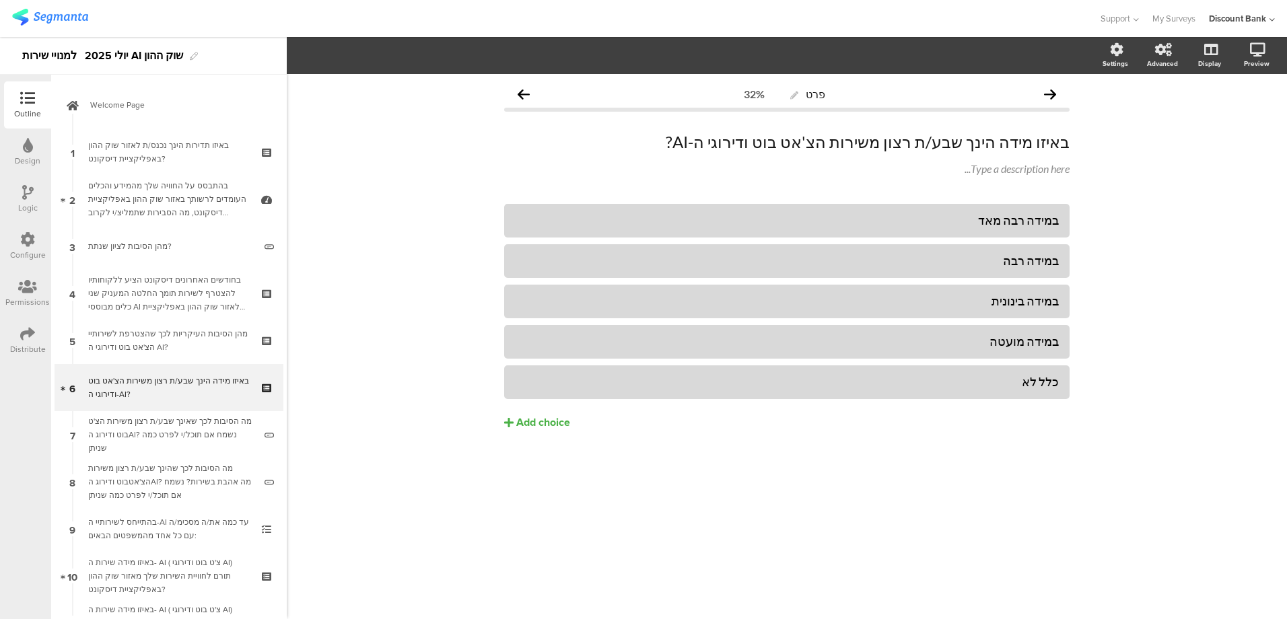
scroll to position [41, 0]
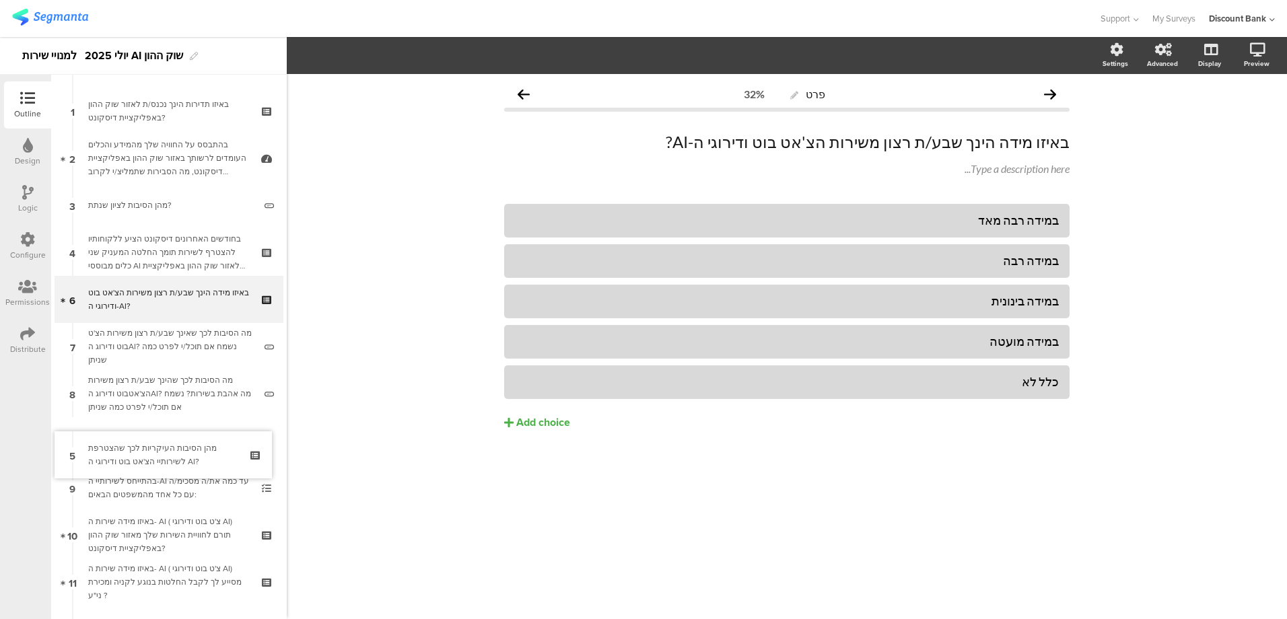
drag, startPoint x: 182, startPoint y: 288, endPoint x: 177, endPoint y: 444, distance: 155.6
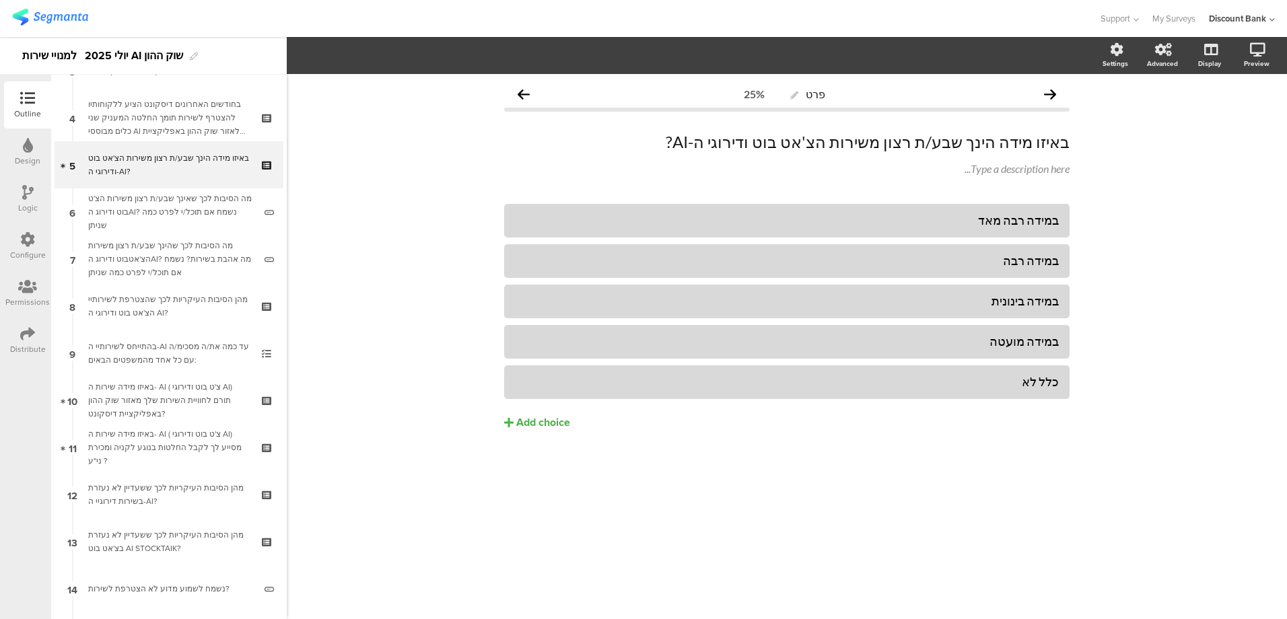
scroll to position [216, 0]
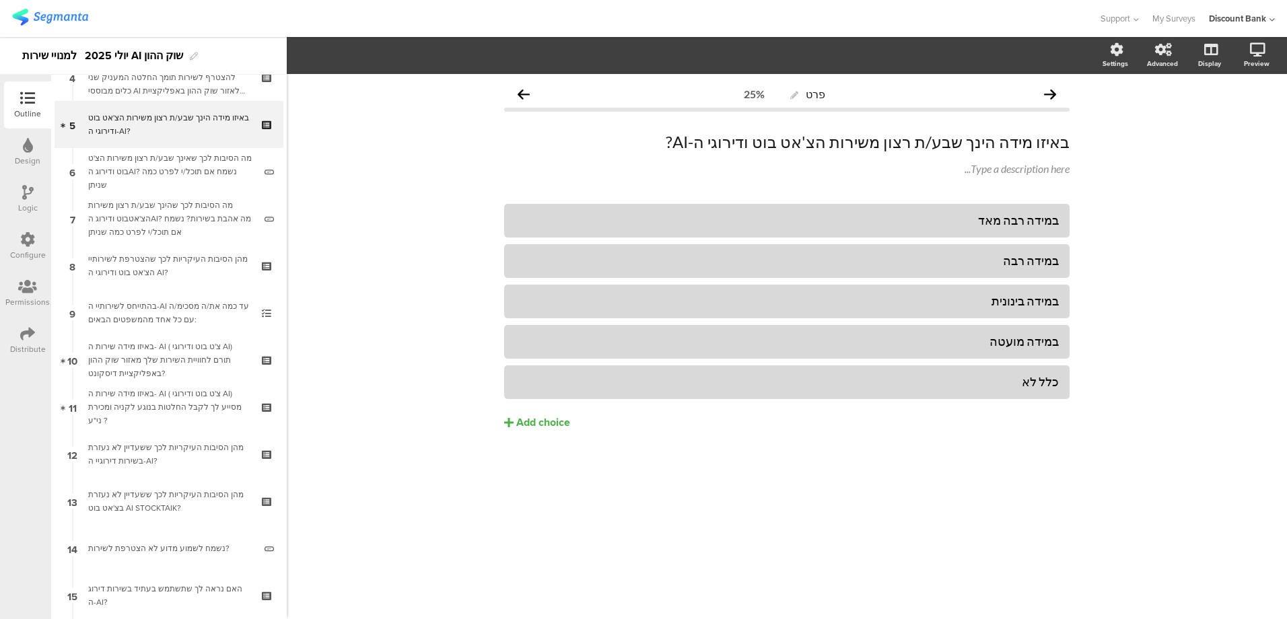
click at [176, 129] on div "באיזו מידה הינך שבע/ת רצון משירות הצ'אט בוט ודירוגי ה-AI?" at bounding box center [168, 124] width 161 height 27
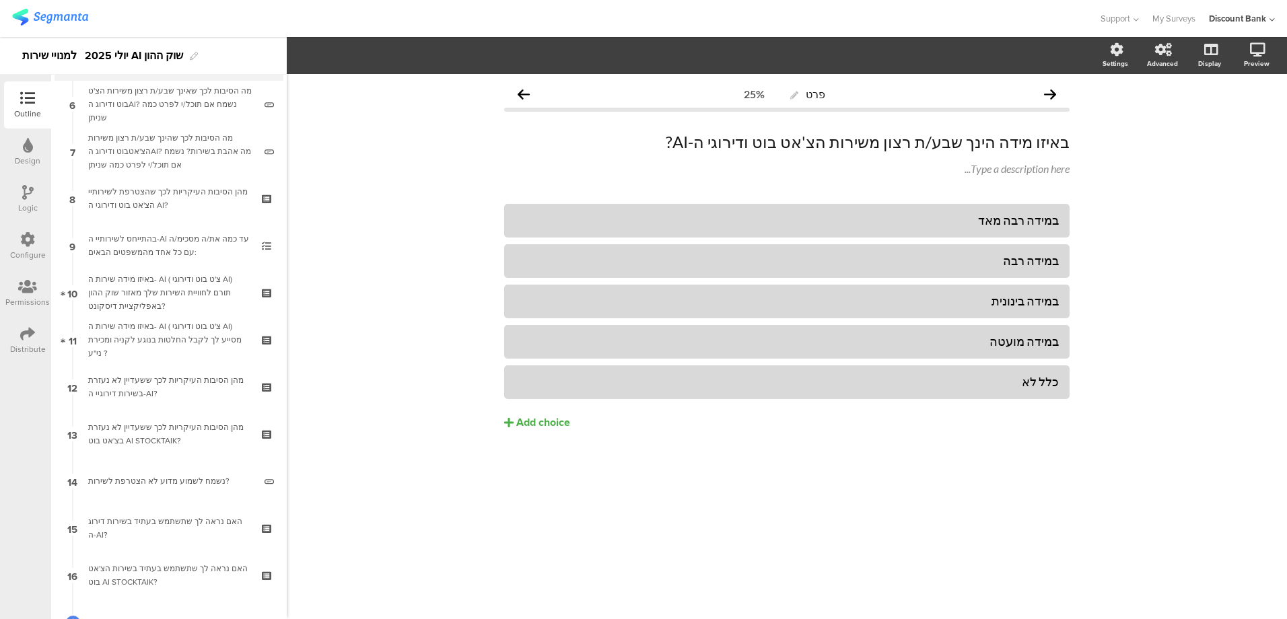
scroll to position [243, 0]
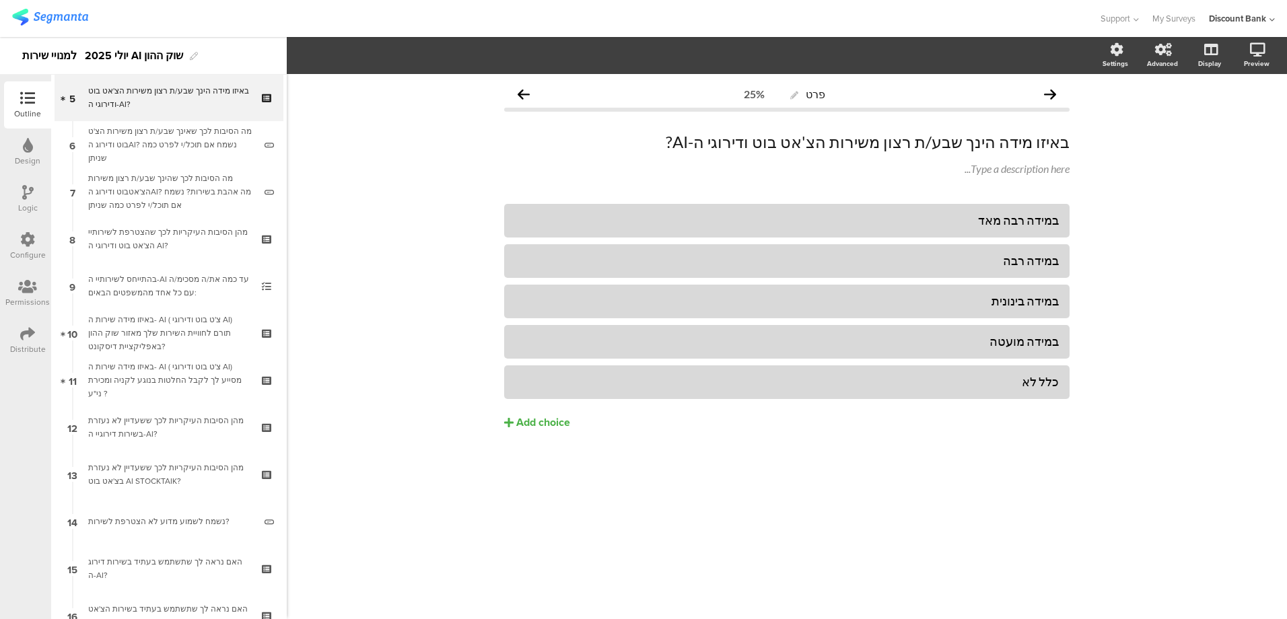
click at [159, 428] on div "מהן הסיבות העיקריות לכך ששעדיין לא נעזרת בשירות דירוגיי ה-AI?" at bounding box center [168, 427] width 161 height 27
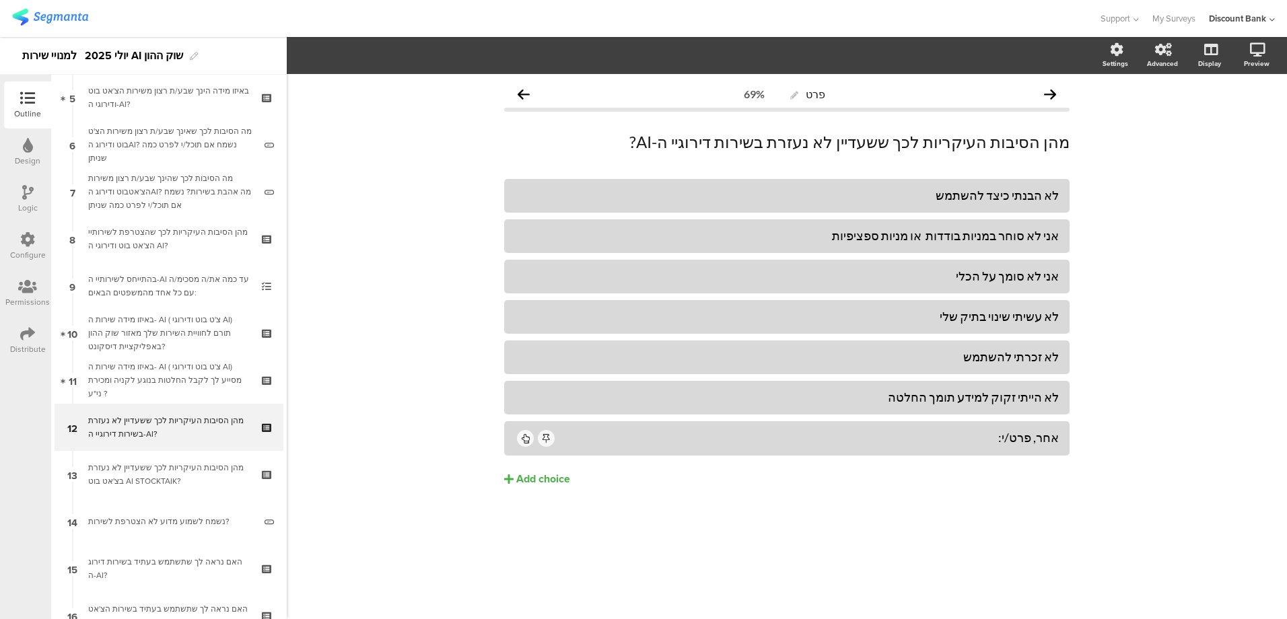
click at [161, 473] on div "מהן הסיבות העיקריות לכך ששעדיין לא נעזרת בצ'אט בוט AI STOCKTAIK?" at bounding box center [168, 474] width 161 height 27
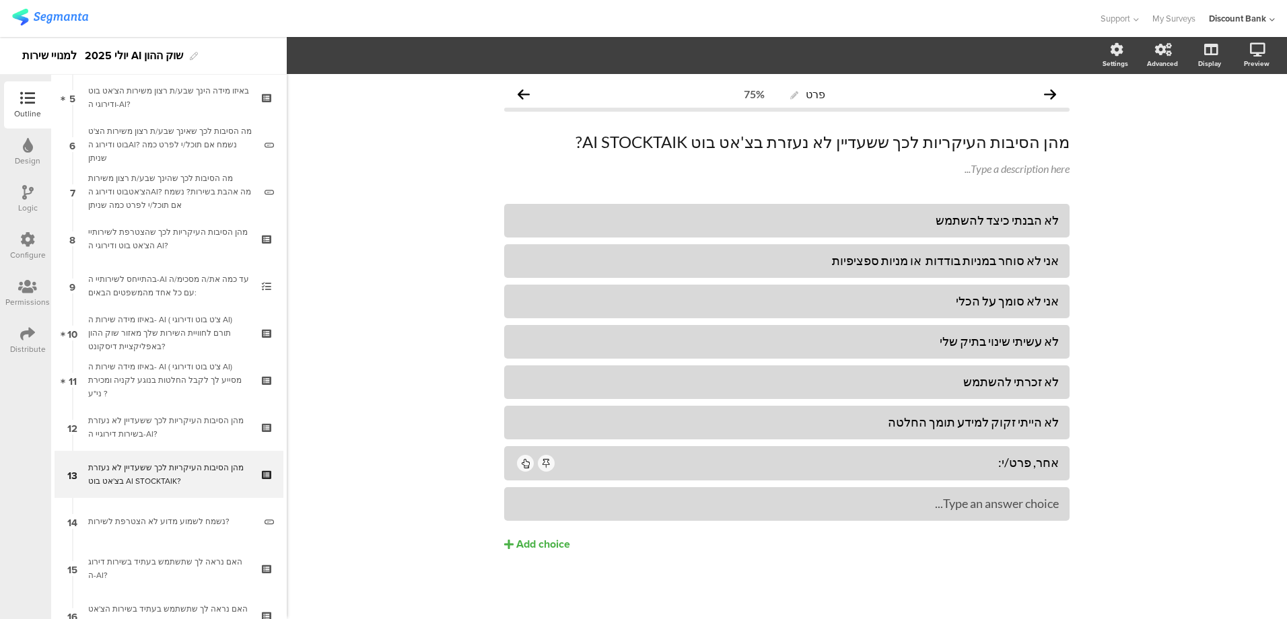
click at [24, 181] on div "Logic" at bounding box center [27, 199] width 47 height 47
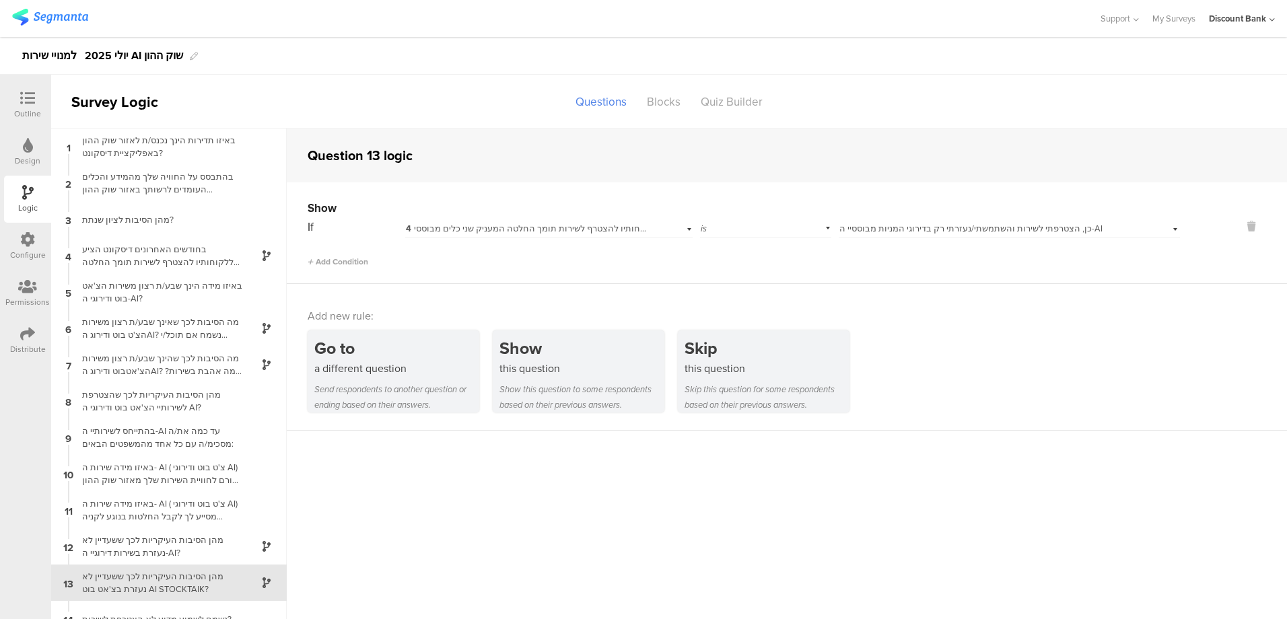
scroll to position [54, 0]
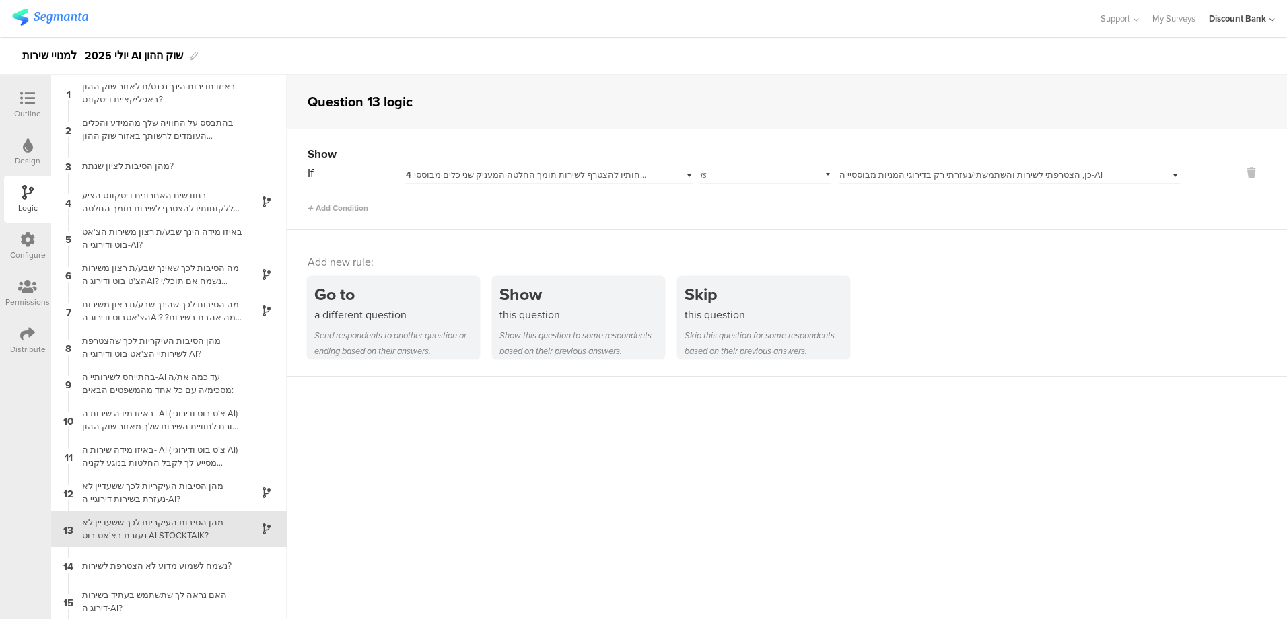
click at [26, 202] on div "Logic" at bounding box center [28, 208] width 20 height 12
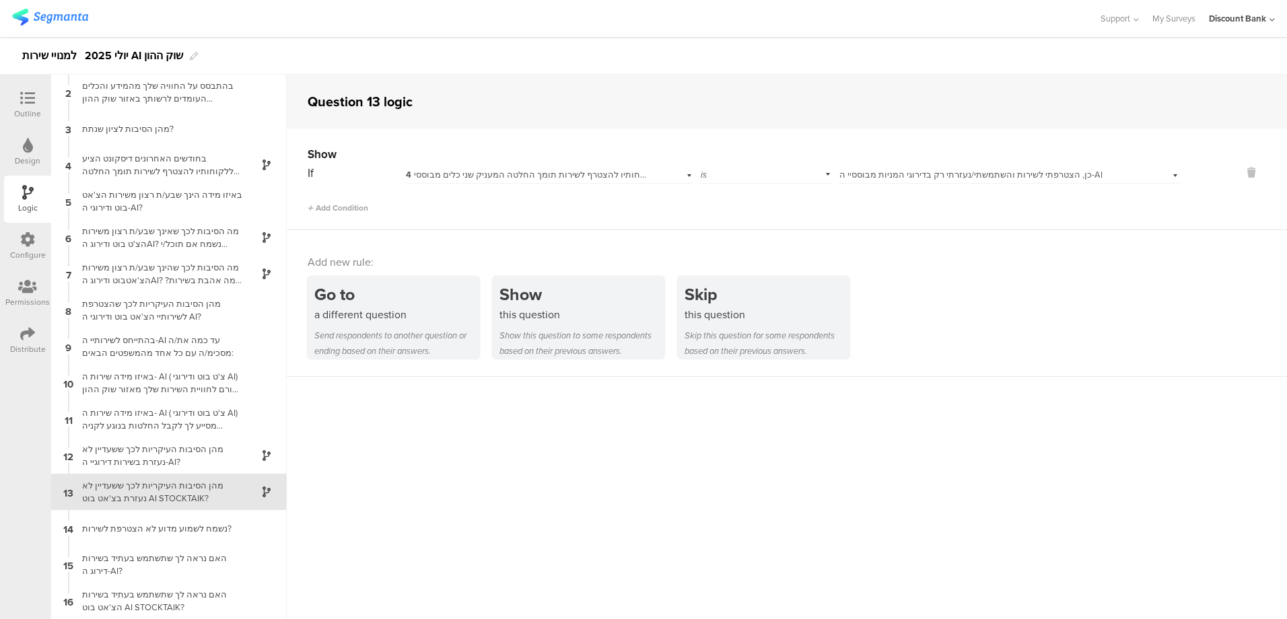
click at [24, 197] on icon at bounding box center [27, 192] width 11 height 15
click at [174, 213] on div "באיזו מידה הינך שבע/ת רצון משירות הצ'אט בוט ודירוגי ה-AI?" at bounding box center [158, 202] width 168 height 26
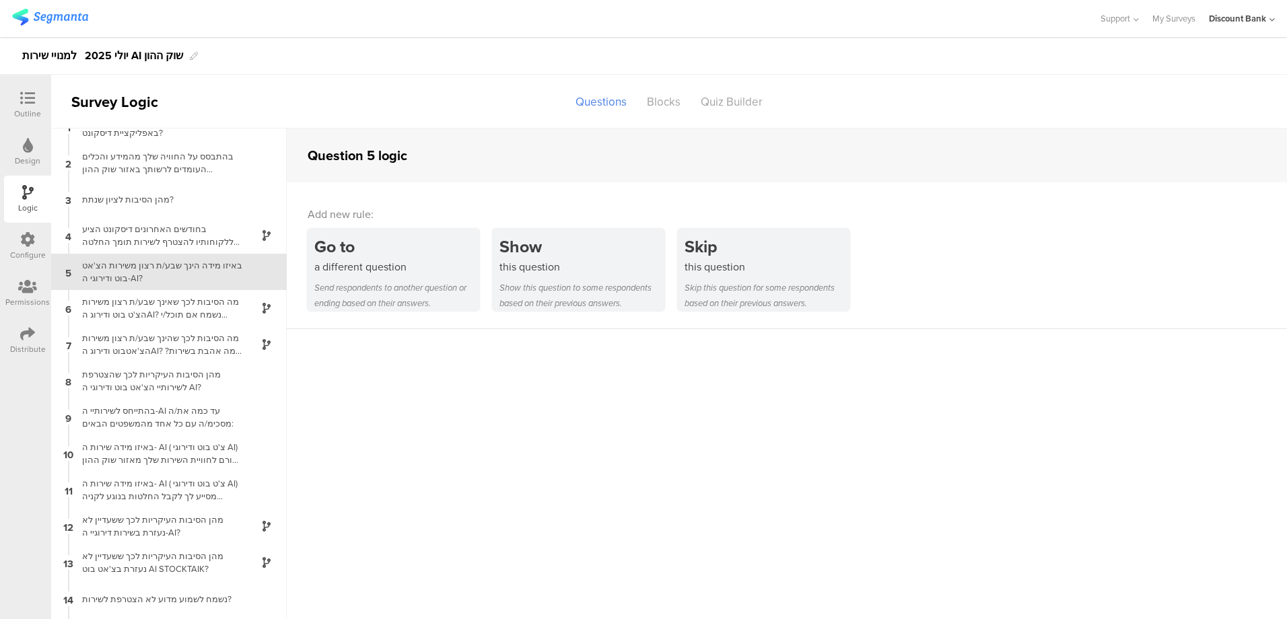
scroll to position [37, 0]
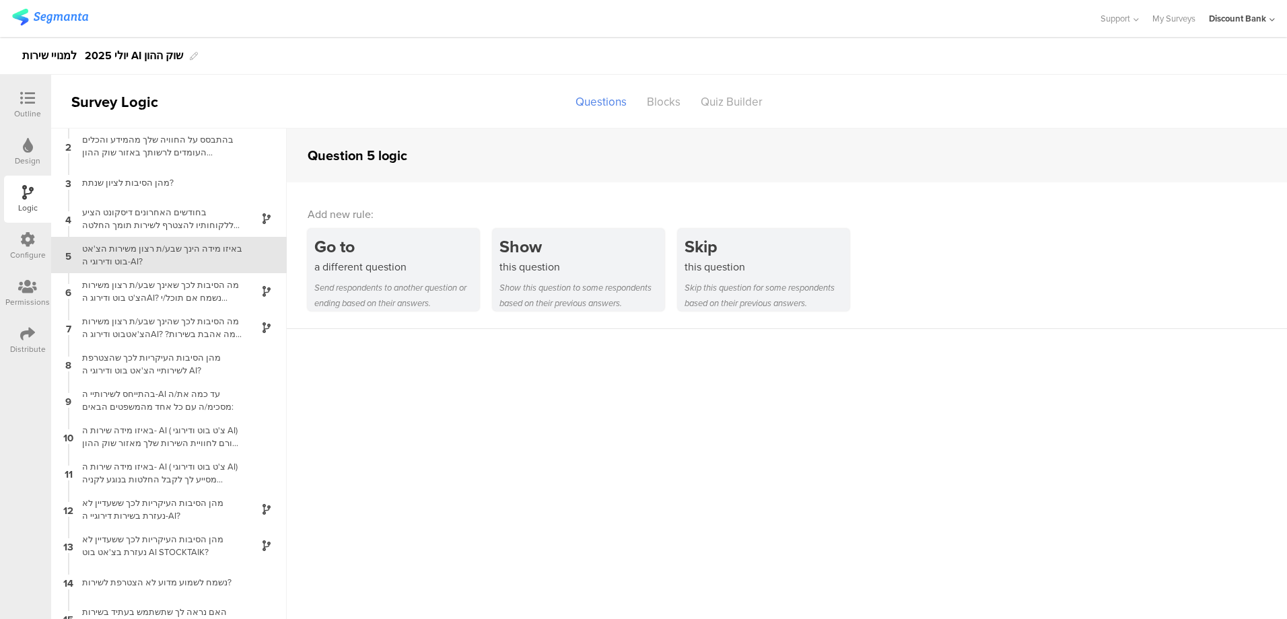
click at [119, 545] on div "מהן הסיבות העיקריות לכך ששעדיין לא נעזרת בצ'אט בוט AI STOCKTAIK?" at bounding box center [158, 546] width 168 height 26
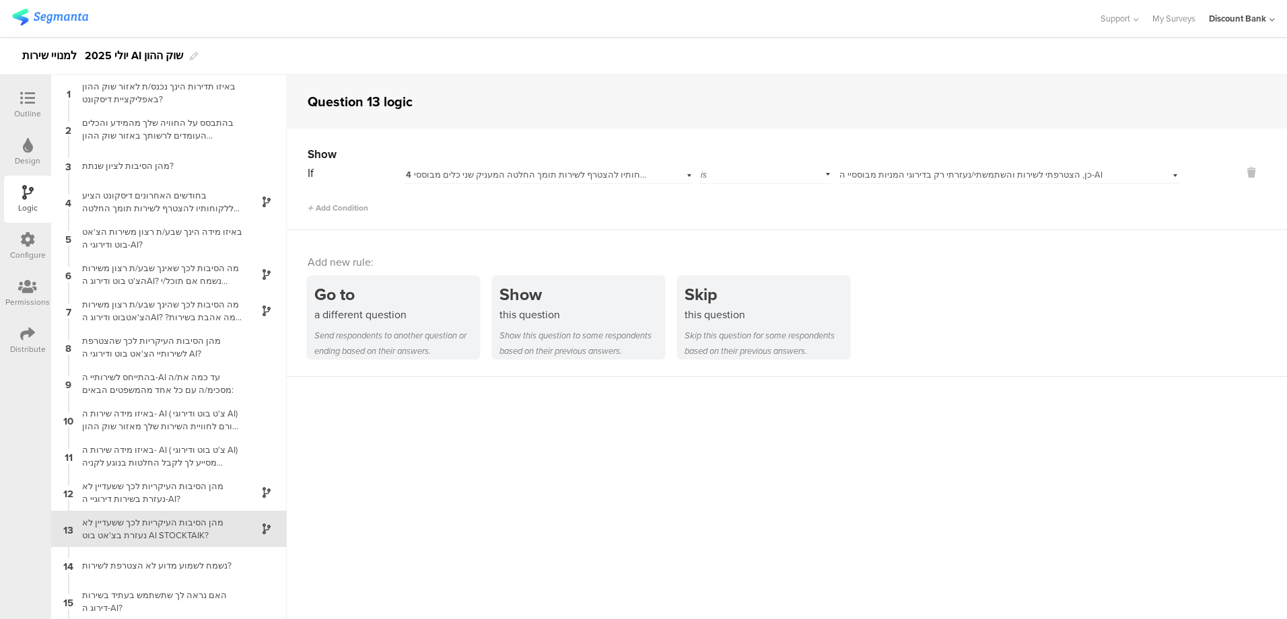
scroll to position [37, 0]
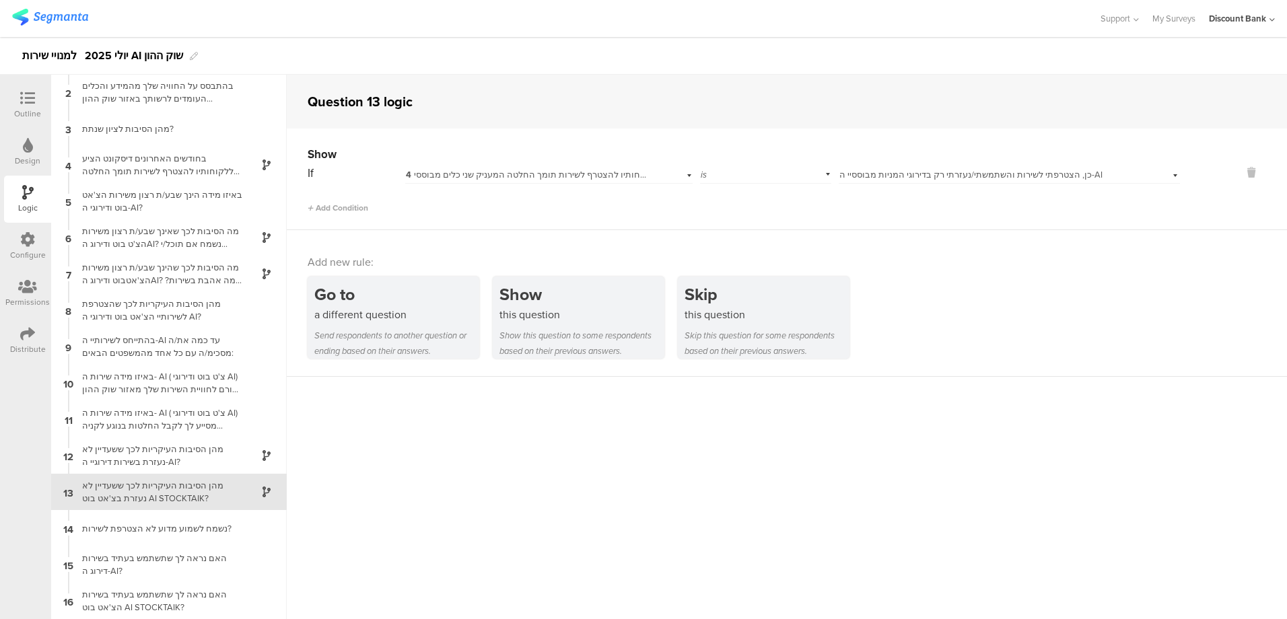
click at [133, 453] on div "מהן הסיבות העיקריות לכך ששעדיין לא נעזרת בשירות דירוגיי ה-AI?" at bounding box center [158, 456] width 168 height 26
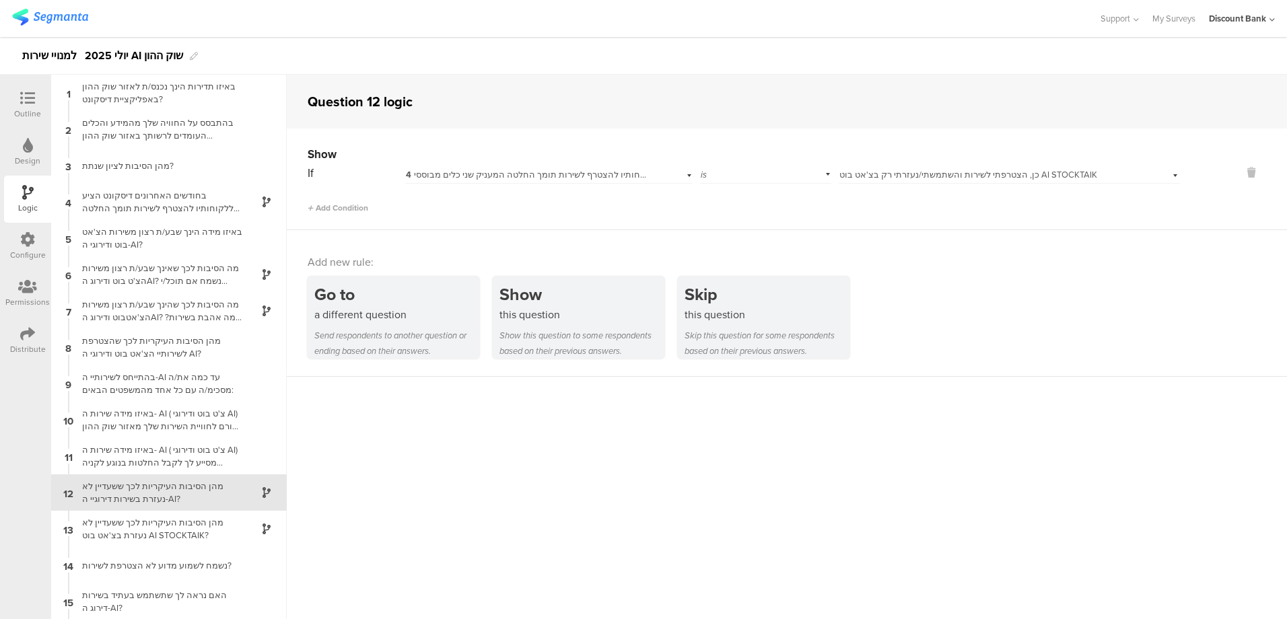
click at [163, 267] on div "מה הסיבות לכך שאינך שבע/ת רצון משירות הצ'ט בוט ודירוג הAI? נשמח אם תוכל/י לפרט …" at bounding box center [158, 275] width 168 height 26
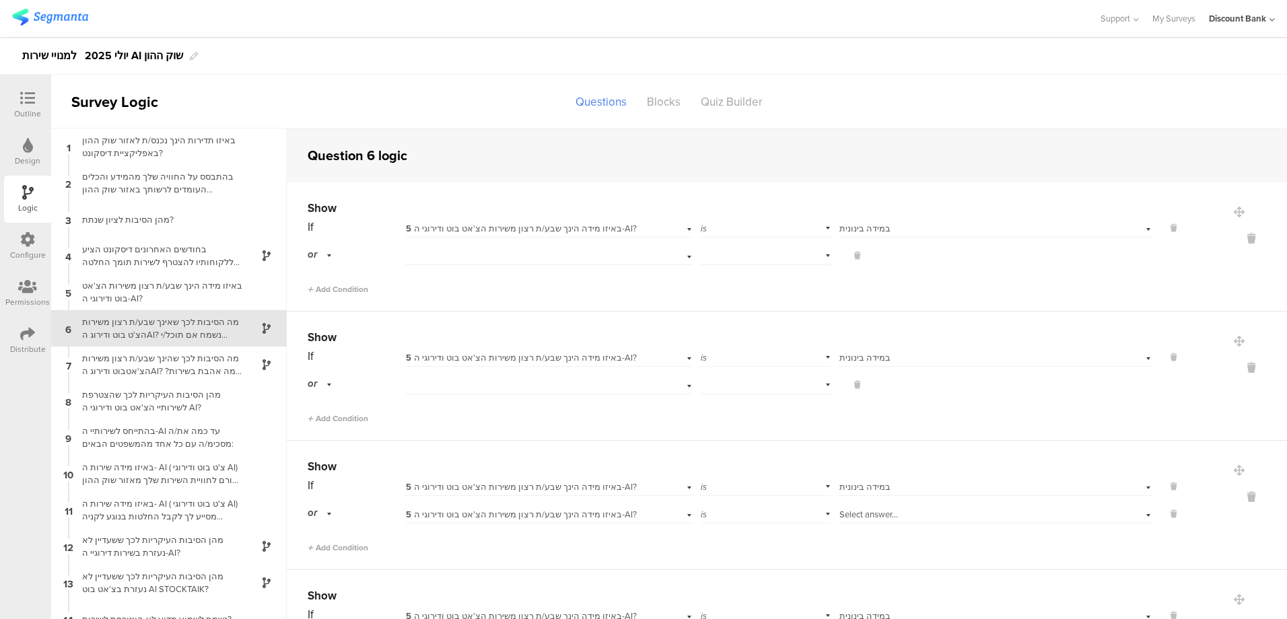
click at [165, 288] on div "באיזו מידה הינך שבע/ת רצון משירות הצ'אט בוט ודירוגי ה-AI?" at bounding box center [158, 292] width 168 height 26
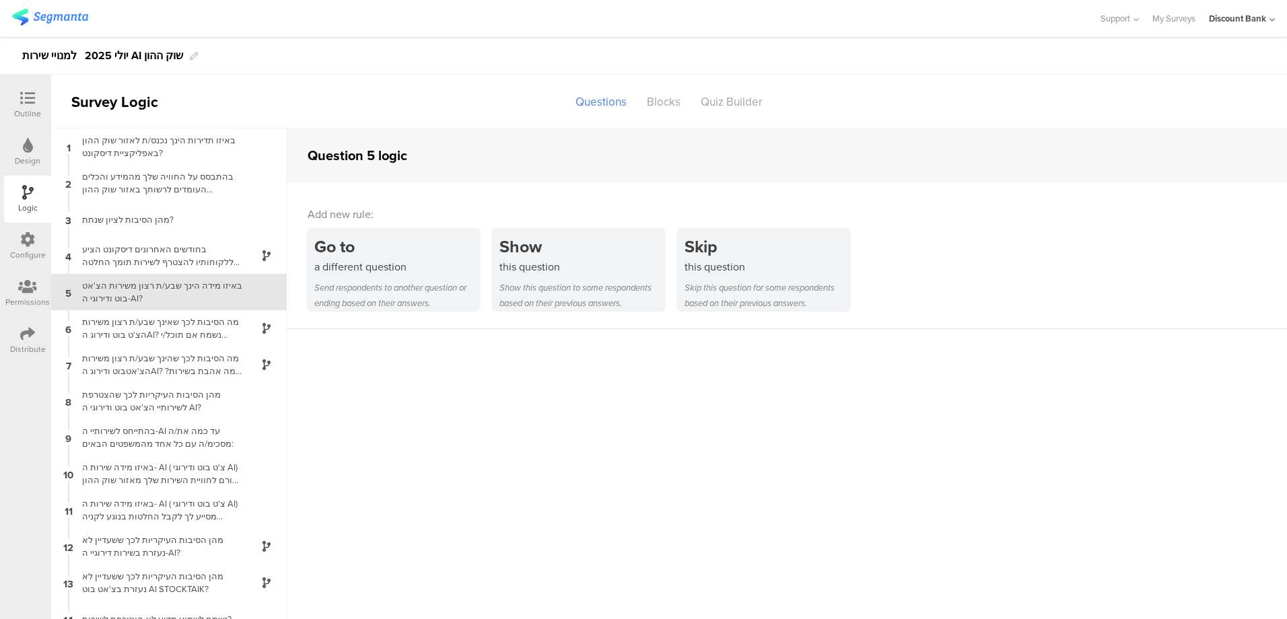
scroll to position [18, 0]
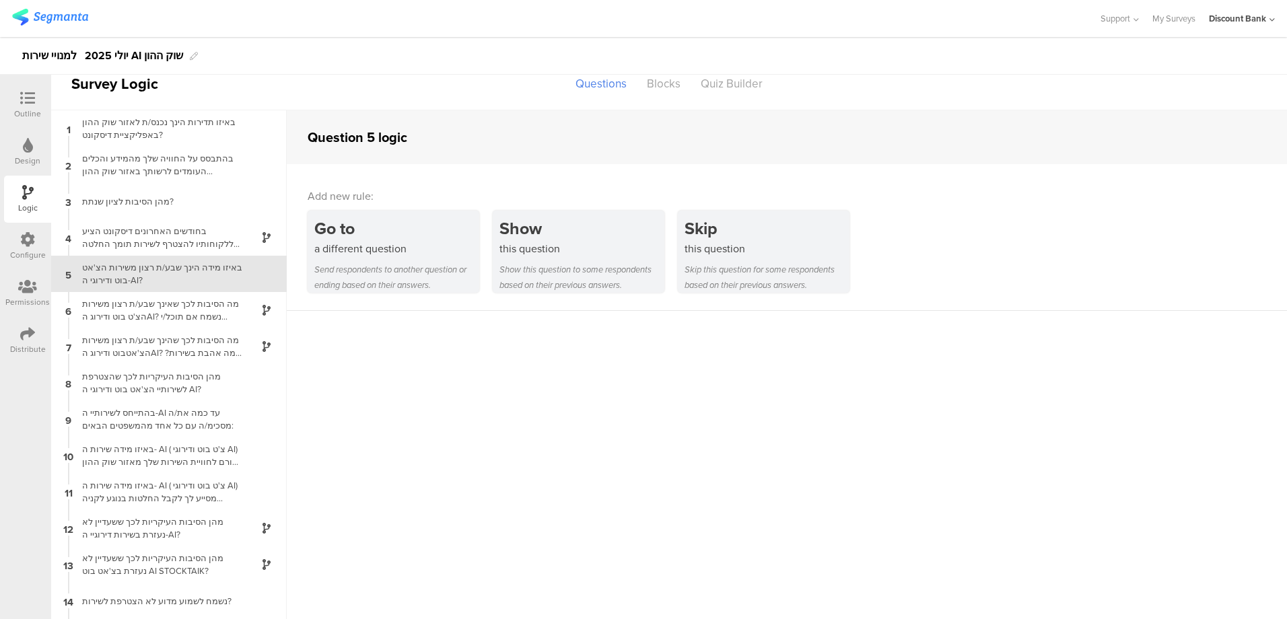
click at [168, 238] on div "בחודשים האחרונים דיסקונט הציע ללקוחותיו להצטרף לשירות תומך החלטה המעניק שני כלי…" at bounding box center [158, 238] width 168 height 26
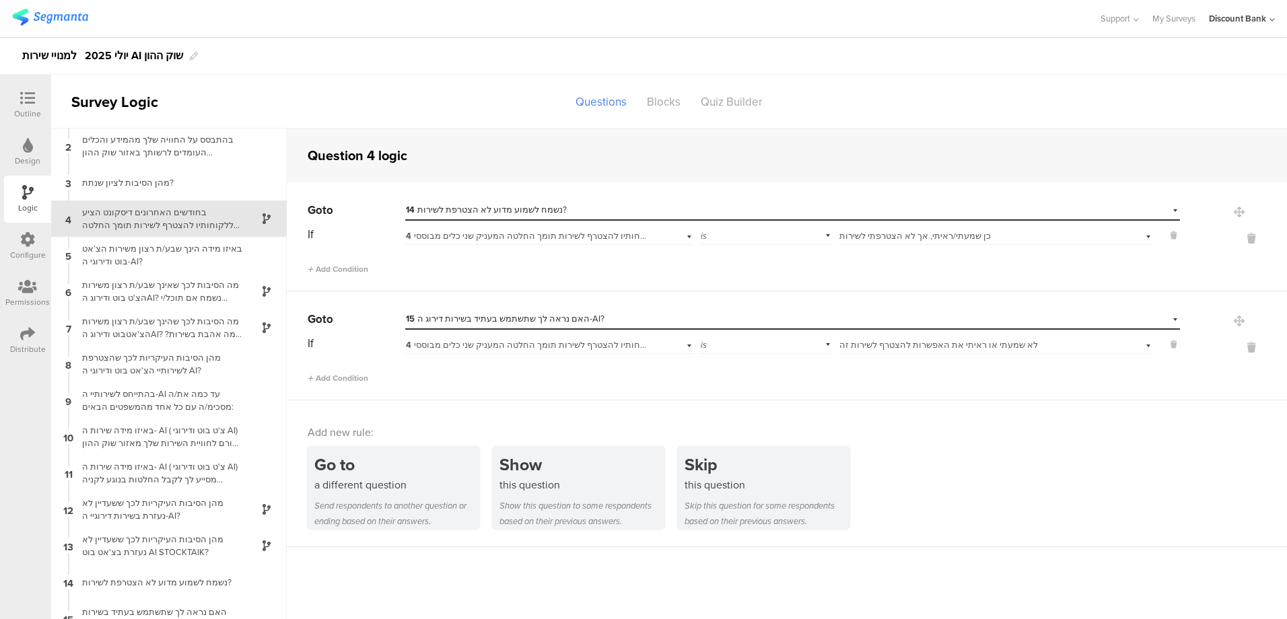
scroll to position [54, 0]
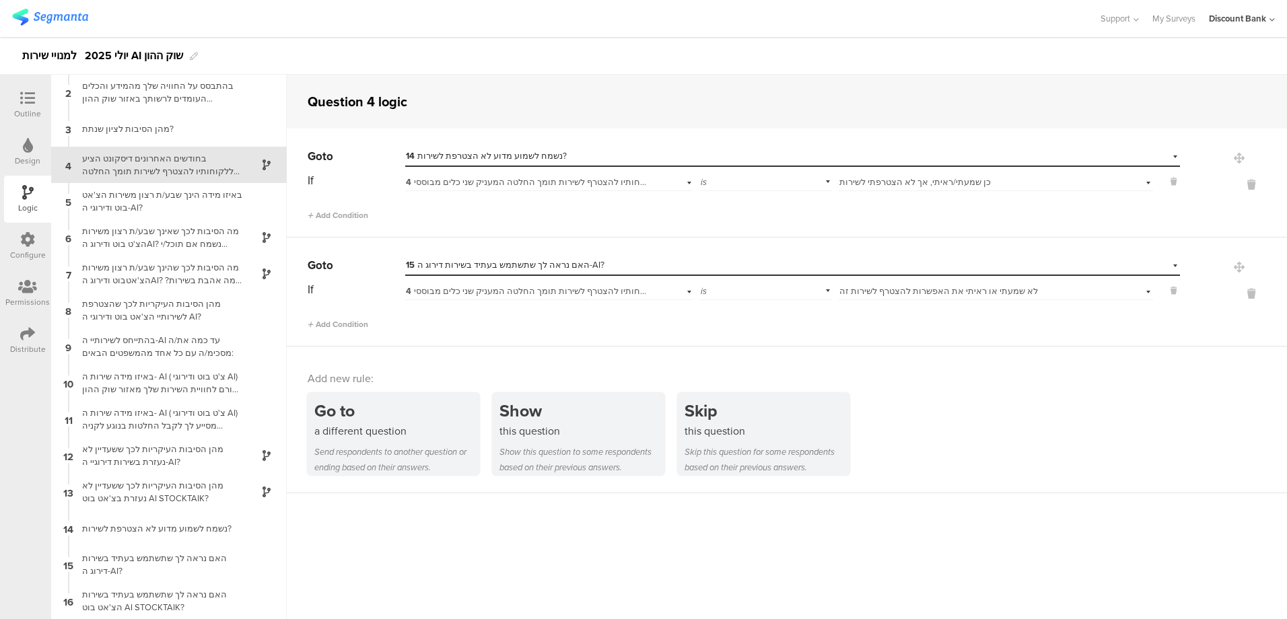
click at [164, 530] on div "נשמח לשמוע מדוע לא הצטרפת לשירות?" at bounding box center [158, 529] width 168 height 13
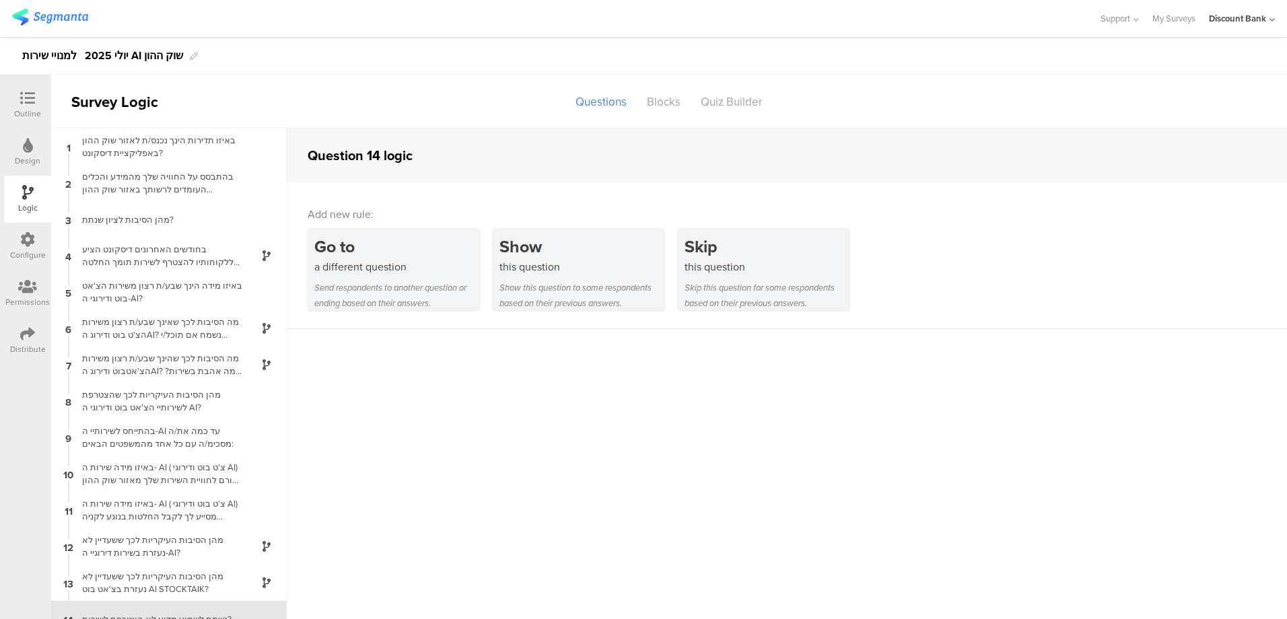
click at [154, 255] on div "בחודשים האחרונים דיסקונט הציע ללקוחותיו להצטרף לשירות תומך החלטה המעניק שני כלי…" at bounding box center [158, 256] width 168 height 26
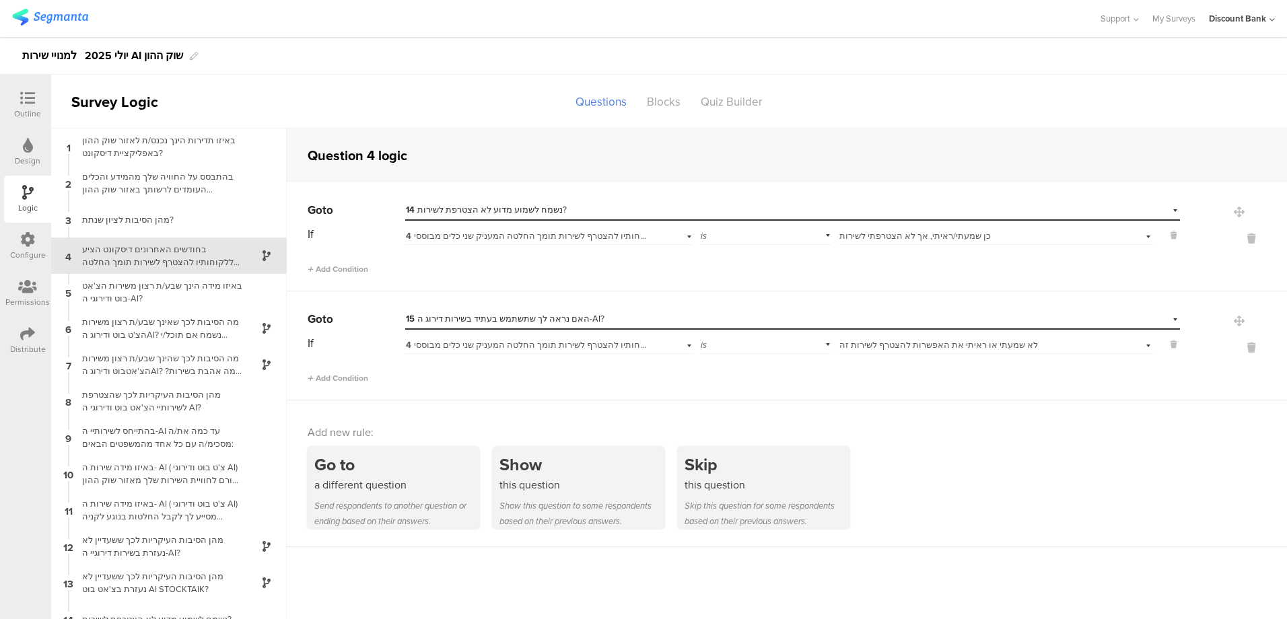
click at [26, 96] on icon at bounding box center [27, 98] width 15 height 15
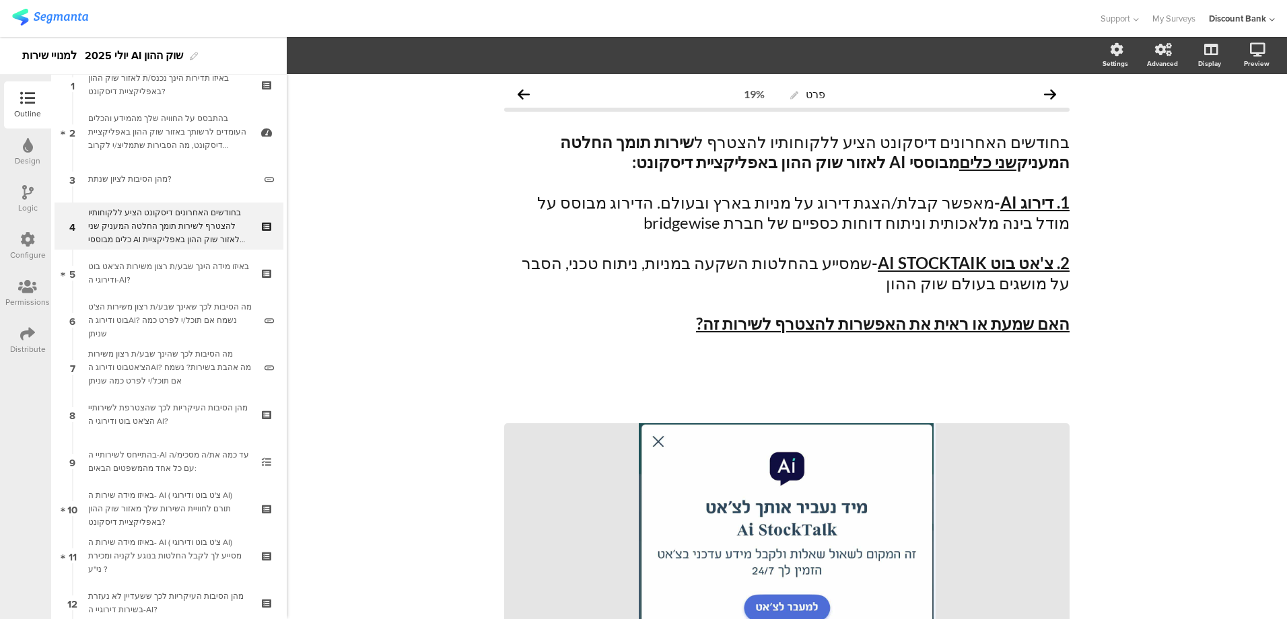
scroll to position [135, 0]
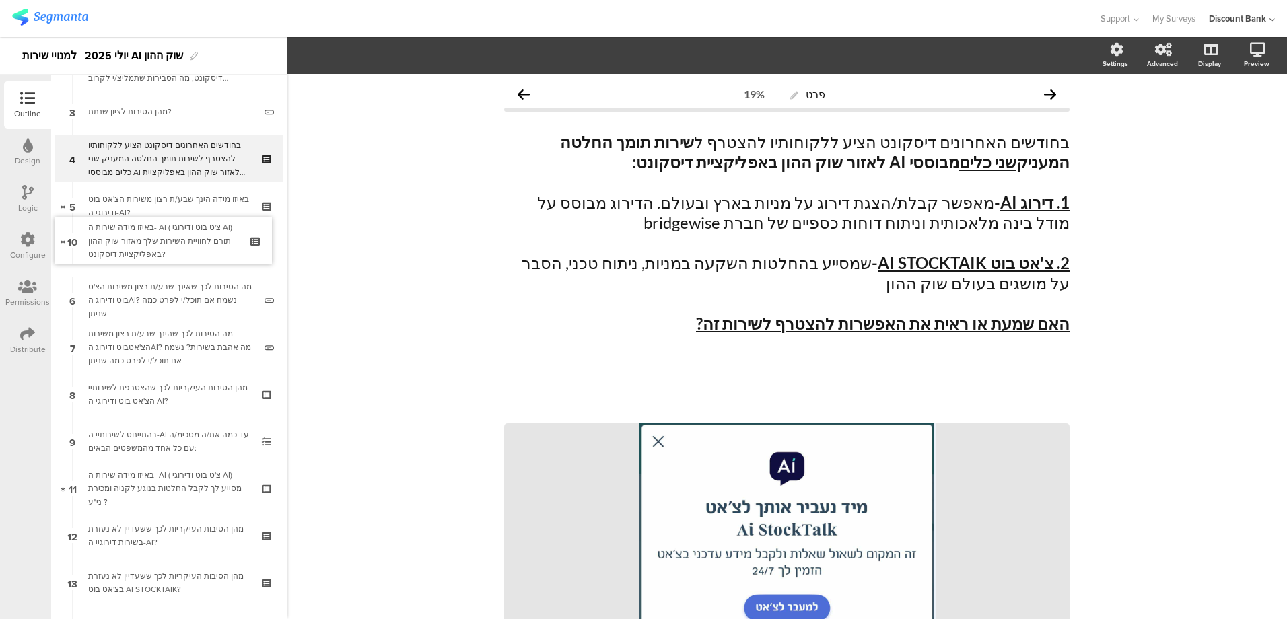
drag, startPoint x: 144, startPoint y: 441, endPoint x: 143, endPoint y: 240, distance: 200.7
drag, startPoint x: 150, startPoint y: 482, endPoint x: 176, endPoint y: 304, distance: 180.4
drag, startPoint x: 155, startPoint y: 494, endPoint x: 157, endPoint y: 328, distance: 165.7
click at [191, 209] on div "באיזו מידה הינך שבע/ת רצון משירות הצ'אט בוט ודירוגי ה-AI?" at bounding box center [168, 206] width 161 height 27
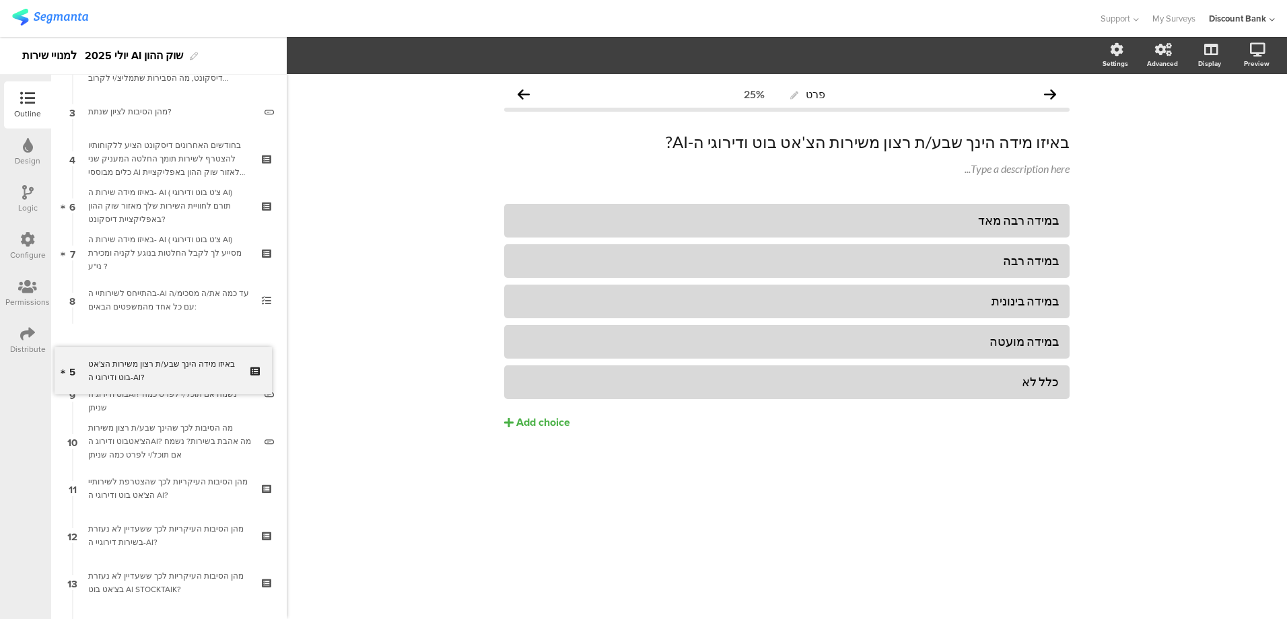
drag, startPoint x: 193, startPoint y: 205, endPoint x: 200, endPoint y: 367, distance: 161.8
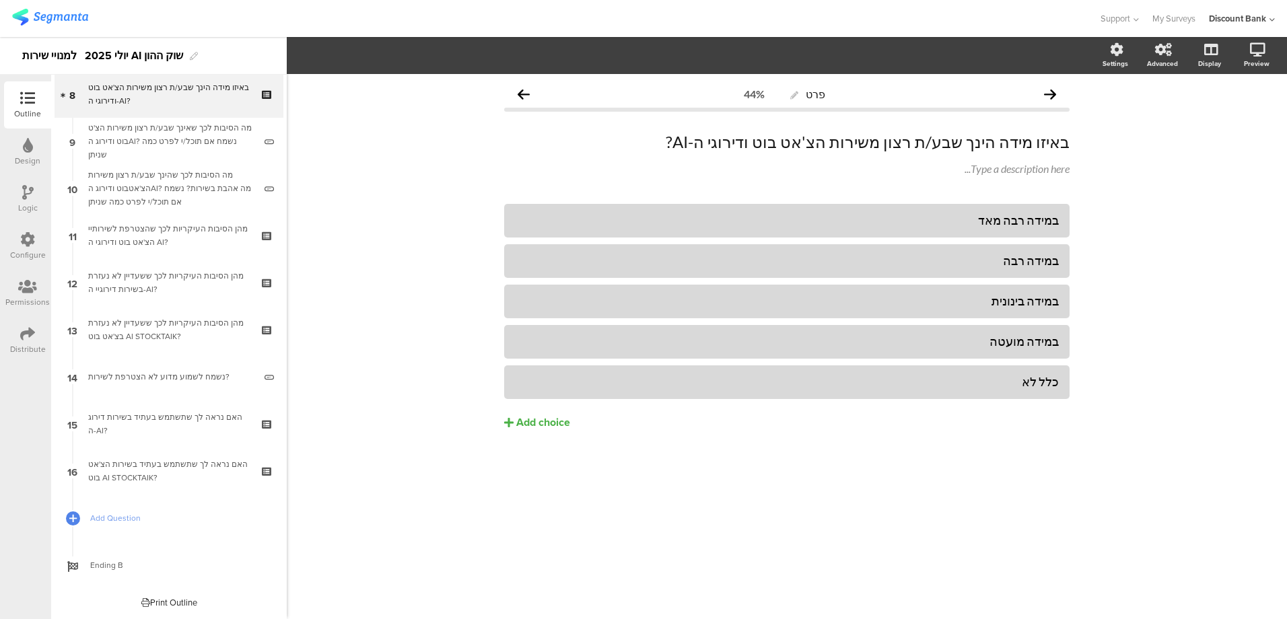
click at [131, 517] on span "Add Question" at bounding box center [176, 518] width 172 height 13
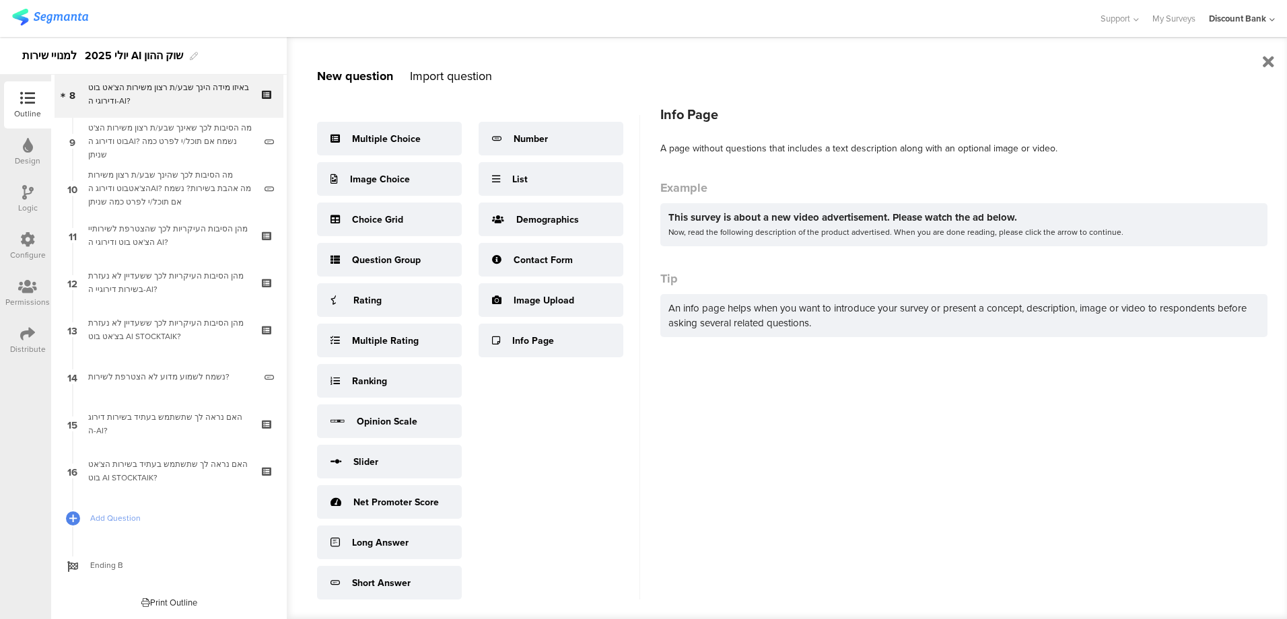
click at [530, 343] on div "Info Page" at bounding box center [533, 341] width 42 height 14
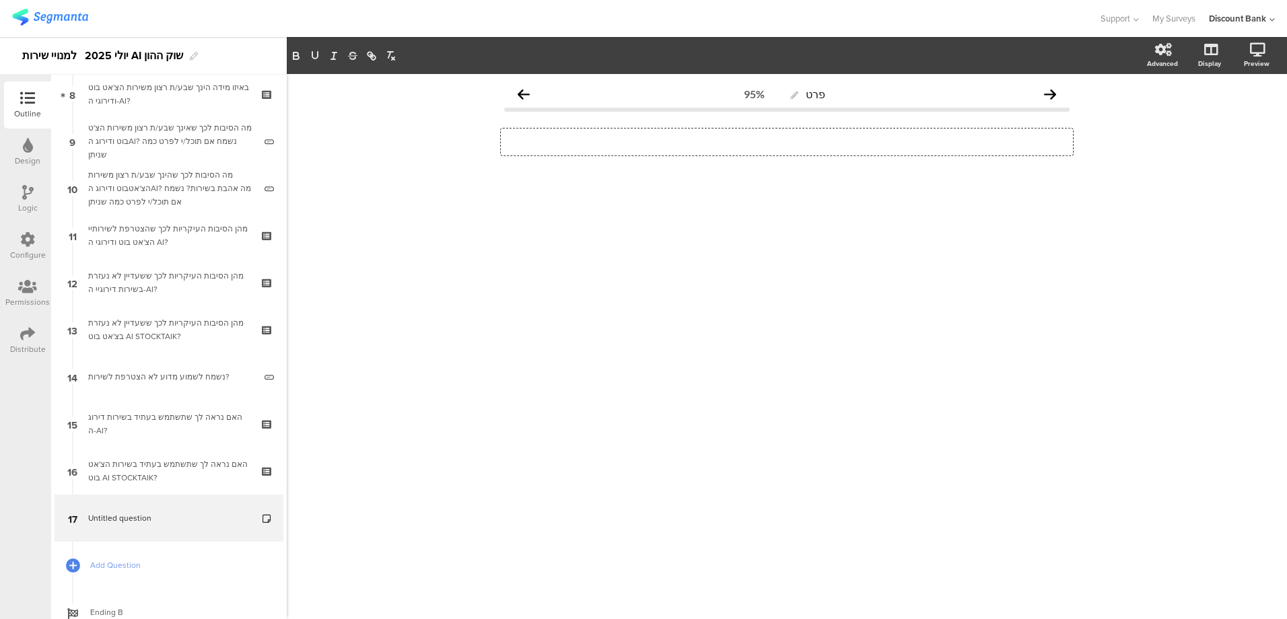
click at [986, 139] on p at bounding box center [787, 142] width 566 height 20
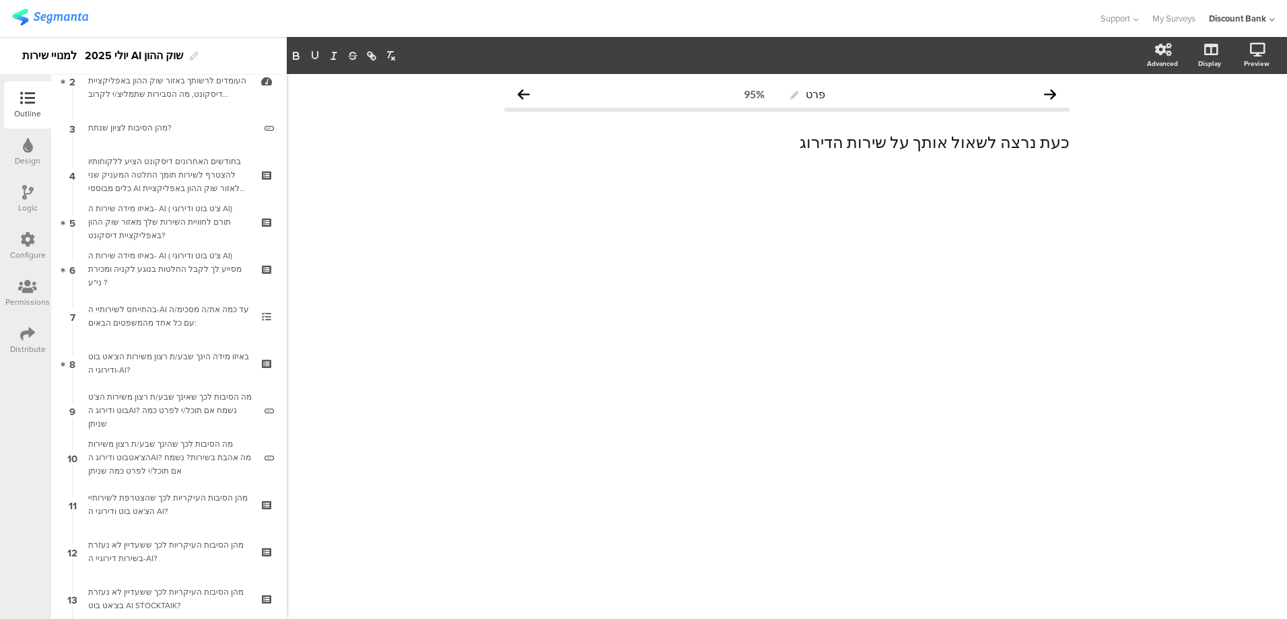
click at [170, 171] on div "בחודשים האחרונים דיסקונט הציע ללקוחותיו להצטרף לשירות תומך החלטה המעניק שני כלי…" at bounding box center [168, 175] width 161 height 40
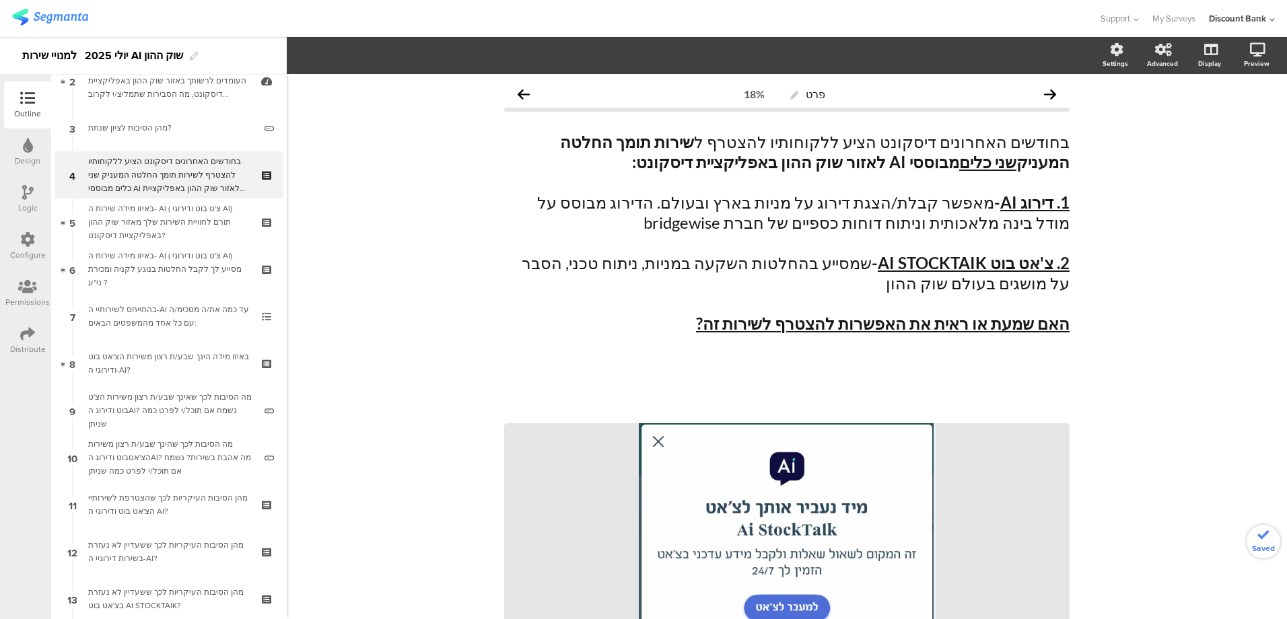
click at [184, 255] on div "באיזו מידה שירות ה- AI ( צ'ט בוט ודירוגי AI) מסייע לך לקבל החלטות בנוגע לקניה ו…" at bounding box center [168, 269] width 161 height 40
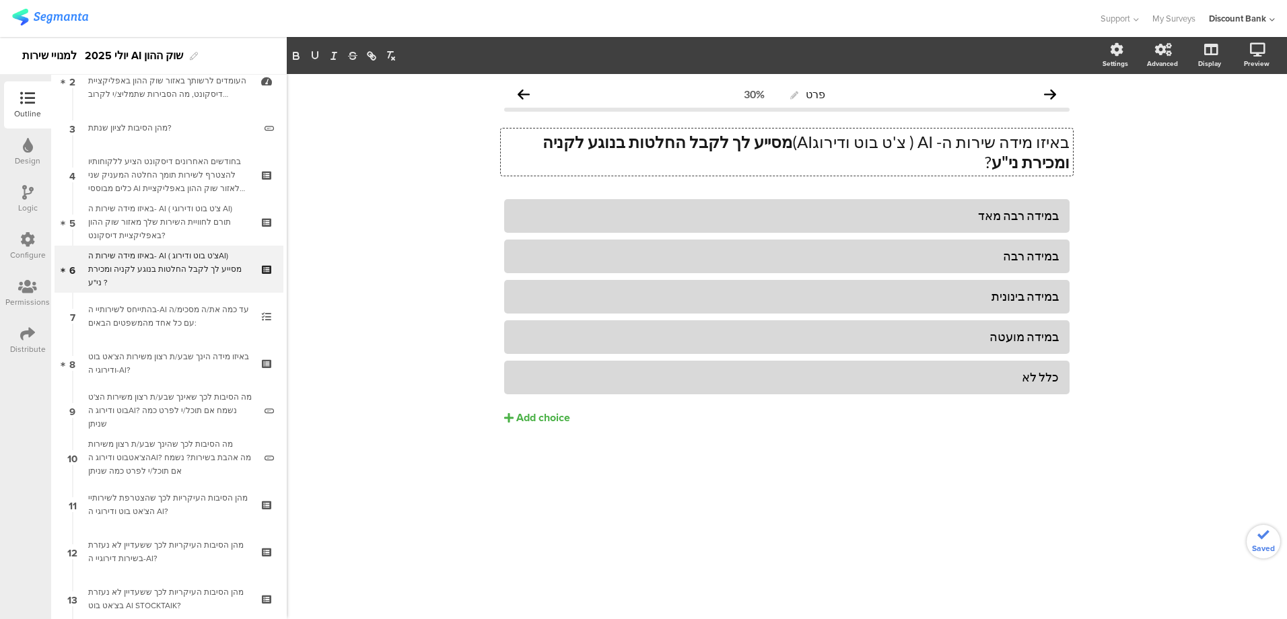
click at [843, 139] on p "באיזו מידה שירות ה- AI ( צ'ט בוט ודירוגAI) מסייע לך לקבל החלטות בנוגע לקניה ומכ…" at bounding box center [787, 152] width 566 height 40
click at [135, 312] on div "בהתייחס לשירותיי ה-AI עד כמה את/ה מסכימ/ה עם כל אחד מהמשפטים הבאים:" at bounding box center [168, 316] width 161 height 27
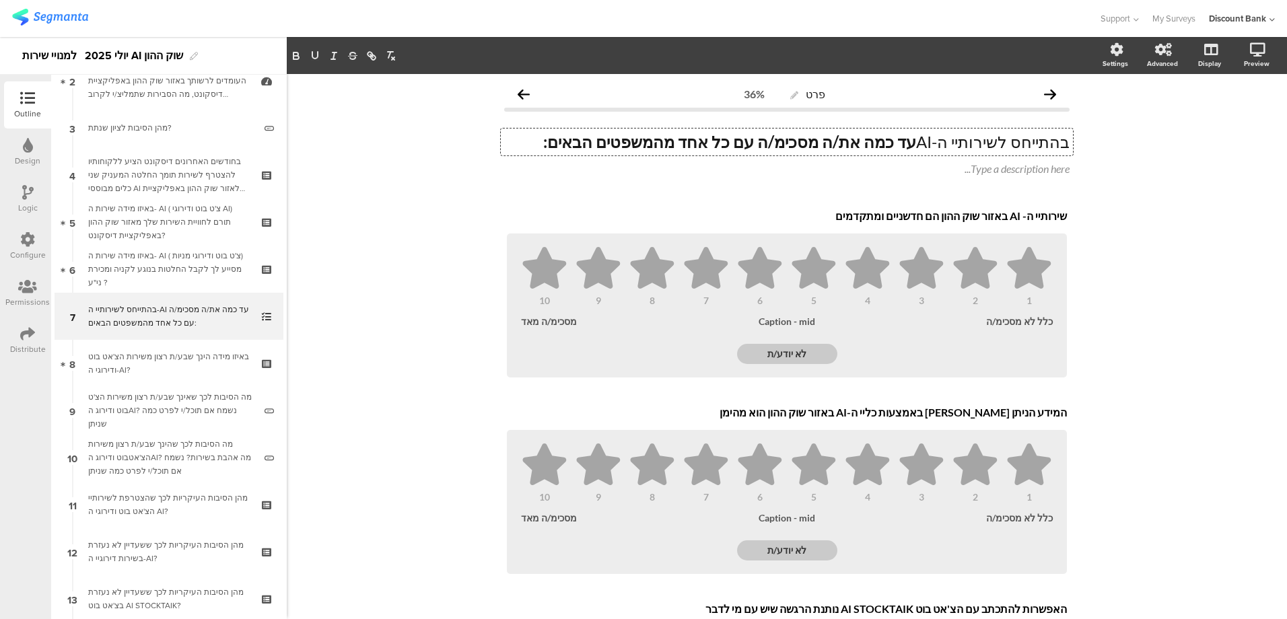
click at [158, 263] on div "באיזו מידה שירות ה- AI ( צ'ט בוט ודירוגי מניות) מסייע לך לקבל החלטות בנוגע לקני…" at bounding box center [168, 269] width 161 height 40
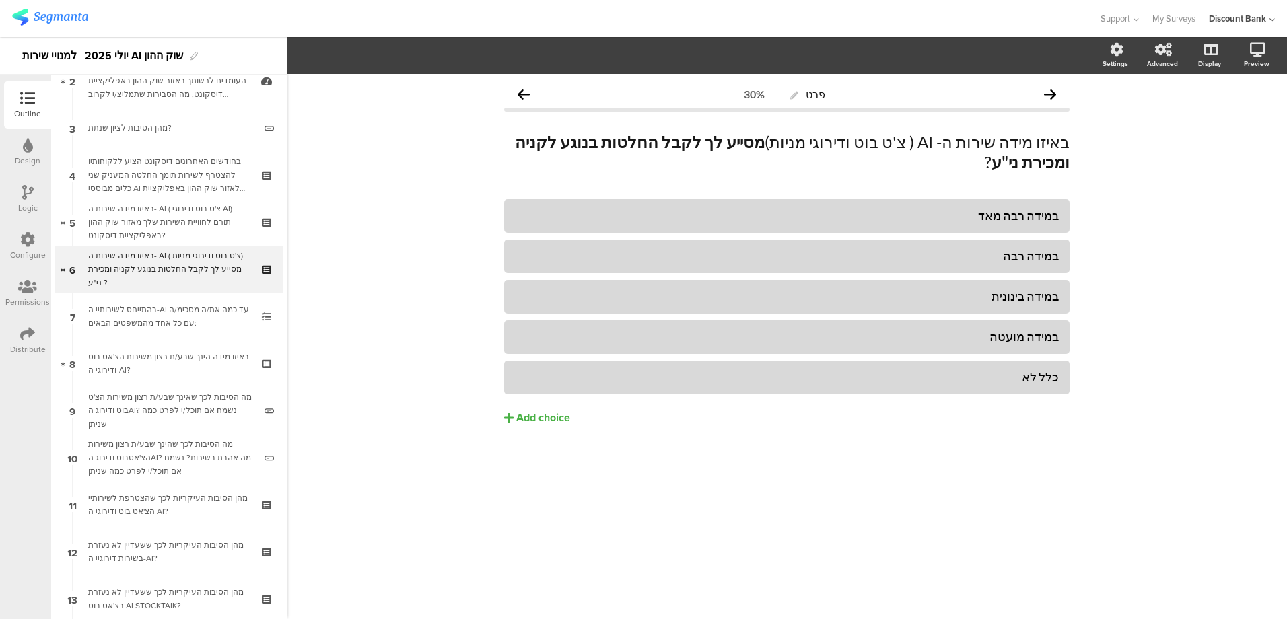
click at [160, 222] on div "באיזו מידה שירות ה- AI ( צ'ט בוט ודירוגי AI) תורם לחוויית השירות שלך מאזור שוק …" at bounding box center [168, 222] width 161 height 40
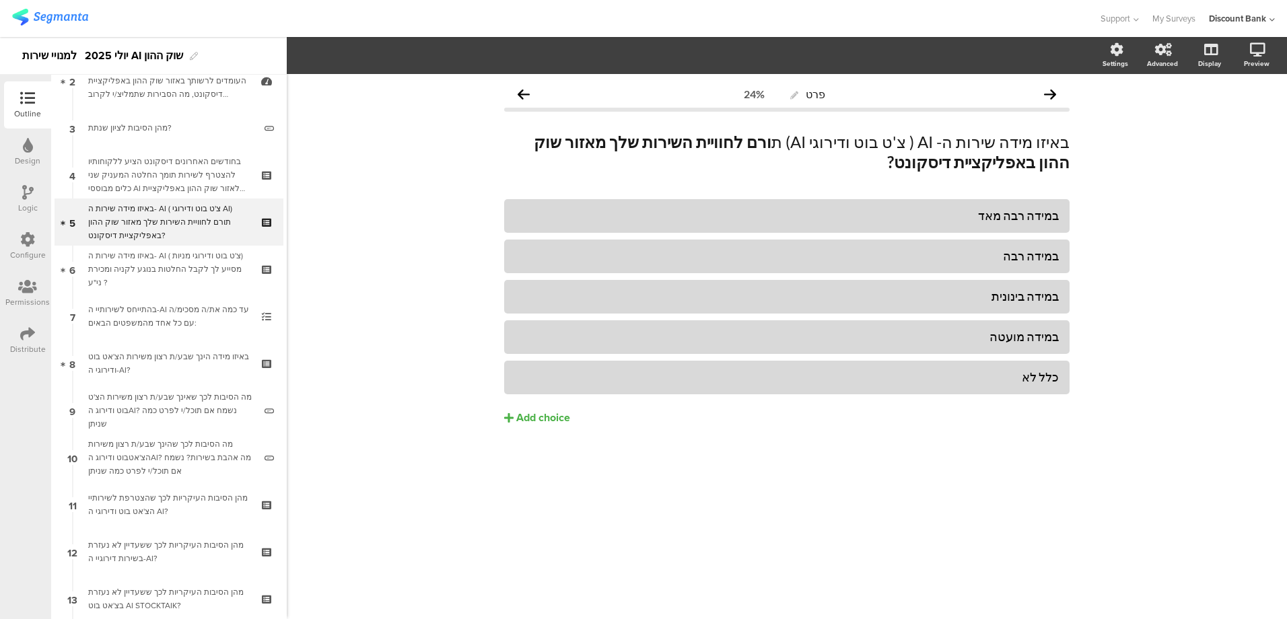
click at [162, 254] on div "באיזו מידה שירות ה- AI ( צ'ט בוט ודירוגי מניות) מסייע לך לקבל החלטות בנוגע לקני…" at bounding box center [168, 269] width 161 height 40
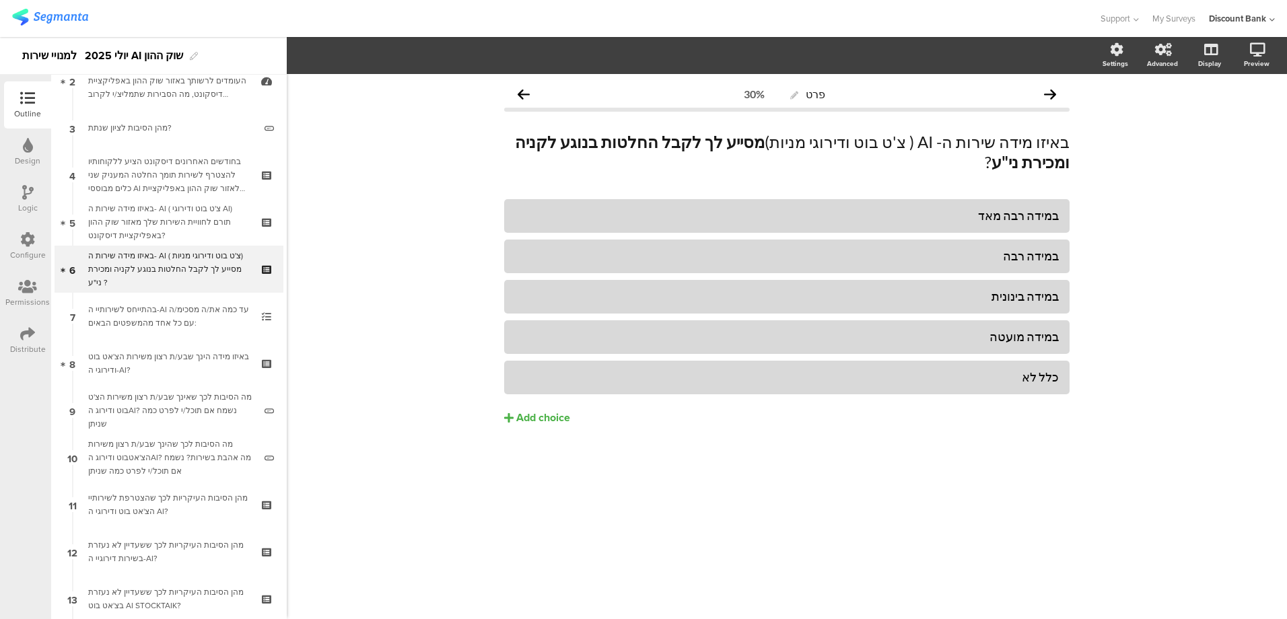
click at [172, 214] on div "באיזו מידה שירות ה- AI ( צ'ט בוט ודירוגי AI) תורם לחוויית השירות שלך מאזור שוק …" at bounding box center [168, 222] width 161 height 40
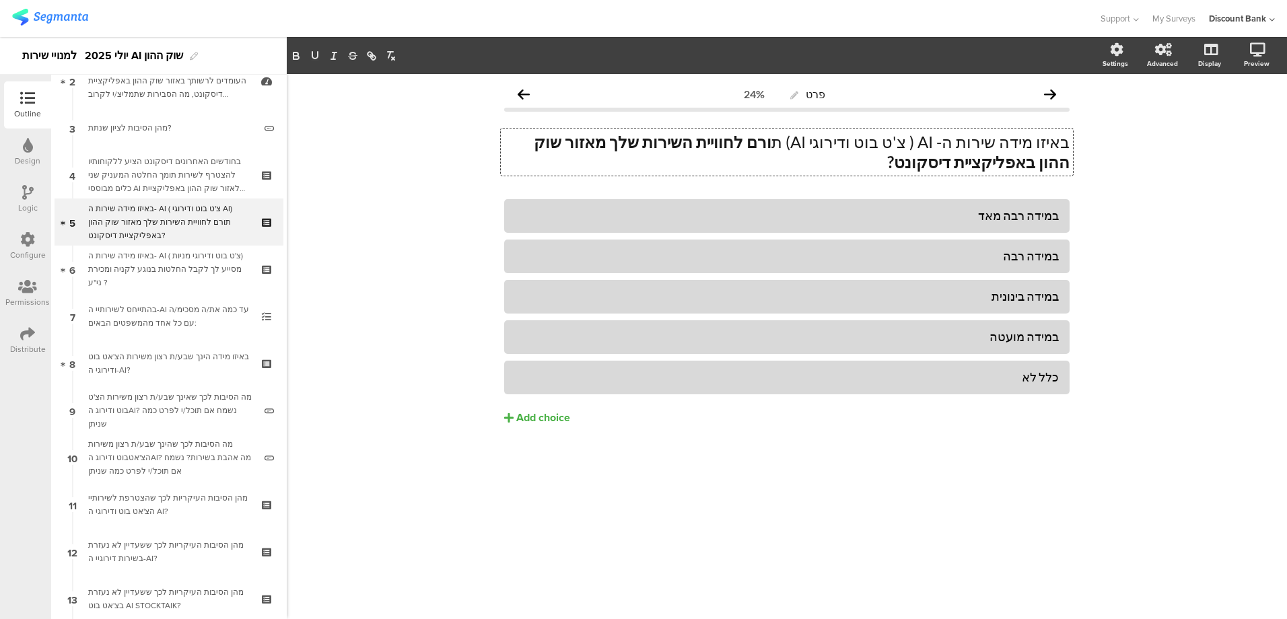
click at [837, 138] on p "באיזו מידה שירות ה- AI ( צ'ט בוט ודירוגי AI) ת ורם לחוויית השירות שלך מאזור שוק…" at bounding box center [787, 152] width 566 height 40
click at [176, 317] on div "בהתייחס לשירותיי ה-AI עד כמה את/ה מסכימ/ה עם כל אחד מהמשפטים הבאים:" at bounding box center [168, 316] width 161 height 27
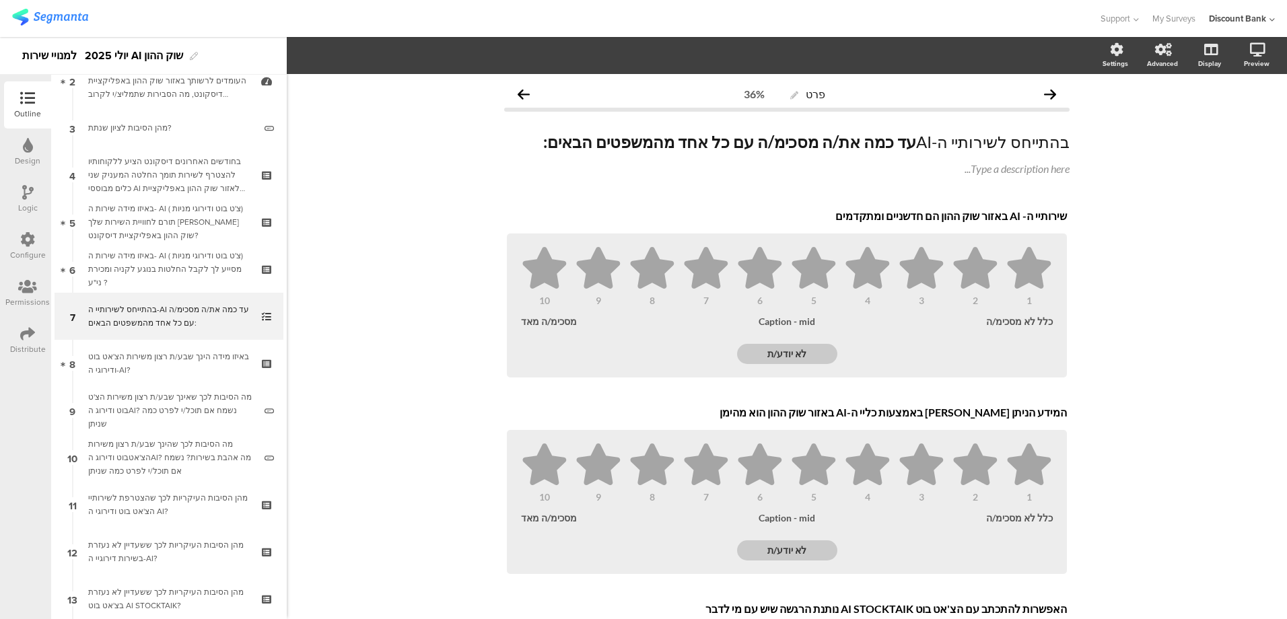
click at [178, 363] on div "באיזו מידה הינך שבע/ת רצון משירות הצ'אט בוט ודירוגי ה-AI?" at bounding box center [168, 363] width 161 height 27
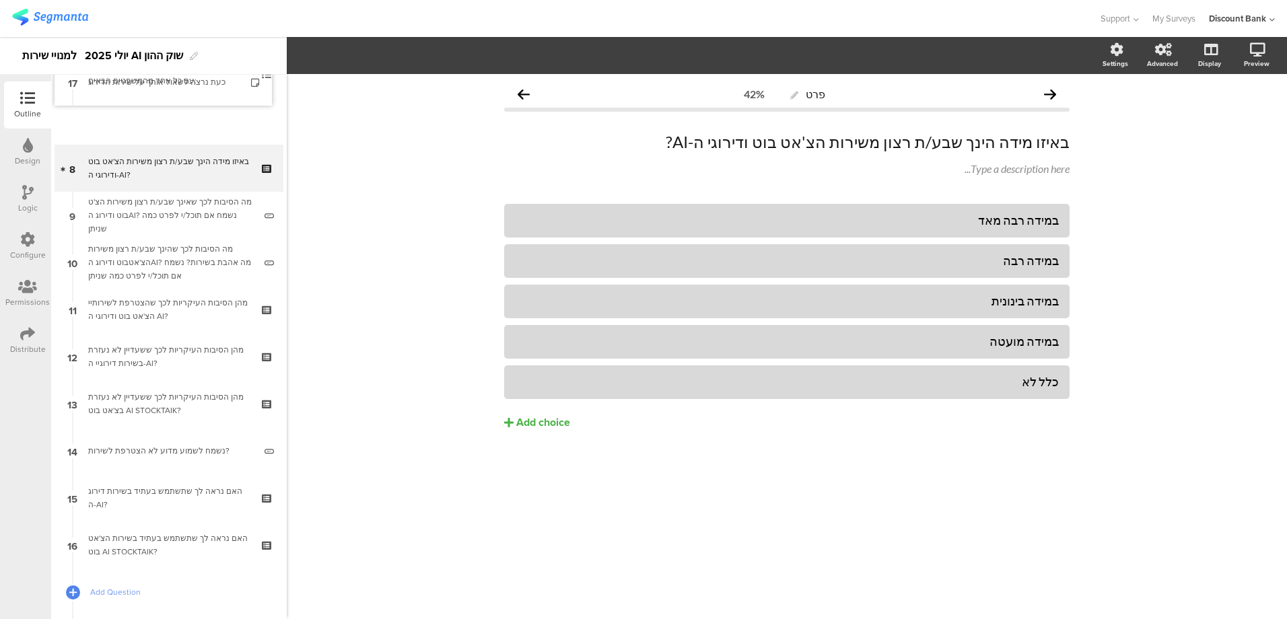
scroll to position [347, 0]
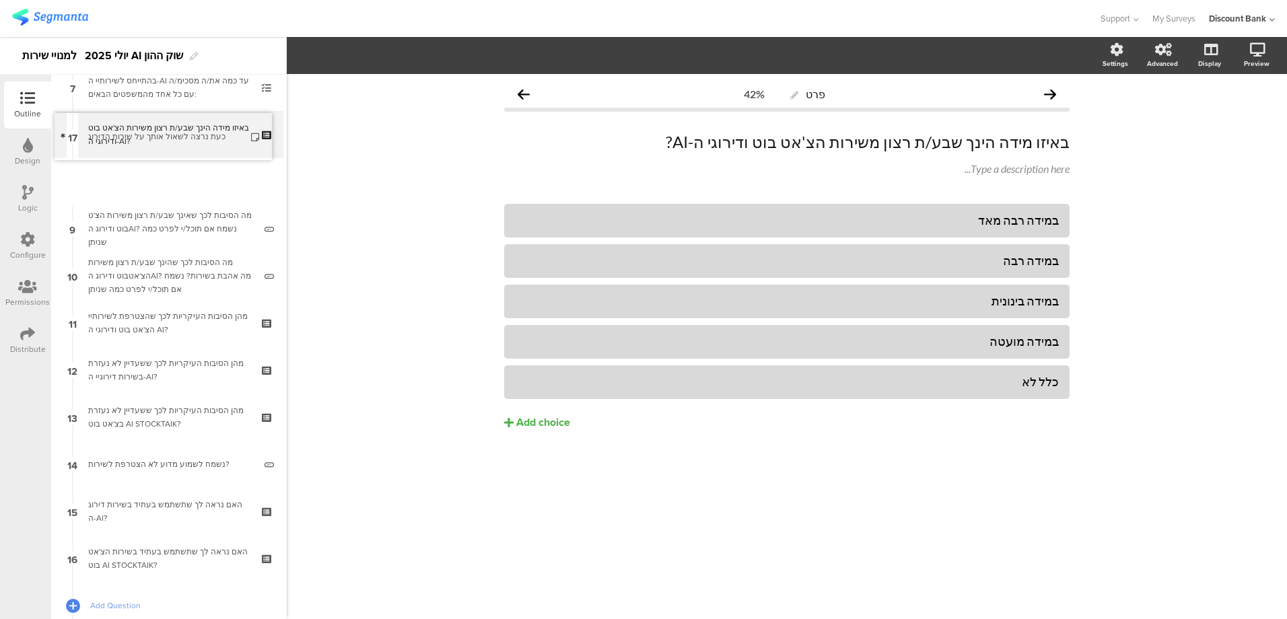
drag, startPoint x: 143, startPoint y: 470, endPoint x: 136, endPoint y: 137, distance: 333.4
click at [144, 187] on div "כעת נרצה לשאול אותך על שירות הדירוג" at bounding box center [168, 181] width 161 height 13
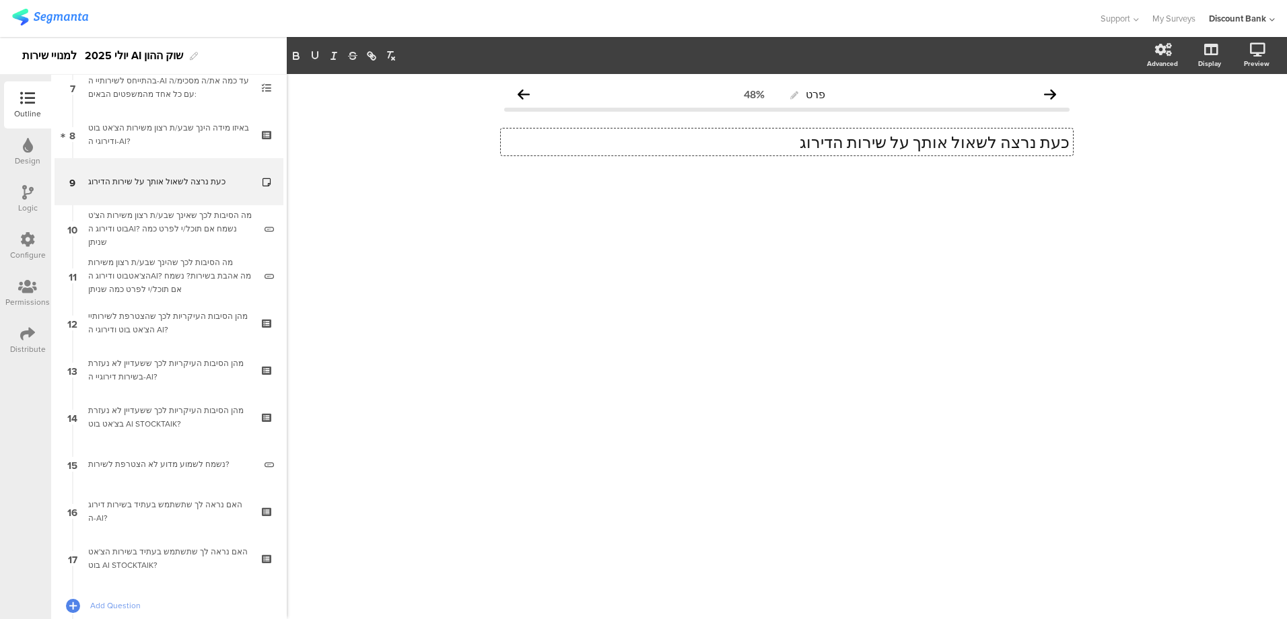
click at [884, 141] on p "כעת נרצה לשאול אותך על שירות הדירוג" at bounding box center [787, 142] width 566 height 20
drag, startPoint x: 860, startPoint y: 143, endPoint x: 833, endPoint y: 170, distance: 38.1
click at [859, 143] on p "כעת נרצה לשאול אותך על שירות דירוג" at bounding box center [787, 142] width 566 height 20
drag, startPoint x: 1011, startPoint y: 139, endPoint x: 1040, endPoint y: 145, distance: 28.9
click at [1040, 145] on p "כעת נרצה לשאול אותך על שירות דירוג המניות מבוסס AI בלבד" at bounding box center [787, 142] width 566 height 20
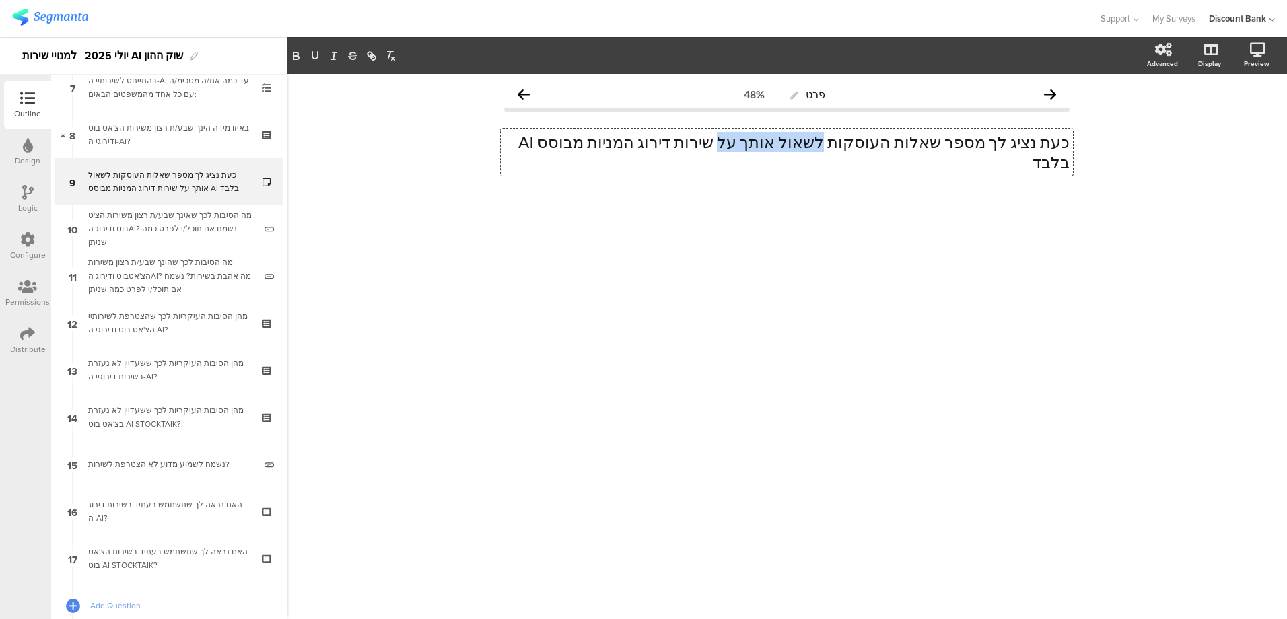
drag, startPoint x: 795, startPoint y: 141, endPoint x: 876, endPoint y: 152, distance: 82.2
click at [877, 152] on p "כעת נציג לך מספר שאלות העוסקות לשאול אותך על שירות דירוג המניות מבוסס AI בלבד" at bounding box center [787, 152] width 566 height 40
click at [831, 143] on p "כעת נציג לך מספר שאלות העוסקות בשירות דירוג המניות מבוסס AI בלבד" at bounding box center [787, 142] width 566 height 20
click at [667, 145] on p "כעת נציג לך מספר שאלות העוסקות בשירות של דירוג המניות מבוסס AI בלבד" at bounding box center [787, 142] width 566 height 20
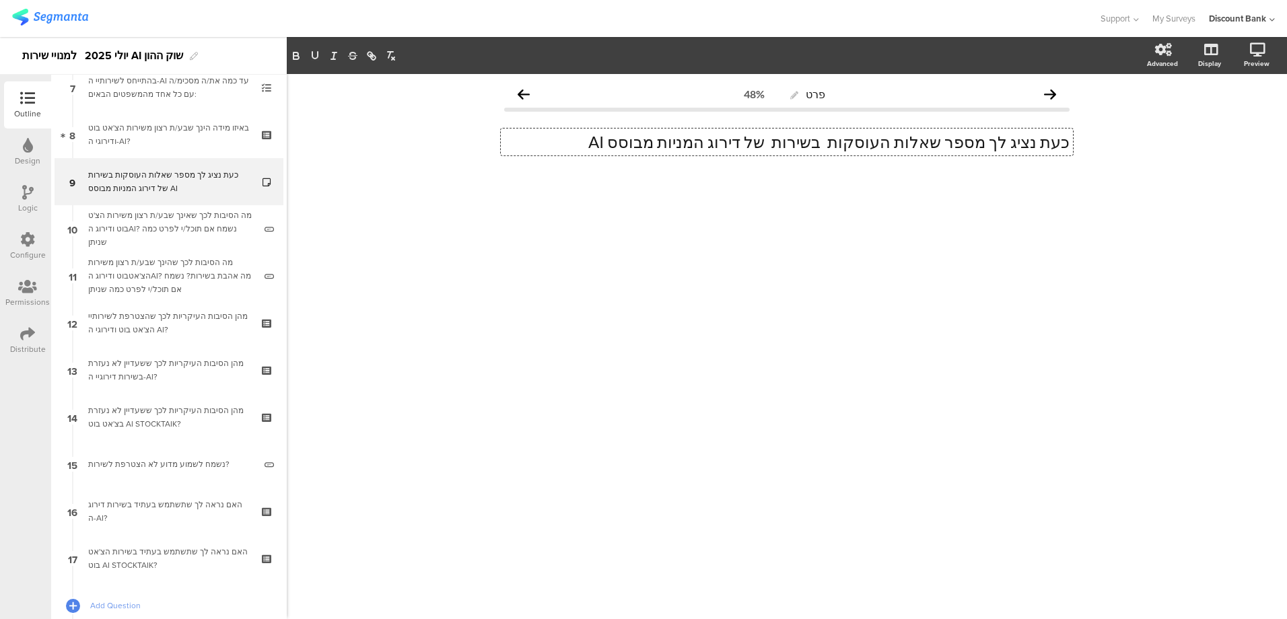
drag, startPoint x: 736, startPoint y: 145, endPoint x: 665, endPoint y: 143, distance: 70.7
click at [665, 143] on p "כעת נציג לך מספר שאלות העוסקות בשירות של דירוג המניות מבוסס AI" at bounding box center [787, 142] width 566 height 20
click at [875, 143] on p "כעת נציג לך מספר שאלות העוסקות בשירות של דירוג המניות" at bounding box center [787, 142] width 566 height 20
click at [713, 139] on p "כעת נציג לך מספר שאלות העוסקות רק בשירות של דירוג המניות" at bounding box center [787, 142] width 566 height 20
drag, startPoint x: 713, startPoint y: 143, endPoint x: 727, endPoint y: 157, distance: 19.5
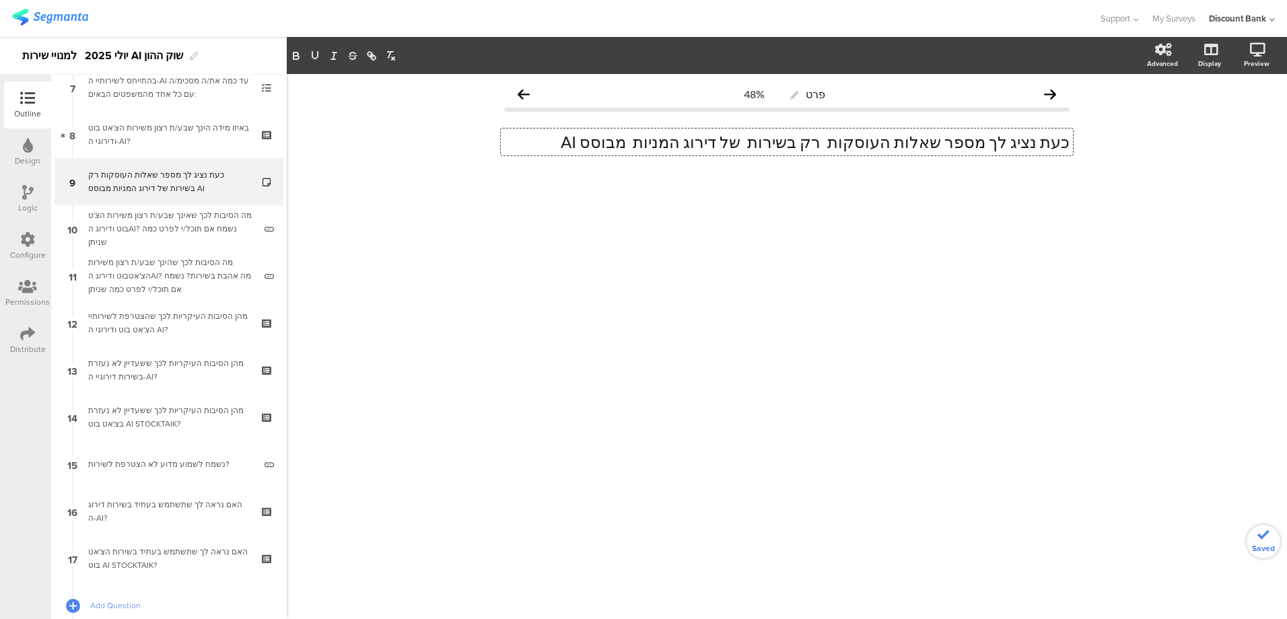
click at [714, 143] on p "כעת נציג לך מספר שאלות העוסקות רק בשירות של דירוג המניות מבוסס AI" at bounding box center [787, 142] width 566 height 20
click at [667, 141] on p "כעת נציג לך מספר שאלות העוסקות רק בשירות של דירוג המניות מבוסס AI" at bounding box center [787, 142] width 566 height 20
click at [141, 186] on div "כעת נציג לך מספר שאלות העוסקות רק בשירות של דירוג המניות מבוסס AI-" at bounding box center [168, 181] width 161 height 27
click at [162, 225] on div "מה הסיבות לכך שאינך שבע/ת רצון משירות הצ'ט בוט ודירוג הAI? נשמח אם תוכל/י לפרט …" at bounding box center [171, 229] width 166 height 40
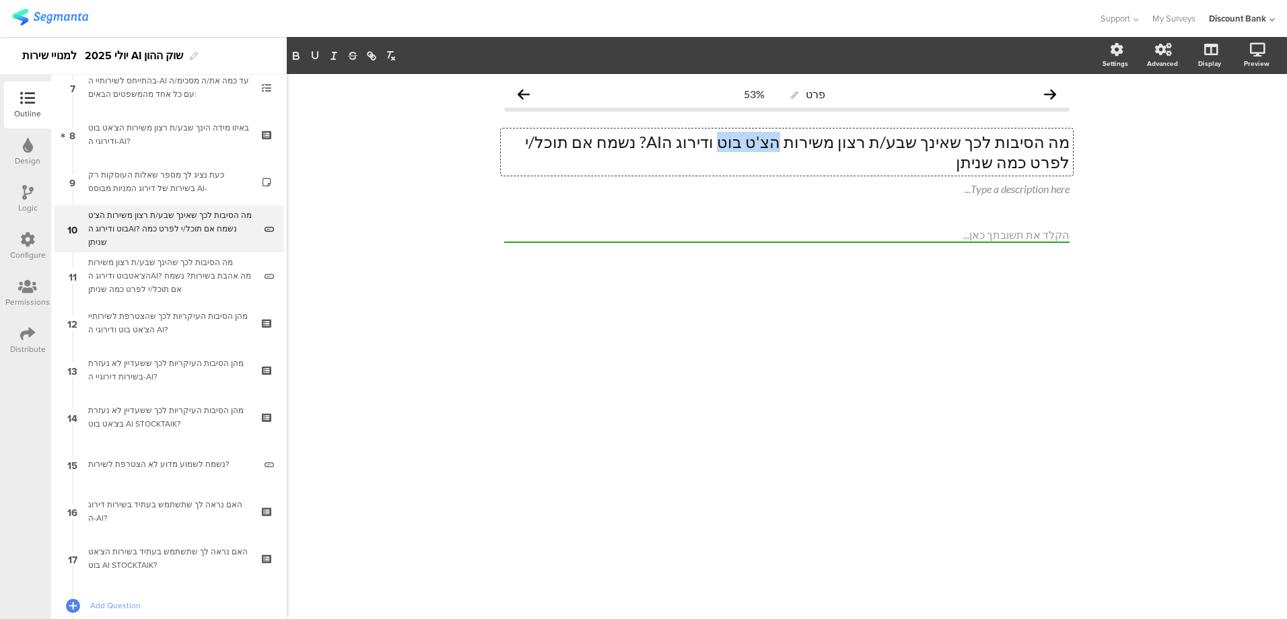
drag, startPoint x: 784, startPoint y: 141, endPoint x: 834, endPoint y: 137, distance: 49.3
click at [834, 137] on div "מה הסיבות לכך שאינך שבע/ת רצון משירות הצ'ט בוט ודירוג הAI? נשמח אם תוכל/י לפרט …" at bounding box center [787, 152] width 572 height 47
click at [788, 139] on p "מה הסיבות לכך שאינך שבע/ת רצון משירות ודירוג הAI? נשמח אם תוכל/י לפרט כמה שניתן" at bounding box center [787, 152] width 566 height 40
click at [826, 139] on p "מה הסיבות לכך שאינך שבע/ת רצון משירות ודירוג המניות מבוסס AI? נשמח אם תוכל/י לפ…" at bounding box center [787, 152] width 566 height 40
click at [168, 142] on div "באיזו מידה הינך שבע/ת רצון משירות הצ'אט בוט ודירוגי ה-AI?" at bounding box center [168, 134] width 161 height 27
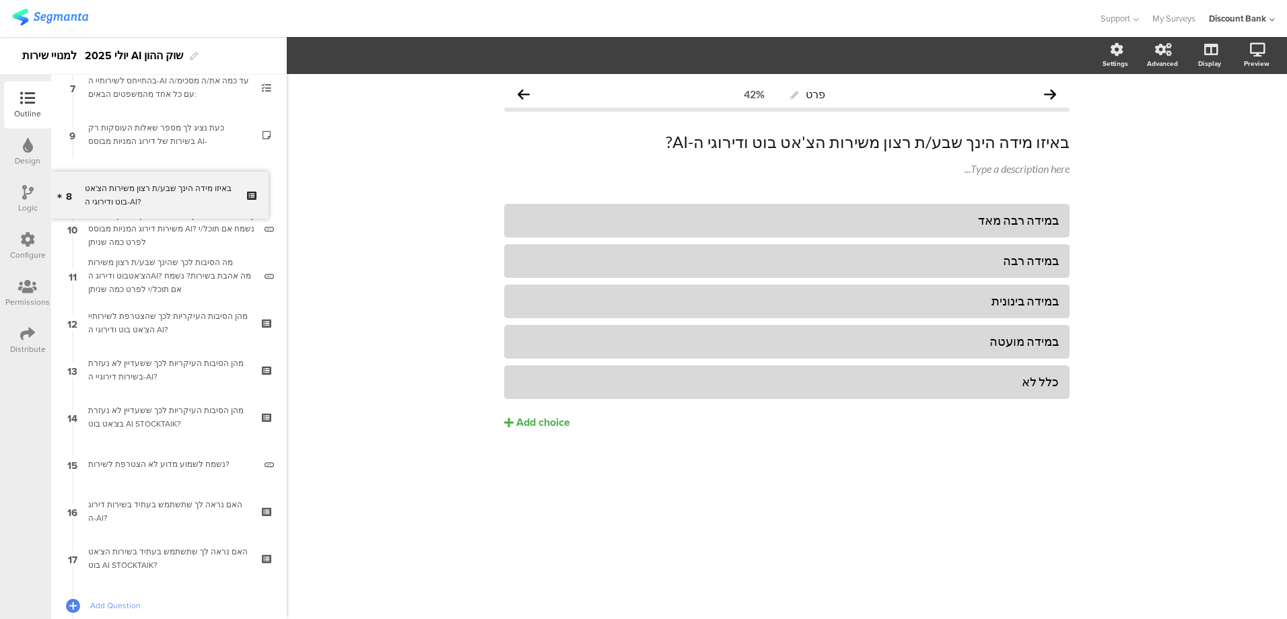
drag, startPoint x: 172, startPoint y: 137, endPoint x: 166, endPoint y: 195, distance: 58.9
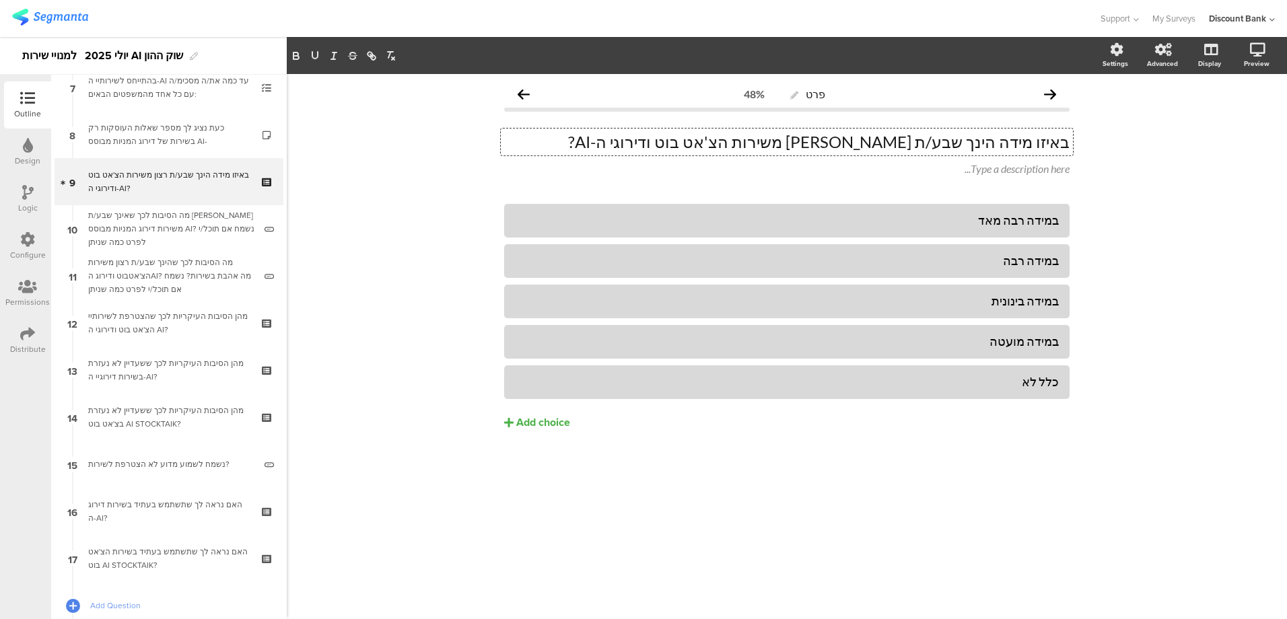
drag, startPoint x: 866, startPoint y: 140, endPoint x: 797, endPoint y: 143, distance: 69.4
click at [797, 143] on div "באיזו מידה הינך שבע/ת רצון משירות הצ'אט בוט ודירוגי ה-AI? באיזו מידה הינך שבע/ת…" at bounding box center [787, 142] width 572 height 27
drag, startPoint x: 865, startPoint y: 143, endPoint x: 805, endPoint y: 142, distance: 60.6
click at [805, 142] on p "באיזו מידה הינך שבע/ת רצון משירות הצ'אט בוט ודירוגי ה-AI?" at bounding box center [787, 142] width 566 height 20
click at [817, 143] on p "באיזו מידה הינך שבע/ת רצון משירות דירוגי ה-AI?" at bounding box center [787, 142] width 566 height 20
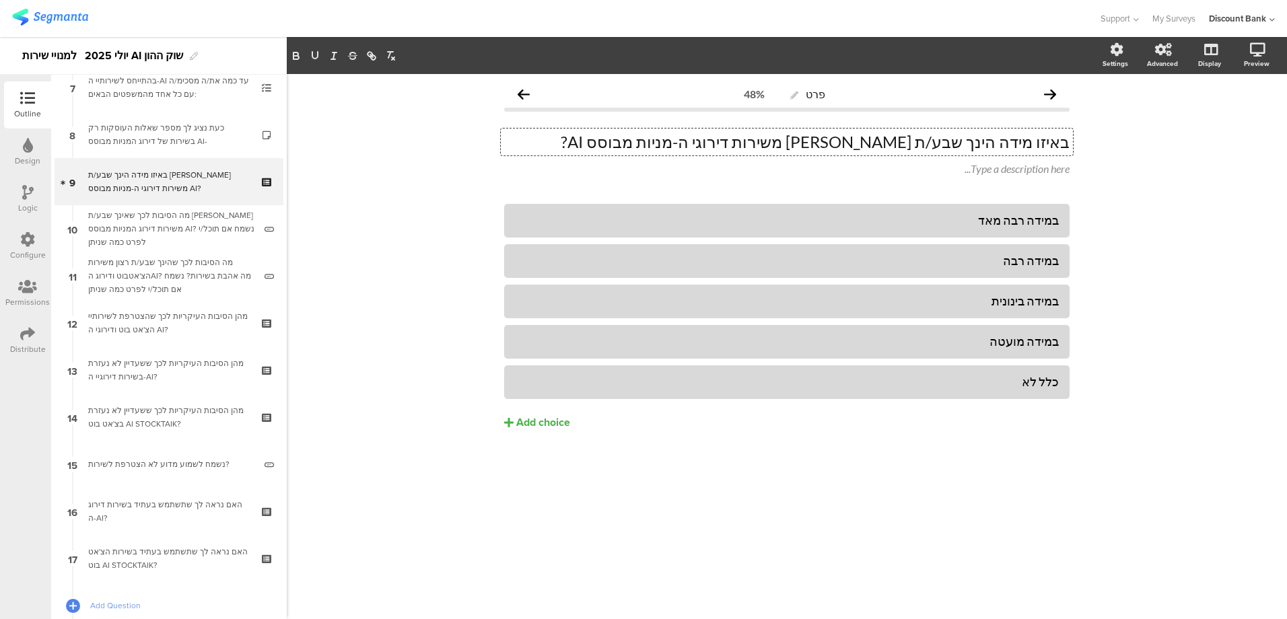
click at [817, 141] on p "באיזו מידה הינך שבע/ת רצון משירות דירוגי ה-מניות מבוסס AI?" at bounding box center [787, 142] width 566 height 20
click at [152, 217] on div "מה הסיבות לכך שאינך שבע/ת [PERSON_NAME] משירות דירוג המניות מבוסס AI? נשמח אם ת…" at bounding box center [171, 229] width 166 height 40
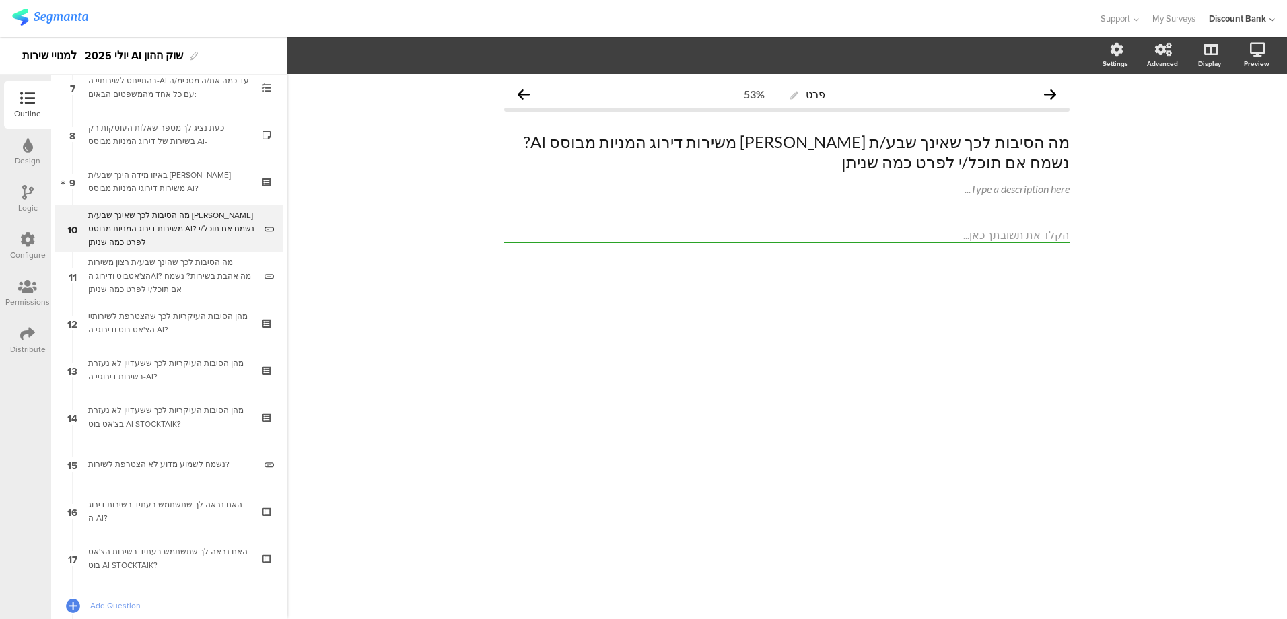
click at [157, 273] on div "מה הסיבות לכך שהינך שבע/ת רצון משירות הצ'אטבוט ודירוג הAI? מה אהבת בשירות? נשמח…" at bounding box center [171, 276] width 166 height 40
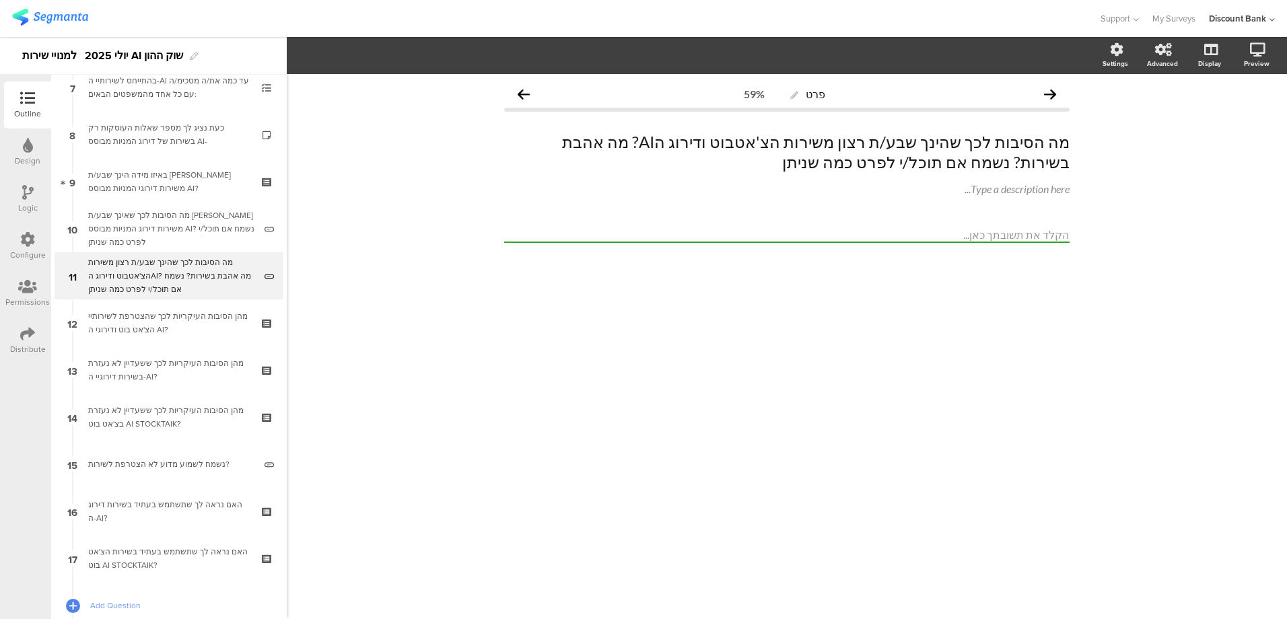
click at [157, 275] on div "מה הסיבות לכך שהינך שבע/ת רצון משירות הצ'אטבוט ודירוג הAI? מה אהבת בשירות? נשמח…" at bounding box center [171, 276] width 166 height 40
drag, startPoint x: 776, startPoint y: 139, endPoint x: 843, endPoint y: 141, distance: 67.4
click at [843, 141] on div "מה הסיבות לכך שהינך שבע/ת רצון משירות הצ'אטבוט ודירוג הAI? מה אהבת בשירות? נשמח…" at bounding box center [787, 152] width 572 height 47
click at [801, 141] on p "מה הסיבות לכך שהינך שבע/ת רצון משירות הצ'אטבוט ודירוג הAI? מה אהבת בשירות? נשמח…" at bounding box center [787, 152] width 566 height 40
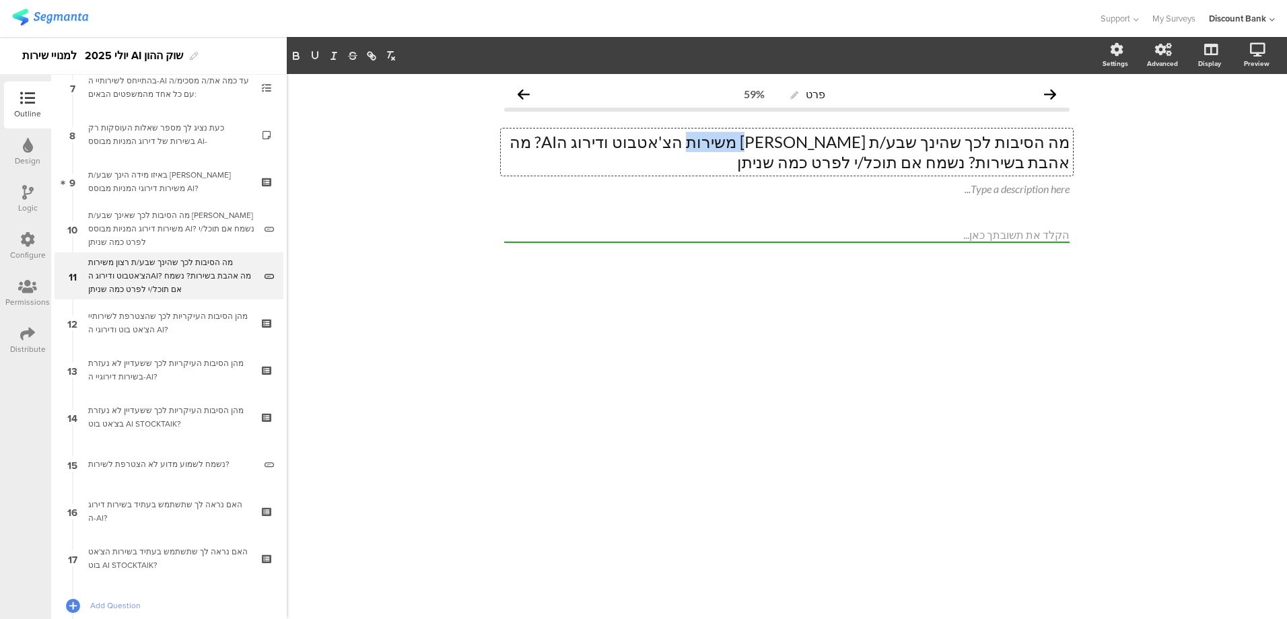
click at [801, 141] on p "מה הסיבות לכך שהינך שבע/ת רצון משירות הצ'אטבוט ודירוג הAI? מה אהבת בשירות? נשמח…" at bounding box center [787, 152] width 566 height 40
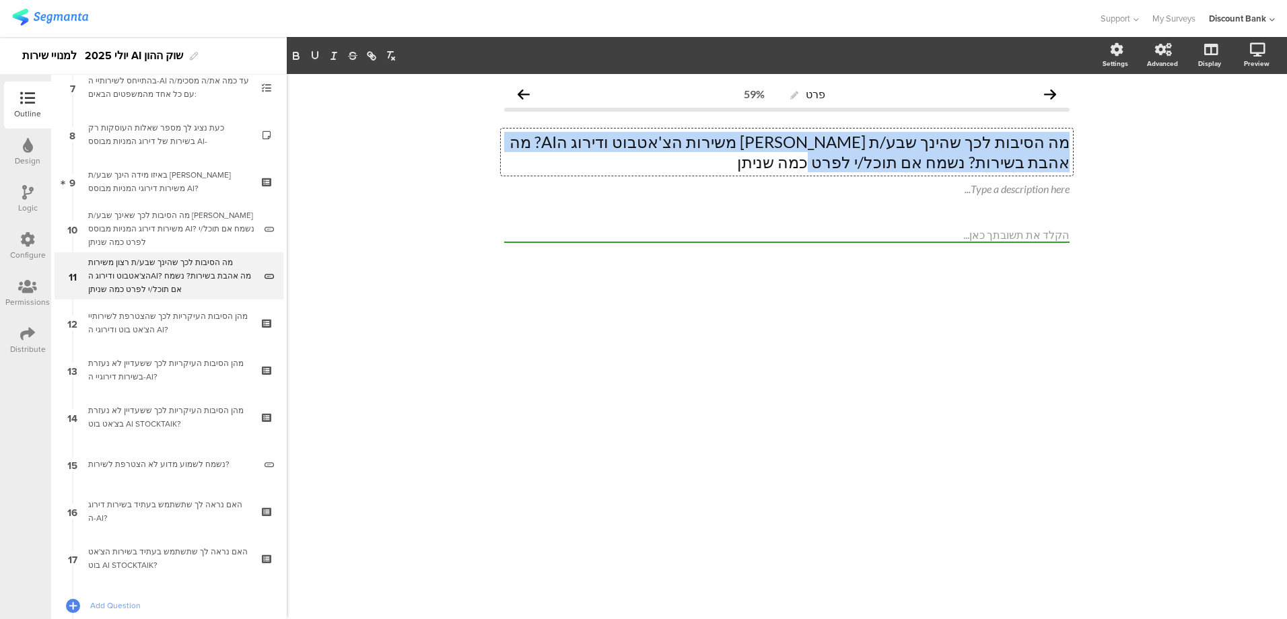
click at [801, 141] on p "מה הסיבות לכך שהינך שבע/ת רצון משירות הצ'אטבוט ודירוג הAI? מה אהבת בשירות? נשמח…" at bounding box center [787, 152] width 566 height 40
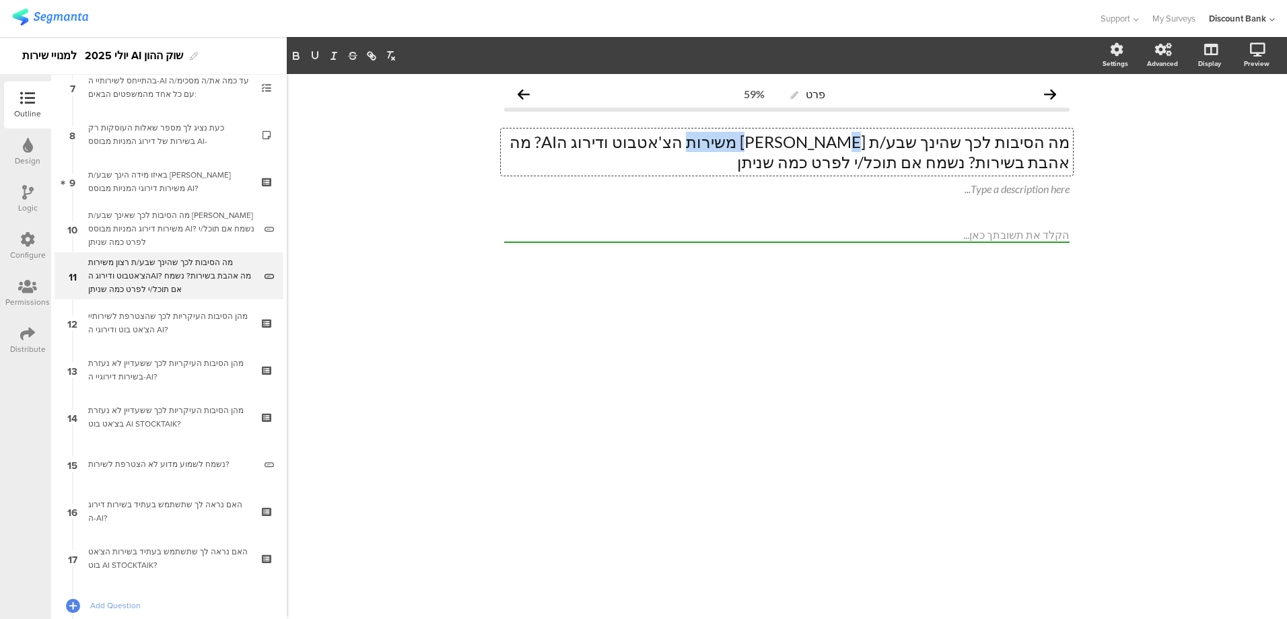
drag, startPoint x: 780, startPoint y: 139, endPoint x: 834, endPoint y: 139, distance: 53.9
click at [834, 139] on p "מה הסיבות לכך שהינך שבע/ת רצון משירות הצ'אטבוט ודירוג הAI? מה אהבת בשירות? נשמח…" at bounding box center [787, 152] width 566 height 40
drag, startPoint x: 723, startPoint y: 142, endPoint x: 681, endPoint y: 142, distance: 41.7
click at [682, 143] on p "מה הסיבות לכך שהינך שבע/ת רצון משירות דירוג המניות מבוסס ודירוג הAI? מה אהבת בש…" at bounding box center [787, 152] width 566 height 40
click at [124, 318] on div "מהן הסיבות העיקריות לכך שהצטרפת לשירותיי הצ'אט בוט ודירוגי ה AI?" at bounding box center [168, 323] width 161 height 27
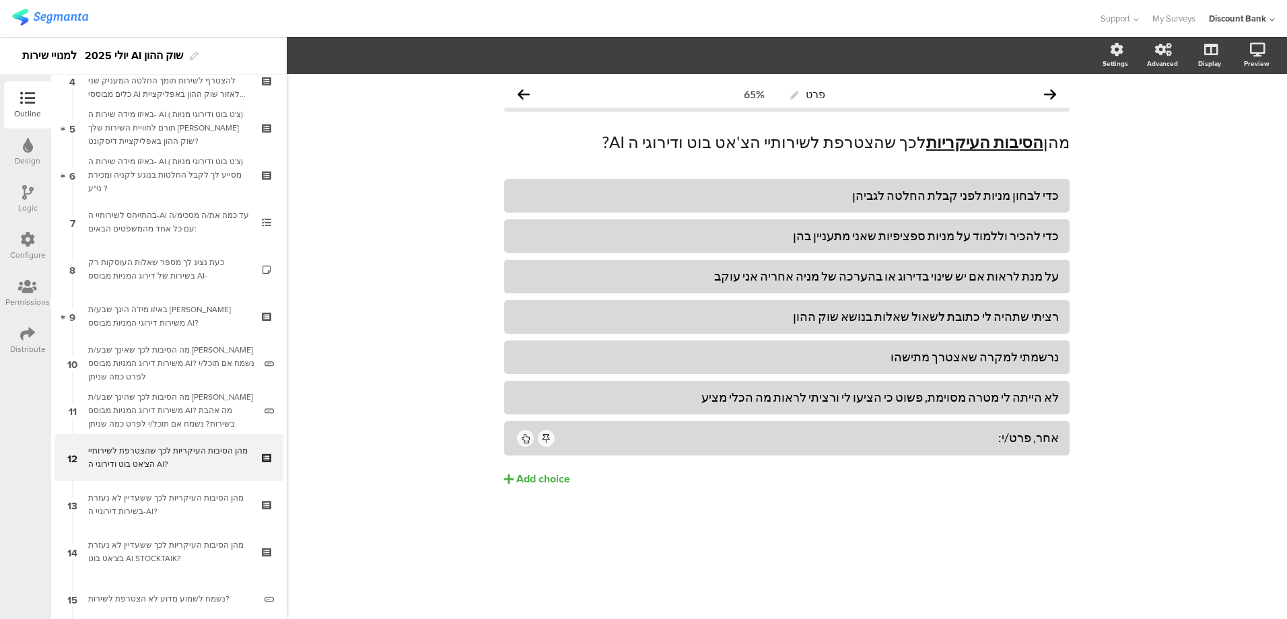
scroll to position [145, 0]
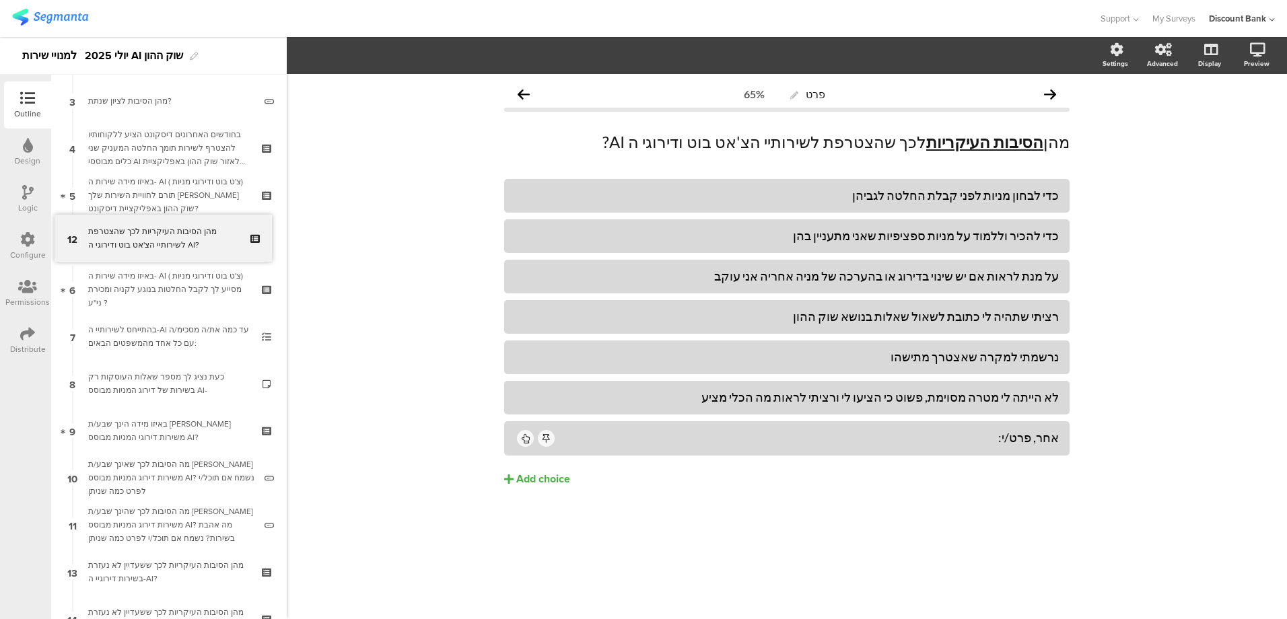
drag, startPoint x: 130, startPoint y: 529, endPoint x: 116, endPoint y: 242, distance: 287.2
click at [194, 189] on div "באיזו מידה שירות ה- AI ( צ'ט בוט ודירוגי מניות) תורם לחוויית השירות שלך מאזור ש…" at bounding box center [168, 195] width 161 height 40
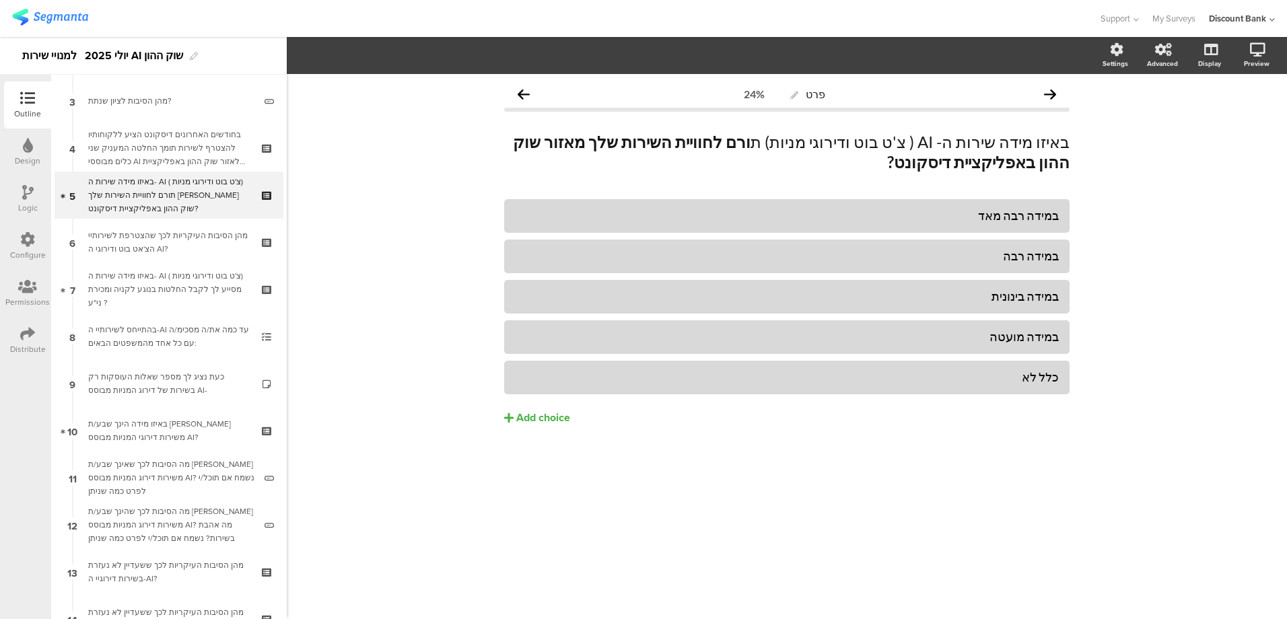
click at [178, 148] on div "בחודשים האחרונים דיסקונט הציע ללקוחותיו להצטרף לשירות תומך החלטה המעניק שני כלי…" at bounding box center [168, 148] width 161 height 40
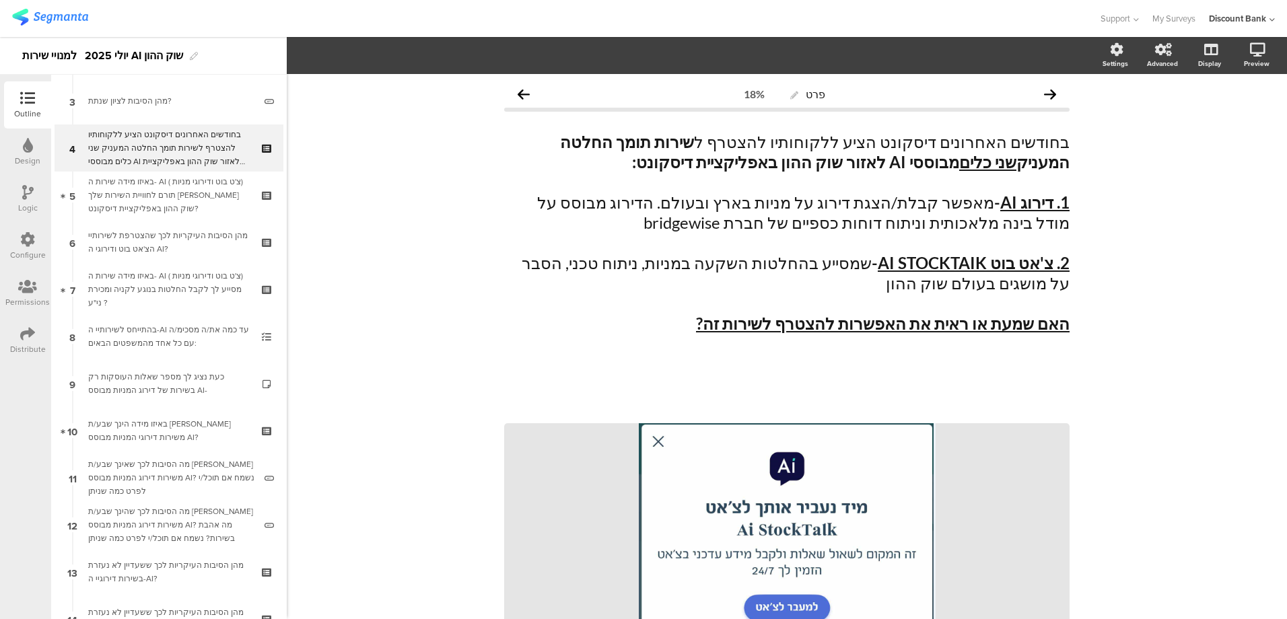
click at [174, 183] on div "באיזו מידה שירות ה- AI ( צ'ט בוט ודירוגי מניות) תורם לחוויית השירות שלך מאזור ש…" at bounding box center [168, 195] width 161 height 40
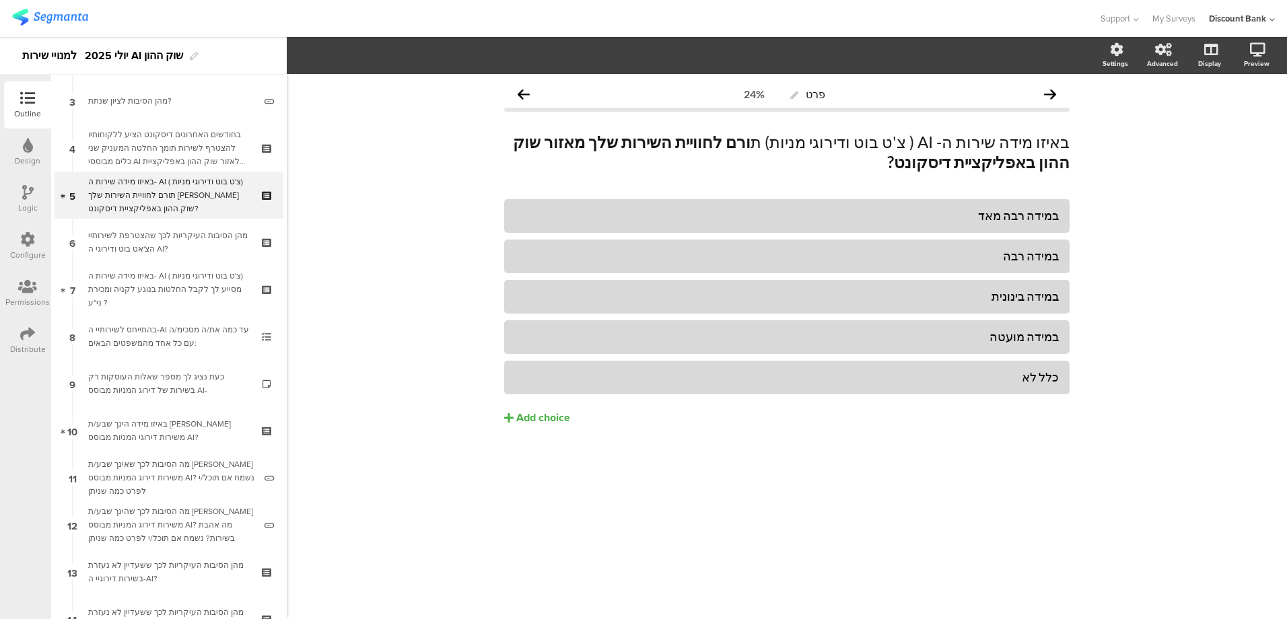
click at [152, 177] on div "באיזו מידה שירות ה- AI ( צ'ט בוט ודירוגי מניות) תורם לחוויית השירות שלך מאזור ש…" at bounding box center [168, 195] width 161 height 40
click at [162, 147] on div "בחודשים האחרונים דיסקונט הציע ללקוחותיו להצטרף לשירות תומך החלטה המעניק שני כלי…" at bounding box center [168, 148] width 161 height 40
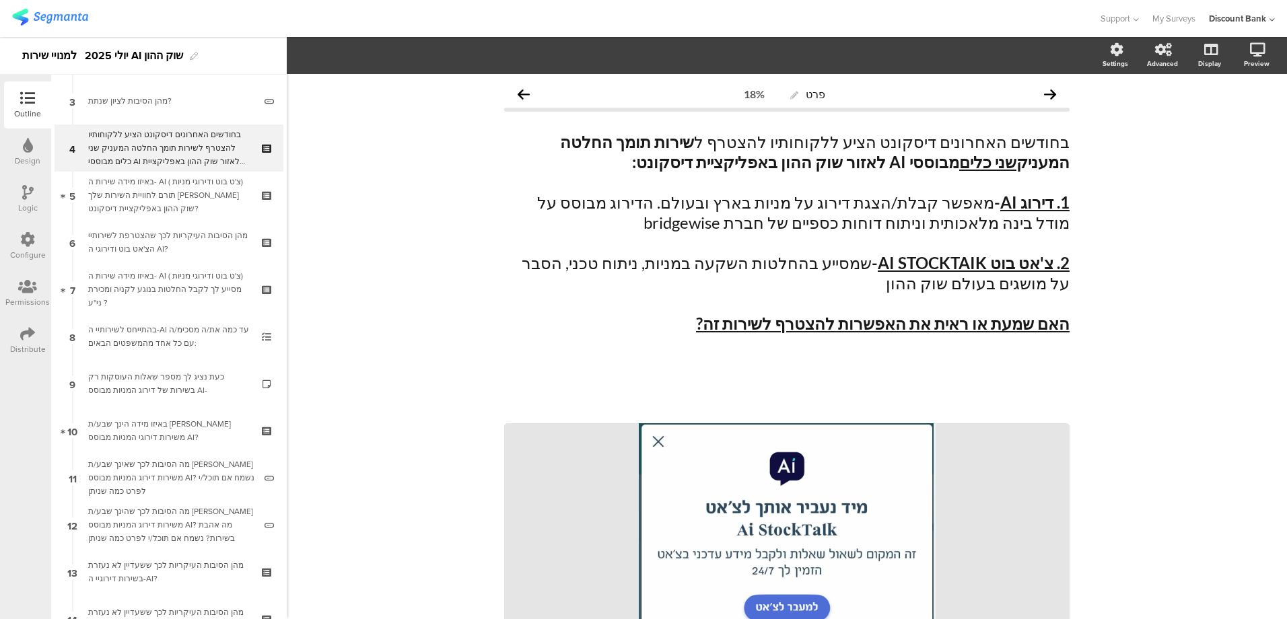
click at [152, 241] on div "מהן הסיבות העיקריות לכך שהצטרפת לשירותיי הצ'אט בוט ודירוגי ה AI?" at bounding box center [168, 242] width 161 height 27
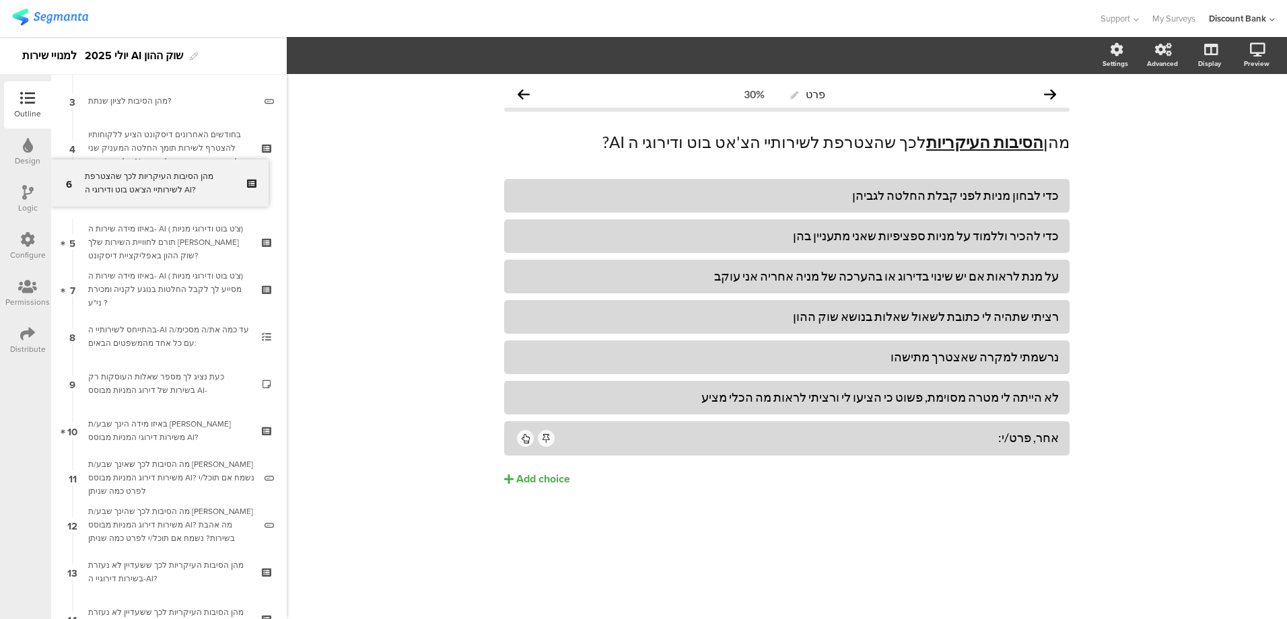
drag, startPoint x: 149, startPoint y: 243, endPoint x: 154, endPoint y: 190, distance: 53.3
click at [178, 228] on div "באיזו מידה שירות ה- AI ( צ'ט בוט ודירוגי מניות) תורם לחוויית השירות שלך מאזור ש…" at bounding box center [168, 242] width 161 height 40
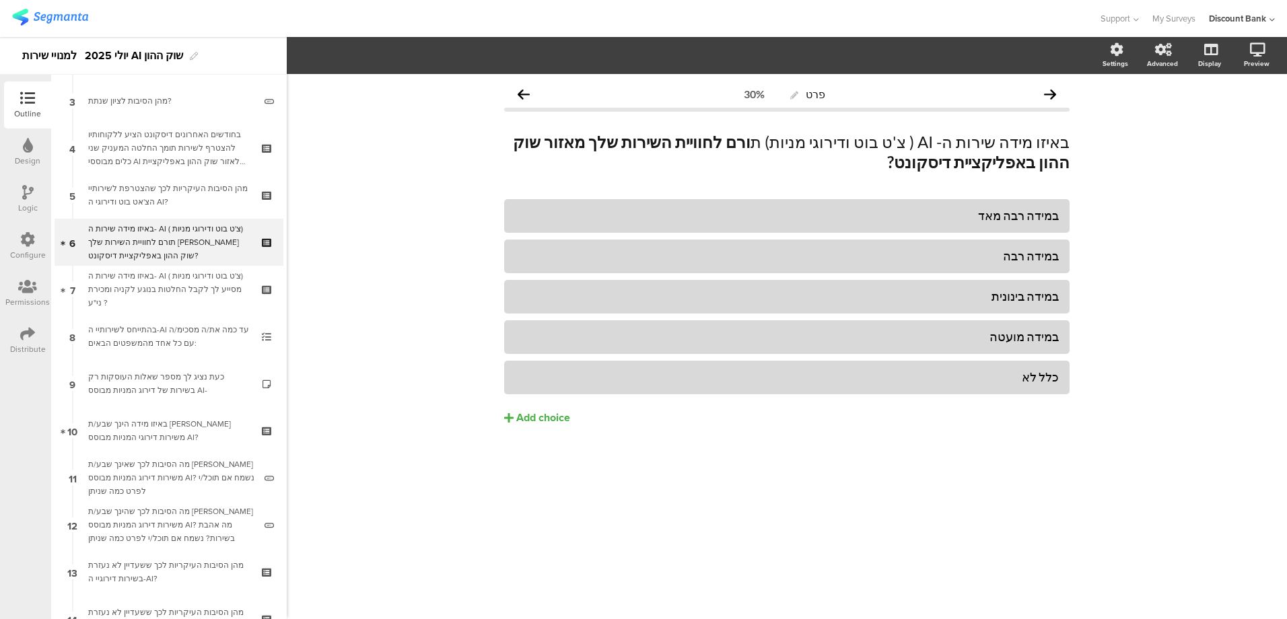
click at [155, 279] on div "באיזו מידה שירות ה- AI ( צ'ט בוט ודירוגי מניות) מסייע לך לקבל החלטות בנוגע לקני…" at bounding box center [168, 289] width 161 height 40
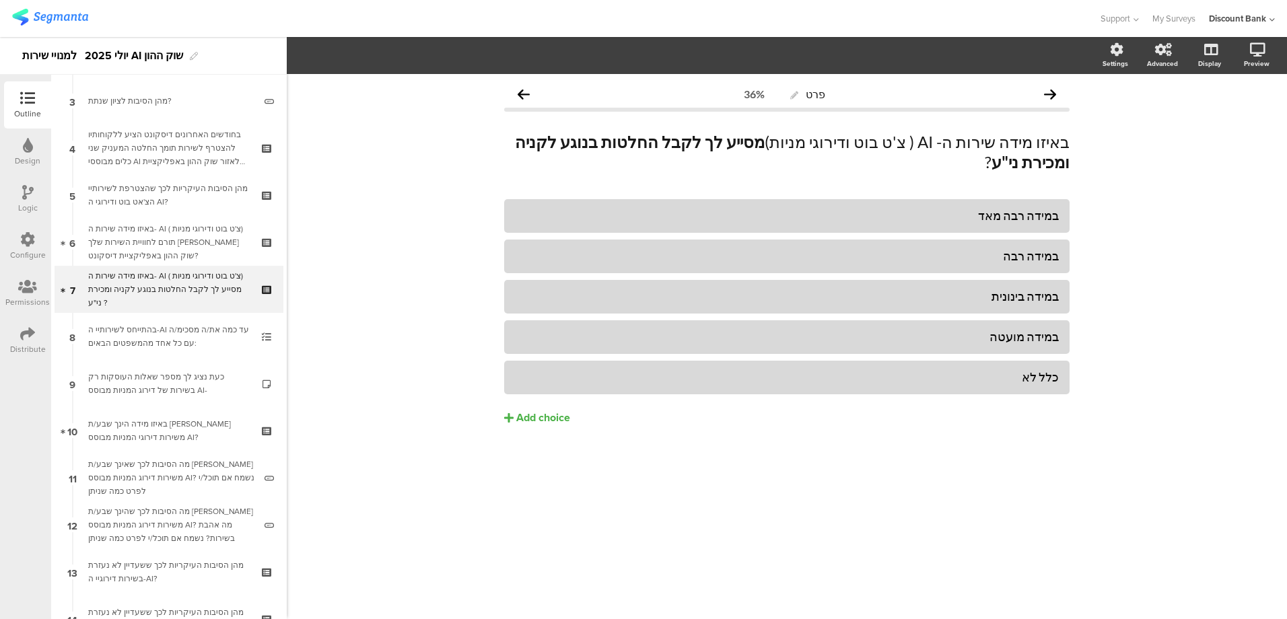
click at [155, 330] on div "בהתייחס לשירותיי ה-AI עד כמה את/ה מסכימ/ה עם כל אחד מהמשפטים הבאים:" at bounding box center [168, 336] width 161 height 27
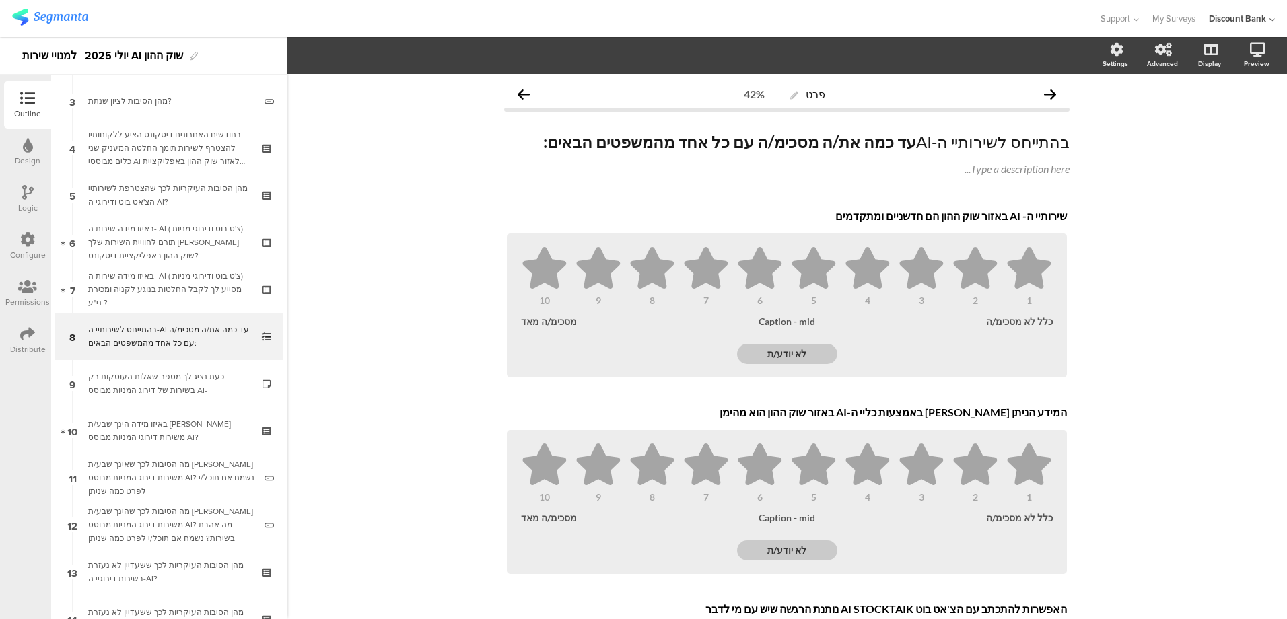
click at [161, 275] on div "באיזו מידה שירות ה- AI ( צ'ט בוט ודירוגי מניות) מסייע לך לקבל החלטות בנוגע לקני…" at bounding box center [168, 289] width 161 height 40
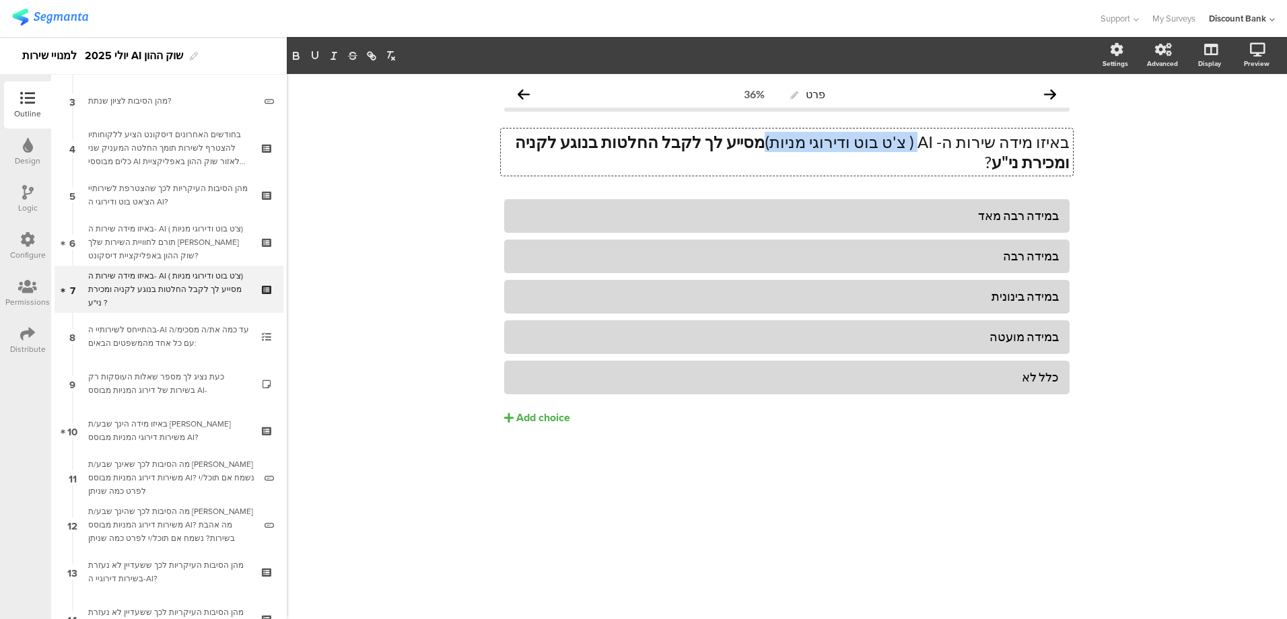
drag, startPoint x: 807, startPoint y: 141, endPoint x: 129, endPoint y: 5, distance: 690.9
click at [942, 146] on div "באיזו מידה שירות ה- AI ( צ'ט בוט ודירוגי מניות) מסייע לך לקבל החלטות בנוגע לקני…" at bounding box center [787, 152] width 572 height 47
copy p "( צ'ט בוט ודירוגי מניות)"
click at [171, 334] on div "בהתייחס לשירותיי ה-AI עד כמה את/ה מסכימ/ה עם כל אחד מהמשפטים הבאים:" at bounding box center [168, 336] width 161 height 27
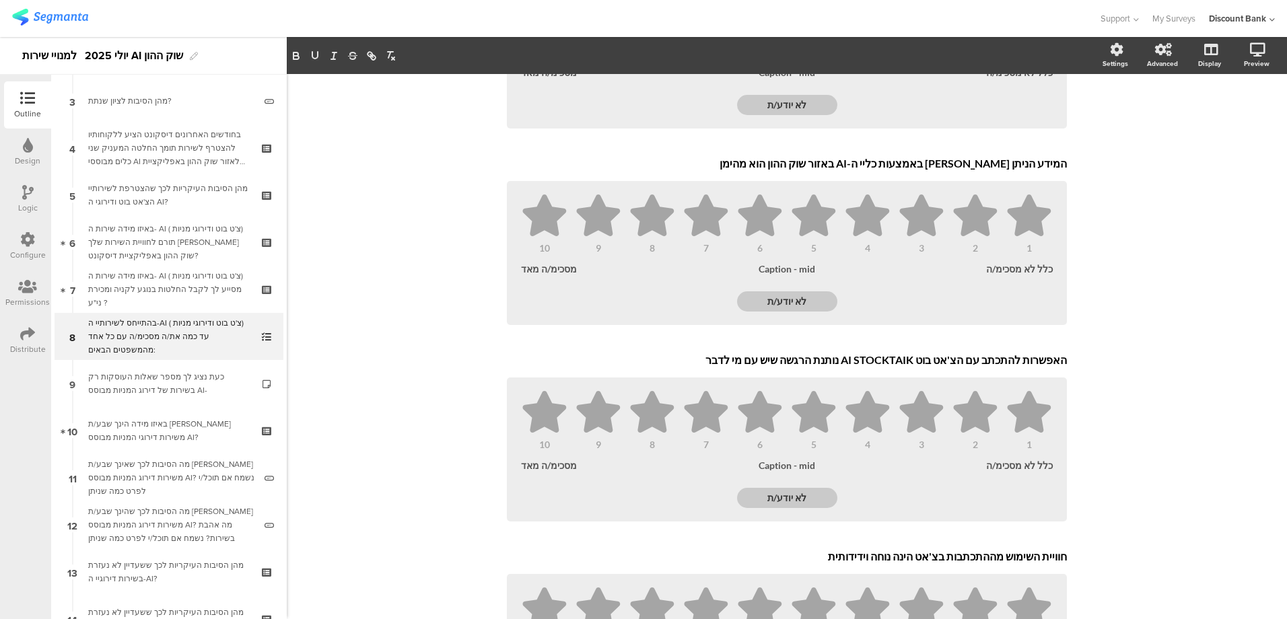
scroll to position [404, 0]
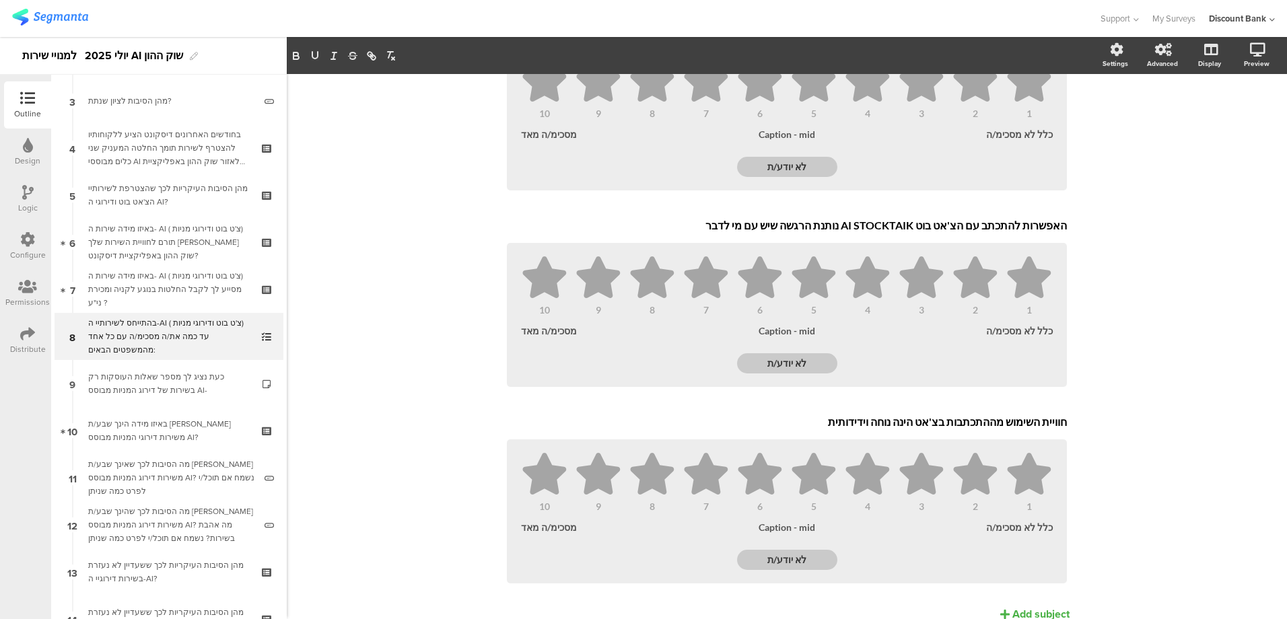
click at [119, 379] on div "כעת נציג לך מספר שאלות העוסקות רק בשירות של דירוג המניות מבוסס AI-" at bounding box center [168, 383] width 161 height 27
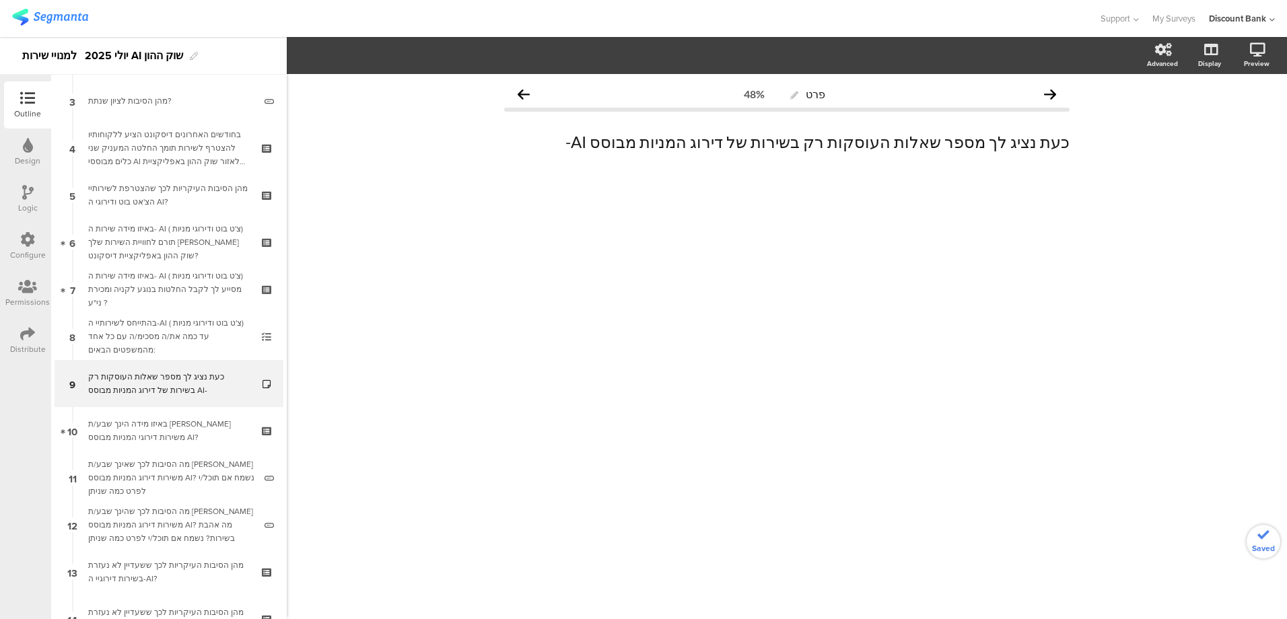
click at [141, 429] on div "באיזו מידה הינך שבע/ת [PERSON_NAME] משירות דירוגי המניות מבוסס AI?" at bounding box center [168, 430] width 161 height 27
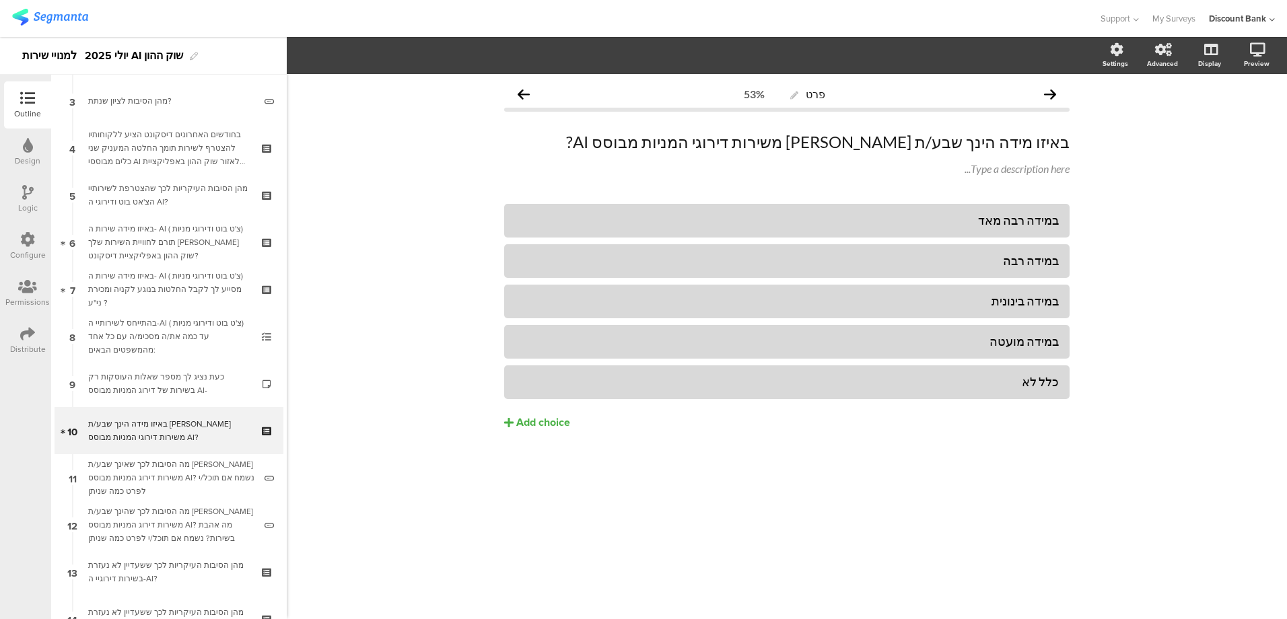
click at [179, 147] on div "בחודשים האחרונים דיסקונט הציע ללקוחותיו להצטרף לשירות תומך החלטה המעניק שני כלי…" at bounding box center [168, 148] width 161 height 40
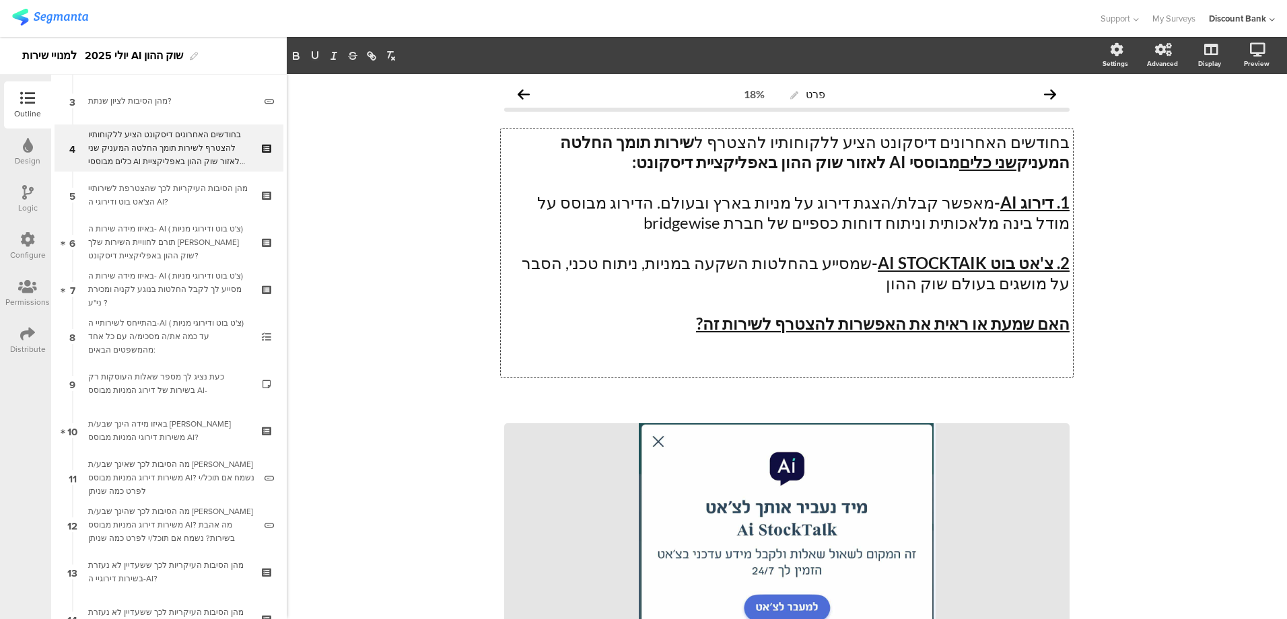
drag, startPoint x: 759, startPoint y: 219, endPoint x: 989, endPoint y: 201, distance: 231.0
click at [990, 201] on div "בחודשים האחרונים דיסקונט הציע ללקוחותיו להצטרף ל שירות תומך החלטה המעניק שני כל…" at bounding box center [787, 253] width 572 height 249
click at [180, 288] on div "באיזו מידה שירות ה- AI ( צ'ט בוט ודירוגי מניות) מסייע לך לקבל החלטות בנוגע לקני…" at bounding box center [168, 289] width 161 height 40
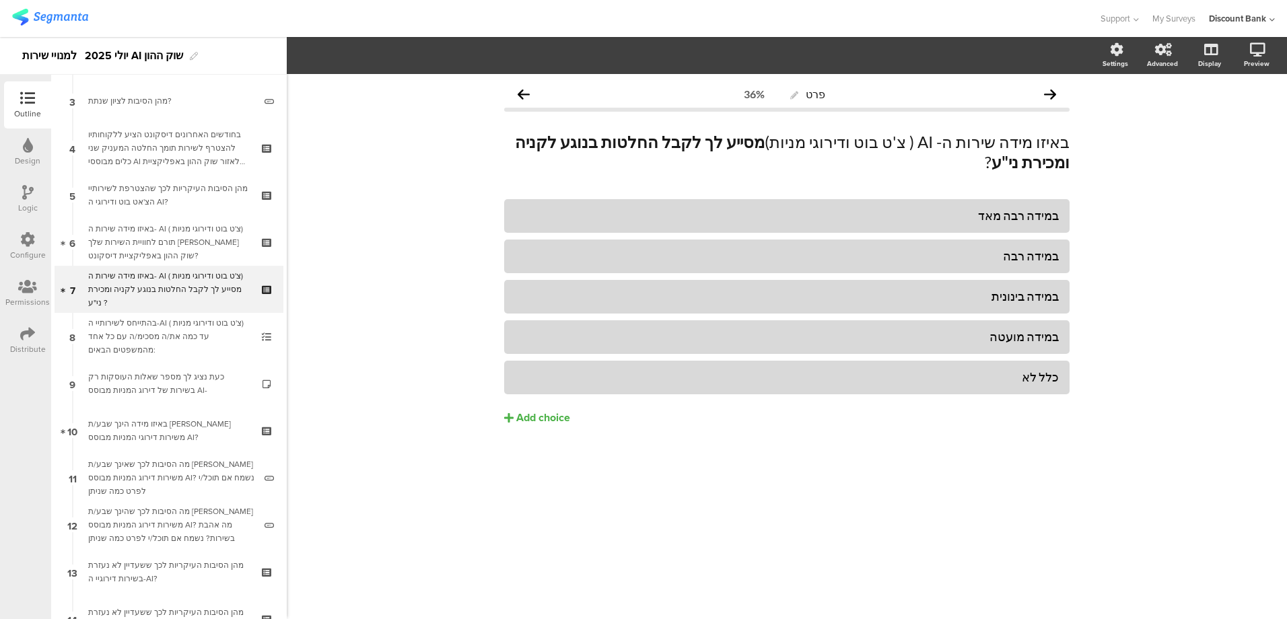
click at [181, 384] on div "כעת נציג לך מספר שאלות העוסקות רק בשירות של דירוג המניות מבוסס AI-" at bounding box center [168, 383] width 161 height 27
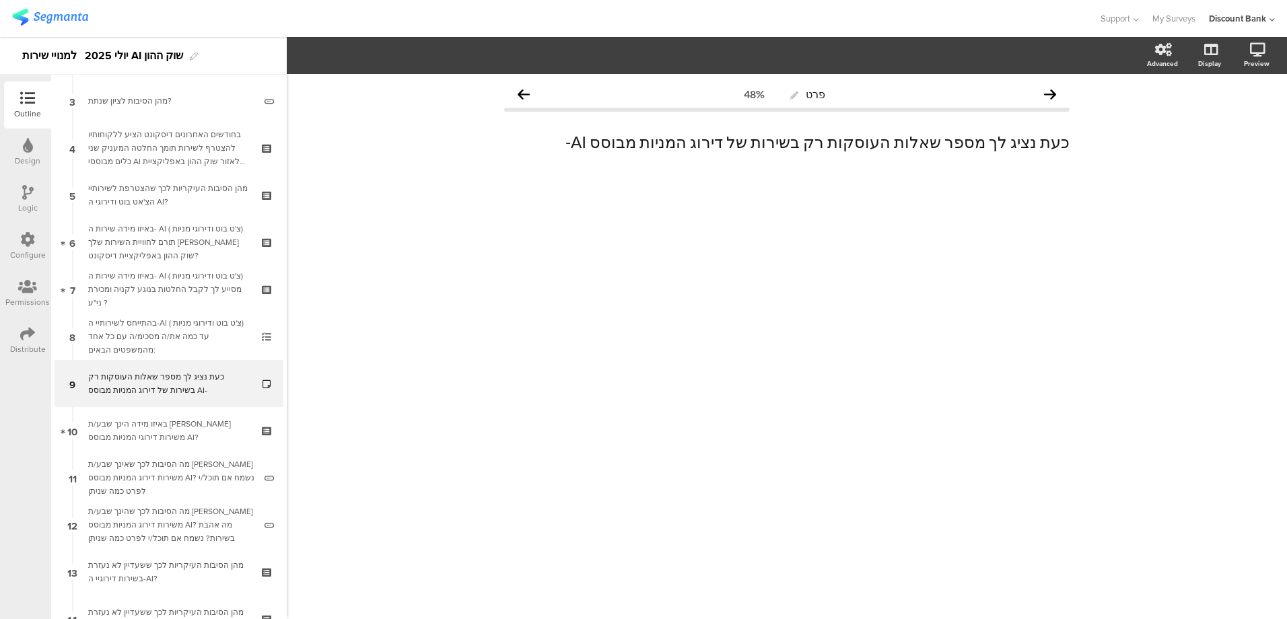
click at [661, 142] on p "כעת נציג לך מספר שאלות העוסקות רק בשירות של דירוג המניות מבוסס AI-" at bounding box center [787, 142] width 566 height 20
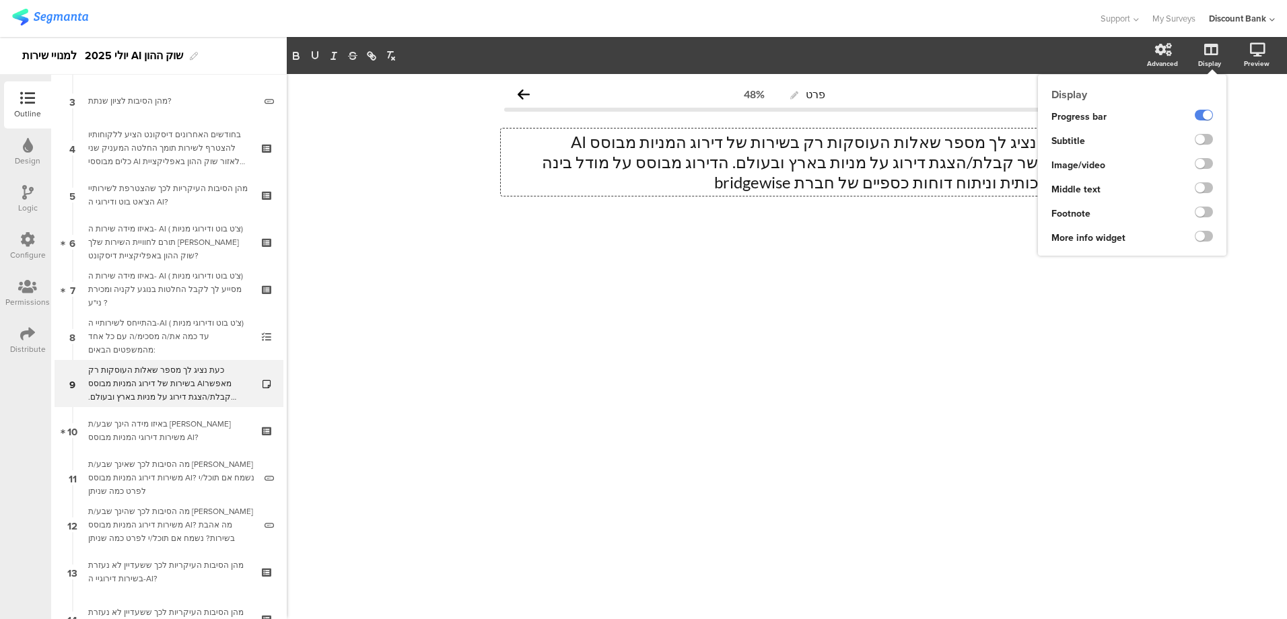
click at [1206, 135] on label at bounding box center [1204, 139] width 18 height 11
click at [0, 0] on input "checkbox" at bounding box center [0, 0] width 0 height 0
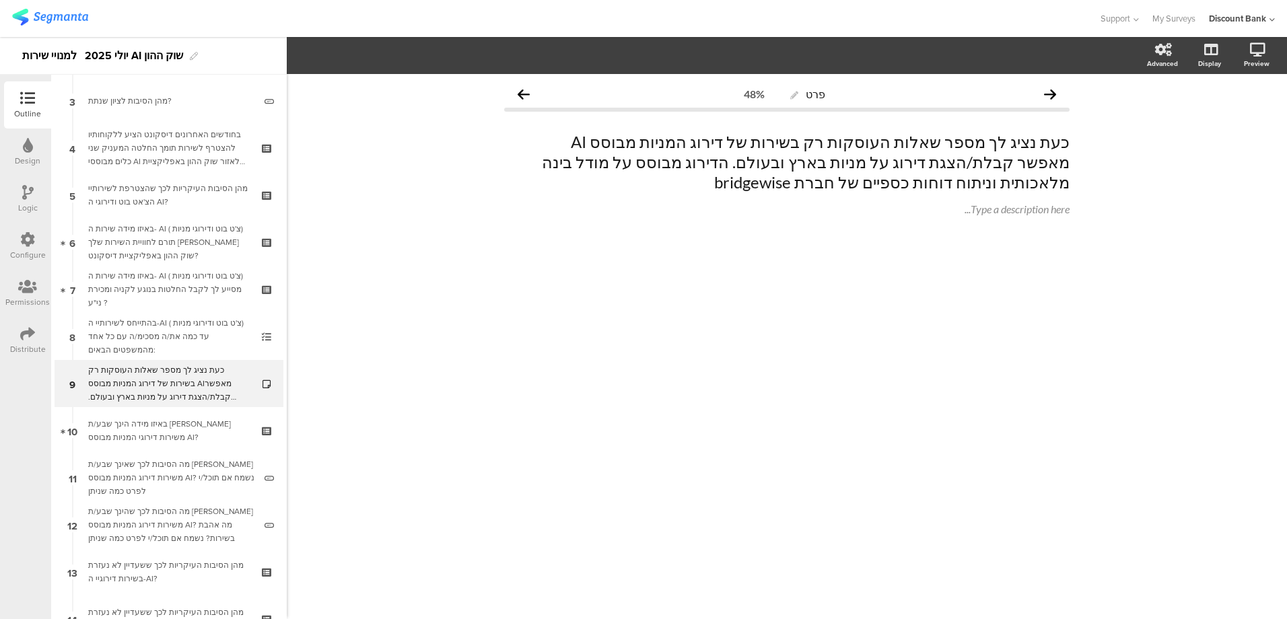
click at [850, 280] on div at bounding box center [787, 267] width 566 height 47
drag, startPoint x: 906, startPoint y: 178, endPoint x: 1075, endPoint y: 162, distance: 169.7
click at [1075, 162] on div "פרט 48% כעת נציג לך מספר שאלות העוסקות רק בשירות של דירוג המניות מבוסס AI מאפשר…" at bounding box center [787, 186] width 593 height 224
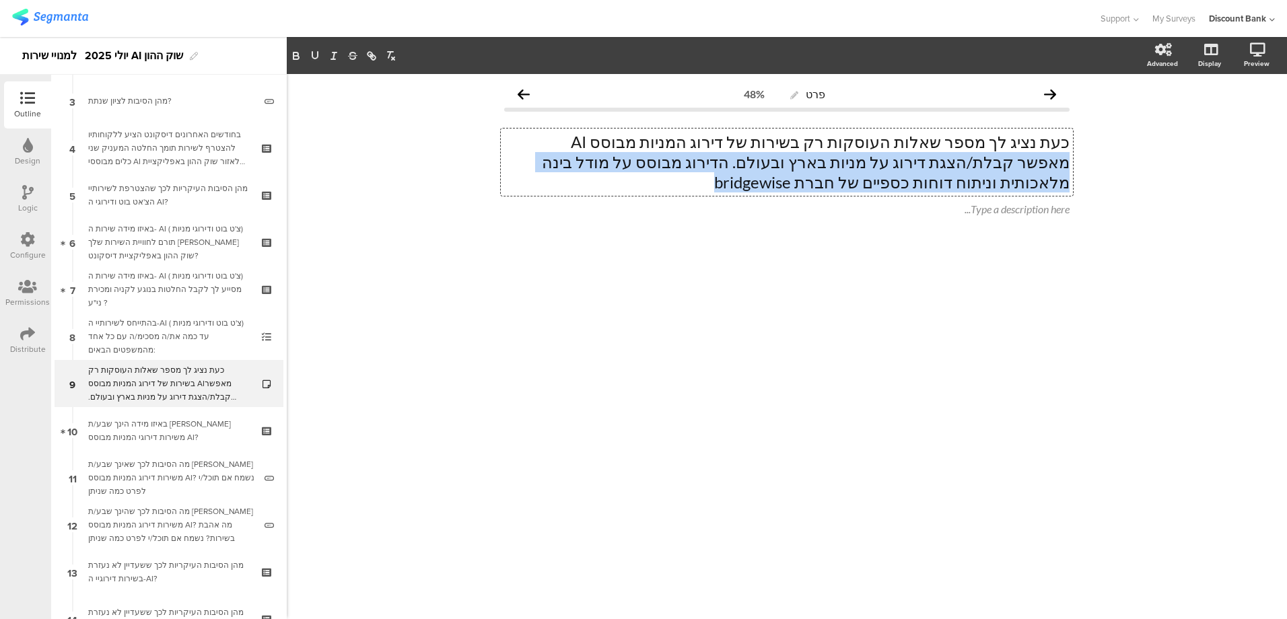
drag, startPoint x: 898, startPoint y: 187, endPoint x: 1073, endPoint y: 162, distance: 176.2
click at [1073, 162] on div "כעת נציג לך מספר שאלות העוסקות רק בשירות של דירוג המניות מבוסס AI מאפשר קבלת/הצ…" at bounding box center [787, 162] width 572 height 67
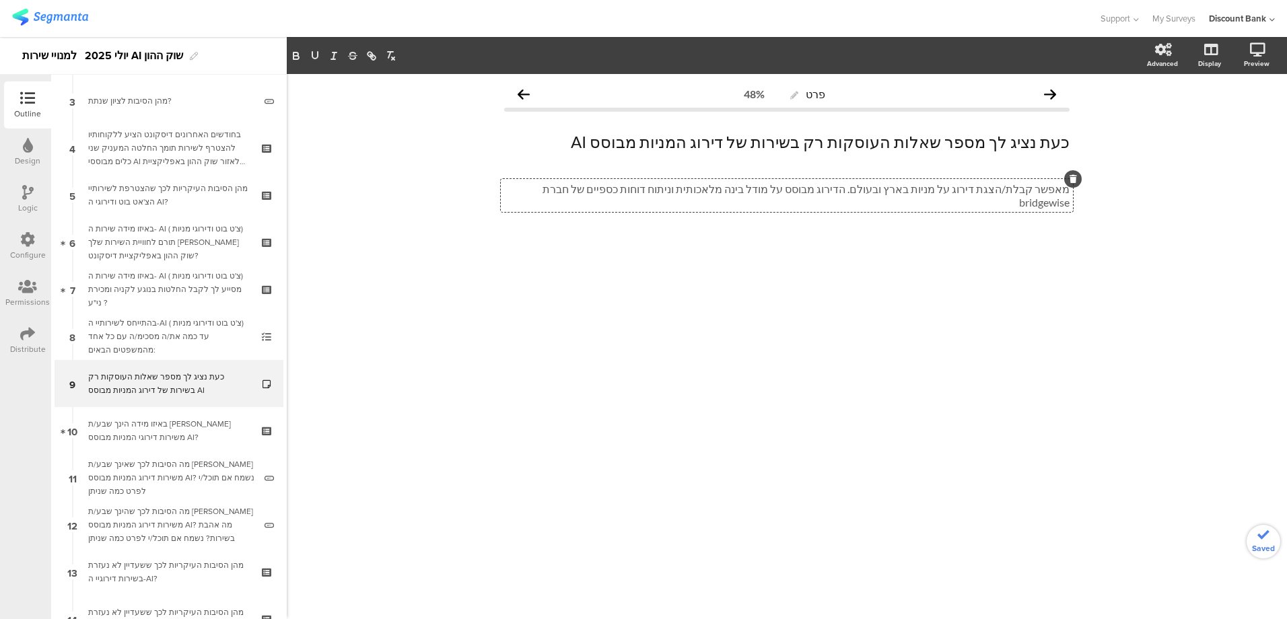
click at [1068, 191] on p "מאפשר קבלת/הצגת דירוג על מניות בארץ ובעולם. הדירוג מבוסס על מודל בינה מלאכותית …" at bounding box center [787, 195] width 566 height 26
click at [945, 259] on div at bounding box center [787, 259] width 566 height 47
drag, startPoint x: 875, startPoint y: 142, endPoint x: 859, endPoint y: 140, distance: 16.3
click at [859, 140] on p "כעת נציג לך מספר שאלות העוסקות רק בשירות של דירוג המניות מבוסס AI-" at bounding box center [787, 142] width 566 height 20
click at [315, 57] on icon "button" at bounding box center [315, 56] width 12 height 12
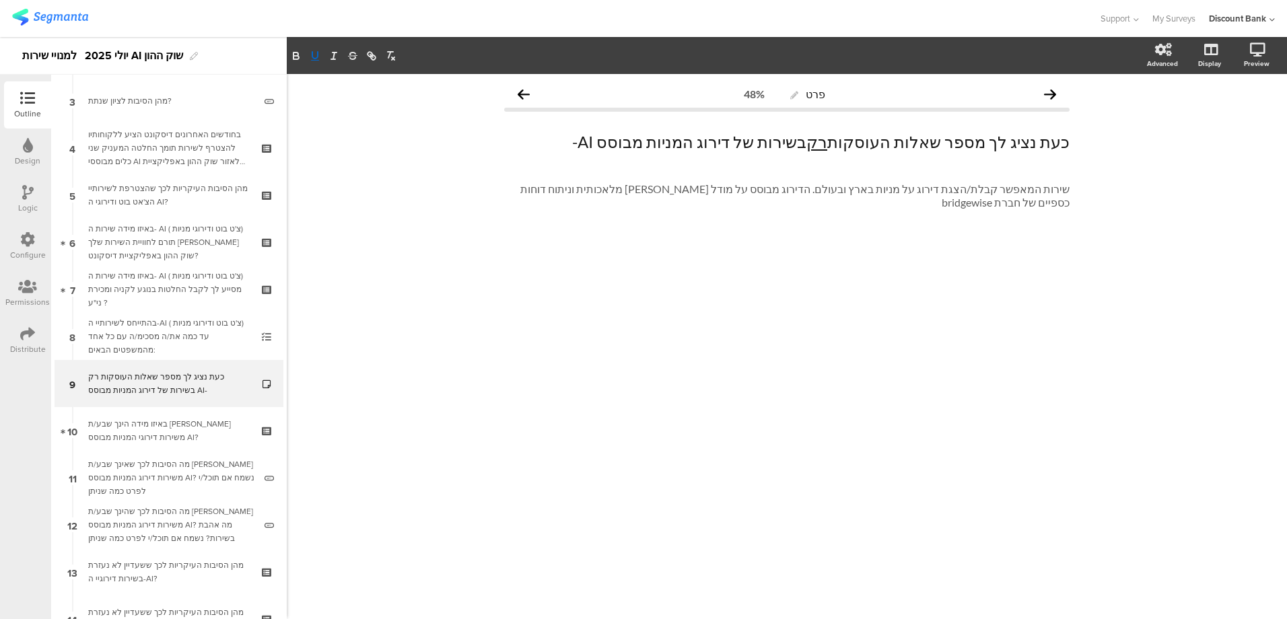
click at [171, 426] on div "באיזו מידה הינך שבע/ת [PERSON_NAME] משירות דירוגי המניות מבוסס AI?" at bounding box center [168, 430] width 161 height 27
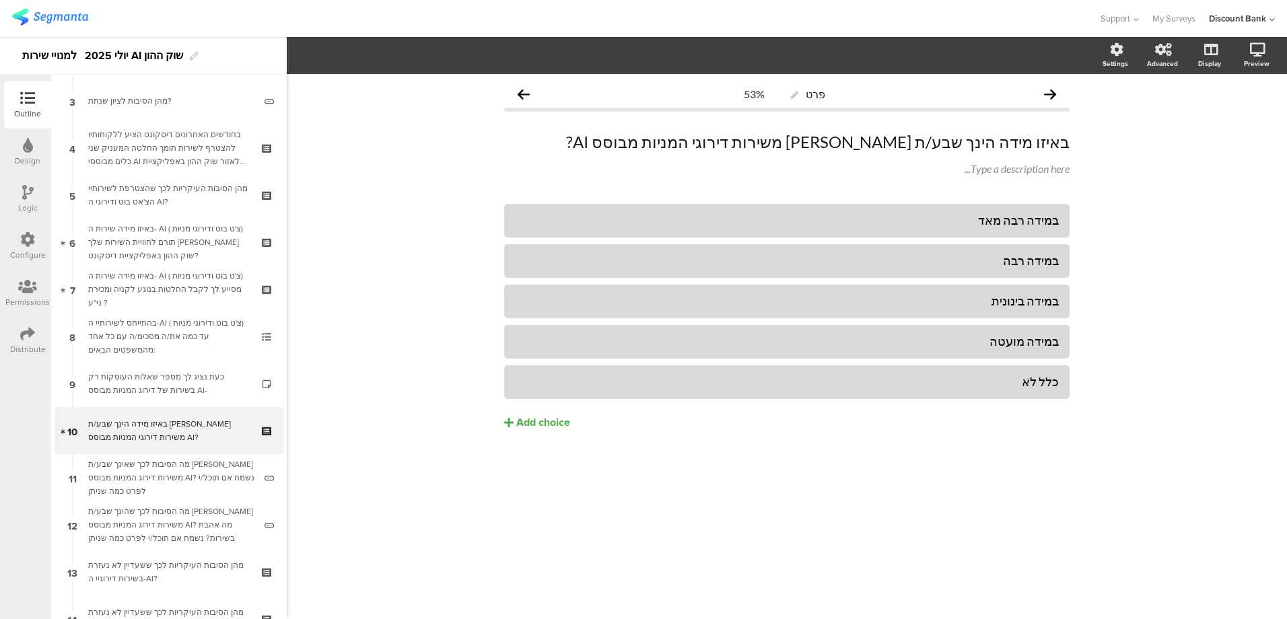
click at [171, 462] on div "מה הסיבות לכך שאינך שבע/ת [PERSON_NAME] משירות דירוג המניות מבוסס AI? נשמח אם ת…" at bounding box center [171, 478] width 166 height 40
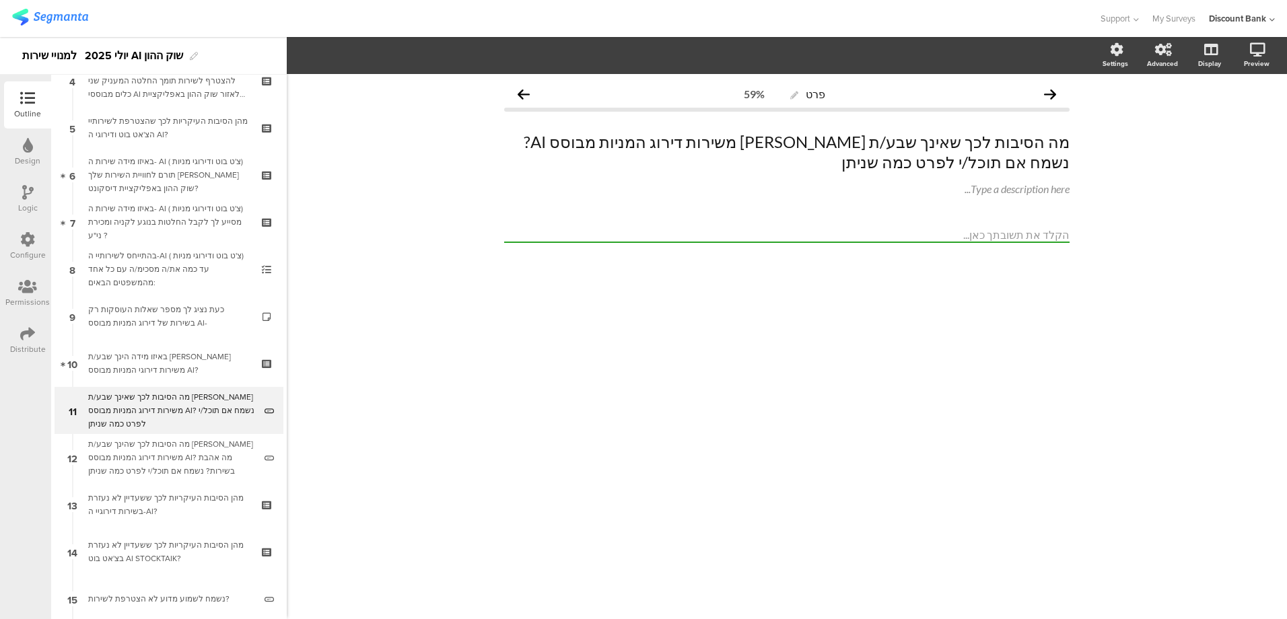
scroll to position [280, 0]
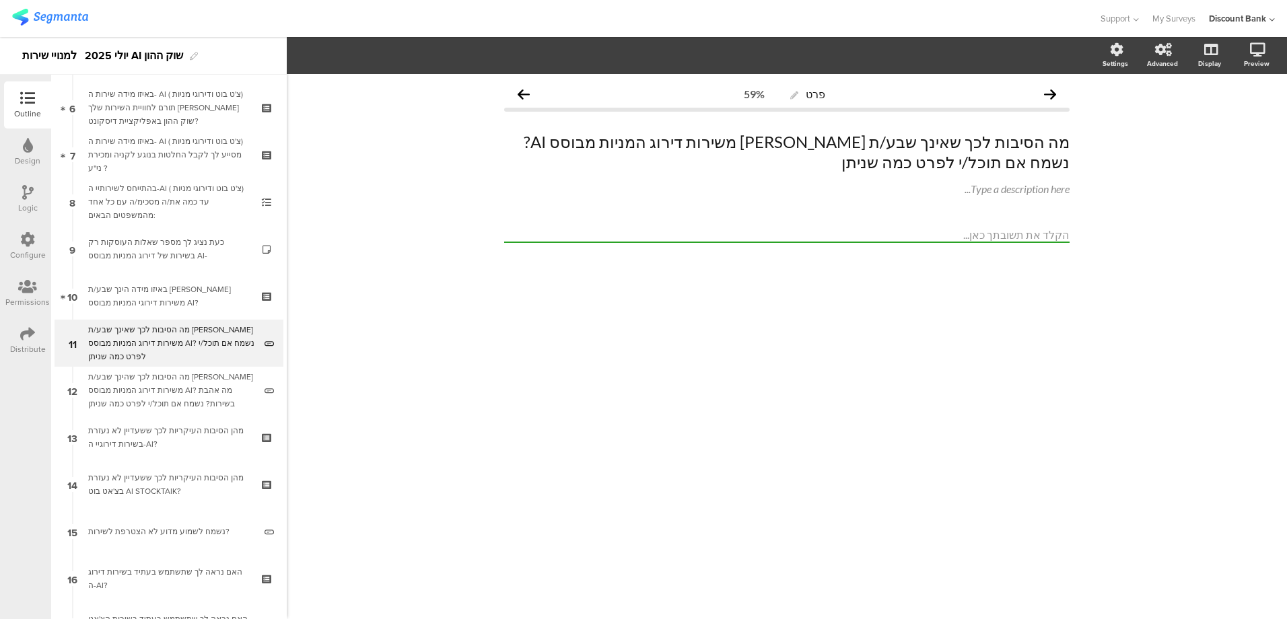
click at [182, 391] on div "מה הסיבות לכך שהינך שבע/ת [PERSON_NAME] משירות דירוג המניות מבוסס AI? מה אהבת ב…" at bounding box center [171, 390] width 166 height 40
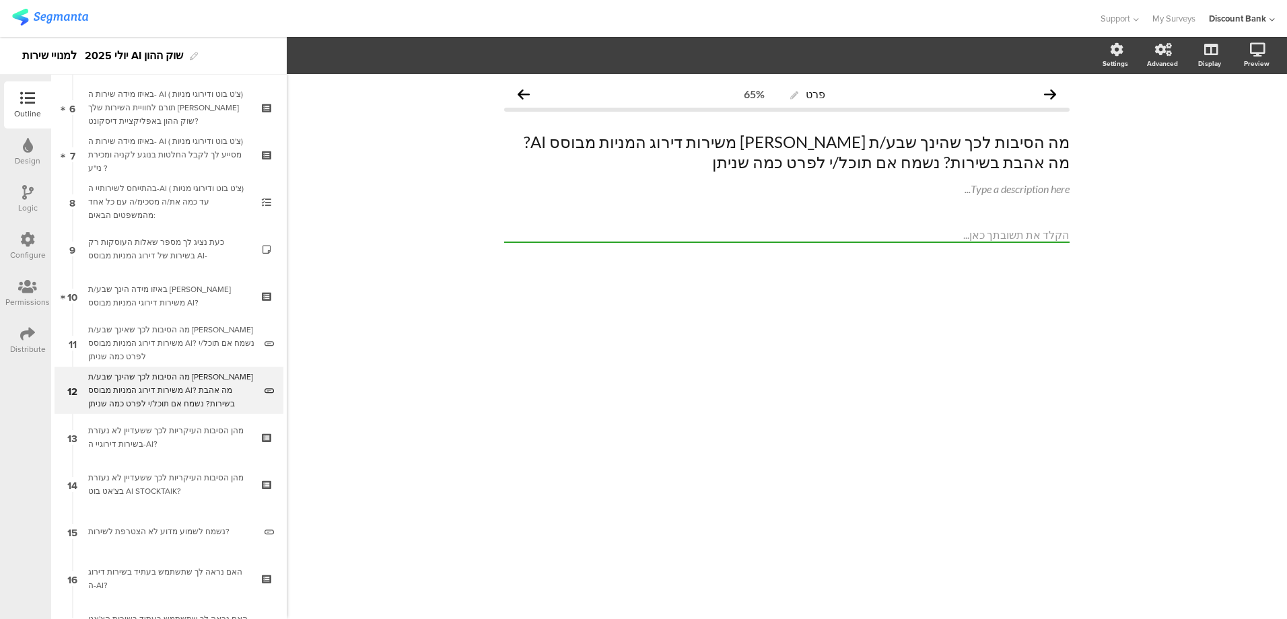
click at [178, 434] on div "מהן הסיבות העיקריות לכך ששעדיין לא נעזרת בשירות דירוגיי ה-AI?" at bounding box center [168, 437] width 161 height 27
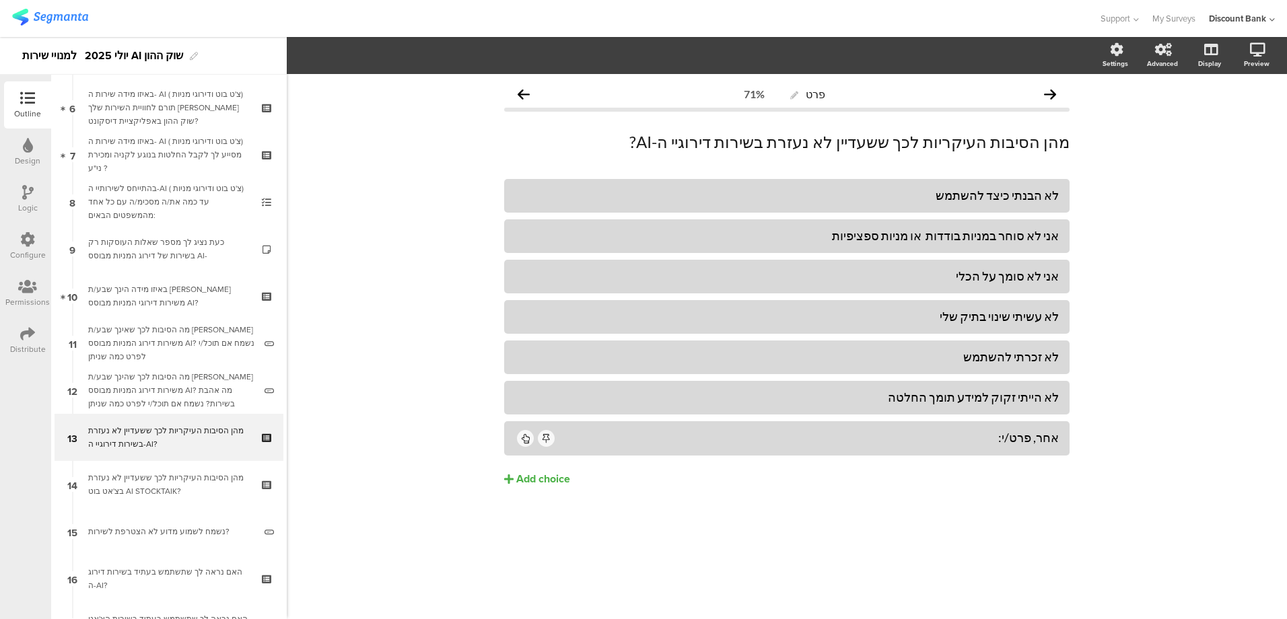
click at [142, 492] on div "מהן הסיבות העיקריות לכך ששעדיין לא נעזרת בצ'אט בוט AI STOCKTAIK?" at bounding box center [168, 484] width 161 height 27
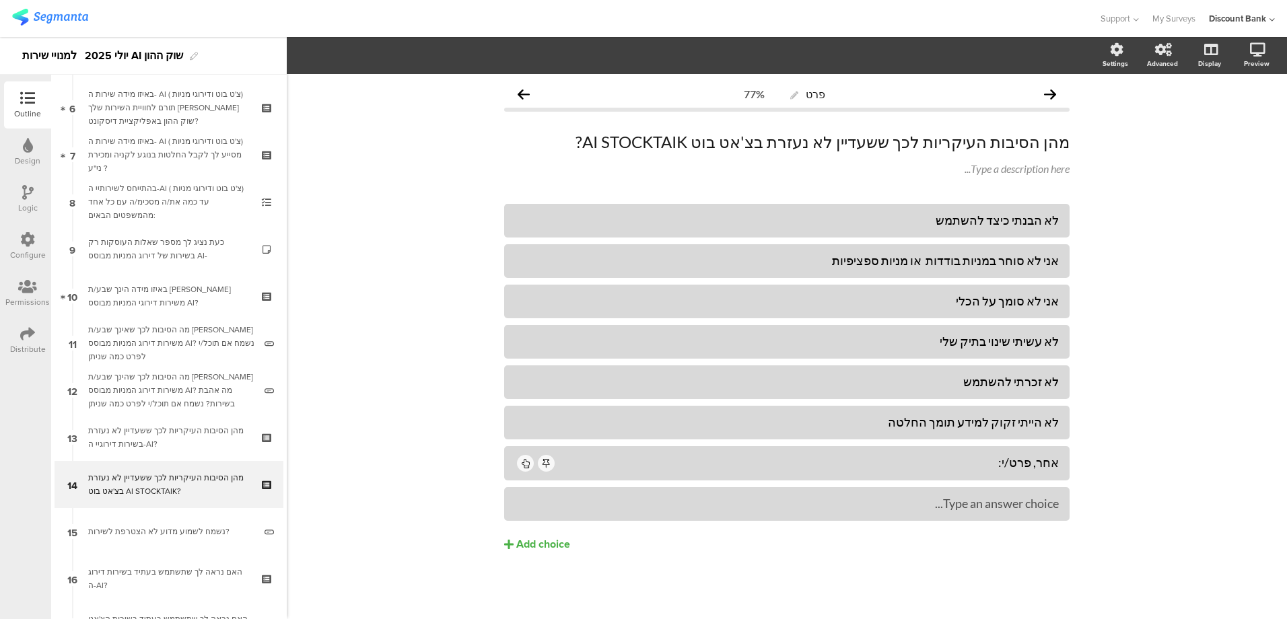
click at [263, 233] on div at bounding box center [268, 249] width 11 height 47
click at [263, 236] on icon at bounding box center [268, 238] width 11 height 9
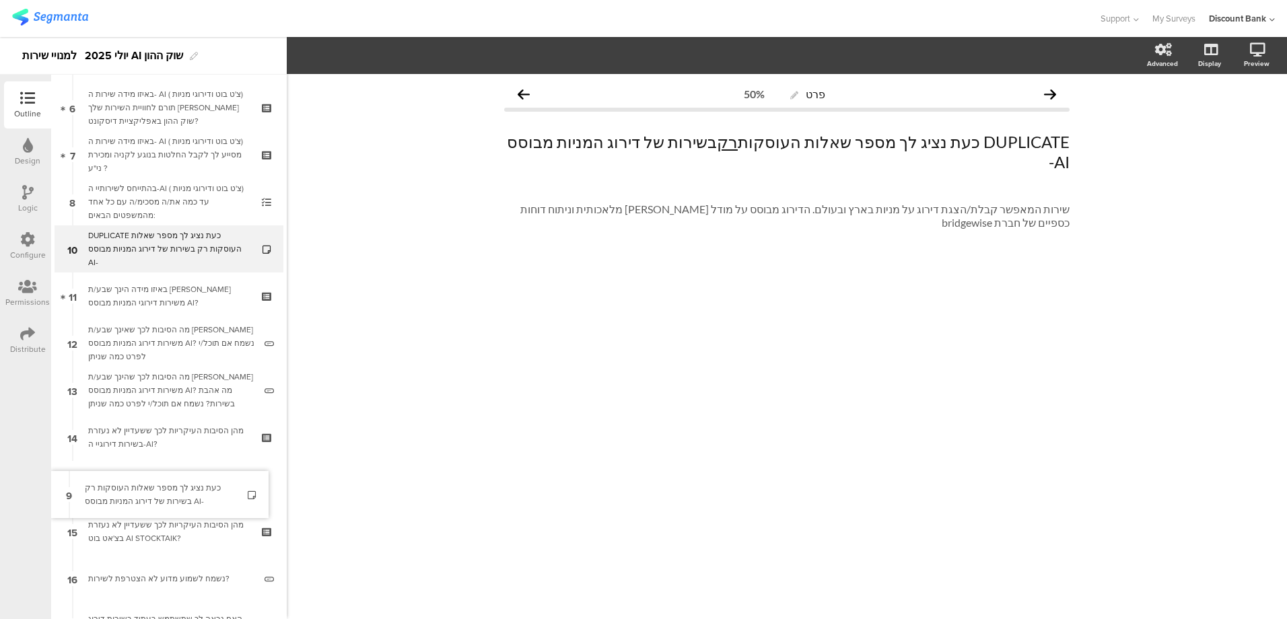
drag, startPoint x: 168, startPoint y: 242, endPoint x: 176, endPoint y: 488, distance: 245.9
click at [158, 533] on div "מהן הסיבות העיקריות לכך ששעדיין לא נעזרת בצ'אט בוט AI STOCKTAIK?" at bounding box center [168, 531] width 161 height 27
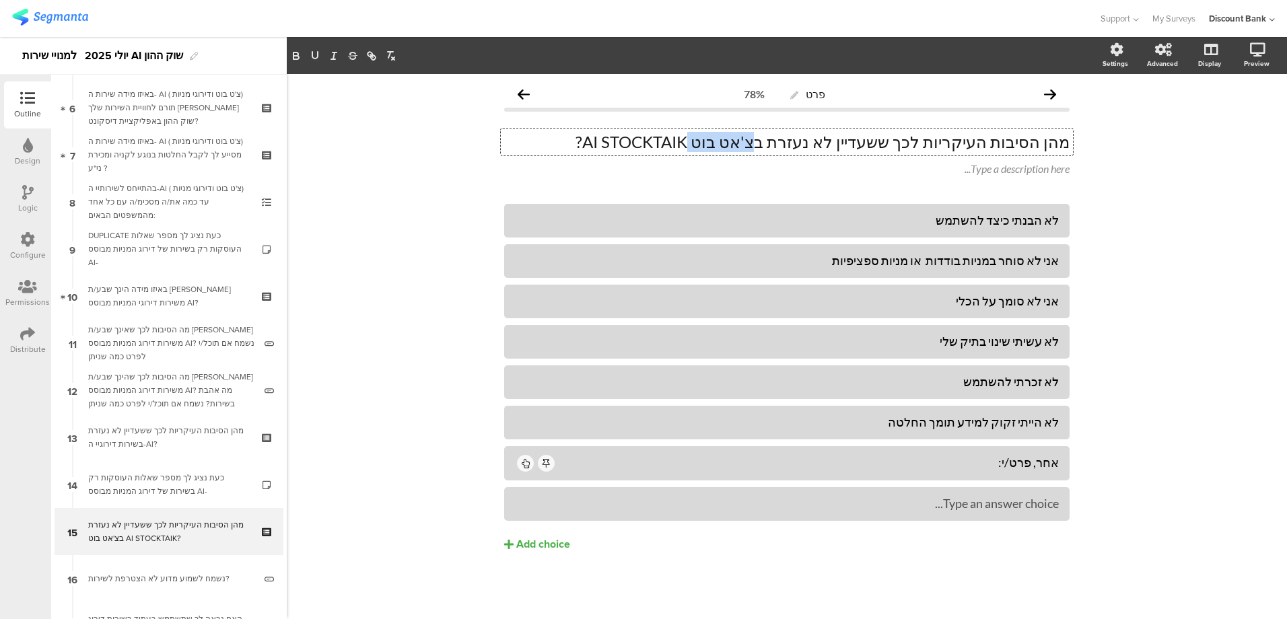
click at [761, 143] on div "מהן הסיבות העיקריות לכך ששעדיין לא נעזרת בצ'אט בוט AI STOCKTAIK? מהן הסיבות העי…" at bounding box center [787, 142] width 572 height 27
drag, startPoint x: 821, startPoint y: 144, endPoint x: 751, endPoint y: 144, distance: 69.4
click at [752, 144] on p "מהן הסיבות העיקריות לכך ששעדיין לא נעזרת בצ'אט בוט AI STOCKTAIK?" at bounding box center [787, 142] width 566 height 20
click at [638, 144] on p "מהן הסיבות העיקריות לכך ששעדיין לא נעזרת בצ'אט בוט AI STOCKTAIK?" at bounding box center [787, 142] width 566 height 20
drag, startPoint x: 636, startPoint y: 145, endPoint x: 820, endPoint y: 147, distance: 184.5
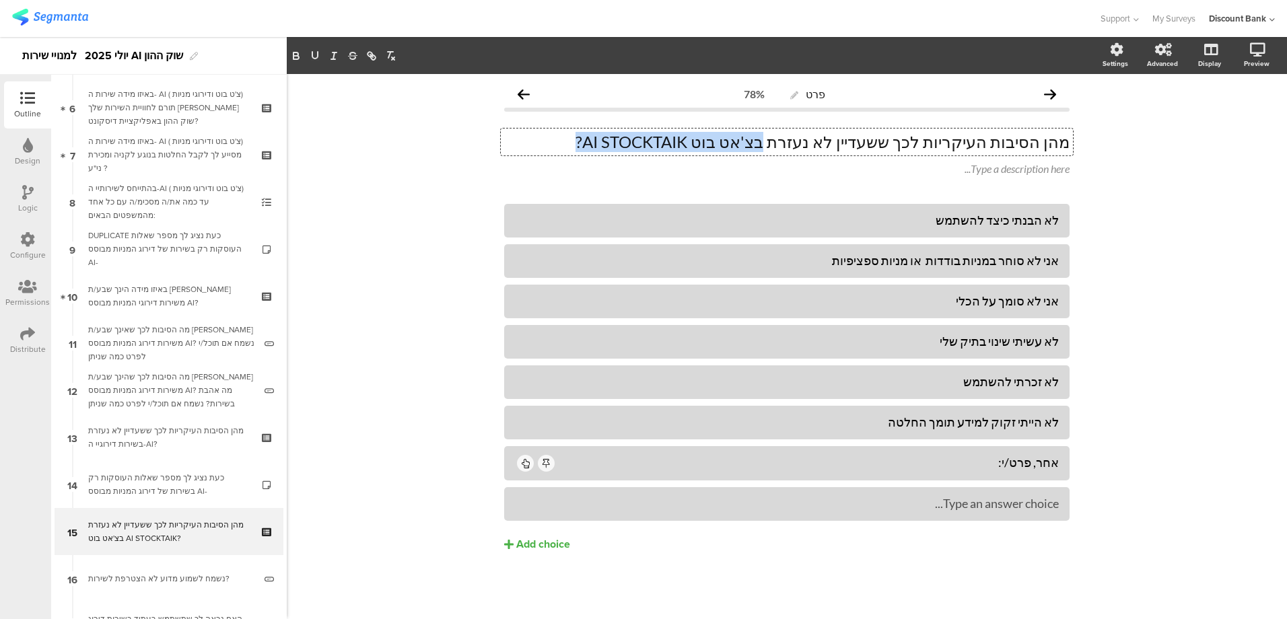
click at [820, 147] on p "מהן הסיבות העיקריות לכך ששעדיין לא נעזרת בצ'אט בוט AI STOCKTAIK?" at bounding box center [787, 142] width 566 height 20
copy p "בצ'אט בוט AI STOCKTAIK?"
click at [138, 483] on div "כעת נציג לך מספר שאלות העוסקות רק בשירות של דירוג המניות מבוסס AI-" at bounding box center [168, 484] width 161 height 27
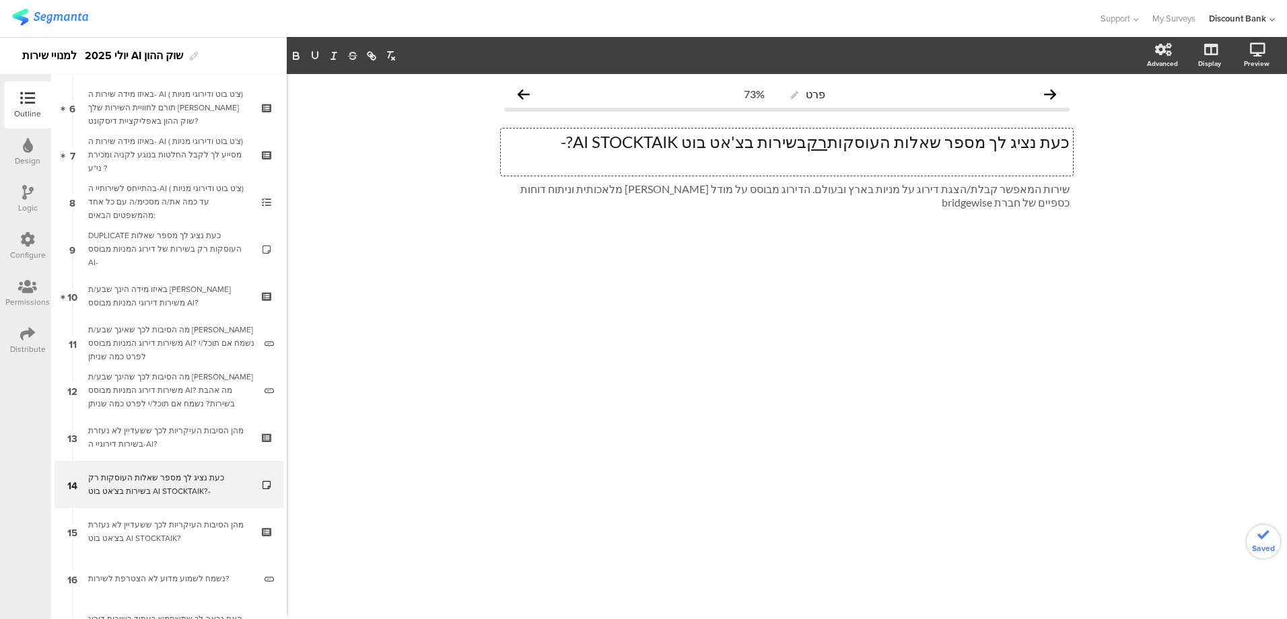
click at [835, 139] on p "כעת נציג לך מספר שאלות העוסקות רק בשירות בצ'אט בוט AI STOCKTAIK?-" at bounding box center [787, 142] width 566 height 20
drag, startPoint x: 819, startPoint y: 141, endPoint x: 861, endPoint y: 136, distance: 41.3
click at [861, 136] on p "כעת נציג לך מספר שאלות העוסקות רק בשירות בצ'אט בוט AI STOCKTAIK?-" at bounding box center [787, 142] width 566 height 20
click at [689, 140] on p "כעת נציג לך מספר שאלות העוסקות רק בצ'אט בוט AI STOCKTAIK?-" at bounding box center [787, 142] width 566 height 20
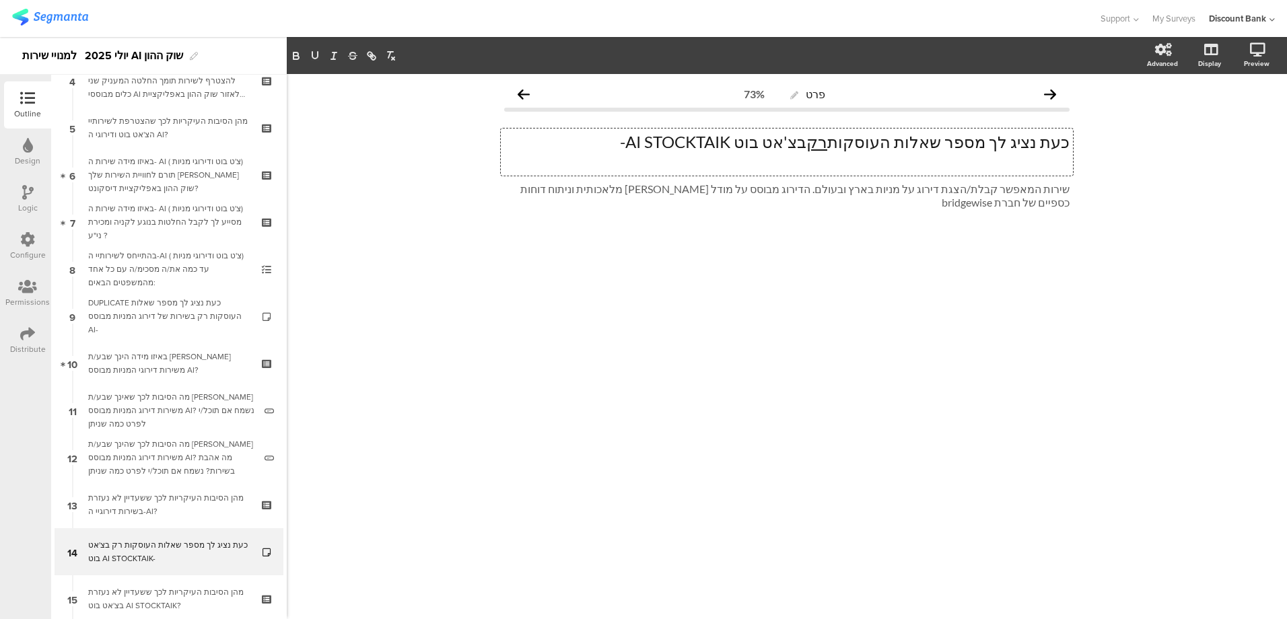
scroll to position [78, 0]
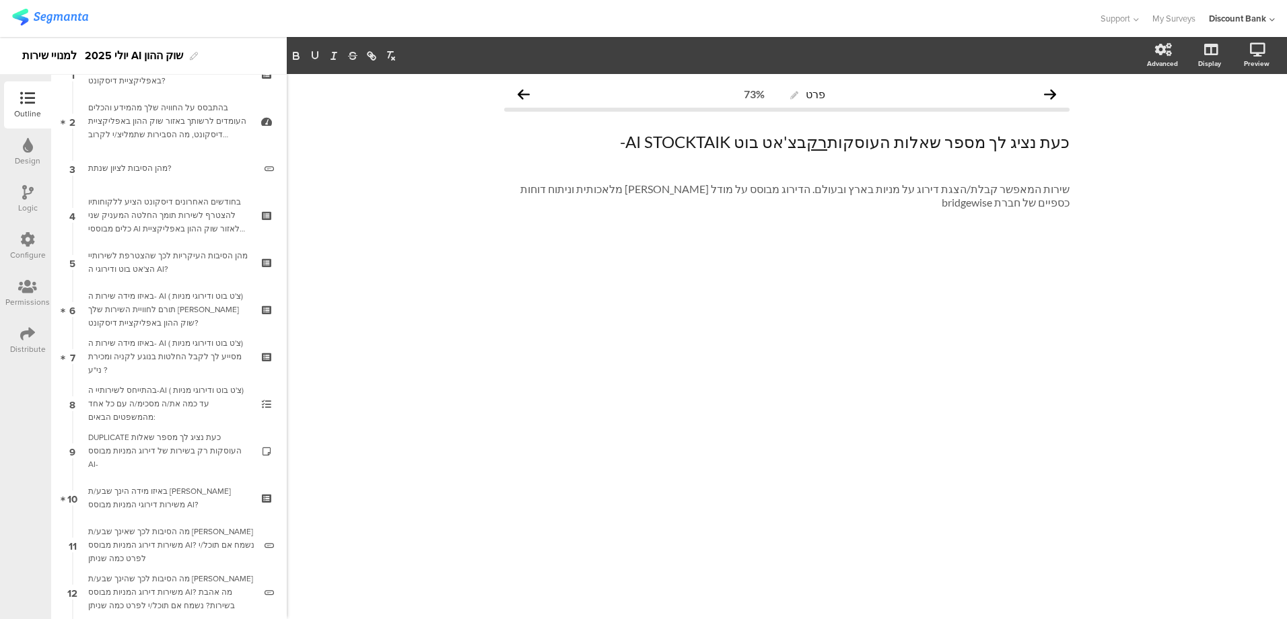
click at [183, 213] on div "בחודשים האחרונים דיסקונט הציע ללקוחותיו להצטרף לשירות תומך החלטה המעניק שני כלי…" at bounding box center [168, 215] width 161 height 40
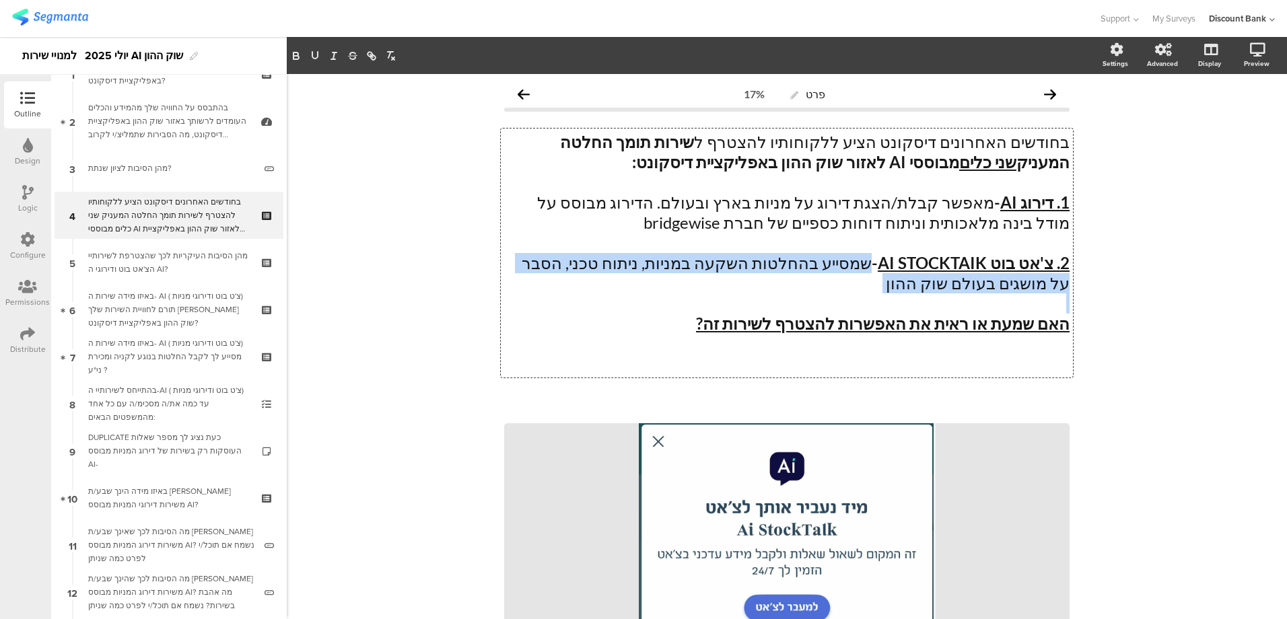
drag, startPoint x: 940, startPoint y: 300, endPoint x: 867, endPoint y: 267, distance: 80.7
click at [867, 267] on div "בחודשים האחרונים דיסקונט הציע ללקוחותיו להצטרף ל שירות תומך החלטה המעניק שני כל…" at bounding box center [787, 253] width 572 height 249
click at [147, 450] on div "DUPLICATE כעת נציג לך מספר שאלות העוסקות רק בשירות של דירוג המניות מבוסס AI-" at bounding box center [168, 451] width 161 height 40
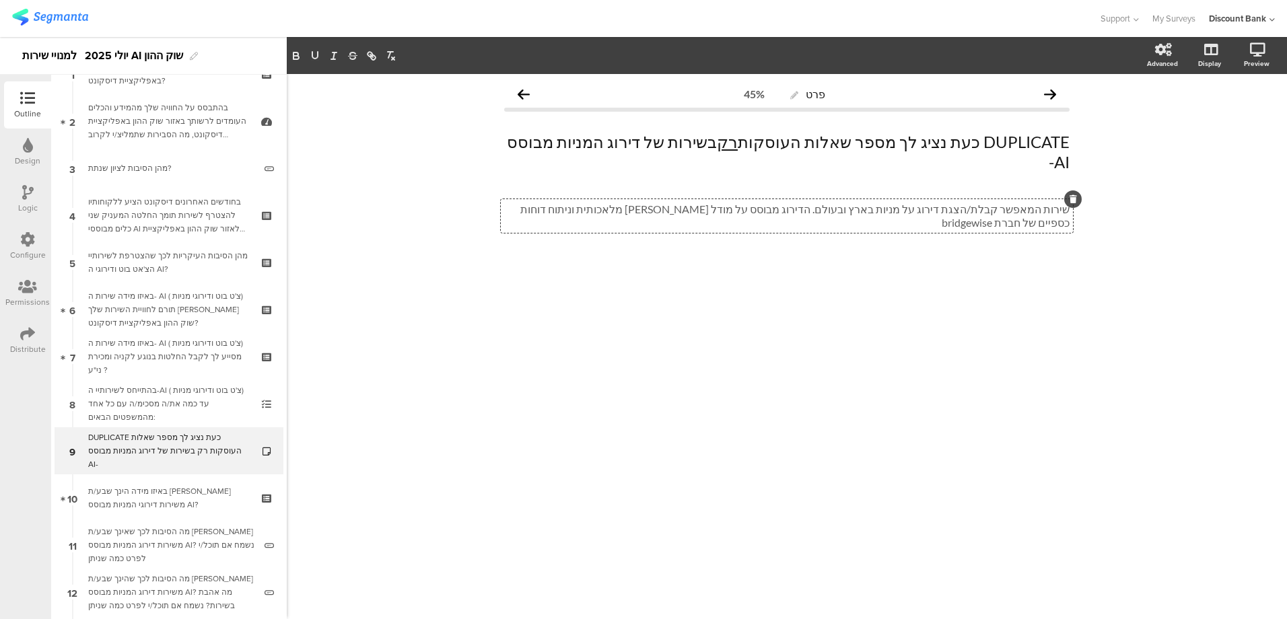
click at [853, 203] on p "שירות המאפשר קבלת/הצגת דירוג על מניות בארץ ובעולם. הדירוג מבוסס על מודל [PERSON…" at bounding box center [787, 216] width 566 height 27
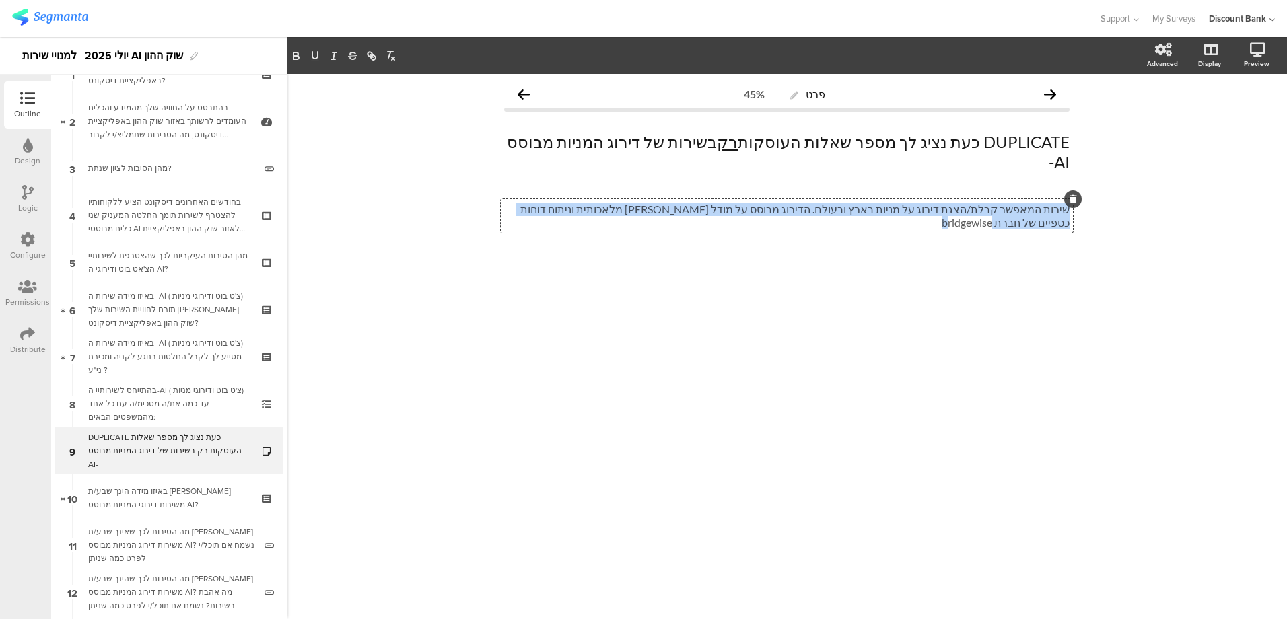
click at [853, 203] on p "שירות המאפשר קבלת/הצגת דירוג על מניות בארץ ובעולם. הדירוג מבוסס על מודל [PERSON…" at bounding box center [787, 216] width 566 height 27
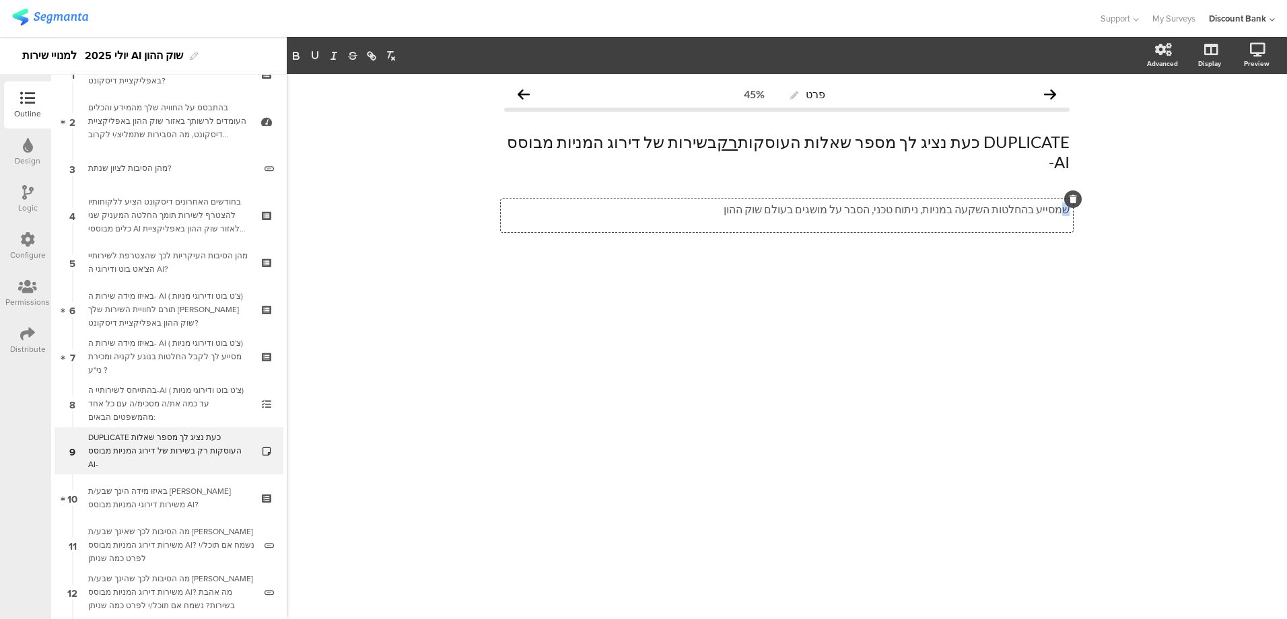
click at [1063, 203] on p "שמסייע בהחלטות השקעה במניות, ניתוח טכני, הסבר על מושגים בעולם שוק ההון" at bounding box center [787, 209] width 566 height 13
click at [1038, 301] on div "פרט 45% DUPLICATE כעת נציג לך מספר שאלות העוסקות רק בשירות של דירוג המניות מבוס…" at bounding box center [787, 346] width 1001 height 545
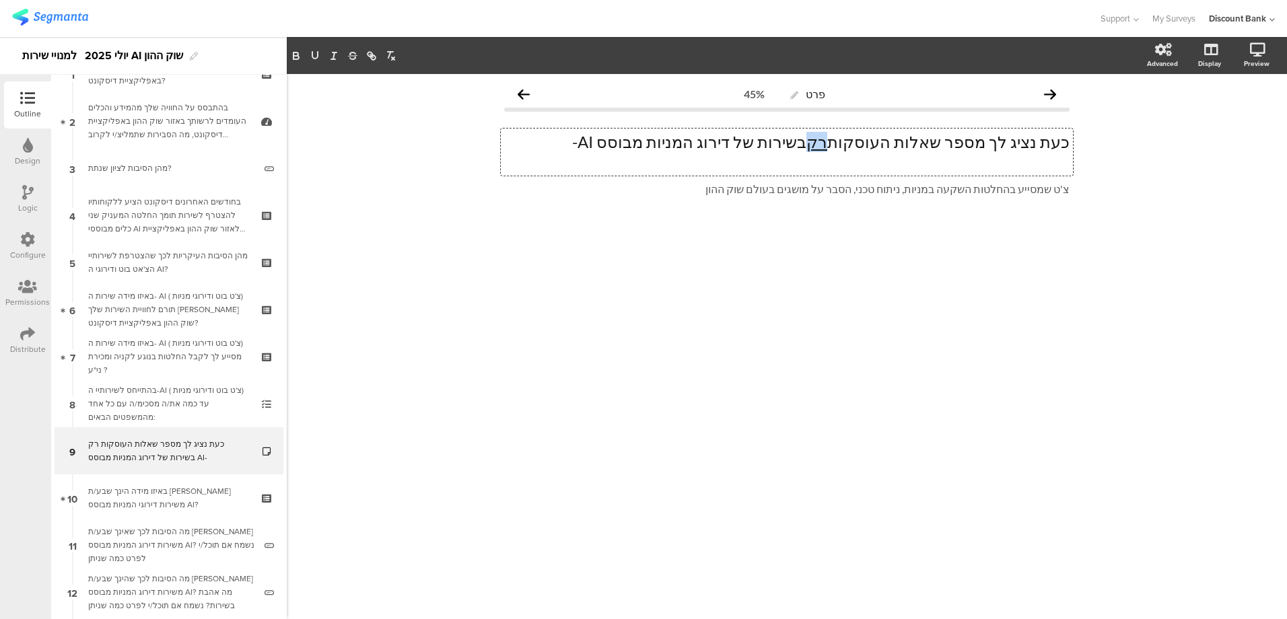
drag, startPoint x: 859, startPoint y: 141, endPoint x: 875, endPoint y: 141, distance: 15.5
click at [828, 141] on u "רק" at bounding box center [817, 142] width 21 height 20
click at [293, 53] on icon "button" at bounding box center [296, 56] width 12 height 12
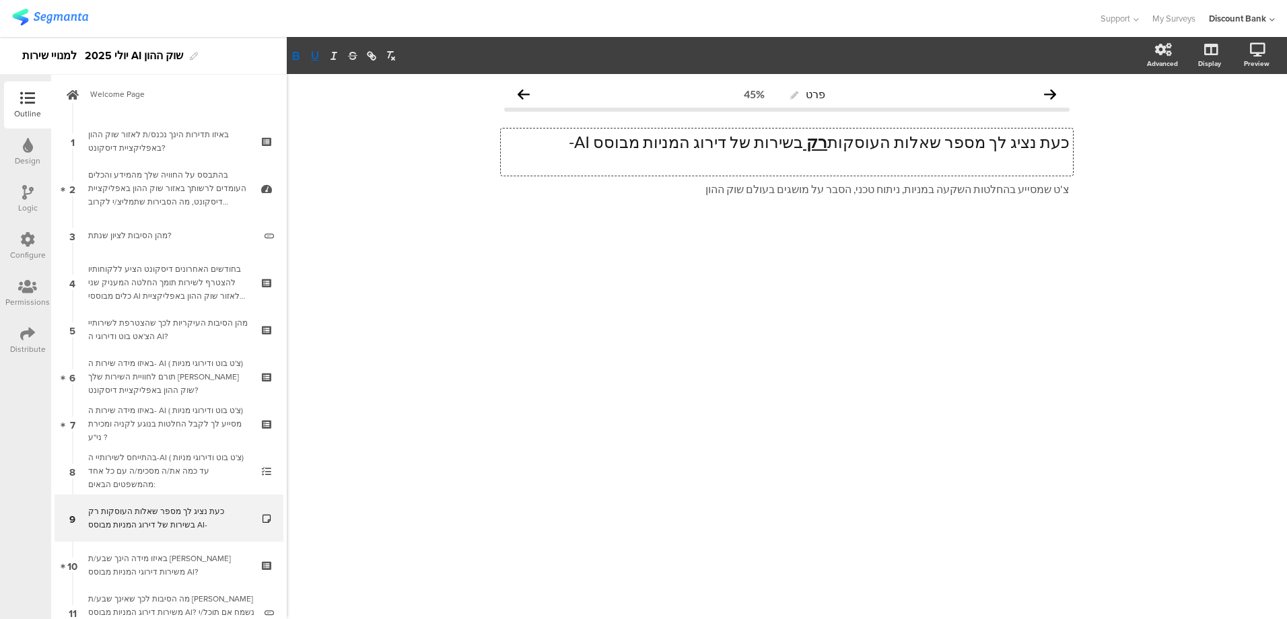
scroll to position [213, 0]
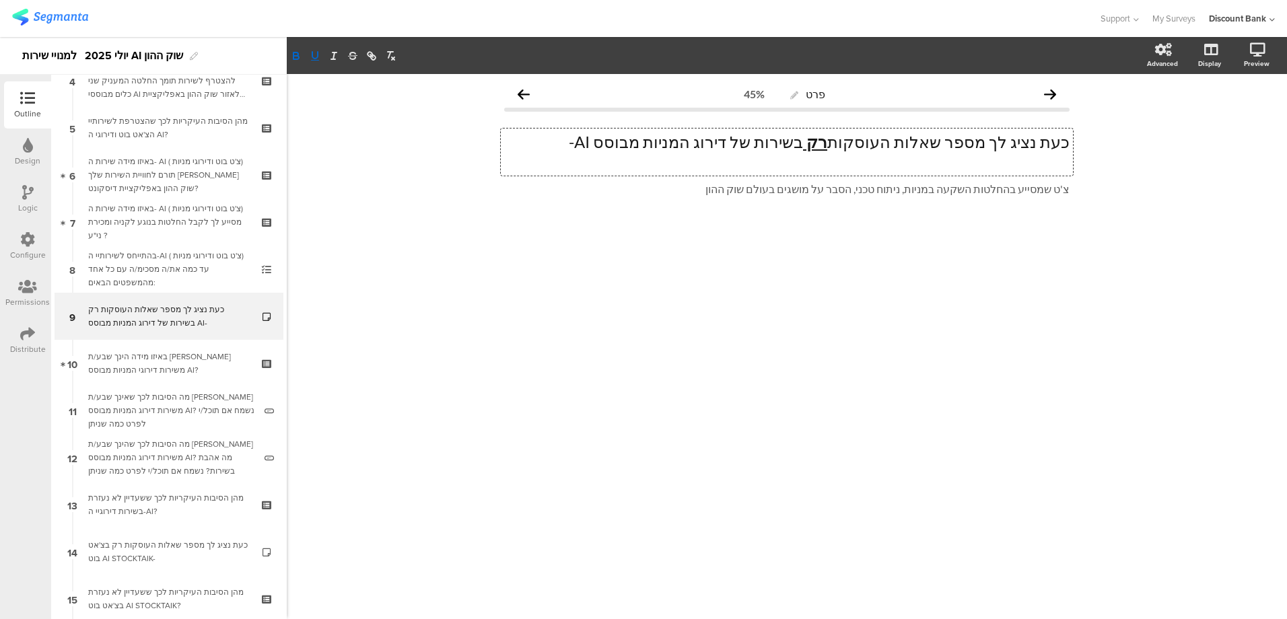
click at [198, 307] on div "כעת נציג לך מספר שאלות העוסקות רק בשירות של דירוג המניות מבוסס AI-" at bounding box center [168, 316] width 161 height 27
click at [176, 551] on div "כעת נציג לך מספר שאלות העוסקות רק בצ'אט בוט AI STOCKTAIK-" at bounding box center [168, 552] width 161 height 27
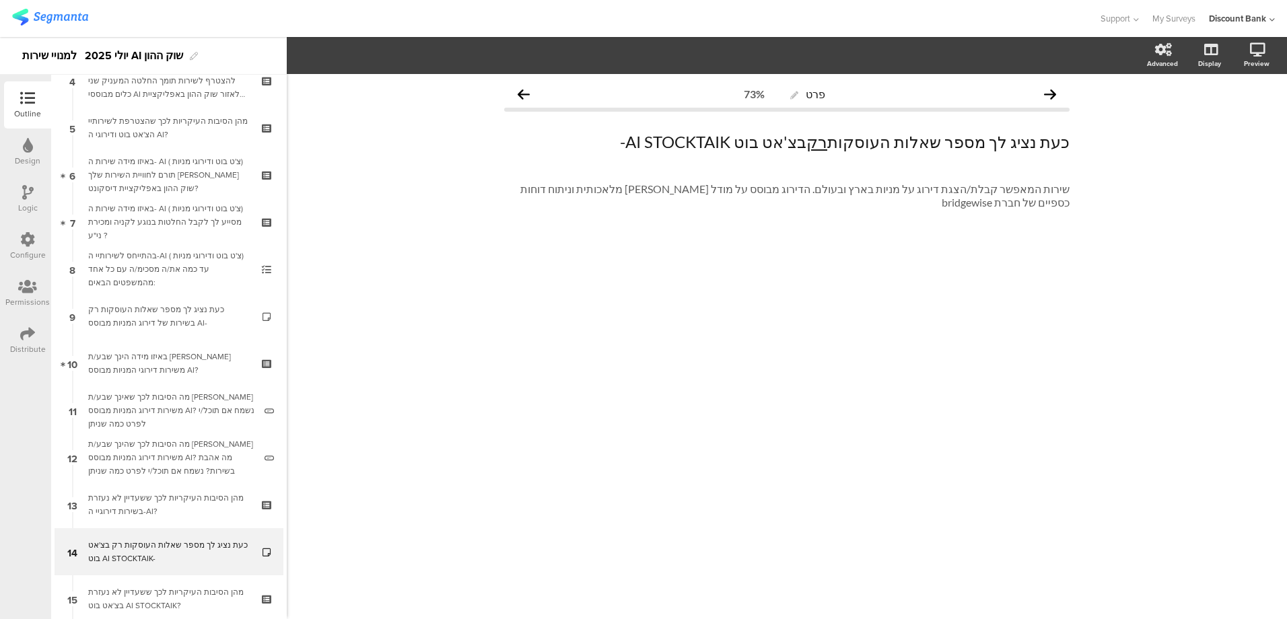
click at [162, 317] on div "כעת נציג לך מספר שאלות העוסקות רק בשירות של דירוג המניות מבוסס AI-" at bounding box center [168, 316] width 161 height 27
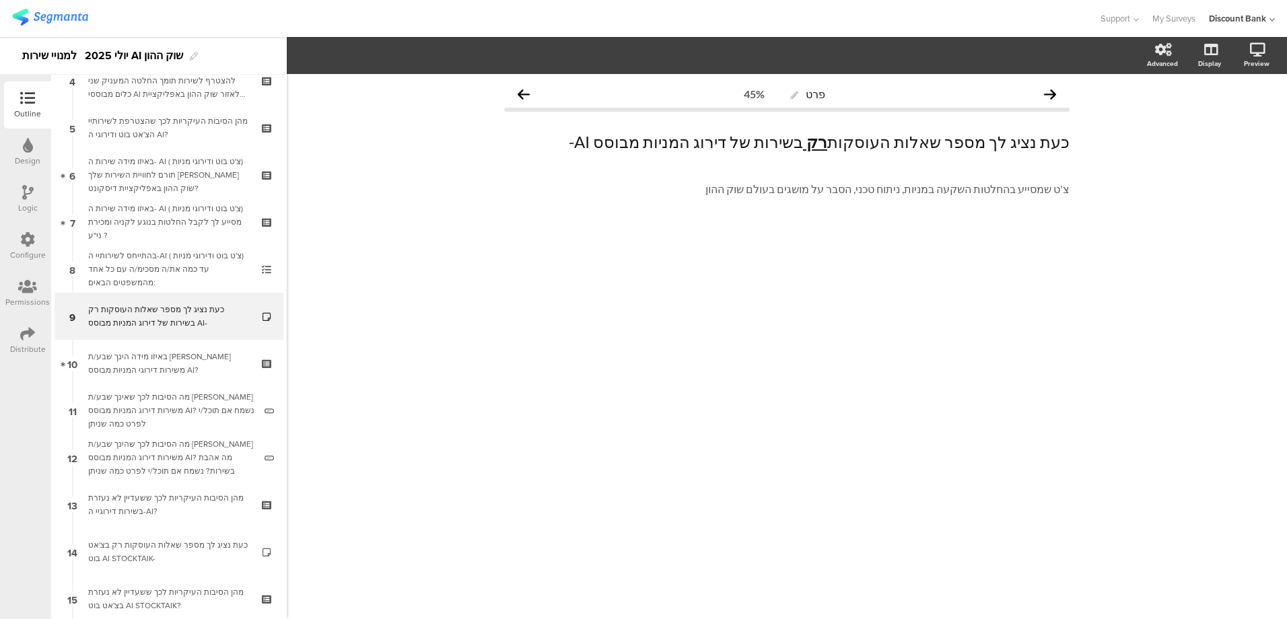
click at [176, 555] on div "כעת נציג לך מספר שאלות העוסקות רק בצ'אט בוט AI STOCKTAIK-" at bounding box center [168, 552] width 161 height 27
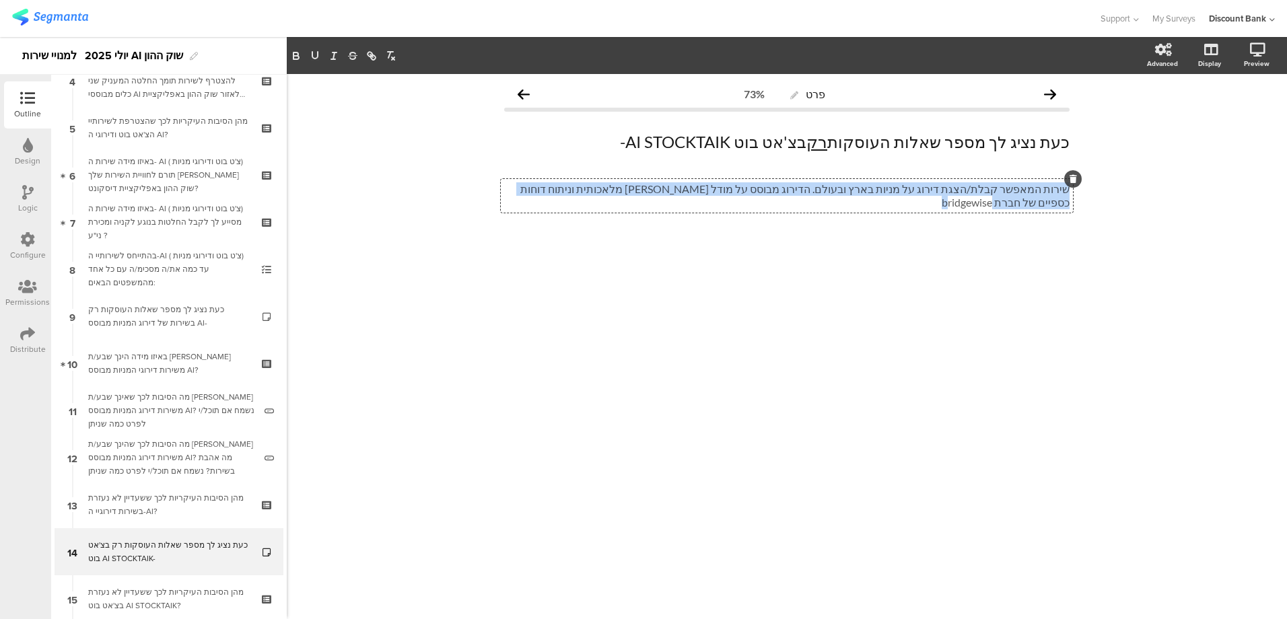
drag, startPoint x: 545, startPoint y: 189, endPoint x: 1083, endPoint y: 177, distance: 538.8
click at [1083, 177] on div "פרט 73% כעת נציג לך מספר שאלות העוסקות רק בצ'אט בוט AI STOCKTAIK- כעת נציג לך מ…" at bounding box center [787, 346] width 1001 height 545
click at [170, 318] on div "כעת נציג לך מספר שאלות העוסקות רק בשירות של דירוג המניות מבוסס AI-" at bounding box center [168, 316] width 161 height 27
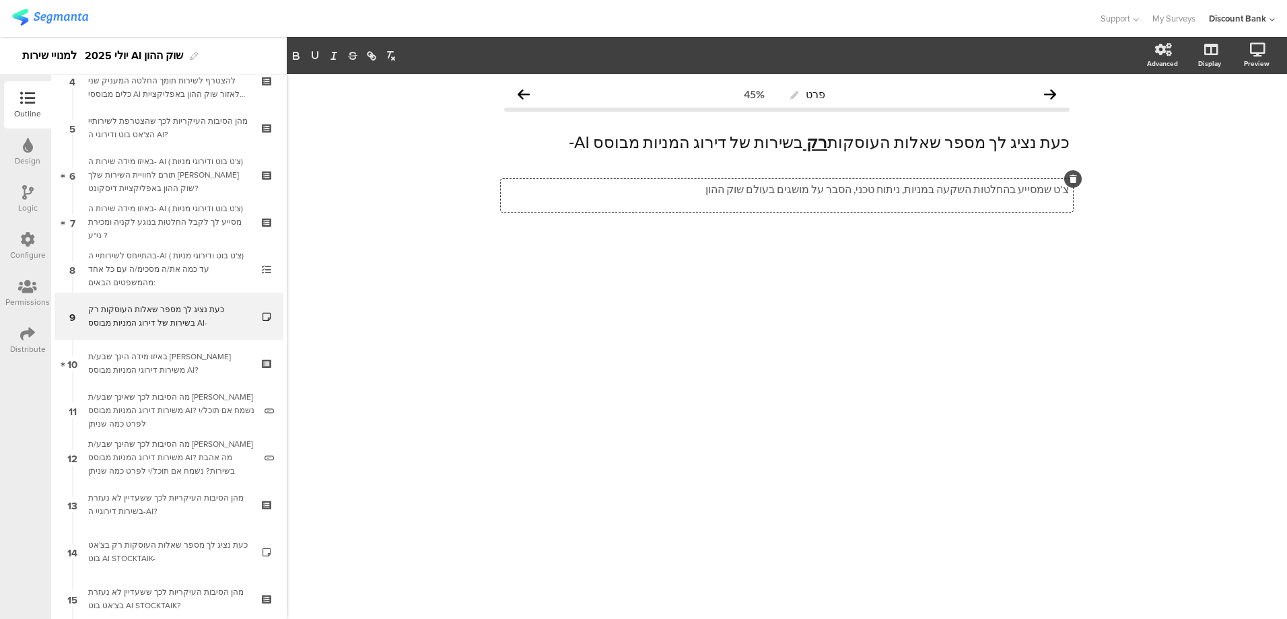
click at [795, 193] on p "צ'ט שמסייע בהחלטות השקעה במניות, ניתוח טכני, הסבר על מושגים בעולם שוק ההון" at bounding box center [787, 188] width 566 height 13
click at [856, 183] on p "צ'ט שמסייע בהחלטות השקעה במניות, ניתוח טכני, הסבר על מושגים בעולם שוק ההון" at bounding box center [787, 188] width 566 height 13
click at [851, 191] on p "צ'ט שמסייע בהחלטות השקעה במניות, ניתוח טכני, הסבר על מושגים בעולם שוק ההון" at bounding box center [787, 188] width 566 height 13
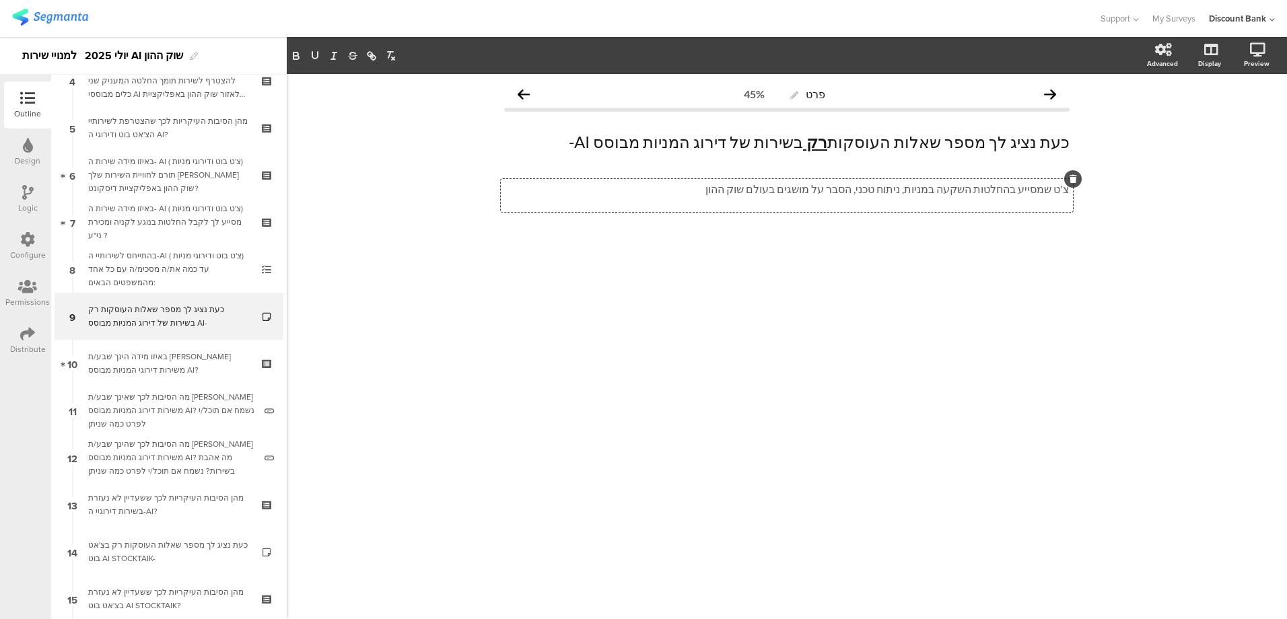
click at [851, 191] on p "צ'ט שמסייע בהחלטות השקעה במניות, ניתוח טכני, הסבר על מושגים בעולם שוק ההון" at bounding box center [787, 188] width 566 height 13
click at [191, 119] on div "מהן הסיבות העיקריות לכך שהצטרפת לשירותיי הצ'אט בוט ודירוגי ה AI?" at bounding box center [168, 127] width 161 height 27
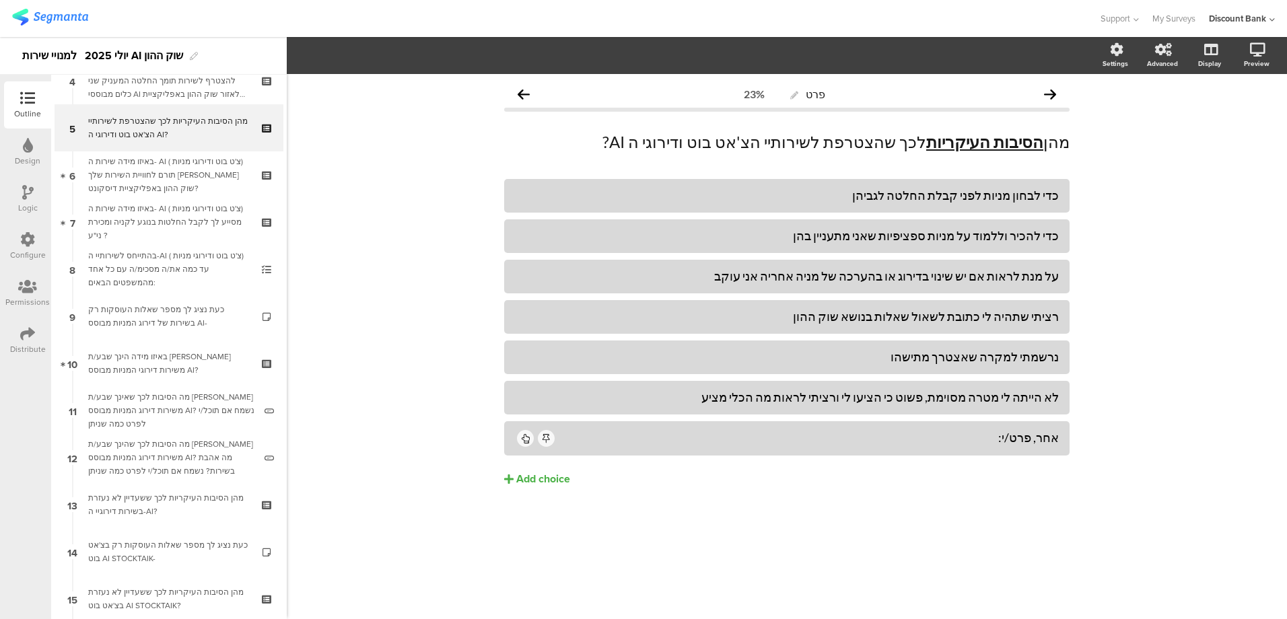
click at [186, 83] on div "בחודשים האחרונים דיסקונט הציע ללקוחותיו להצטרף לשירות תומך החלטה המעניק שני כלי…" at bounding box center [168, 81] width 161 height 40
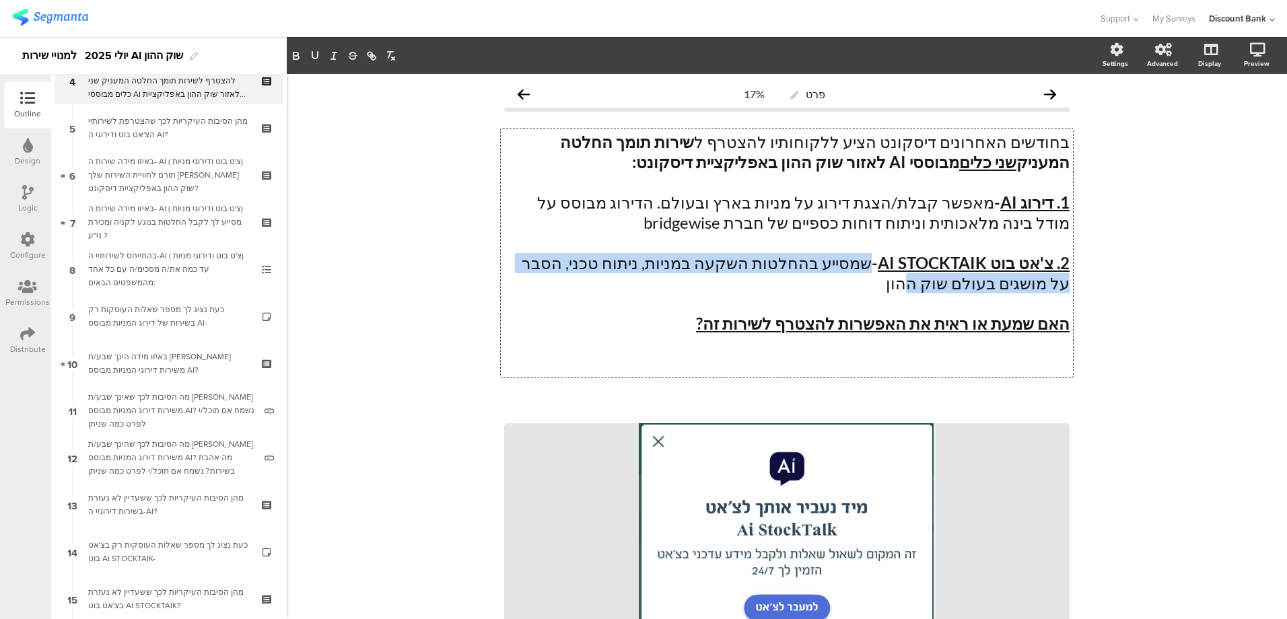
drag, startPoint x: 977, startPoint y: 286, endPoint x: 870, endPoint y: 263, distance: 109.5
click at [871, 263] on div "בחודשים האחרונים דיסקונט הציע ללקוחותיו להצטרף ל שירות תומך החלטה המעניק שני כל…" at bounding box center [787, 253] width 572 height 249
copy p "שמסייע בהחלטות השקעה במניות, ניתוח טכני, הסבר על מושגים בעולם שוק ה"
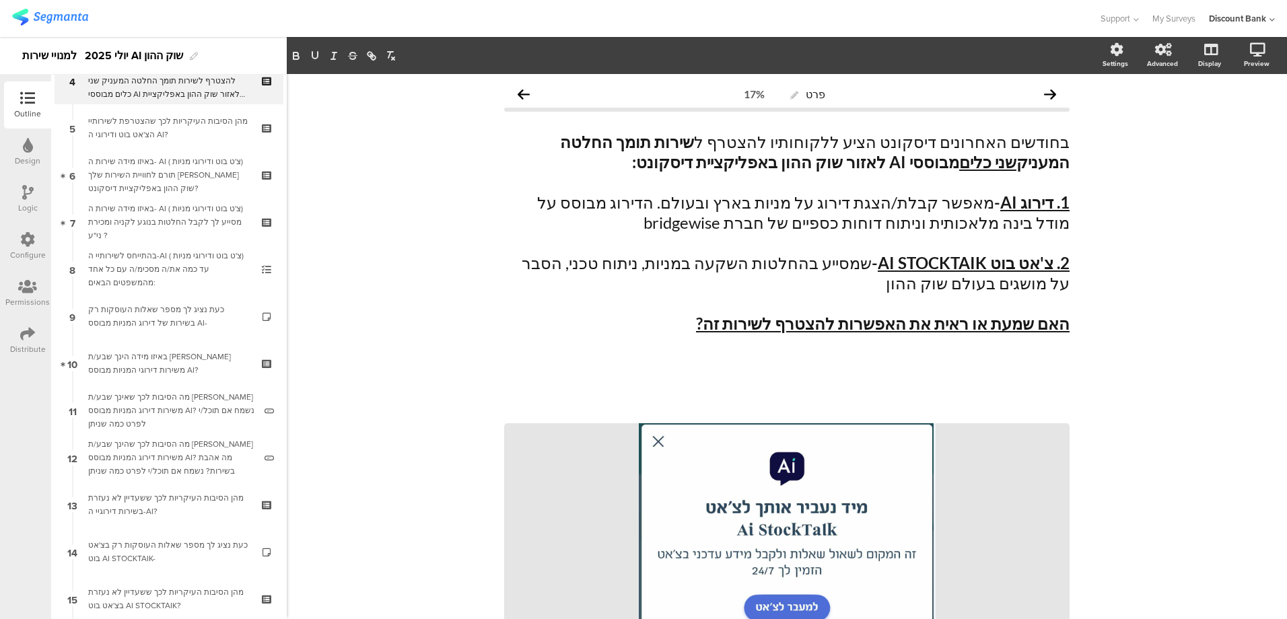
click at [176, 556] on div "כעת נציג לך מספר שאלות העוסקות רק בצ'אט בוט AI STOCKTAIK-" at bounding box center [168, 552] width 161 height 27
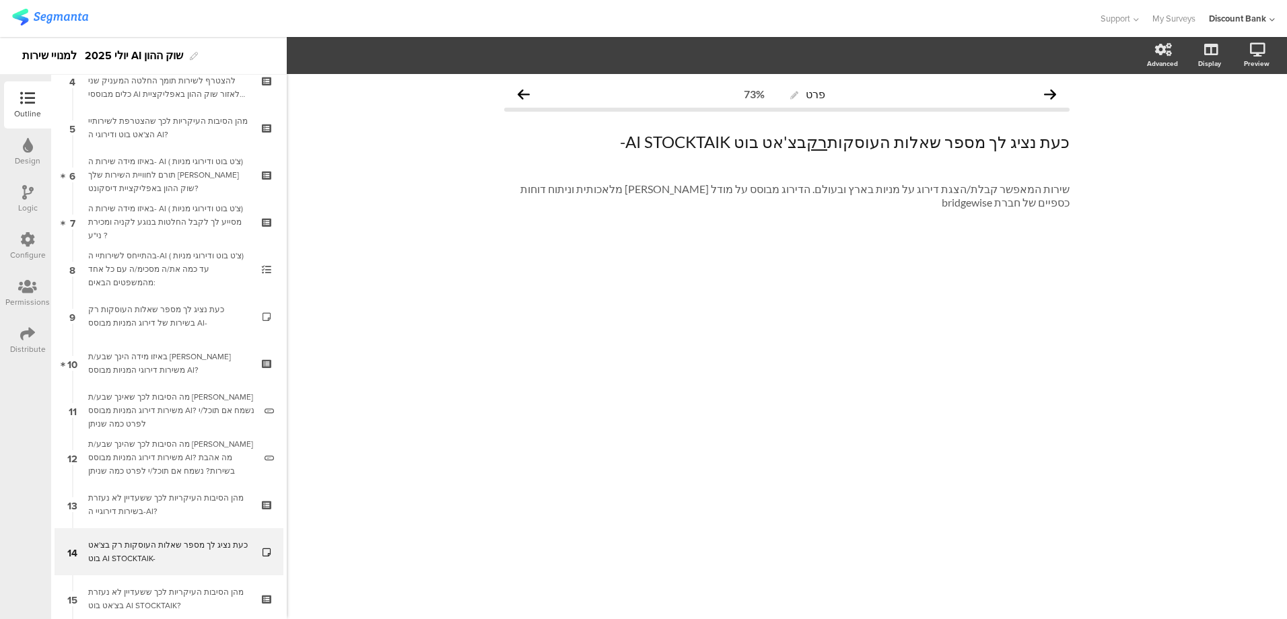
click at [656, 189] on p "שירות המאפשר קבלת/הצגת דירוג על מניות בארץ ובעולם. הדירוג מבוסס על מודל [PERSON…" at bounding box center [787, 195] width 566 height 27
click at [1067, 190] on p "שמסייע בהחלטות השקעה במניות, ניתוח טכני, הסבר על מושגים בעולם שוק ה" at bounding box center [787, 188] width 566 height 13
click at [188, 354] on div "באיזו מידה הינך שבע/ת [PERSON_NAME] משירות דירוגי המניות מבוסס AI?" at bounding box center [168, 363] width 161 height 27
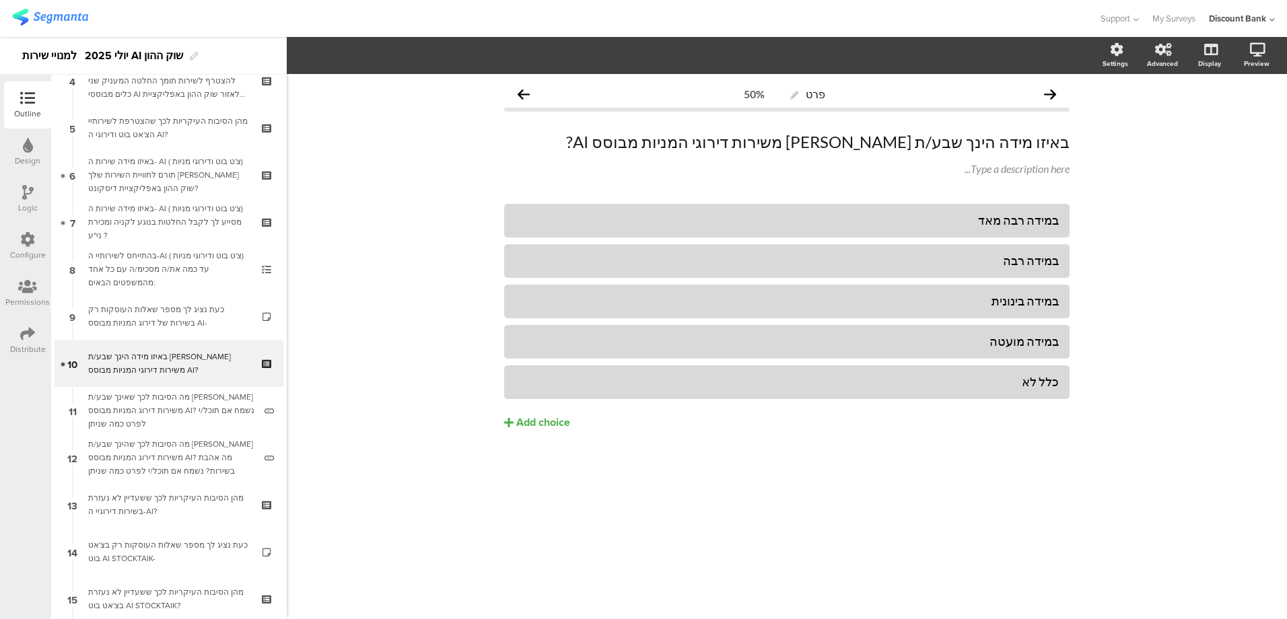
click at [263, 350] on icon at bounding box center [268, 352] width 11 height 9
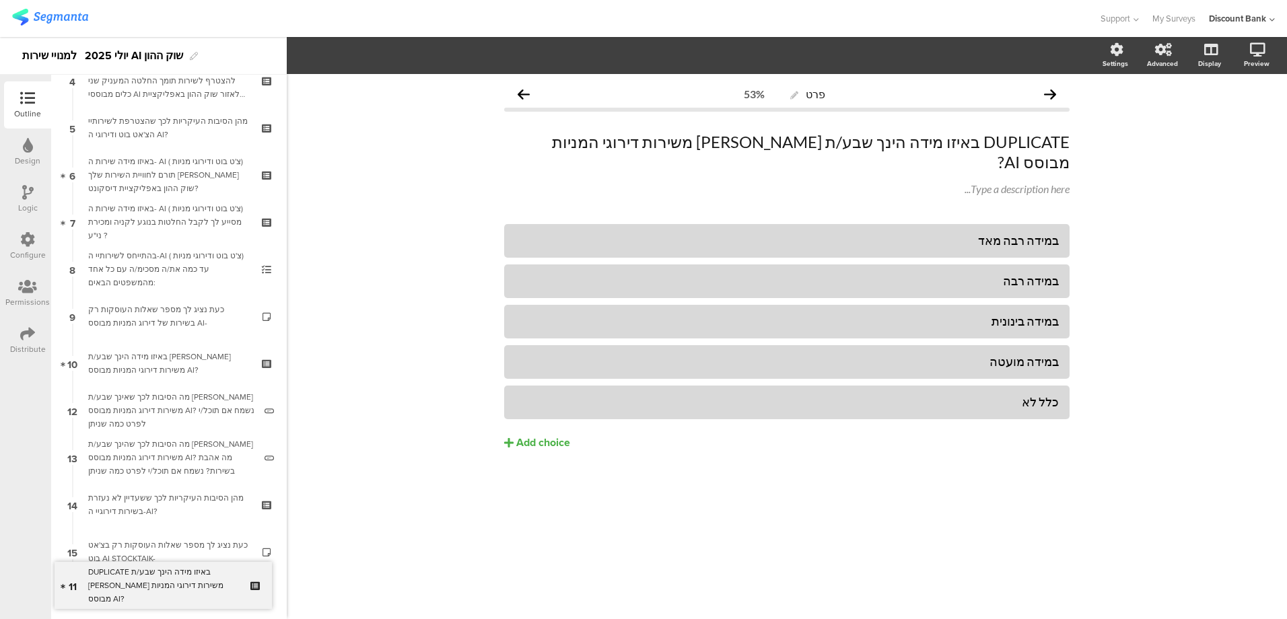
drag, startPoint x: 184, startPoint y: 407, endPoint x: 195, endPoint y: 580, distance: 173.4
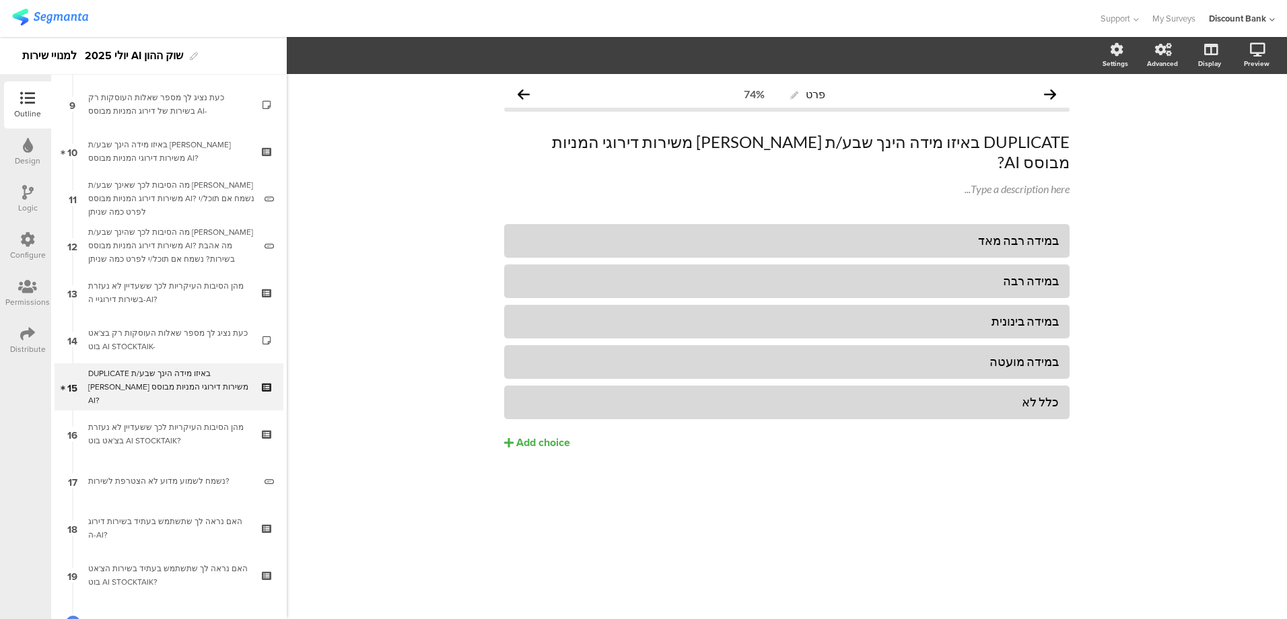
scroll to position [415, 0]
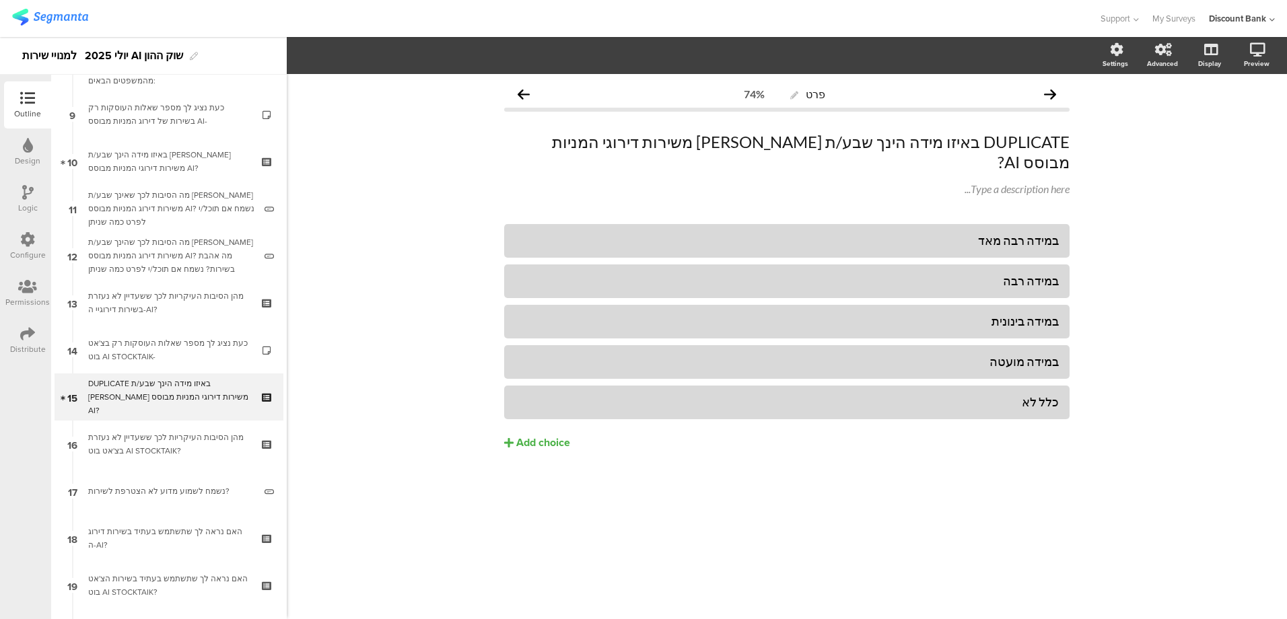
click at [156, 438] on div "מהן הסיבות העיקריות לכך ששעדיין לא נעזרת בצ'אט בוט AI STOCKTAIK?" at bounding box center [168, 444] width 161 height 27
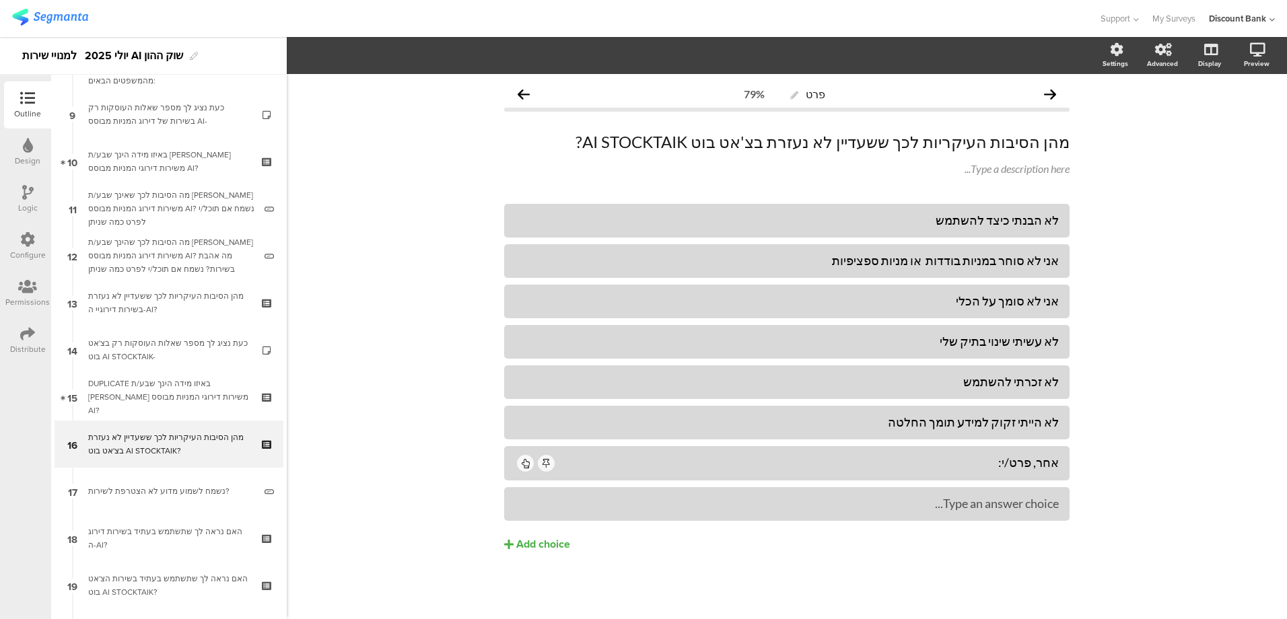
click at [141, 397] on div "DUPLICATE באיזו מידה הינך שבע/ת רצון משירות דירוגי המניות מבוסס AI?" at bounding box center [168, 397] width 161 height 40
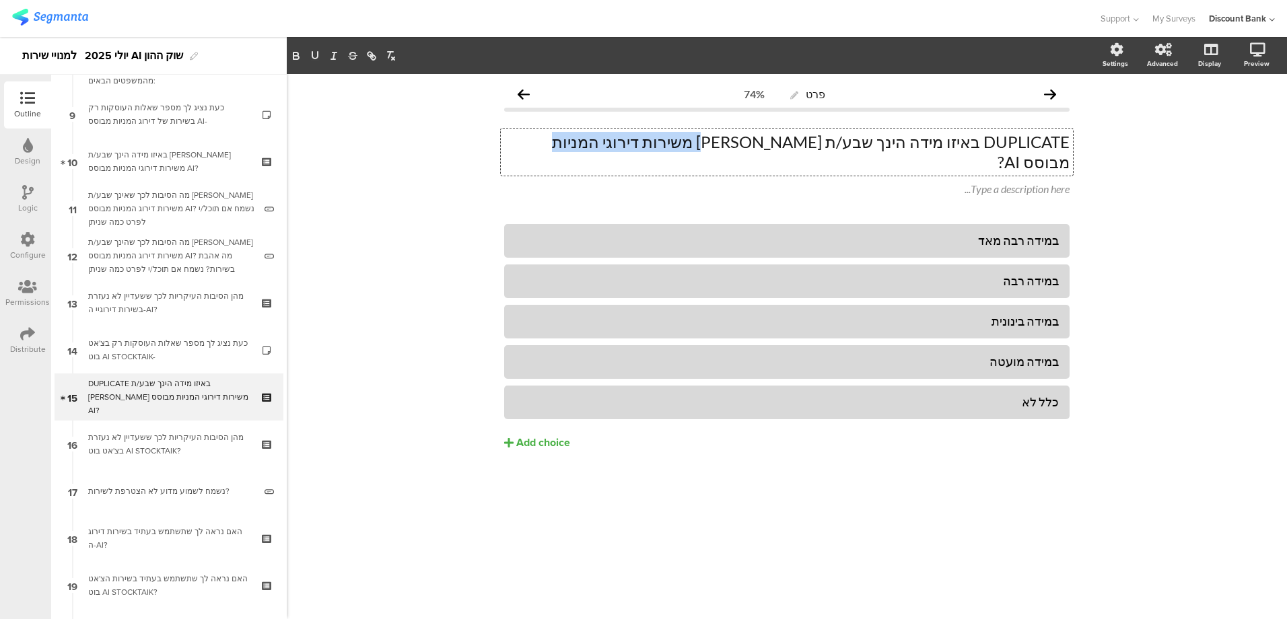
click at [650, 145] on div "DUPLICATE באיזו מידה הינך שבע/ת רצון משירות דירוגי המניות מבוסס AI? DUPLICATE ב…" at bounding box center [787, 152] width 572 height 47
click at [154, 442] on div "מהן הסיבות העיקריות לכך ששעדיין לא נעזרת בצ'אט בוט AI STOCKTAIK?" at bounding box center [168, 444] width 161 height 27
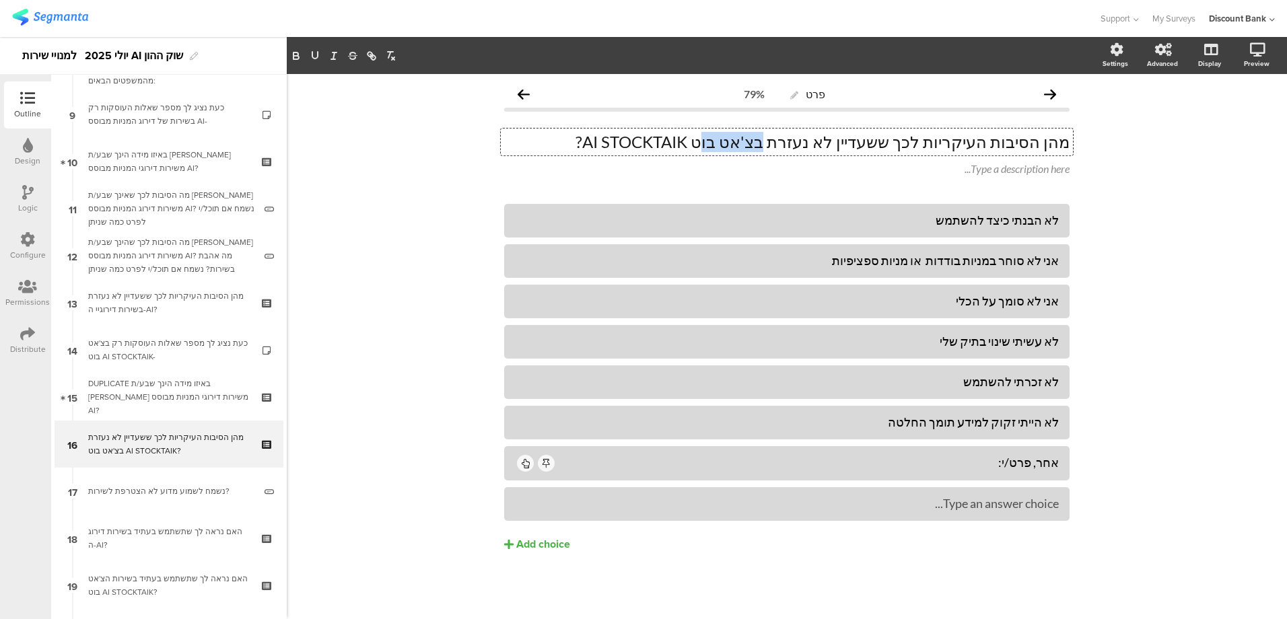
click at [770, 142] on div "מהן הסיבות העיקריות לכך ששעדיין לא נעזרת בצ'אט בוט AI STOCKTAIK? מהן הסיבות העי…" at bounding box center [787, 142] width 572 height 27
drag, startPoint x: 824, startPoint y: 141, endPoint x: 756, endPoint y: 141, distance: 68.7
click at [756, 141] on p "מהן הסיבות העיקריות לכך ששעדיין לא נעזרת בצ'אט בוט AI STOCKTAIK?" at bounding box center [787, 142] width 566 height 20
click at [638, 139] on p "מהן הסיבות העיקריות לכך ששעדיין לא נעזרת בצ'אט בוט AI STOCKTAIK?" at bounding box center [787, 142] width 566 height 20
drag, startPoint x: 638, startPoint y: 141, endPoint x: 821, endPoint y: 142, distance: 183.2
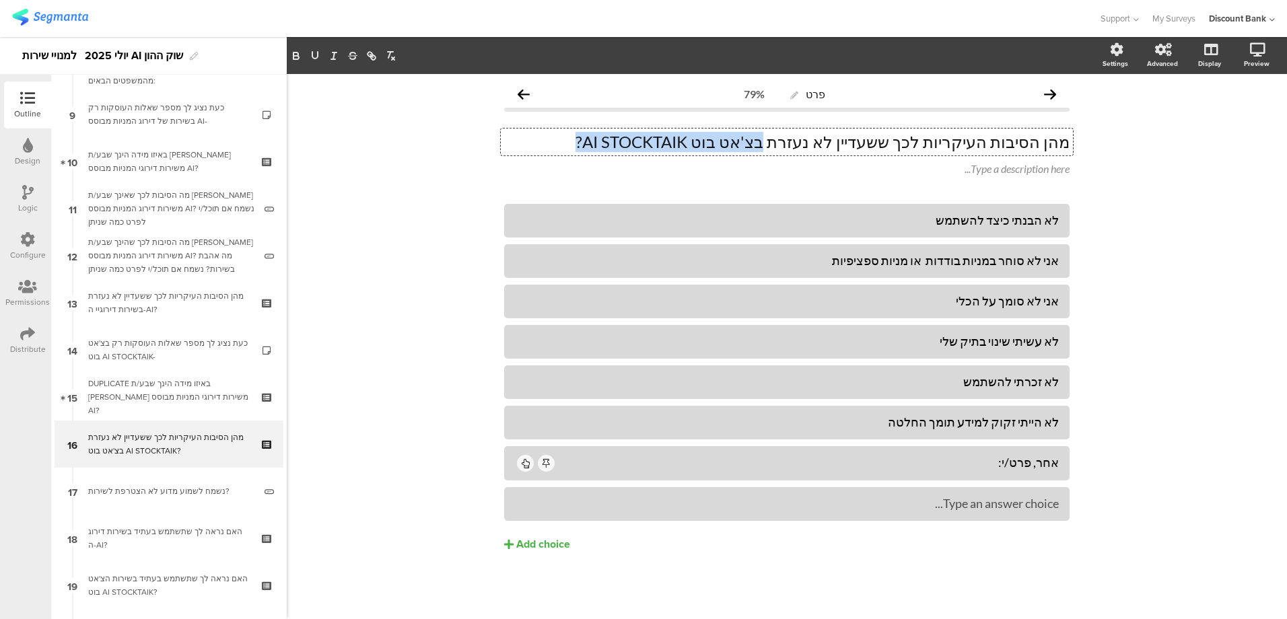
click at [821, 142] on p "מהן הסיבות העיקריות לכך ששעדיין לא נעזרת בצ'אט בוט AI STOCKTAIK?" at bounding box center [787, 142] width 566 height 20
copy p "בצ'אט בוט AI STOCKTAIK?"
click at [178, 390] on div "DUPLICATE באיזו מידה הינך שבע/ת רצון משירות דירוגי המניות מבוסס AI?" at bounding box center [168, 397] width 161 height 40
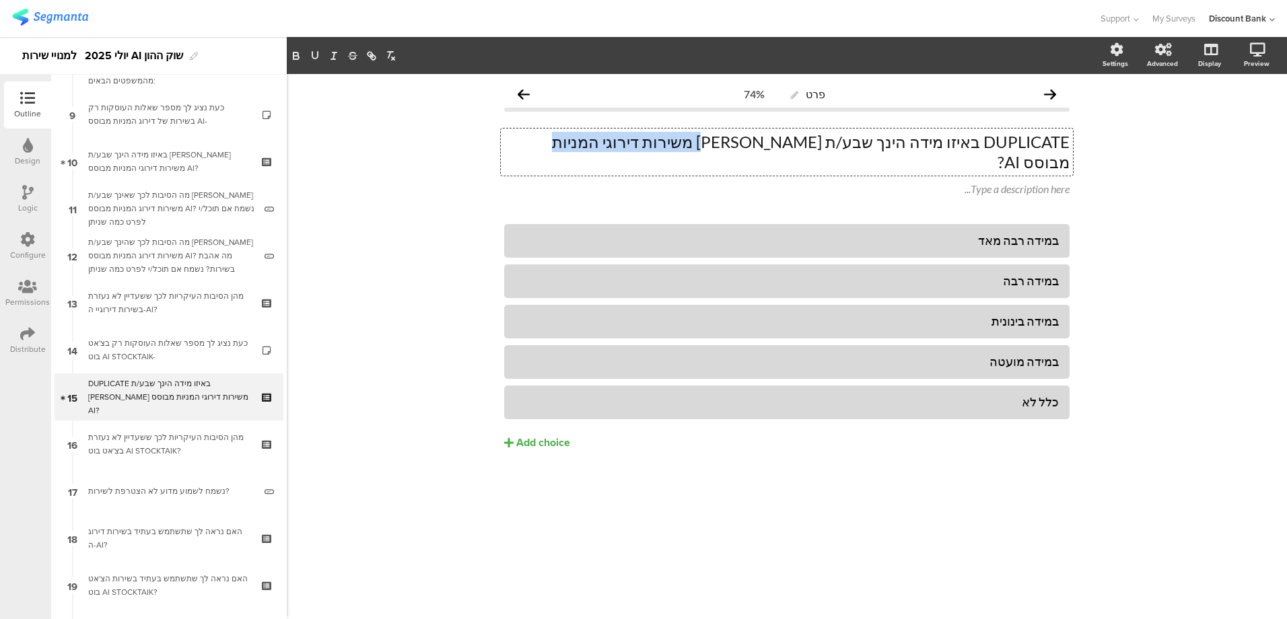
drag, startPoint x: 648, startPoint y: 139, endPoint x: 778, endPoint y: 142, distance: 130.7
click at [778, 142] on div "DUPLICATE באיזו מידה הינך שבע/ת רצון משירות דירוגי המניות מבוסס AI? DUPLICATE ב…" at bounding box center [787, 152] width 572 height 47
drag, startPoint x: 782, startPoint y: 143, endPoint x: 817, endPoint y: 135, distance: 35.1
click at [816, 135] on p "DUPLICATE באיזו מידה הינך שבע/ת רצון משירות בצ'אט בוט AI STOCKTAIK??" at bounding box center [787, 152] width 566 height 40
drag, startPoint x: 983, startPoint y: 140, endPoint x: 1085, endPoint y: 141, distance: 101.7
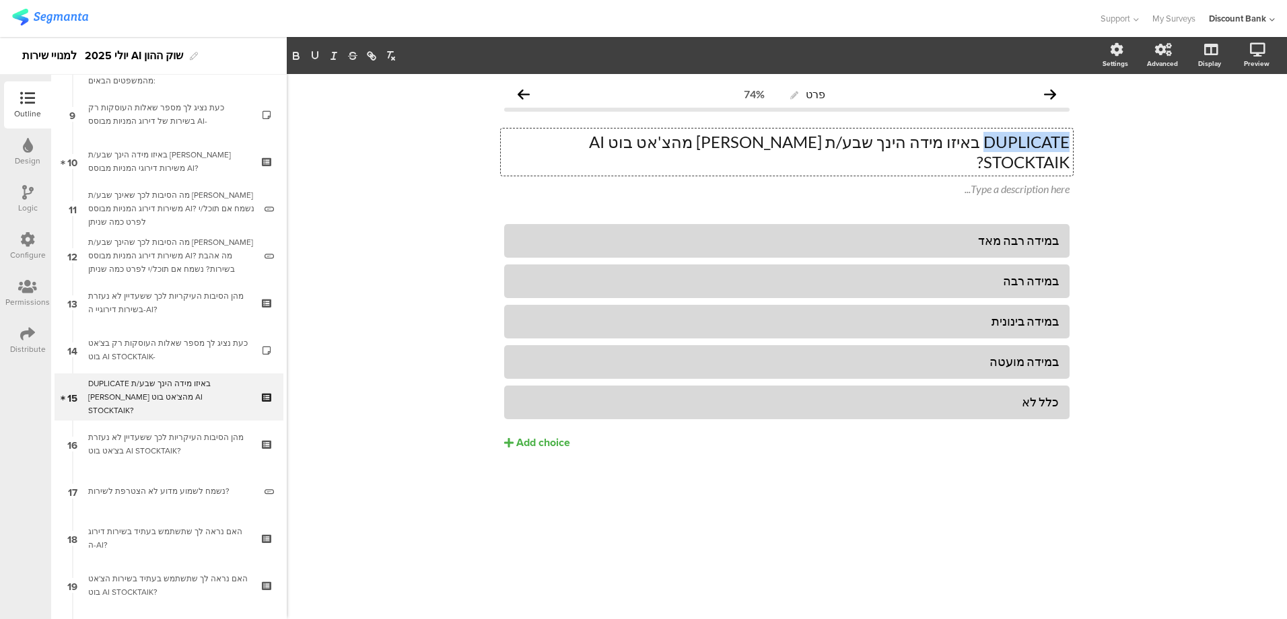
click at [1085, 141] on div "פרט 74% DUPLICATE באיזו מידה הינך שבע/ת רצון מהצ'אט בוט AI STOCKTAIK? DUPLICATE…" at bounding box center [787, 346] width 1001 height 545
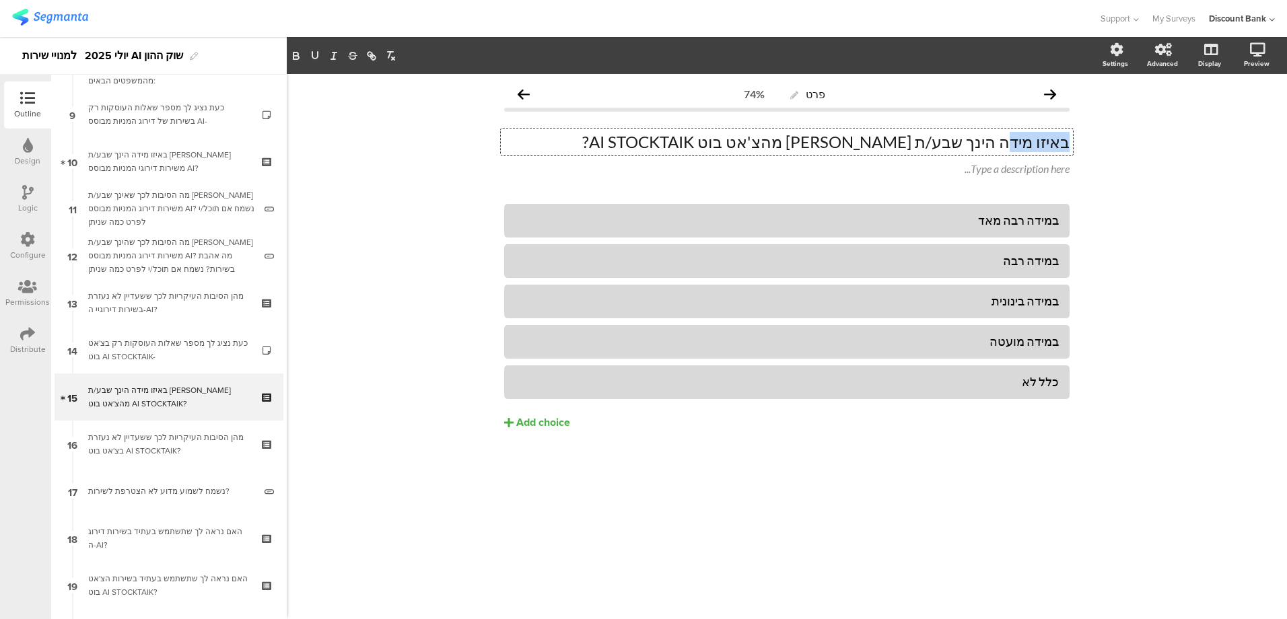
click at [263, 195] on icon at bounding box center [268, 197] width 11 height 9
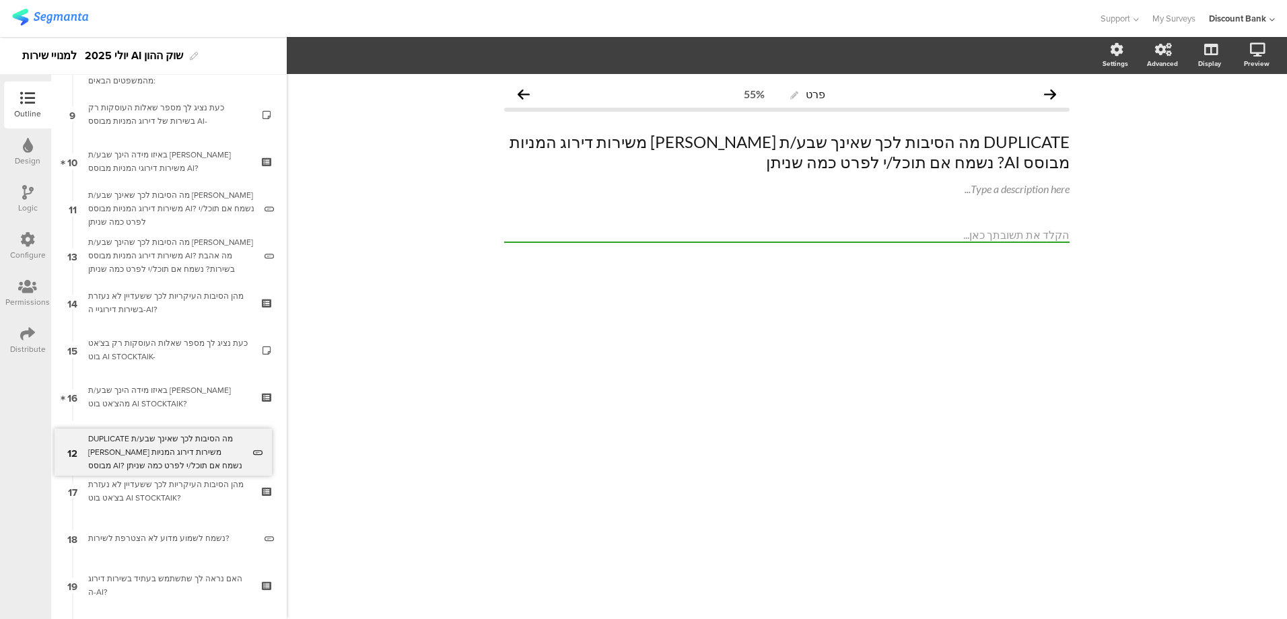
drag, startPoint x: 173, startPoint y: 251, endPoint x: 186, endPoint y: 446, distance: 195.0
click at [185, 441] on div "DUPLICATE מה הסיבות לכך שאינך שבע/ת רצון משירות דירוג המניות מבוסס AI? נשמח אם …" at bounding box center [171, 444] width 166 height 40
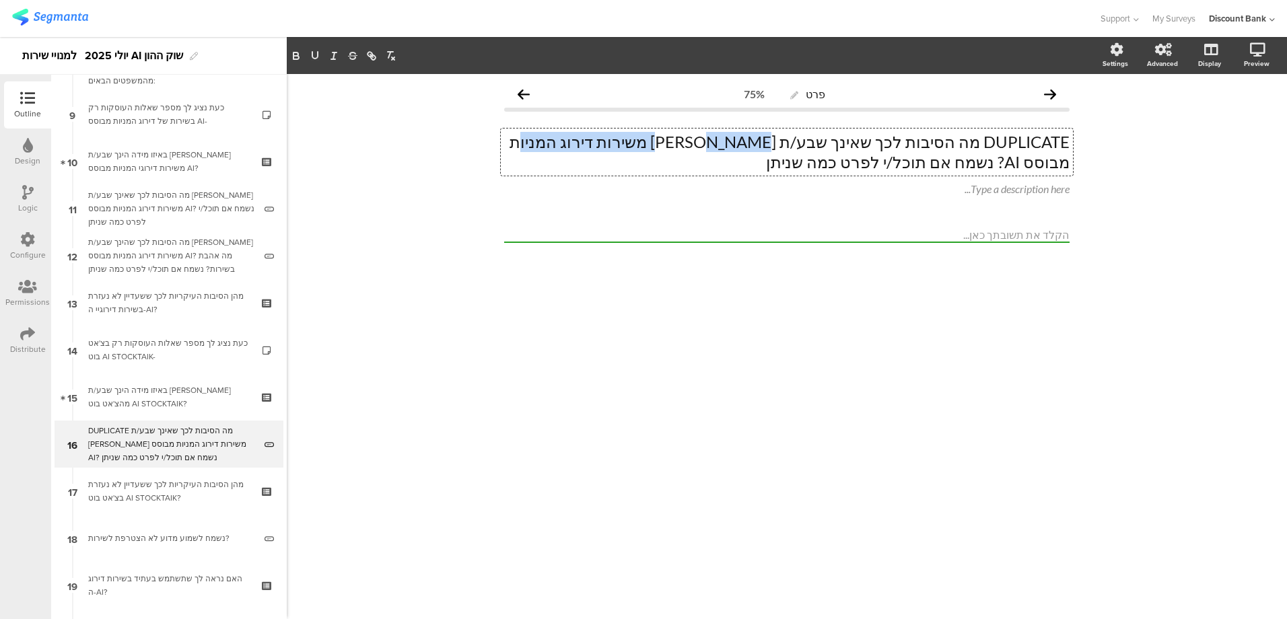
drag, startPoint x: 780, startPoint y: 142, endPoint x: 623, endPoint y: 145, distance: 157.6
click at [623, 145] on div "DUPLICATE מה הסיבות לכך שאינך שבע/ת רצון משירות דירוג המניות מבוסס AI? נשמח אם …" at bounding box center [787, 152] width 572 height 47
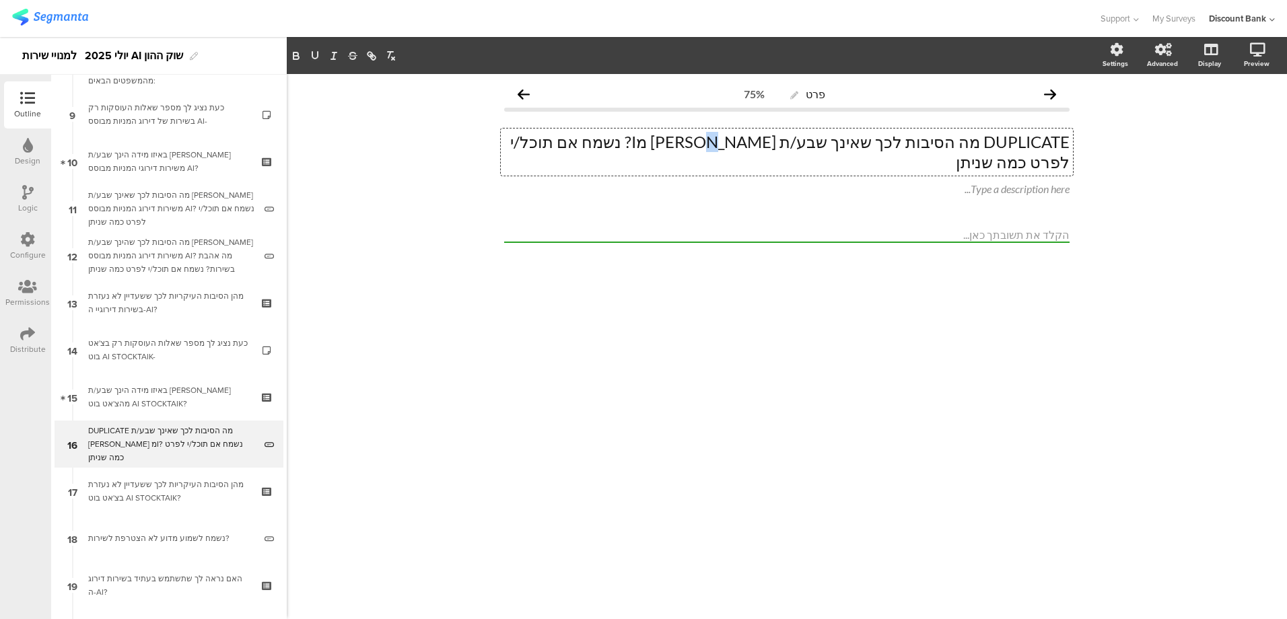
click at [776, 142] on p "DUPLICATE מה הסיבות לכך שאינך שבע/ת רצון מI? נשמח אם תוכל/י לפרט כמה שניתן" at bounding box center [787, 152] width 566 height 40
drag, startPoint x: 776, startPoint y: 142, endPoint x: 785, endPoint y: 145, distance: 9.4
click at [784, 145] on p "DUPLICATE מה הסיבות לכך שאינך שבע/ת רצון מבצ'אט בוט AI STOCKTAIK?? נשמח אם תוכל…" at bounding box center [787, 152] width 566 height 40
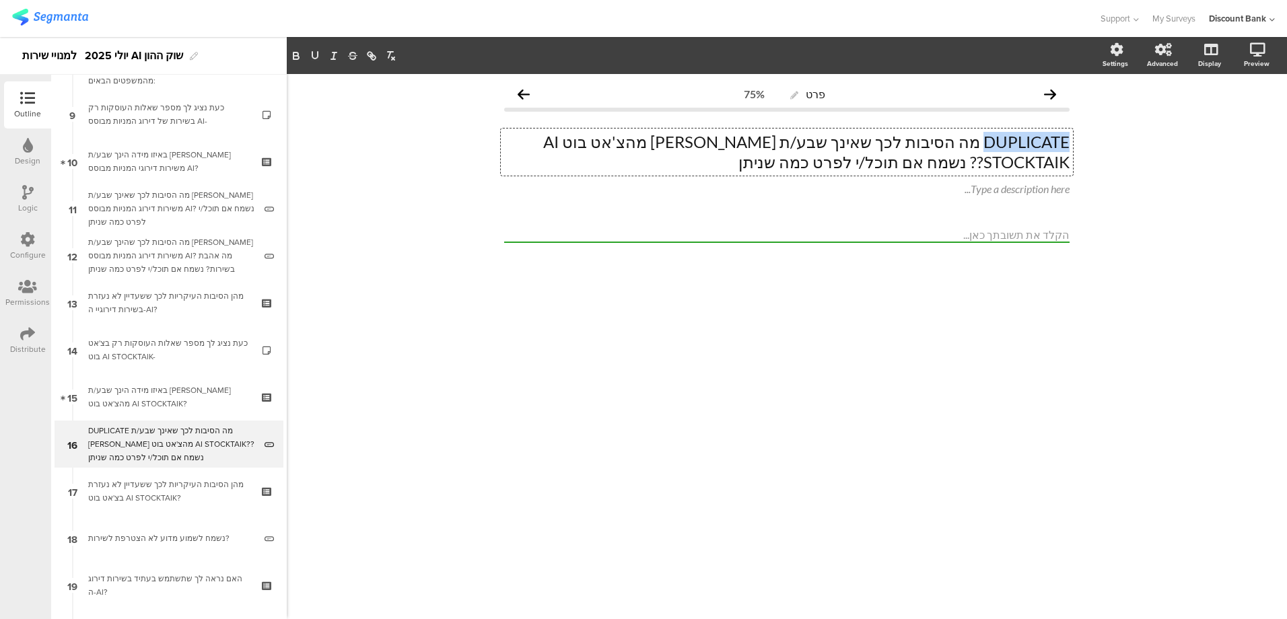
drag, startPoint x: 982, startPoint y: 140, endPoint x: 1096, endPoint y: 143, distance: 113.8
click at [1096, 143] on div "פרט 75% DUPLICATE מה הסיבות לכך שאינך שבע/ת רצון מהצ'אט בוט AI STOCKTAIK?? נשמח…" at bounding box center [787, 346] width 1001 height 545
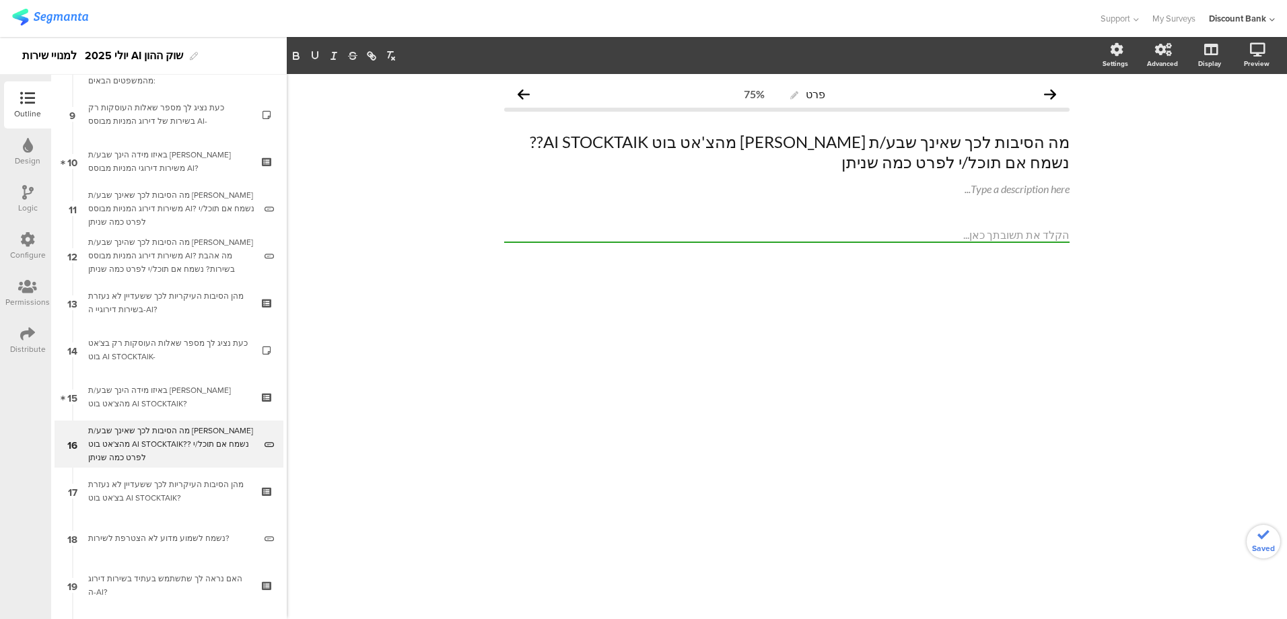
click at [826, 331] on div "פרט 75% מה הסיבות לכך שאינך שבע/ת רצון מהצ'אט בוט AI STOCKTAIK?? נשמח אם תוכל/י…" at bounding box center [787, 346] width 1001 height 545
click at [263, 242] on icon at bounding box center [268, 244] width 11 height 9
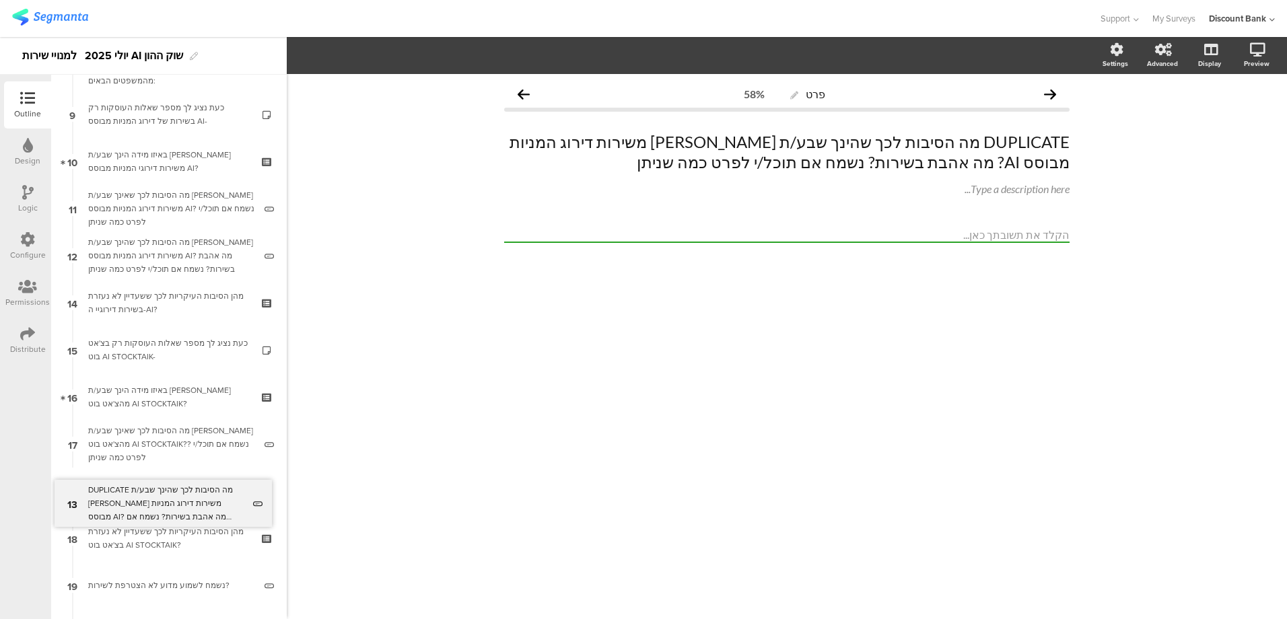
drag, startPoint x: 184, startPoint y: 295, endPoint x: 184, endPoint y: 492, distance: 196.6
click at [170, 494] on div "DUPLICATE מה הסיבות לכך שהינך שבע/ת רצון משירות דירוג המניות מבוסס AI? מה אהבת …" at bounding box center [171, 491] width 166 height 40
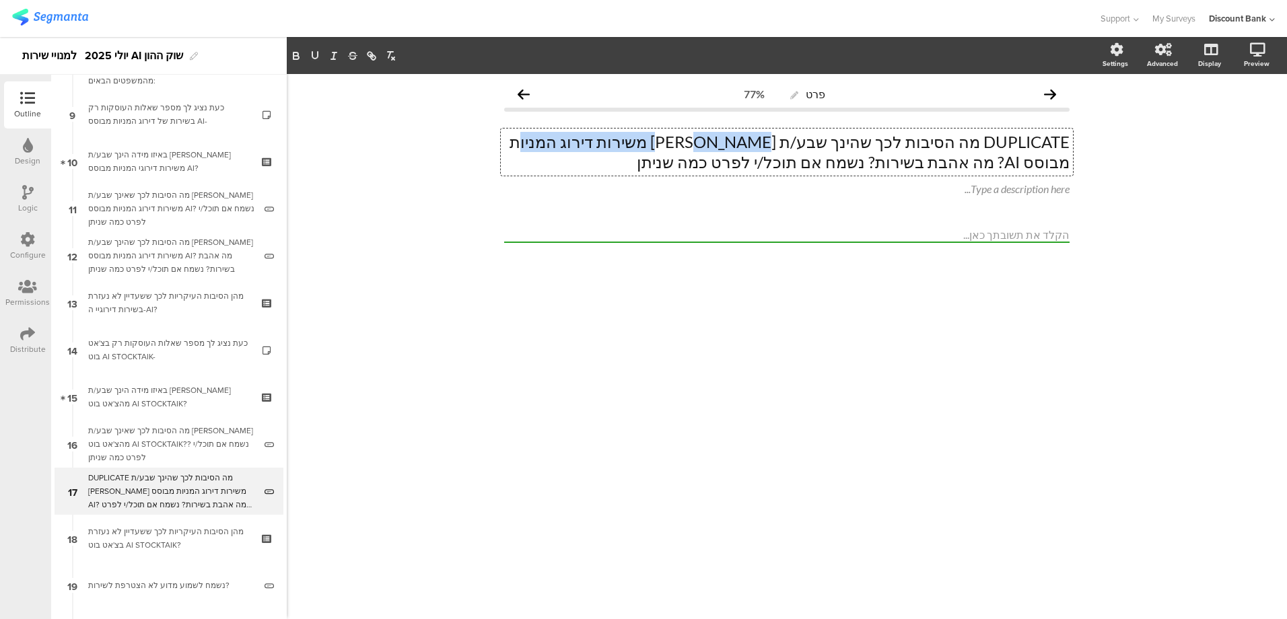
click at [626, 141] on div "DUPLICATE מה הסיבות לכך שהינך שבע/ת רצון משירות דירוג המניות מבוסס AI? מה אהבת …" at bounding box center [787, 152] width 572 height 47
click at [695, 140] on p "DUPLICATE מה הסיבות לכך שהינך שבע/ת רצון משירות דירוג המניות מבוסס AI? מה אהבת …" at bounding box center [787, 152] width 566 height 40
drag, startPoint x: 786, startPoint y: 141, endPoint x: 627, endPoint y: 139, distance: 159.6
click at [627, 139] on p "DUPLICATE מה הסיבות לכך שהינך שבע/ת רצון משירות דירוג המניות מבוסס AI? מה אהבת …" at bounding box center [787, 152] width 566 height 40
click at [619, 141] on p "DUPLICATE מה הסיבות לכך שהינך שבע/ת רצון משירות דירוג המניות מבוסס AI? מה אהבת …" at bounding box center [787, 152] width 566 height 40
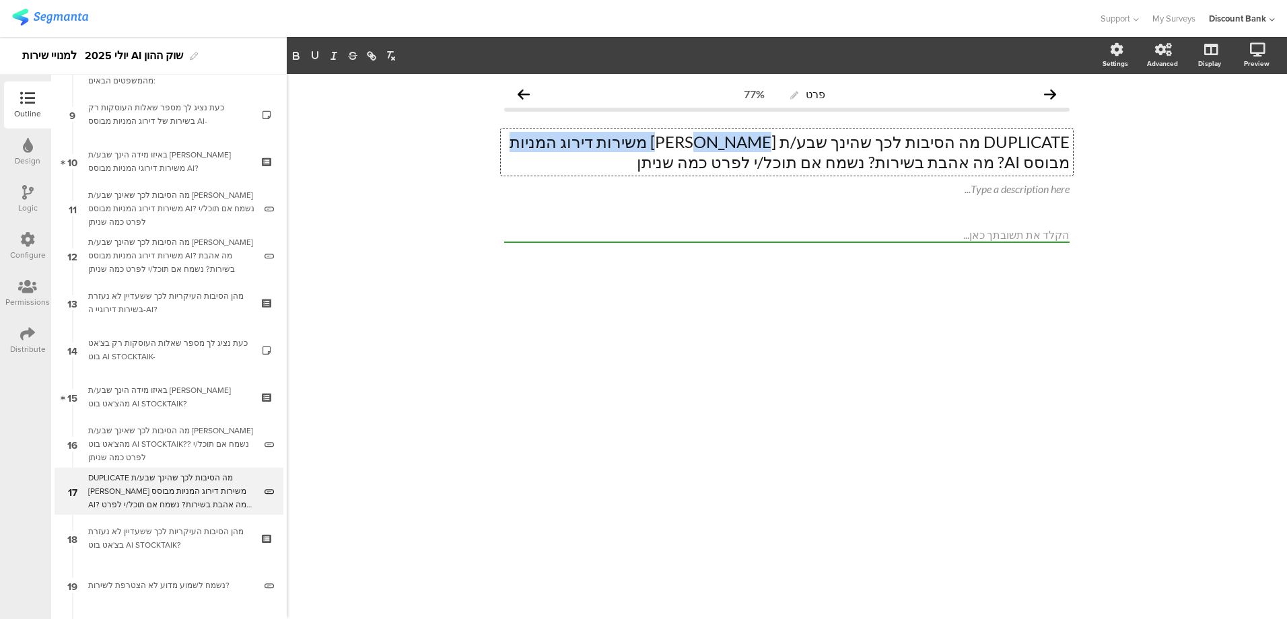
drag, startPoint x: 614, startPoint y: 142, endPoint x: 789, endPoint y: 137, distance: 174.5
click at [789, 137] on p "DUPLICATE מה הסיבות לכך שהינך שבע/ת רצון משירות דירוג המניות מבוסס AI? מה אהבת …" at bounding box center [787, 152] width 566 height 40
click at [782, 143] on p "DUPLICATE מה הסיבות לכך שהינך שבע/ת רצון בצ'אט בוט AI STOCKTAIK?? מה אהבת בשירו…" at bounding box center [787, 152] width 566 height 40
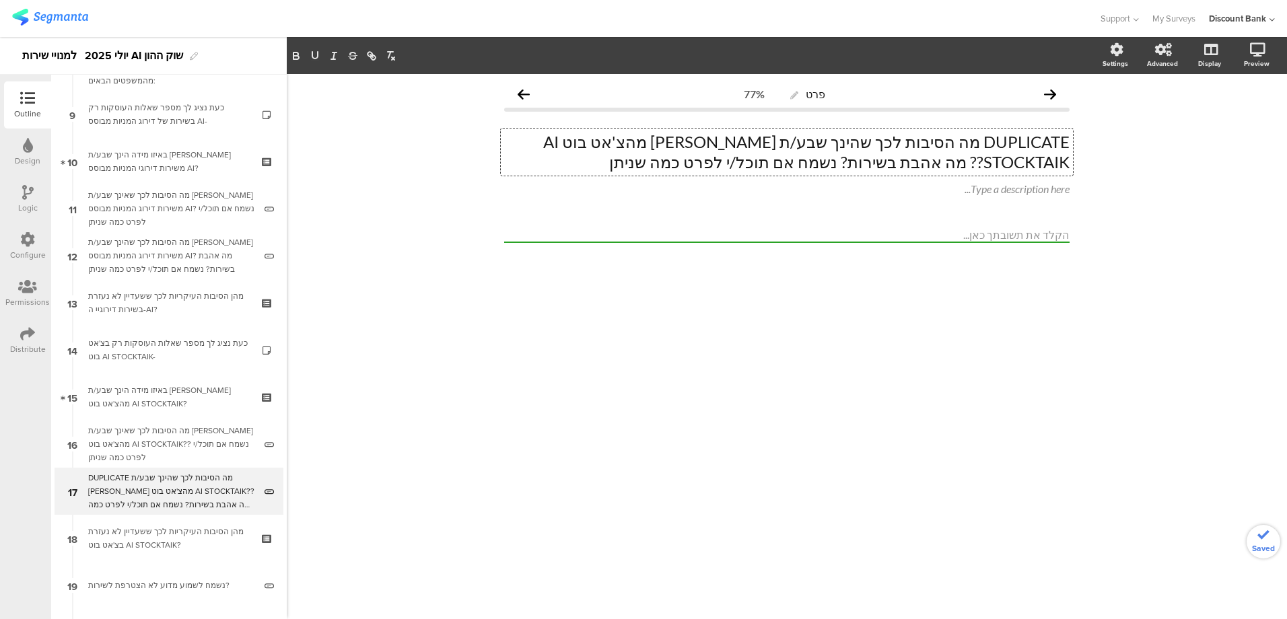
click at [599, 140] on p "DUPLICATE מה הסיבות לכך שהינך שבע/ת רצון מהצ'אט בוט AI STOCKTAIK?? מה אהבת בשיר…" at bounding box center [787, 152] width 566 height 40
drag, startPoint x: 980, startPoint y: 138, endPoint x: 986, endPoint y: 139, distance: 6.9
click at [986, 139] on p "DUPLICATE מה הסיבות לכך שהינך שבע/ת רצון מהצ'אט בוט AI STOCKTAIK? מה אהבת בשירו…" at bounding box center [787, 152] width 566 height 40
click at [979, 143] on p "DUPLICATE מה הסיבות לכך שהינך שבע/ת רצון מהצ'אט בוט AI STOCKTAIK? מה אהבת בשירו…" at bounding box center [787, 152] width 566 height 40
drag, startPoint x: 978, startPoint y: 141, endPoint x: 986, endPoint y: 138, distance: 8.1
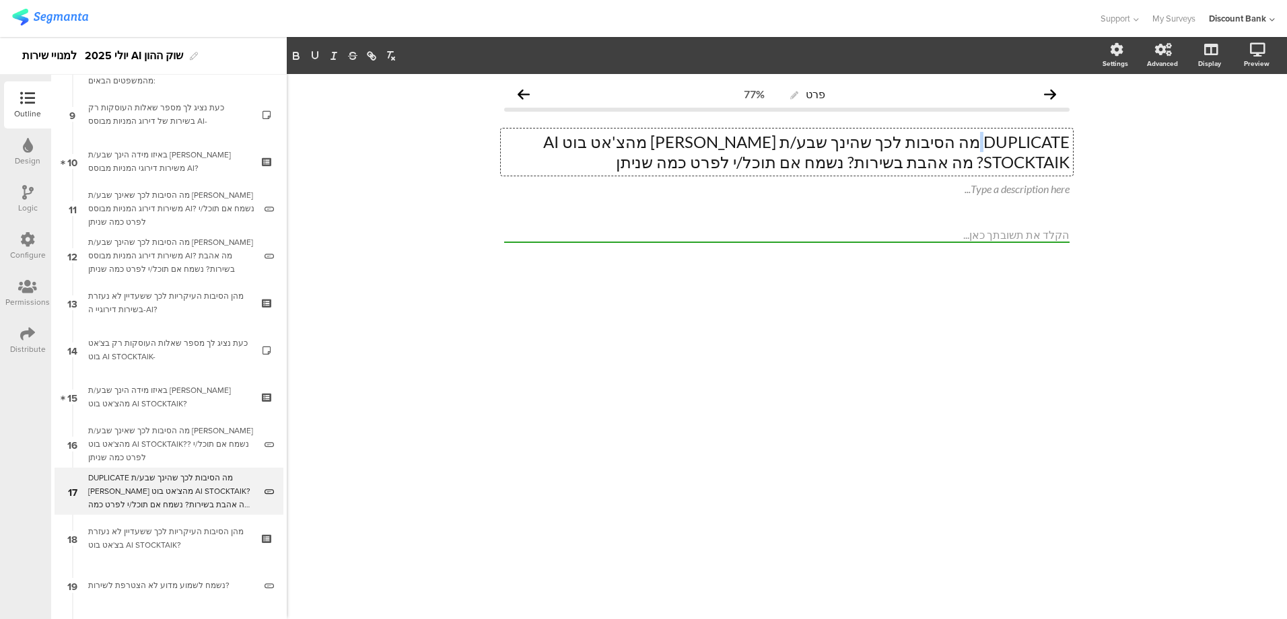
click at [986, 138] on p "DUPLICATE מה הסיבות לכך שהינך שבע/ת רצון מהצ'אט בוט AI STOCKTAIK? מה אהבת בשירו…" at bounding box center [787, 152] width 566 height 40
click at [993, 141] on p "DUPLICATE מה הסיבות לכך שהינך שבע/ת רצון מהצ'אט בוט AI STOCKTAIK? מה אהבת בשירו…" at bounding box center [787, 152] width 566 height 40
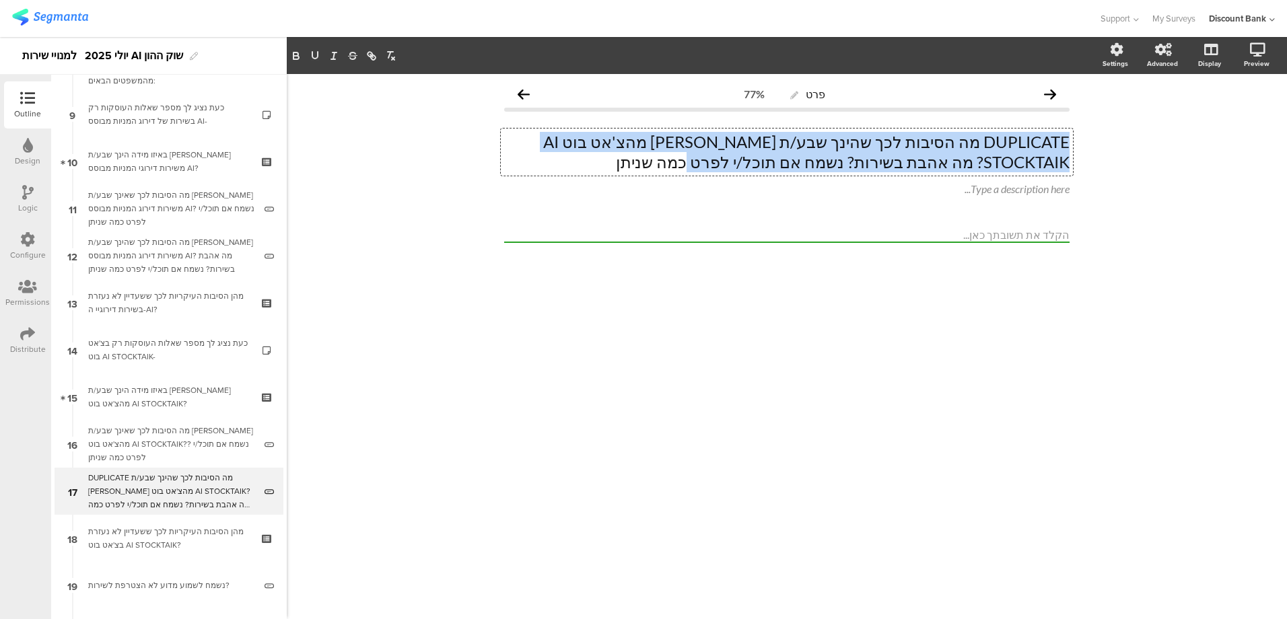
click at [993, 141] on p "DUPLICATE מה הסיבות לכך שהינך שבע/ת רצון מהצ'אט בוט AI STOCKTAIK? מה אהבת בשירו…" at bounding box center [787, 152] width 566 height 40
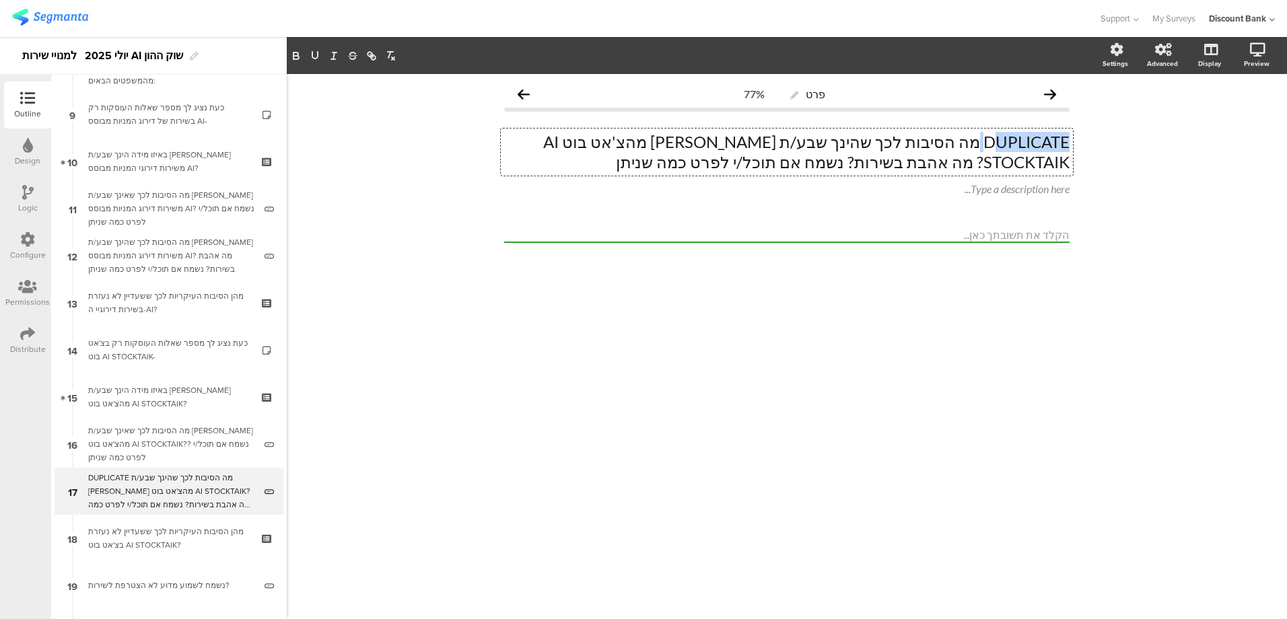
drag, startPoint x: 977, startPoint y: 141, endPoint x: 991, endPoint y: 140, distance: 13.5
click at [991, 140] on p "DUPLICATE מה הסיבות לכך שהינך שבע/ת רצון מהצ'אט בוט AI STOCKTAIK? מה אהבת בשירו…" at bounding box center [787, 152] width 566 height 40
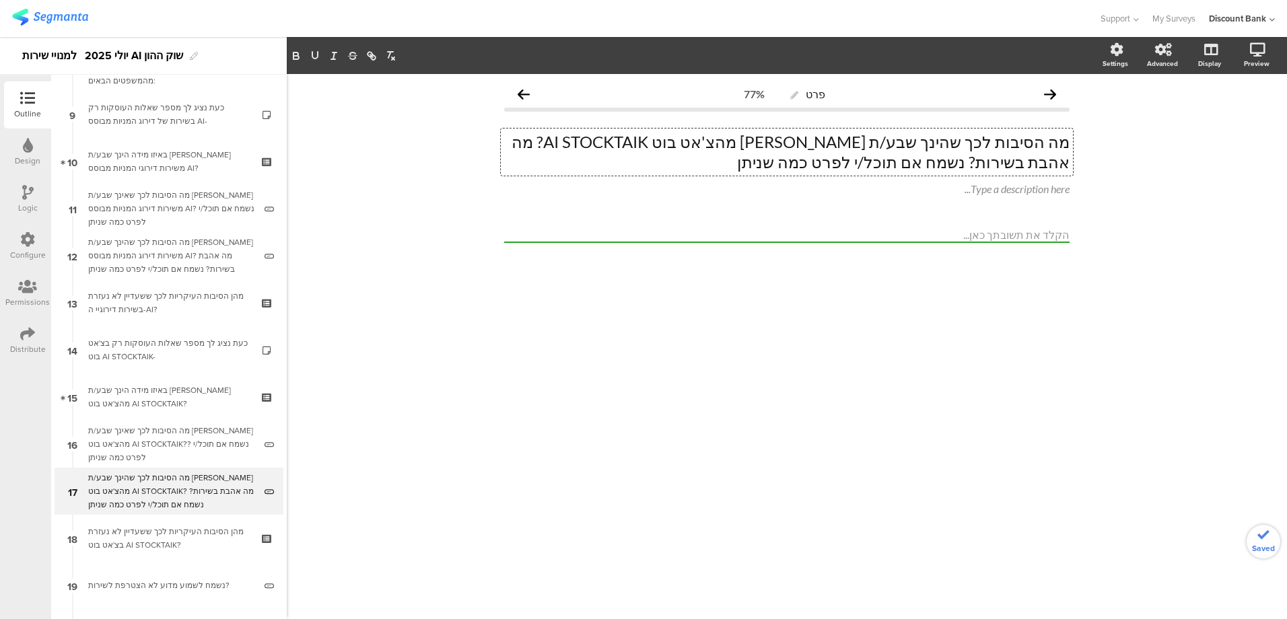
click at [803, 378] on div "פרט 77% מה הסיבות לכך שהינך שבע/ת רצון מהצ'אט בוט AI STOCKTAIK? מה אהבת בשירות?…" at bounding box center [787, 346] width 1001 height 545
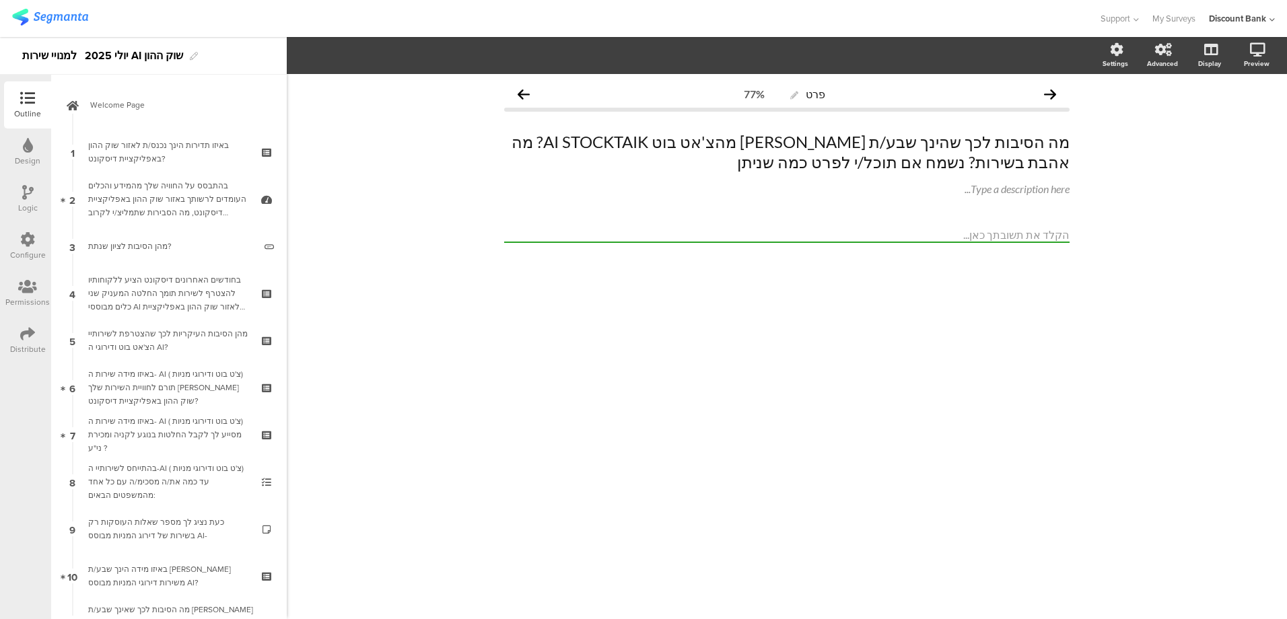
click at [202, 201] on div "בהתבסס על החוויה שלך מהמידע והכלים העומדים לרשותך באזור שוק ההון באפליקציית דיס…" at bounding box center [168, 199] width 161 height 40
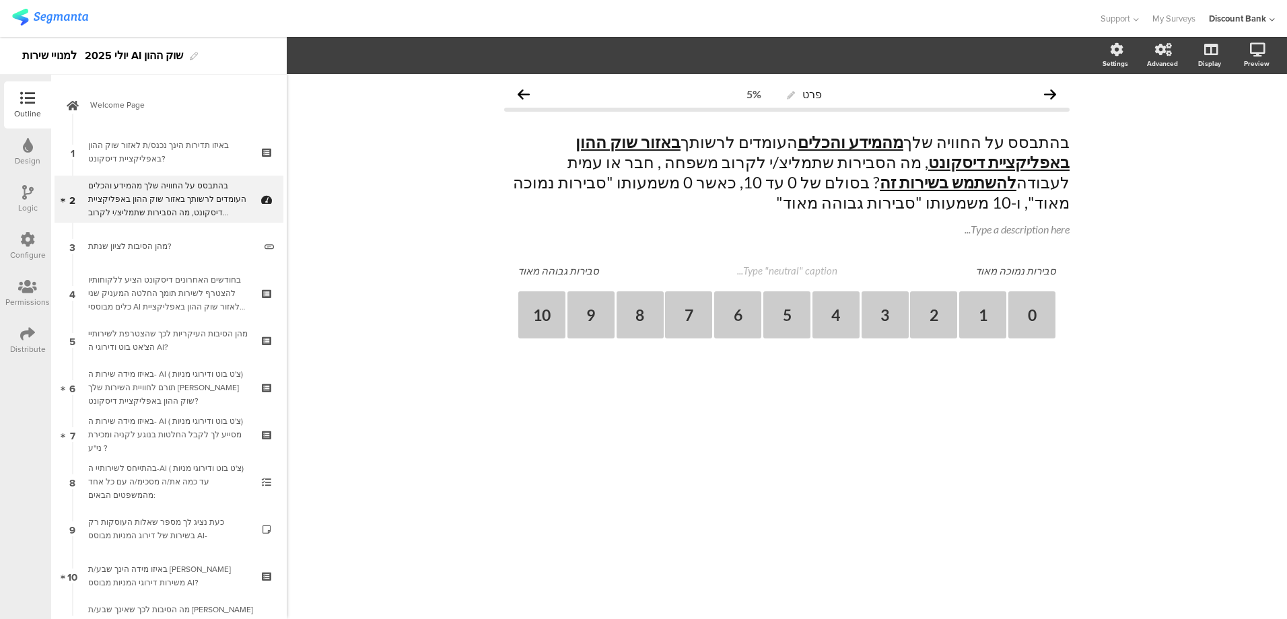
click at [194, 281] on div "בחודשים האחרונים דיסקונט הציע ללקוחותיו להצטרף לשירות תומך החלטה המעניק שני כלי…" at bounding box center [168, 293] width 161 height 40
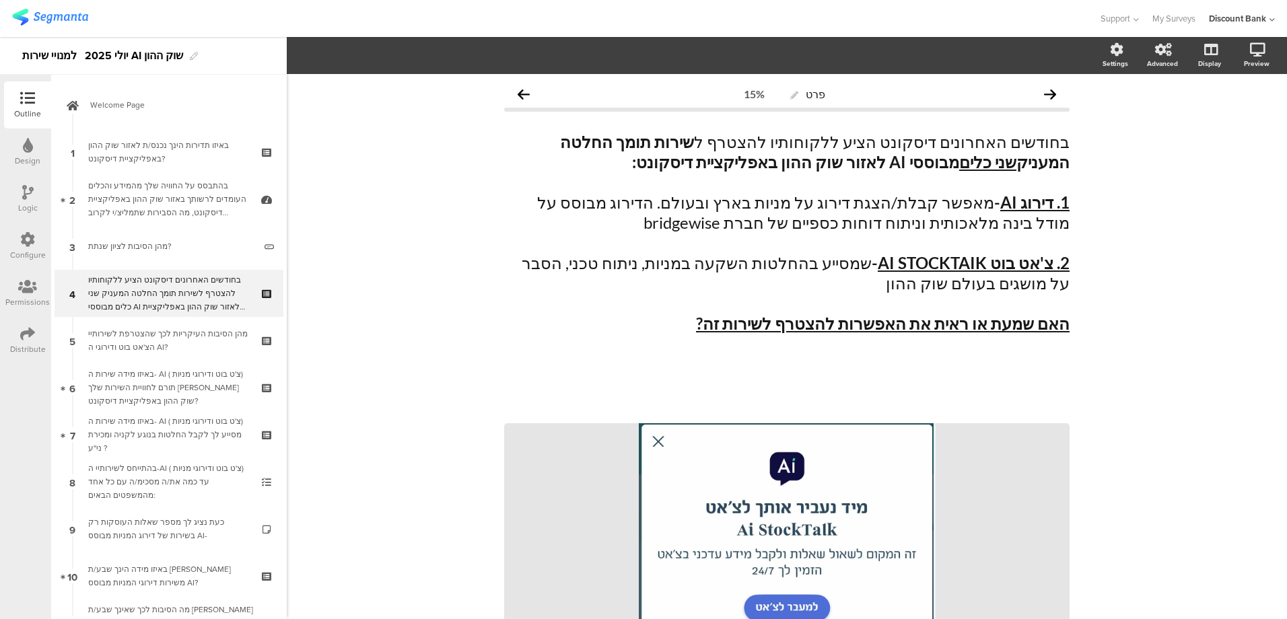
click at [24, 195] on icon at bounding box center [27, 192] width 11 height 15
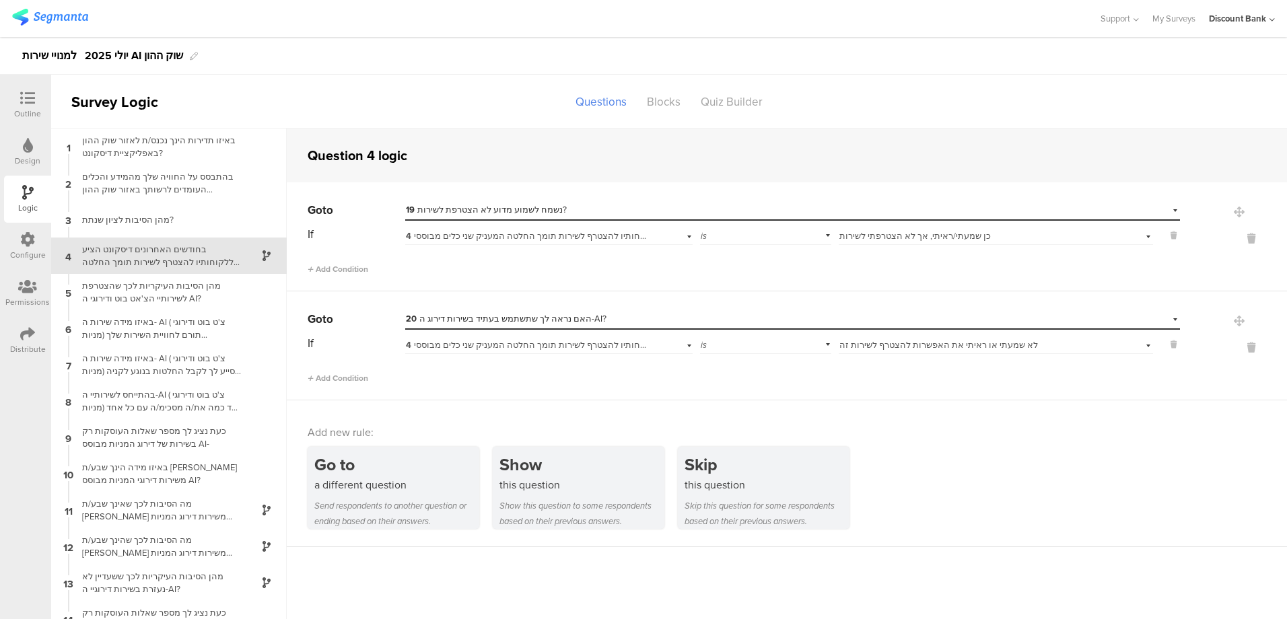
click at [154, 244] on div "בחודשים האחרונים דיסקונט הציע ללקוחותיו להצטרף לשירות תומך החלטה המעניק שני כלי…" at bounding box center [158, 256] width 168 height 26
click at [158, 172] on div "בהתבסס על החוויה שלך מהמידע והכלים העומדים לרשותך באזור שוק ההון באפליקציית דיס…" at bounding box center [158, 183] width 168 height 26
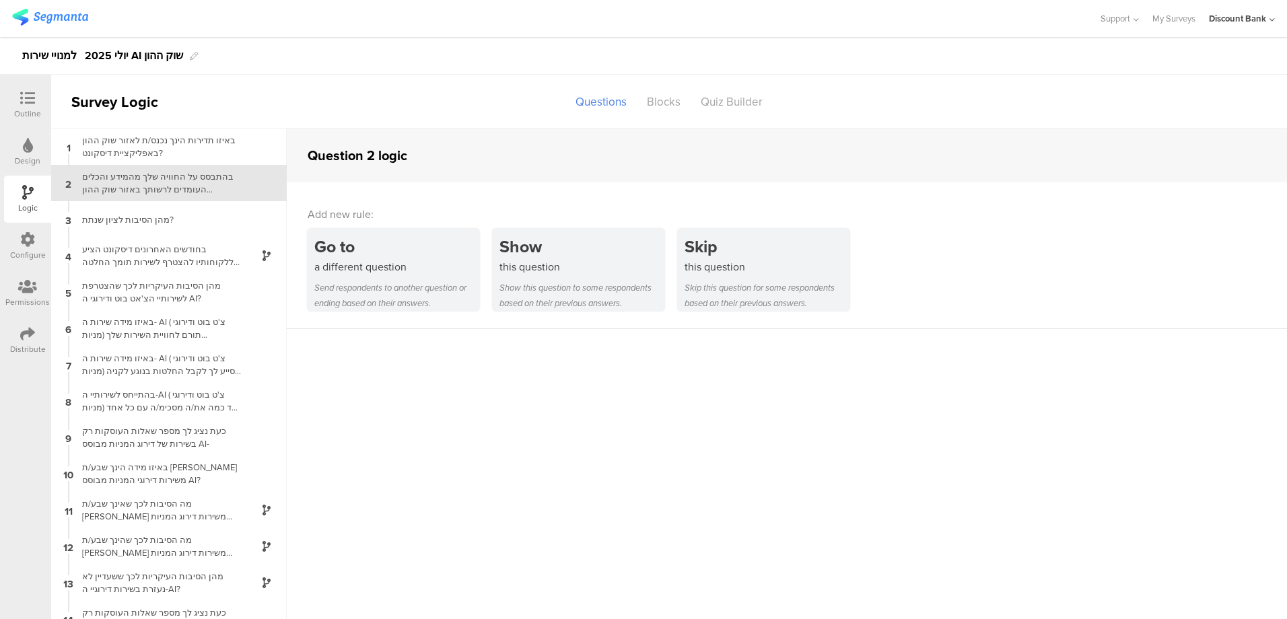
click at [158, 172] on div "בהתבסס על החוויה שלך מהמידע והכלים העומדים לרשותך באזור שוק ההון באפליקציית דיס…" at bounding box center [158, 183] width 168 height 26
click at [152, 136] on div "באיזו תדירות הינך נכנס/ת לאזור שוק ההון באפליקציית דיסקונט?" at bounding box center [158, 147] width 168 height 26
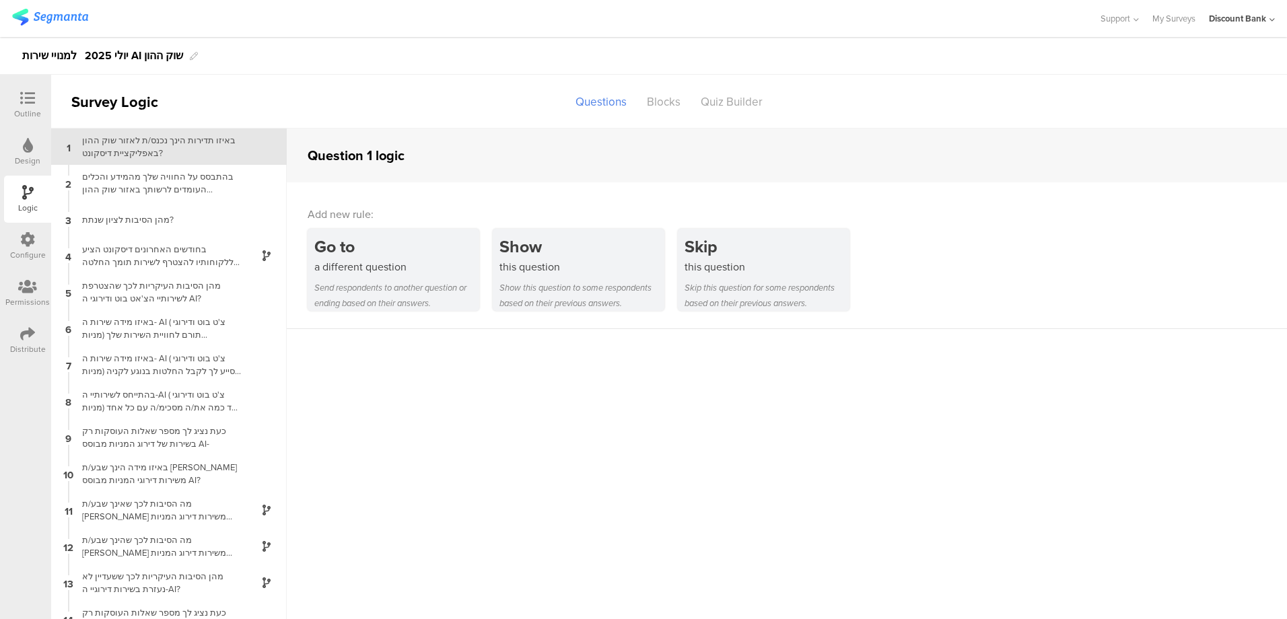
click at [154, 181] on div "בהתבסס על החוויה שלך מהמידע והכלים העומדים לרשותך באזור שוק ההון באפליקציית דיס…" at bounding box center [158, 183] width 168 height 26
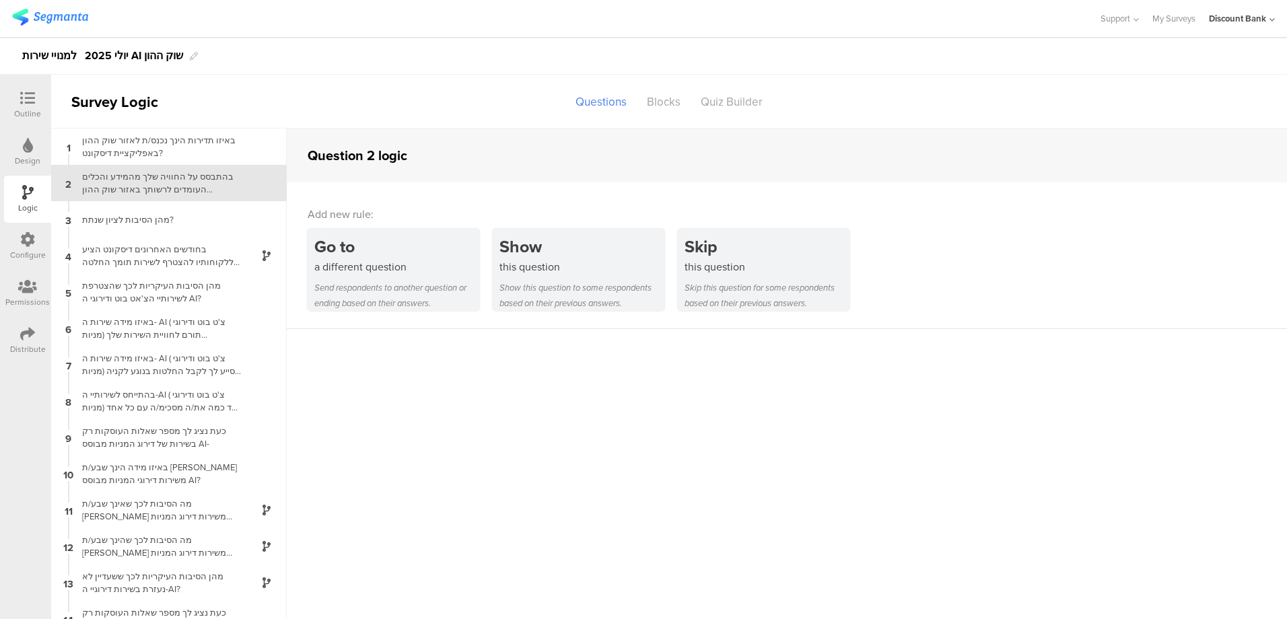
click at [174, 171] on div "בהתבסס על החוויה שלך מהמידע והכלים העומדים לרשותך באזור שוק ההון באפליקציית דיס…" at bounding box center [158, 183] width 168 height 26
click at [175, 248] on div "בחודשים האחרונים דיסקונט הציע ללקוחותיו להצטרף לשירות תומך החלטה המעניק שני כלי…" at bounding box center [158, 256] width 168 height 26
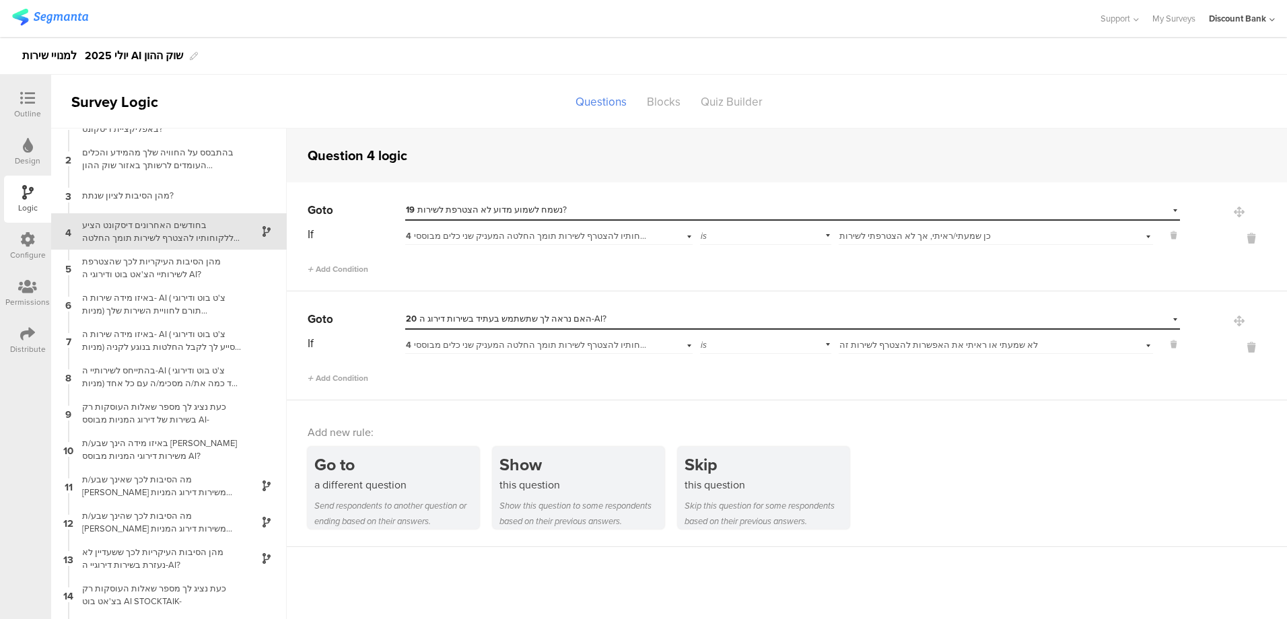
scroll to position [54, 0]
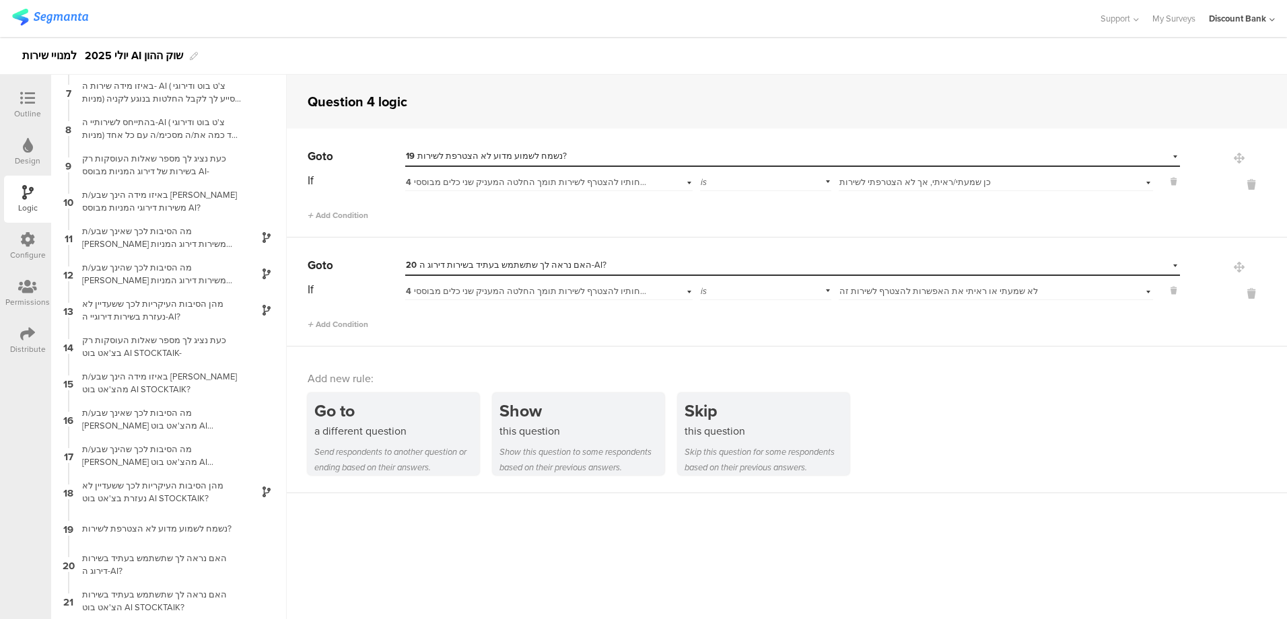
click at [149, 566] on div "האם נראה לך שתשתמש בעתיד בשירות דירוג ה-AI?" at bounding box center [158, 565] width 168 height 26
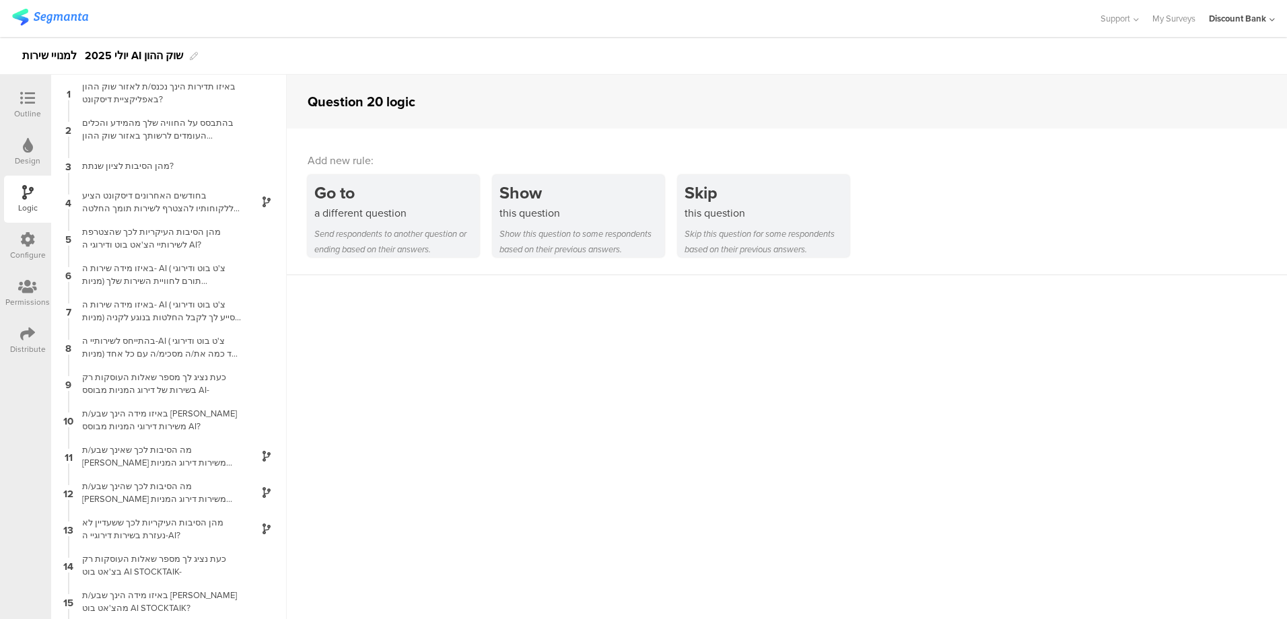
scroll to position [219, 0]
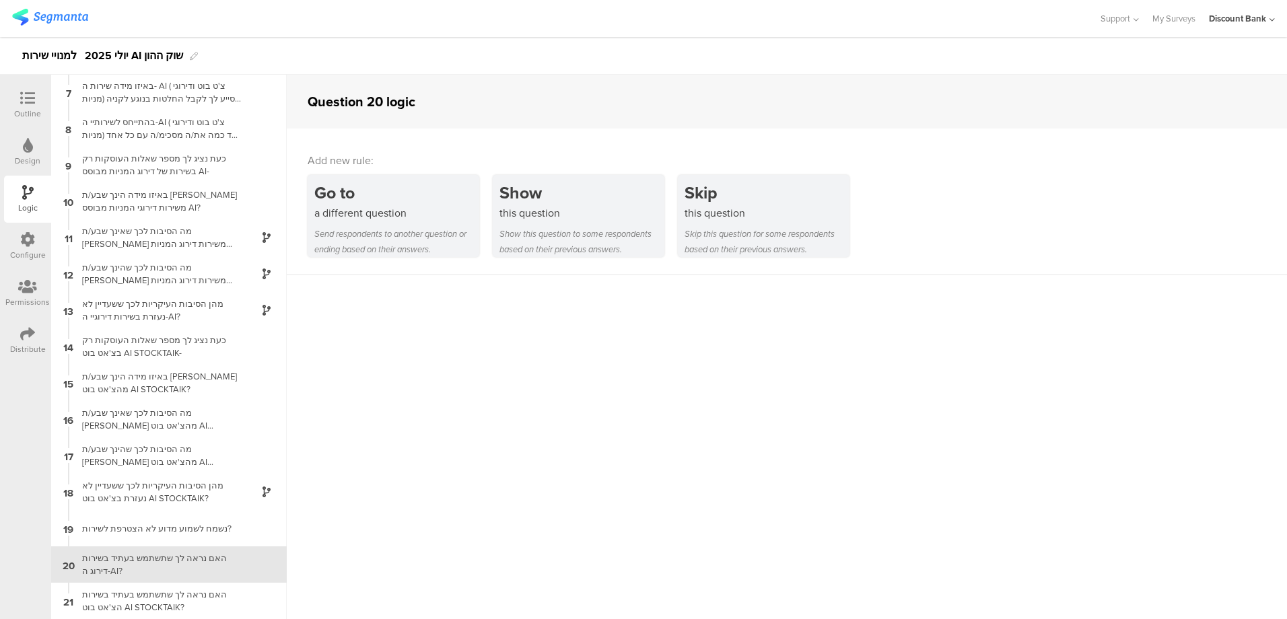
click at [38, 88] on div "Outline" at bounding box center [27, 104] width 47 height 47
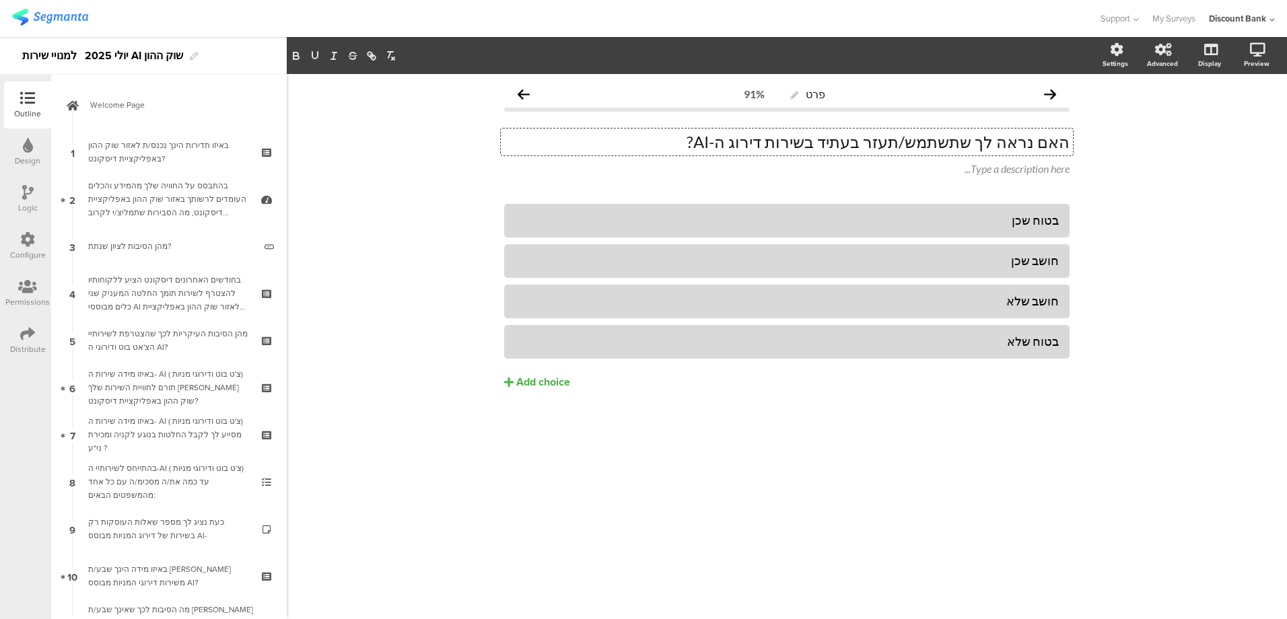
click at [926, 143] on p "האם נראה לך שתשתמש/תעזר בעתיד בשירות דירוג ה-AI?" at bounding box center [787, 142] width 566 height 20
click at [423, 543] on div "פרט 91% האם נראה לך שתשתמש/תיעזר בעתיד בשירות דירוג ה-AI? האם נראה לך שתשתמש/תי…" at bounding box center [787, 346] width 1001 height 545
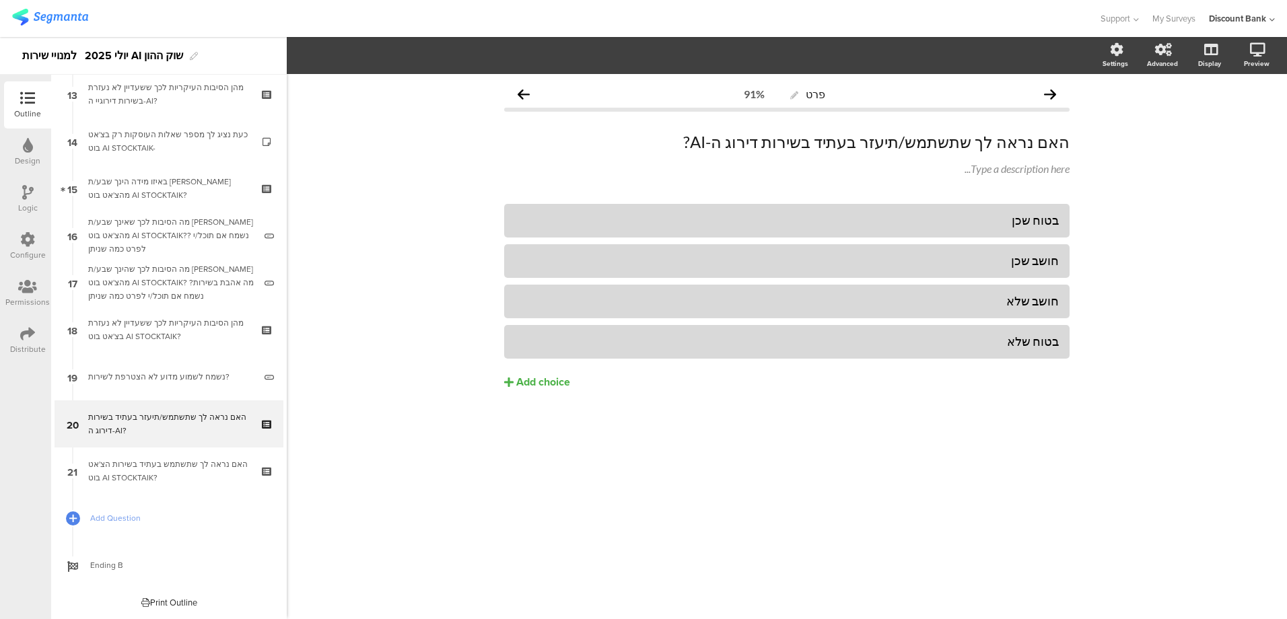
scroll to position [606, 0]
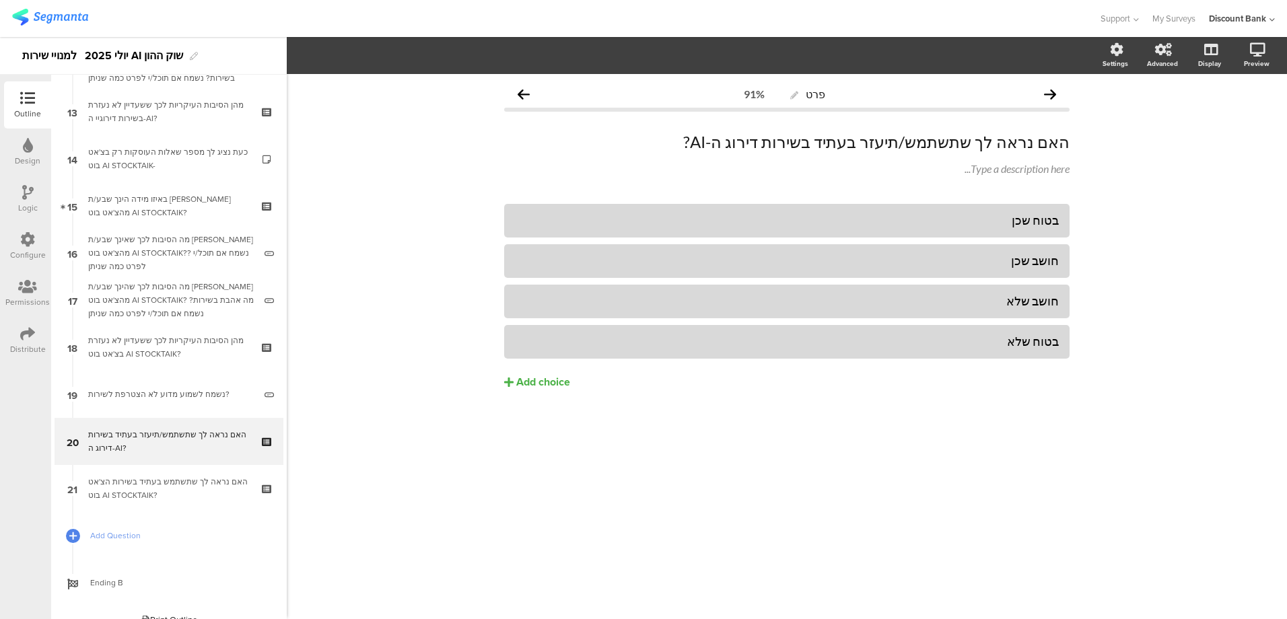
click at [157, 483] on div "האם נראה לך שתשתמש בעתיד בשירות הצ'אט בוט AI STOCKTAIK?" at bounding box center [168, 488] width 161 height 27
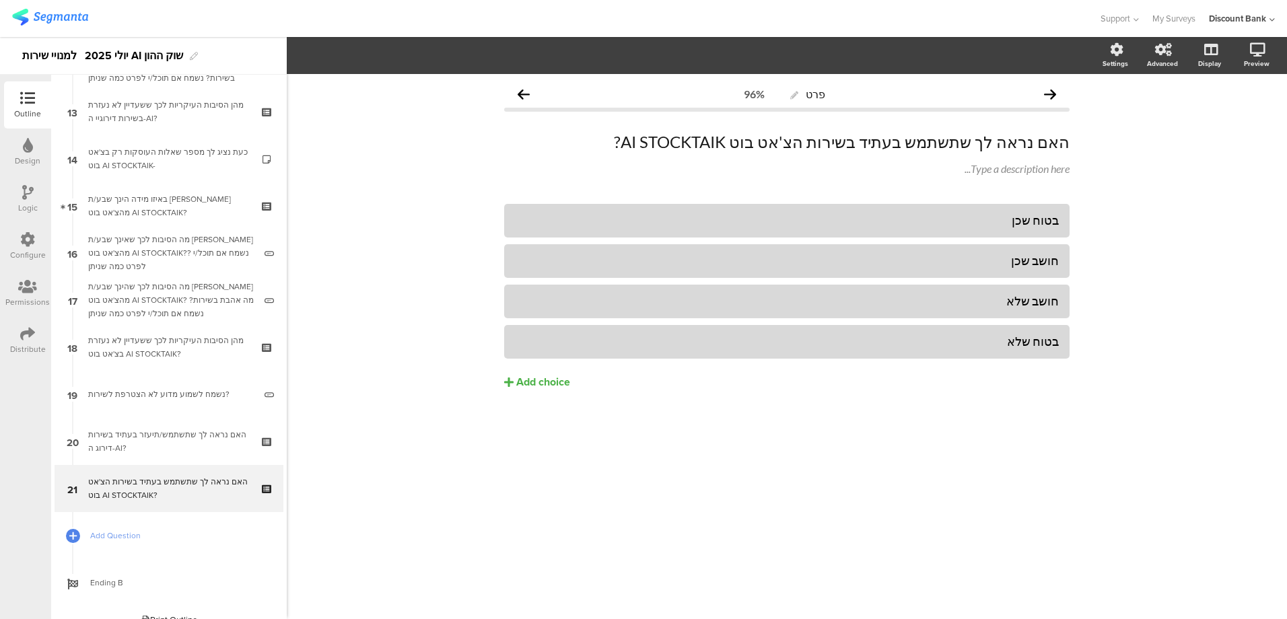
click at [942, 141] on p "האם נראה לך שתשתמש בעתיד בשירות הצ'אט בוט AI STOCKTAIK?" at bounding box center [787, 142] width 566 height 20
click at [773, 492] on div "פרט 96% האם נראה לך שתשתמש /תיעזרבעתיד בשירות הצ'אט בוט AI STOCKTAIK? האם נראה …" at bounding box center [787, 346] width 1001 height 545
click at [898, 146] on p "האם נראה לך שתשתמש /תיעזרבעתיד בשירות הצ'אט בוט AI STOCKTAIK?" at bounding box center [787, 142] width 566 height 20
click at [158, 393] on div "נשמח לשמוע מדוע לא הצטרפת לשירות?" at bounding box center [171, 394] width 166 height 13
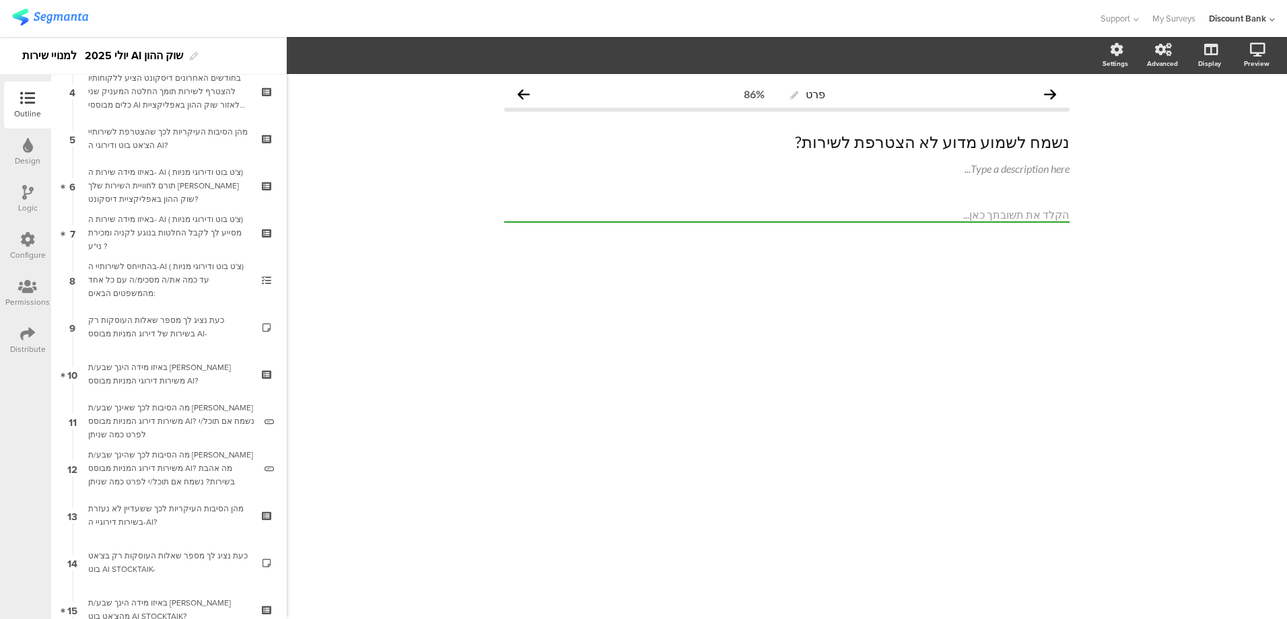
scroll to position [67, 0]
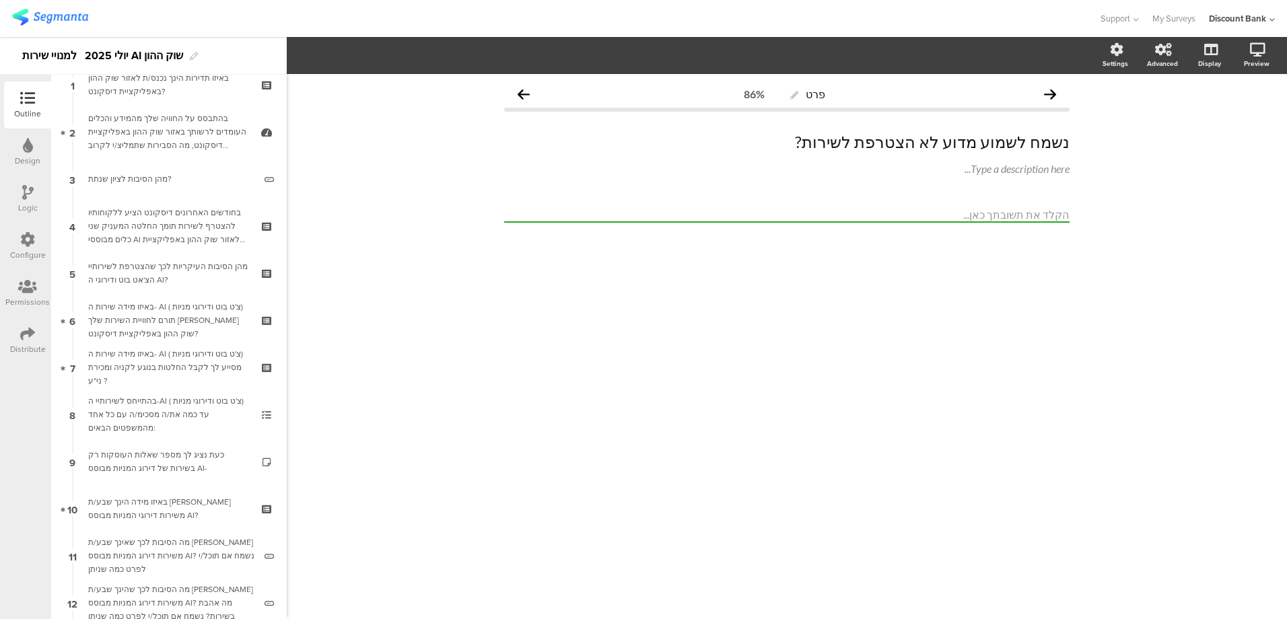
click at [29, 202] on div "Logic" at bounding box center [28, 208] width 20 height 12
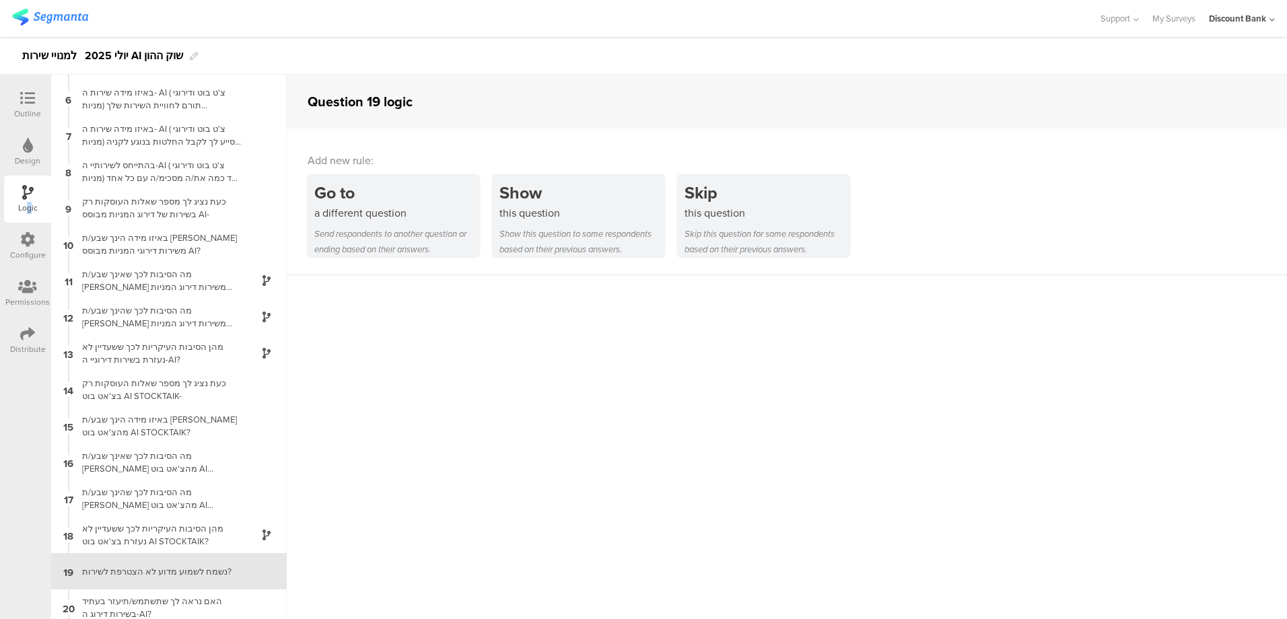
scroll to position [219, 0]
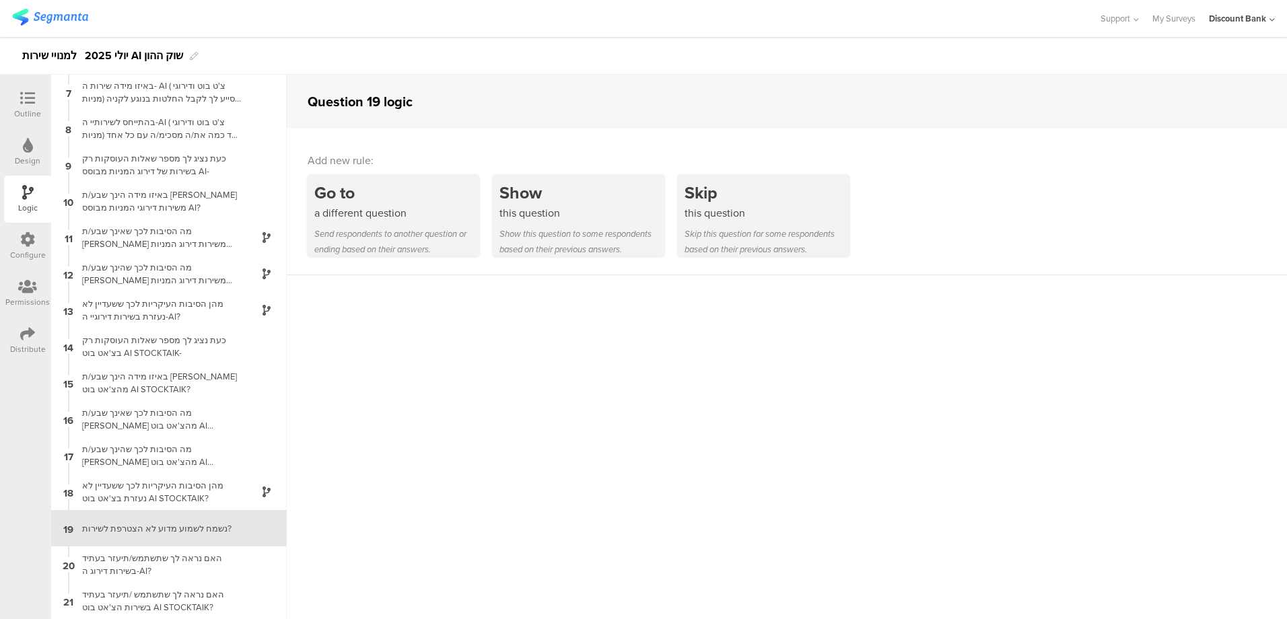
click at [184, 234] on div "מה הסיבות לכך שאינך שבע/ת [PERSON_NAME] משירות דירוג המניות מבוסס AI? נשמח אם ת…" at bounding box center [158, 238] width 168 height 26
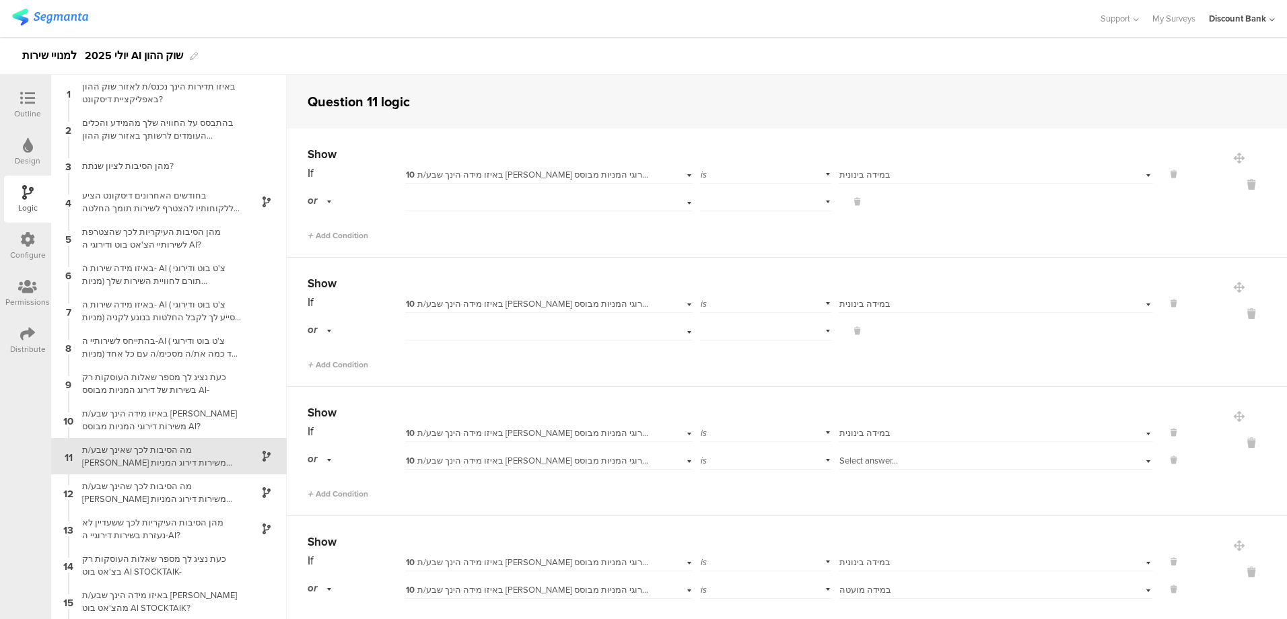
click at [188, 201] on div "בחודשים האחרונים דיסקונט הציע ללקוחותיו להצטרף לשירות תומך החלטה המעניק שני כלי…" at bounding box center [158, 202] width 168 height 26
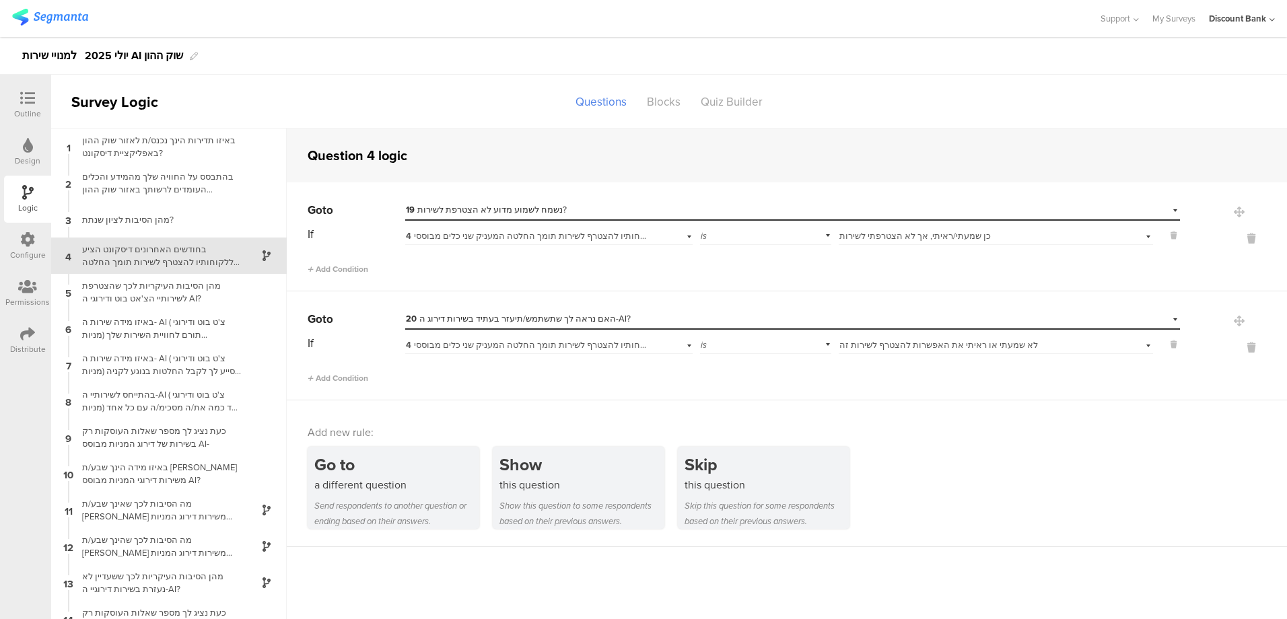
click at [172, 288] on div "מהן הסיבות העיקריות לכך שהצטרפת לשירותיי הצ'אט בוט ודירוגי ה AI?" at bounding box center [158, 292] width 168 height 26
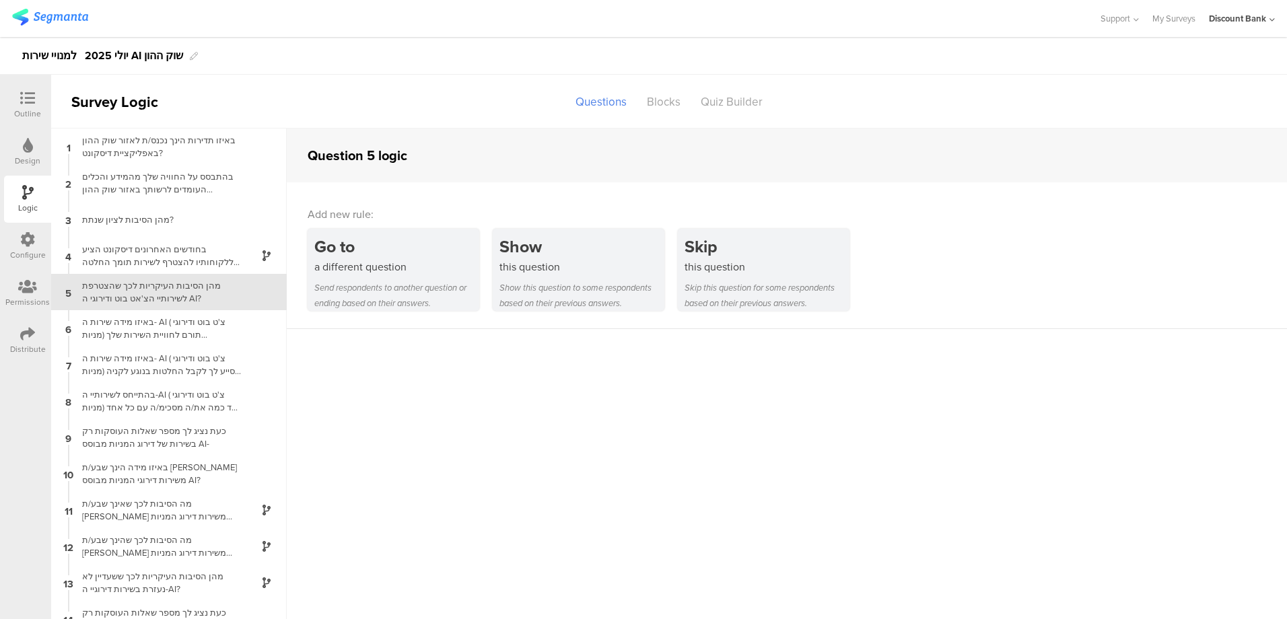
click at [171, 322] on div "באיזו מידה שירות ה- AI ( צ'ט בוט ודירוגי מניות) תורם לחוויית השירות שלך מאזור ש…" at bounding box center [158, 329] width 168 height 26
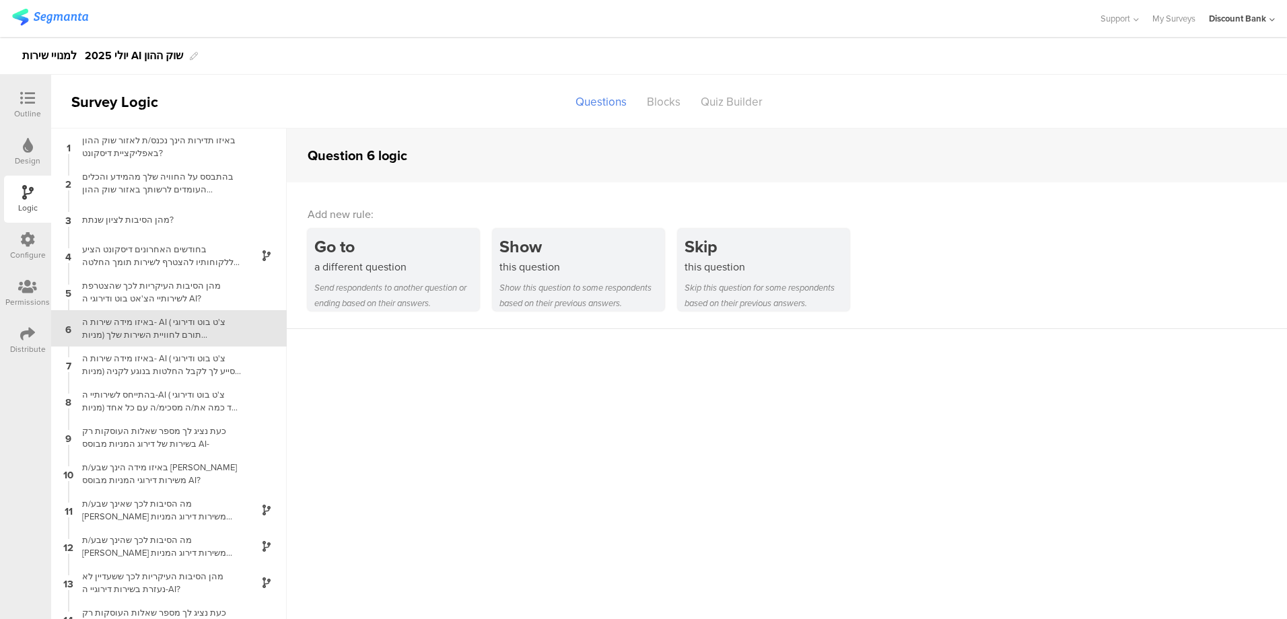
click at [162, 360] on div "באיזו מידה שירות ה- AI ( צ'ט בוט ודירוגי מניות) מסייע לך לקבל החלטות בנוגע לקני…" at bounding box center [158, 365] width 168 height 26
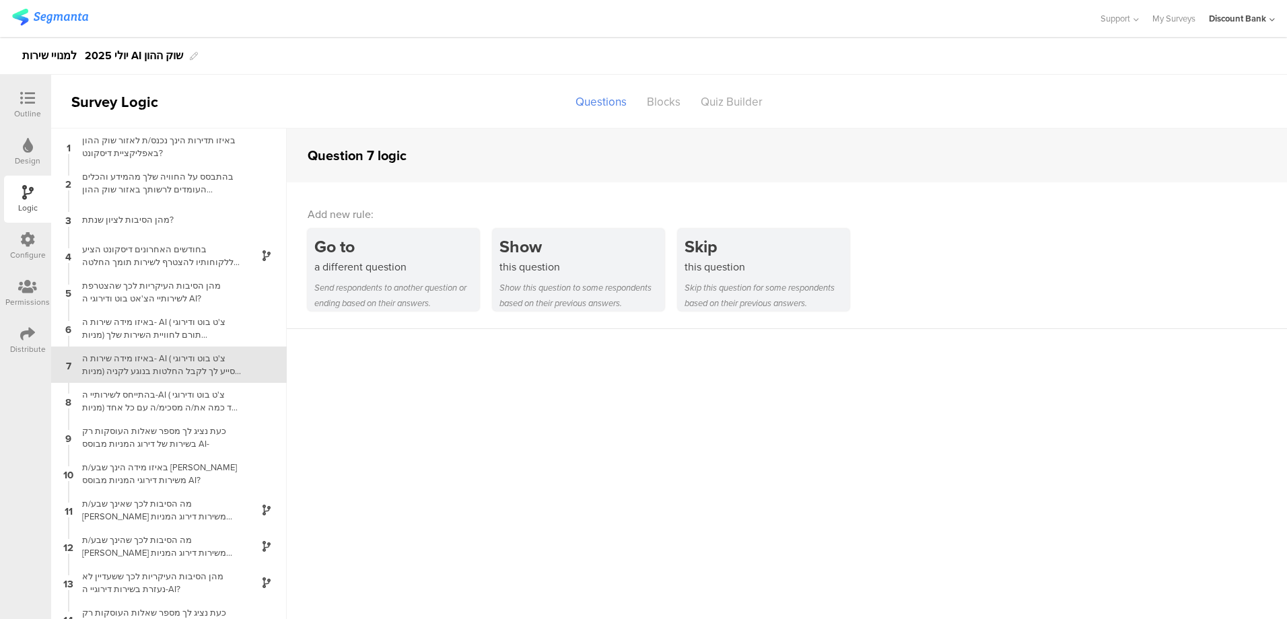
scroll to position [18, 0]
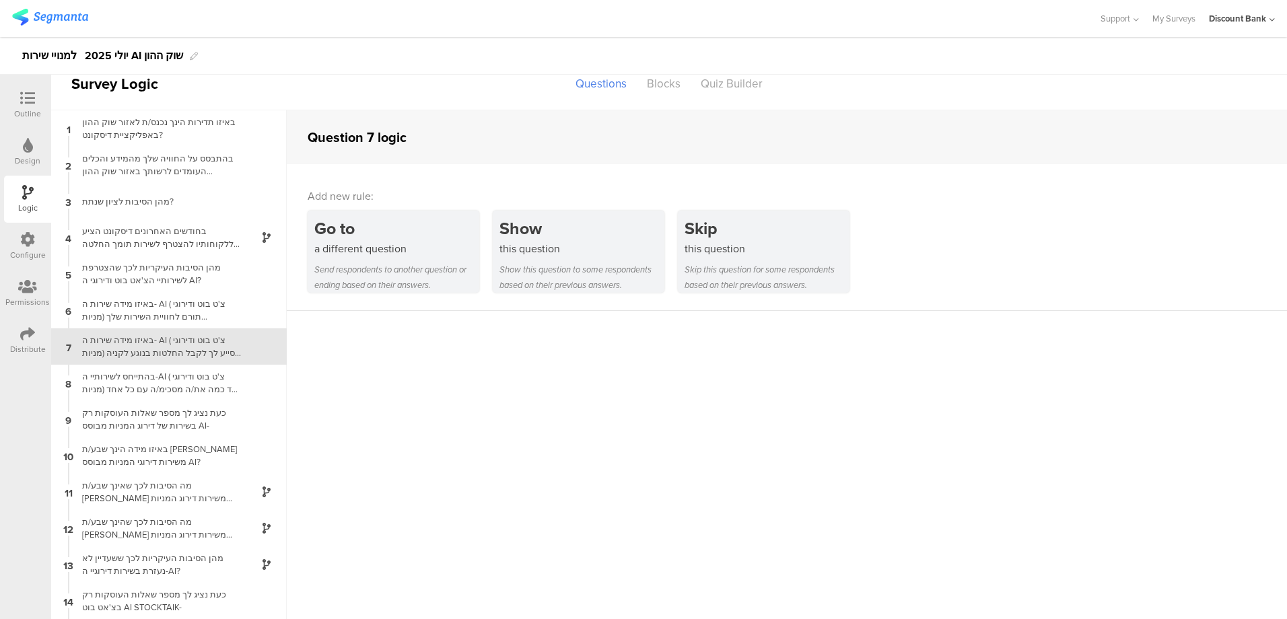
click at [170, 385] on div "בהתייחס לשירותיי ה-AI ( צ'ט בוט ודירוגי מניות) עד כמה את/ה מסכימ/ה עם כל אחד מה…" at bounding box center [158, 383] width 168 height 26
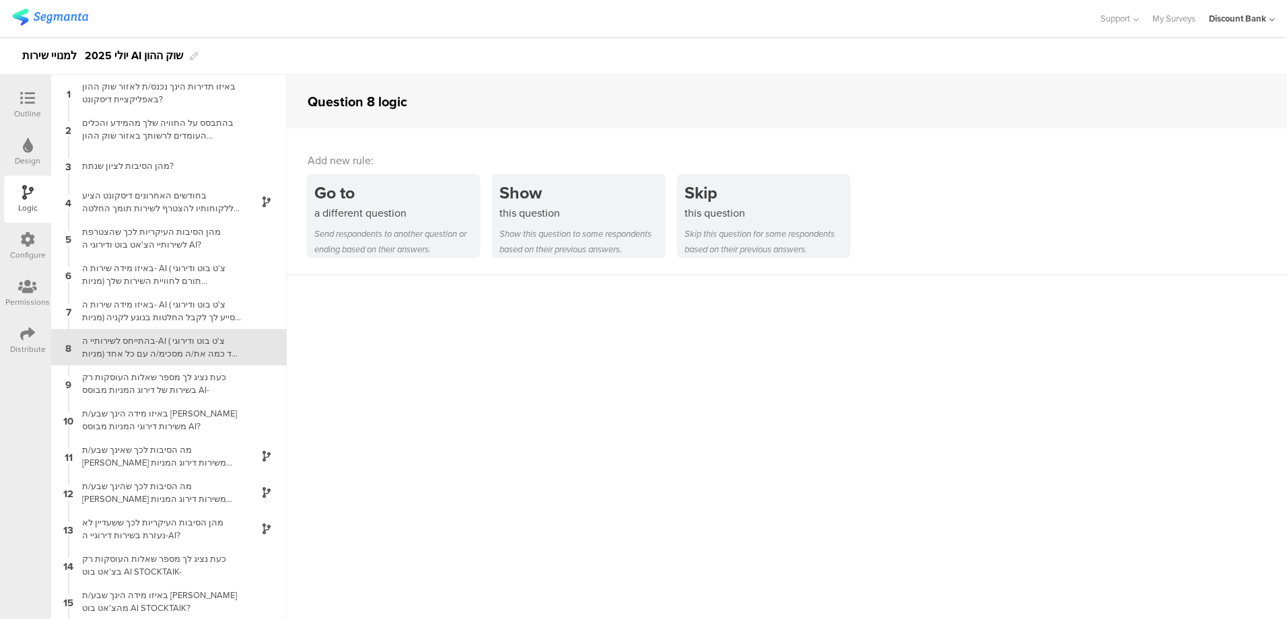
scroll to position [1, 0]
click at [167, 382] on div "כעת נציג לך מספר שאלות העוסקות רק בשירות של דירוג המניות מבוסס AI-" at bounding box center [158, 383] width 168 height 26
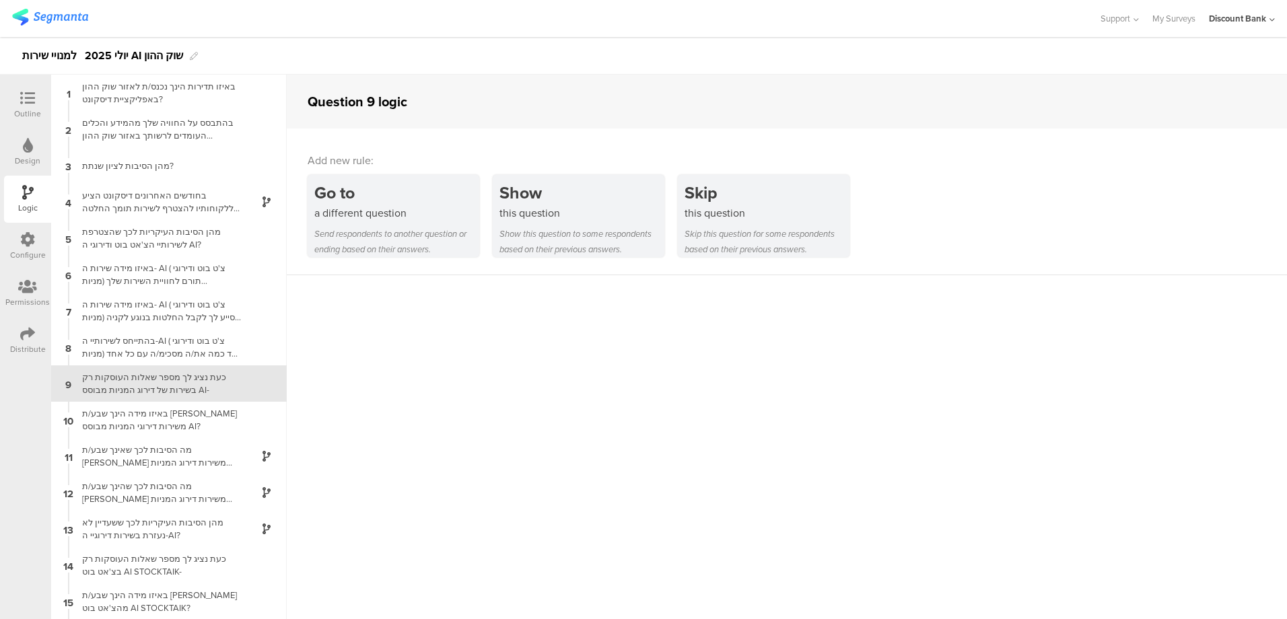
scroll to position [37, 0]
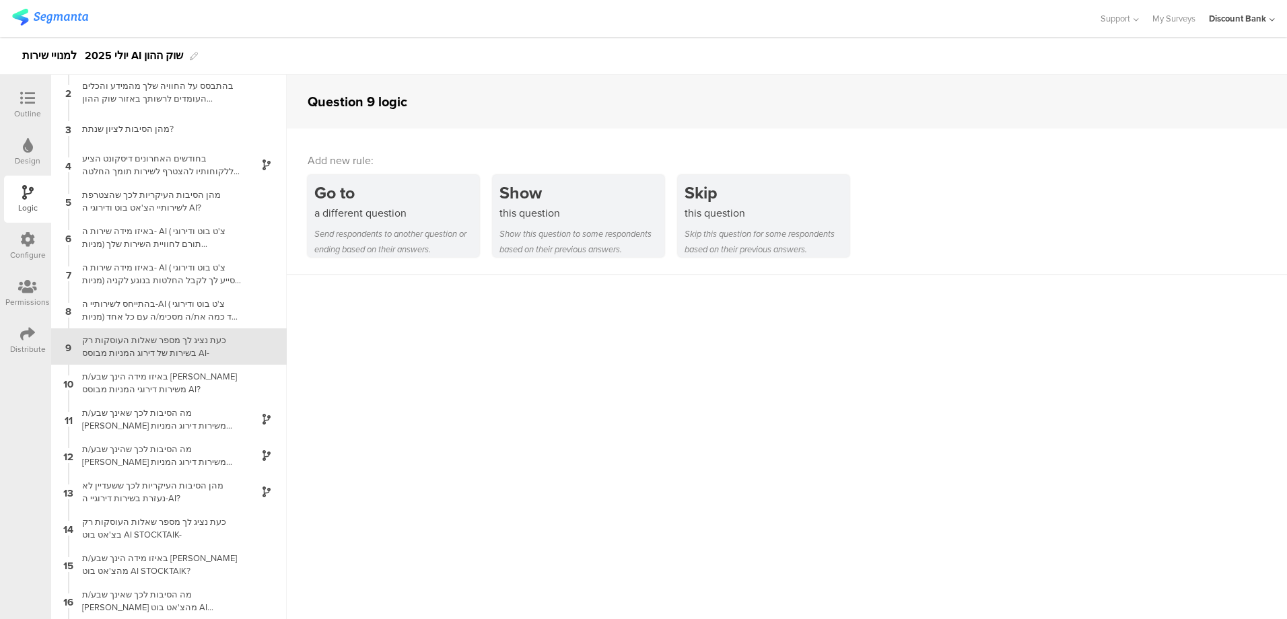
click at [531, 195] on div "Show" at bounding box center [582, 192] width 165 height 25
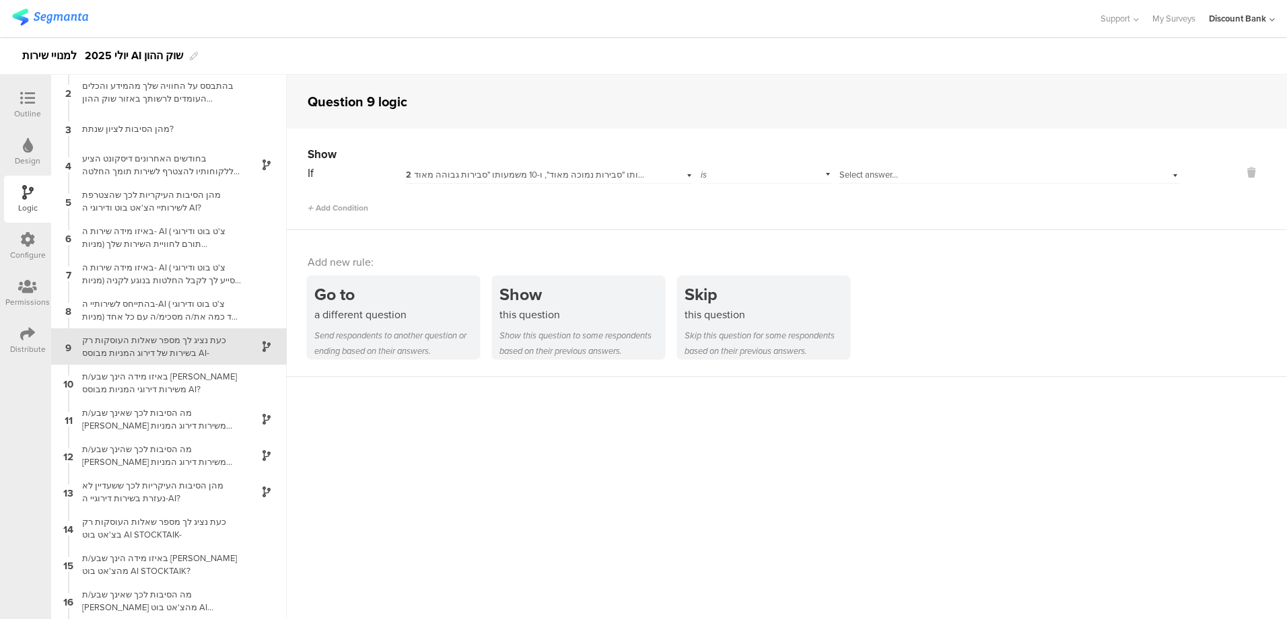
click at [459, 175] on span "2 בהתבסס על החוויה שלך מהמידע והכלים העומדים לרשותך באזור שוק ההון באפליקציית ד…" at bounding box center [921, 174] width 1031 height 13
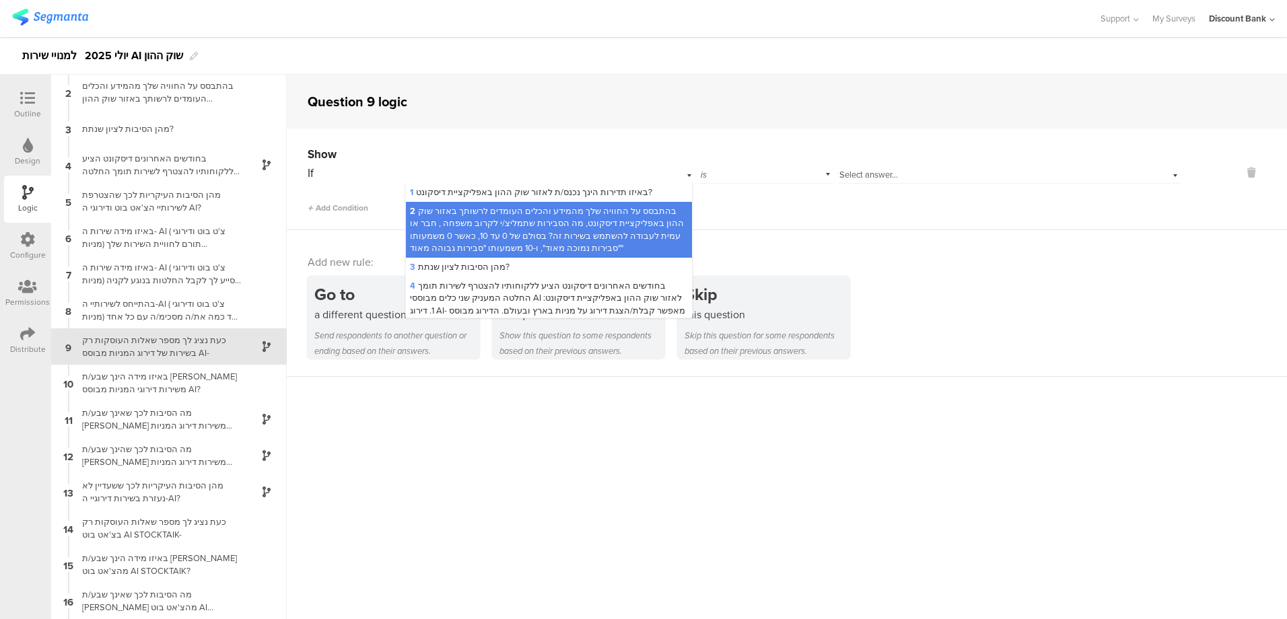
click at [506, 290] on span "4 בחודשים האחרונים דיסקונט הציע ללקוחותיו להצטרף לשירות תומך החלטה המעניק שני כ…" at bounding box center [548, 322] width 277 height 86
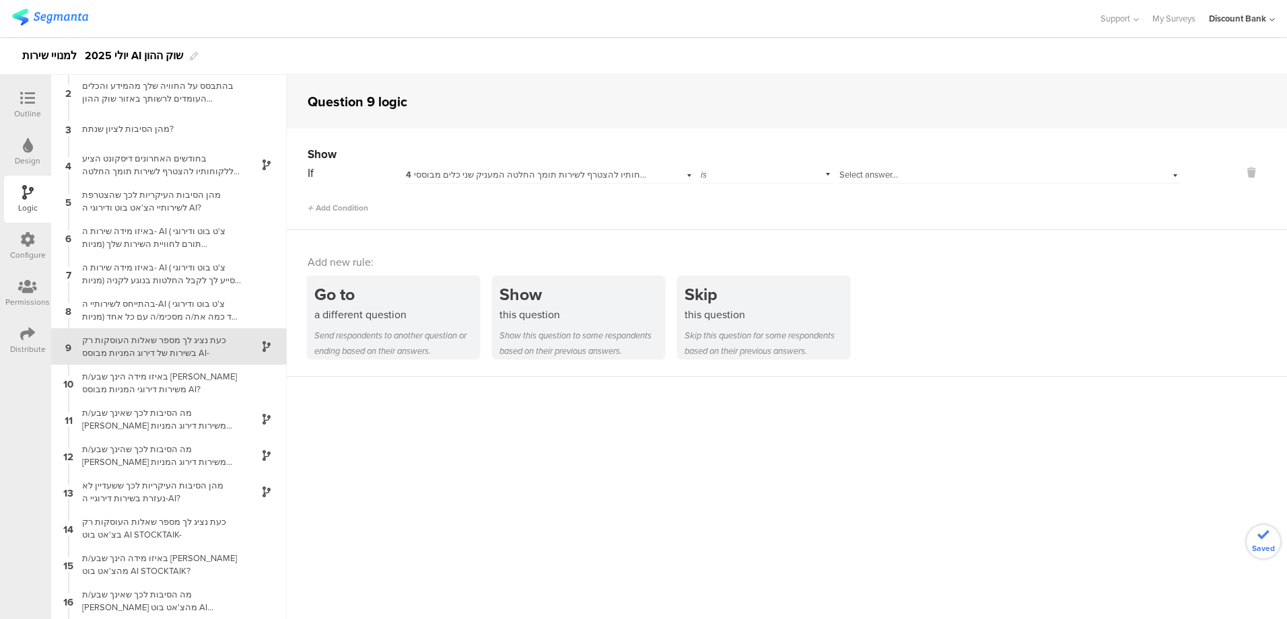
click at [892, 170] on div "Select answer..." at bounding box center [985, 175] width 291 height 12
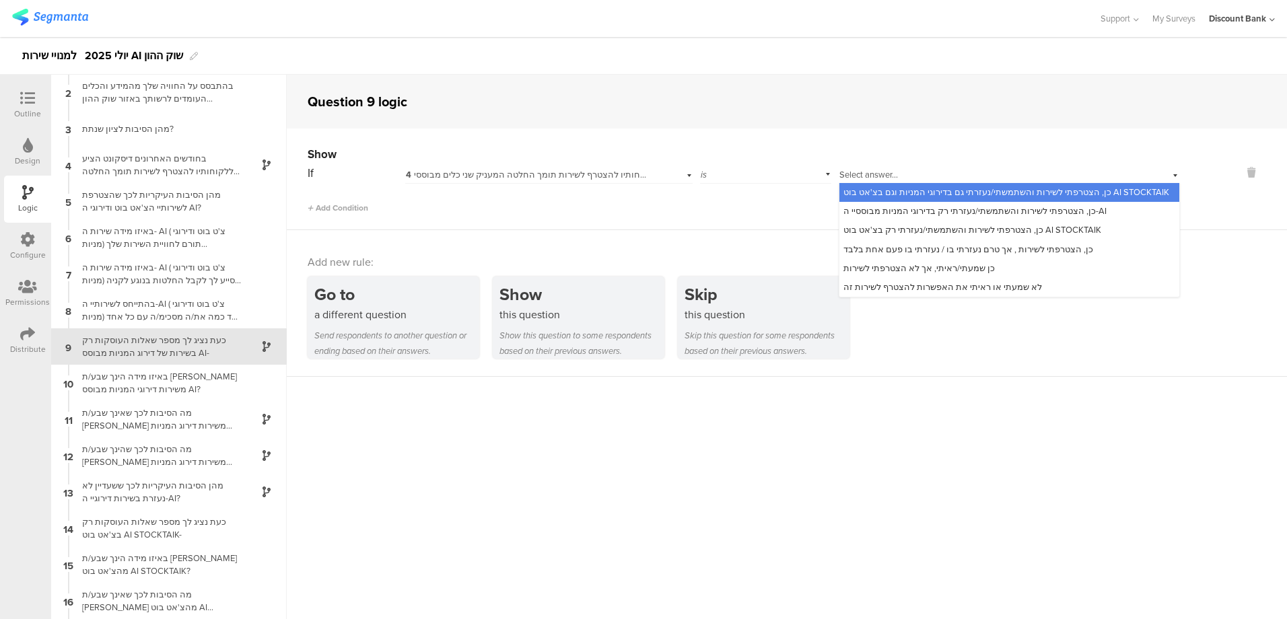
click at [898, 190] on span "כן, הצטרפתי לשירות והשתמשתי/נעזרתי גם בדירוגי המניות וגם בצ'אט בוט AI STOCKTAIK" at bounding box center [1007, 192] width 326 height 13
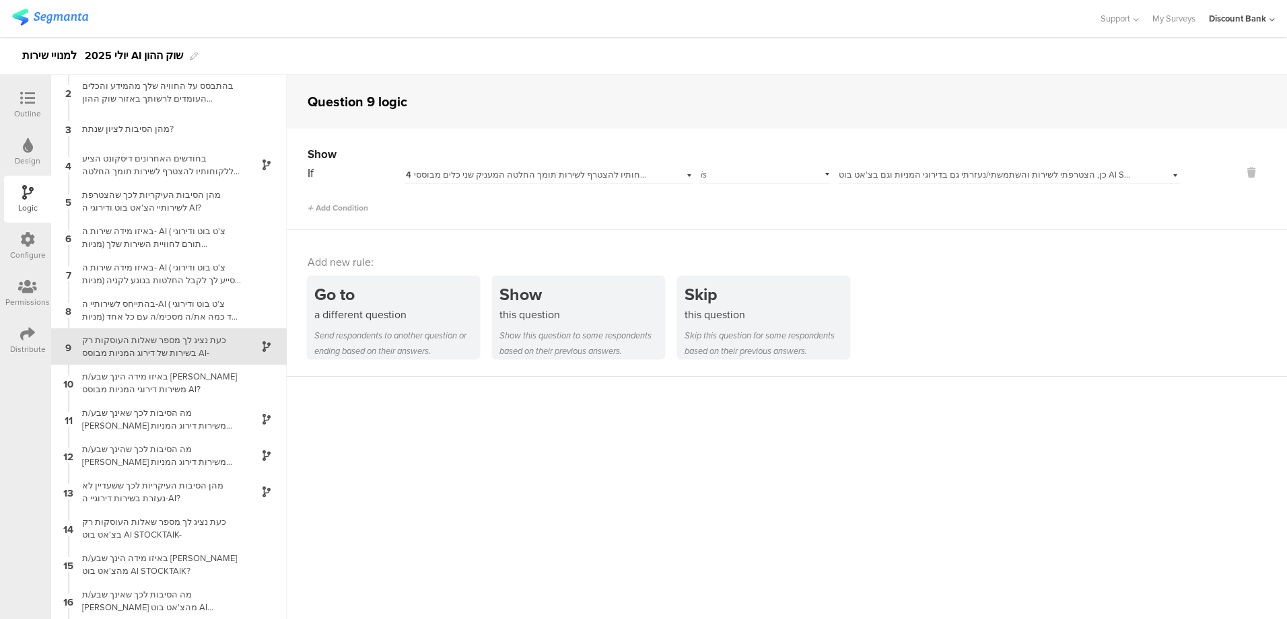
click at [314, 208] on span "Add Condition" at bounding box center [338, 208] width 61 height 12
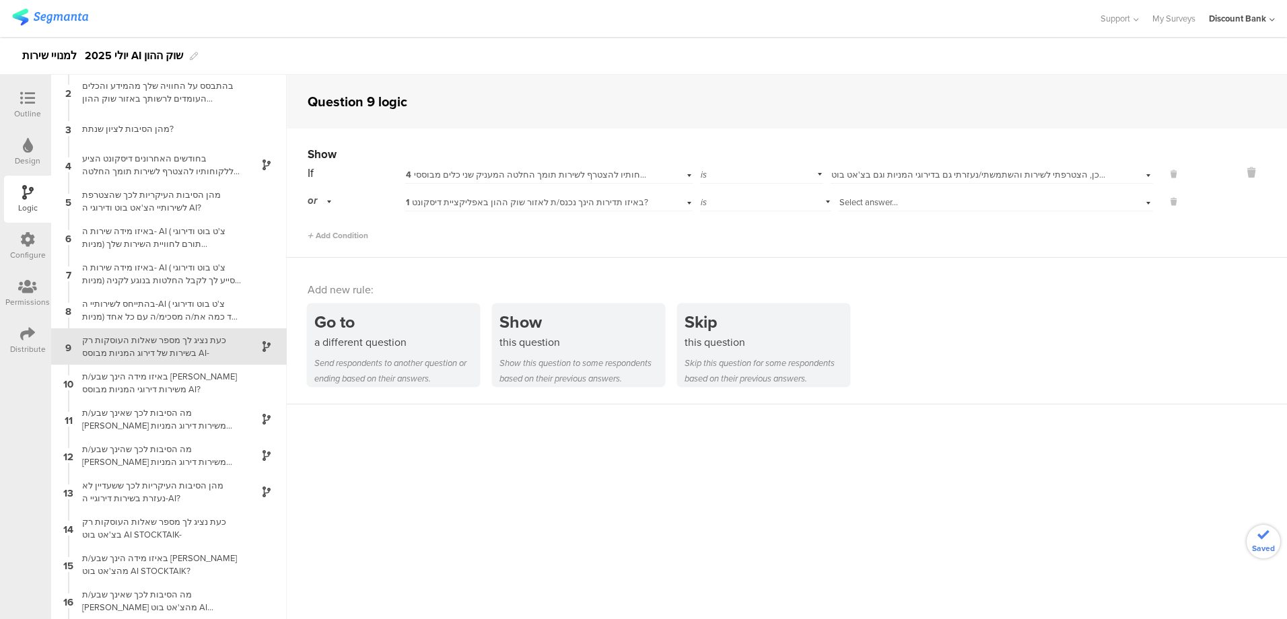
click at [591, 201] on span "1 באיזו תדירות הינך נכנס/ת לאזור שוק ההון באפליקציית דיסקונט?" at bounding box center [527, 202] width 242 height 13
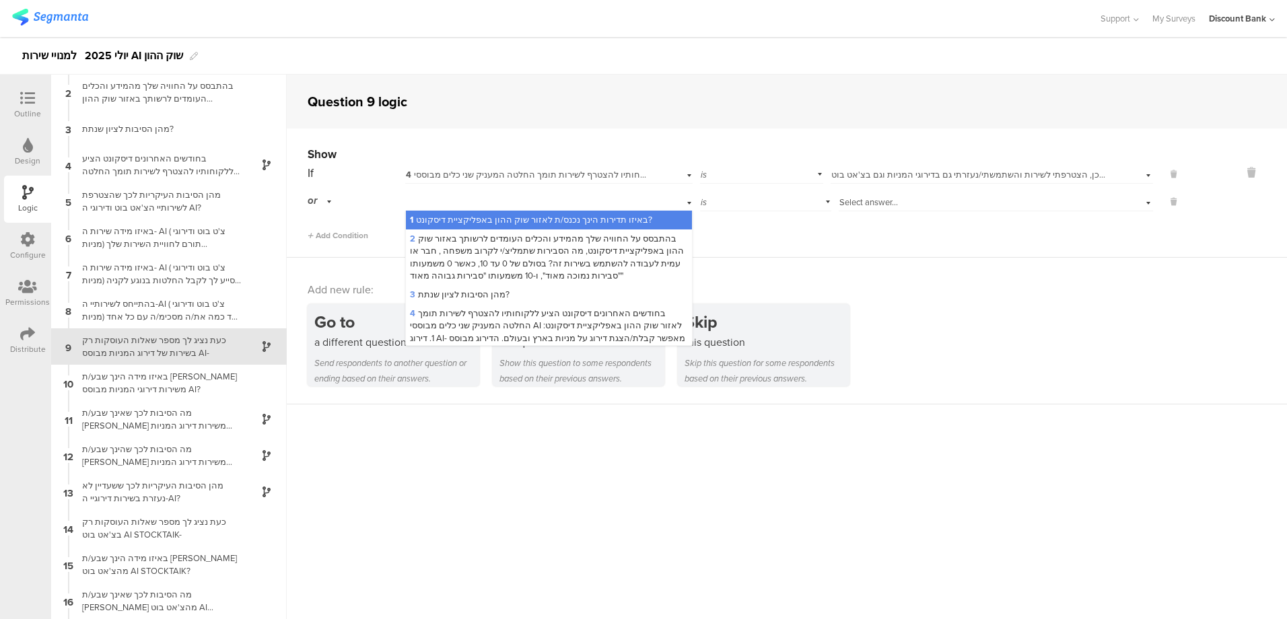
click at [595, 242] on span "2 בהתבסס על החוויה שלך מהמידע והכלים העומדים לרשותך באזור שוק ההון באפליקציית ד…" at bounding box center [547, 257] width 274 height 50
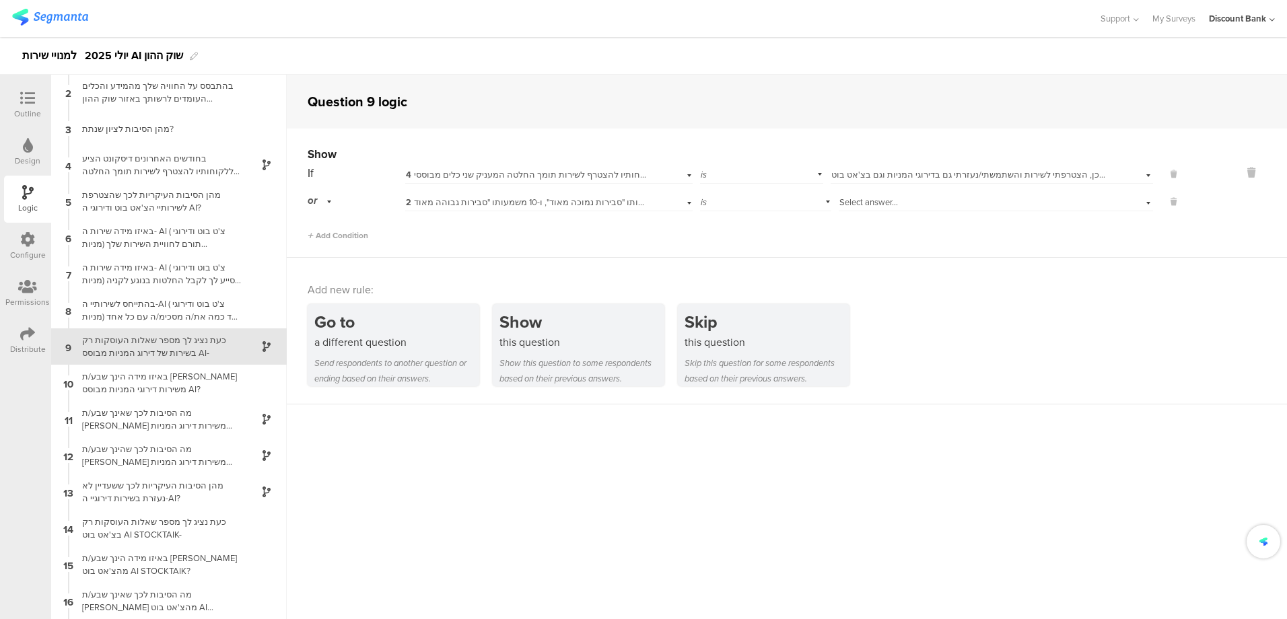
click at [593, 204] on span "2 בהתבסס על החוויה שלך מהמידע והכלים העומדים לרשותך באזור שוק ההון באפליקציית ד…" at bounding box center [921, 202] width 1031 height 13
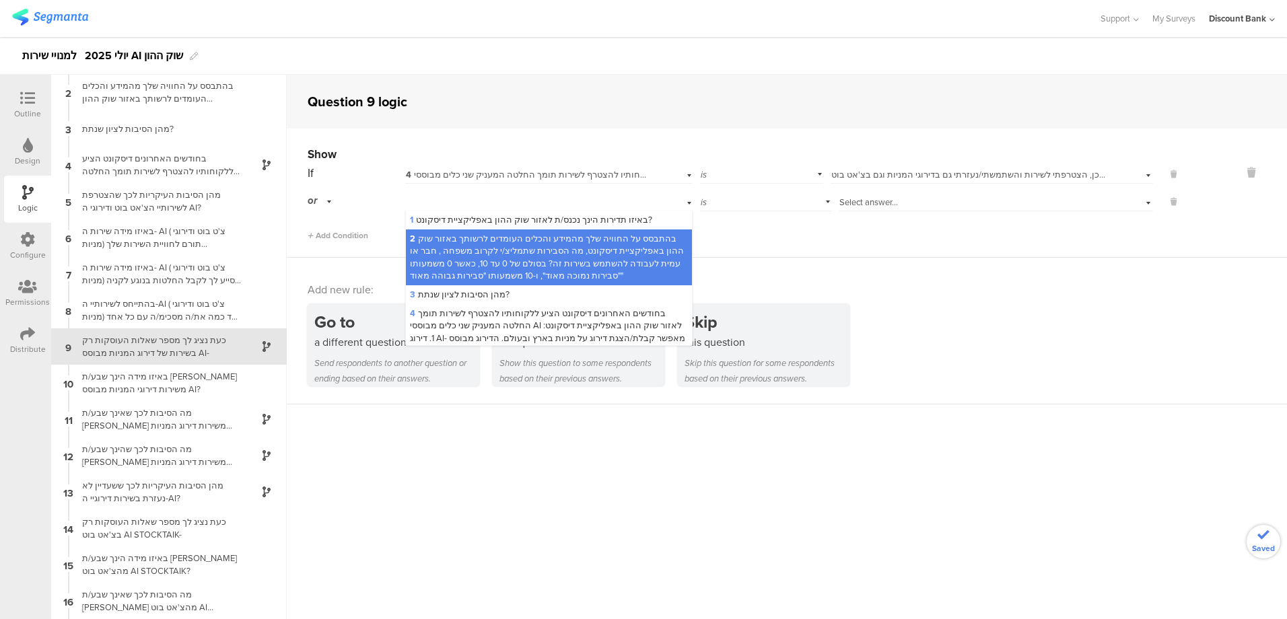
click at [599, 316] on span "4 בחודשים האחרונים דיסקונט הציע ללקוחותיו להצטרף לשירות תומך החלטה המעניק שני כ…" at bounding box center [548, 350] width 277 height 86
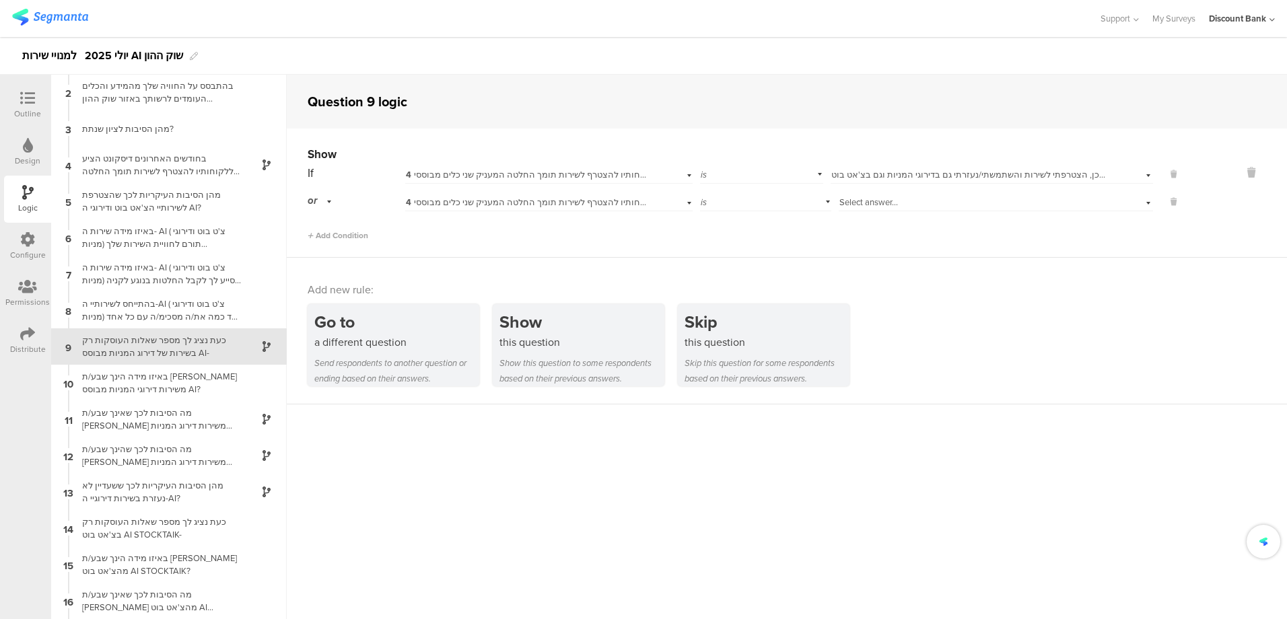
click at [970, 206] on div "Select answer..." at bounding box center [973, 203] width 267 height 12
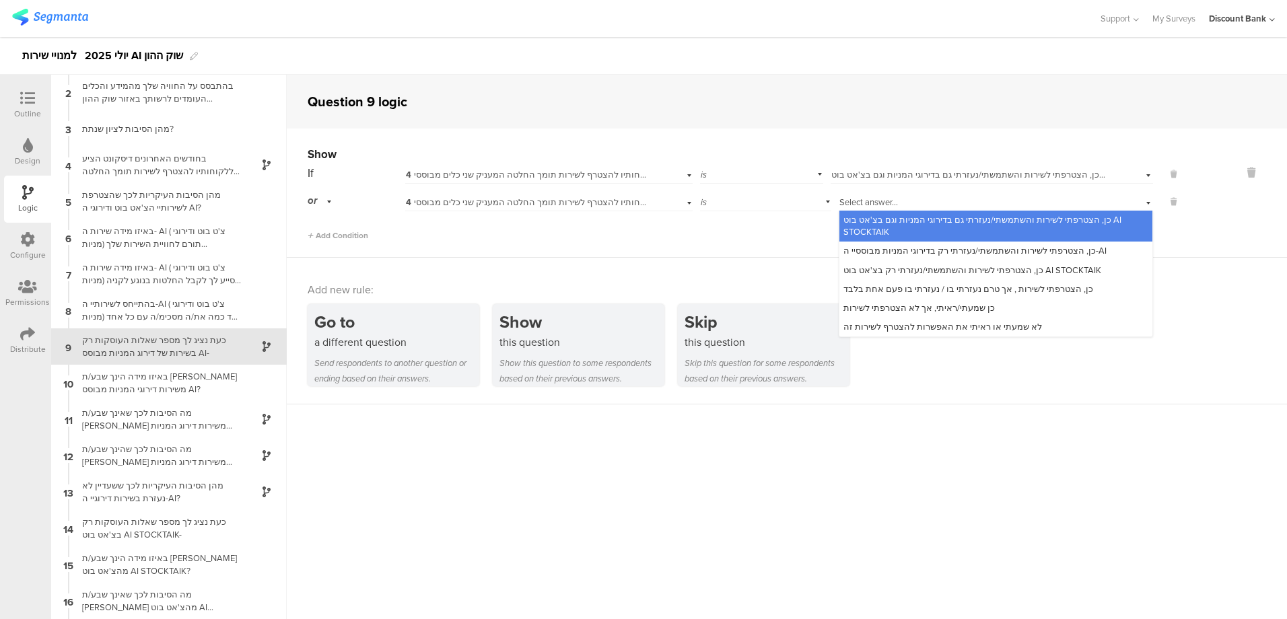
click at [972, 250] on span "כן, הצטרפתי לשירות והשתמשתי/נעזרתי רק בדירוגי המניות מבוססיי ה-AI" at bounding box center [975, 250] width 263 height 13
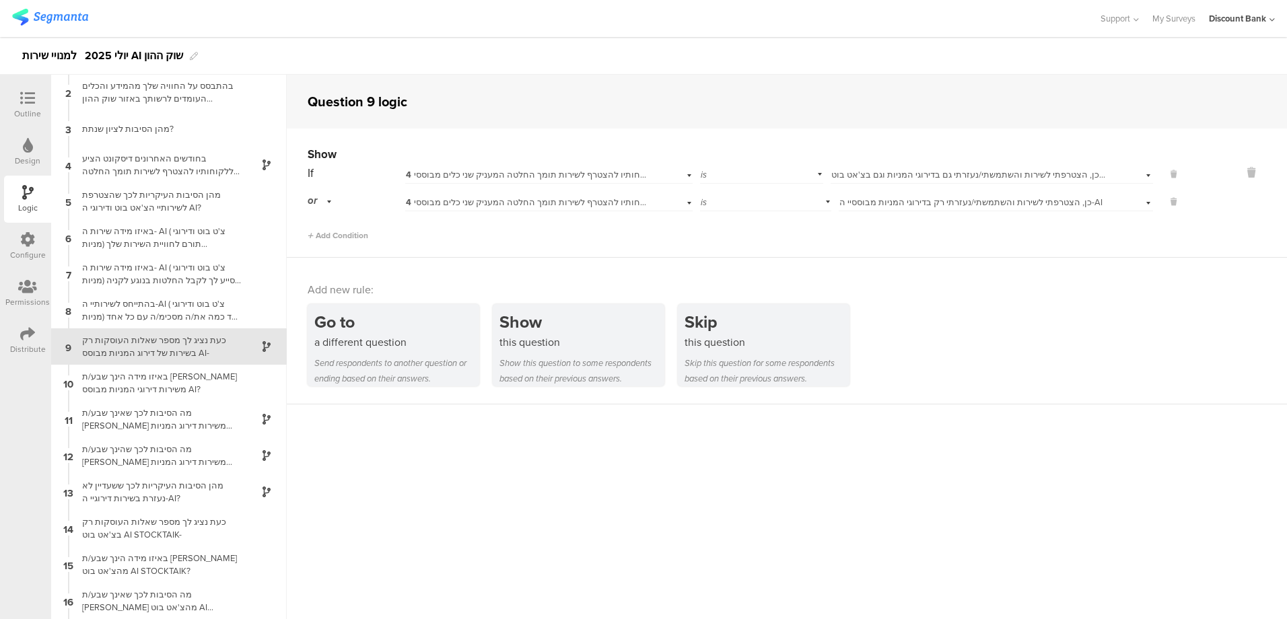
click at [147, 382] on div "באיזו מידה הינך שבע/ת [PERSON_NAME] משירות דירוגי המניות מבוסס AI?" at bounding box center [158, 383] width 168 height 26
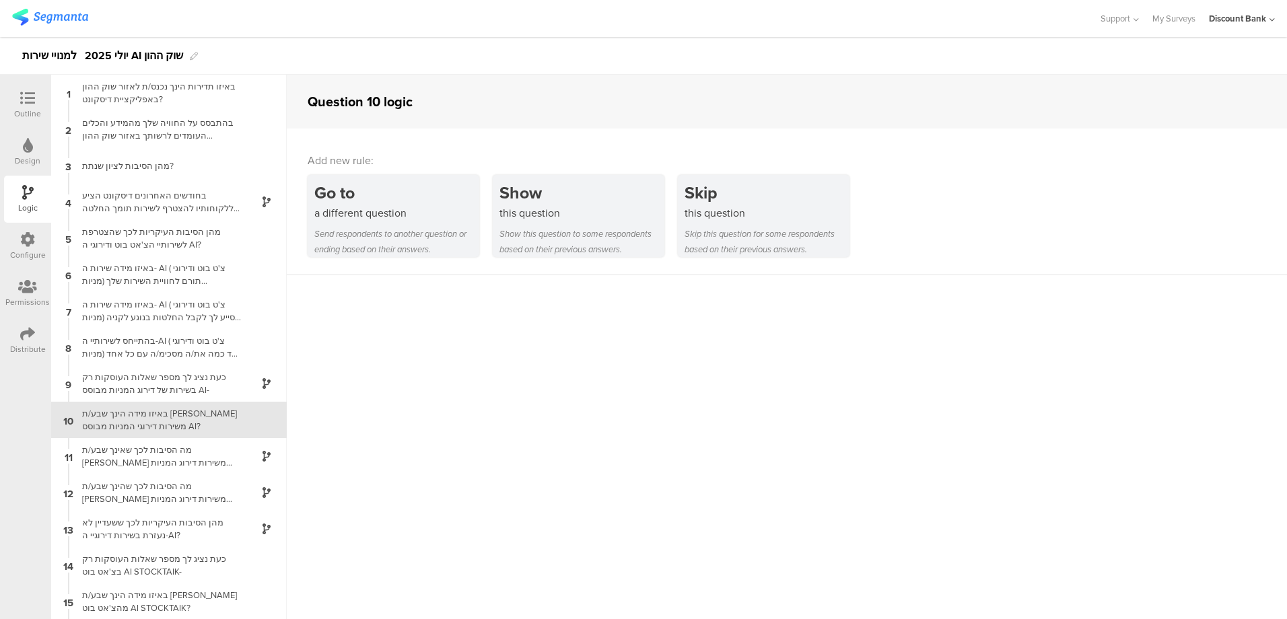
scroll to position [73, 0]
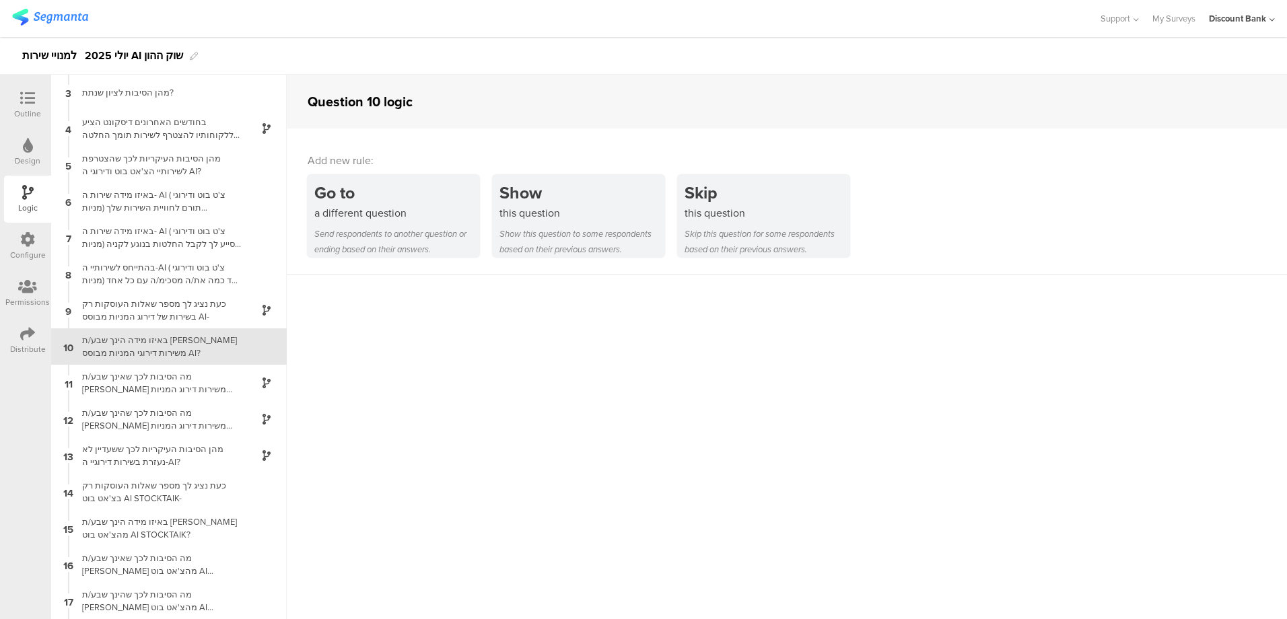
click at [164, 341] on div "באיזו מידה הינך שבע/ת [PERSON_NAME] משירות דירוגי המניות מבוסס AI?" at bounding box center [158, 347] width 168 height 26
click at [553, 199] on div "Show" at bounding box center [582, 192] width 165 height 25
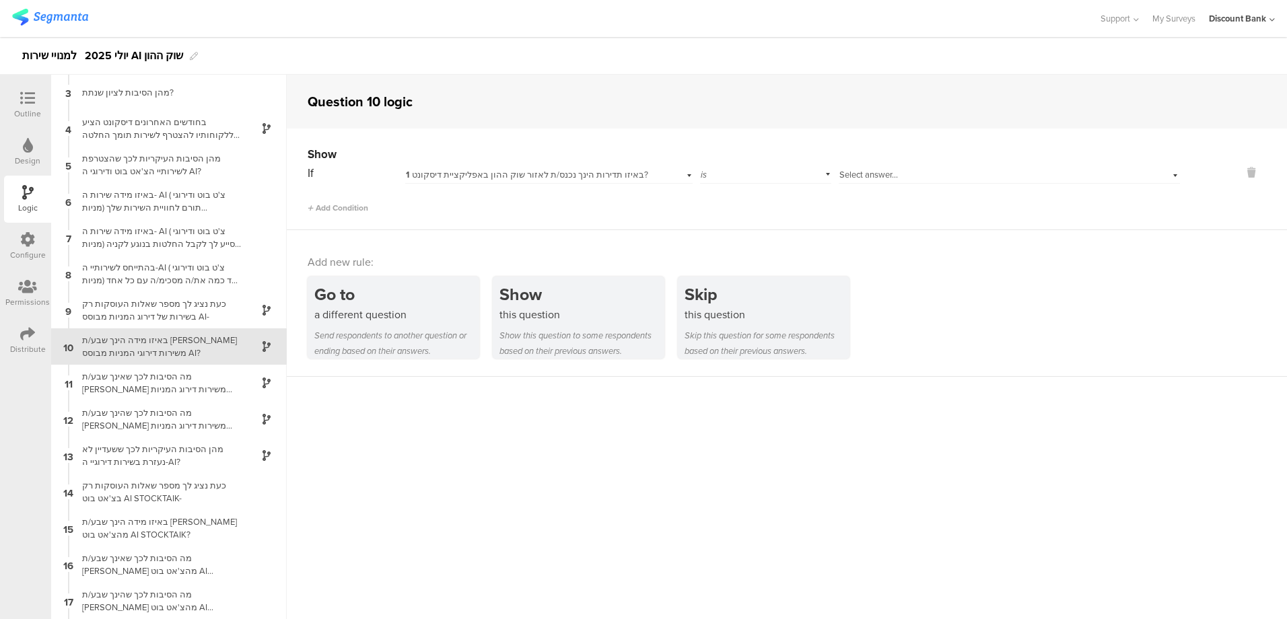
click at [510, 174] on span "1 באיזו תדירות הינך נכנס/ת לאזור שוק ההון באפליקציית דיסקונט?" at bounding box center [527, 174] width 242 height 13
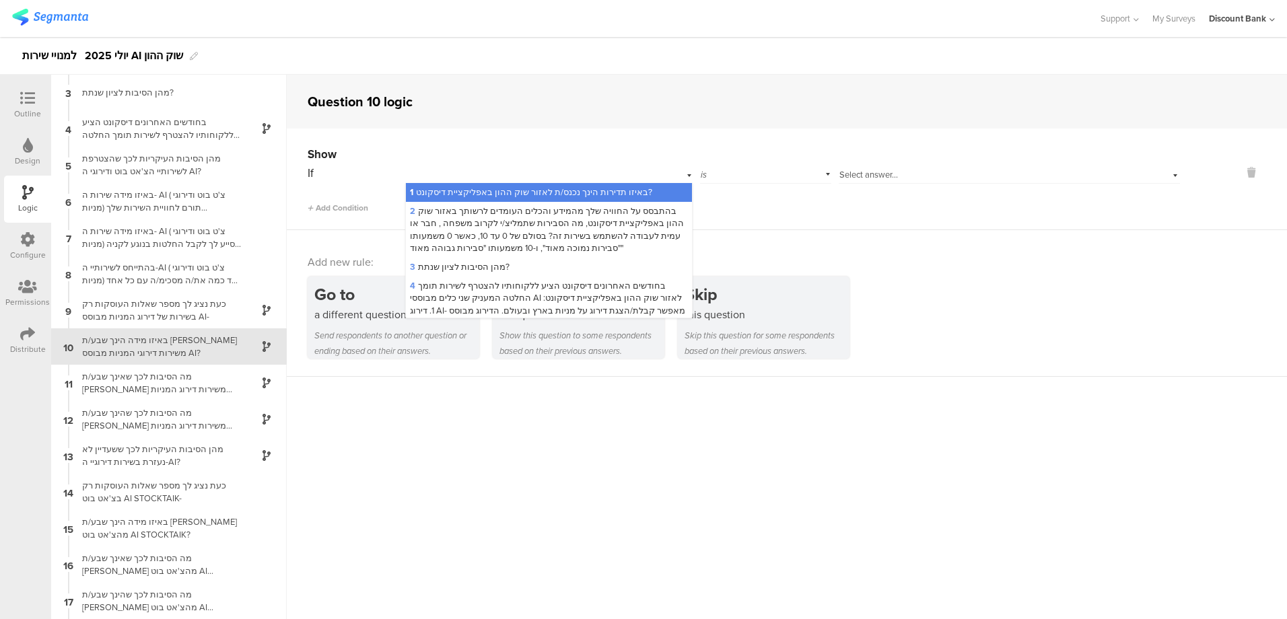
click at [532, 285] on span "4 בחודשים האחרונים דיסקונט הציע ללקוחותיו להצטרף לשירות תומך החלטה המעניק שני כ…" at bounding box center [548, 322] width 277 height 86
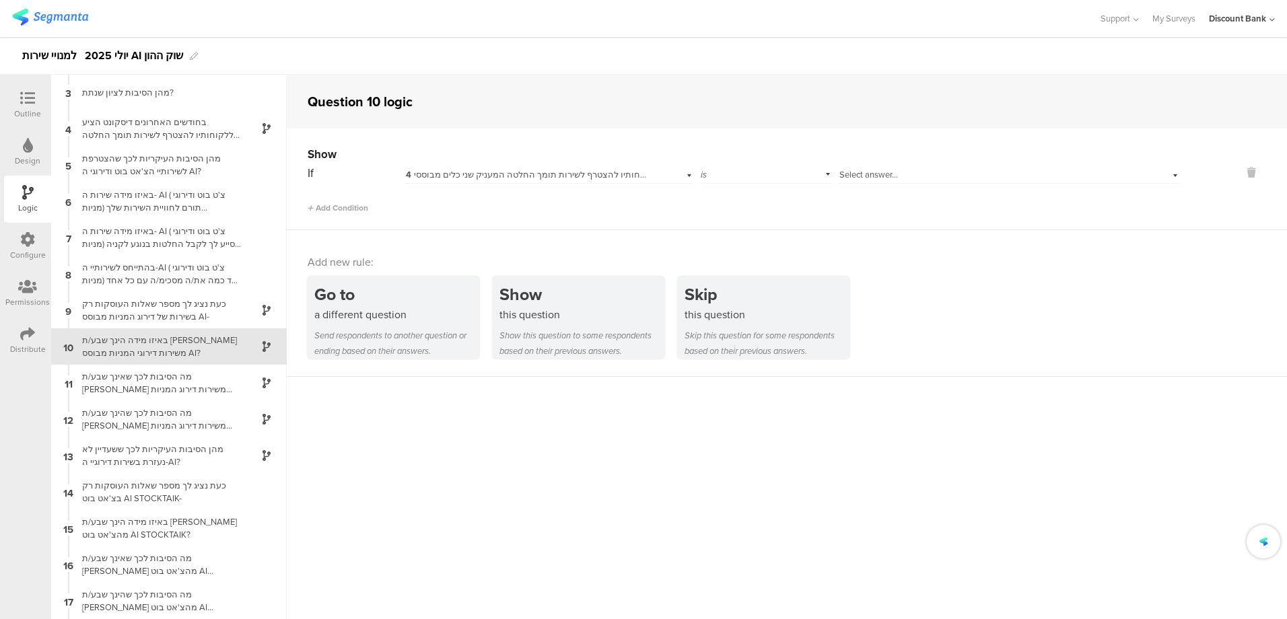
click at [892, 177] on span "Select answer..." at bounding box center [869, 174] width 59 height 13
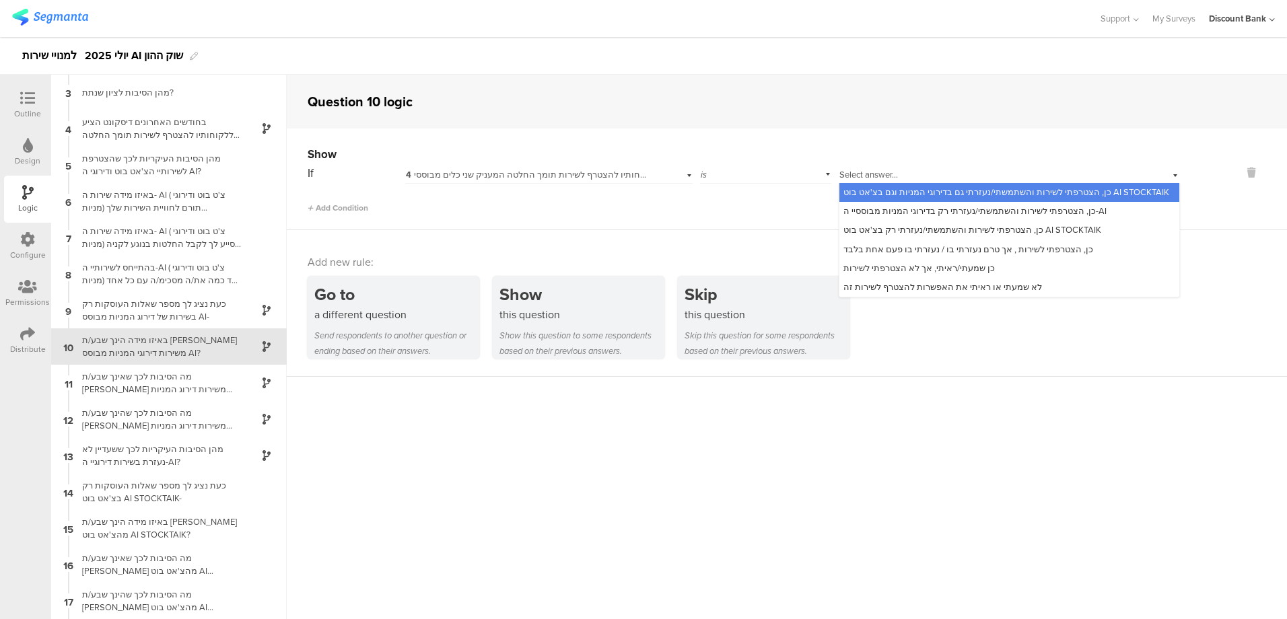
click at [898, 189] on span "כן, הצטרפתי לשירות והשתמשתי/נעזרתי גם בדירוגי המניות וגם בצ'אט בוט AI STOCKTAIK" at bounding box center [1007, 192] width 326 height 13
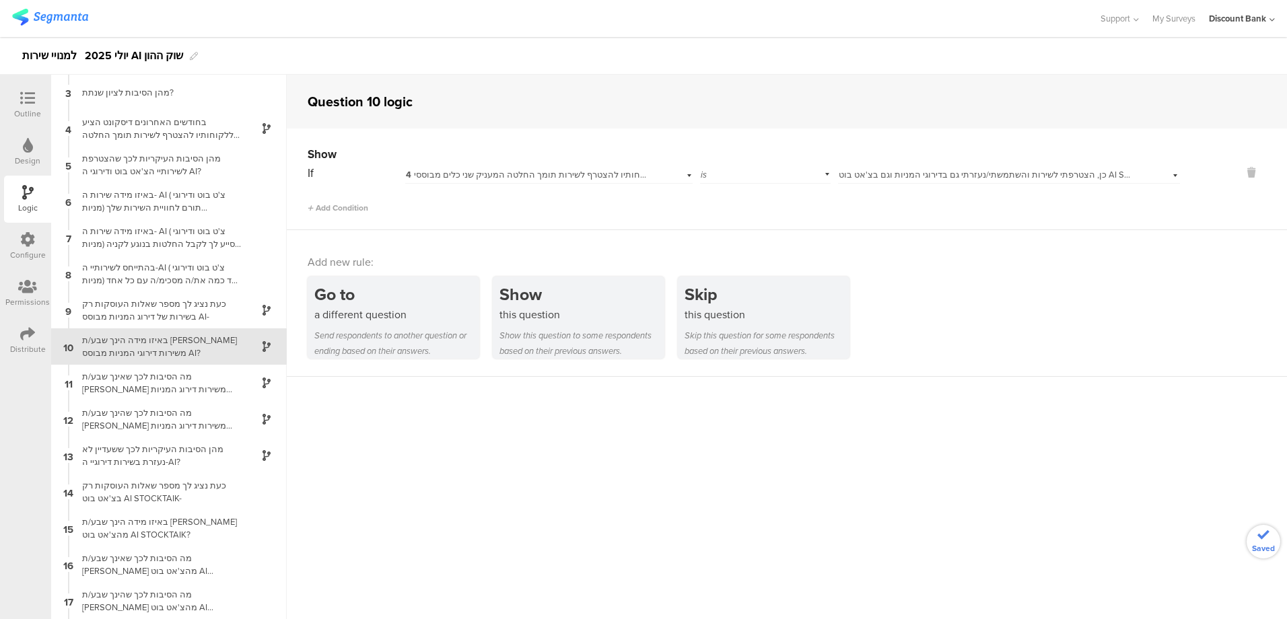
click at [340, 206] on span "Add Condition" at bounding box center [338, 208] width 61 height 12
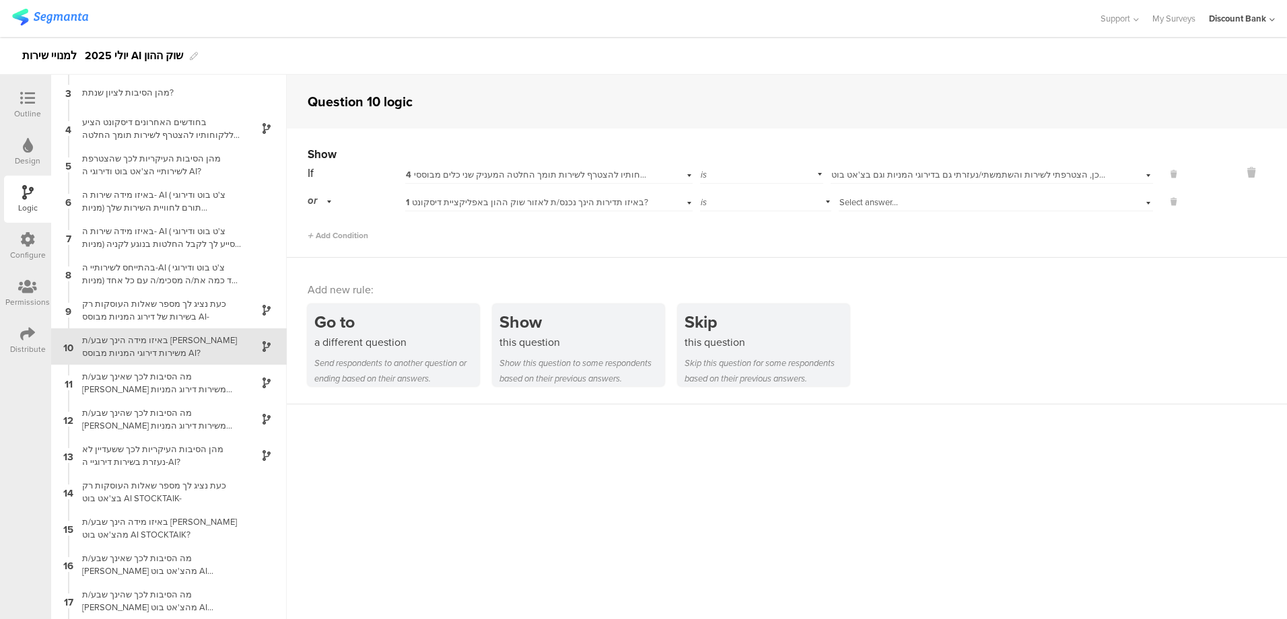
click at [627, 202] on div "1 באיזו תדירות הינך נכנס/ת לאזור שוק ההון באפליקציית דיסקונט?" at bounding box center [527, 203] width 243 height 12
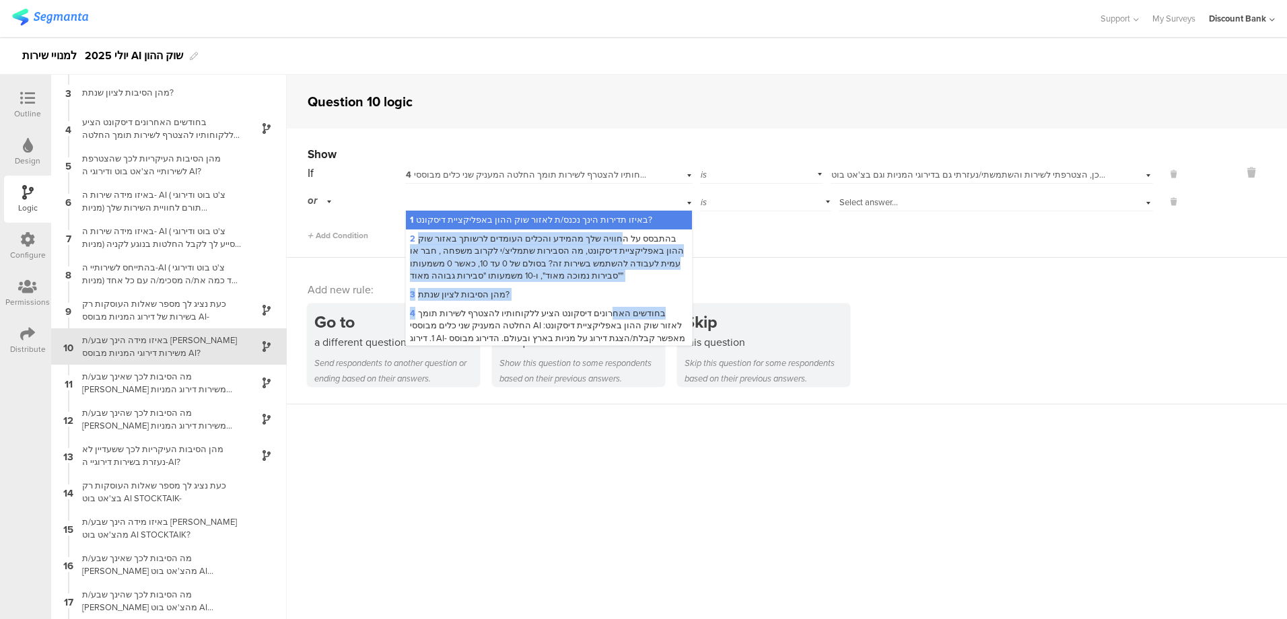
drag, startPoint x: 621, startPoint y: 243, endPoint x: 619, endPoint y: 312, distance: 68.7
click at [620, 311] on div "1 באיזו תדירות הינך נכנס/ת לאזור שוק ההון באפליקציית דיסקונט? 2 בהתבסס על החווי…" at bounding box center [549, 527] width 287 height 632
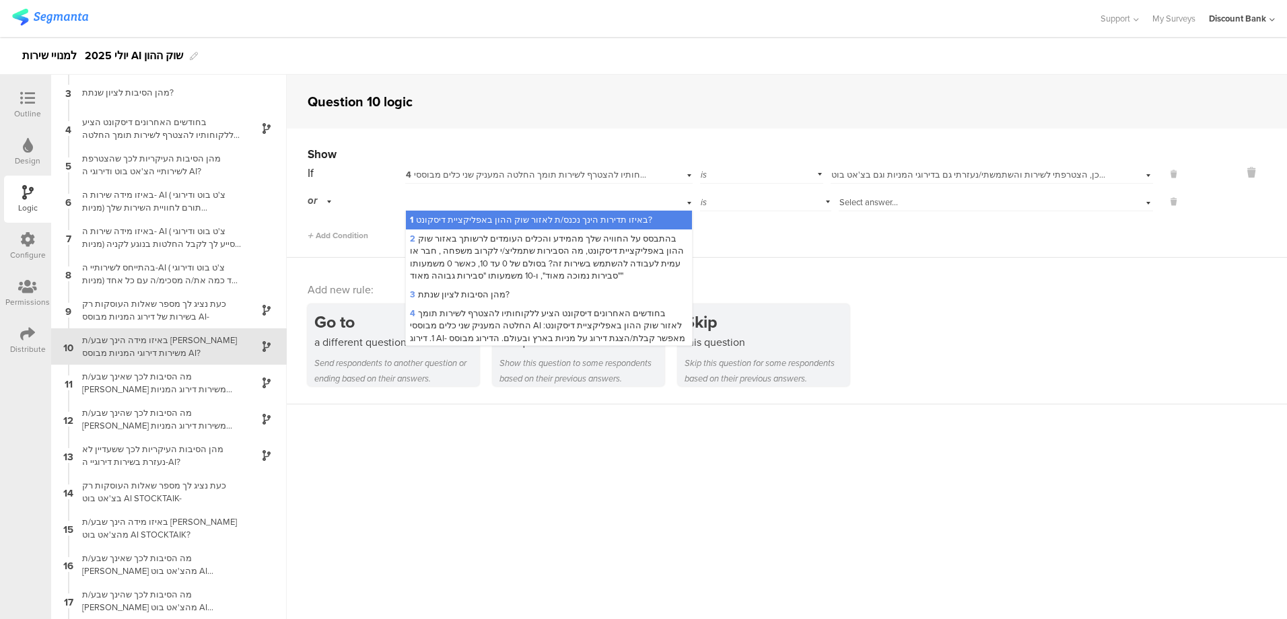
drag, startPoint x: 620, startPoint y: 309, endPoint x: 617, endPoint y: 316, distance: 8.1
click at [617, 316] on span "4 בחודשים האחרונים דיסקונט הציע ללקוחותיו להצטרף לשירות תומך החלטה המעניק שני כ…" at bounding box center [548, 350] width 277 height 86
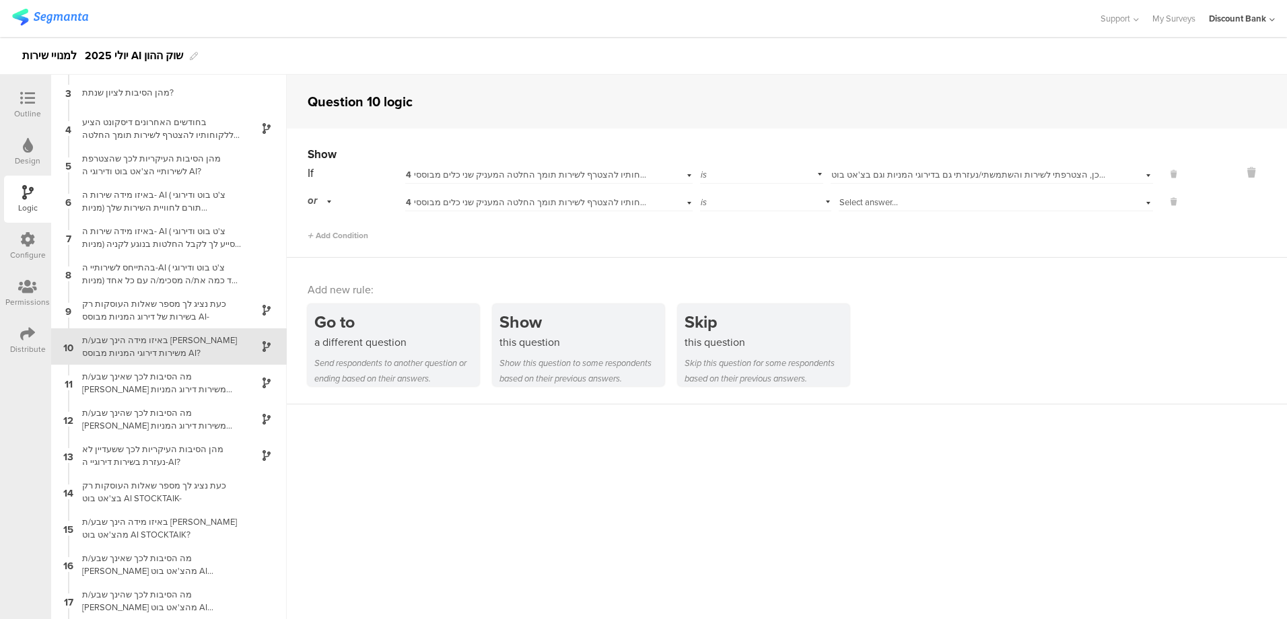
click at [883, 197] on span "Select answer..." at bounding box center [869, 202] width 59 height 13
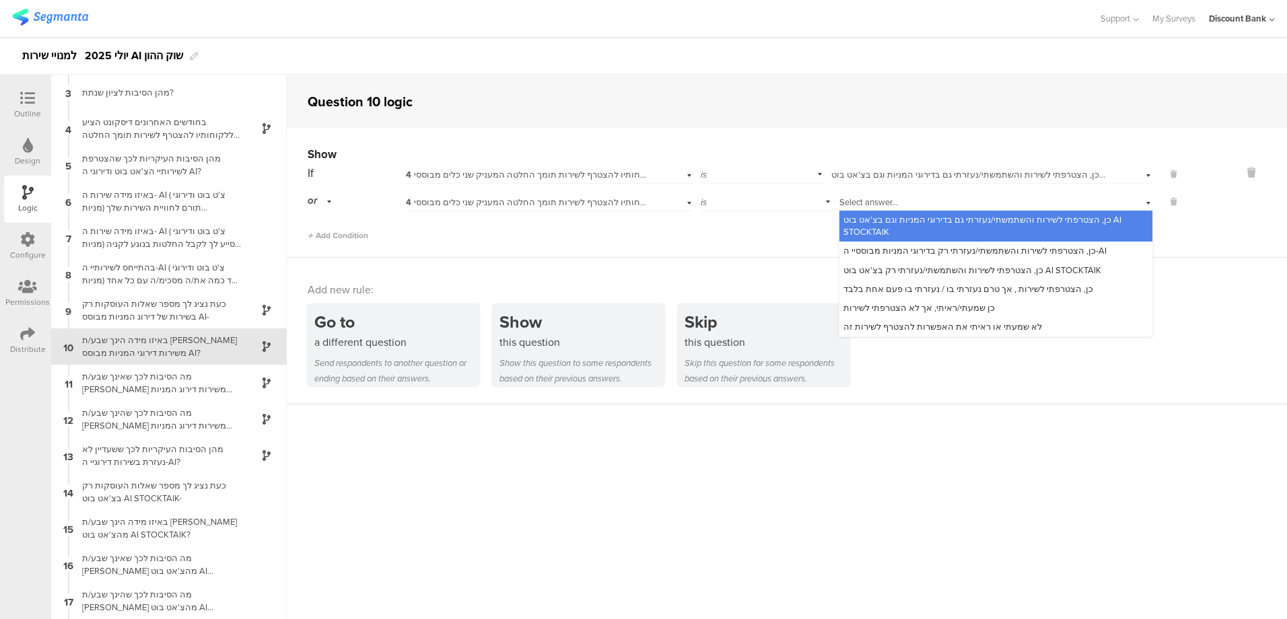
click at [880, 250] on span "כן, הצטרפתי לשירות והשתמשתי/נעזרתי רק בדירוגי המניות מבוססיי ה-AI" at bounding box center [975, 250] width 263 height 13
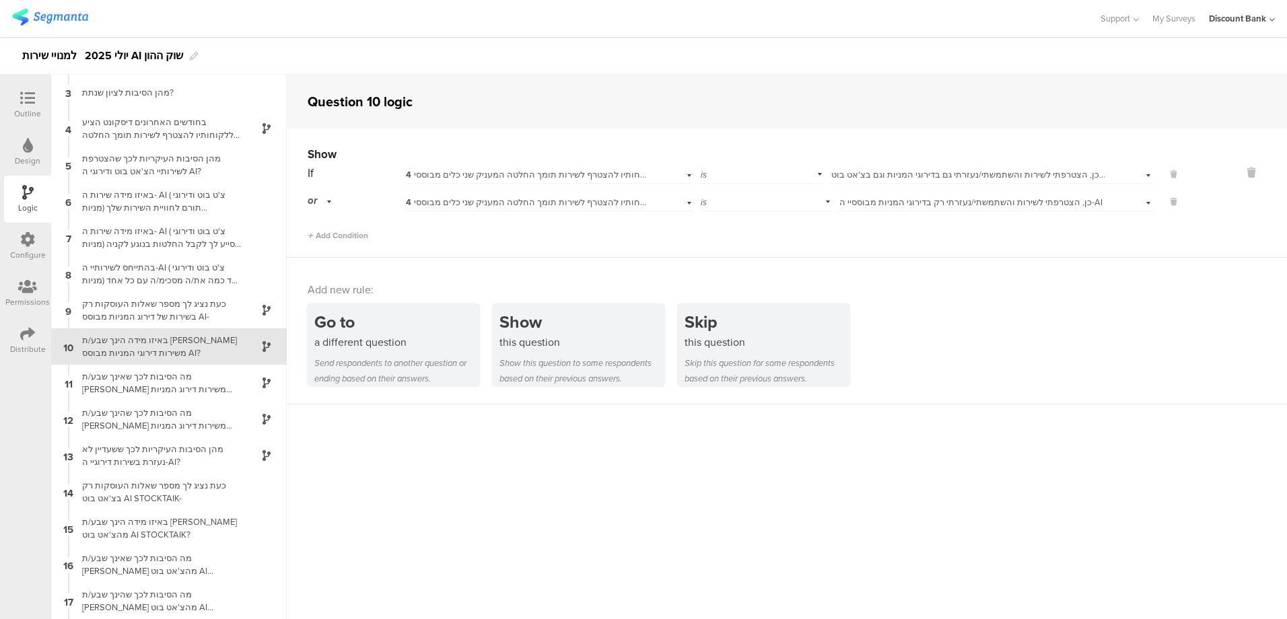
click at [135, 383] on div "מה הסיבות לכך שאינך שבע/ת [PERSON_NAME] משירות דירוג המניות מבוסס AI? נשמח אם ת…" at bounding box center [158, 383] width 168 height 26
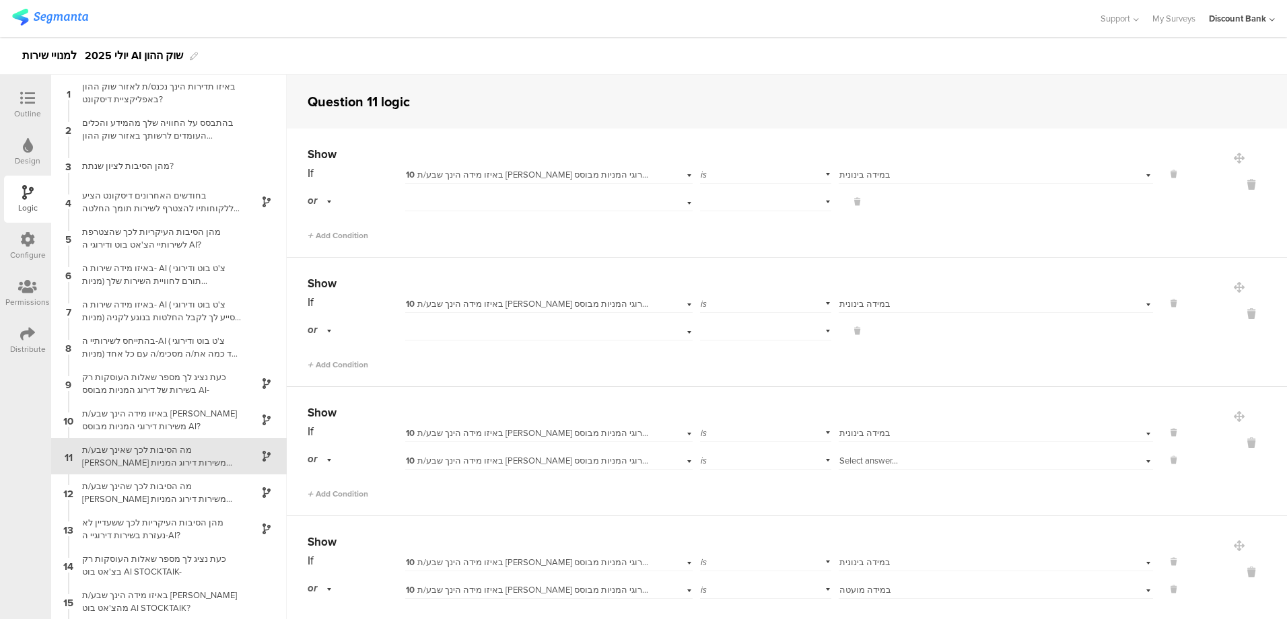
scroll to position [110, 0]
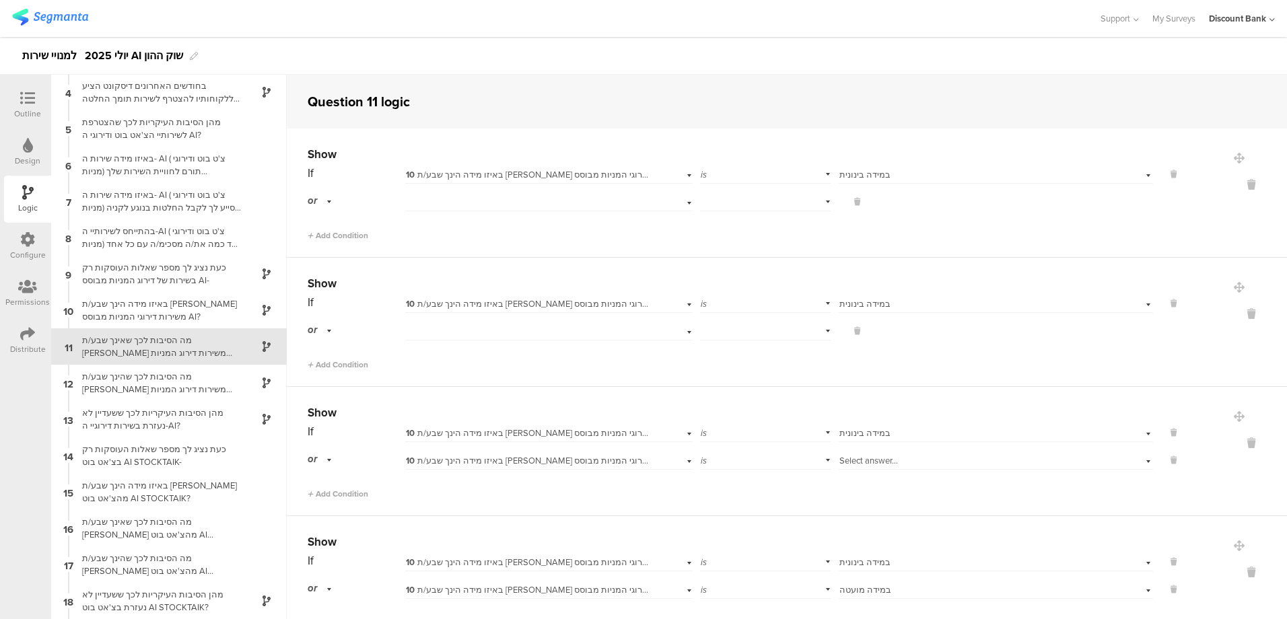
click at [135, 383] on div "מה הסיבות לכך שהינך שבע/ת [PERSON_NAME] משירות דירוג המניות מבוסס AI? מה אהבת ב…" at bounding box center [158, 383] width 168 height 26
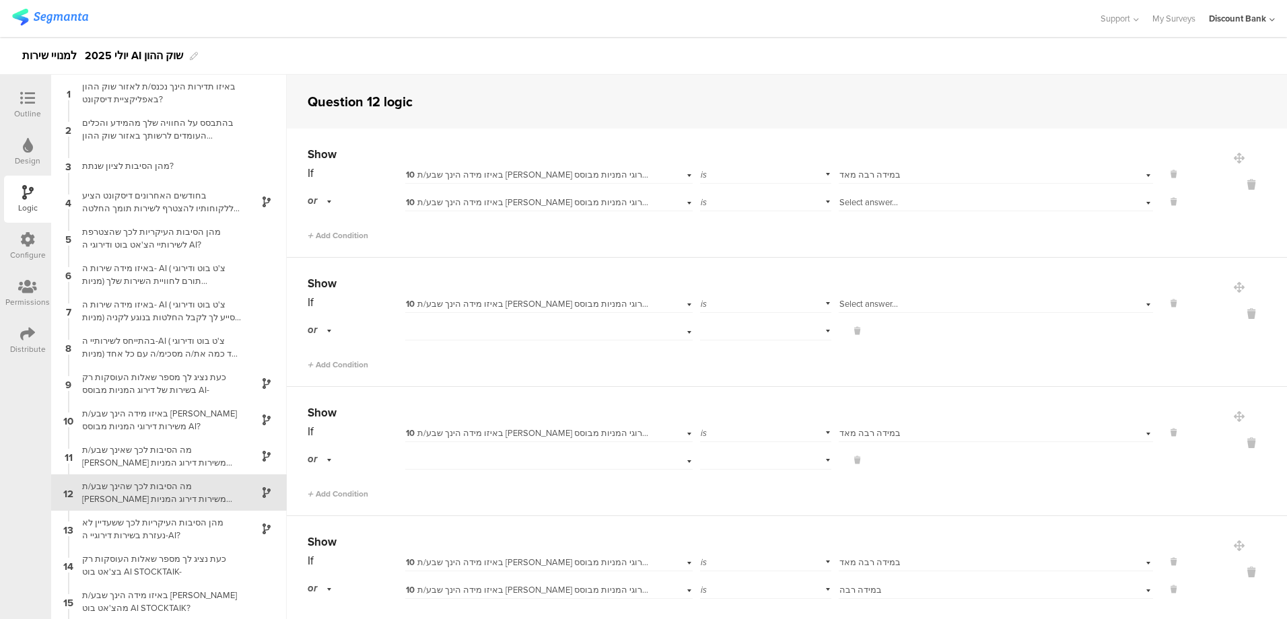
scroll to position [146, 0]
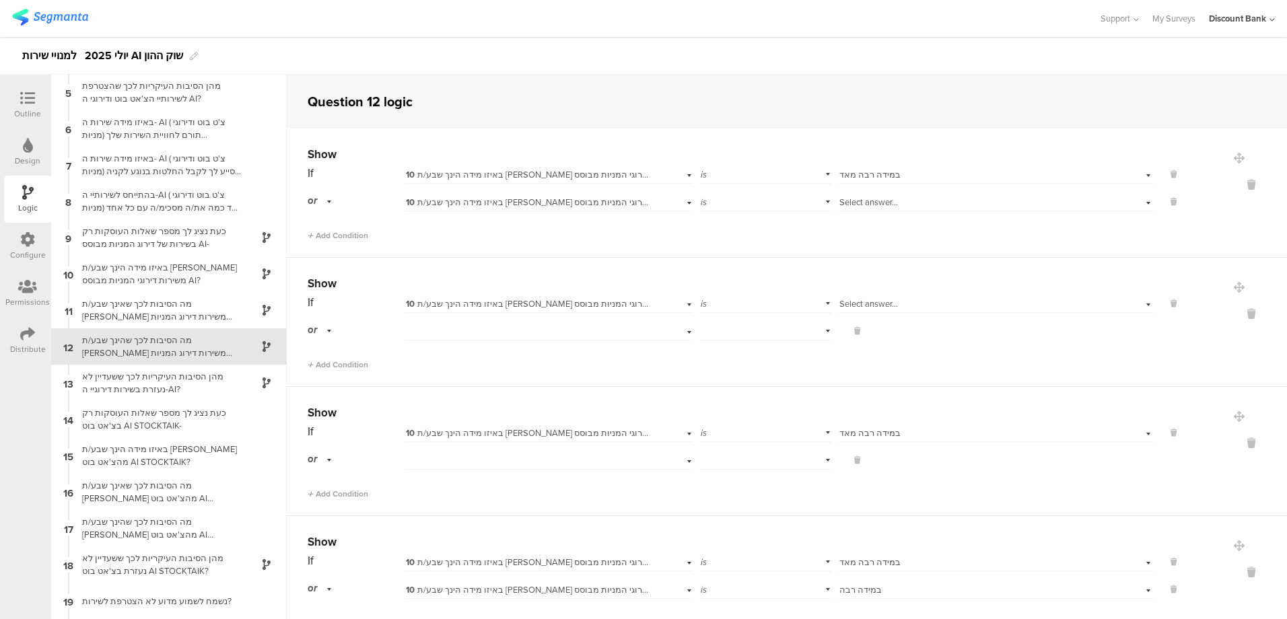
click at [145, 343] on div "מה הסיבות לכך שהינך שבע/ת [PERSON_NAME] משירות דירוג המניות מבוסס AI? מה אהבת ב…" at bounding box center [158, 347] width 168 height 26
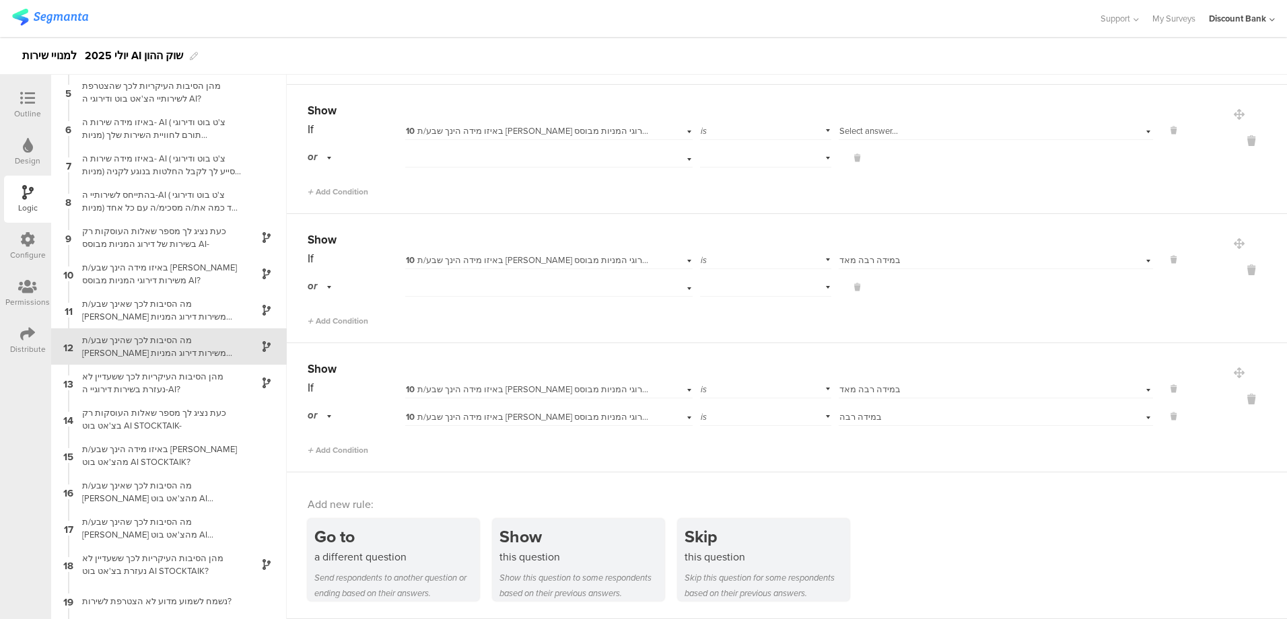
scroll to position [0, 0]
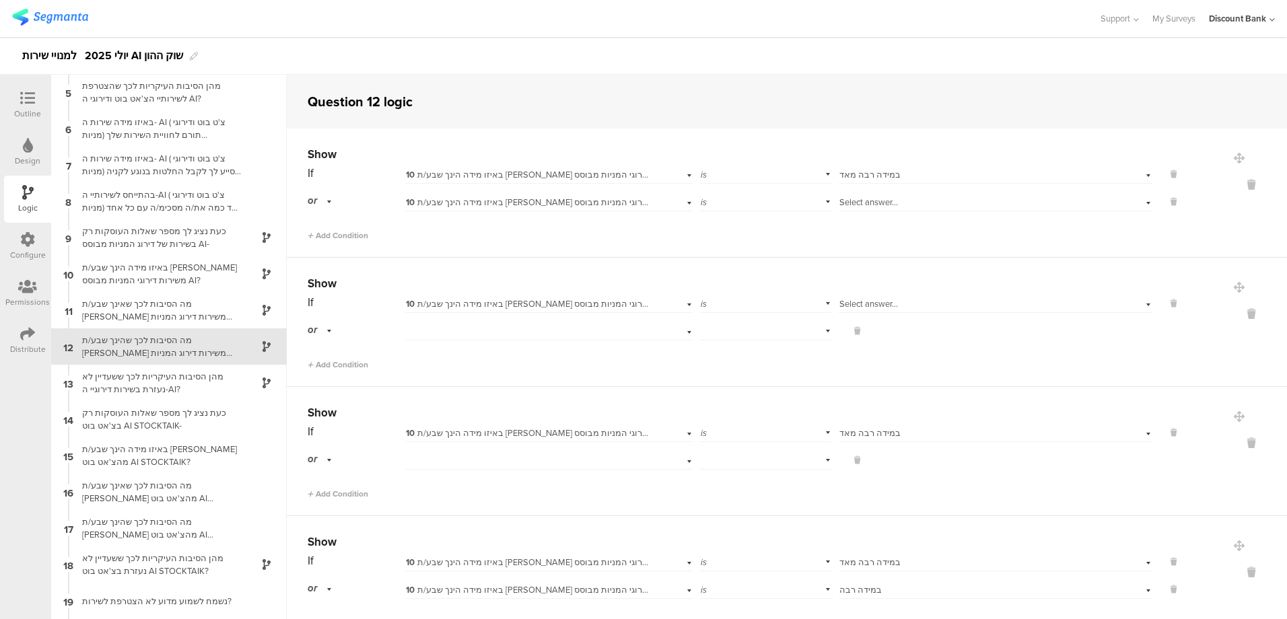
click at [1236, 576] on icon at bounding box center [1252, 572] width 32 height 15
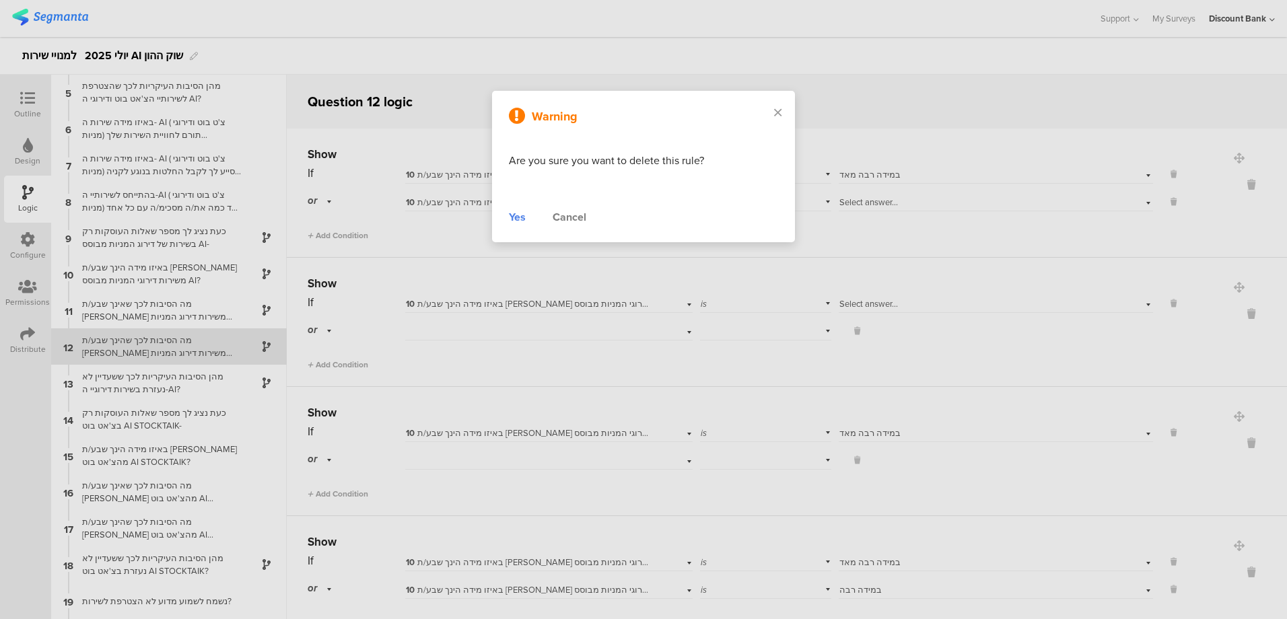
click at [515, 218] on div "Yes" at bounding box center [517, 217] width 17 height 16
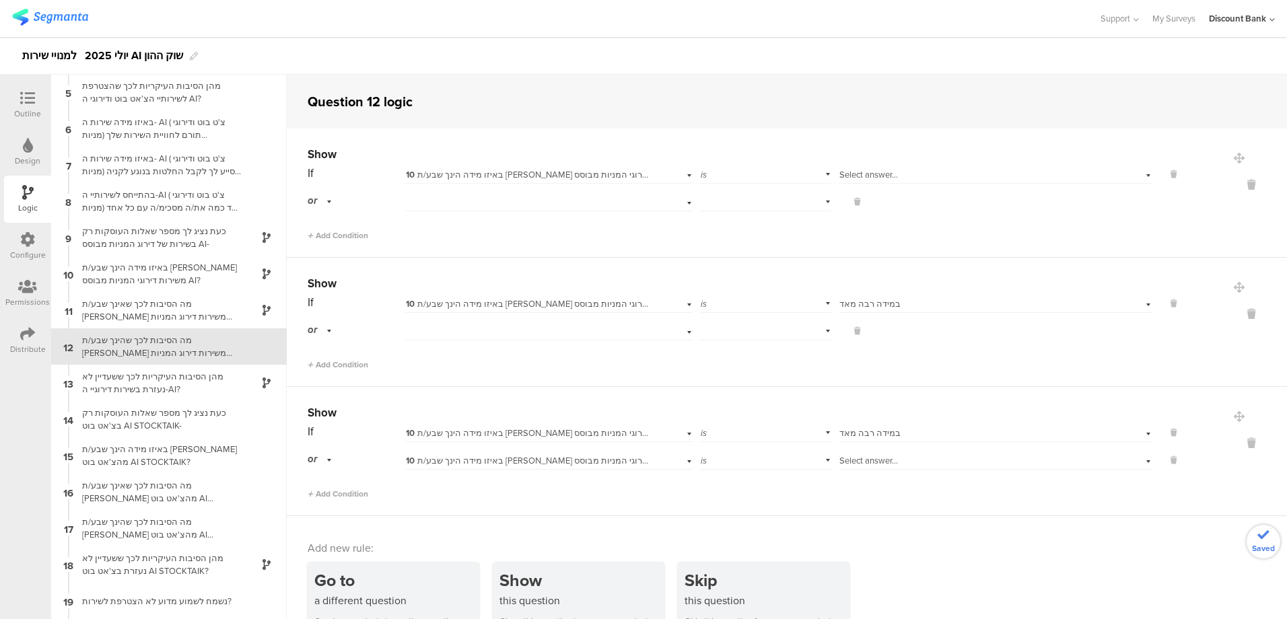
click at [1236, 447] on icon at bounding box center [1252, 443] width 32 height 15
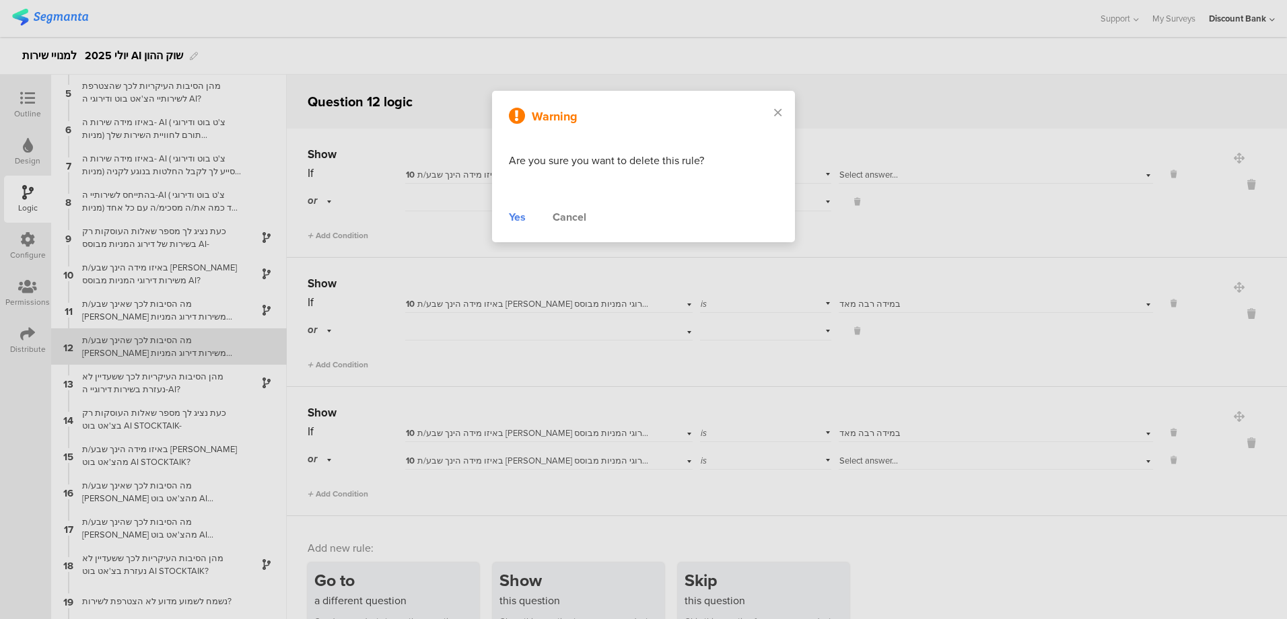
click at [524, 217] on div "Yes" at bounding box center [517, 217] width 17 height 16
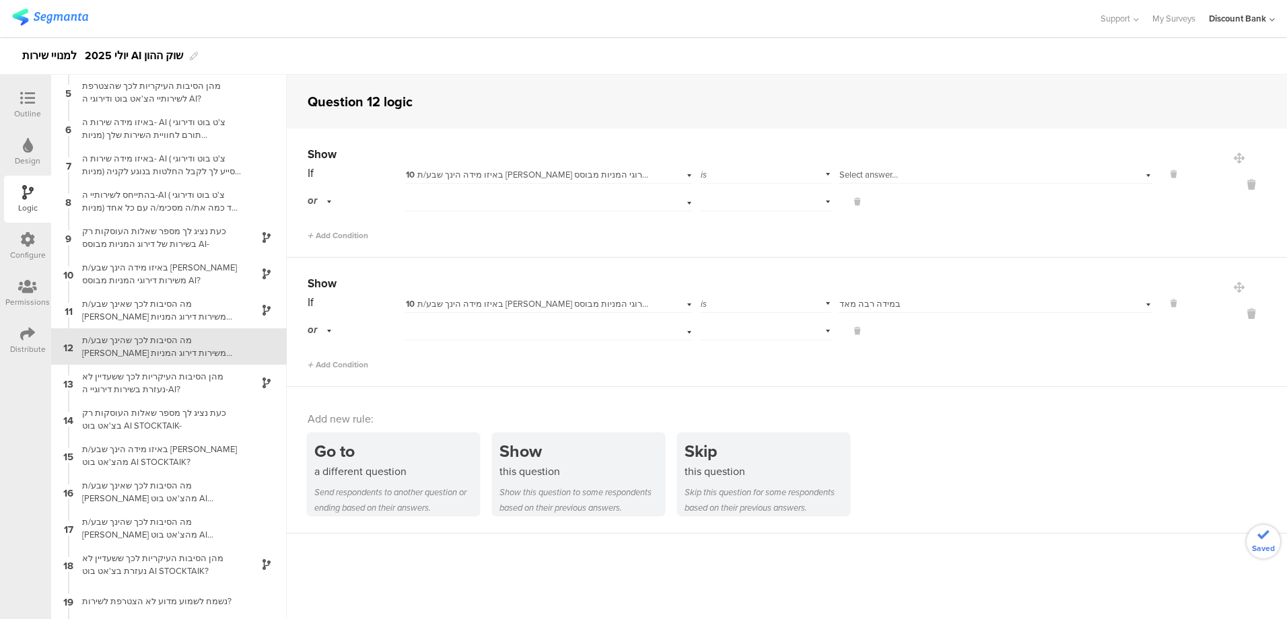
click at [1236, 312] on icon at bounding box center [1252, 313] width 32 height 15
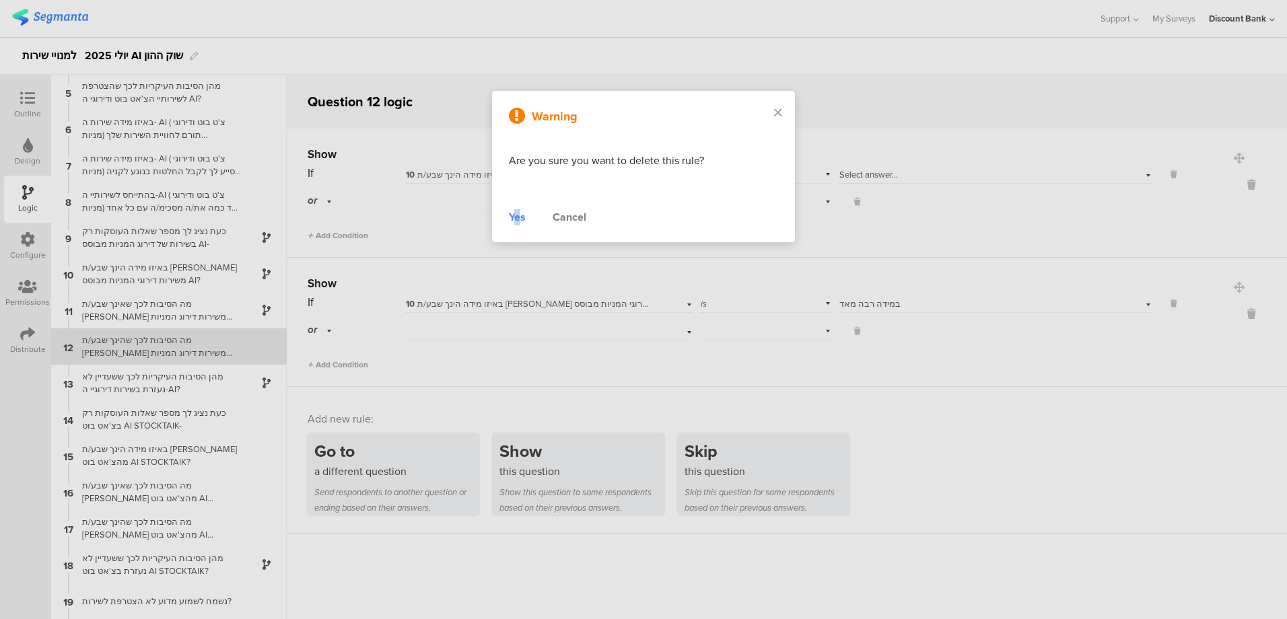
click at [517, 217] on div "Yes" at bounding box center [517, 217] width 17 height 16
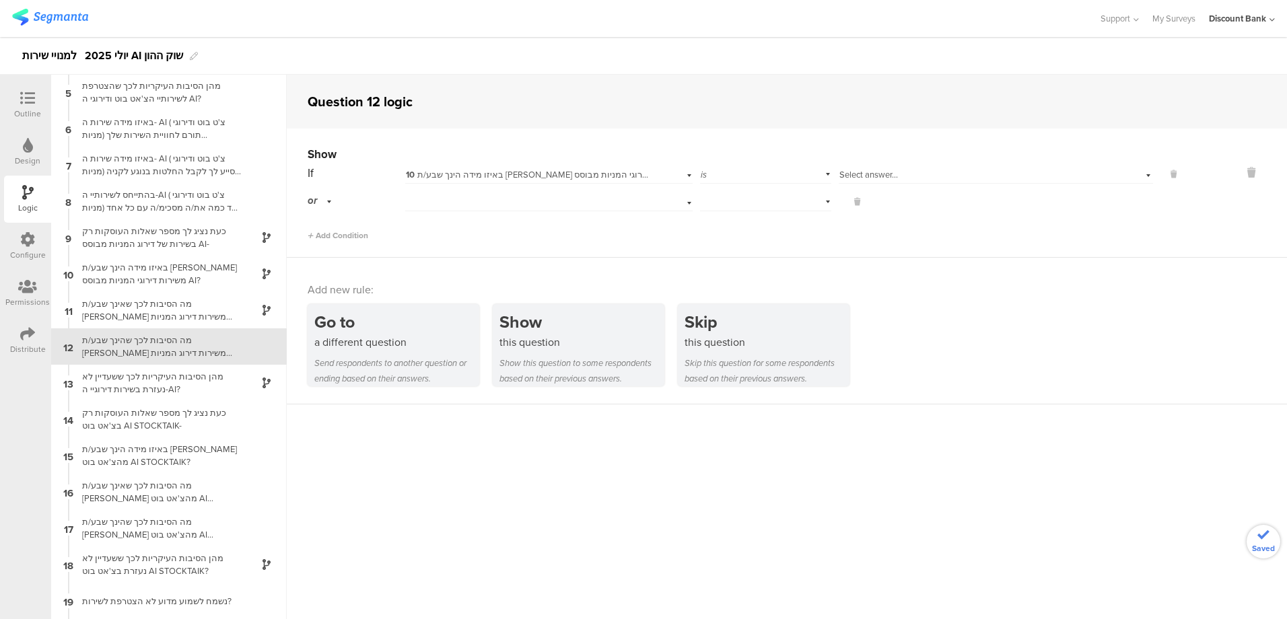
click at [1236, 168] on icon at bounding box center [1252, 172] width 32 height 15
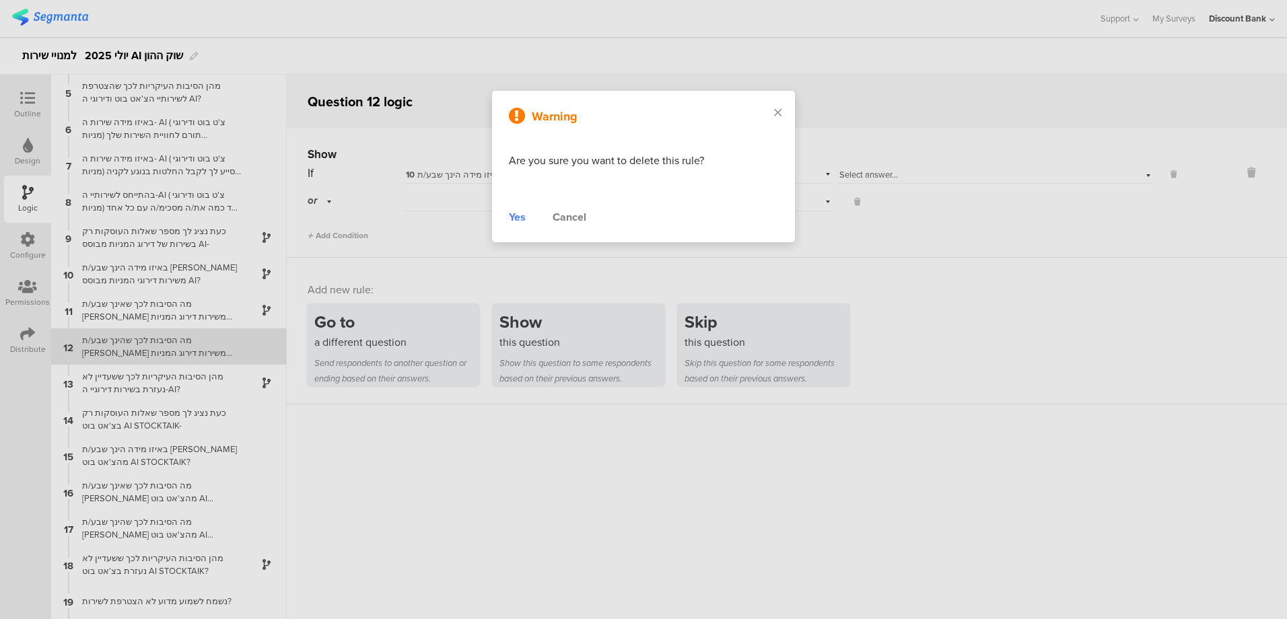
click at [514, 214] on div "Yes" at bounding box center [517, 217] width 17 height 16
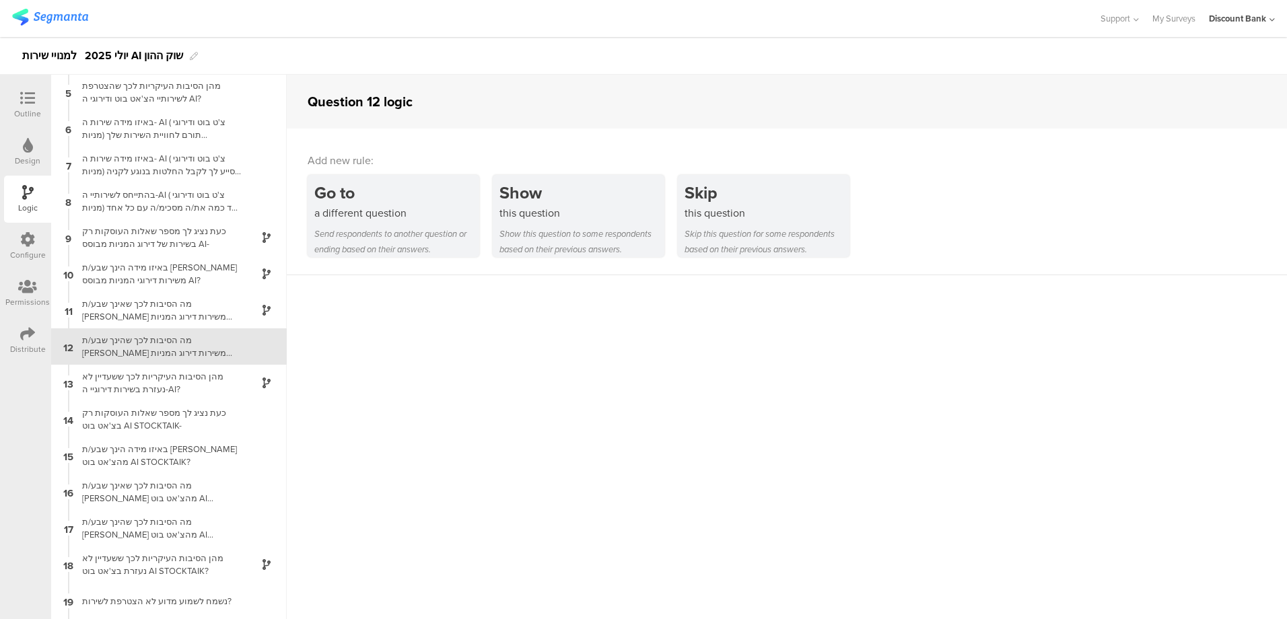
click at [551, 206] on div "this question" at bounding box center [582, 212] width 165 height 15
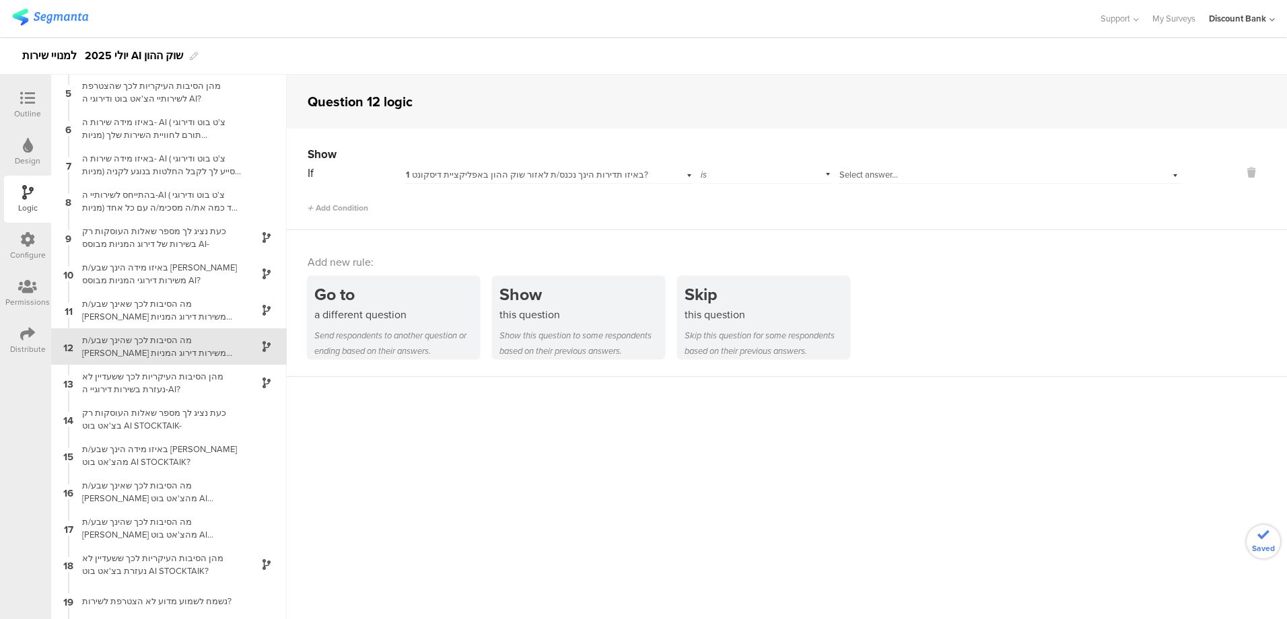
click at [525, 171] on span "1 באיזו תדירות הינך נכנס/ת לאזור שוק ההון באפליקציית דיסקונט?" at bounding box center [527, 174] width 242 height 13
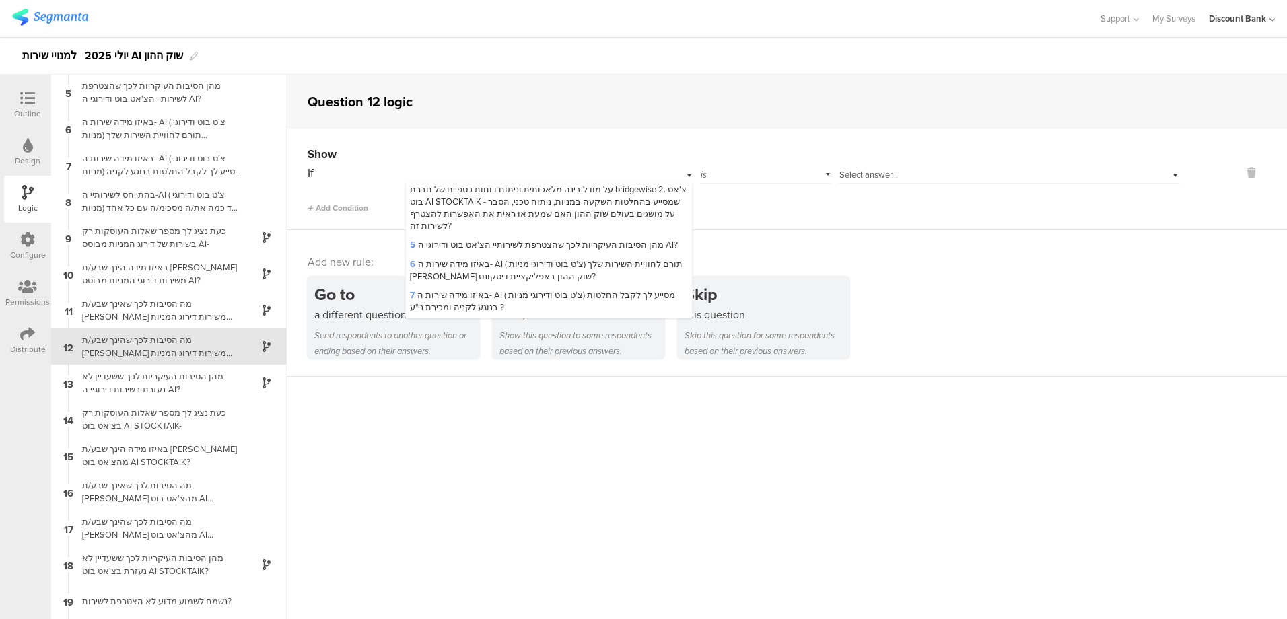
scroll to position [201, 0]
click at [558, 288] on span "10 באיזו מידה הינך שבע/ת רצון משירות דירוגי המניות מבוסס AI?" at bounding box center [546, 296] width 273 height 25
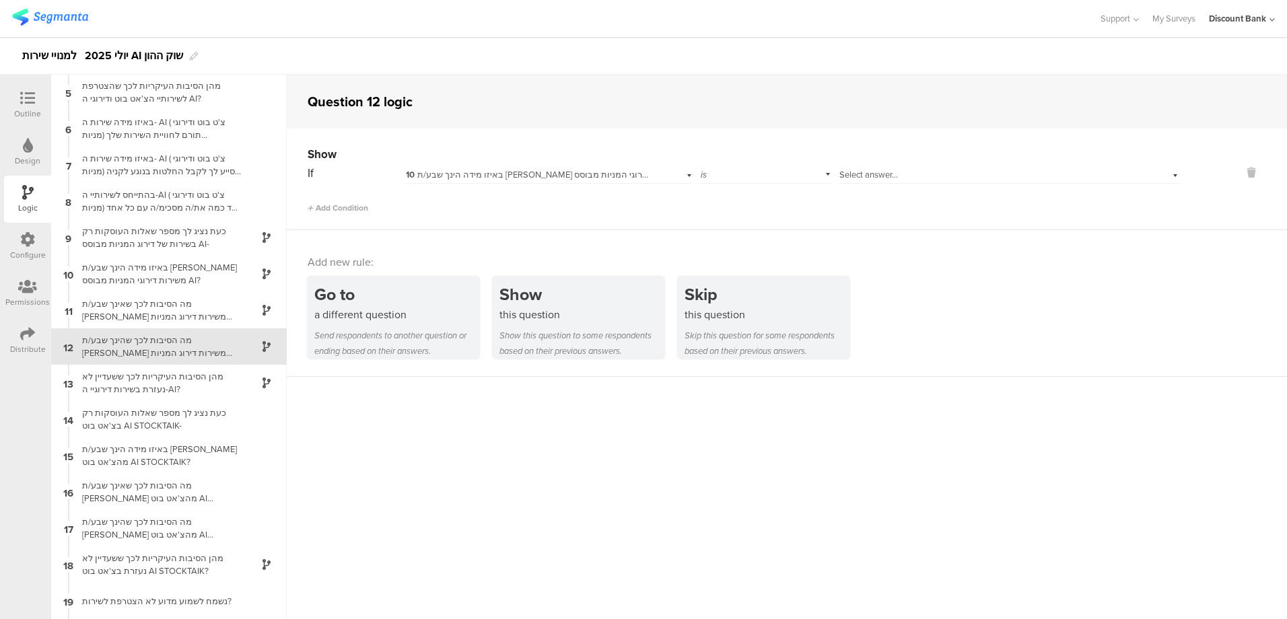
click at [910, 177] on div "Select answer..." at bounding box center [985, 175] width 291 height 12
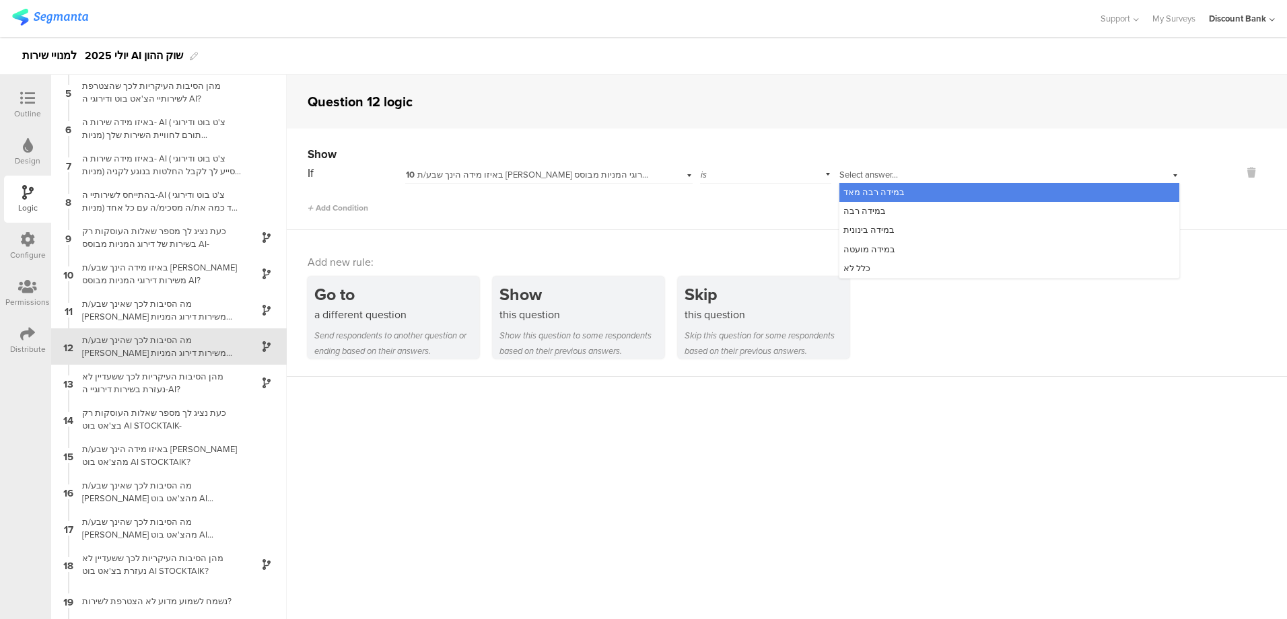
click at [886, 189] on span "במידה רבה מאד" at bounding box center [874, 192] width 61 height 13
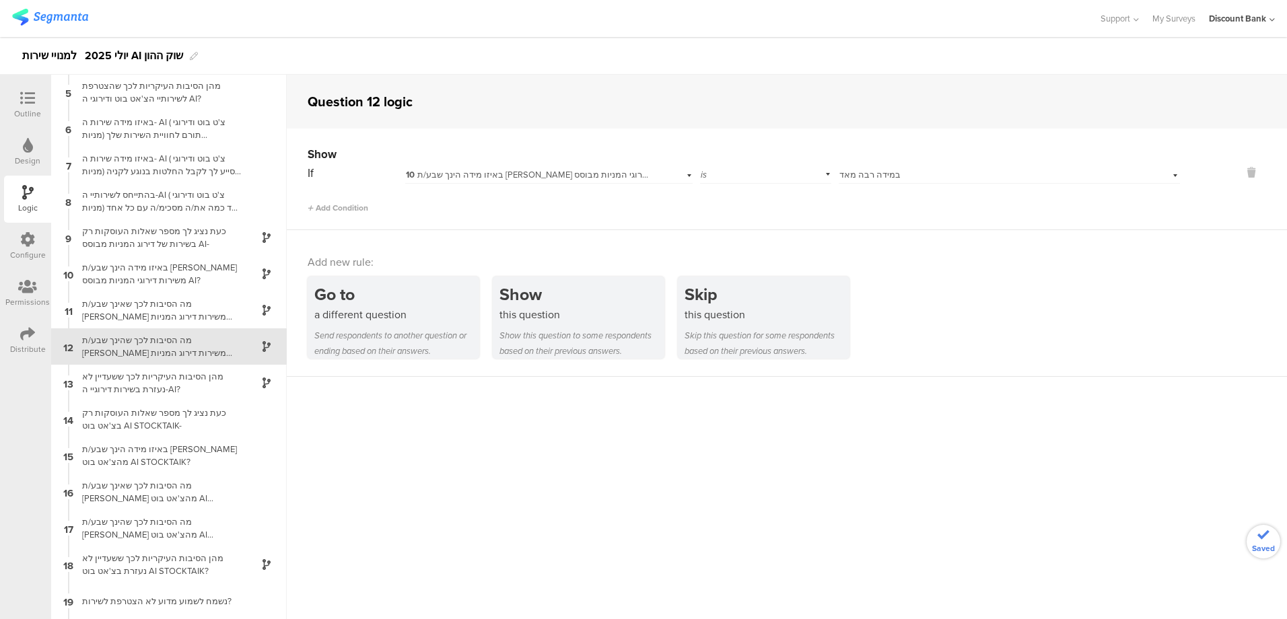
click at [357, 205] on span "Add Condition" at bounding box center [338, 208] width 61 height 12
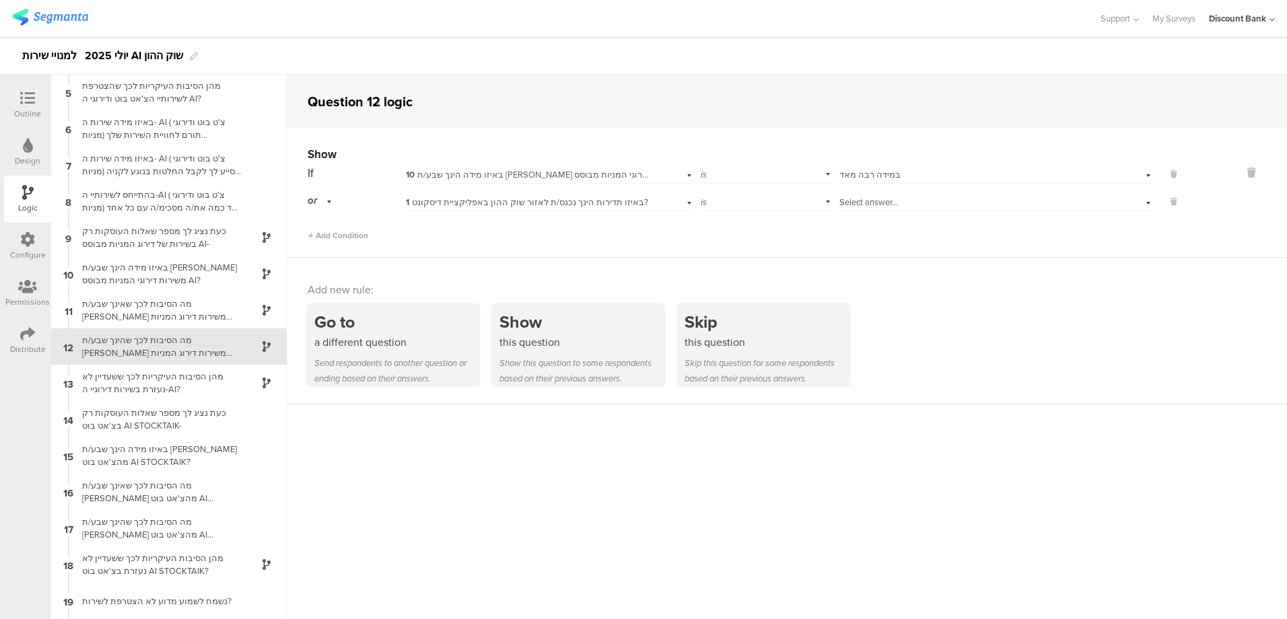
click at [475, 201] on span "1 באיזו תדירות הינך נכנס/ת לאזור שוק ההון באפליקציית דיסקונט?" at bounding box center [527, 202] width 242 height 13
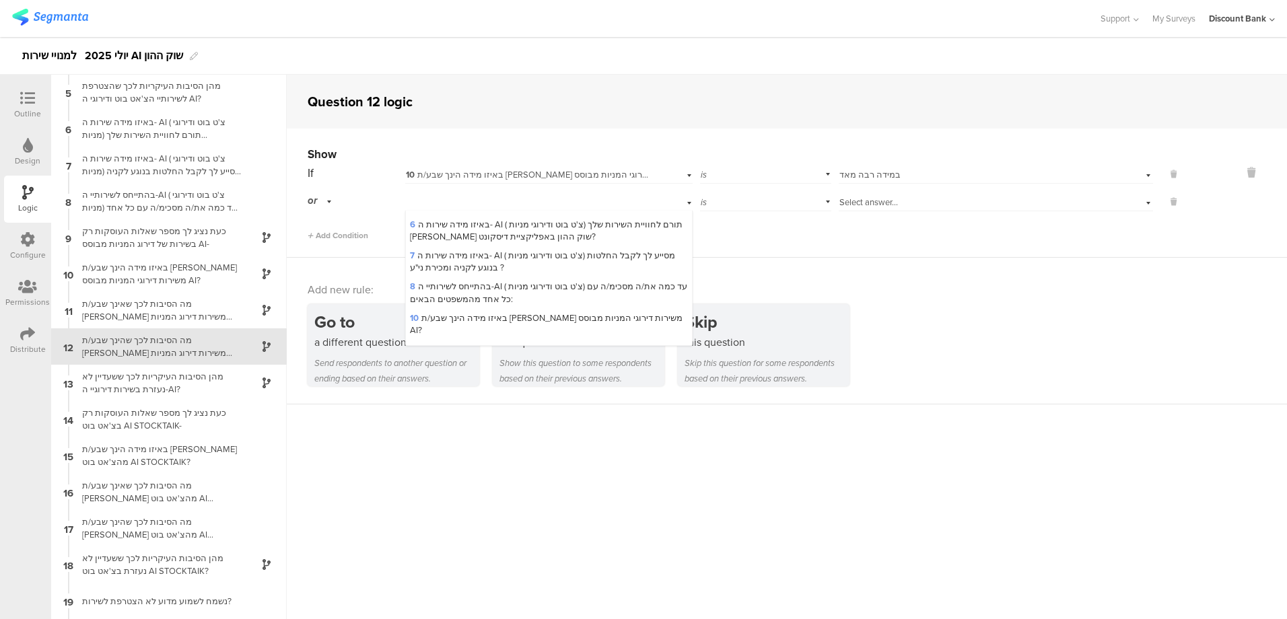
click at [510, 314] on span "10 באיזו מידה הינך שבע/ת רצון משירות דירוגי המניות מבוסס AI?" at bounding box center [546, 324] width 273 height 25
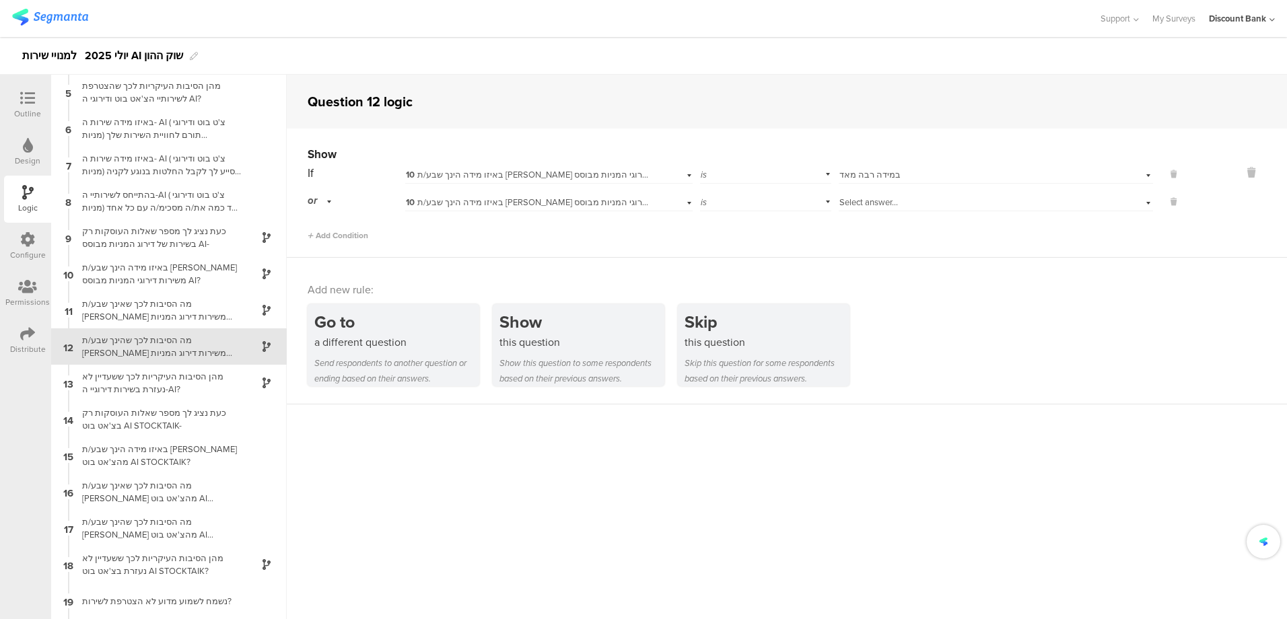
click at [854, 206] on span "Select answer..." at bounding box center [869, 202] width 59 height 13
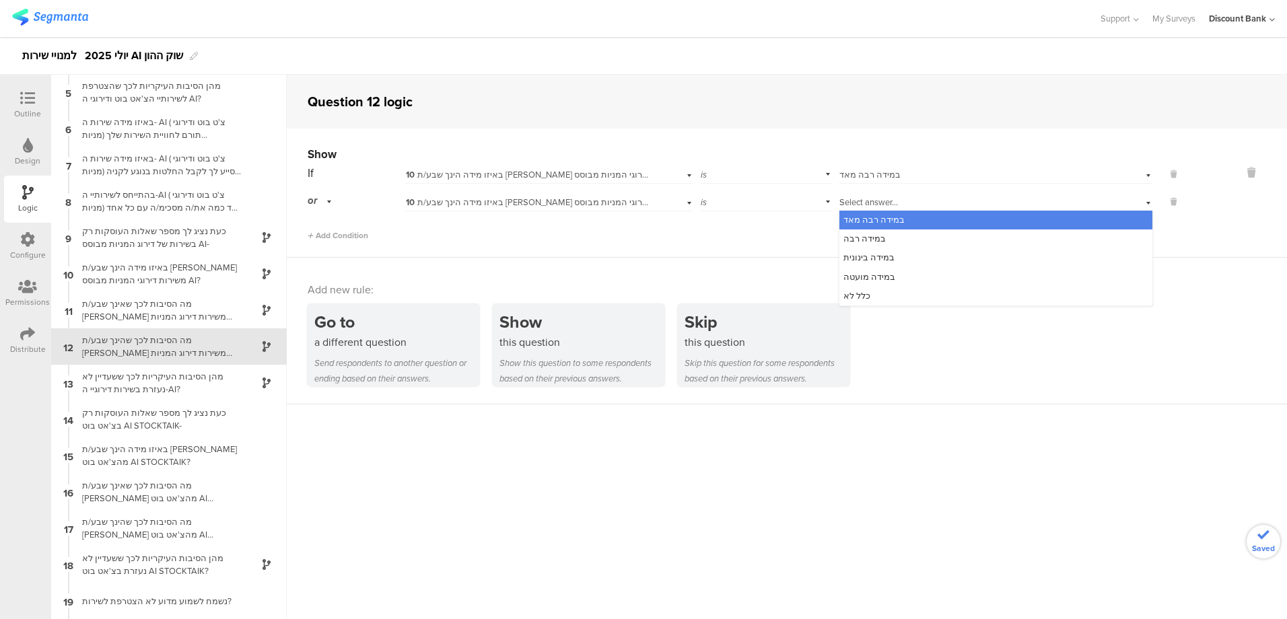
click at [859, 238] on span "במידה רבה" at bounding box center [865, 238] width 42 height 13
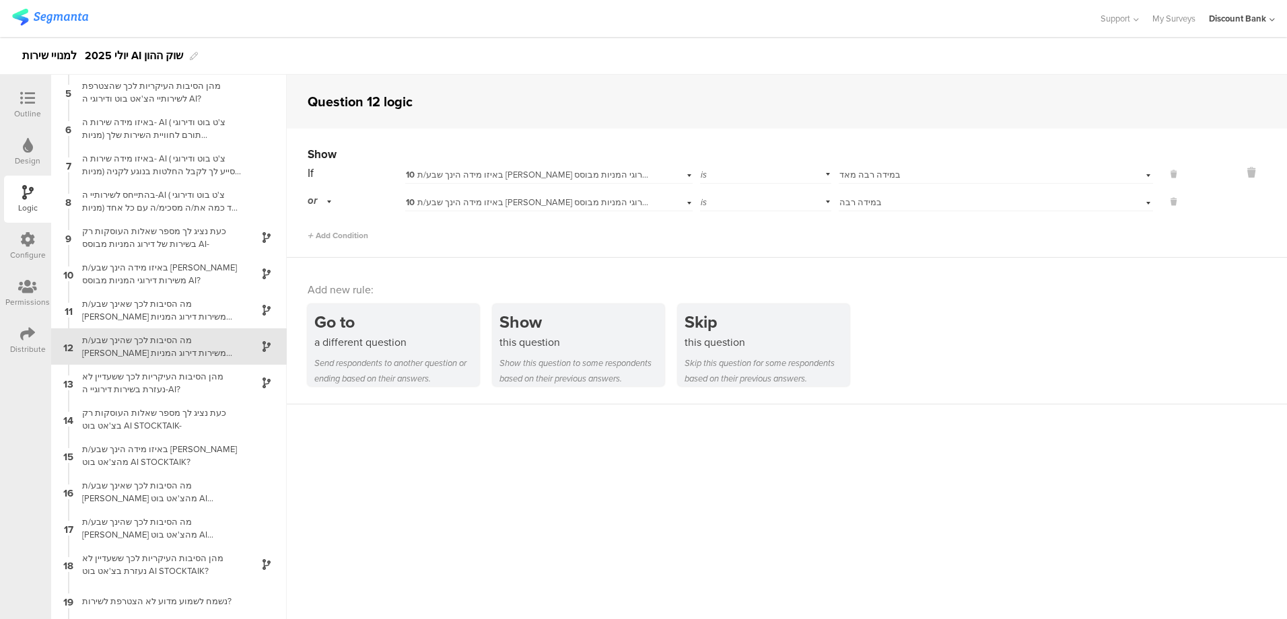
click at [182, 304] on div "מה הסיבות לכך שאינך שבע/ת [PERSON_NAME] משירות דירוג המניות מבוסס AI? נשמח אם ת…" at bounding box center [158, 311] width 168 height 26
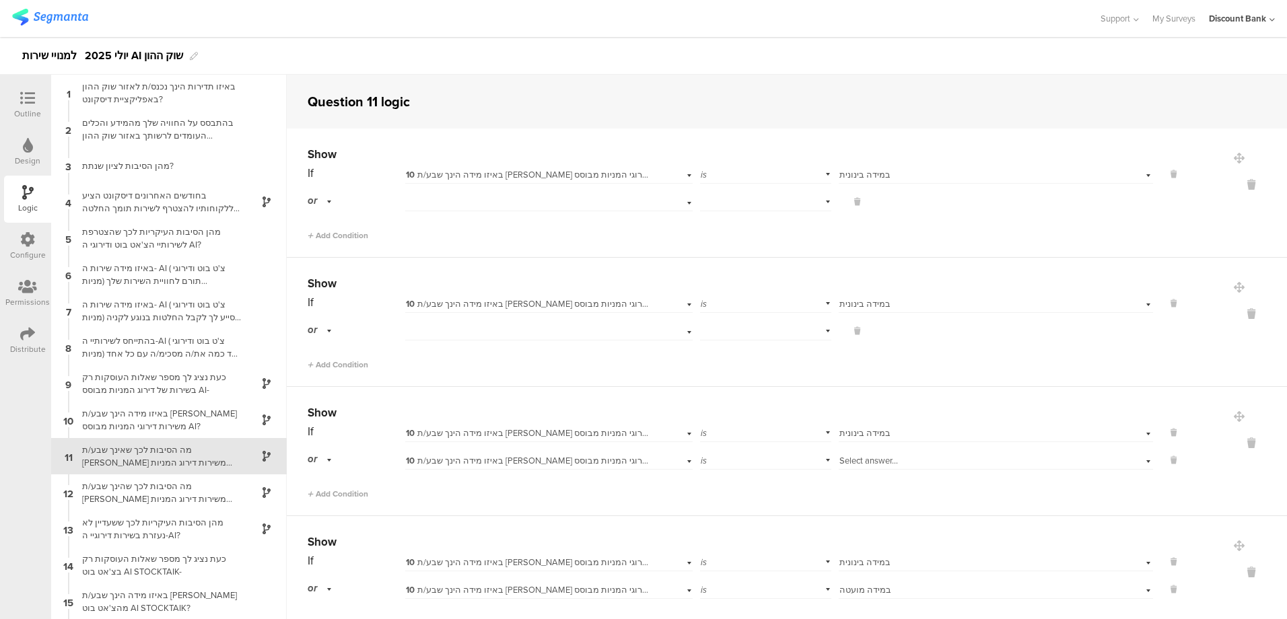
scroll to position [110, 0]
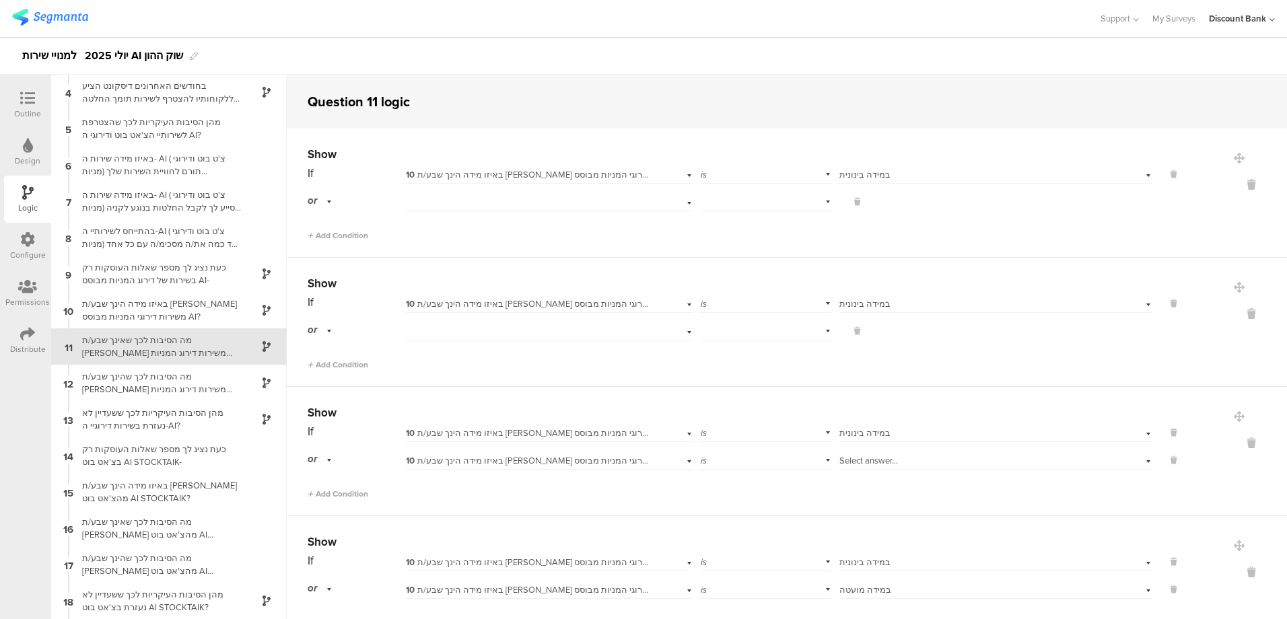
click at [1236, 571] on icon at bounding box center [1252, 572] width 32 height 15
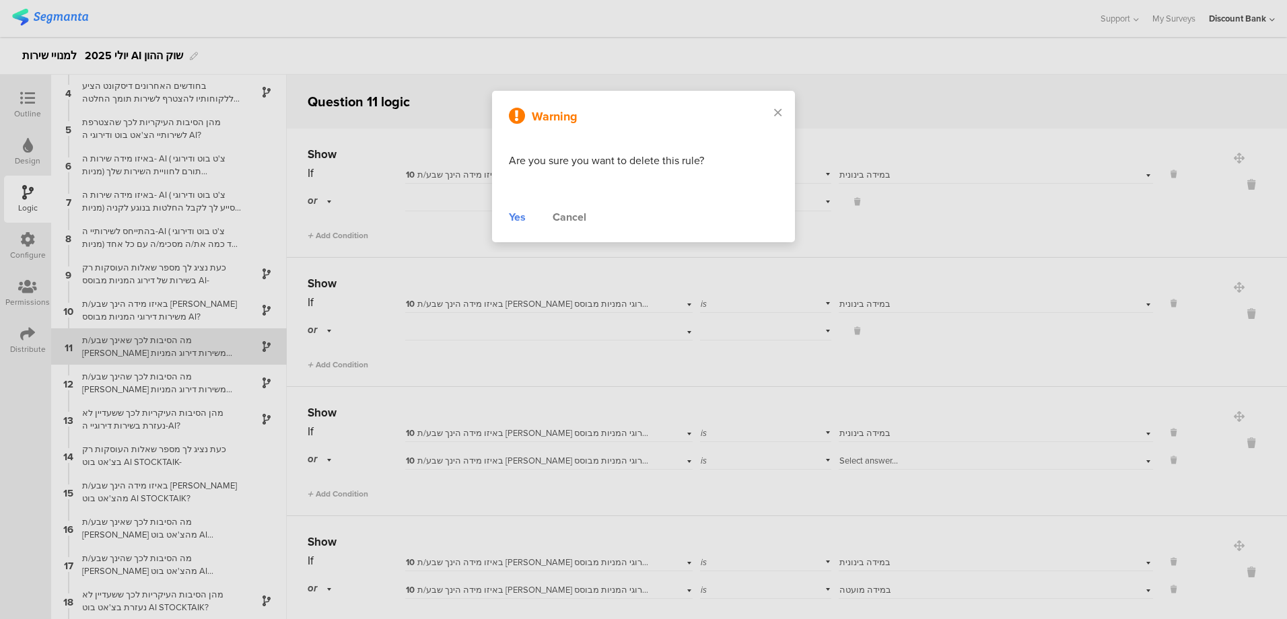
click at [510, 214] on div "Yes" at bounding box center [517, 217] width 17 height 16
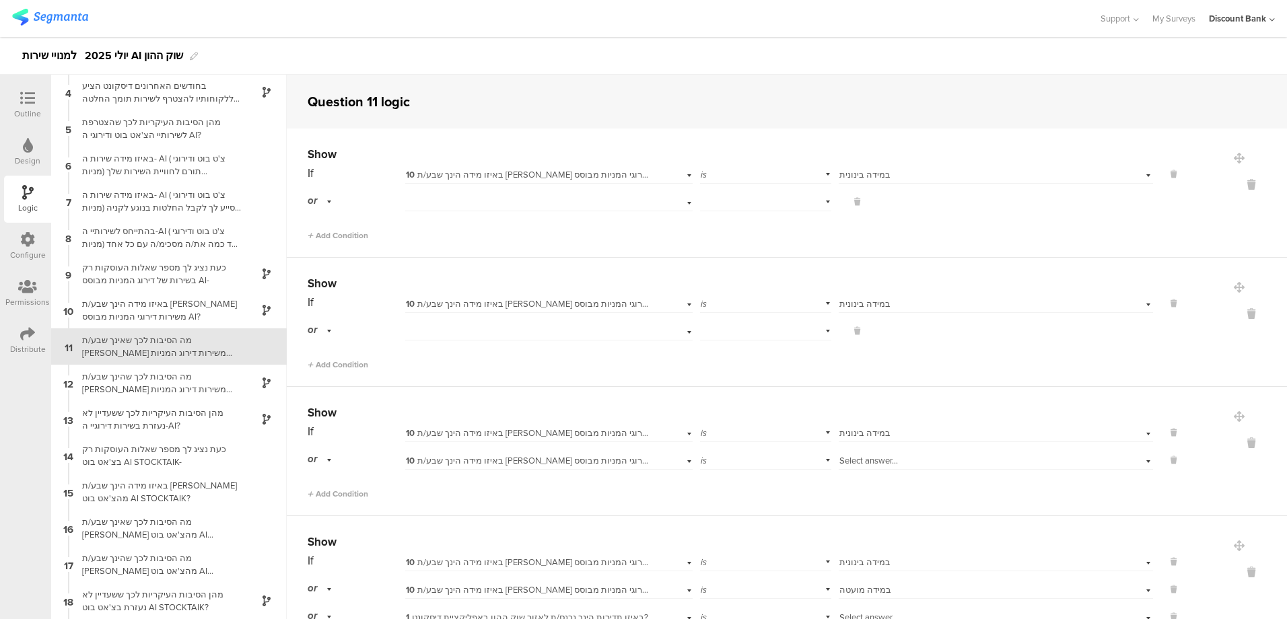
click at [1236, 572] on icon at bounding box center [1252, 572] width 32 height 15
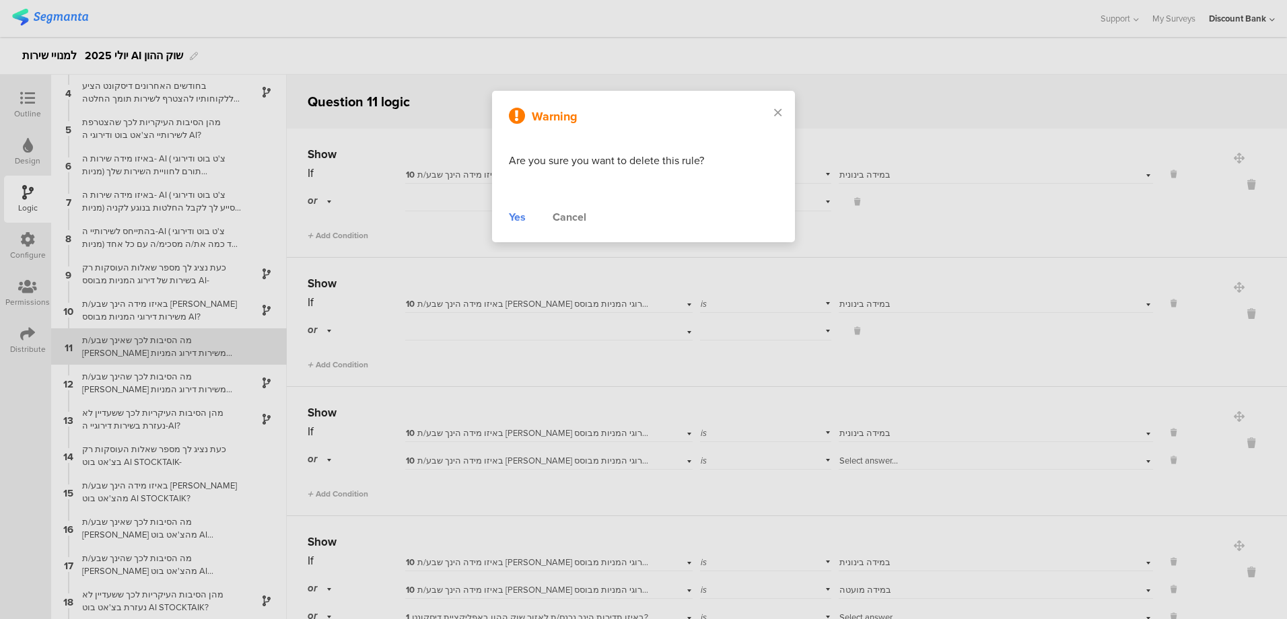
click at [519, 219] on div "Yes" at bounding box center [517, 217] width 17 height 16
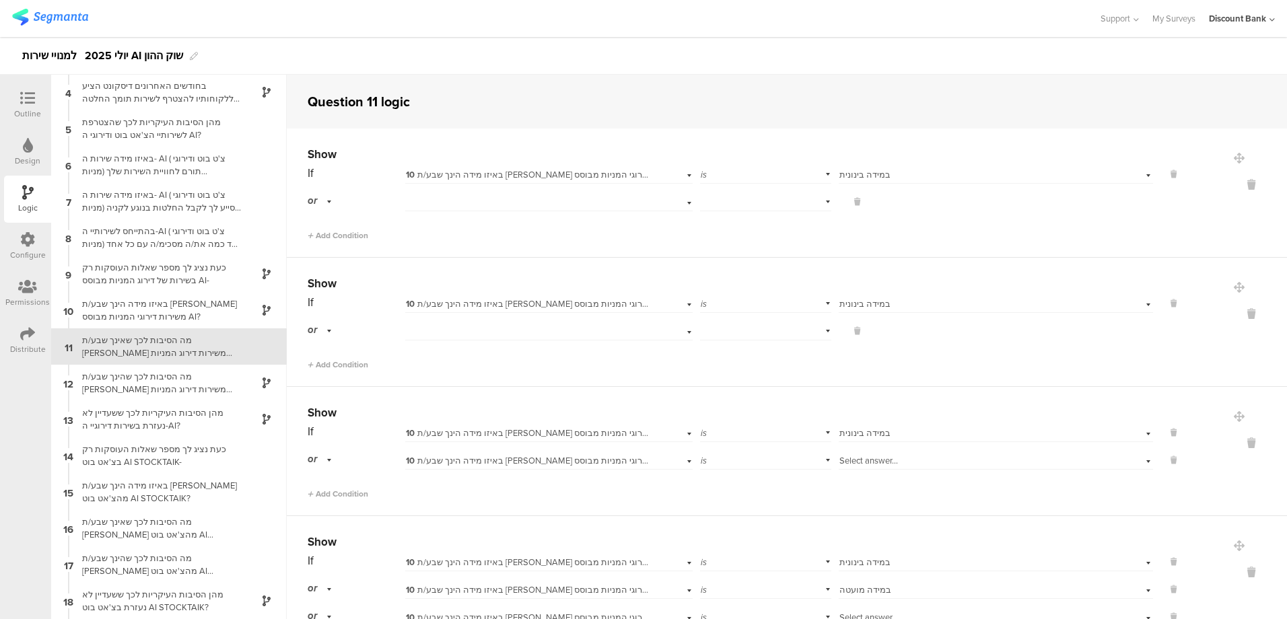
click at [1236, 444] on icon at bounding box center [1252, 443] width 32 height 15
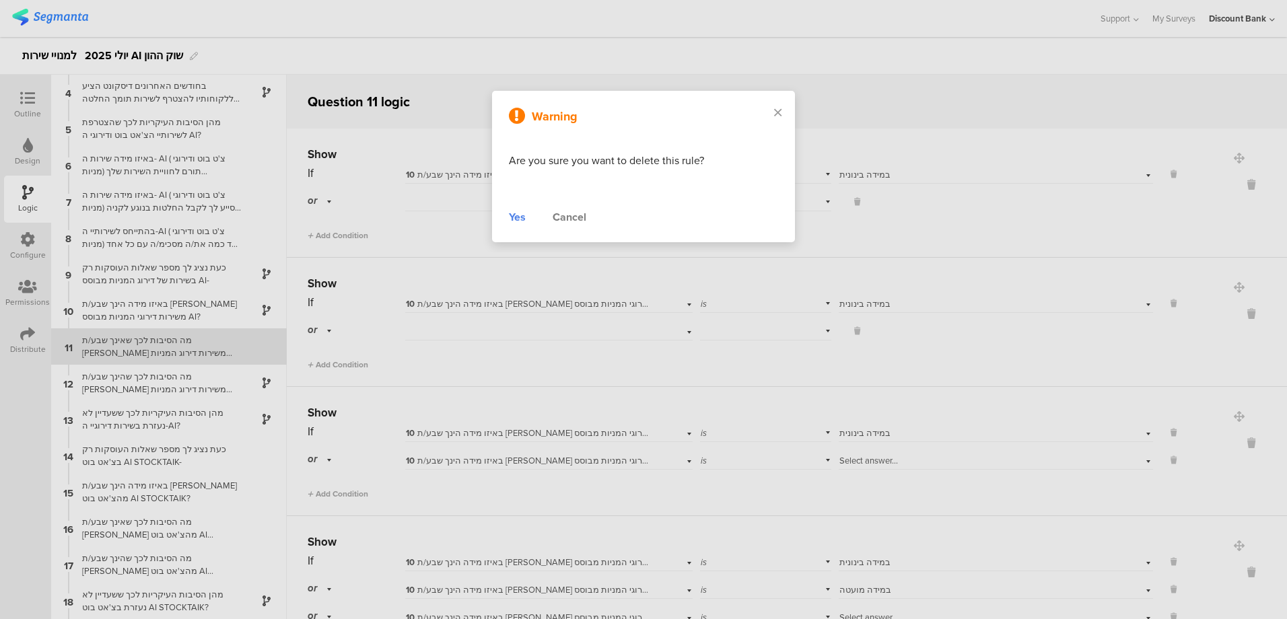
click at [519, 220] on div "Yes" at bounding box center [517, 217] width 17 height 16
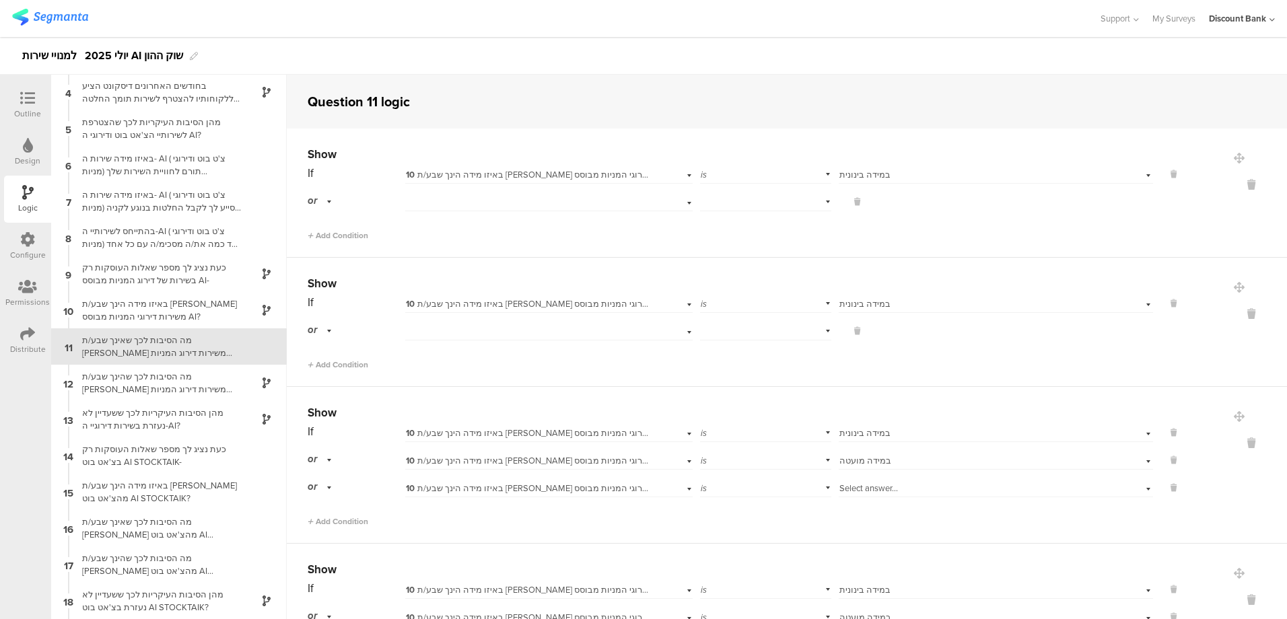
click at [1236, 598] on icon at bounding box center [1252, 600] width 32 height 15
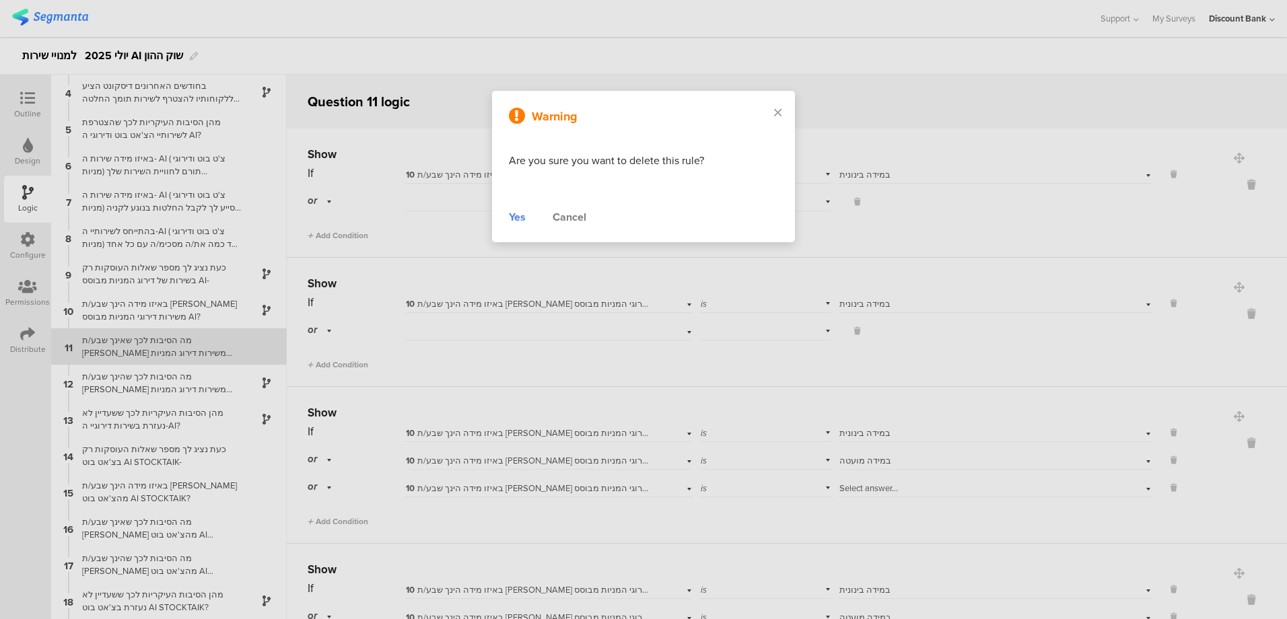
click at [514, 217] on div "Yes" at bounding box center [517, 217] width 17 height 16
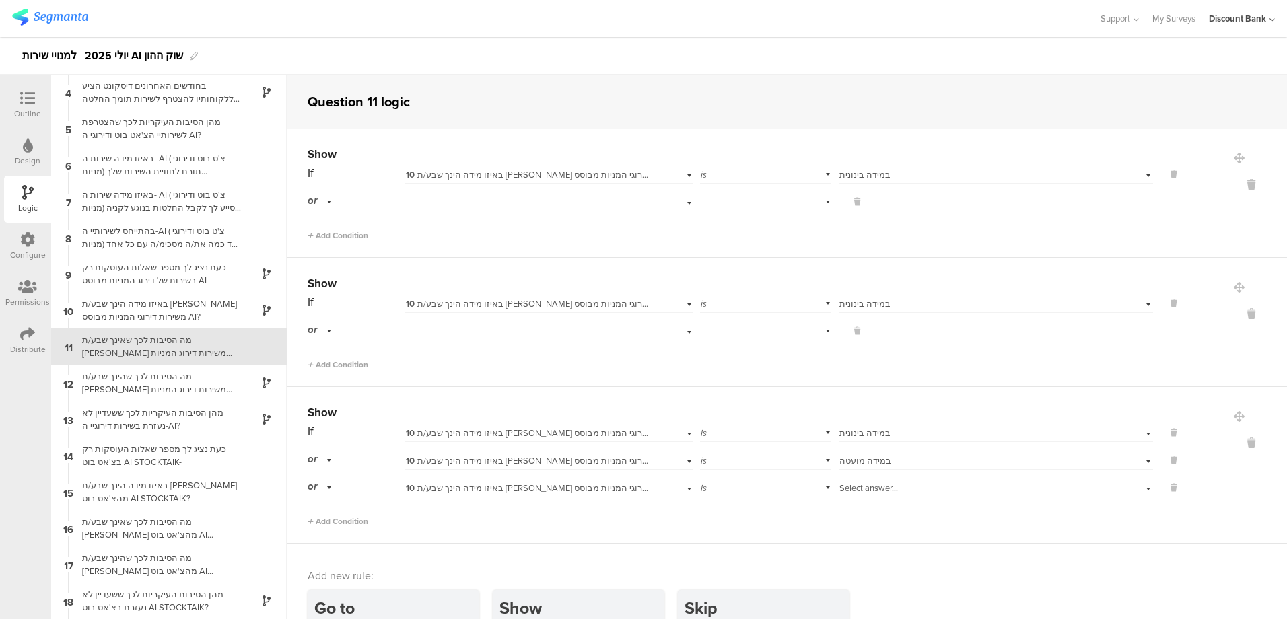
click at [1236, 440] on icon at bounding box center [1252, 443] width 32 height 15
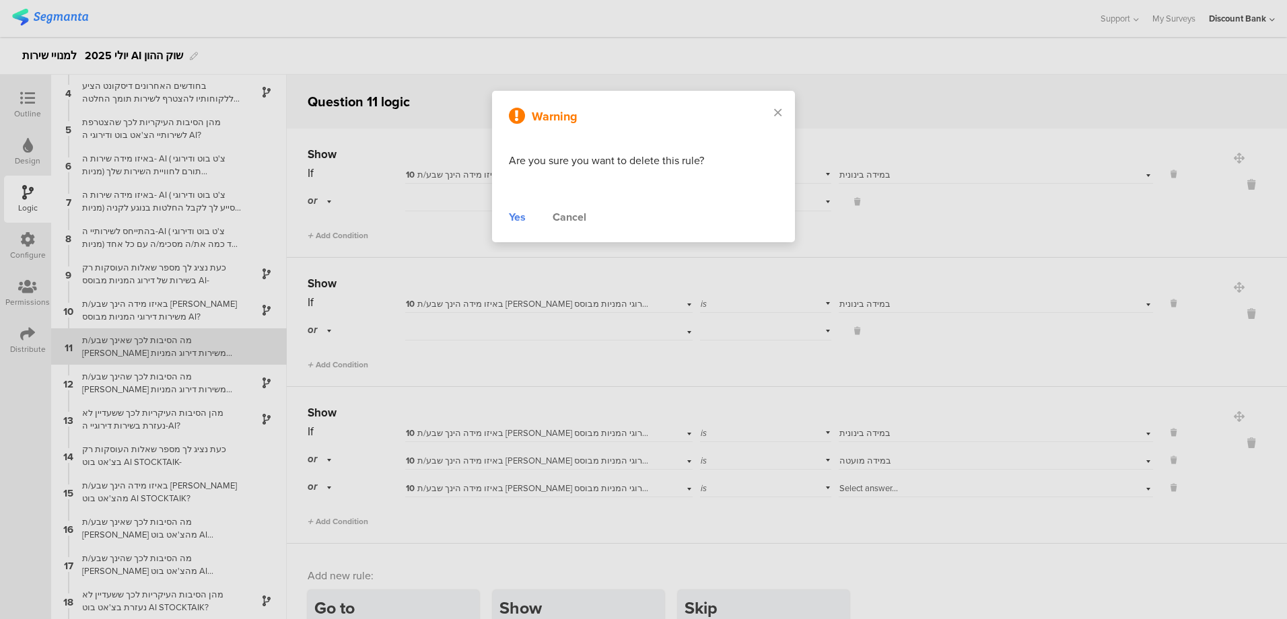
click at [515, 214] on div "Yes" at bounding box center [517, 217] width 17 height 16
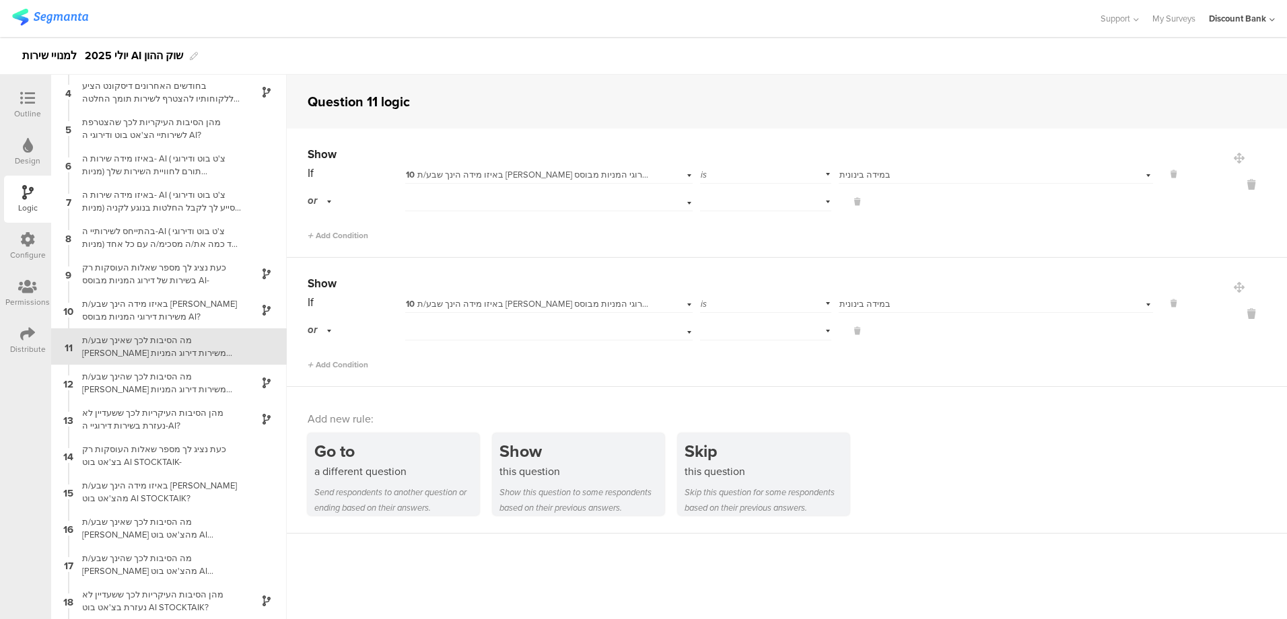
click at [1236, 312] on icon at bounding box center [1252, 313] width 32 height 15
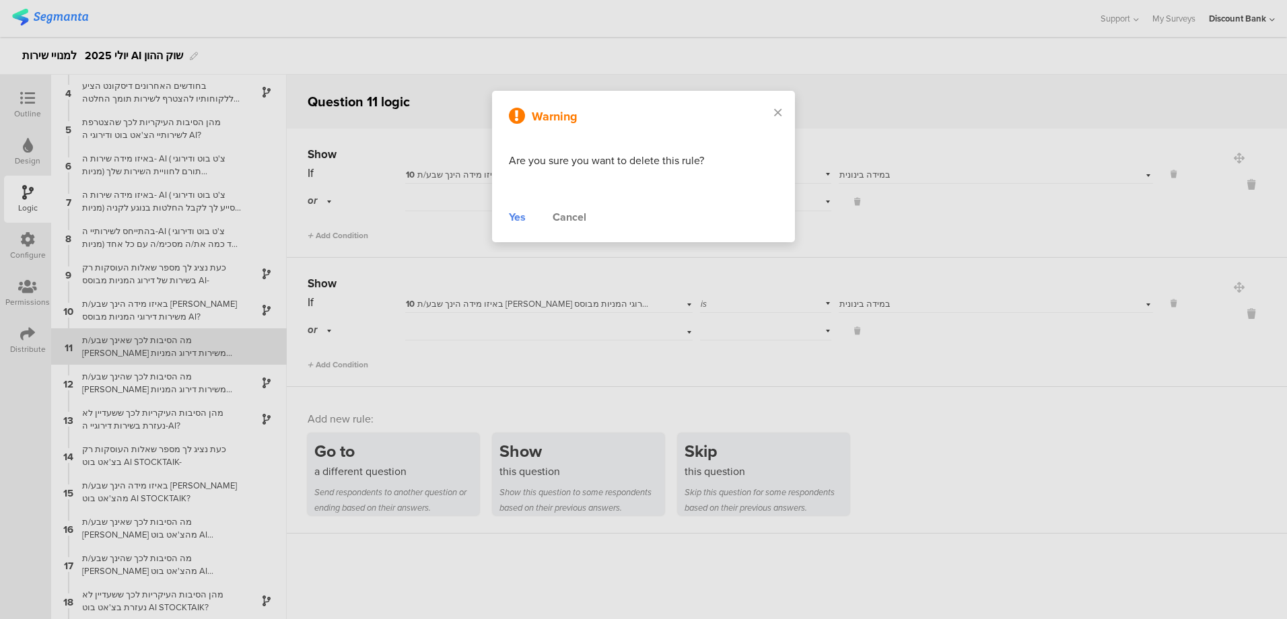
click at [515, 212] on div "Yes" at bounding box center [517, 217] width 17 height 16
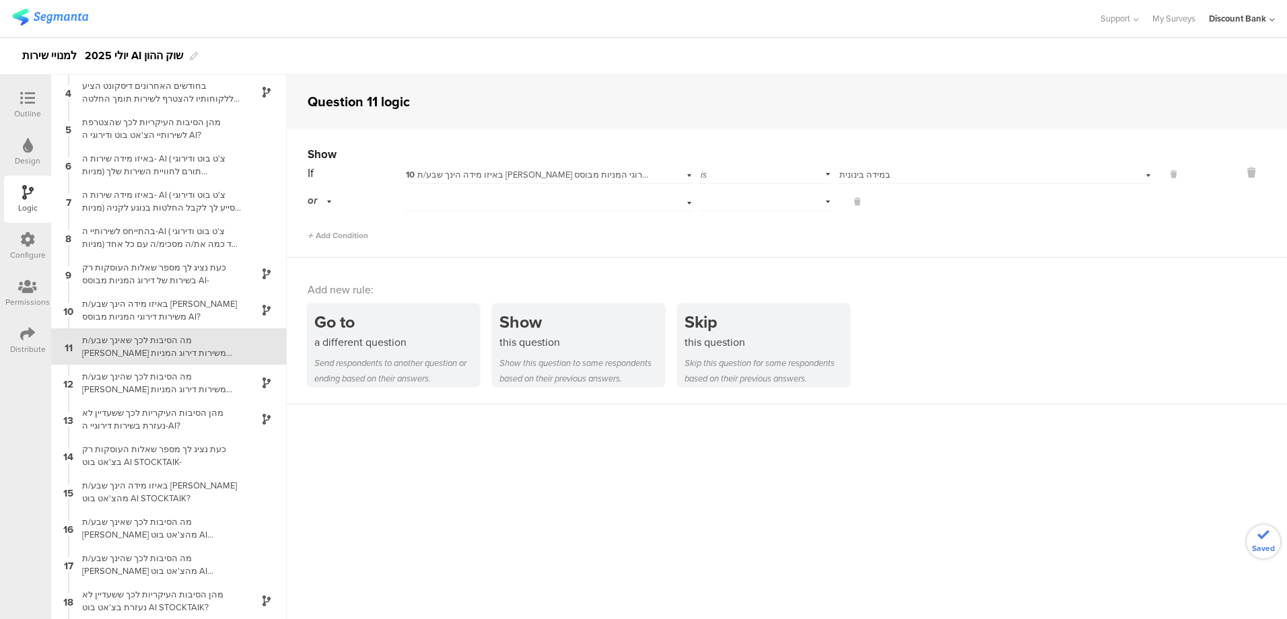
click at [1236, 172] on icon at bounding box center [1252, 172] width 32 height 15
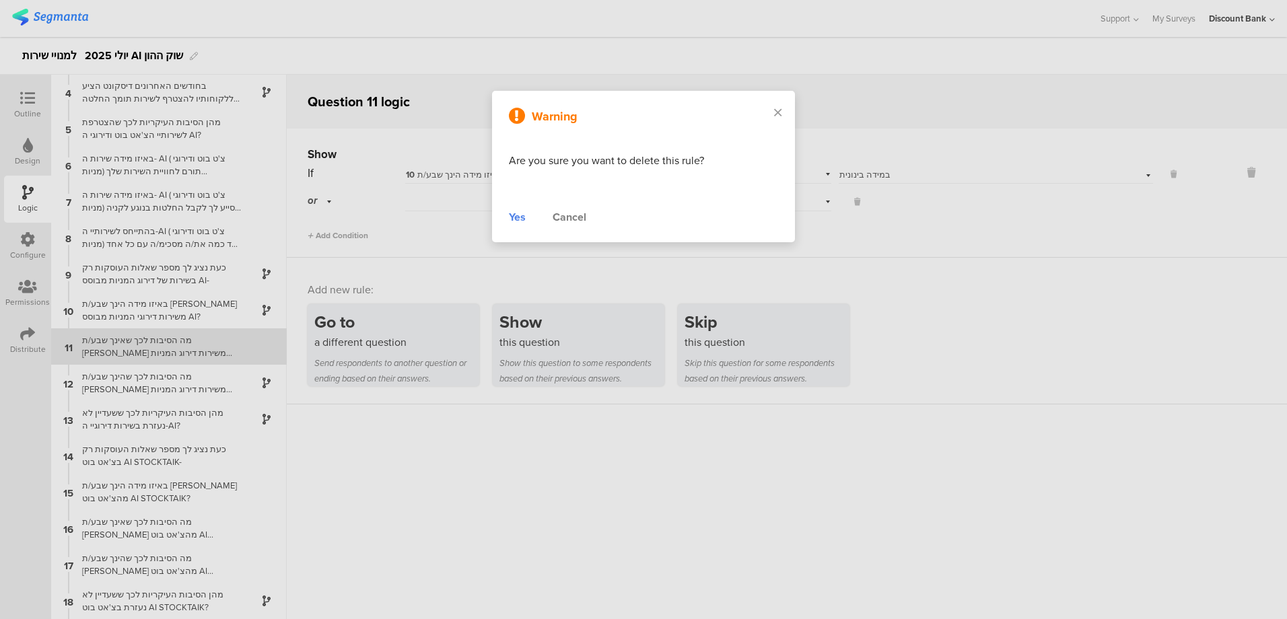
click at [510, 218] on div "Yes" at bounding box center [517, 217] width 17 height 16
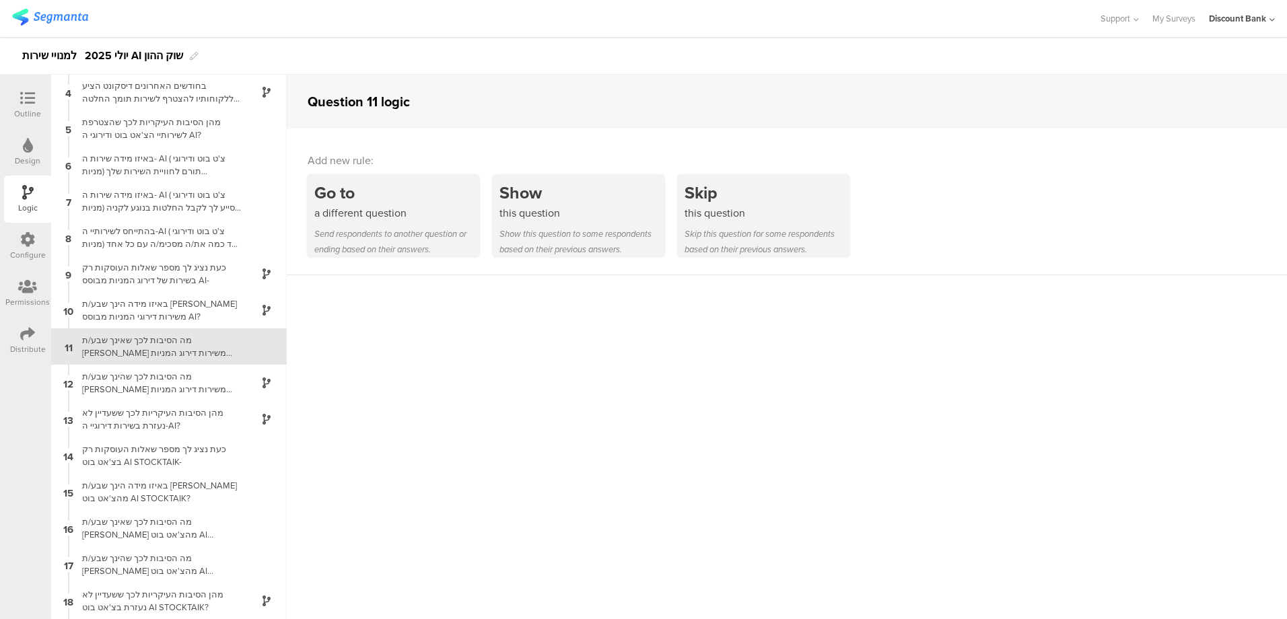
click at [550, 213] on div "this question" at bounding box center [582, 212] width 165 height 15
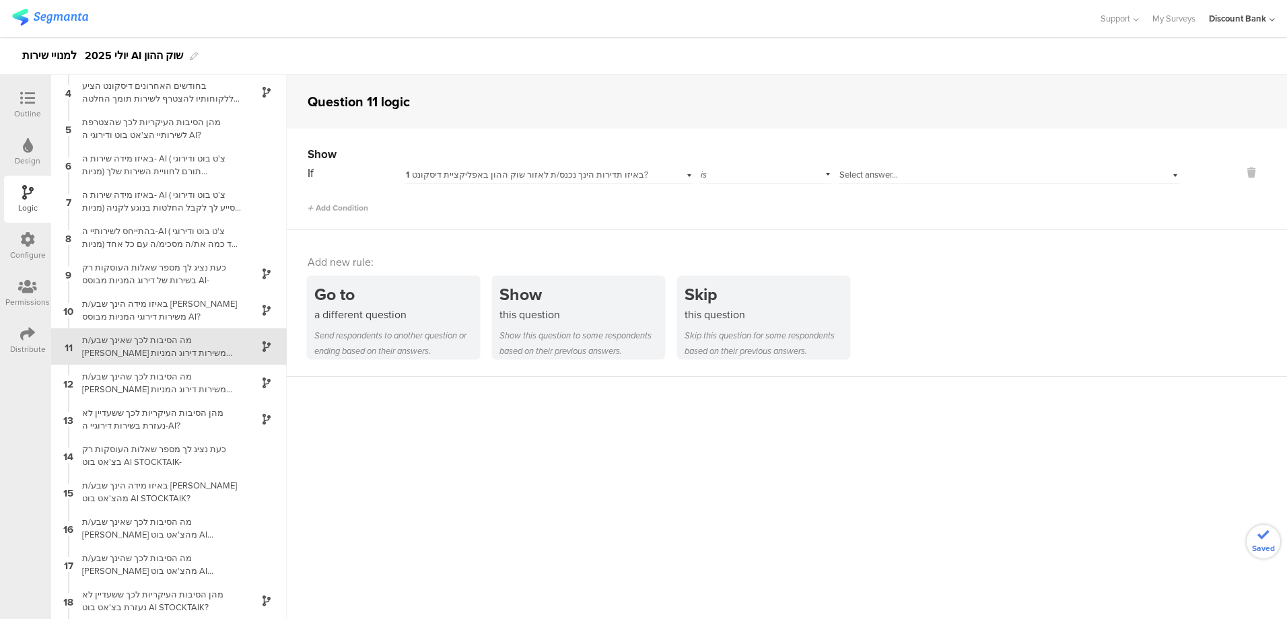
click at [527, 180] on span "1 באיזו תדירות הינך נכנס/ת לאזור שוק ההון באפליקציית דיסקונט?" at bounding box center [527, 174] width 242 height 13
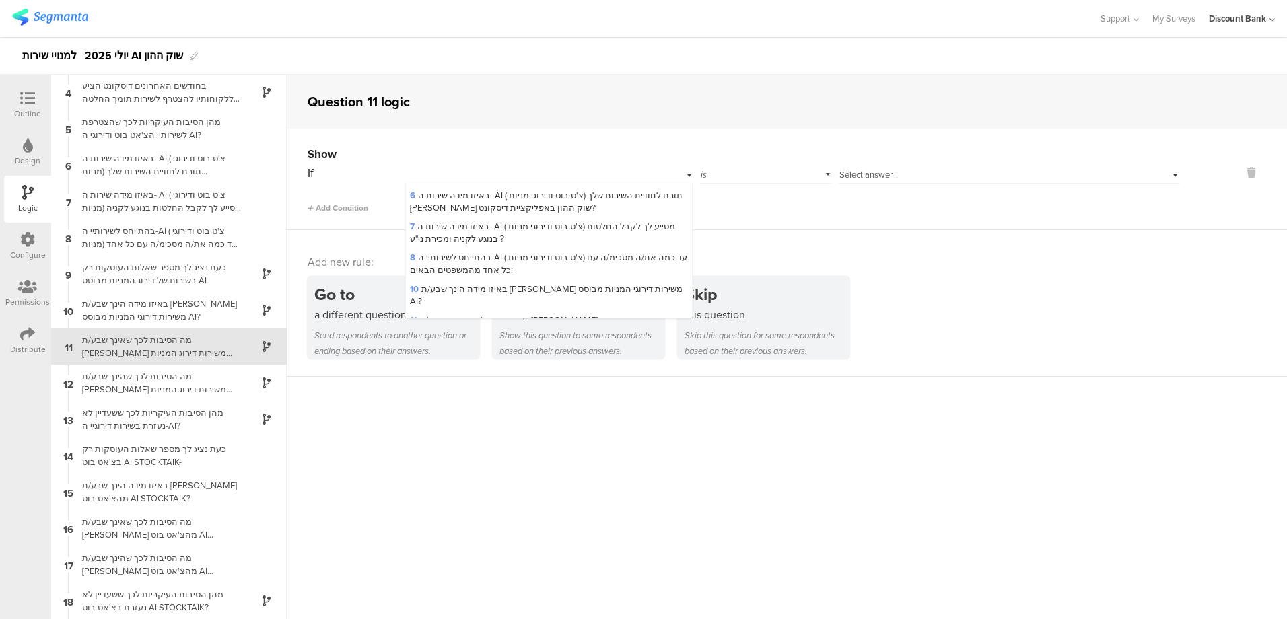
scroll to position [201, 0]
click at [537, 289] on span "10 באיזו מידה הינך שבע/ת רצון משירות דירוגי המניות מבוסס AI?" at bounding box center [546, 296] width 273 height 25
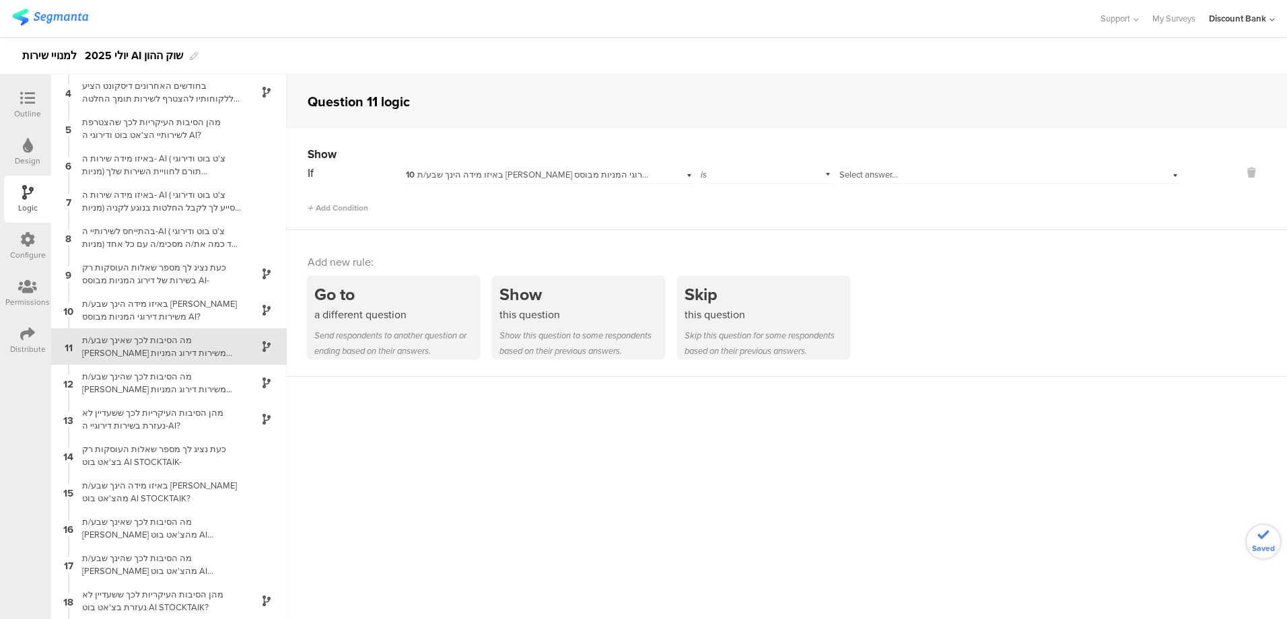
click at [910, 176] on div "Select answer..." at bounding box center [985, 175] width 291 height 12
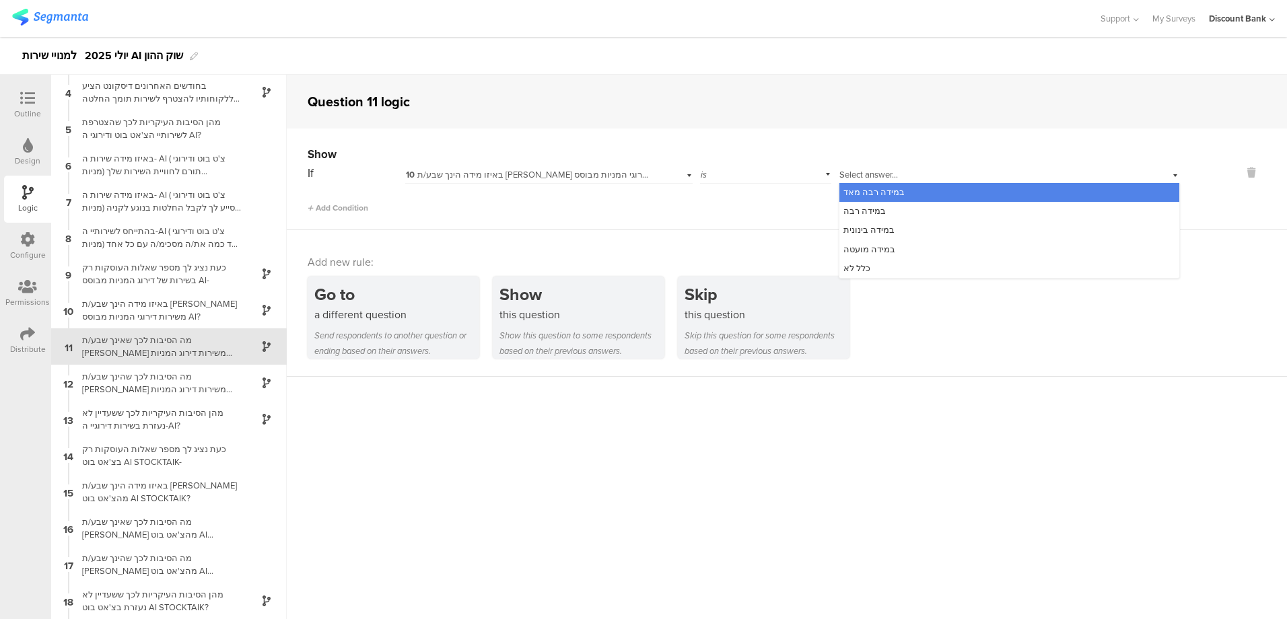
click at [882, 228] on span "במידה בינונית" at bounding box center [869, 230] width 51 height 13
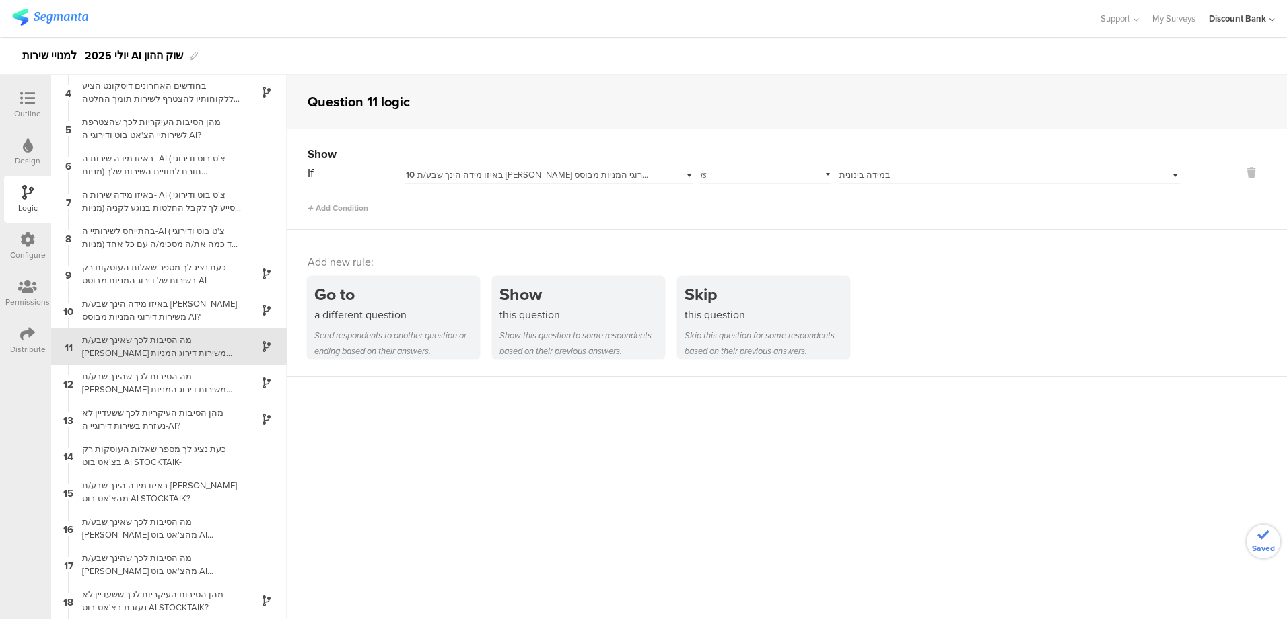
click at [344, 209] on span "Add Condition" at bounding box center [338, 208] width 61 height 12
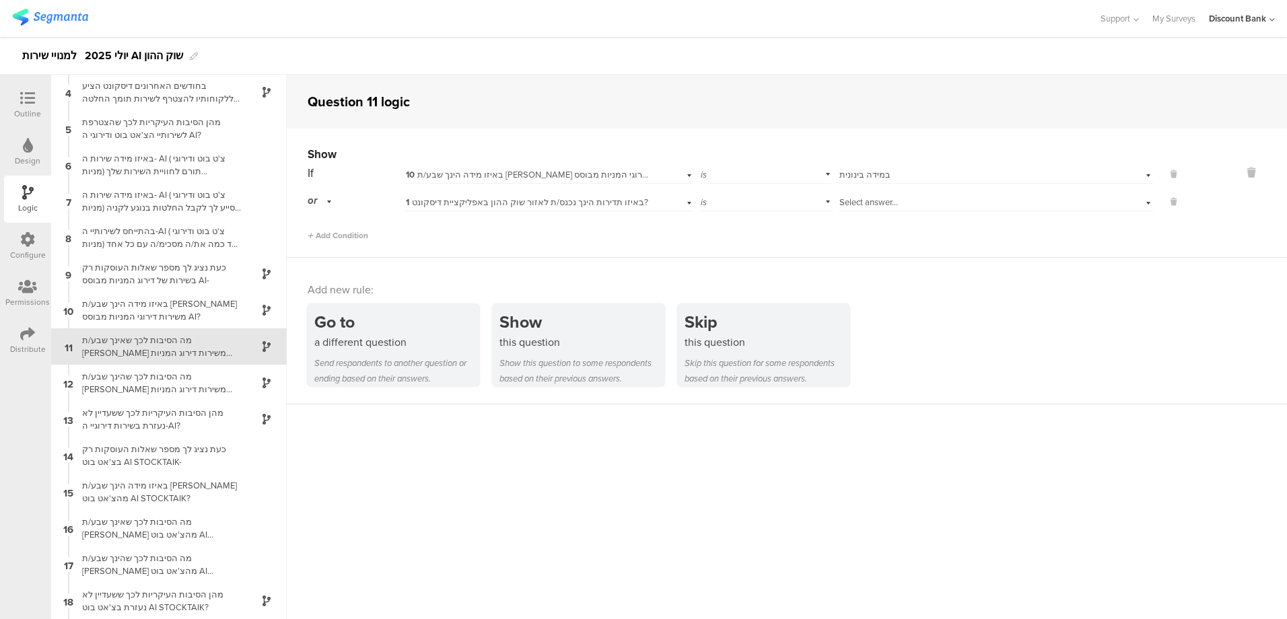
click at [447, 204] on span "1 באיזו תדירות הינך נכנס/ת לאזור שוק ההון באפליקציית דיסקונט?" at bounding box center [527, 202] width 242 height 13
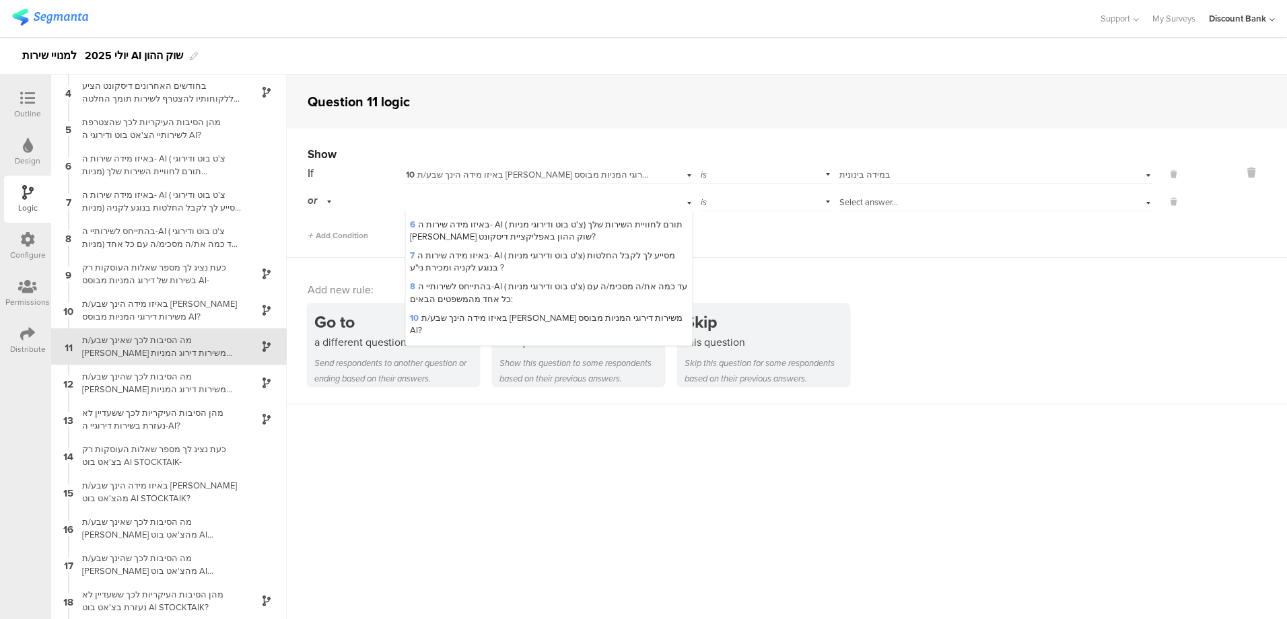
click at [482, 315] on span "10 באיזו מידה הינך שבע/ת רצון משירות דירוגי המניות מבוסס AI?" at bounding box center [546, 324] width 273 height 25
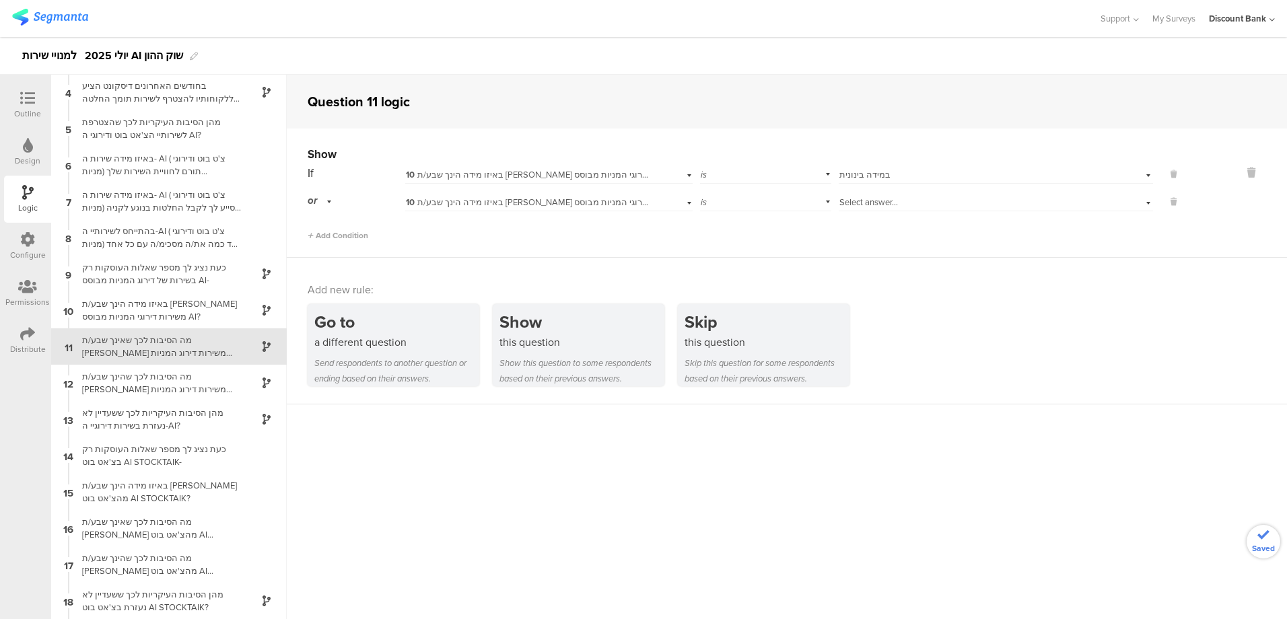
click at [858, 205] on span "Select answer..." at bounding box center [869, 202] width 59 height 13
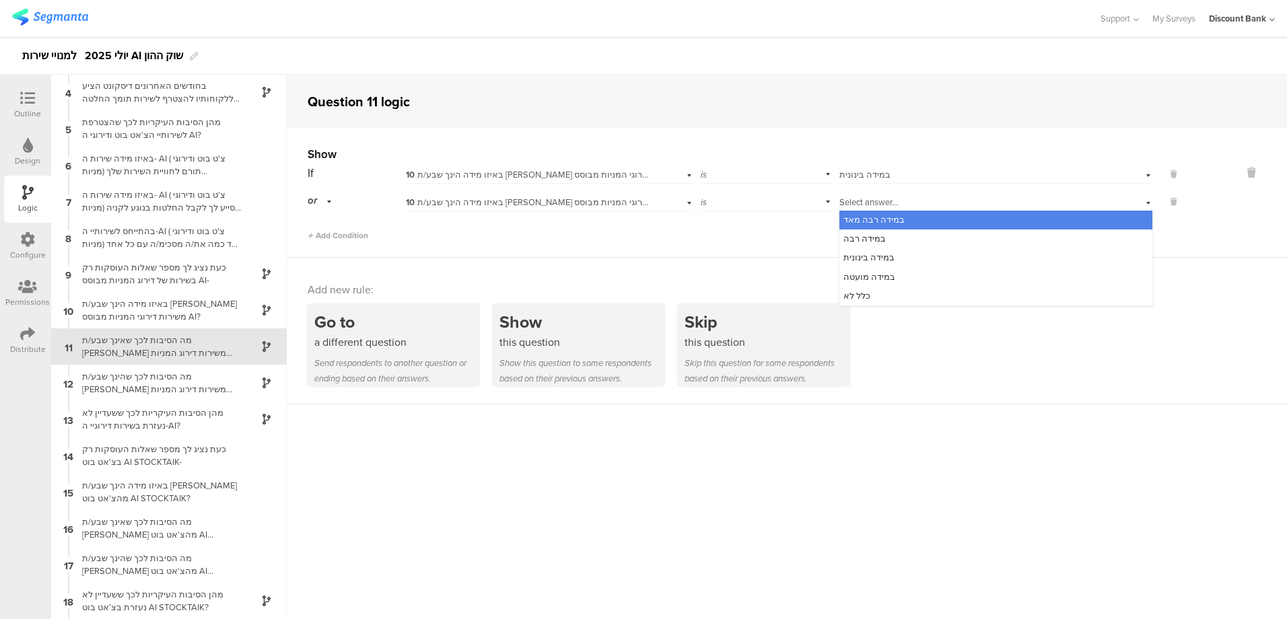
click at [852, 277] on span "במידה מועטה" at bounding box center [870, 277] width 52 height 13
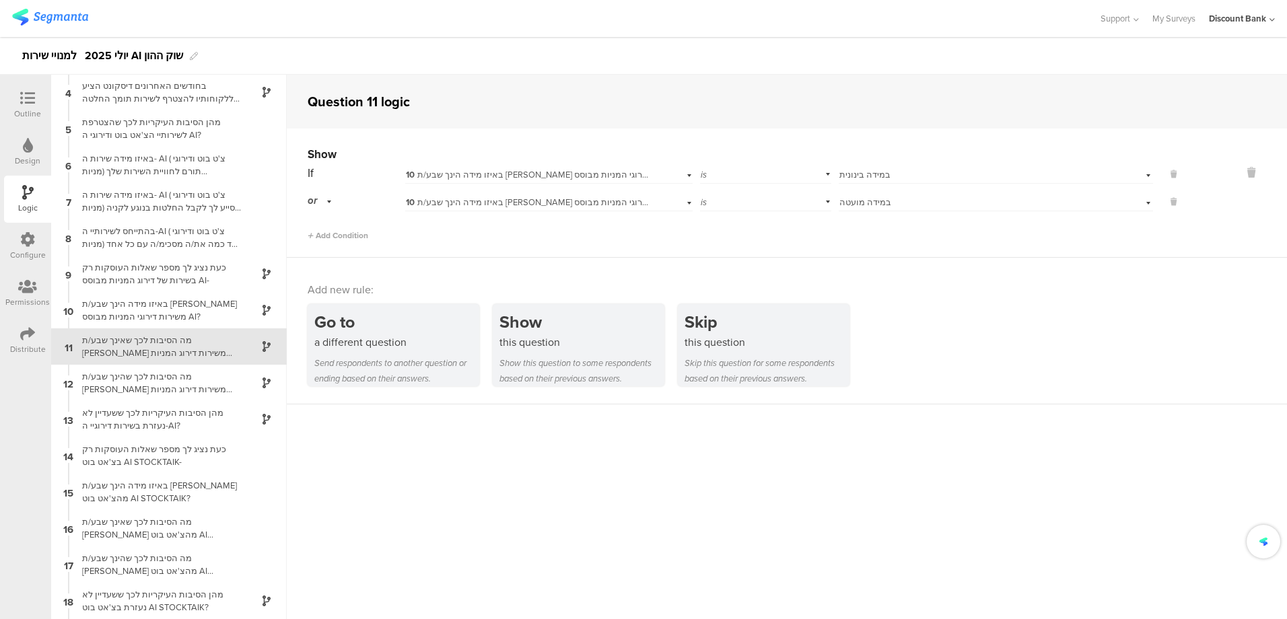
click at [332, 236] on span "Add Condition" at bounding box center [338, 236] width 61 height 12
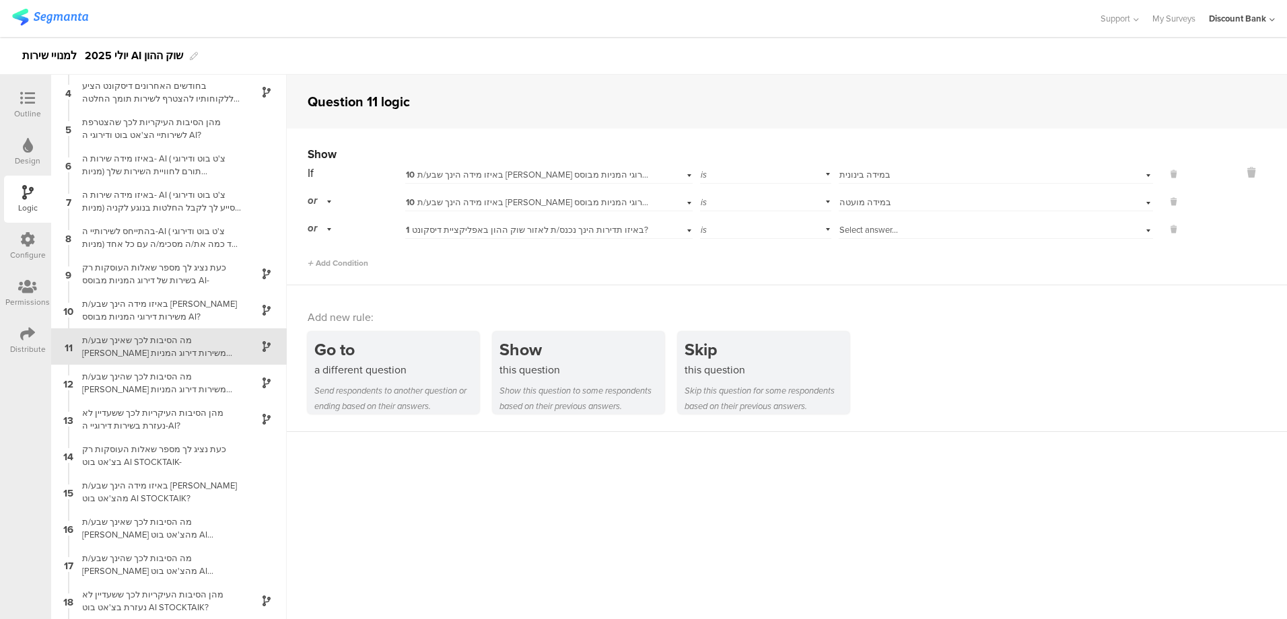
click at [502, 232] on span "1 באיזו תדירות הינך נכנס/ת לאזור שוק ההון באפליקציית דיסקונט?" at bounding box center [527, 230] width 242 height 13
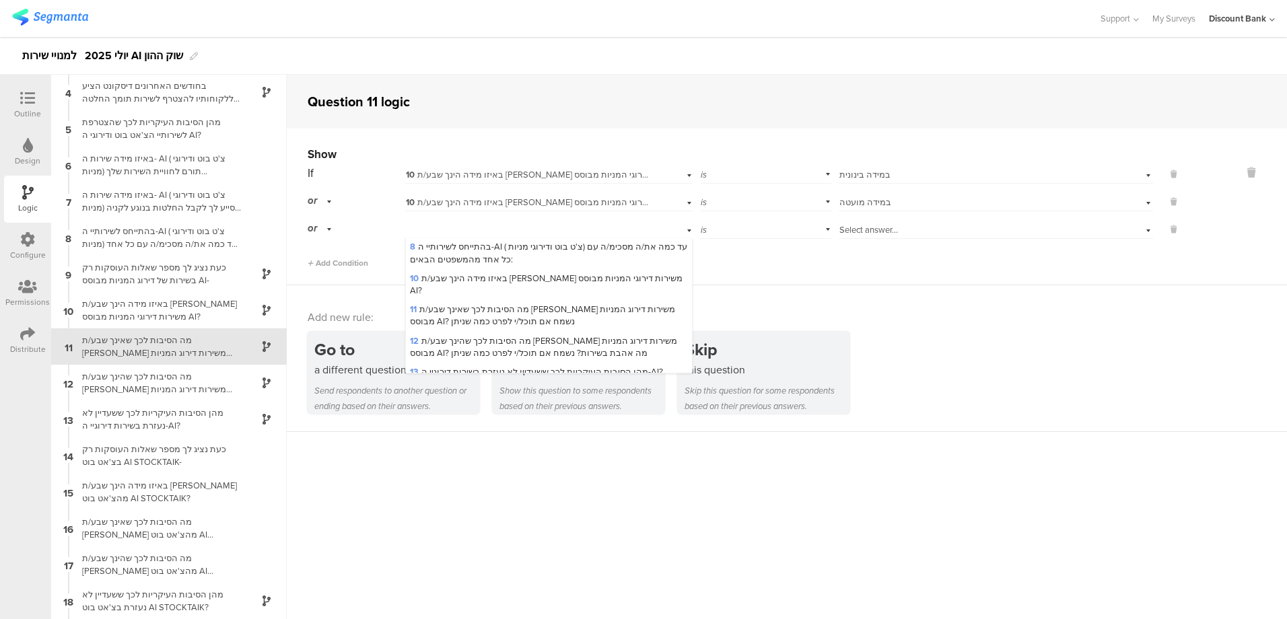
scroll to position [267, 0]
click at [505, 275] on span "10 באיזו מידה הינך שבע/ת רצון משירות דירוגי המניות מבוסס AI?" at bounding box center [546, 285] width 273 height 25
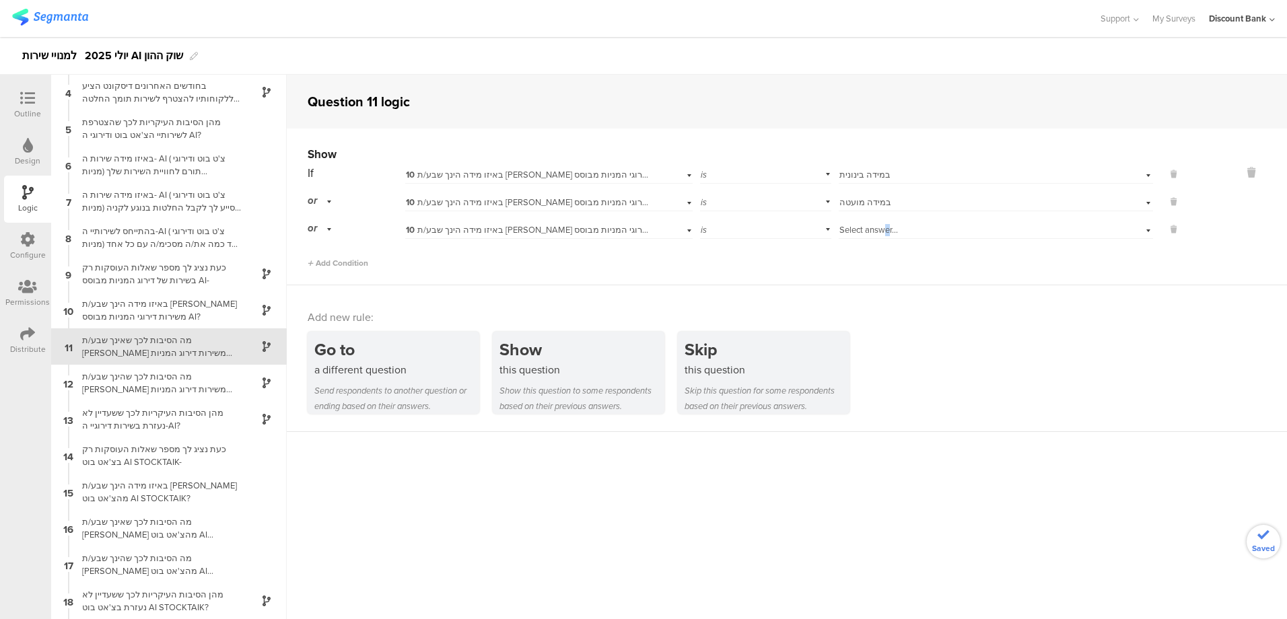
click at [880, 228] on span "Select answer..." at bounding box center [869, 230] width 59 height 13
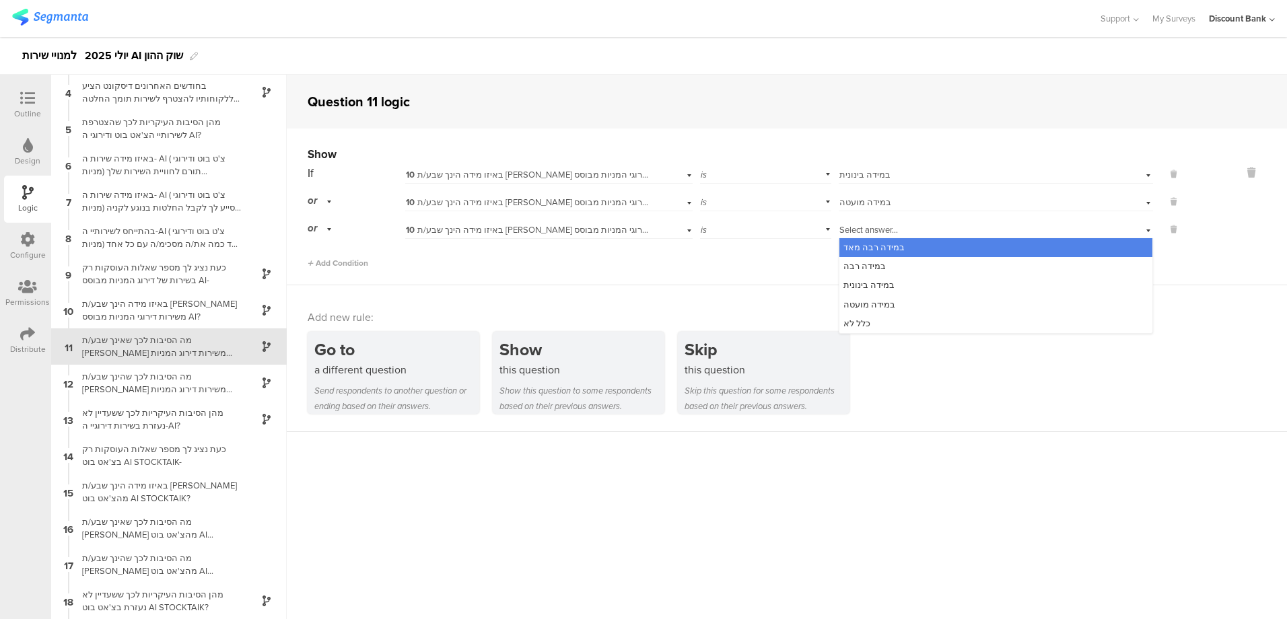
drag, startPoint x: 882, startPoint y: 234, endPoint x: 855, endPoint y: 325, distance: 94.2
click at [855, 325] on span "כלל לא" at bounding box center [857, 323] width 27 height 13
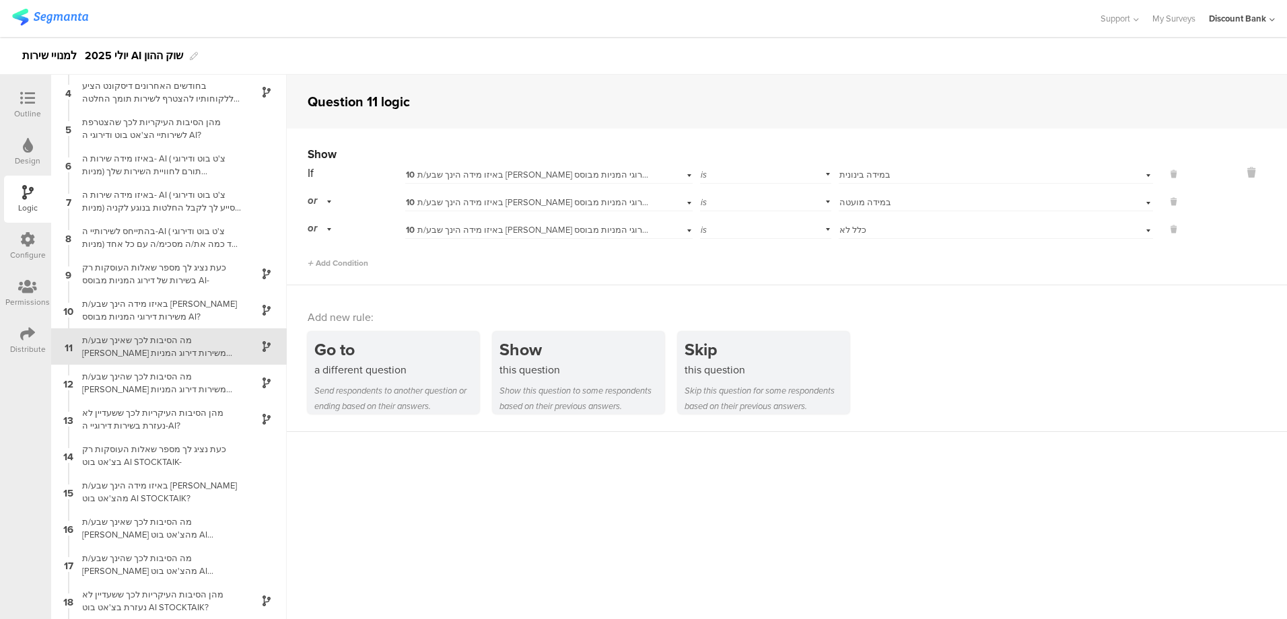
click at [136, 420] on div "מהן הסיבות העיקריות לכך ששעדיין לא נעזרת בשירות דירוגיי ה-AI?" at bounding box center [158, 420] width 168 height 26
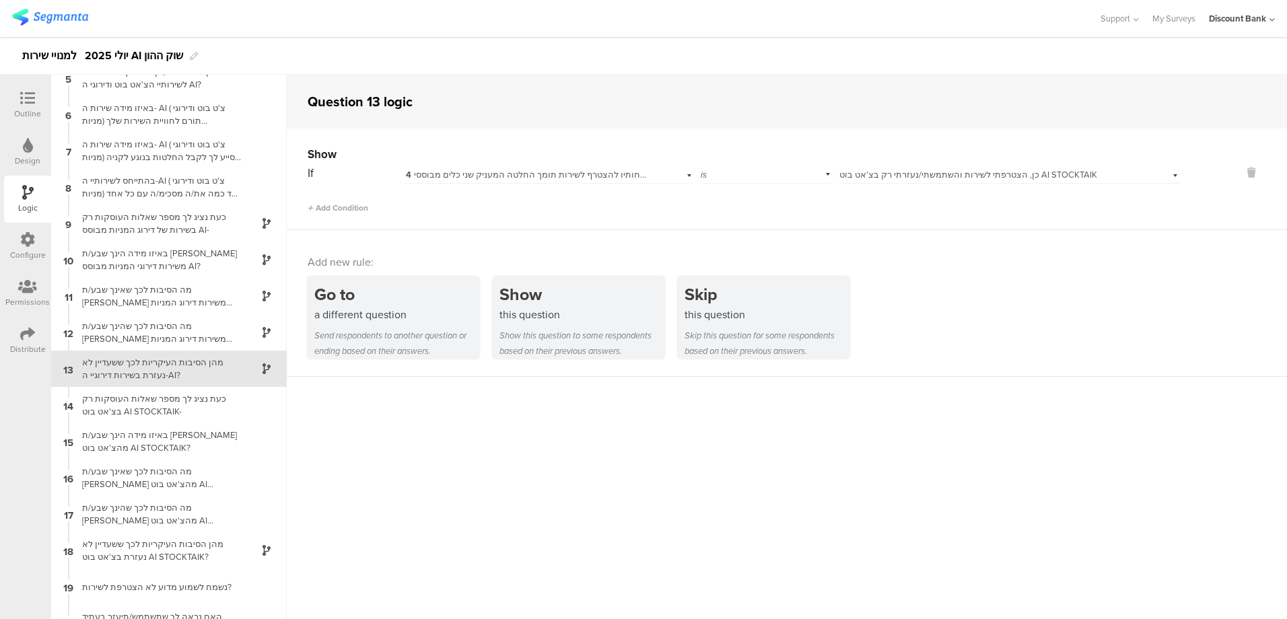
scroll to position [182, 0]
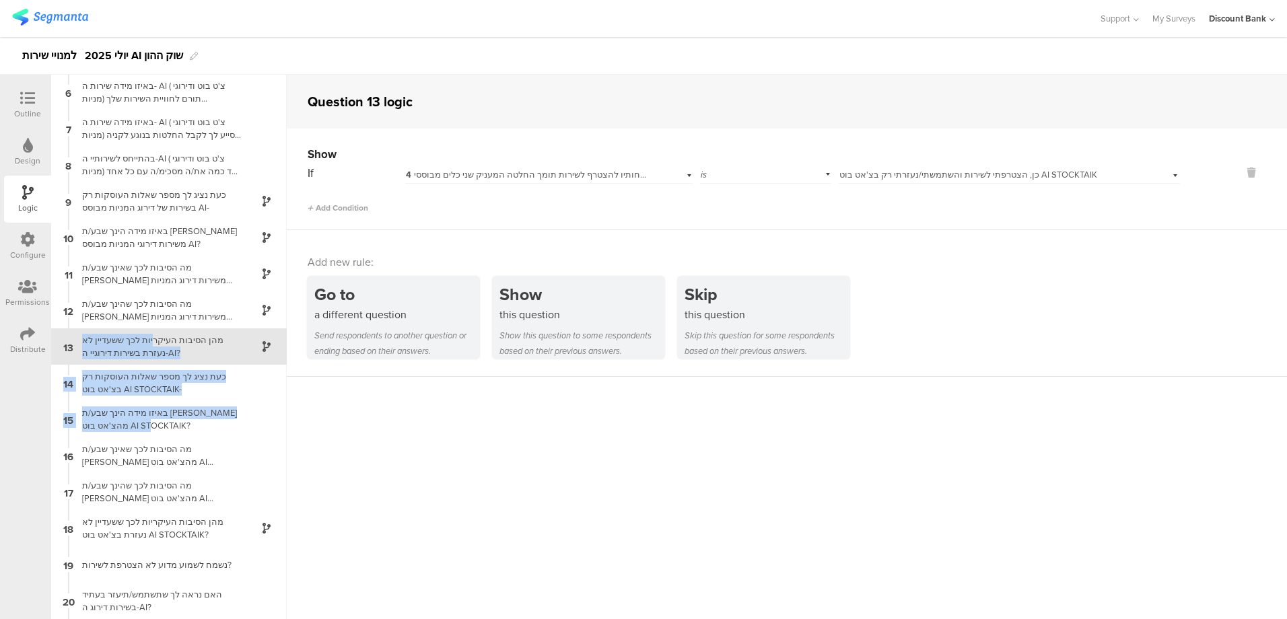
drag, startPoint x: 147, startPoint y: 344, endPoint x: 143, endPoint y: 428, distance: 83.6
click at [144, 427] on div "1 באיזו תדירות הינך נכנס/ת לאזור שוק ההון באפליקציית דיסקונט? 2 בהתבסס על החווי…" at bounding box center [169, 347] width 236 height 545
click at [129, 341] on div "מהן הסיבות העיקריות לכך ששעדיין לא נעזרת בשירות דירוגיי ה-AI?" at bounding box center [158, 347] width 168 height 26
drag, startPoint x: 191, startPoint y: 341, endPoint x: 193, endPoint y: 424, distance: 82.2
click at [193, 420] on div "1 באיזו תדירות הינך נכנס/ת לאזור שוק ההון באפליקציית דיסקונט? 2 בהתבסס על החווי…" at bounding box center [169, 347] width 236 height 545
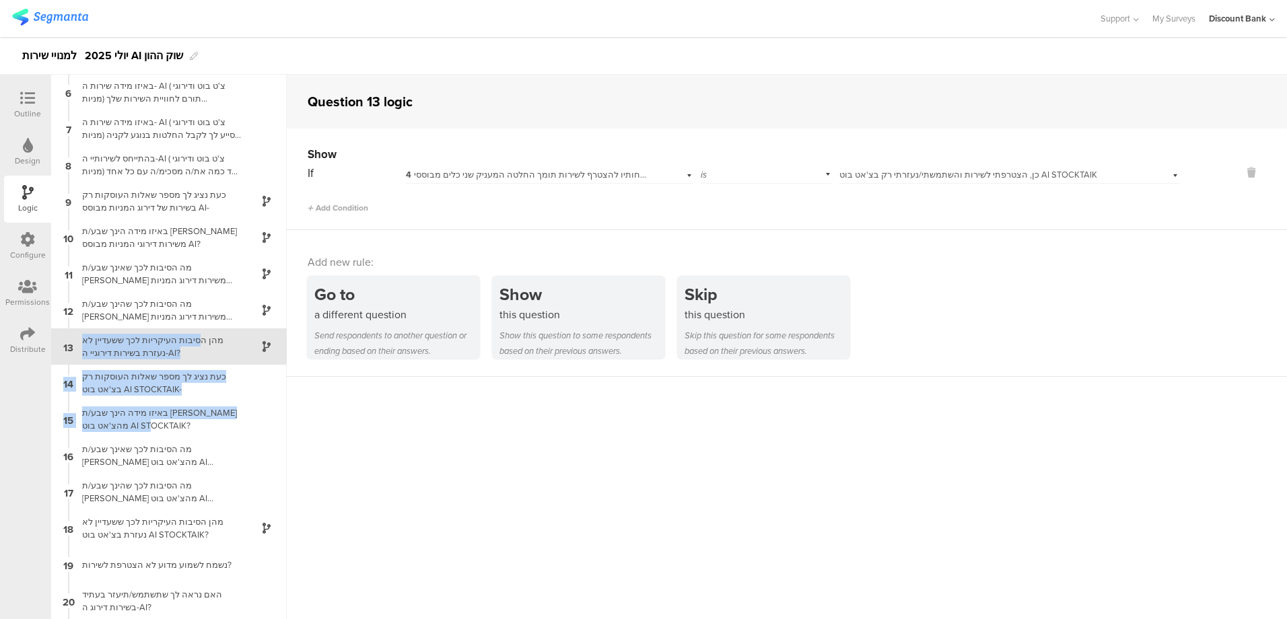
click at [197, 345] on div "מהן הסיבות העיקריות לכך ששעדיין לא נעזרת בשירות דירוגיי ה-AI?" at bounding box center [158, 347] width 168 height 26
drag, startPoint x: 228, startPoint y: 335, endPoint x: 230, endPoint y: 421, distance: 86.2
click at [230, 411] on div "1 באיזו תדירות הינך נכנס/ת לאזור שוק ההון באפליקציית דיסקונט? 2 בהתבסס על החווי…" at bounding box center [169, 347] width 236 height 545
click at [380, 452] on sg-question-logic-editor "Question 13 logic Show If 4 בחודשים האחרונים דיסקונט הציע ללקוחותיו להצטרף לשיר…" at bounding box center [787, 347] width 1001 height 545
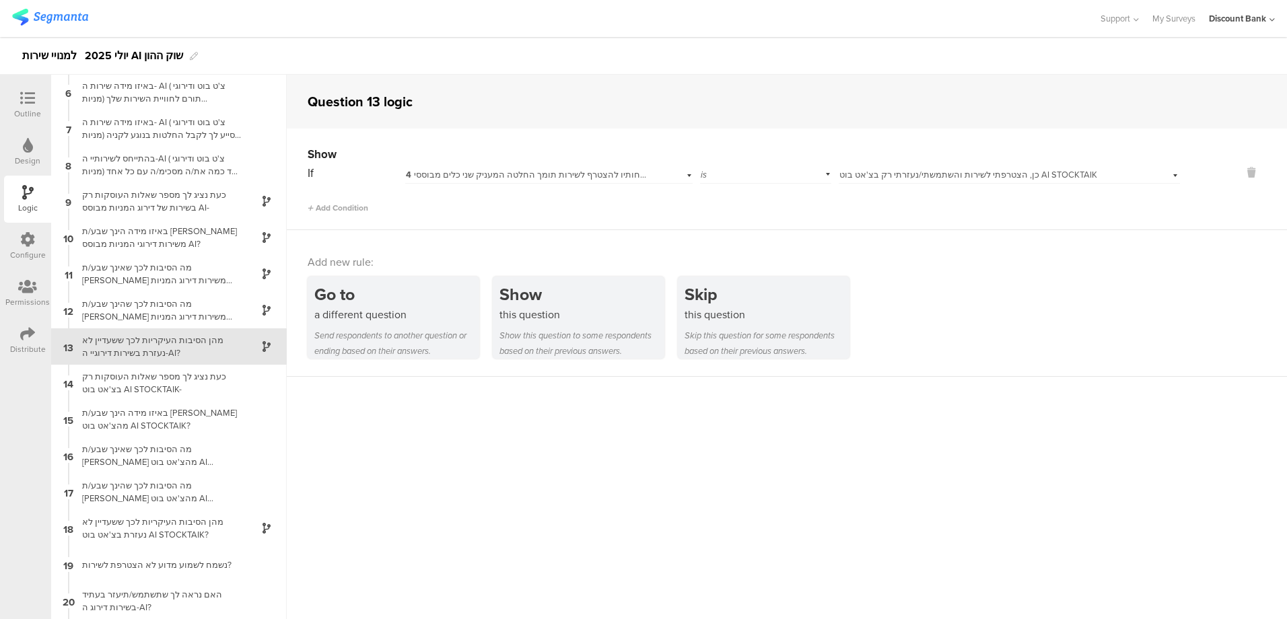
click at [125, 383] on div "כעת נציג לך מספר שאלות העוסקות רק בצ'אט בוט AI STOCKTAIK-" at bounding box center [158, 383] width 168 height 26
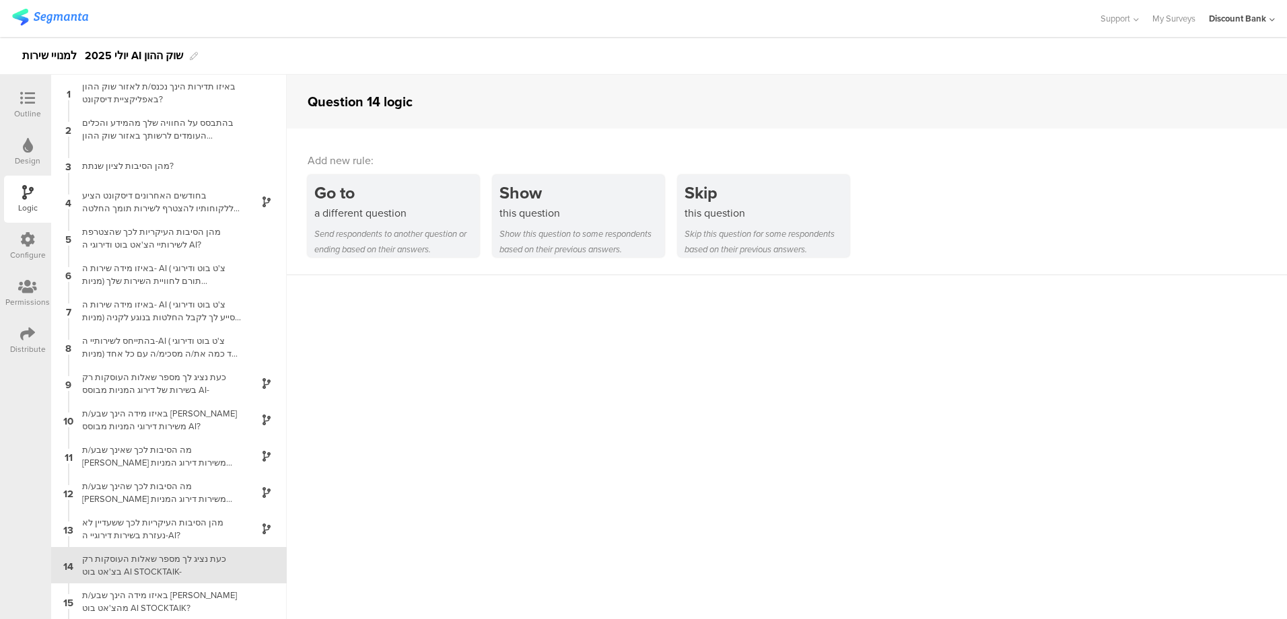
scroll to position [219, 0]
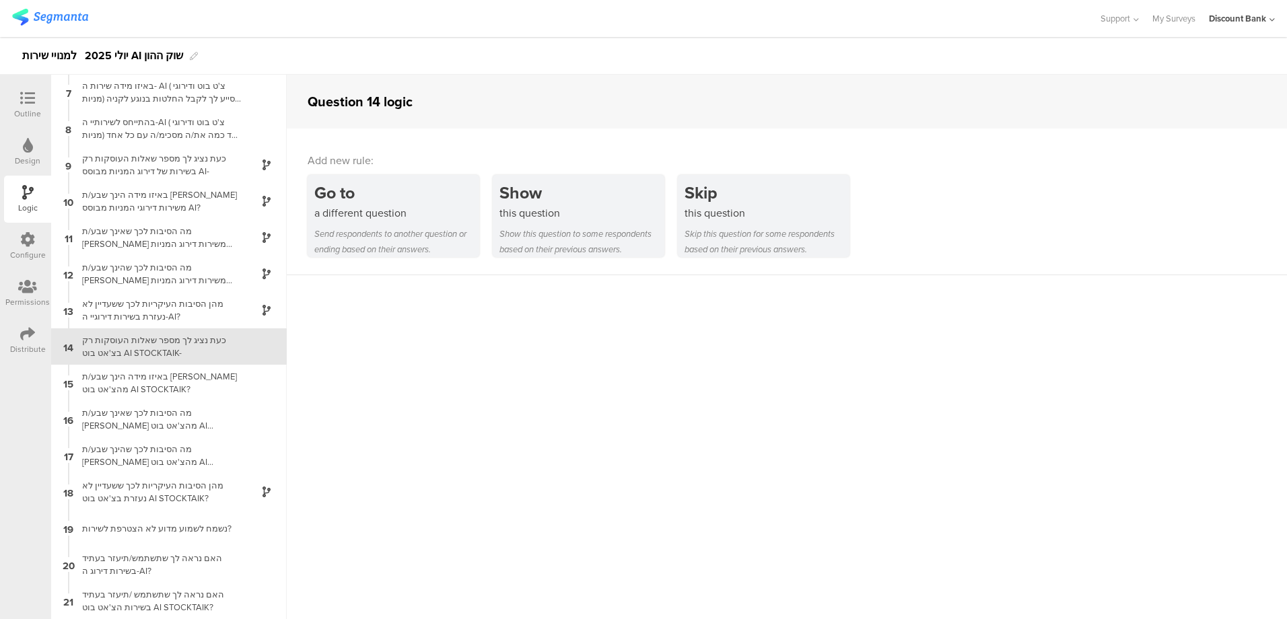
click at [546, 198] on div "Show" at bounding box center [582, 192] width 165 height 25
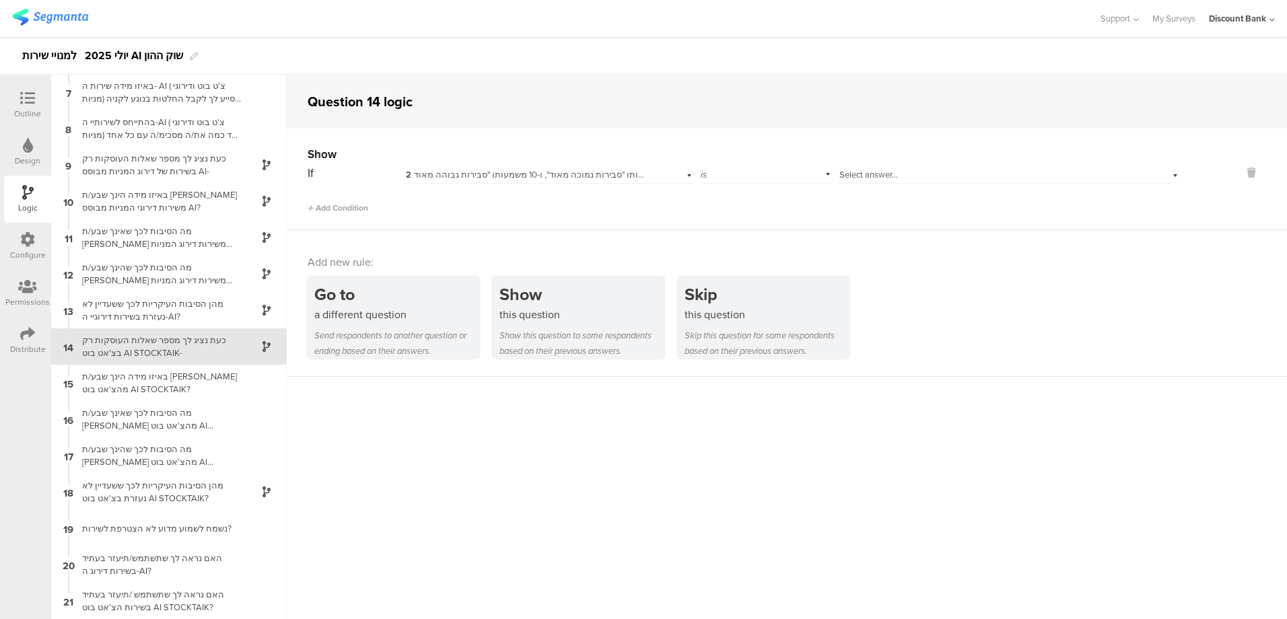
click at [556, 182] on div "2 בהתבסס על החוויה שלך מהמידע והכלים העומדים לרשותך באזור שוק ההון באפליקציית ד…" at bounding box center [549, 173] width 288 height 21
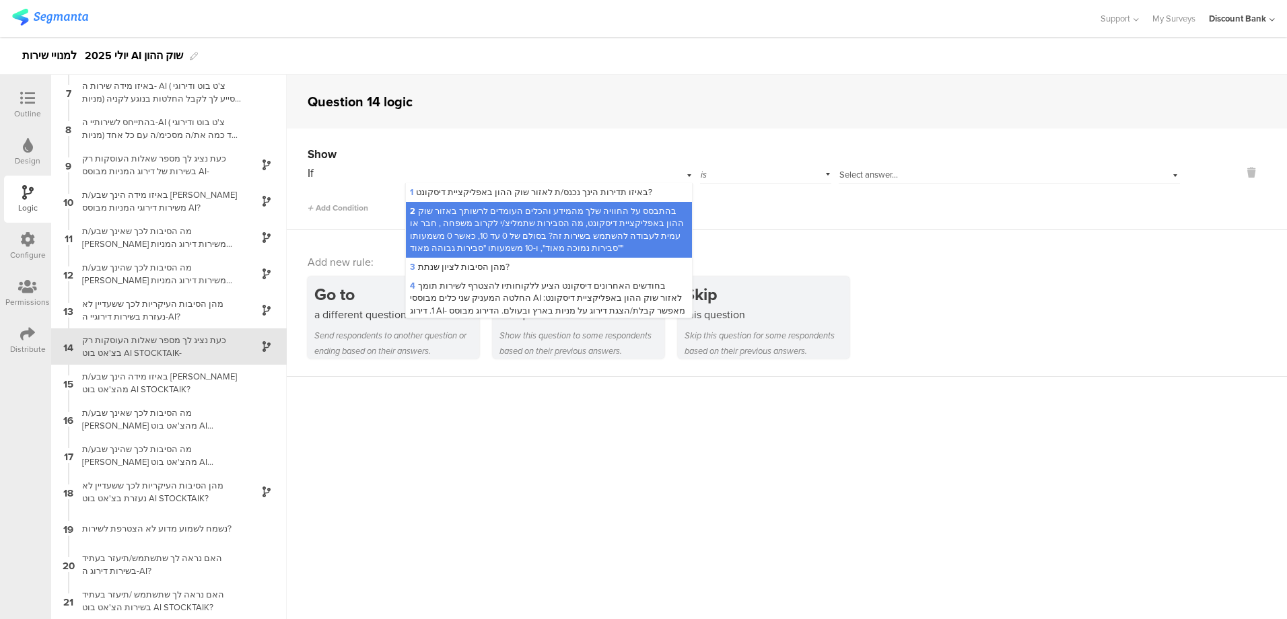
click at [609, 285] on span "4 בחודשים האחרונים דיסקונט הציע ללקוחותיו להצטרף לשירות תומך החלטה המעניק שני כ…" at bounding box center [548, 322] width 277 height 86
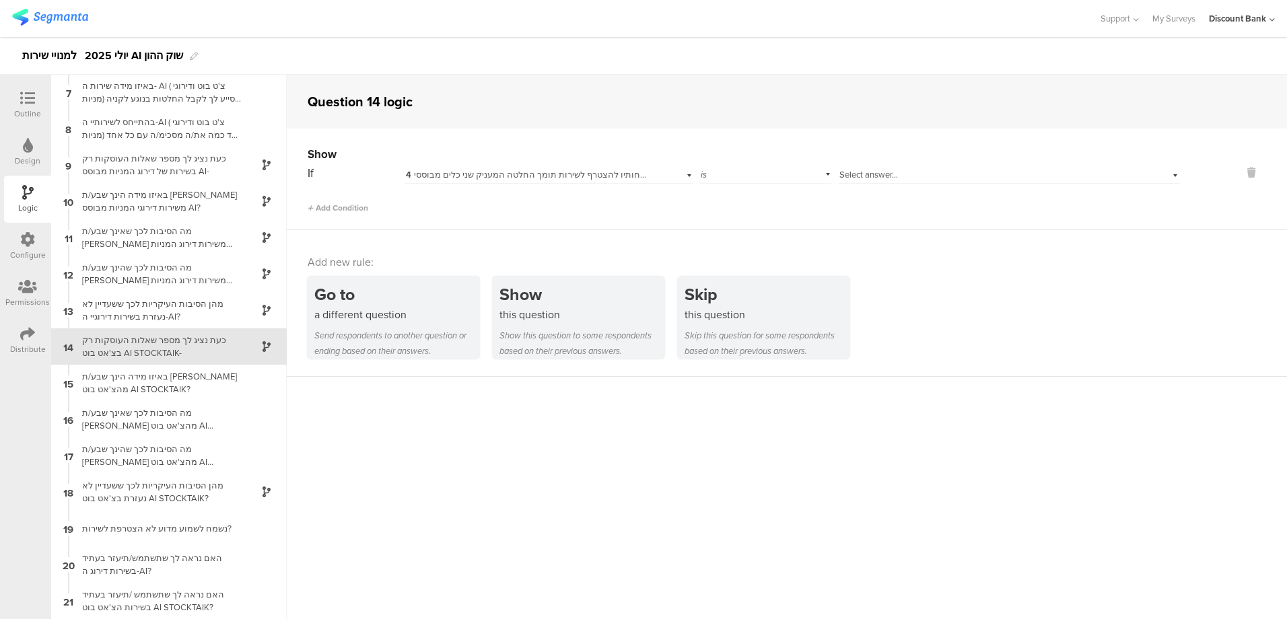
click at [840, 173] on span "Select answer..." at bounding box center [869, 174] width 59 height 13
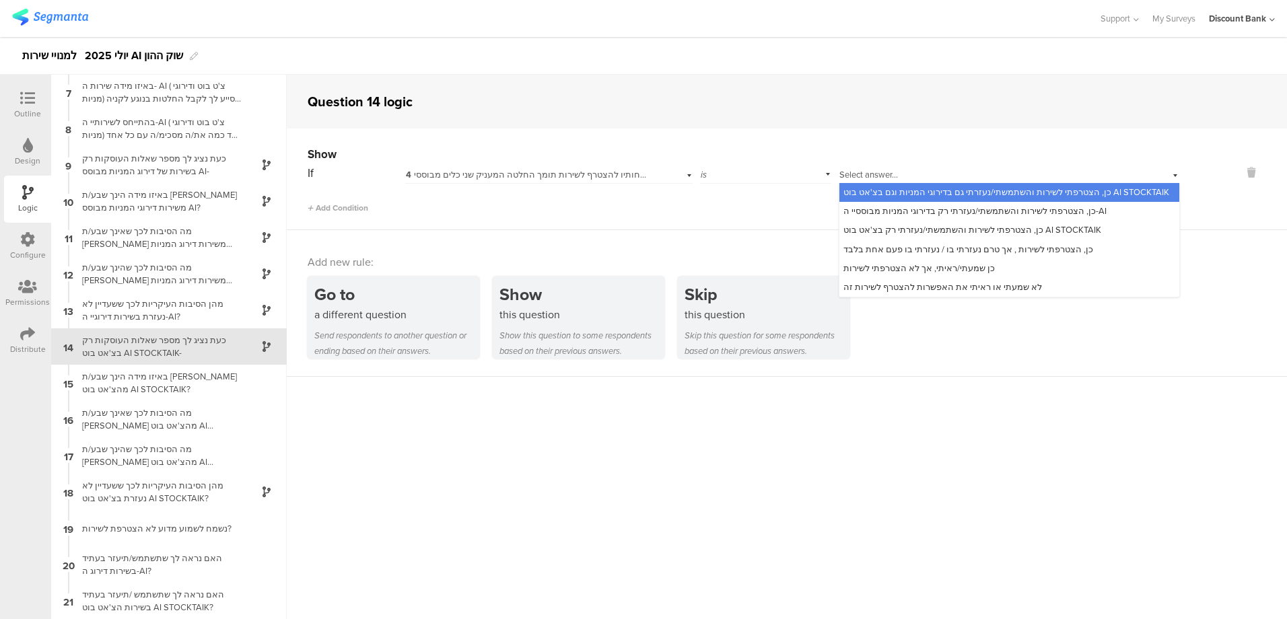
click at [861, 190] on span "כן, הצטרפתי לשירות והשתמשתי/נעזרתי גם בדירוגי המניות וגם בצ'אט בוט AI STOCKTAIK" at bounding box center [1007, 192] width 326 height 13
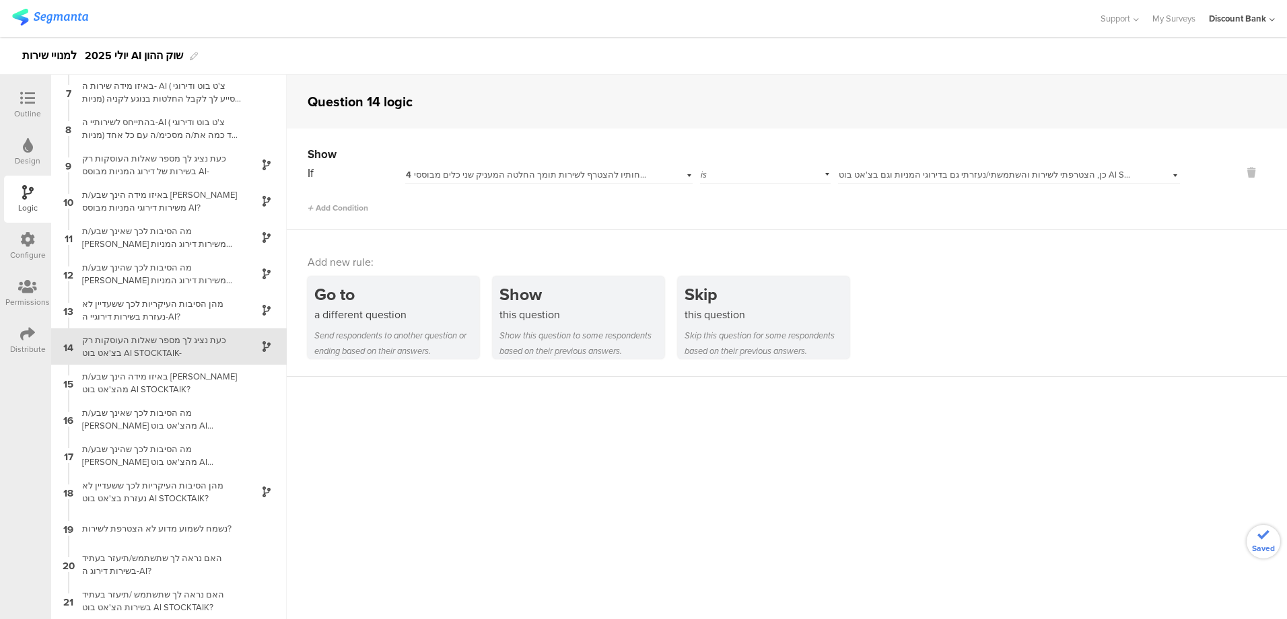
click at [337, 205] on span "Add Condition" at bounding box center [338, 208] width 61 height 12
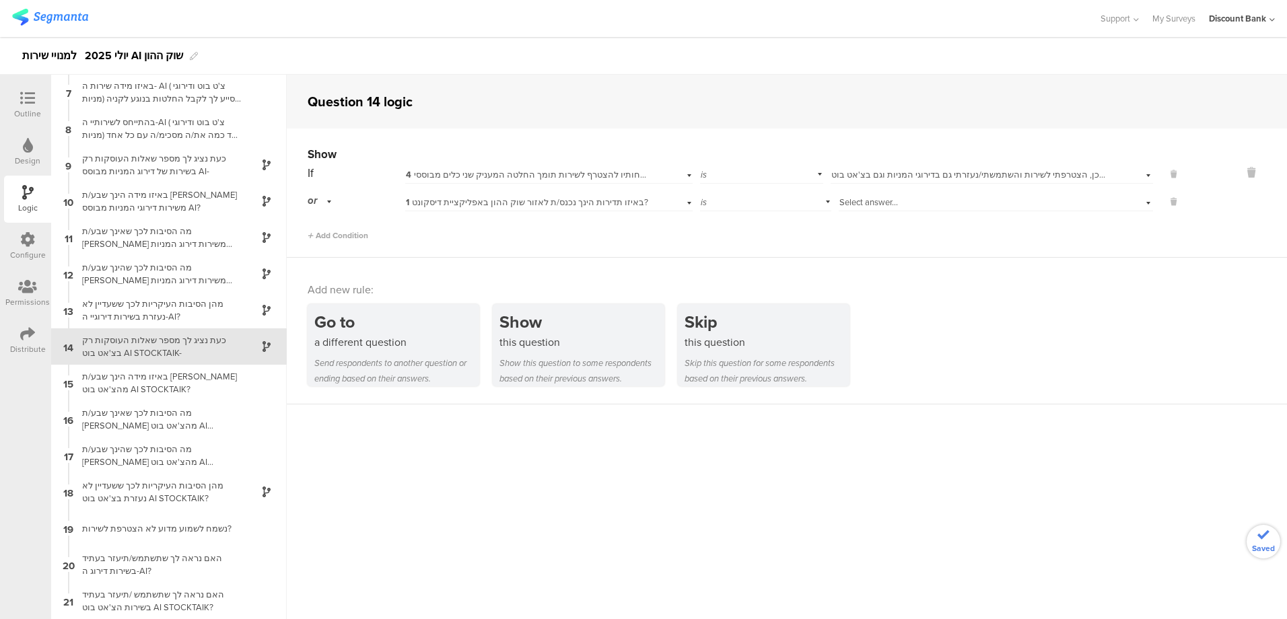
click at [484, 204] on span "1 באיזו תדירות הינך נכנס/ת לאזור שוק ההון באפליקציית דיסקונט?" at bounding box center [527, 202] width 242 height 13
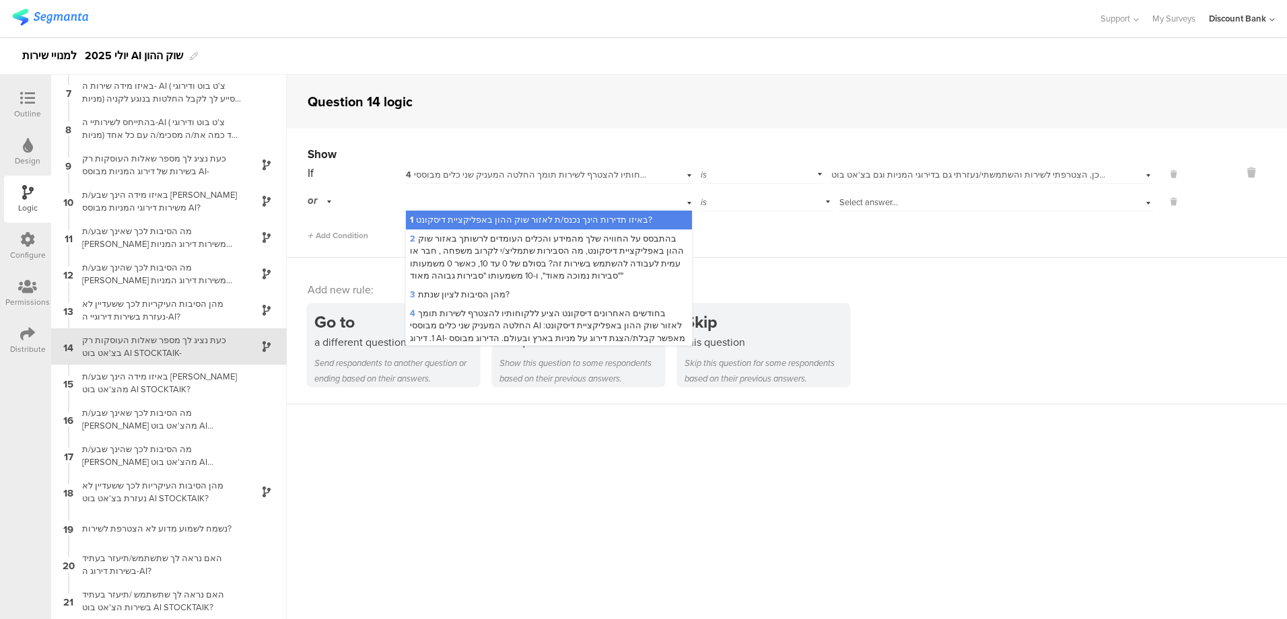
click at [528, 325] on span "4 בחודשים האחרונים דיסקונט הציע ללקוחותיו להצטרף לשירות תומך החלטה המעניק שני כ…" at bounding box center [548, 350] width 277 height 86
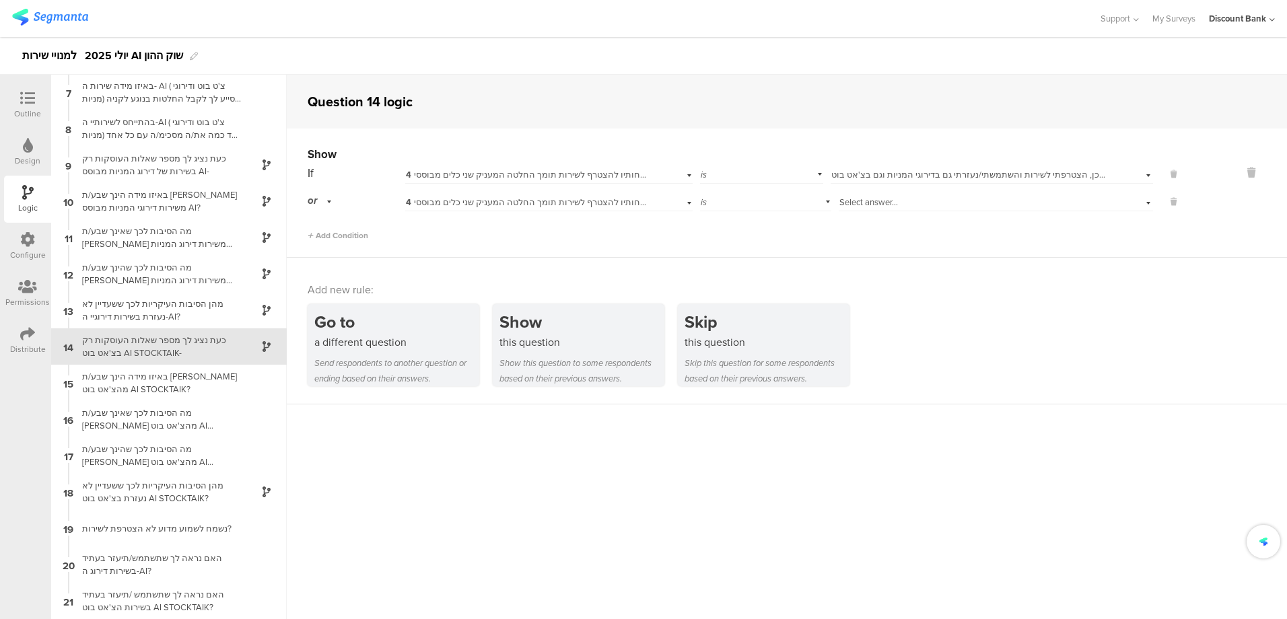
click at [850, 200] on span "Select answer..." at bounding box center [869, 202] width 59 height 13
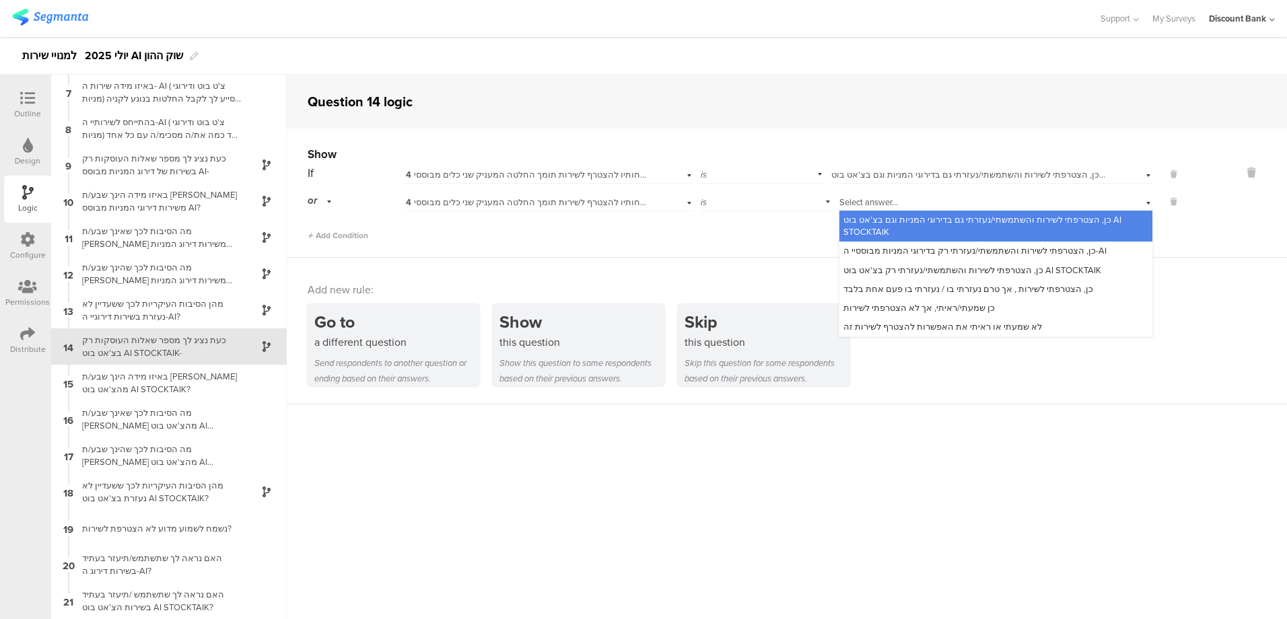
click at [865, 272] on span "כן, הצטרפתי לשירות והשתמשתי/נעזרתי רק בצ'אט בוט AI STOCKTAIK" at bounding box center [973, 270] width 258 height 13
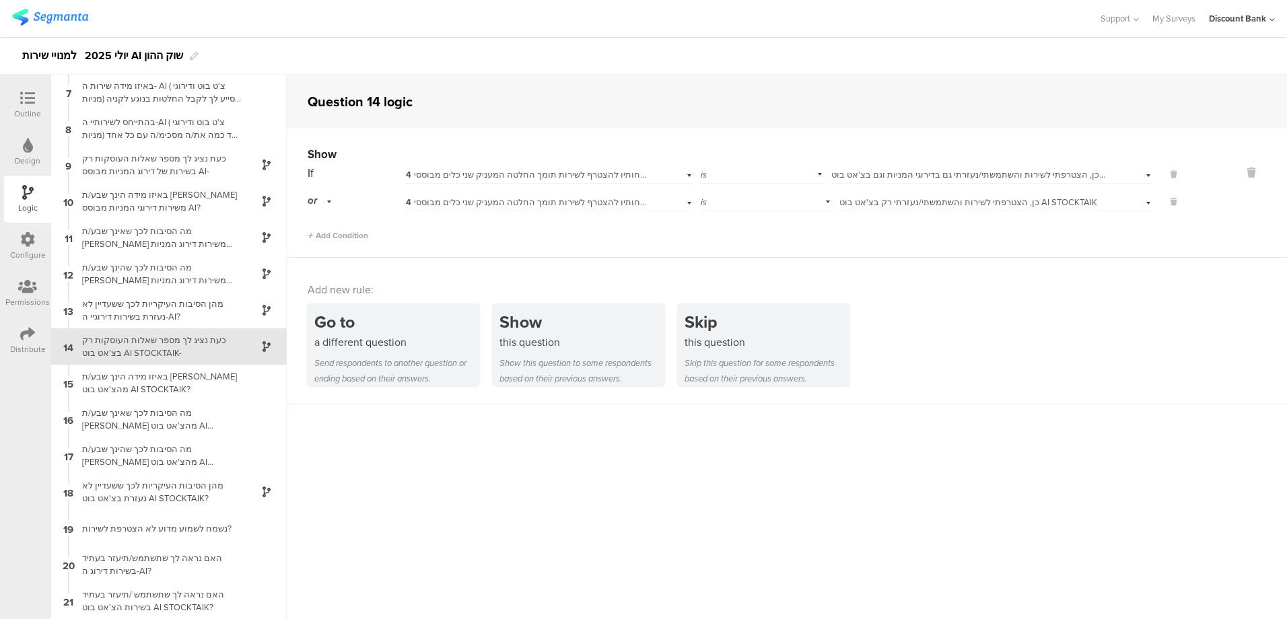
click at [149, 389] on div "באיזו מידה הינך שבע/ת [PERSON_NAME] מהצ'אט בוט AI STOCKTAIK?" at bounding box center [158, 383] width 168 height 26
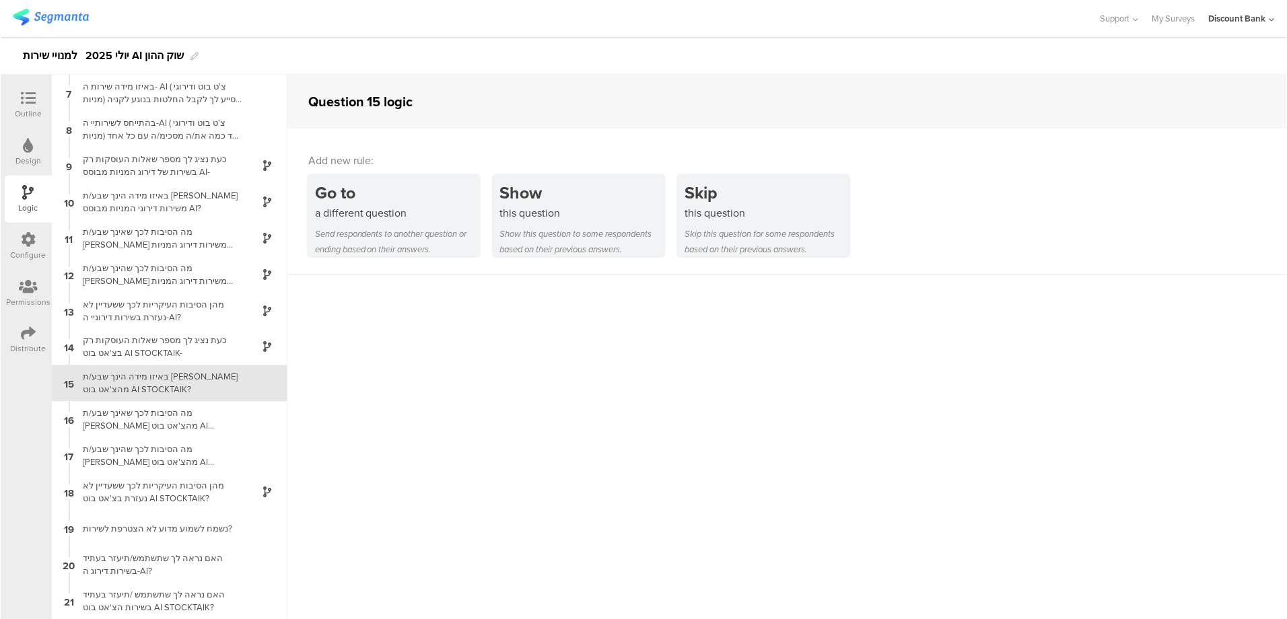
scroll to position [219, 0]
click at [149, 344] on div "כעת נציג לך מספר שאלות העוסקות רק בצ'אט בוט AI STOCKTAIK-" at bounding box center [158, 347] width 168 height 26
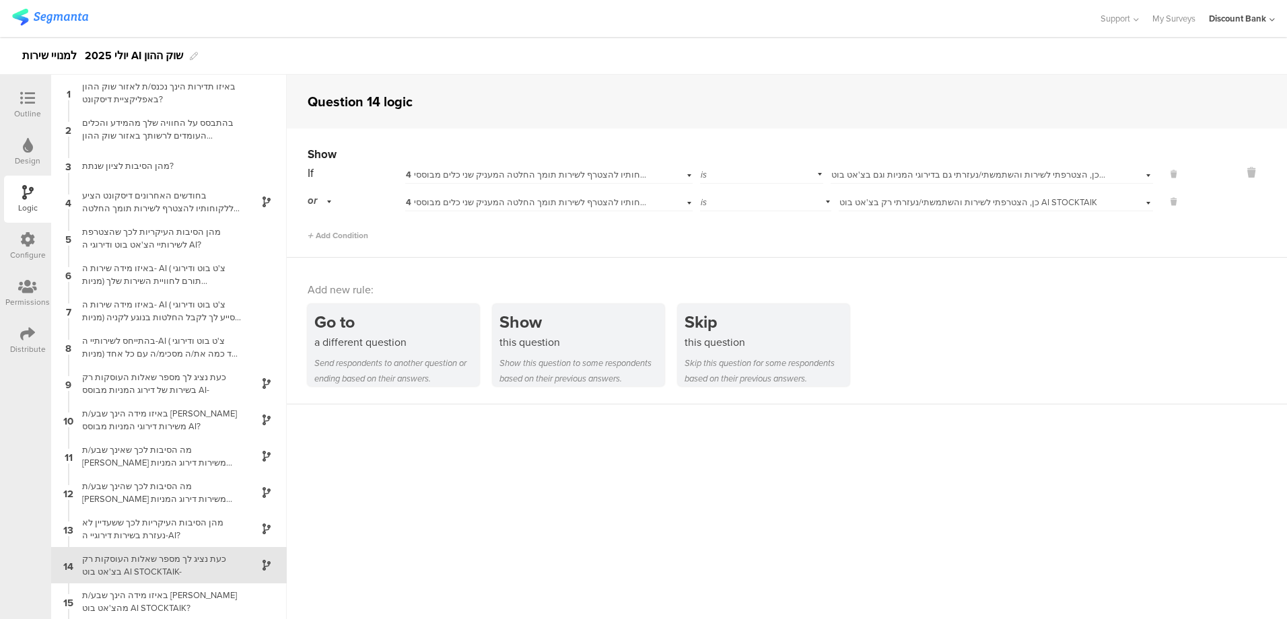
scroll to position [219, 0]
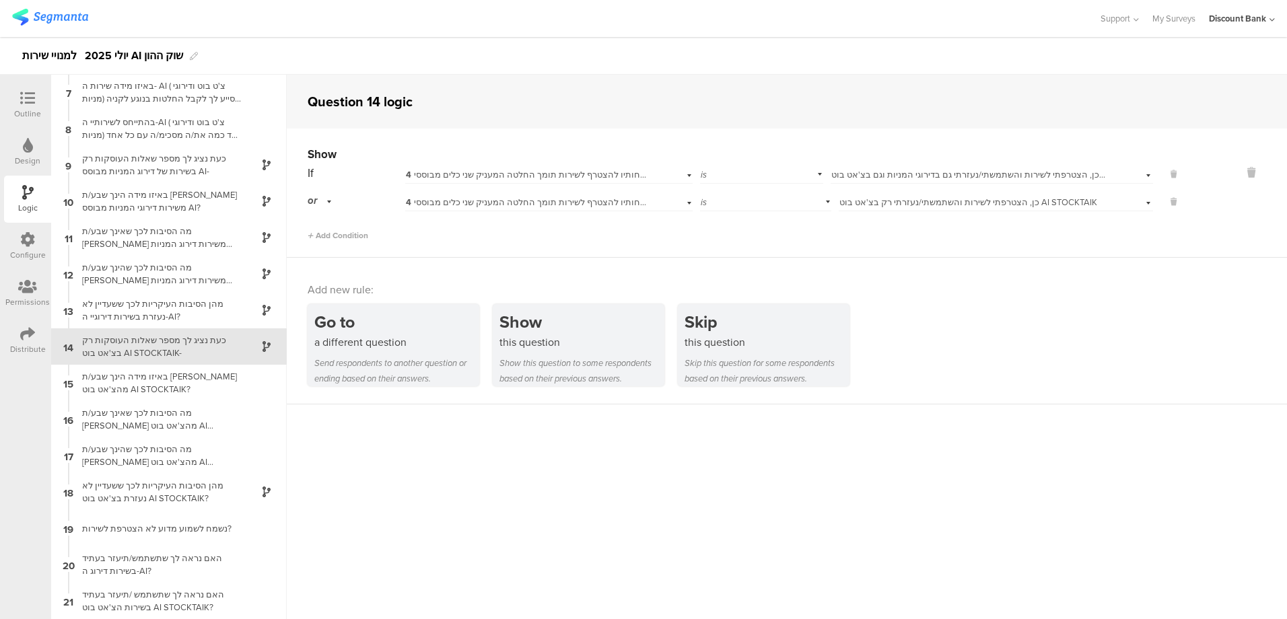
click at [157, 385] on div "באיזו מידה הינך שבע/ת [PERSON_NAME] מהצ'אט בוט AI STOCKTAIK?" at bounding box center [158, 383] width 168 height 26
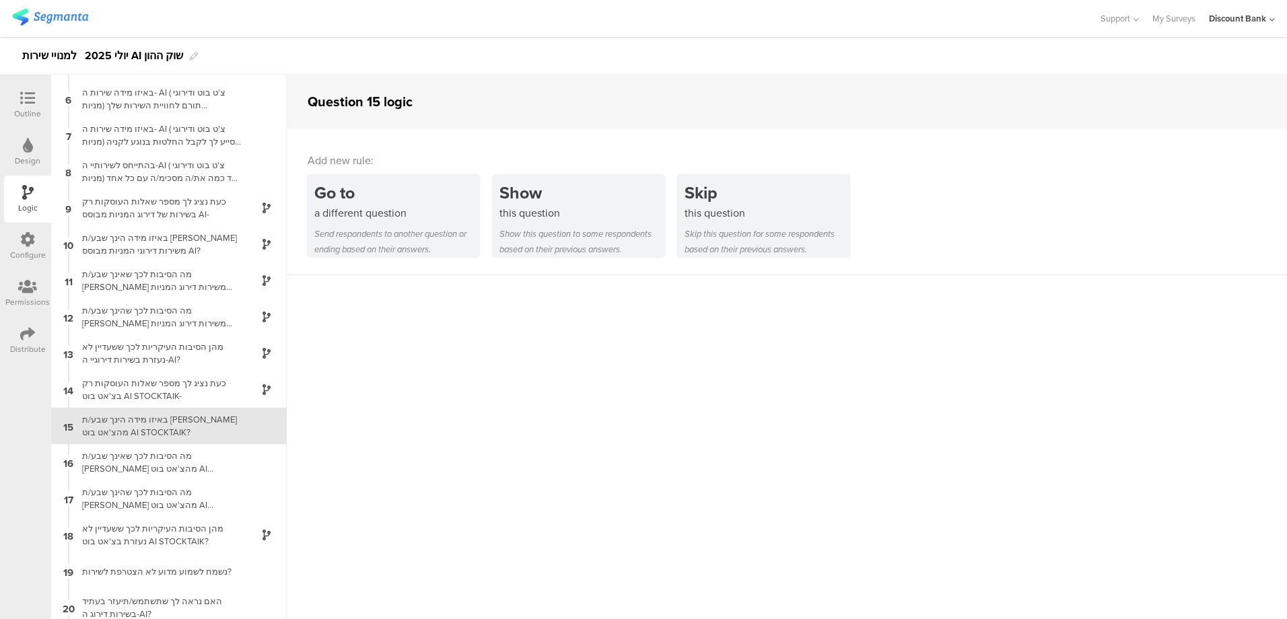
scroll to position [219, 0]
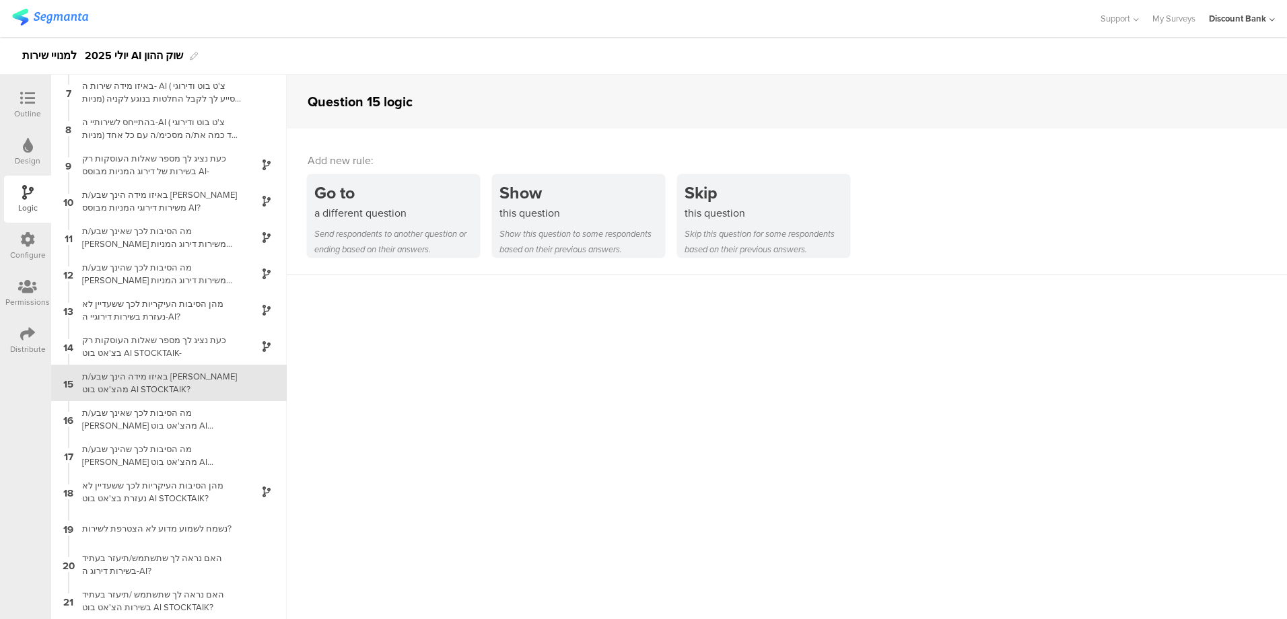
click at [164, 382] on div "באיזו מידה הינך שבע/ת [PERSON_NAME] מהצ'אט בוט AI STOCKTAIK?" at bounding box center [158, 383] width 168 height 26
click at [148, 346] on div "כעת נציג לך מספר שאלות העוסקות רק בצ'אט בוט AI STOCKTAIK-" at bounding box center [158, 347] width 168 height 26
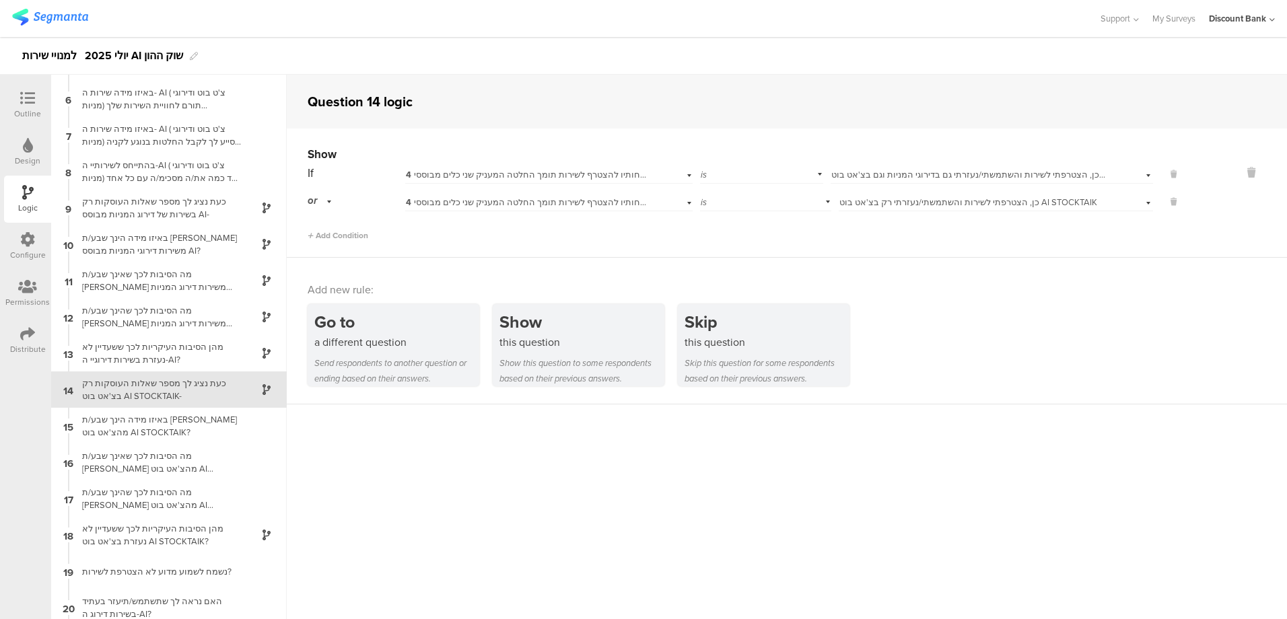
scroll to position [219, 0]
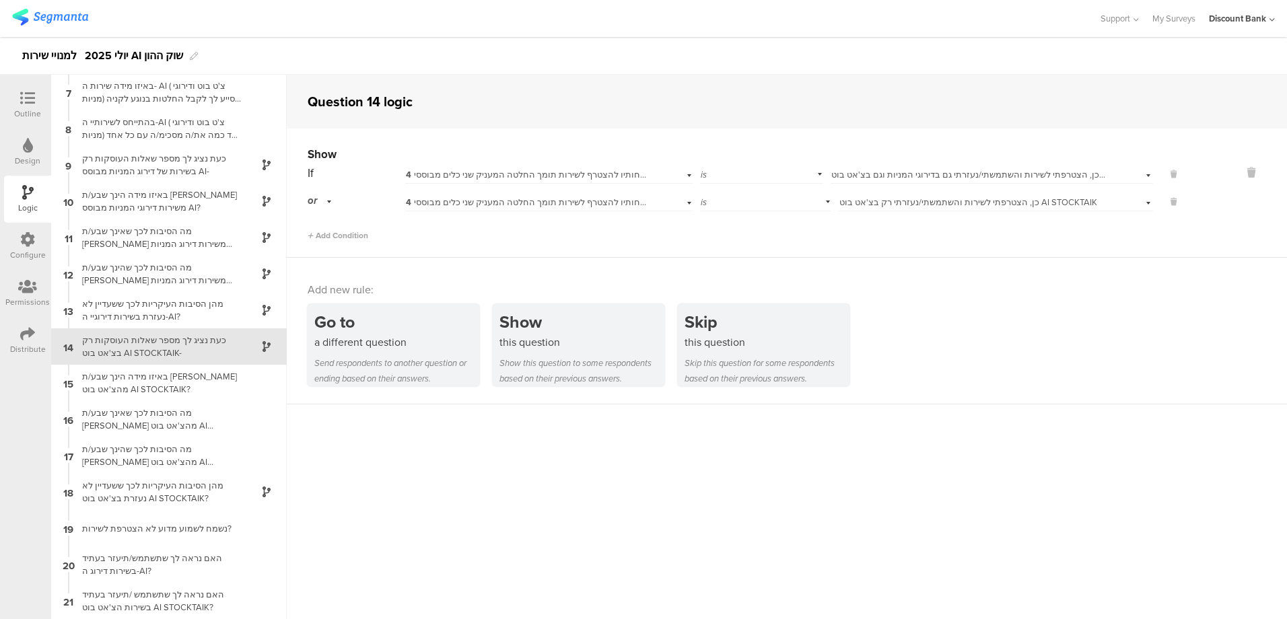
click at [136, 377] on div "באיזו מידה הינך שבע/ת [PERSON_NAME] מהצ'אט בוט AI STOCKTAIK?" at bounding box center [158, 383] width 168 height 26
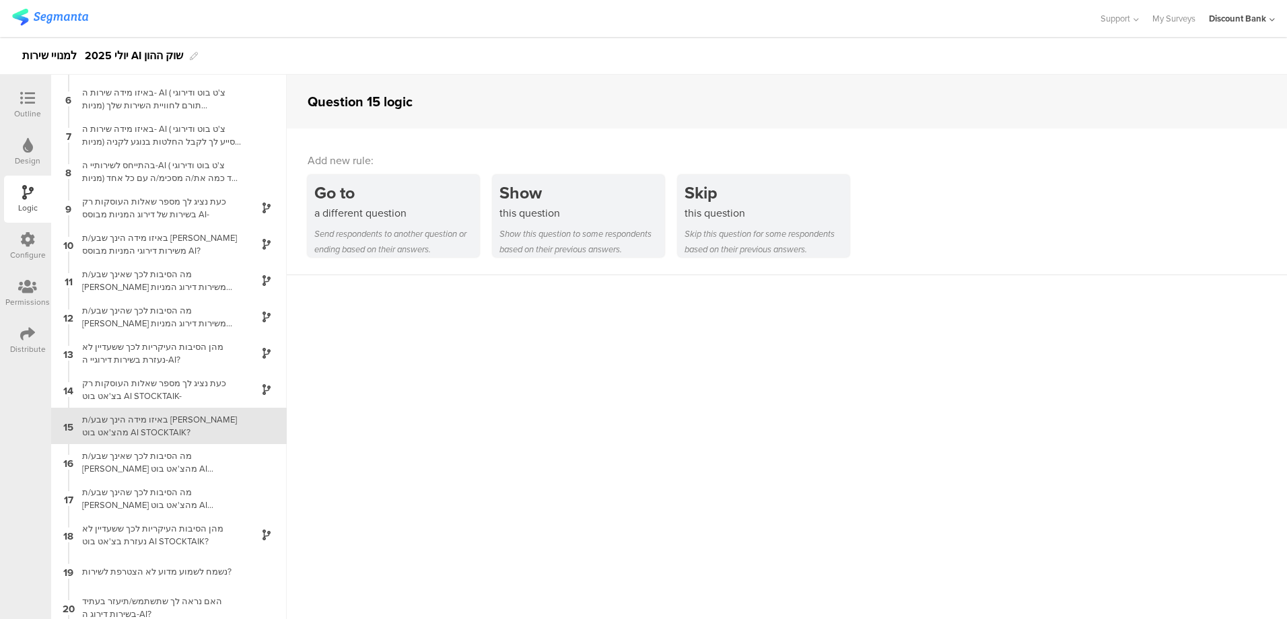
scroll to position [219, 0]
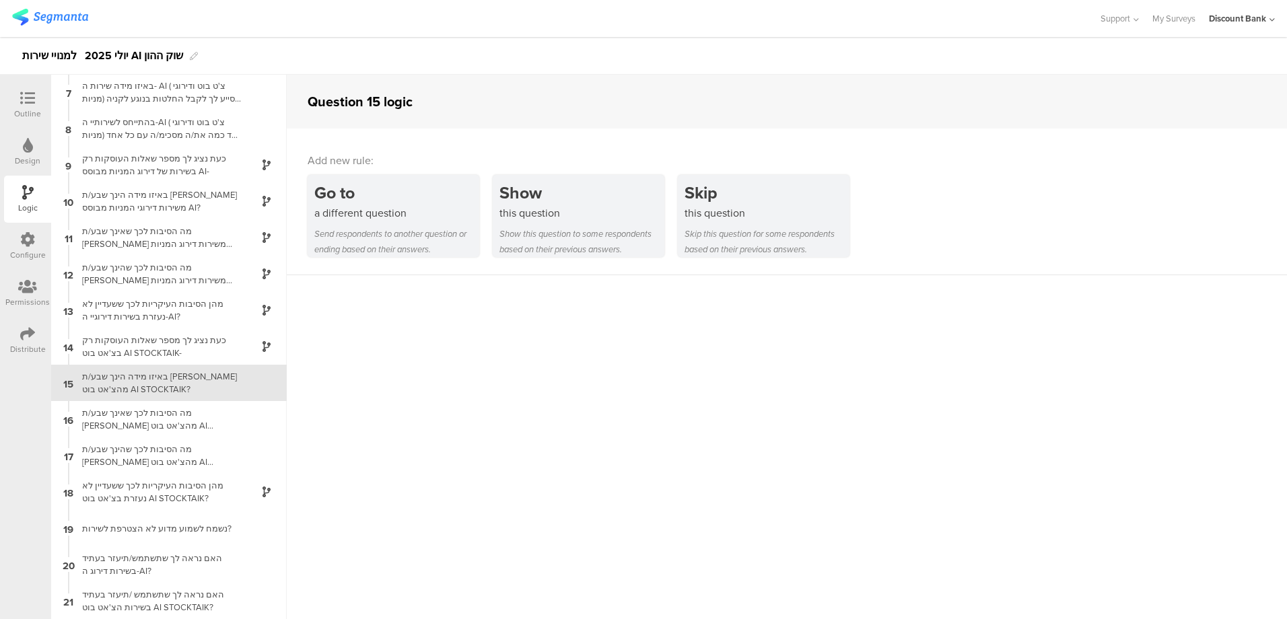
click at [546, 196] on div "Show" at bounding box center [582, 192] width 165 height 25
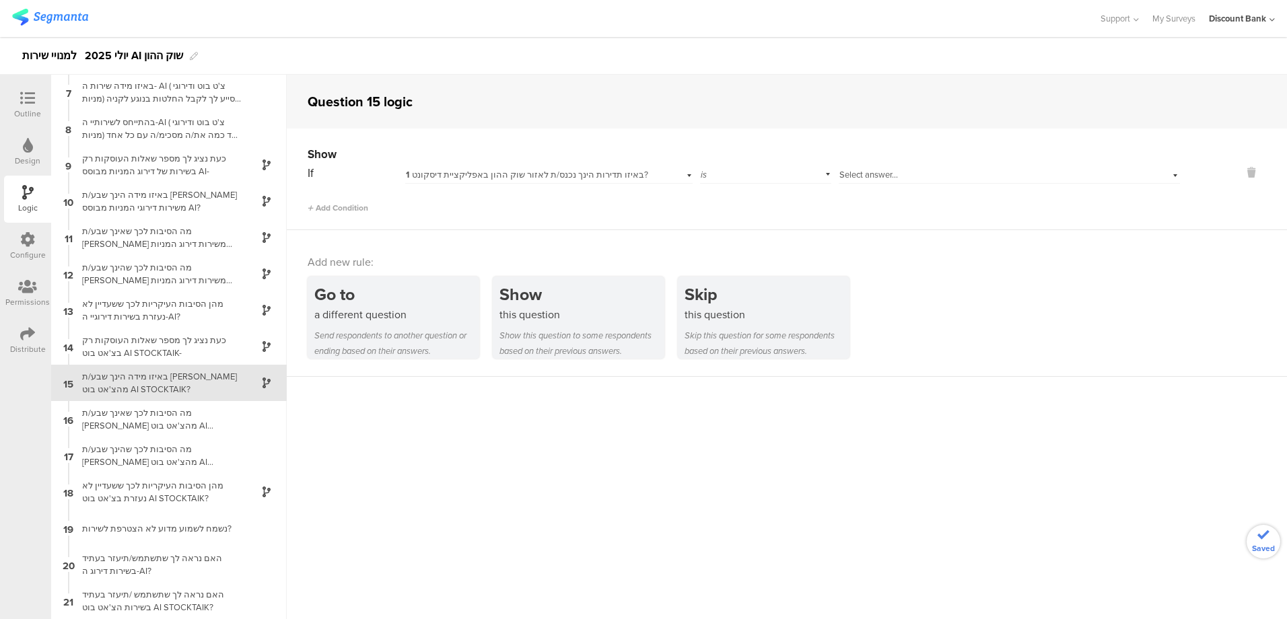
click at [528, 177] on span "1 באיזו תדירות הינך נכנס/ת לאזור שוק ההון באפליקציית דיסקונט?" at bounding box center [527, 174] width 242 height 13
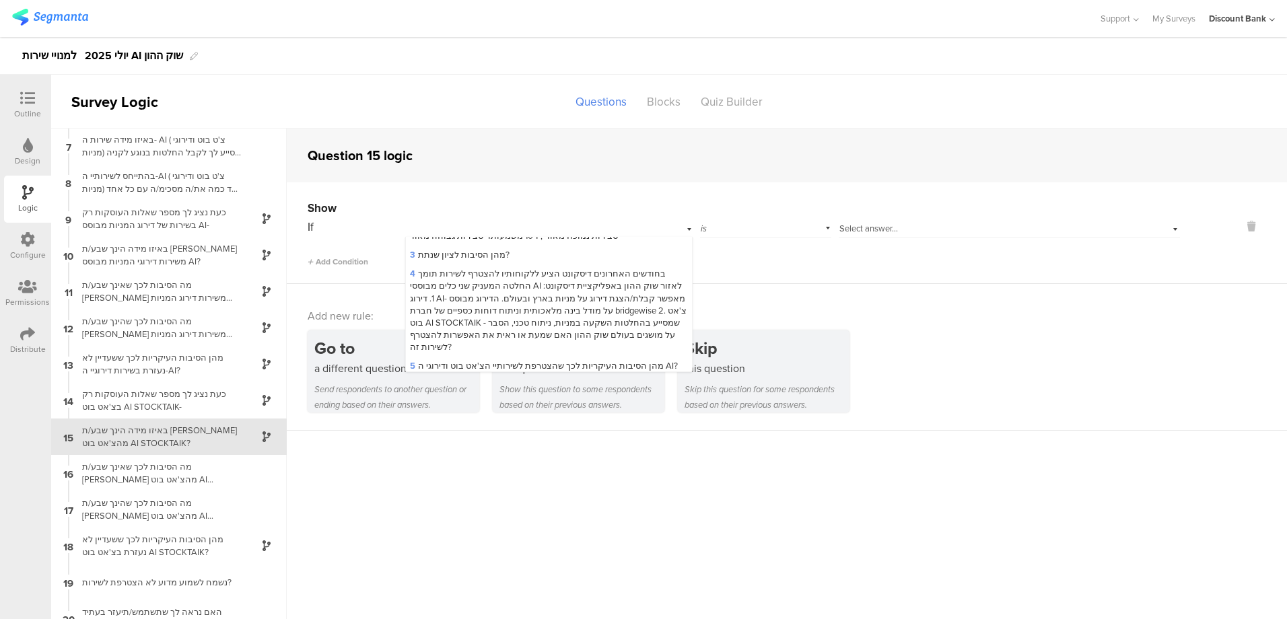
scroll to position [0, 0]
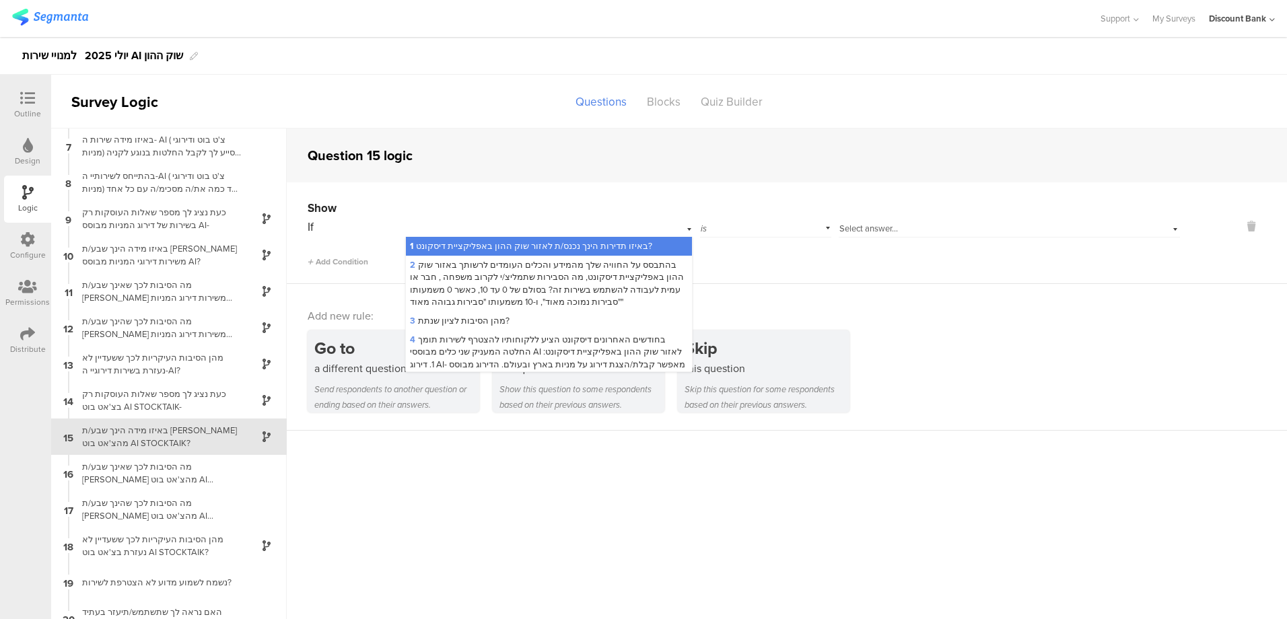
click at [527, 351] on span "4 בחודשים האחרונים דיסקונט הציע ללקוחותיו להצטרף לשירות תומך החלטה המעניק שני כ…" at bounding box center [548, 376] width 277 height 86
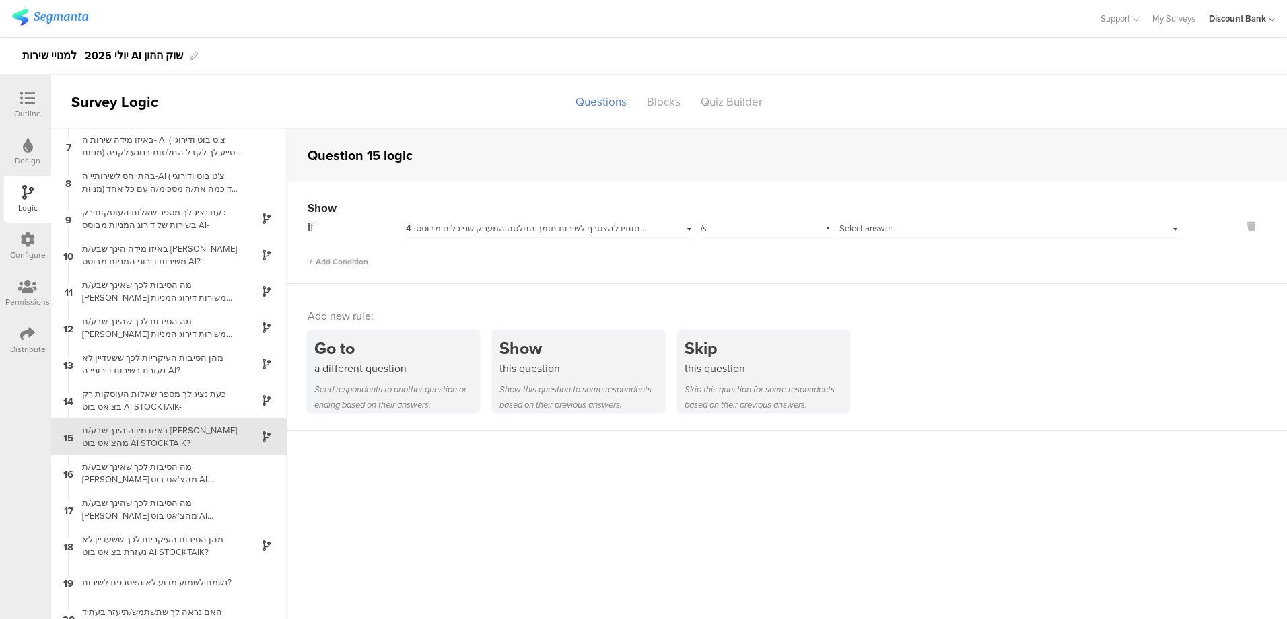
click at [862, 230] on span "Select answer..." at bounding box center [869, 228] width 59 height 13
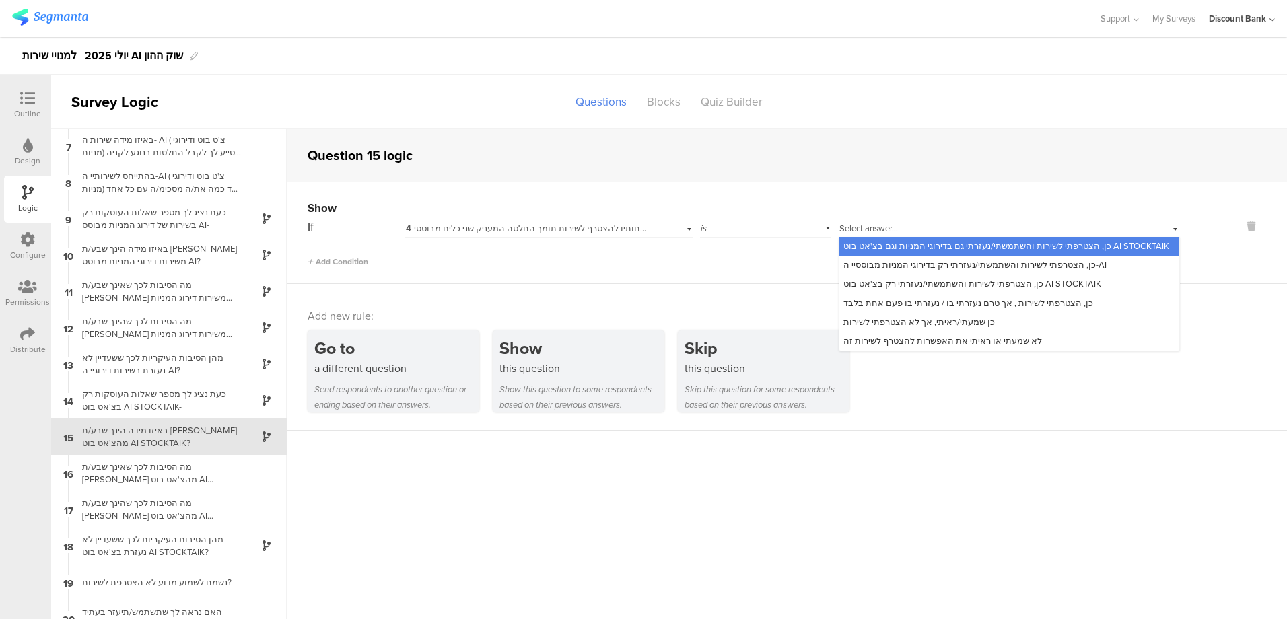
click at [865, 245] on span "כן, הצטרפתי לשירות והשתמשתי/נעזרתי גם בדירוגי המניות וגם בצ'אט בוט AI STOCKTAIK" at bounding box center [1007, 246] width 326 height 13
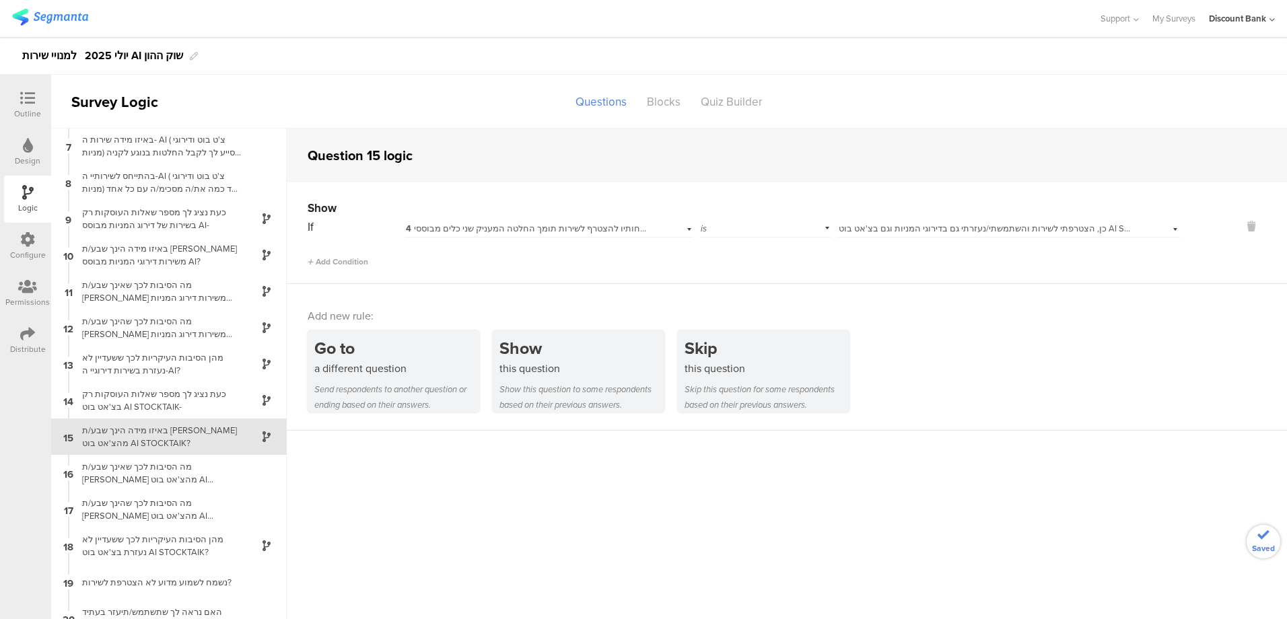
click at [353, 262] on span "Add Condition" at bounding box center [338, 262] width 61 height 12
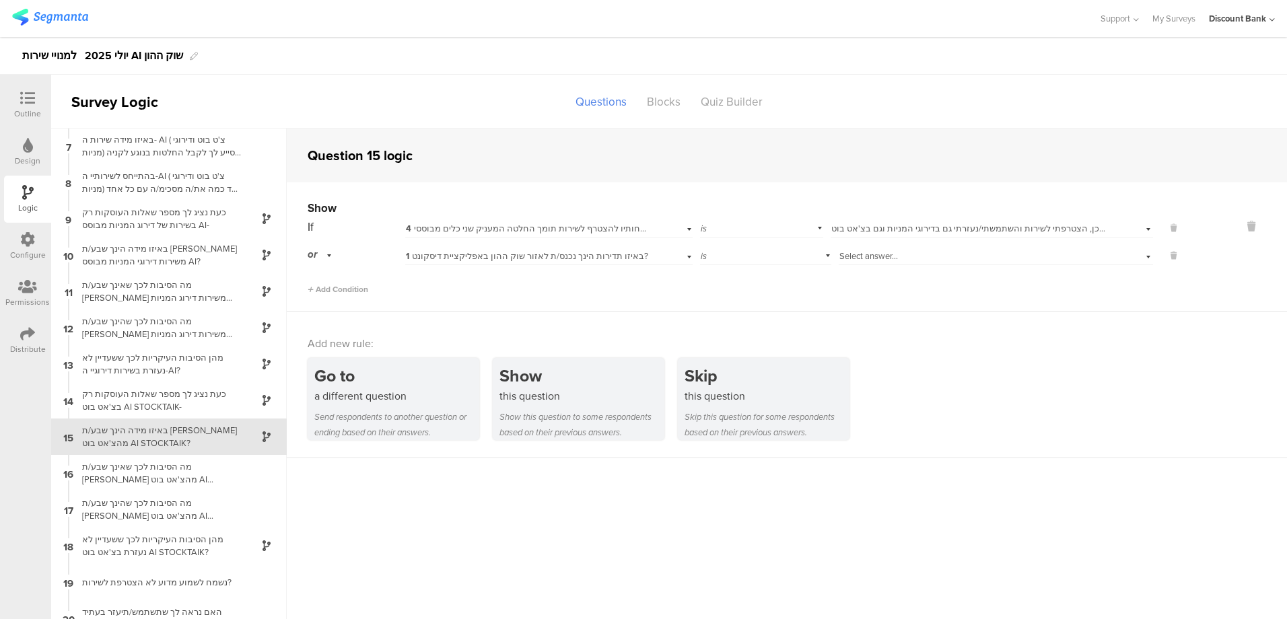
click at [488, 259] on span "1 באיזו תדירות הינך נכנס/ת לאזור שוק ההון באפליקציית דיסקונט?" at bounding box center [527, 256] width 242 height 13
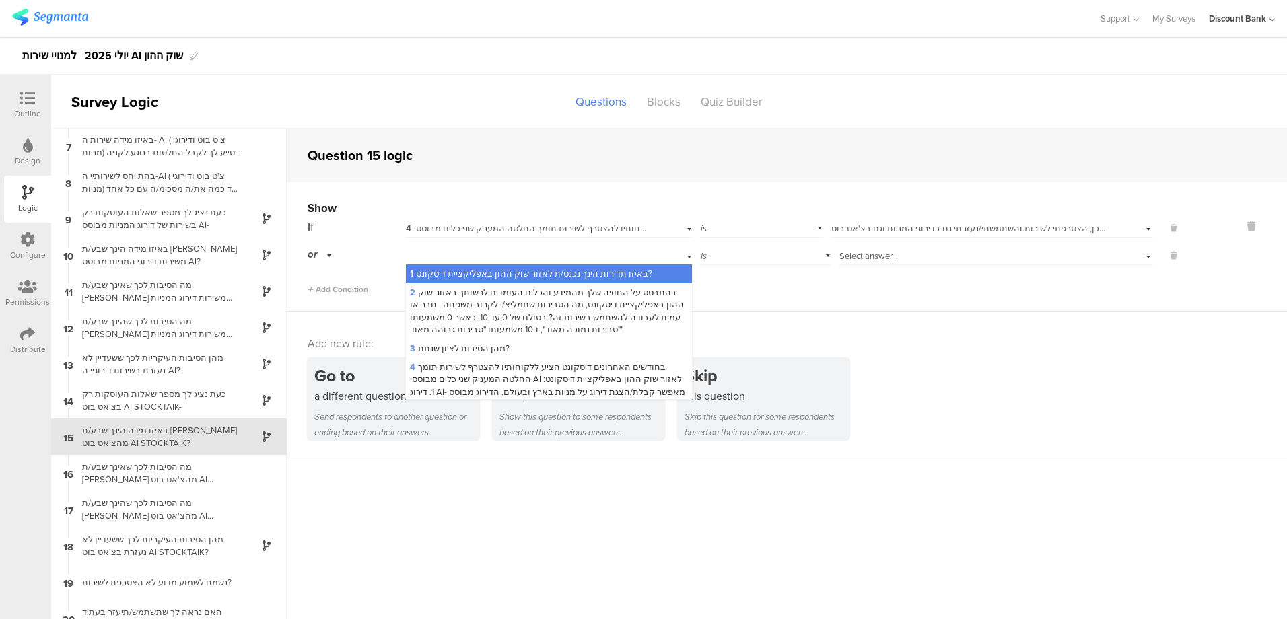
click at [520, 367] on span "4 בחודשים האחרונים דיסקונט הציע ללקוחותיו להצטרף לשירות תומך החלטה המעניק שני כ…" at bounding box center [548, 404] width 277 height 86
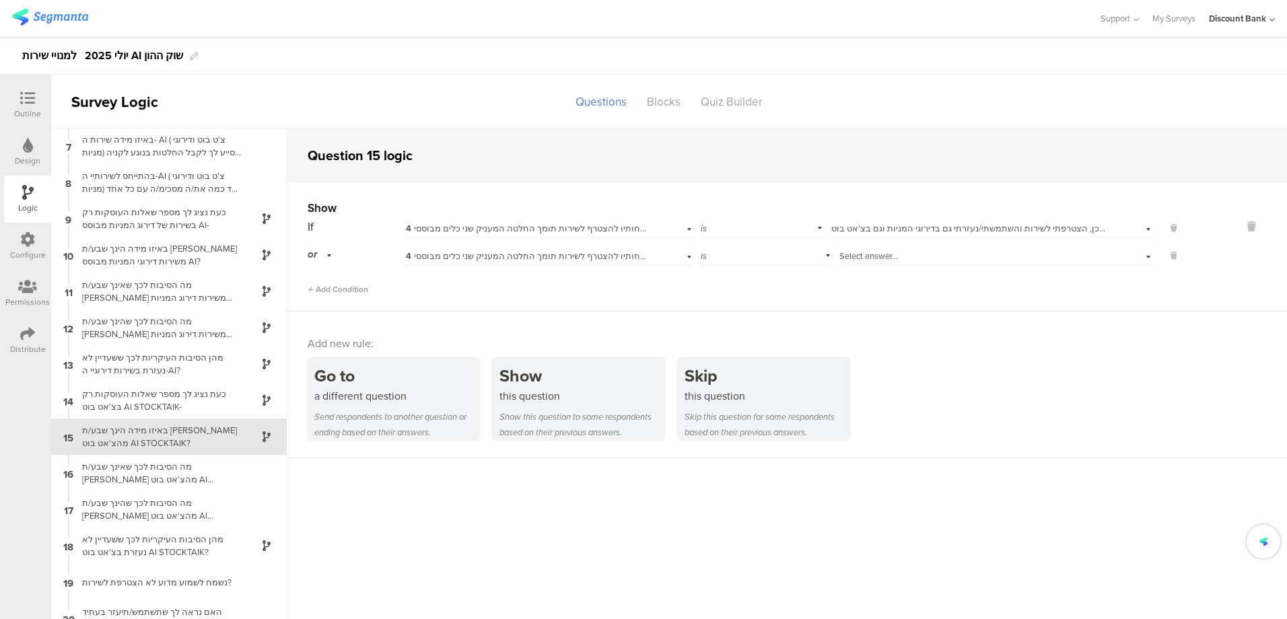
click at [866, 255] on span "Select answer..." at bounding box center [869, 256] width 59 height 13
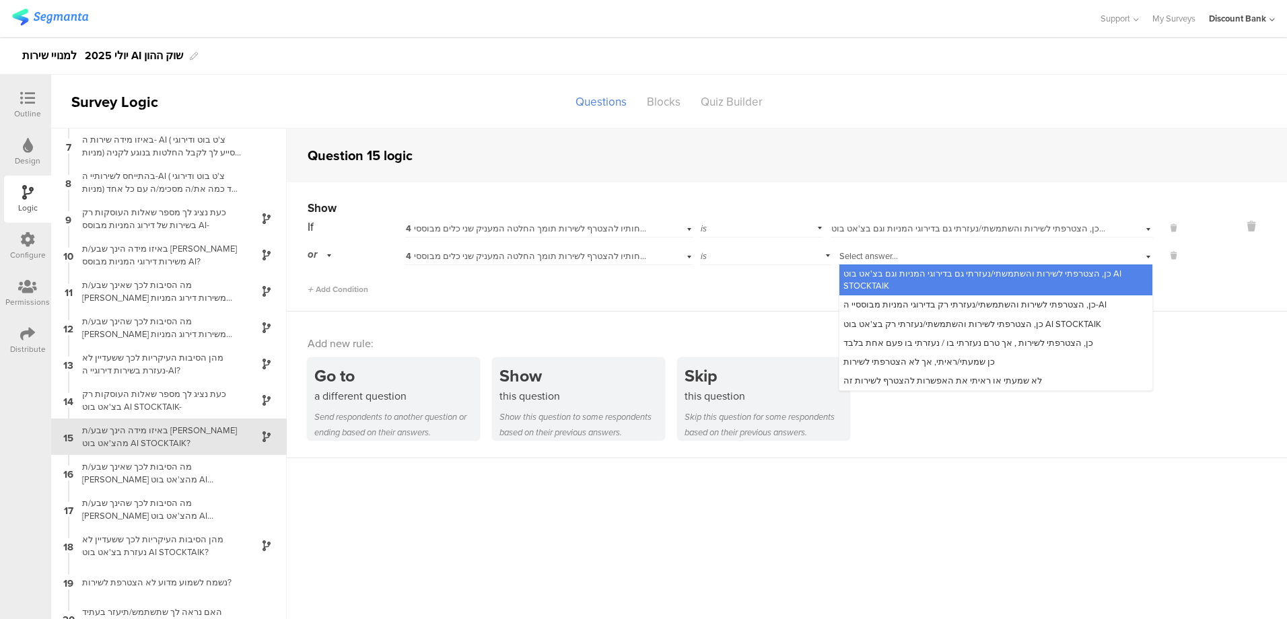
click at [886, 325] on span "כן, הצטרפתי לשירות והשתמשתי/נעזרתי רק בצ'אט בוט AI STOCKTAIK" at bounding box center [973, 324] width 258 height 13
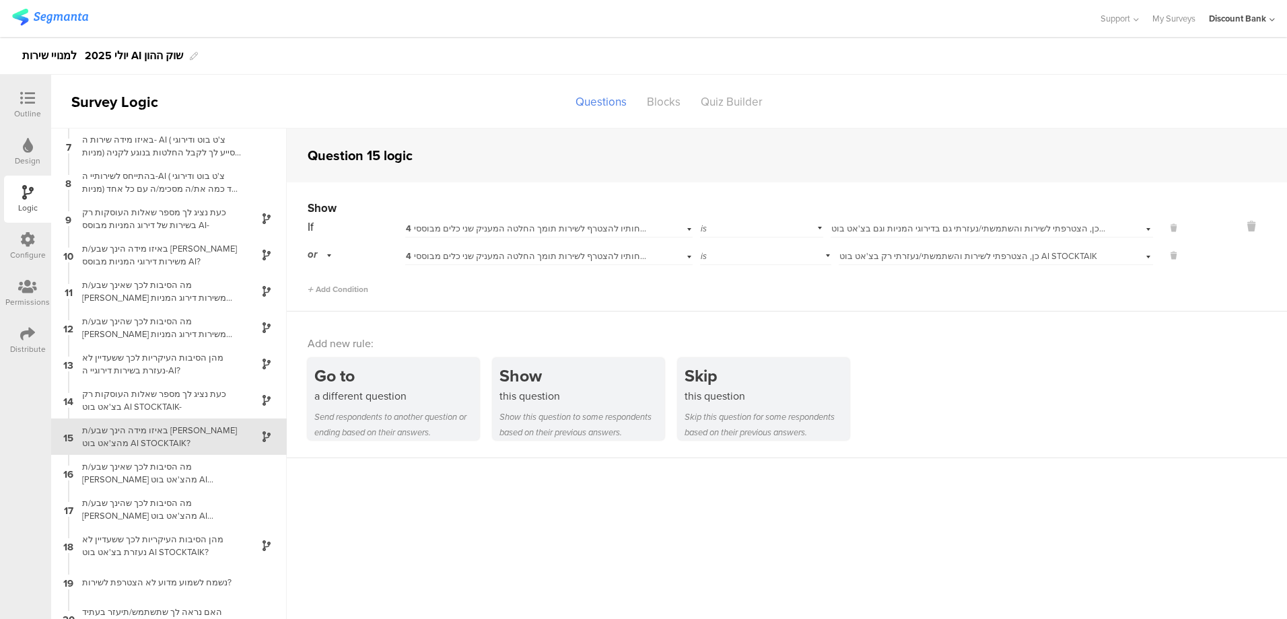
scroll to position [219, 0]
click at [168, 471] on div "מה הסיבות לכך שאינך שבע/ת [PERSON_NAME] מהצ'אט בוט AI STOCKTAIK?? נשמח אם תוכל/…" at bounding box center [158, 474] width 168 height 26
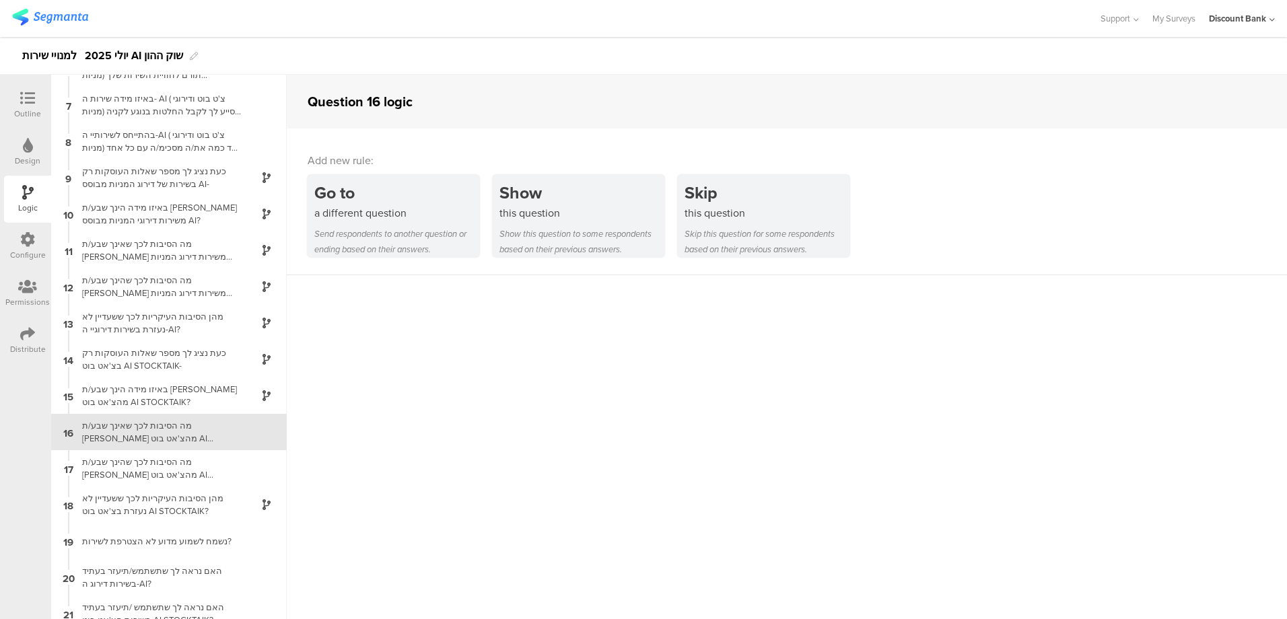
scroll to position [219, 0]
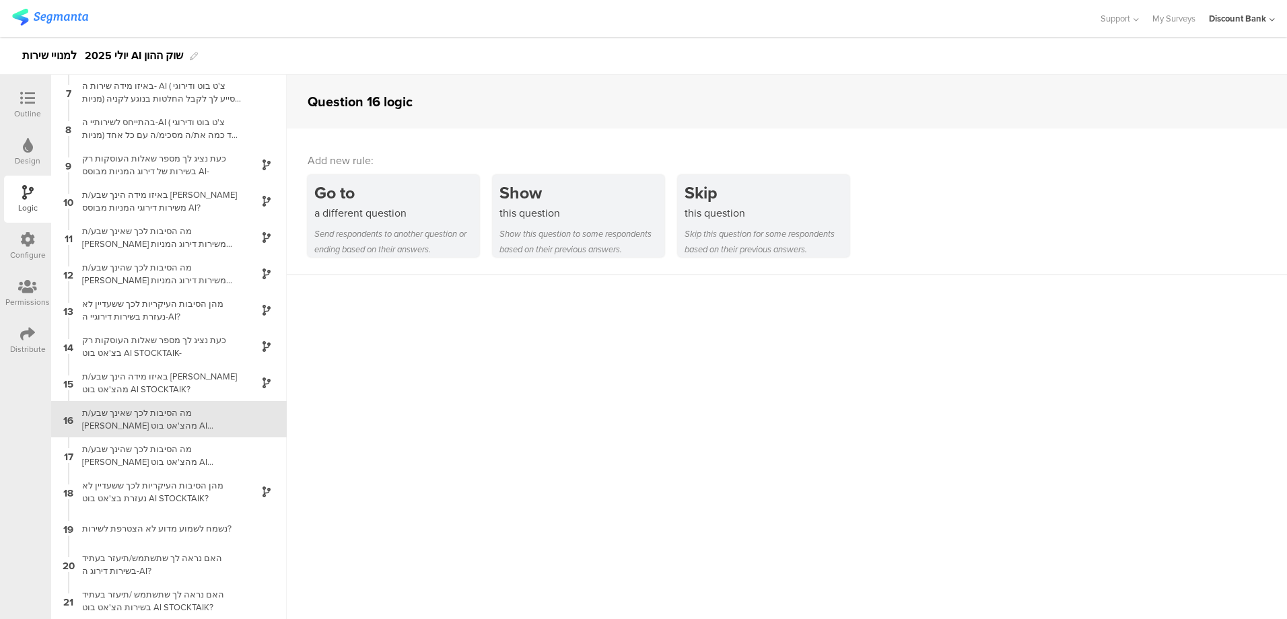
click at [160, 384] on div "באיזו מידה הינך שבע/ת [PERSON_NAME] מהצ'אט בוט AI STOCKTAIK?" at bounding box center [158, 383] width 168 height 26
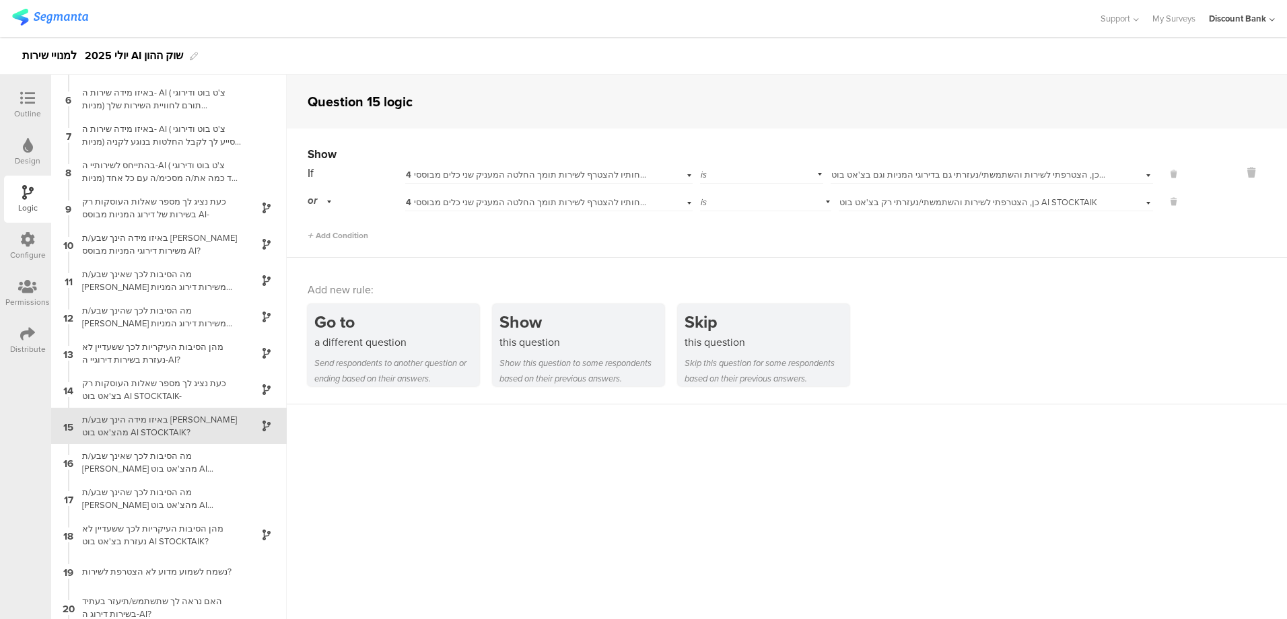
scroll to position [219, 0]
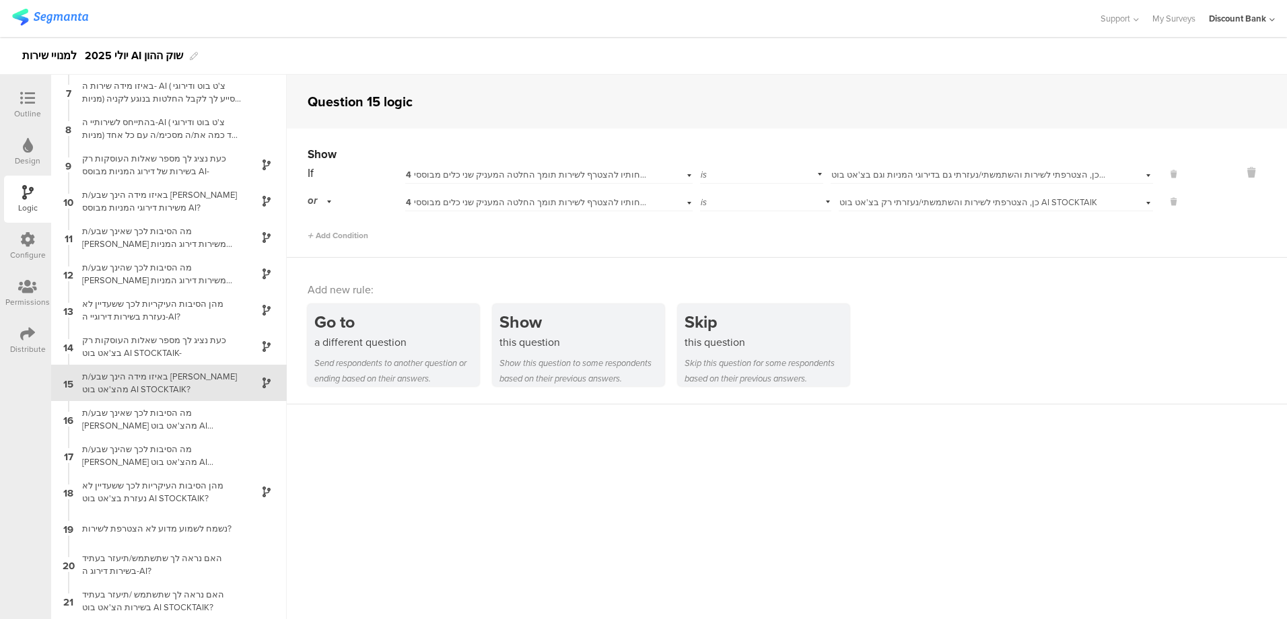
click at [156, 418] on div "מה הסיבות לכך שאינך שבע/ת [PERSON_NAME] מהצ'אט בוט AI STOCKTAIK?? נשמח אם תוכל/…" at bounding box center [158, 420] width 168 height 26
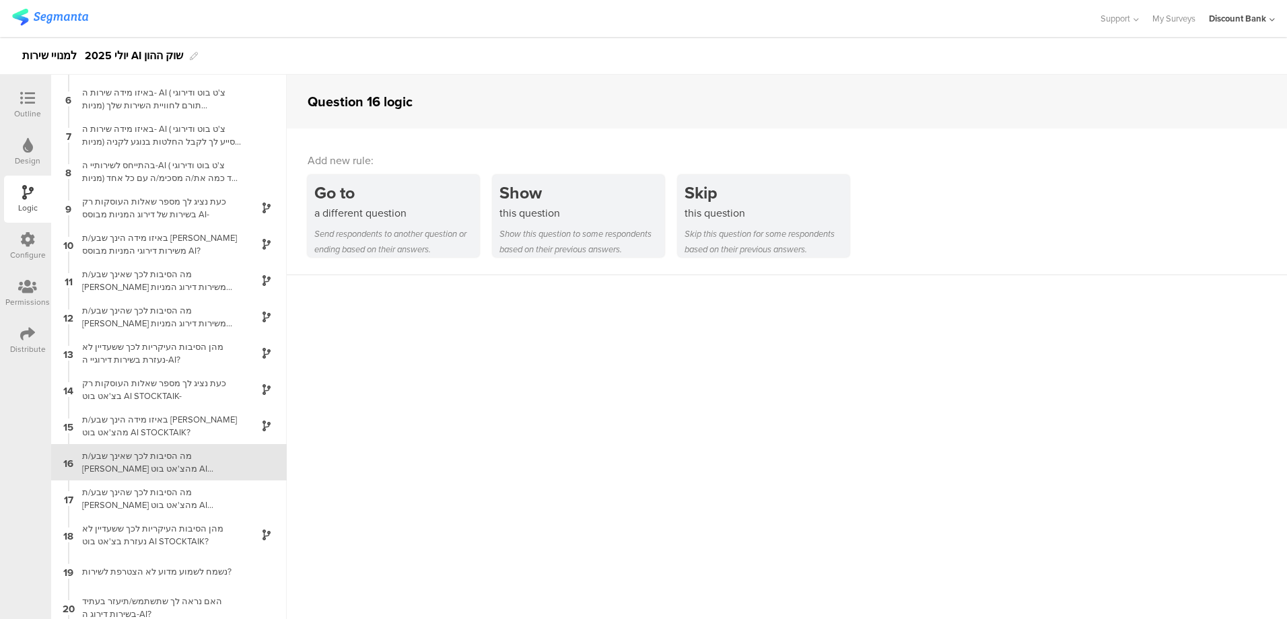
scroll to position [219, 0]
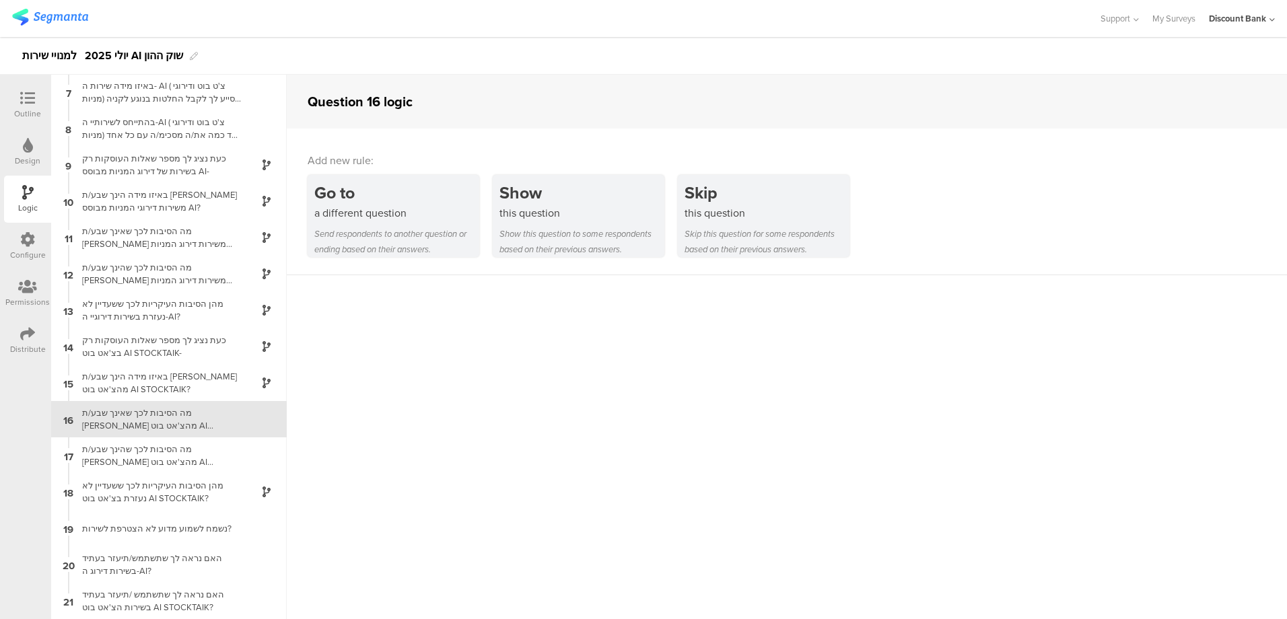
click at [530, 202] on div "Show" at bounding box center [582, 192] width 165 height 25
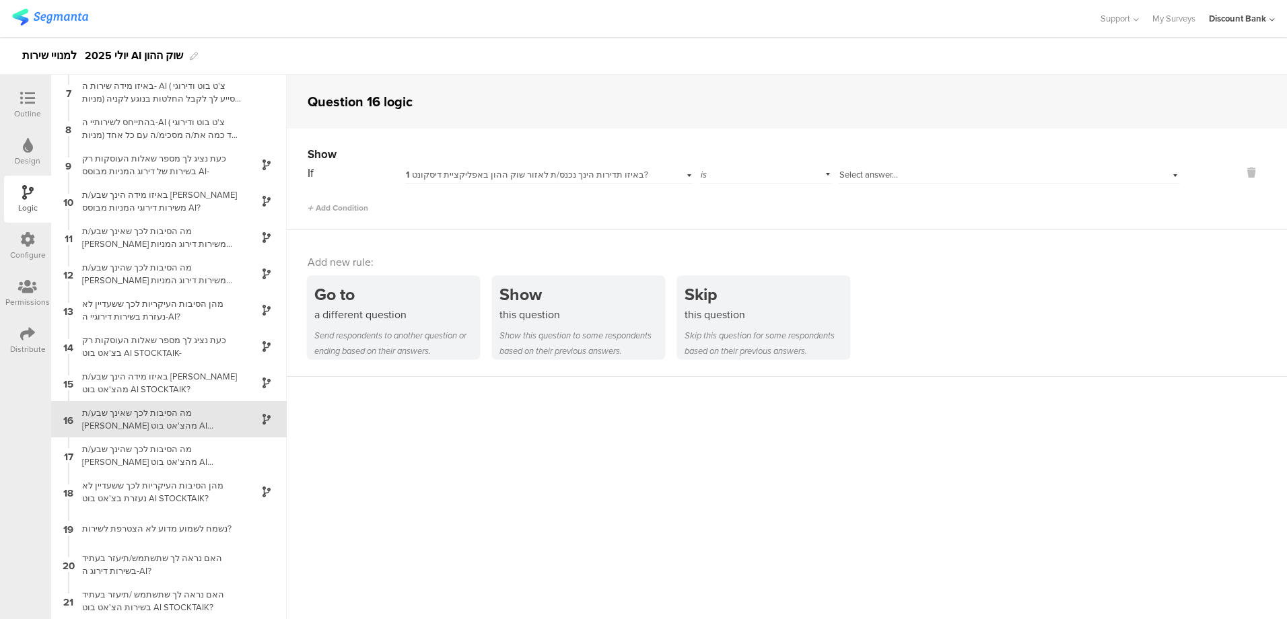
click at [502, 170] on span "1 באיזו תדירות הינך נכנס/ת לאזור שוק ההון באפליקציית דיסקונט?" at bounding box center [527, 174] width 242 height 13
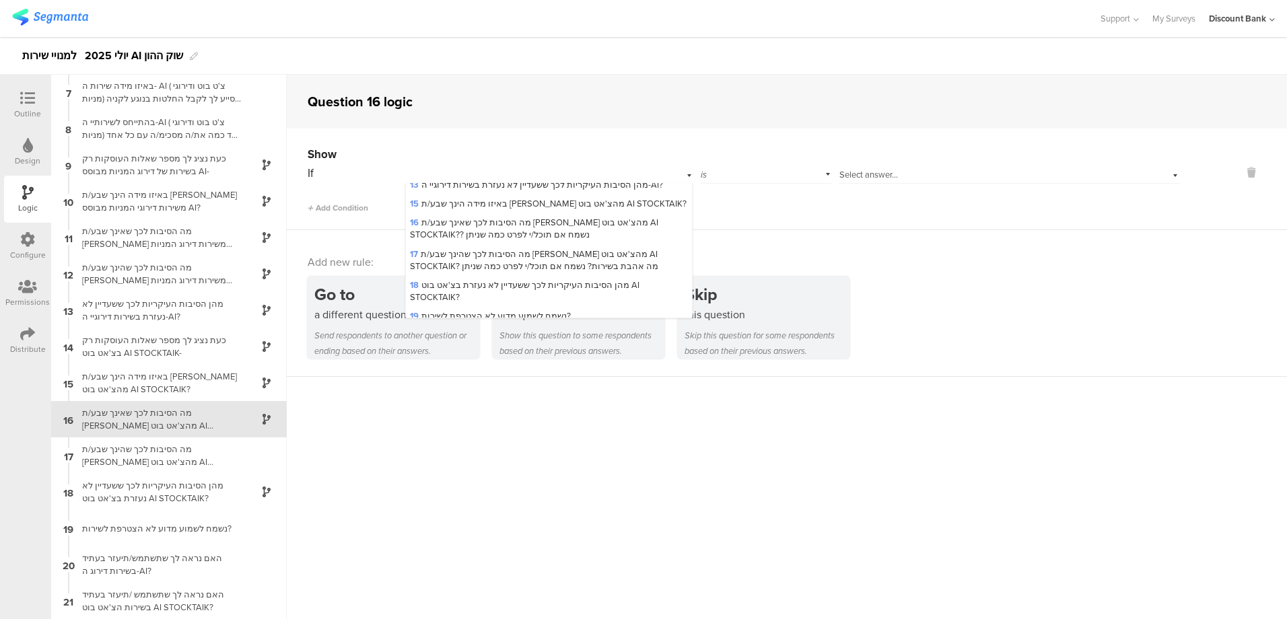
scroll to position [401, 0]
click at [455, 197] on span "15 באיזו מידה הינך שבע/ת רצון מהצ'אט בוט AI STOCKTAIK?" at bounding box center [548, 203] width 277 height 13
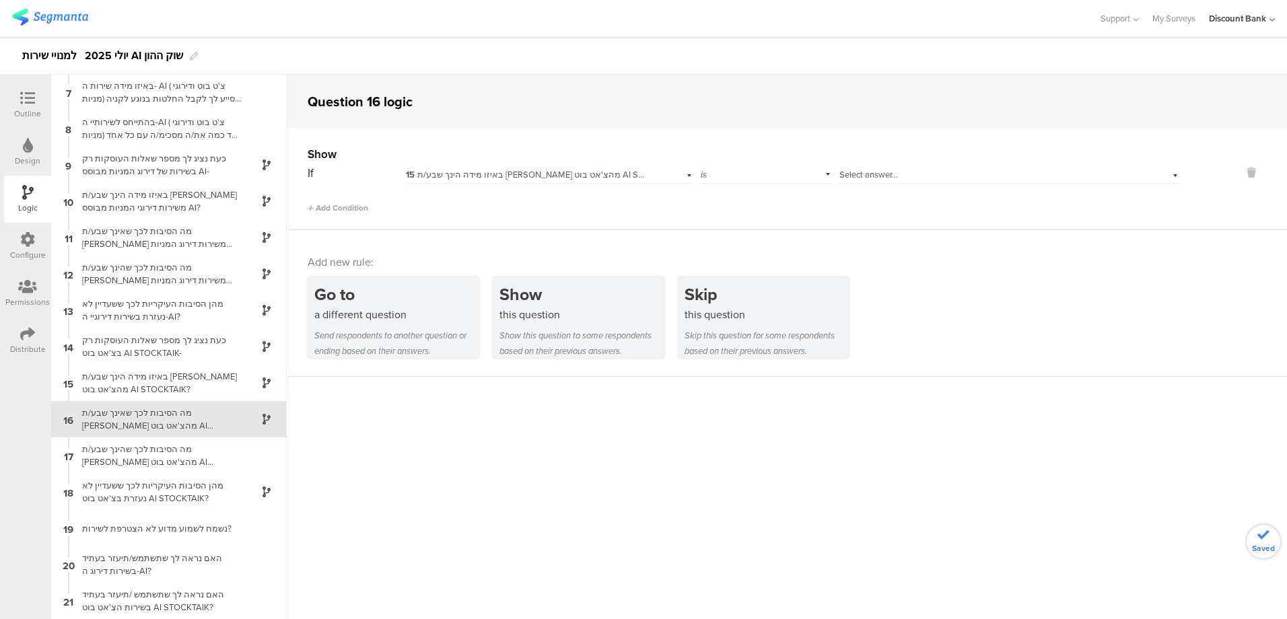
click at [861, 177] on span "Select answer..." at bounding box center [869, 174] width 59 height 13
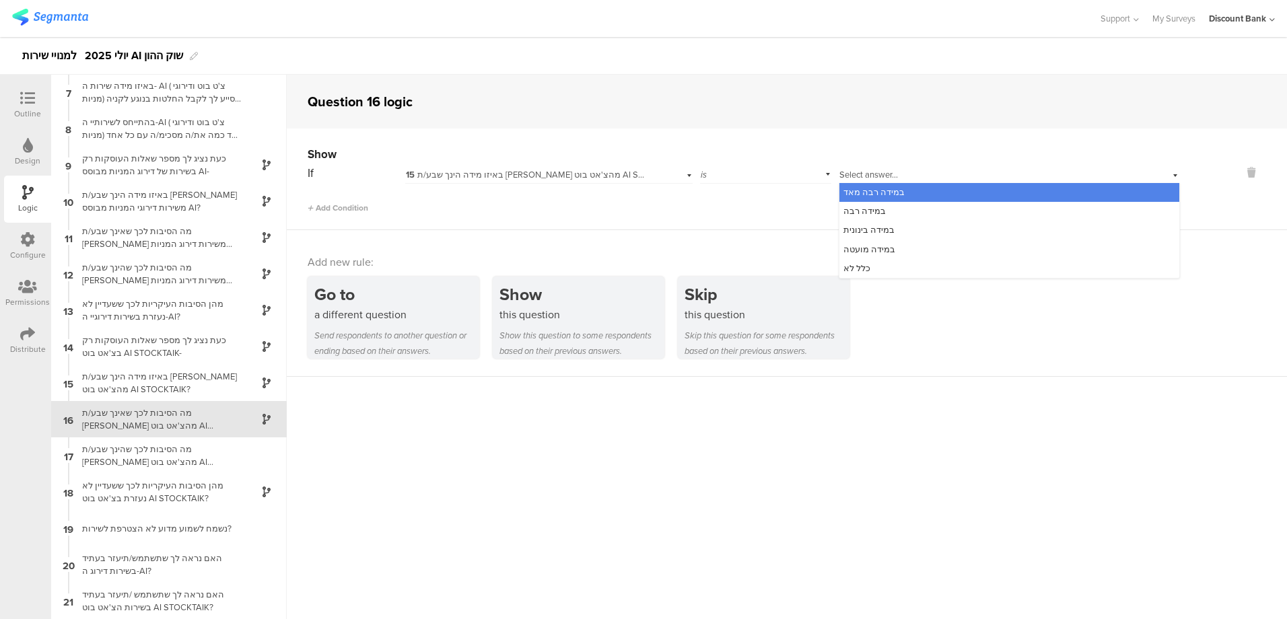
click at [855, 228] on span "במידה בינונית" at bounding box center [869, 230] width 51 height 13
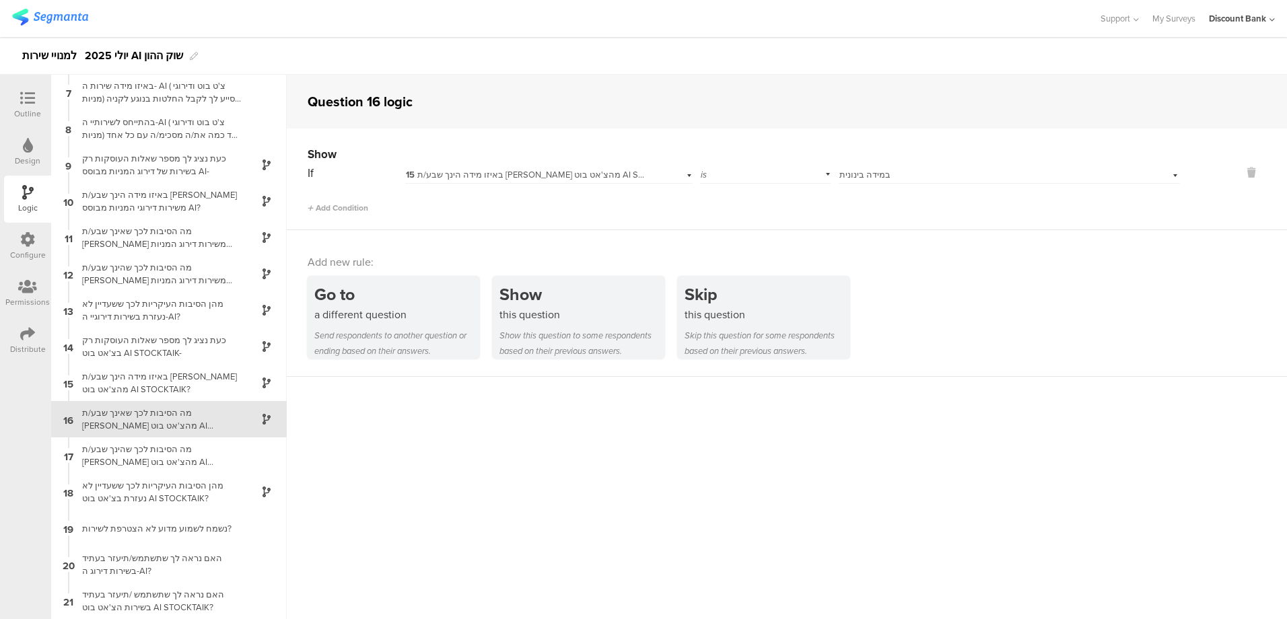
click at [341, 206] on span "Add Condition" at bounding box center [338, 208] width 61 height 12
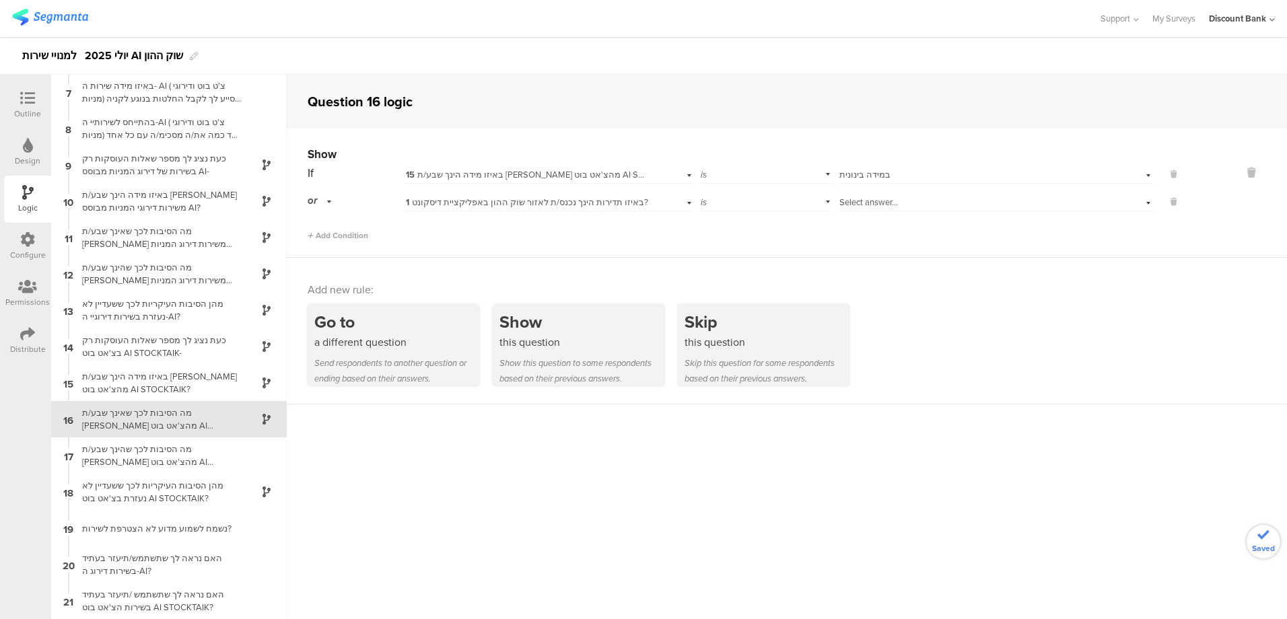
click at [500, 203] on span "1 באיזו תדירות הינך נכנס/ת לאזור שוק ההון באפליקציית דיסקונט?" at bounding box center [527, 202] width 242 height 13
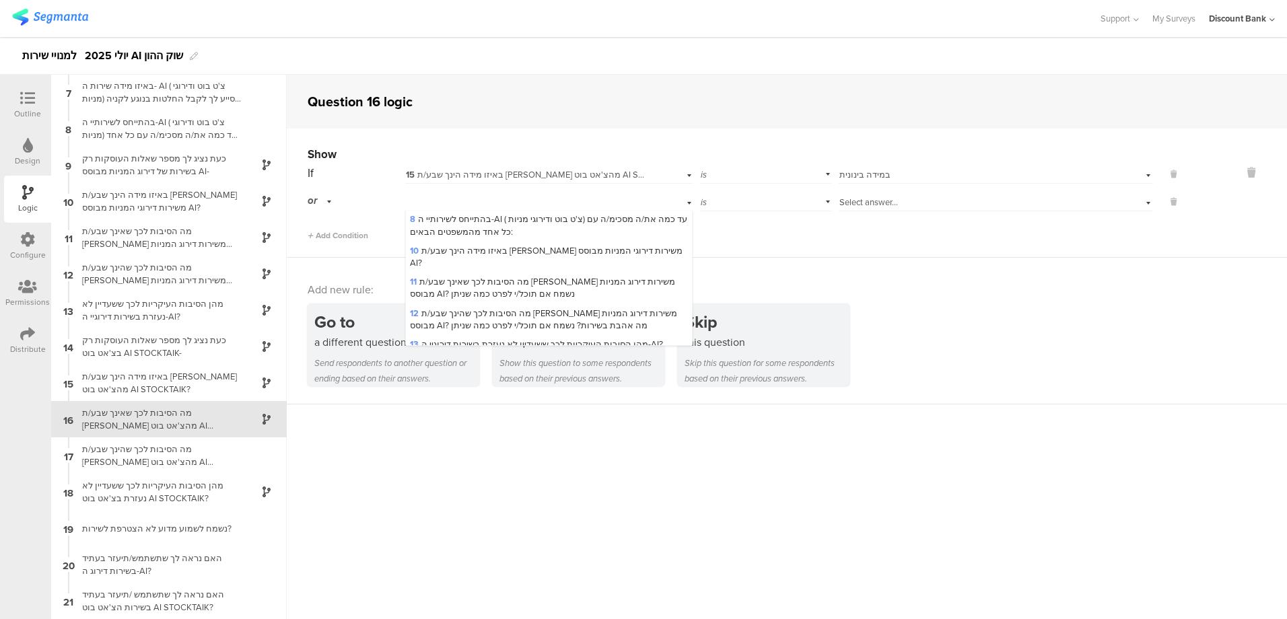
scroll to position [334, 0]
click at [490, 291] on span "15 באיזו מידה הינך שבע/ת רצון מהצ'אט בוט AI STOCKTAIK?" at bounding box center [548, 297] width 277 height 13
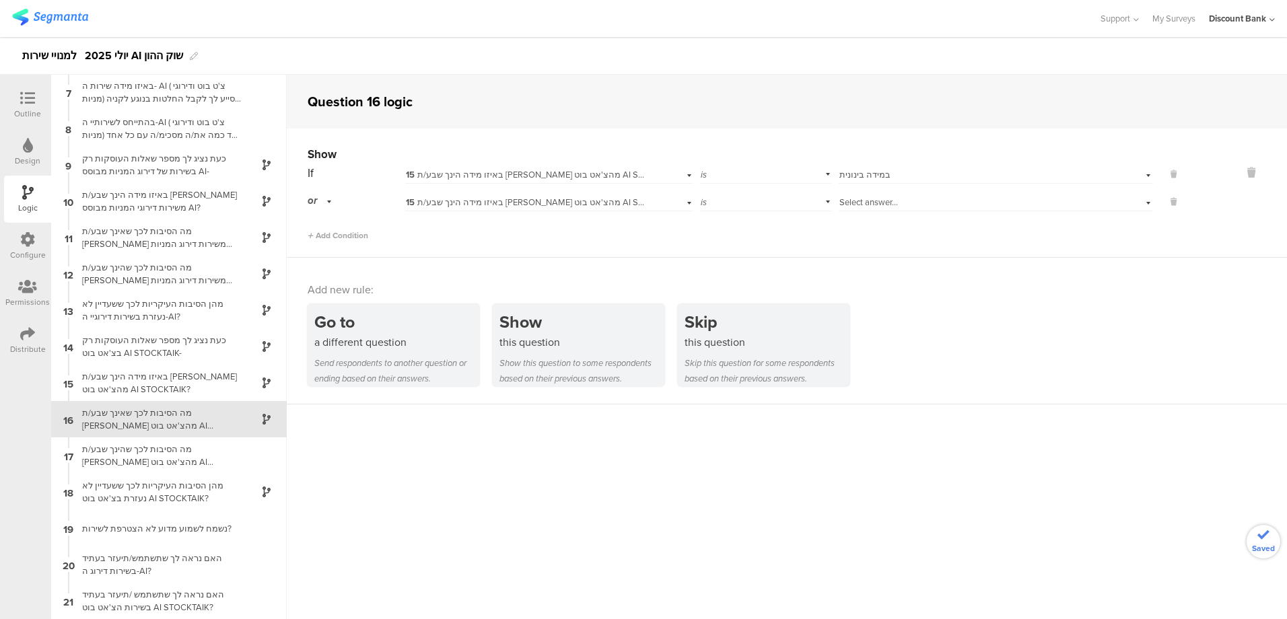
click at [850, 202] on span "Select answer..." at bounding box center [869, 202] width 59 height 13
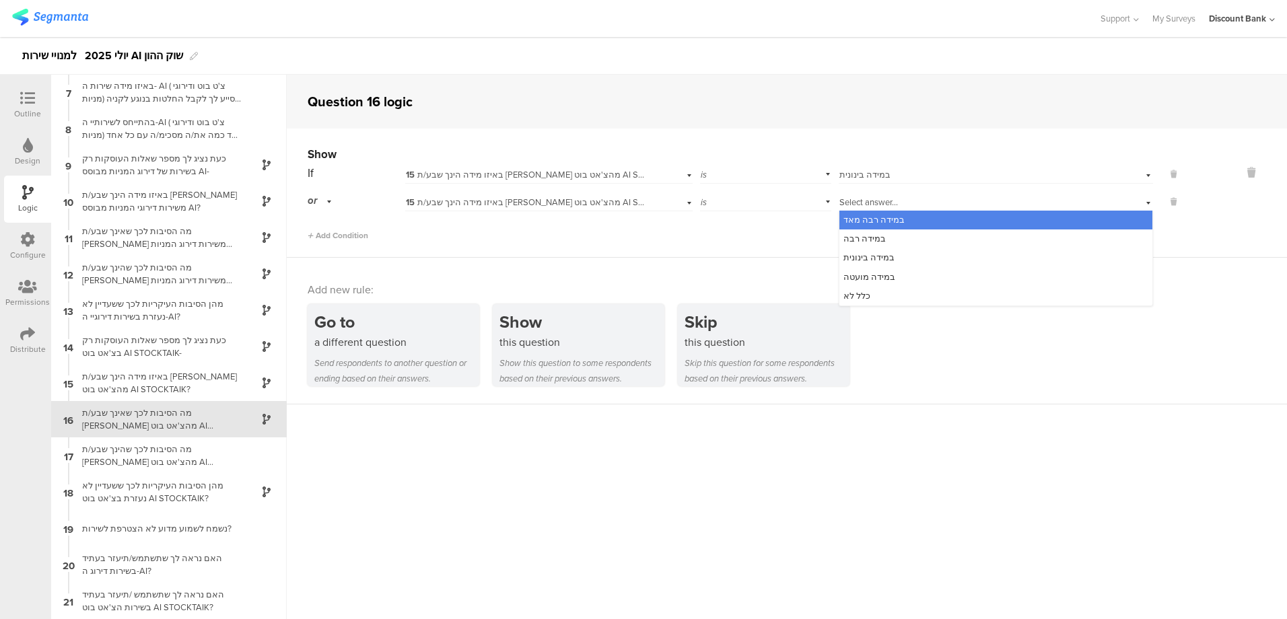
click at [860, 275] on span "במידה מועטה" at bounding box center [870, 277] width 52 height 13
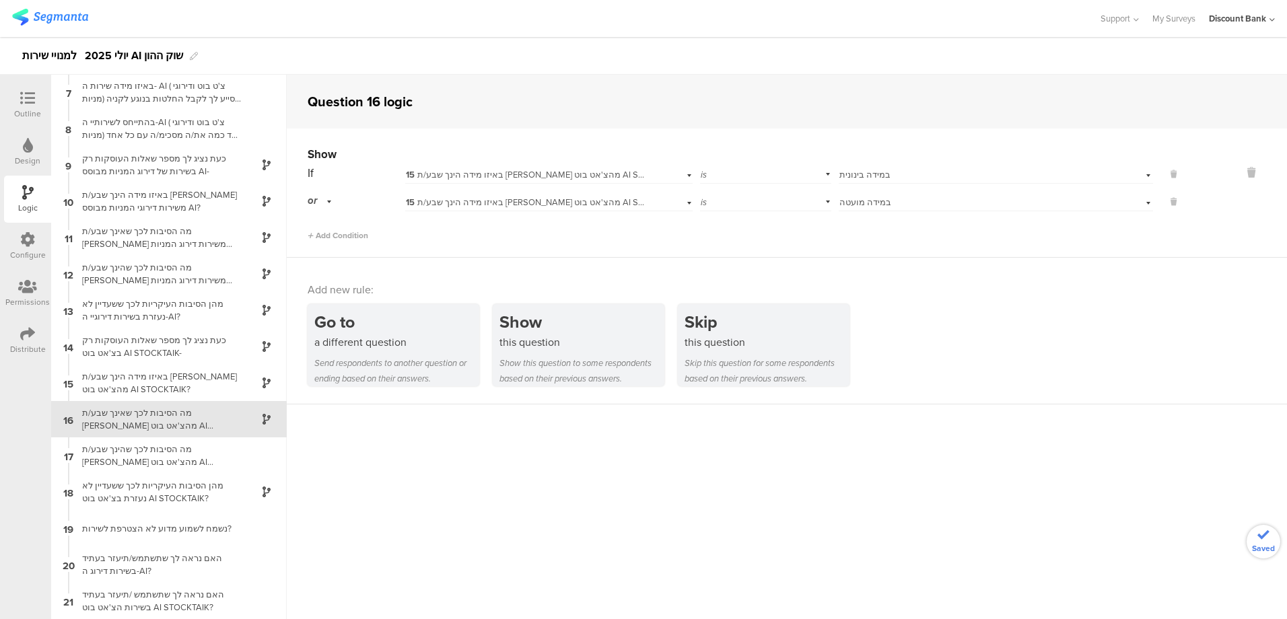
click at [310, 235] on icon at bounding box center [310, 235] width 5 height 7
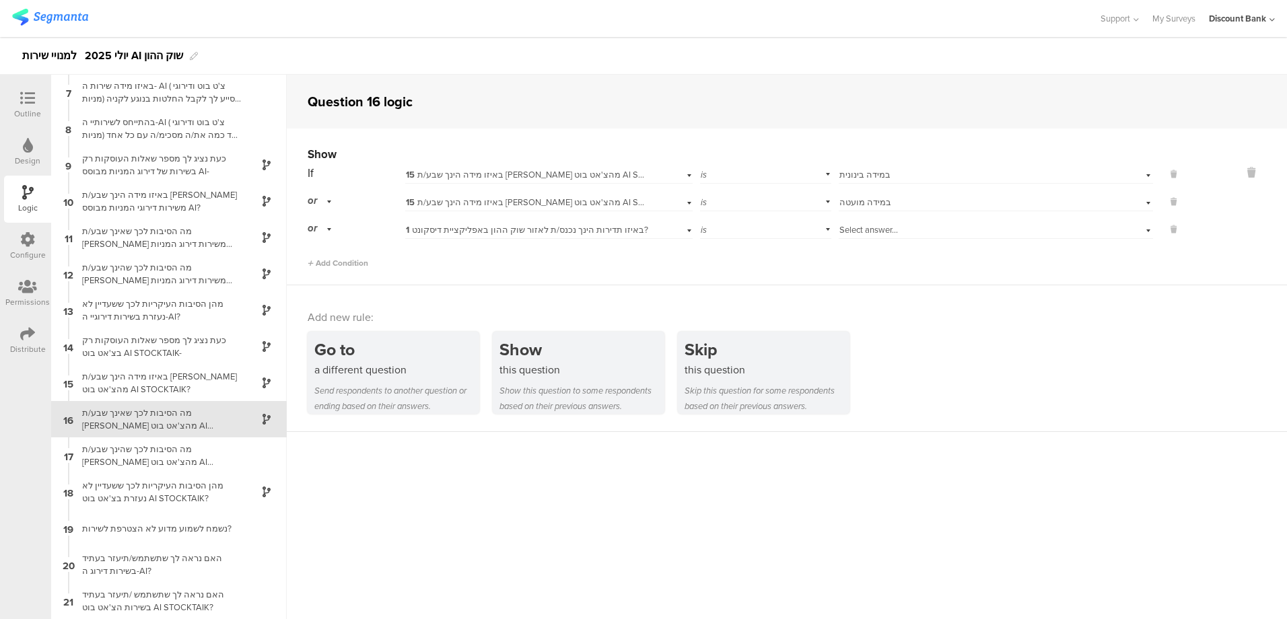
click at [467, 232] on span "1 באיזו תדירות הינך נכנס/ת לאזור שוק ההון באפליקציית דיסקונט?" at bounding box center [527, 230] width 242 height 13
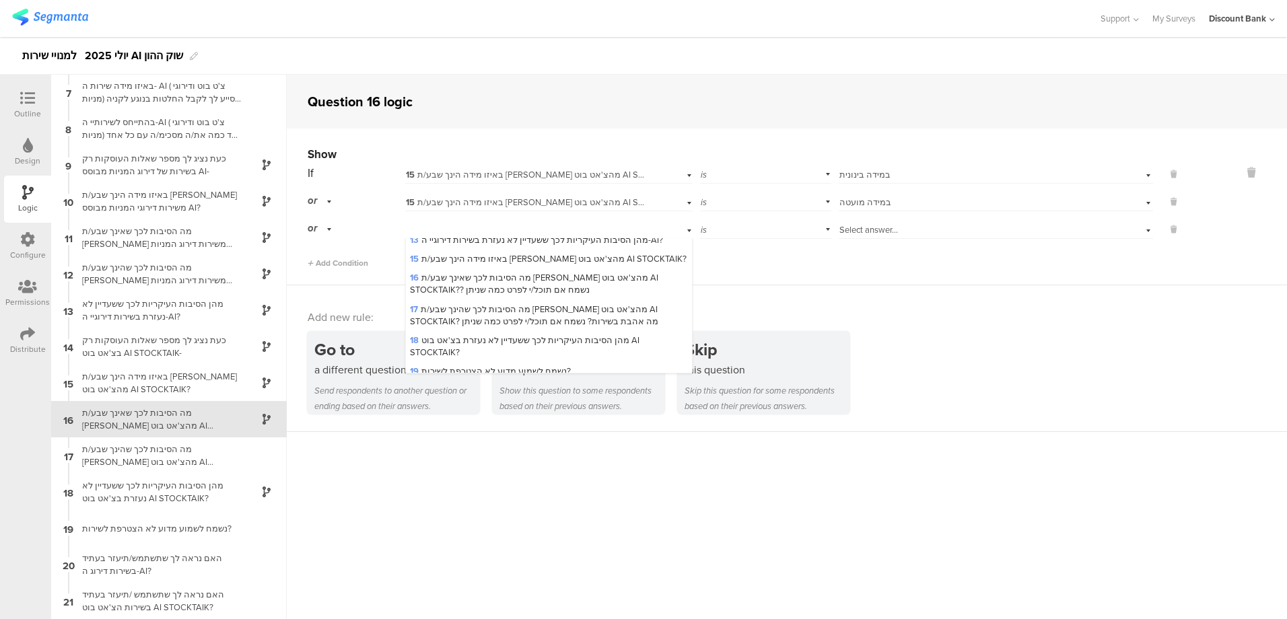
scroll to position [401, 0]
click at [471, 252] on span "15 באיזו מידה הינך שבע/ת רצון מהצ'אט בוט AI STOCKTAIK?" at bounding box center [548, 258] width 277 height 13
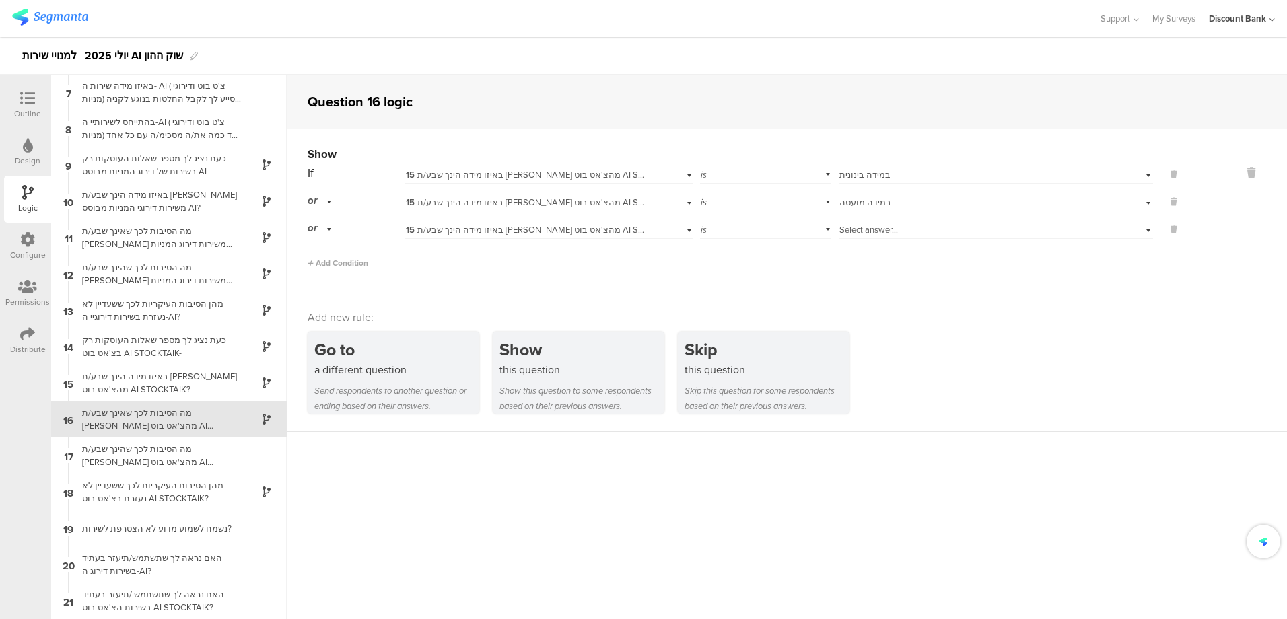
click at [861, 233] on span "Select answer..." at bounding box center [869, 230] width 59 height 13
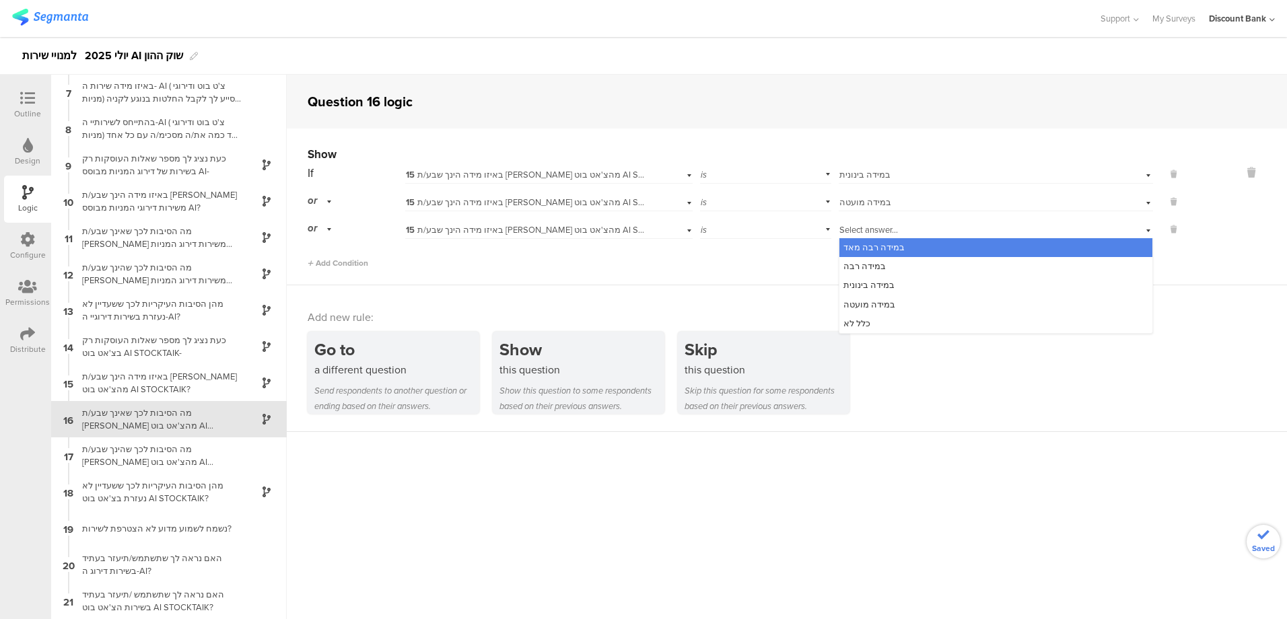
click at [853, 324] on span "כלל לא" at bounding box center [857, 323] width 27 height 13
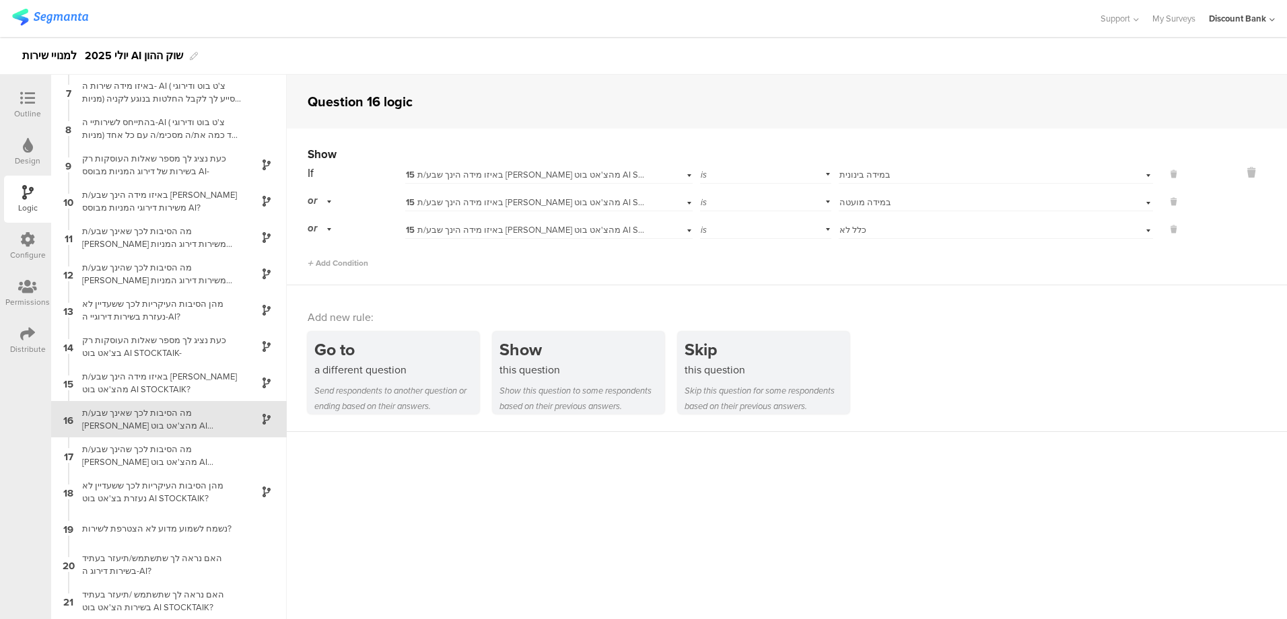
click at [141, 455] on div "מה הסיבות לכך שהינך שבע/ת [PERSON_NAME] מהצ'אט בוט AI STOCKTAIK? מה אהבת בשירות…" at bounding box center [158, 456] width 168 height 26
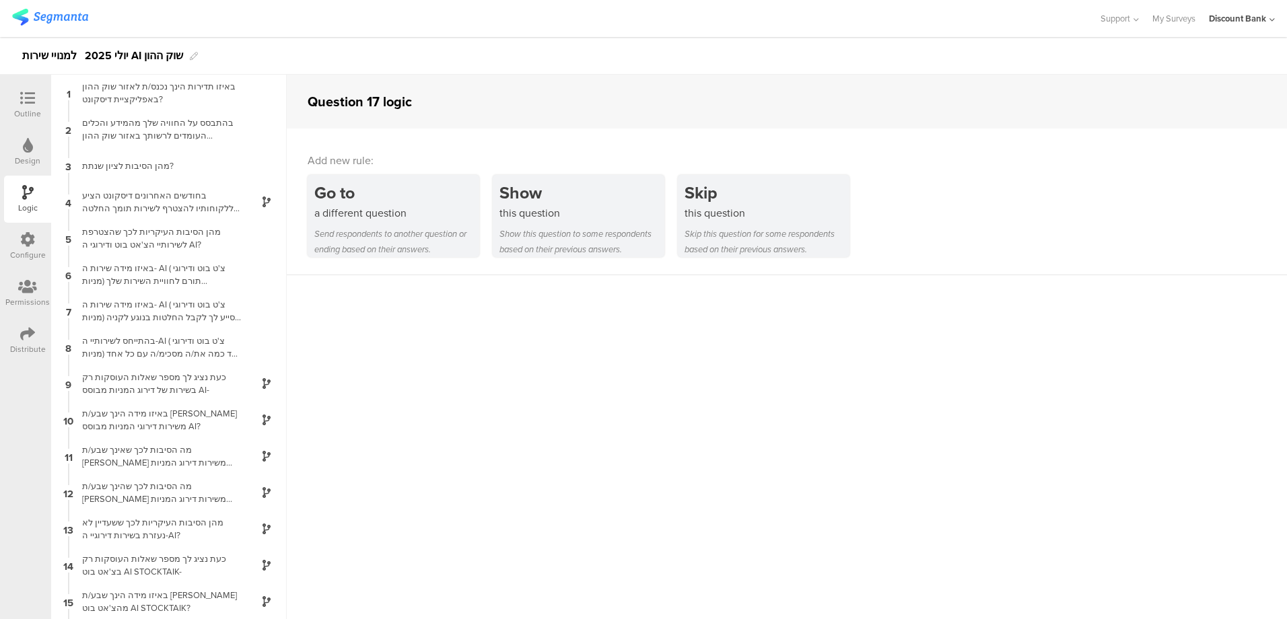
scroll to position [219, 0]
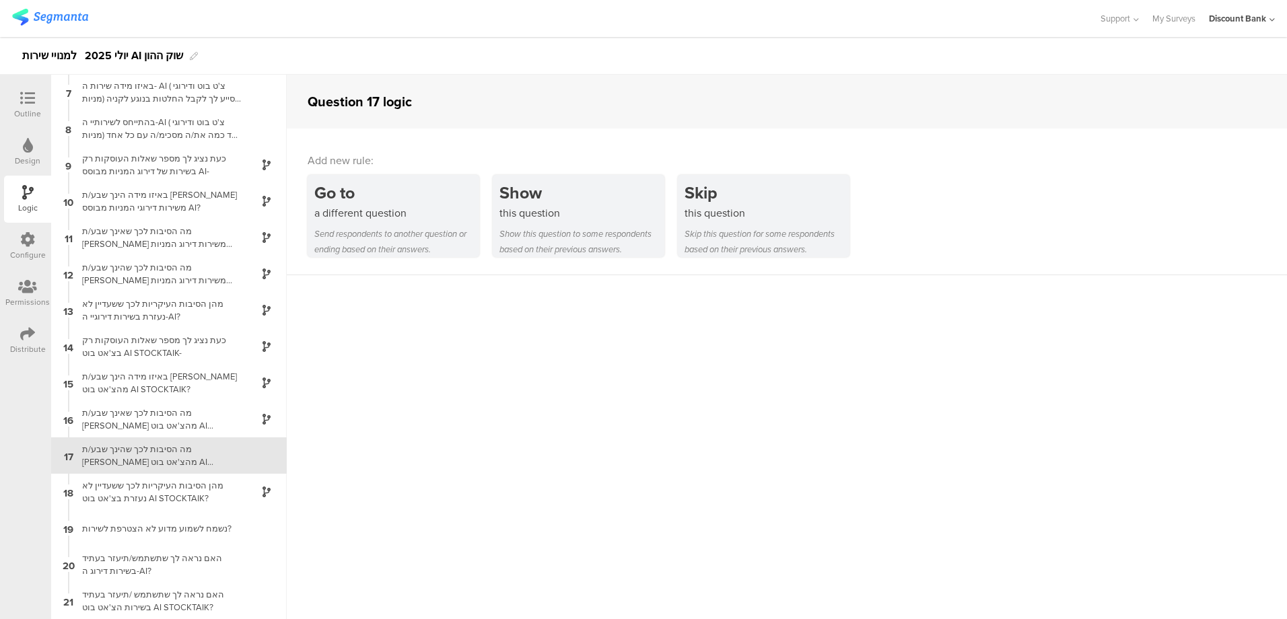
click at [576, 200] on div "Show" at bounding box center [582, 192] width 165 height 25
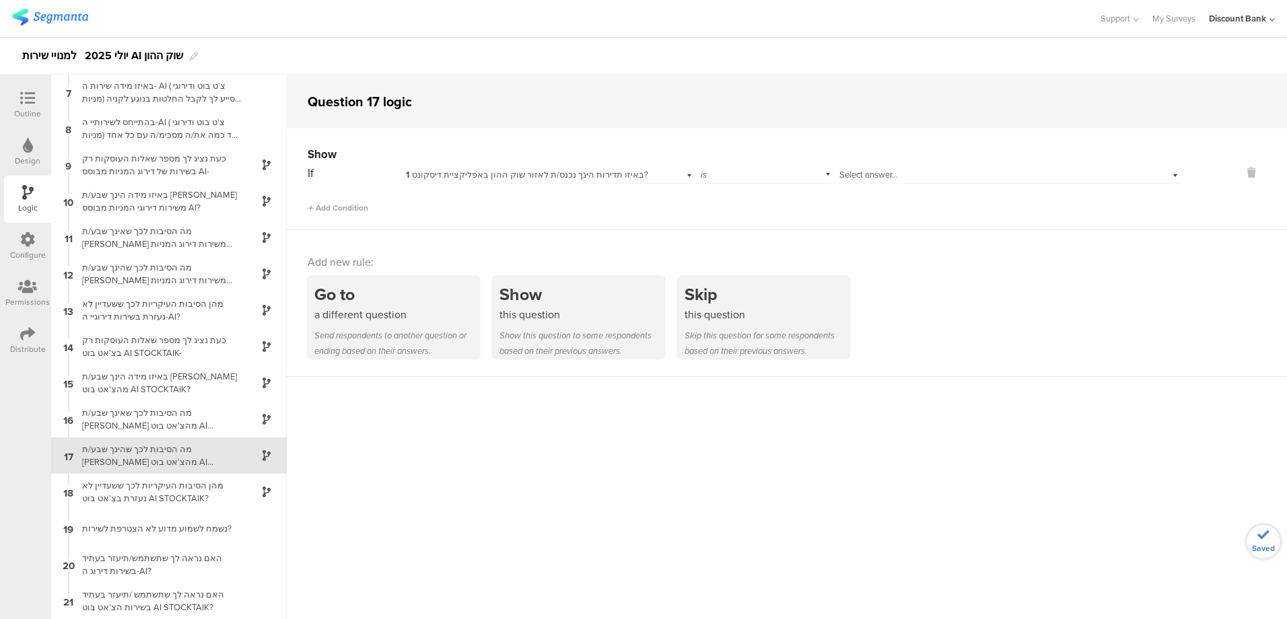
click at [429, 176] on span "1 באיזו תדירות הינך נכנס/ת לאזור שוק ההון באפליקציית דיסקונט?" at bounding box center [527, 174] width 242 height 13
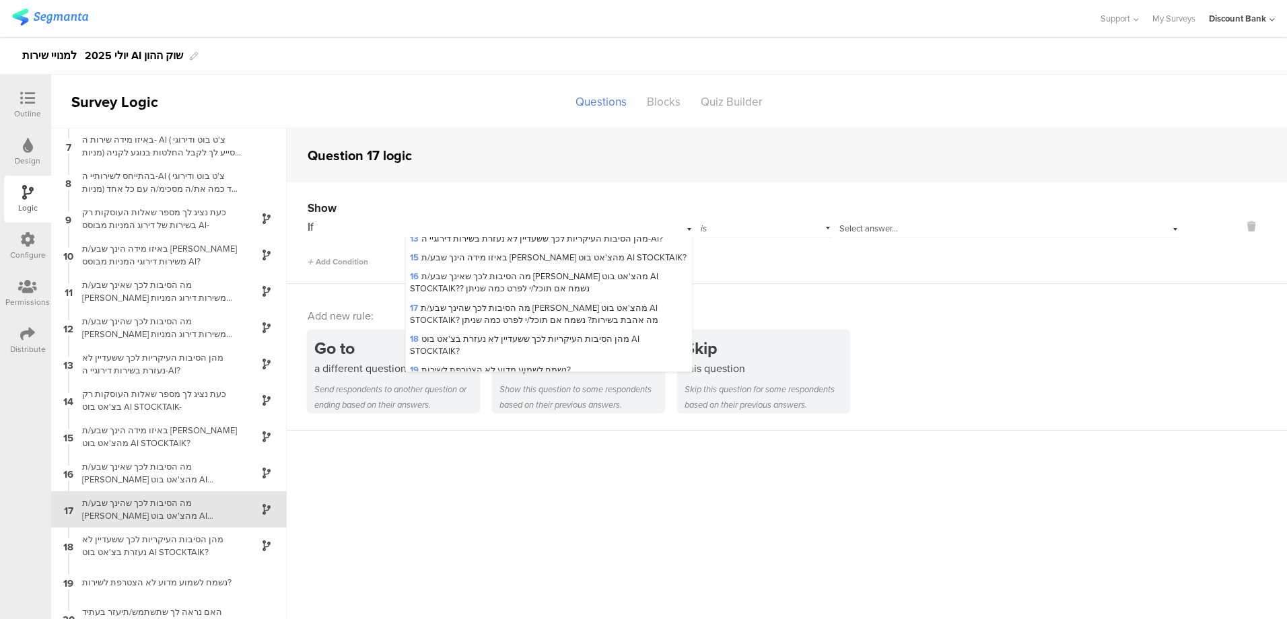
scroll to position [334, 0]
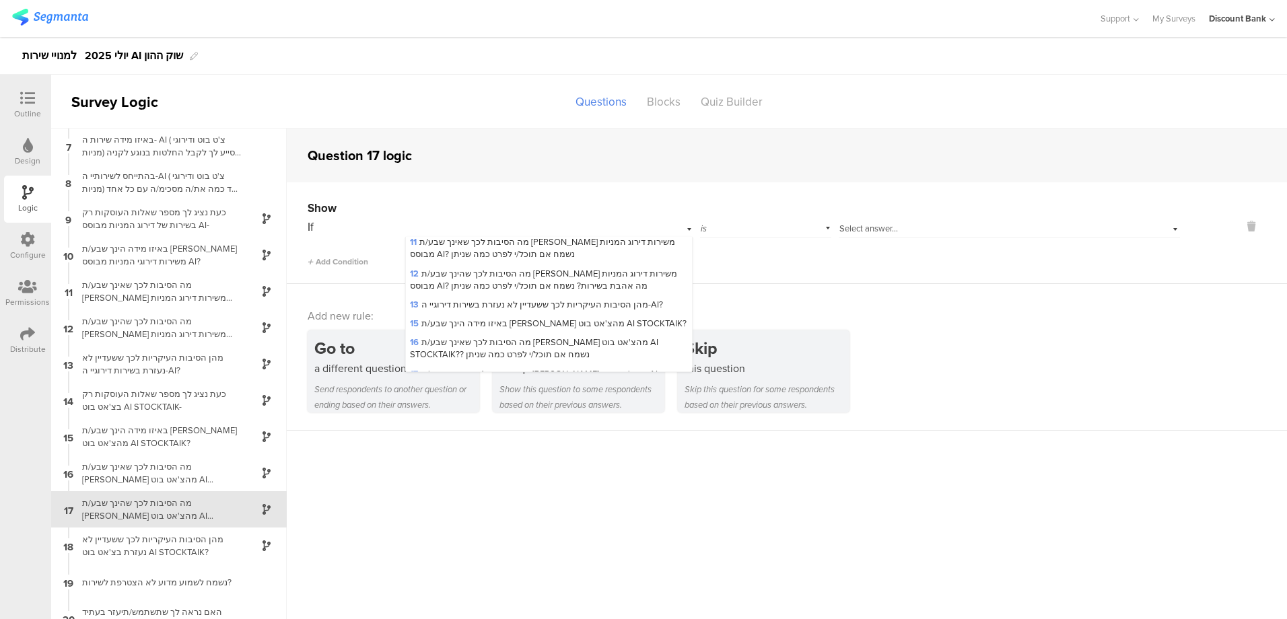
click at [463, 314] on div "15 באיזו מידה הינך שבע/ת רצון מהצ'אט בוט AI STOCKTAIK?" at bounding box center [549, 323] width 287 height 19
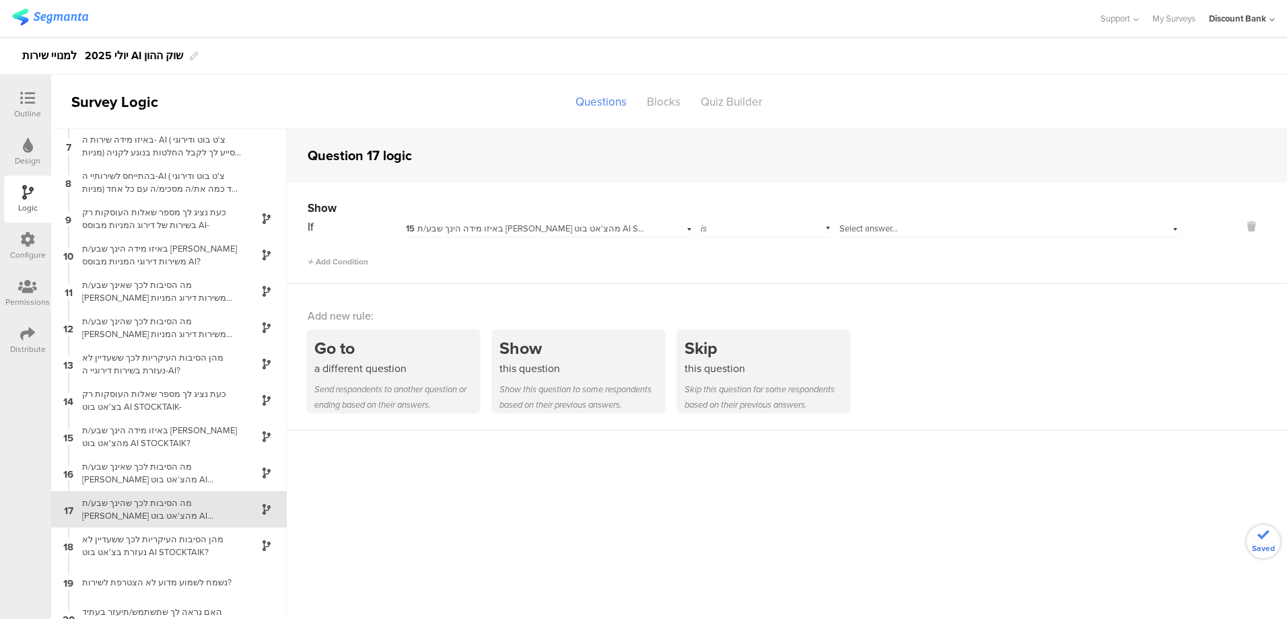
click at [892, 226] on div "Select answer..." at bounding box center [985, 229] width 291 height 12
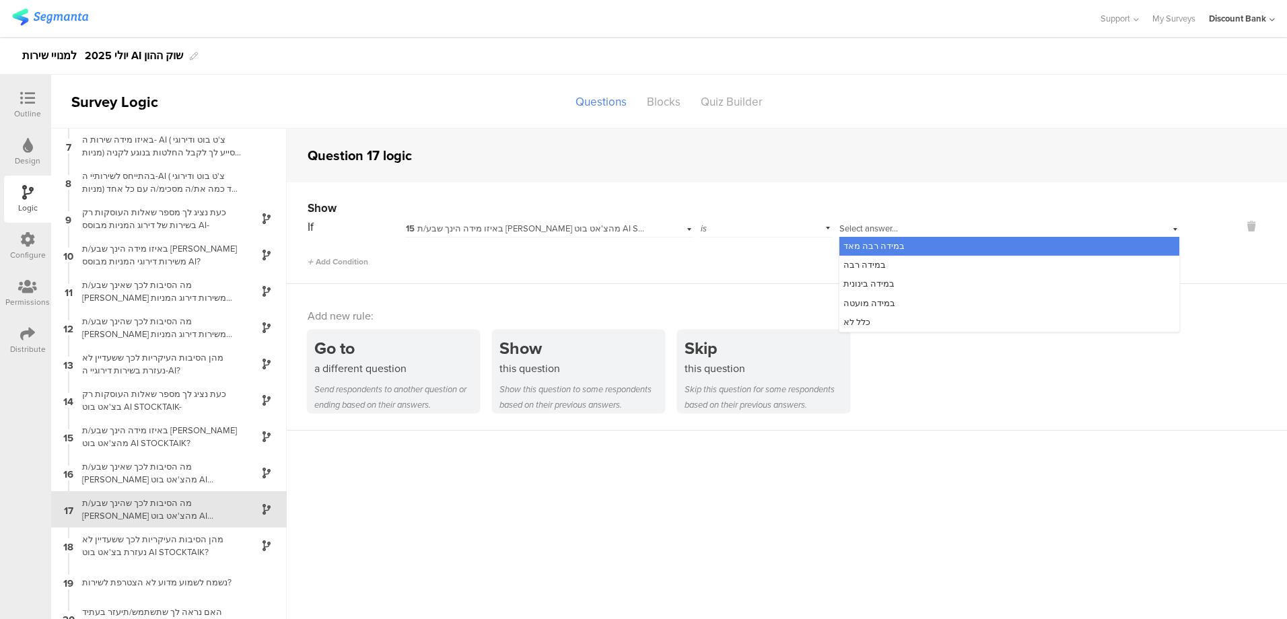
click at [892, 250] on span "במידה רבה מאד" at bounding box center [874, 246] width 61 height 13
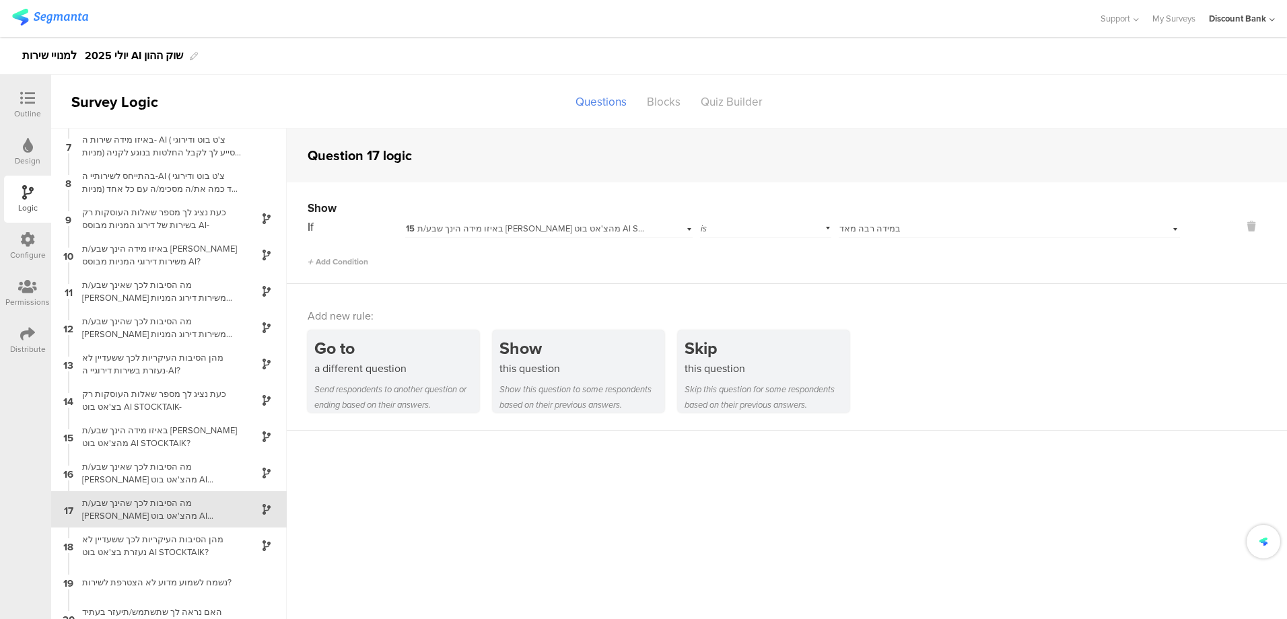
click at [345, 265] on span "Add Condition" at bounding box center [338, 262] width 61 height 12
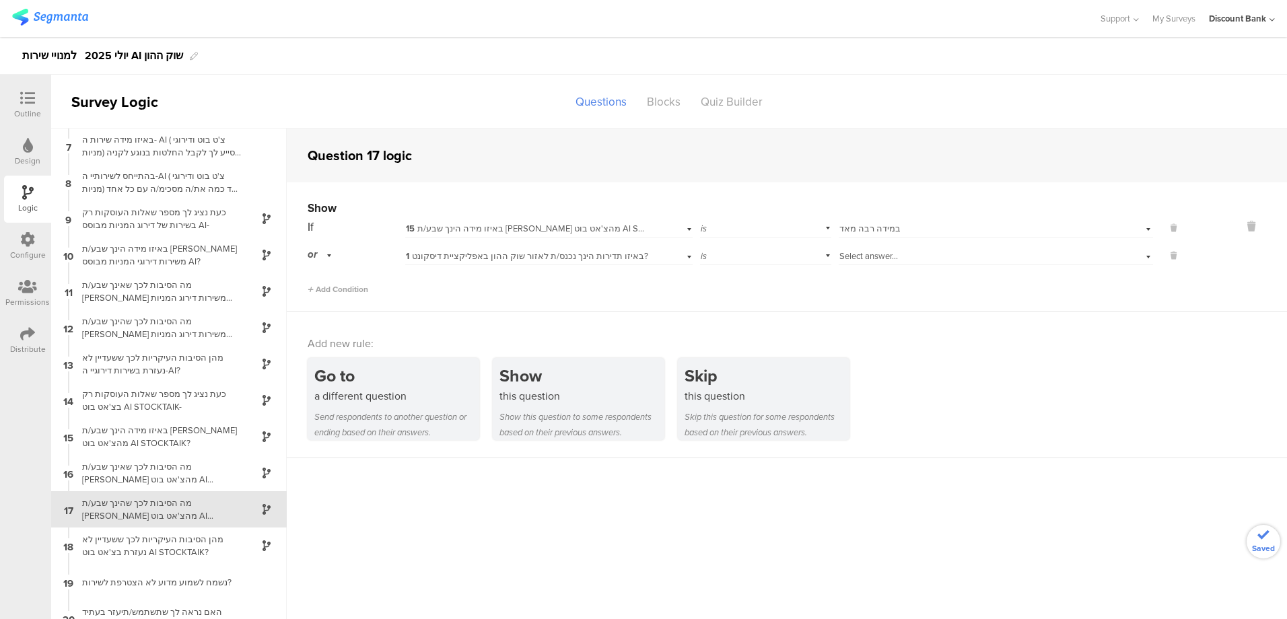
click at [440, 257] on span "1 באיזו תדירות הינך נכנס/ת לאזור שוק ההון באפליקציית דיסקונט?" at bounding box center [527, 256] width 242 height 13
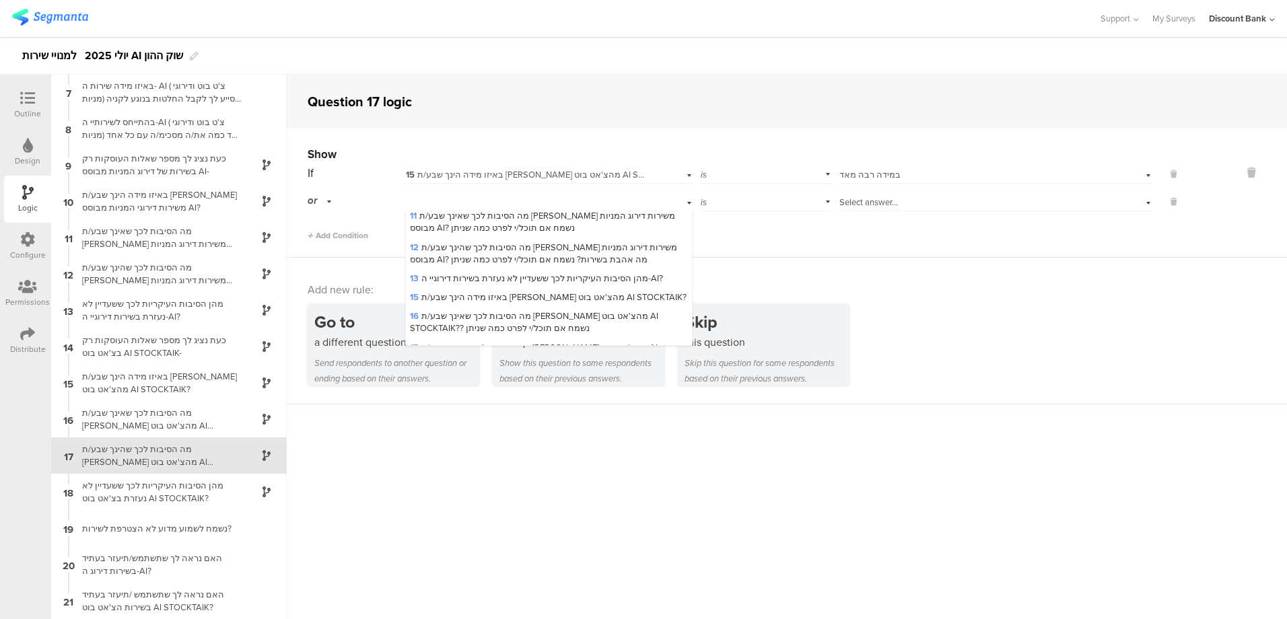
click at [446, 288] on div "15 באיזו מידה הינך שבע/ת רצון מהצ'אט בוט AI STOCKTAIK?" at bounding box center [549, 297] width 287 height 19
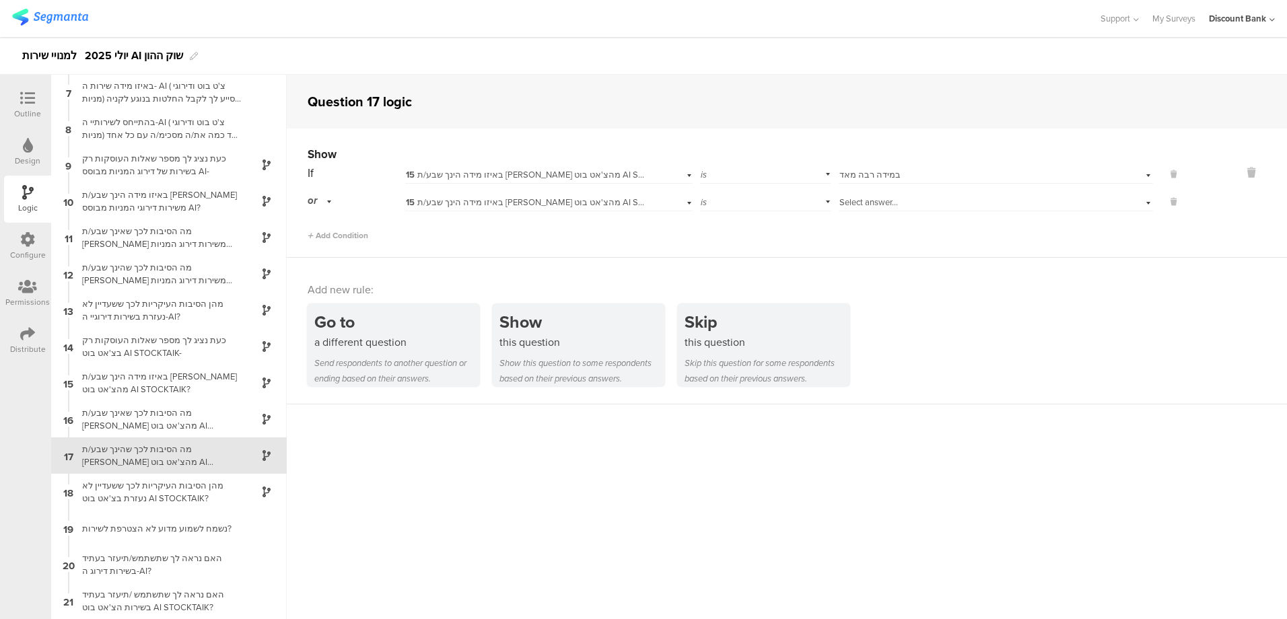
scroll to position [0, 0]
click at [850, 203] on span "Select answer..." at bounding box center [869, 202] width 59 height 13
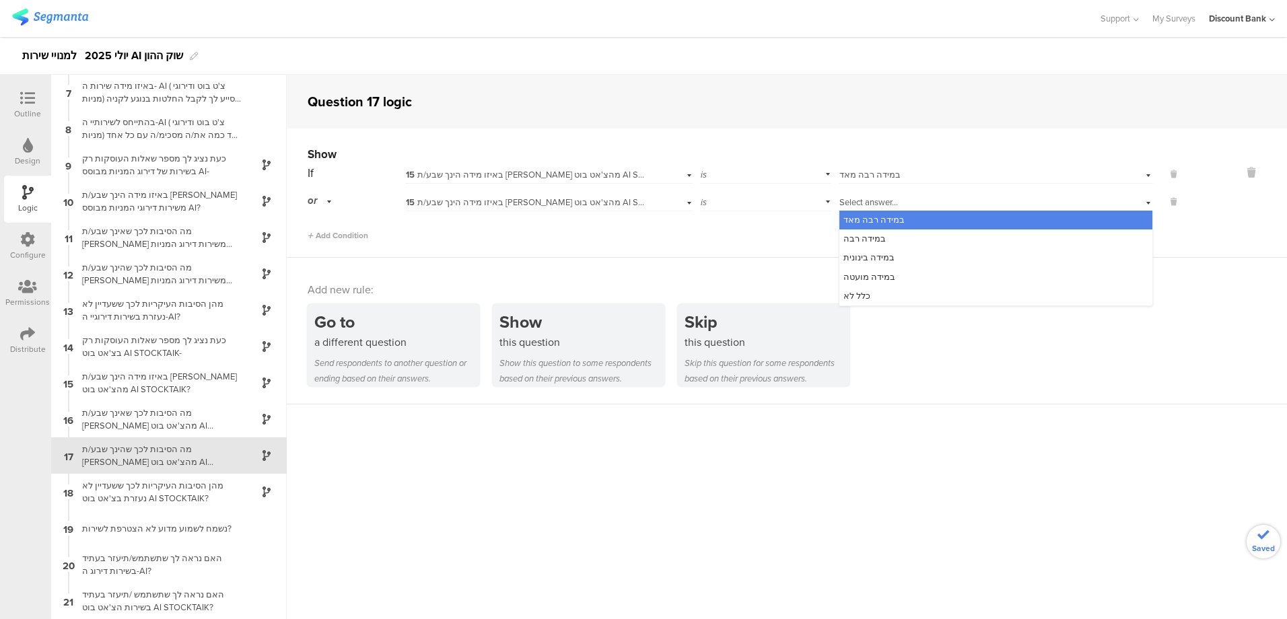
click at [855, 236] on span "במידה רבה" at bounding box center [865, 238] width 42 height 13
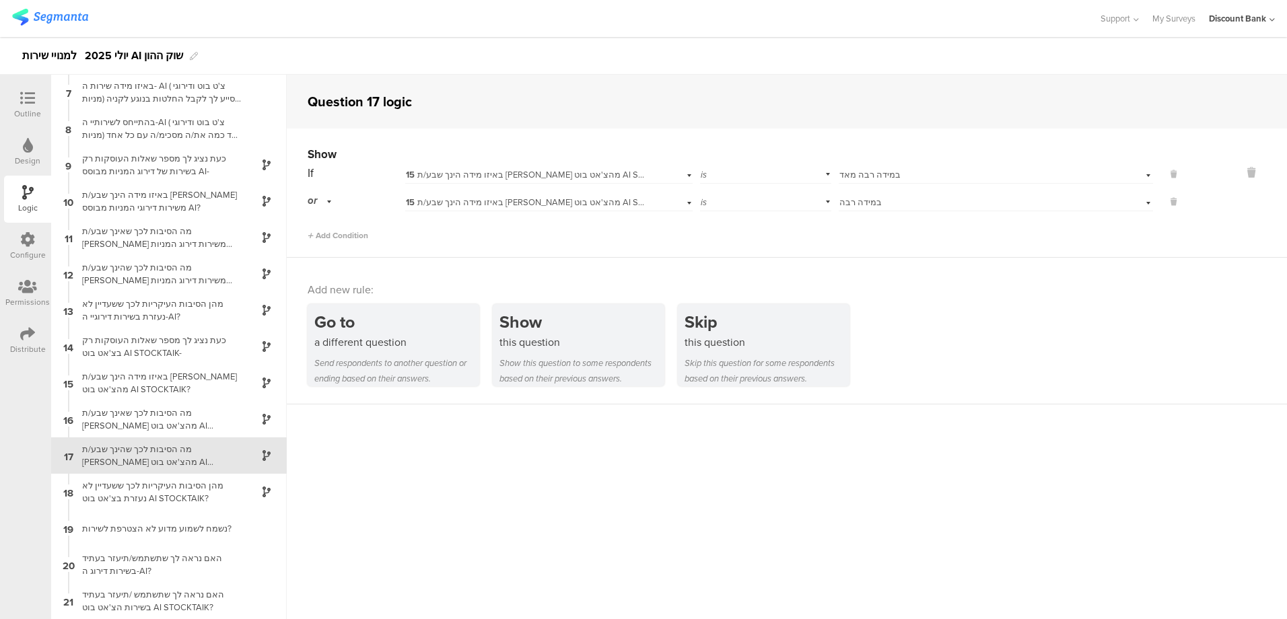
click at [121, 490] on div "מהן הסיבות העיקריות לכך ששעדיין לא נעזרת בצ'אט בוט AI STOCKTAIK?" at bounding box center [158, 492] width 168 height 26
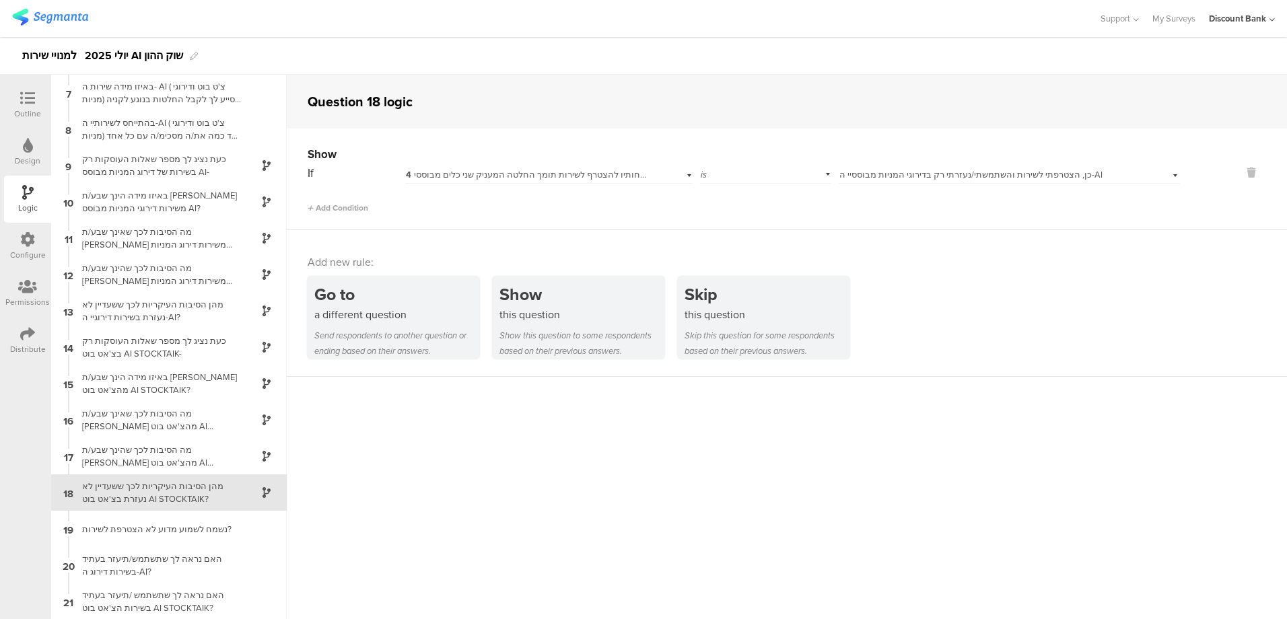
scroll to position [219, 0]
click at [100, 311] on div "מהן הסיבות העיקריות לכך ששעדיין לא נעזרת בשירות דירוגיי ה-AI?" at bounding box center [158, 311] width 168 height 26
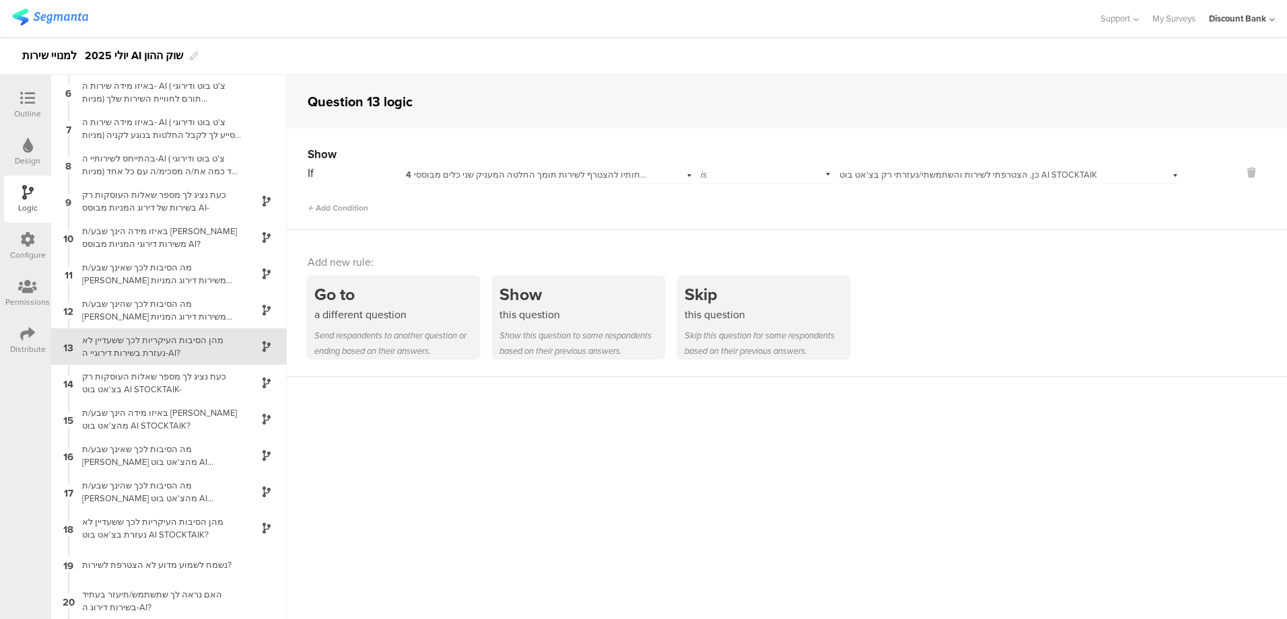
scroll to position [219, 0]
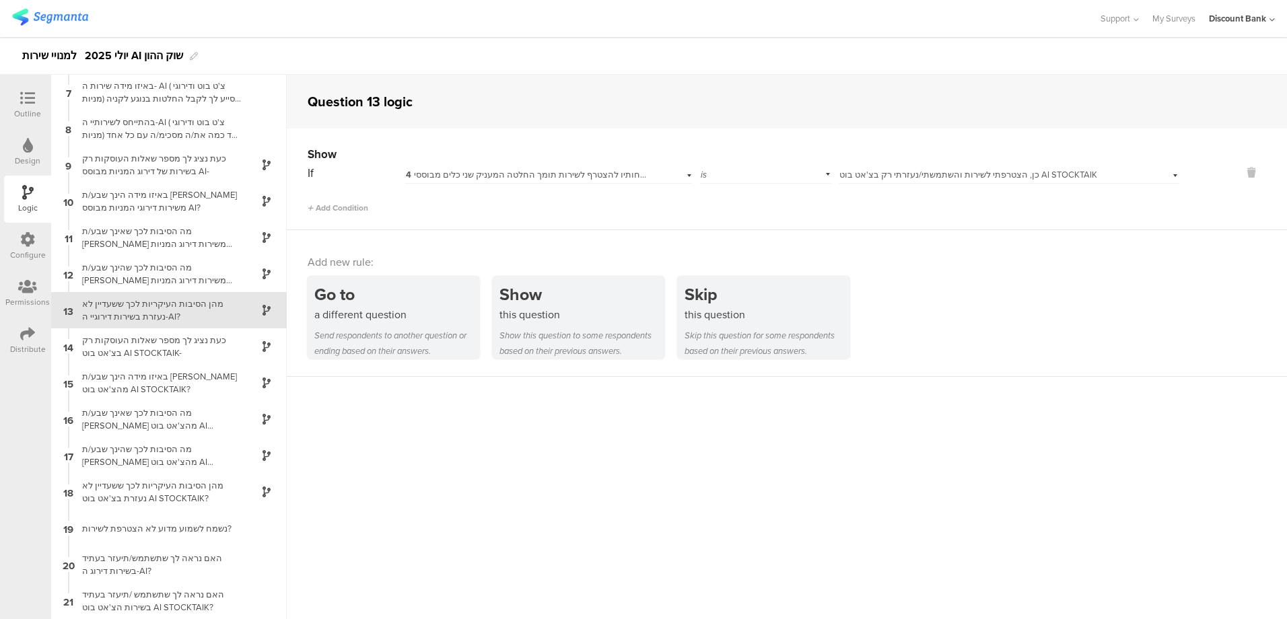
click at [113, 531] on div "נשמח לשמוע מדוע לא הצטרפת לשירות?" at bounding box center [158, 529] width 168 height 13
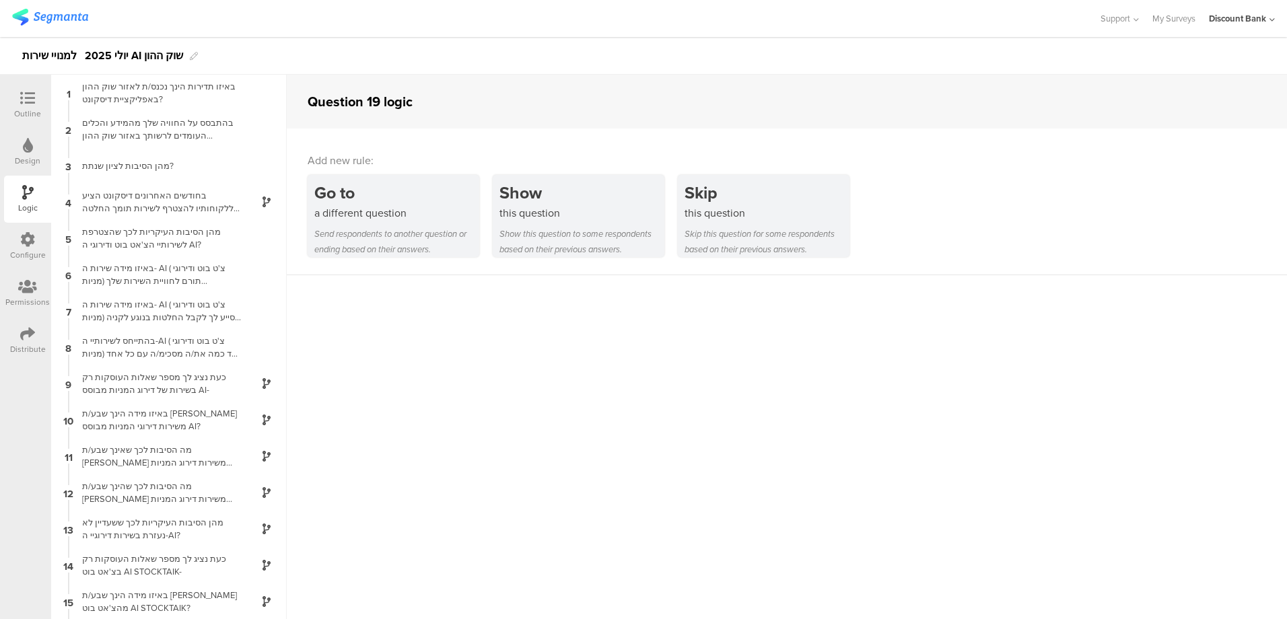
scroll to position [46, 0]
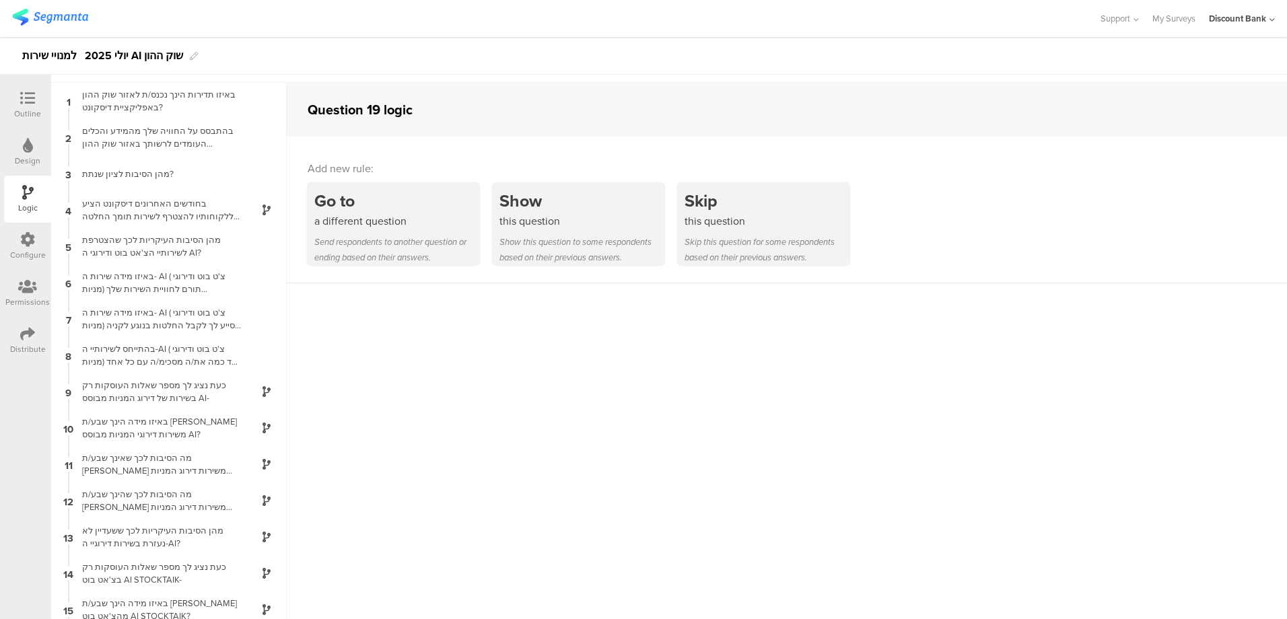
click at [28, 92] on icon at bounding box center [27, 98] width 15 height 15
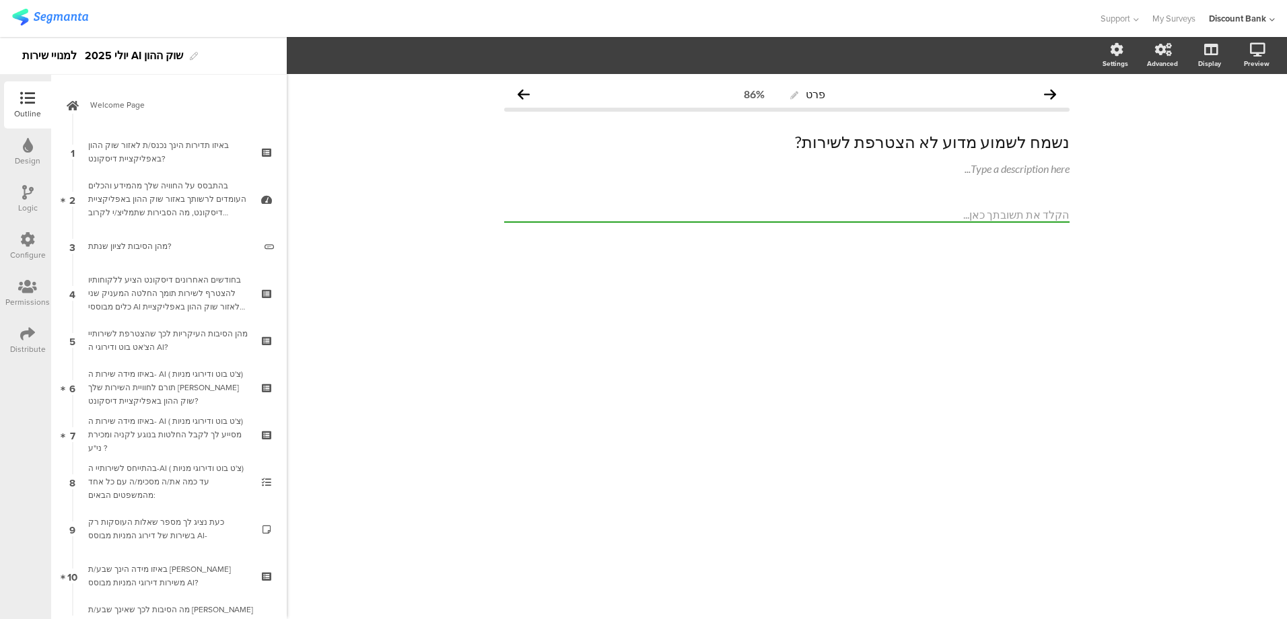
click at [99, 98] on link "Welcome Page" at bounding box center [169, 104] width 229 height 47
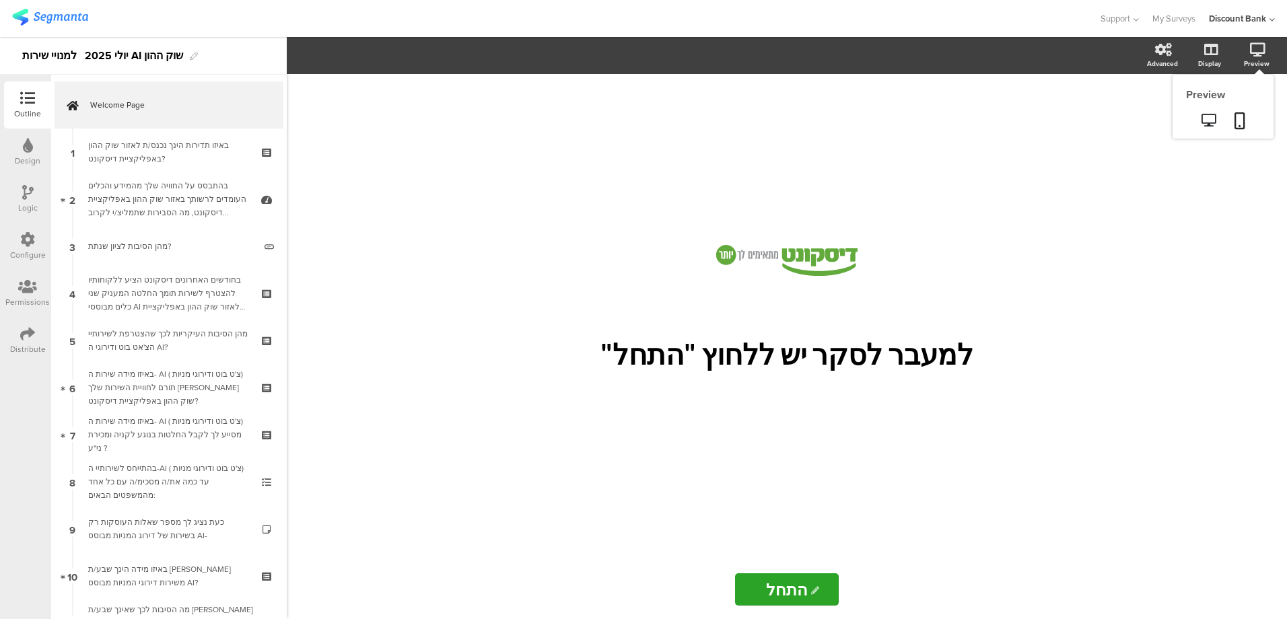
click at [1252, 48] on icon at bounding box center [1257, 49] width 15 height 13
click at [1207, 118] on icon at bounding box center [1209, 120] width 14 height 13
click at [168, 291] on div "בחודשים האחרונים דיסקונט הציע ללקוחותיו להצטרף לשירות תומך החלטה המעניק שני כלי…" at bounding box center [168, 293] width 161 height 40
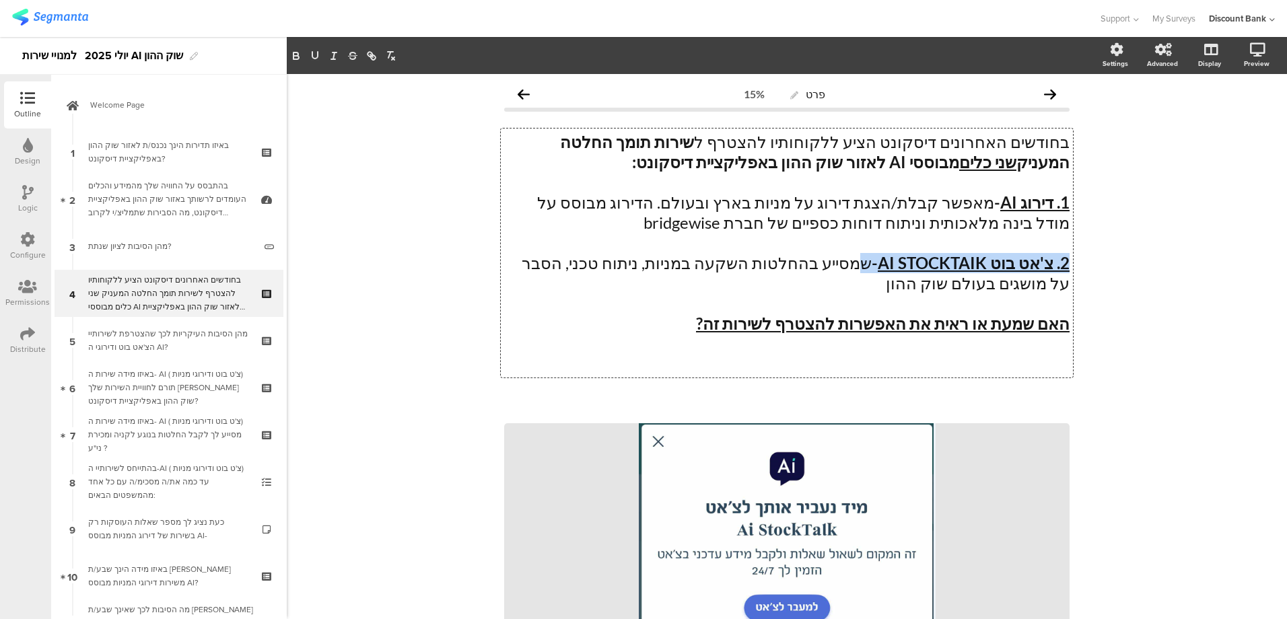
drag, startPoint x: 861, startPoint y: 265, endPoint x: 1064, endPoint y: 261, distance: 203.4
click at [1064, 261] on div "בחודשים האחרונים דיסקונט הציע ללקוחותיו להצטרף ל שירות תומך החלטה המעניק שני כל…" at bounding box center [787, 253] width 572 height 249
click at [312, 57] on icon "button" at bounding box center [314, 55] width 5 height 7
click at [316, 57] on icon "button" at bounding box center [315, 56] width 12 height 12
click at [918, 234] on p at bounding box center [787, 243] width 566 height 20
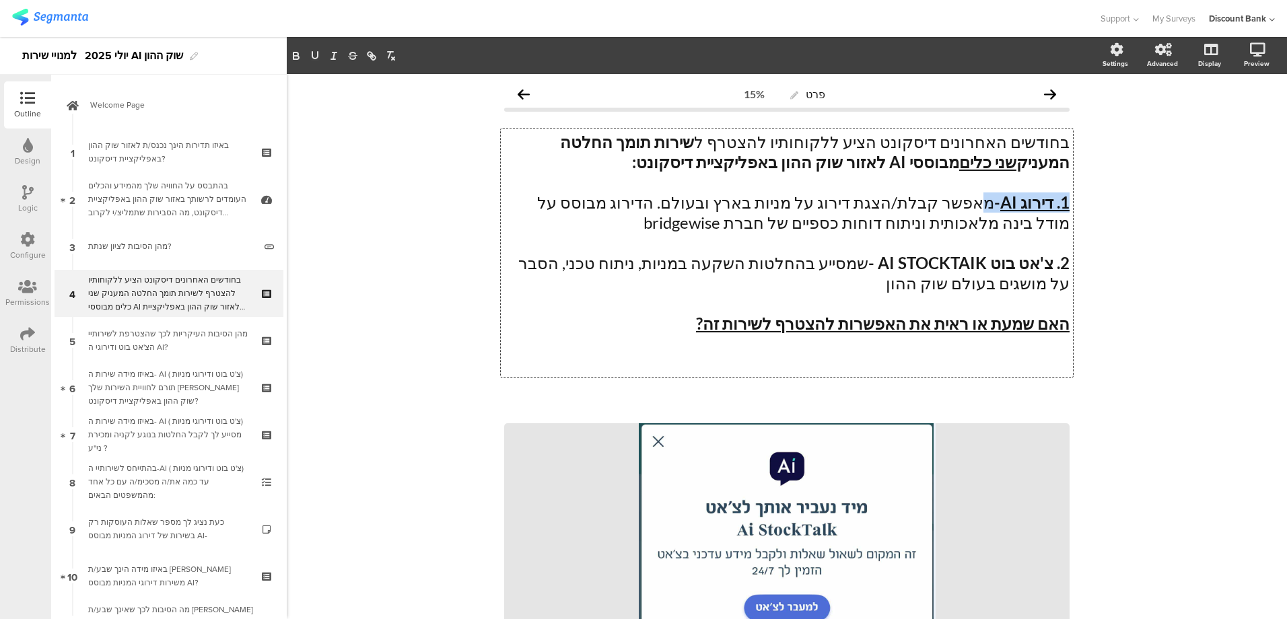
drag, startPoint x: 990, startPoint y: 201, endPoint x: 1079, endPoint y: 203, distance: 89.6
click at [314, 56] on icon "button" at bounding box center [315, 56] width 12 height 12
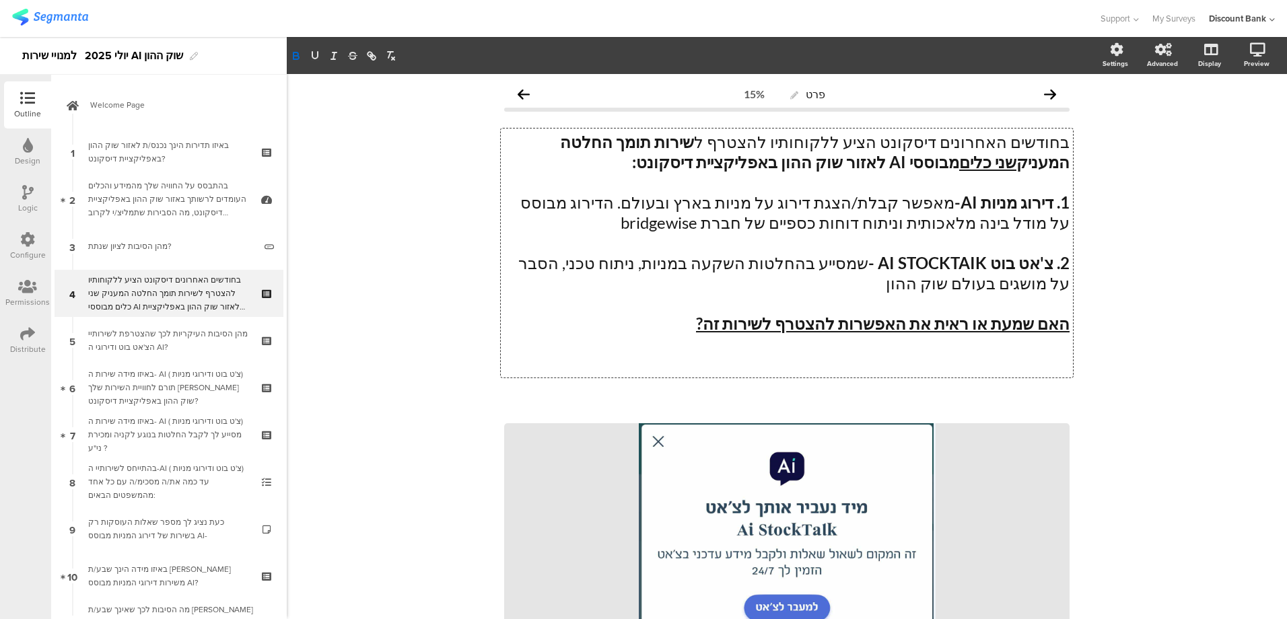
scroll to position [572, 0]
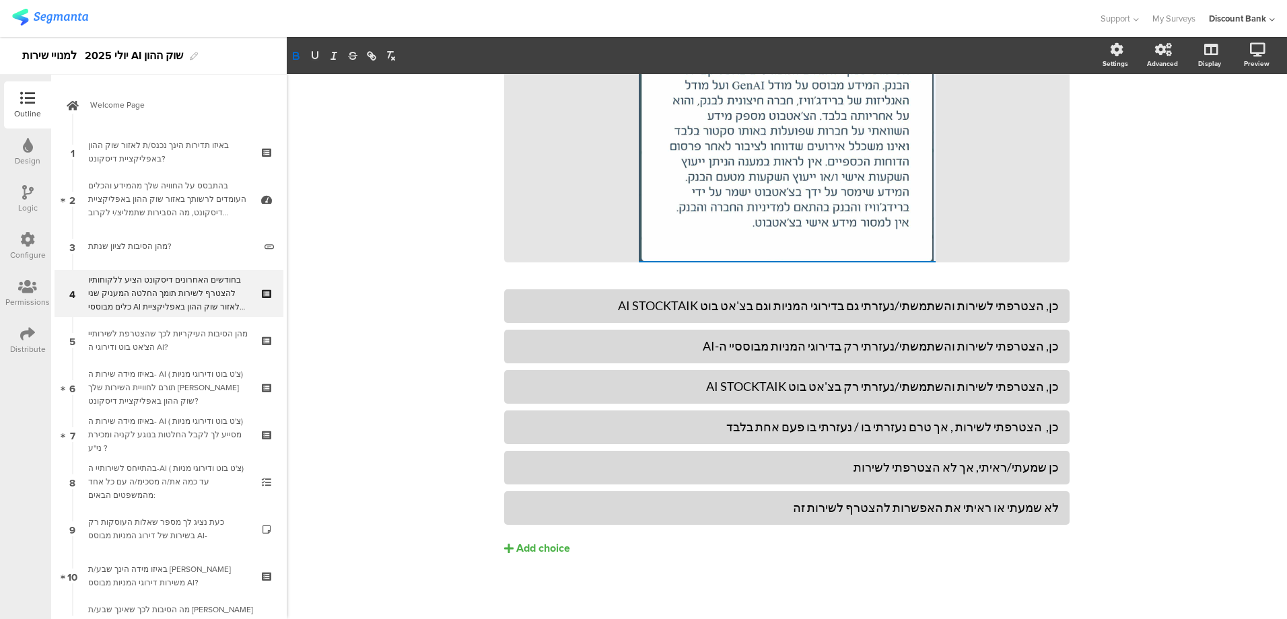
click at [182, 343] on div "מהן הסיבות העיקריות לכך שהצטרפת לשירותיי הצ'אט בוט ודירוגי ה AI?" at bounding box center [168, 340] width 161 height 27
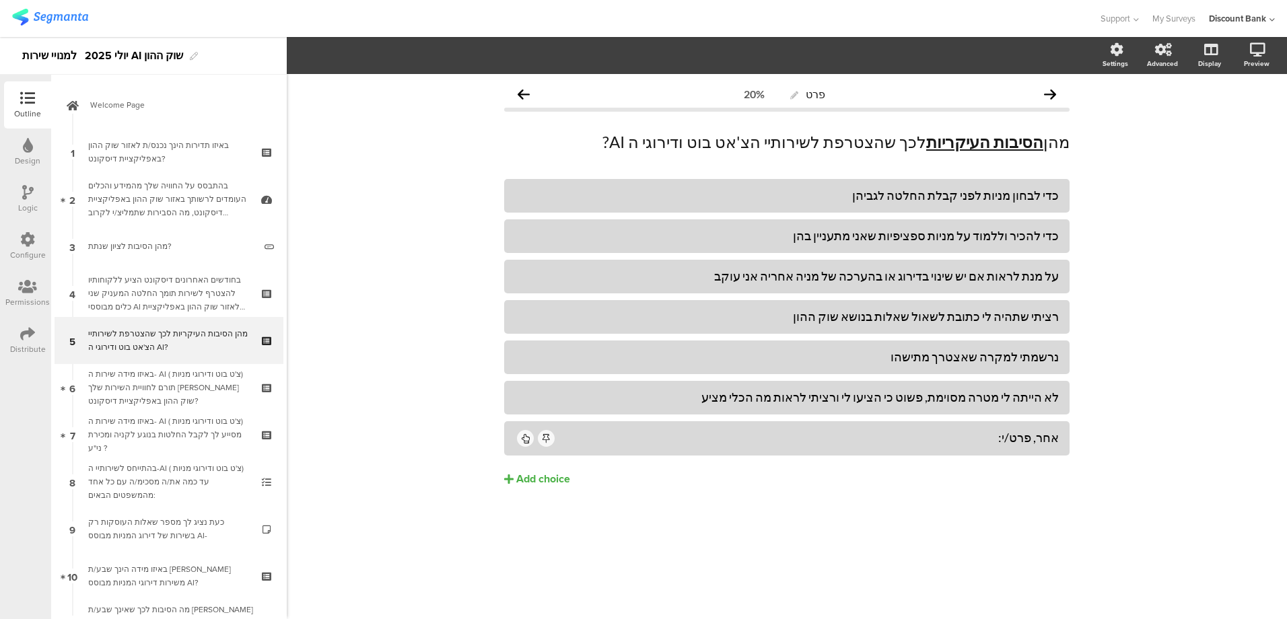
click at [813, 139] on p "מהן הסיבות העיקריות לכך שהצטרפת לשירותיי הצ'אט בוט ודירוגי ה AI?" at bounding box center [787, 142] width 566 height 20
click at [805, 143] on p "מהן הסיבות העיקריות לכך שהצטרפת לשירותיי הצ'אט בוט ודירוגי ה AI?" at bounding box center [787, 142] width 566 height 20
drag, startPoint x: 652, startPoint y: 141, endPoint x: 669, endPoint y: 143, distance: 17.0
click at [678, 142] on p "מהן הסיבות העיקריות לכך שהצטרפת לשירותיי ה-AI (צ'אט בוט ודירוגי ה AI?" at bounding box center [787, 142] width 566 height 20
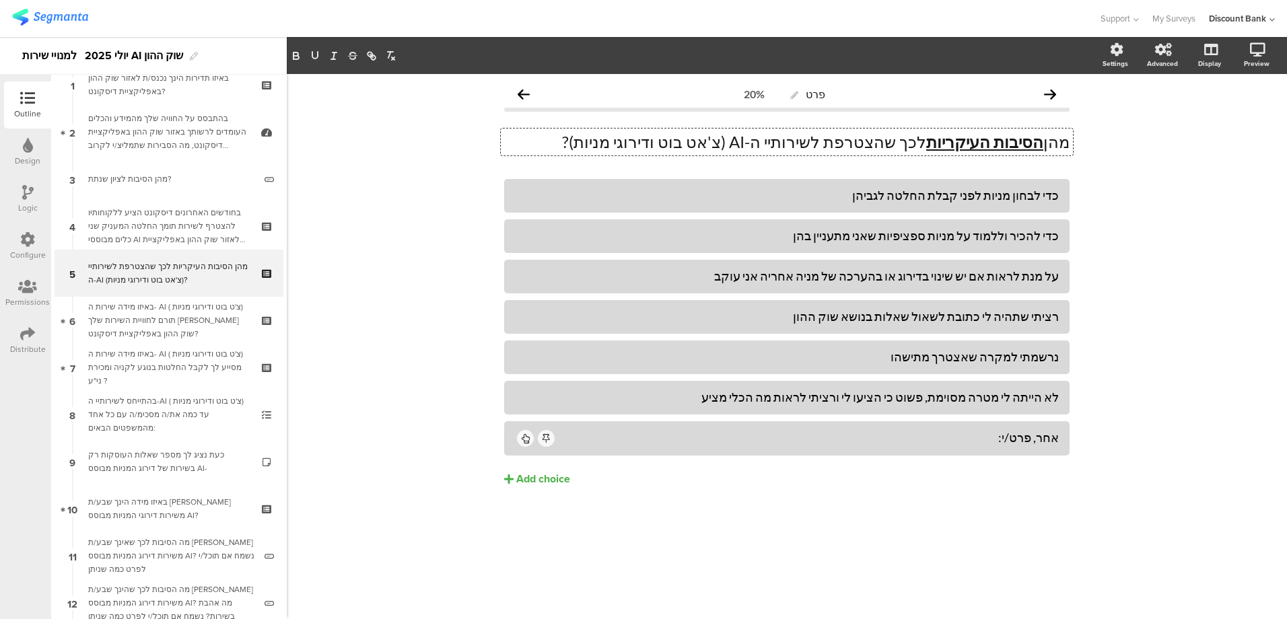
click at [123, 463] on div "כעת נציג לך מספר שאלות העוסקות רק בשירות של דירוג המניות מבוסס AI-" at bounding box center [168, 461] width 161 height 27
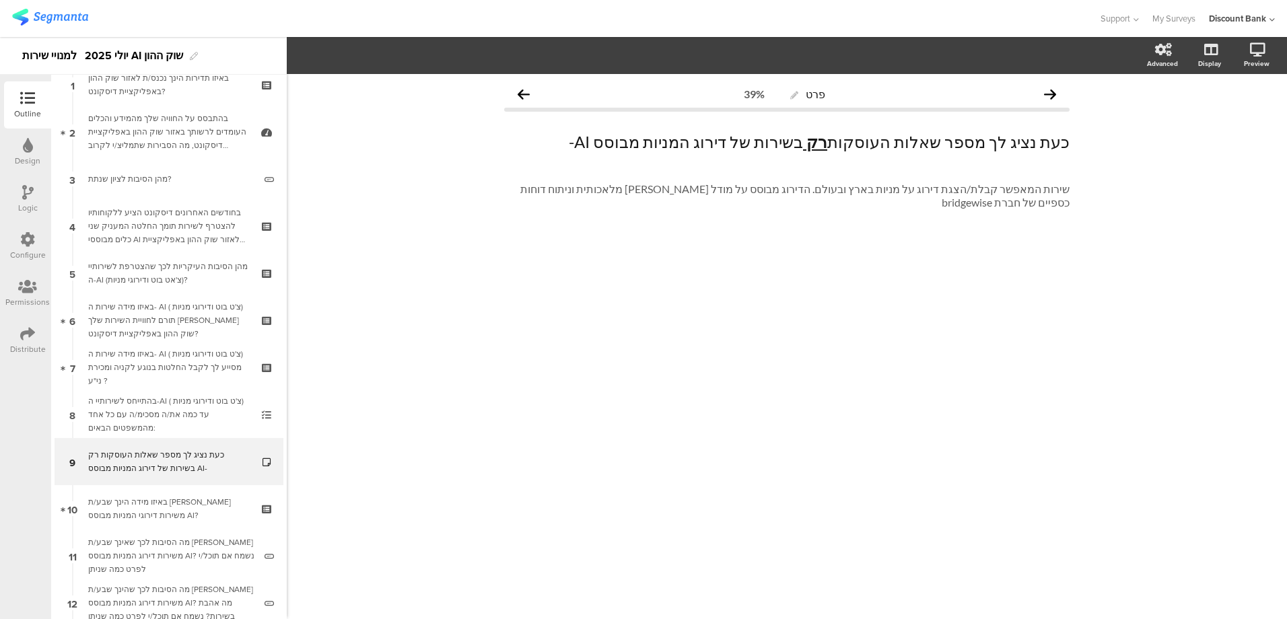
click at [121, 407] on div "בהתייחס לשירותיי ה-AI ( צ'ט בוט ודירוגי מניות) עד כמה את/ה מסכימ/ה עם כל אחד מה…" at bounding box center [168, 415] width 161 height 40
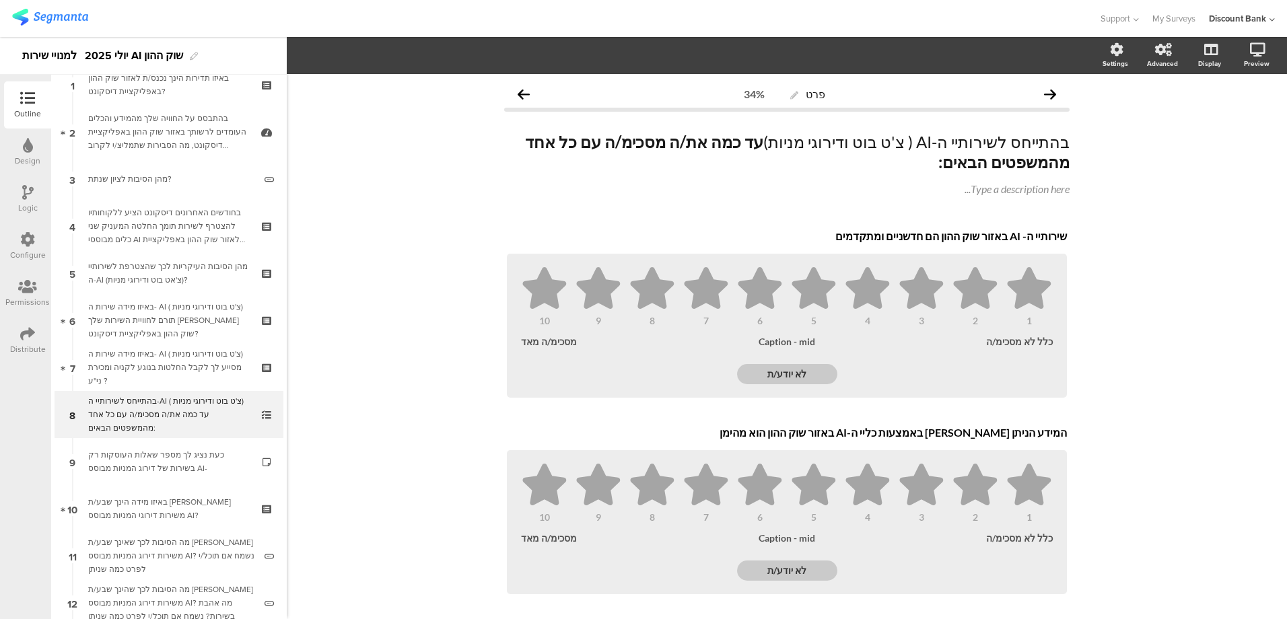
click at [24, 195] on icon at bounding box center [27, 192] width 11 height 15
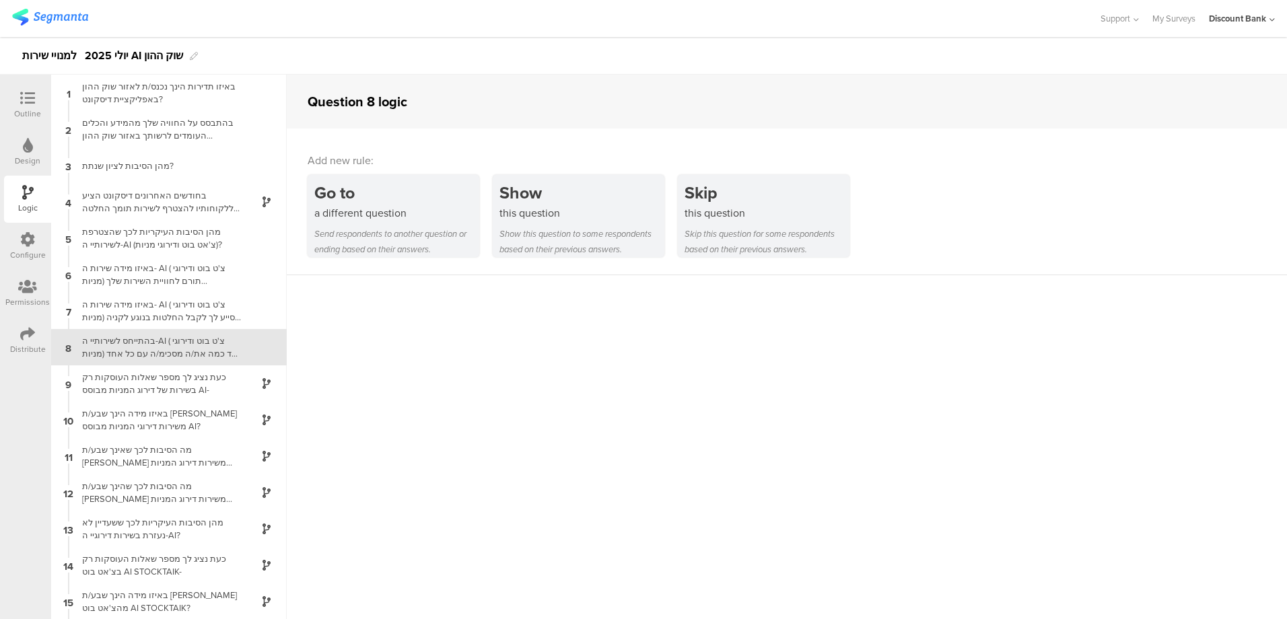
scroll to position [1, 0]
click at [143, 310] on div "באיזו מידה שירות ה- AI ( צ'ט בוט ודירוגי מניות) מסייע לך לקבל החלטות בנוגע לקני…" at bounding box center [158, 311] width 168 height 26
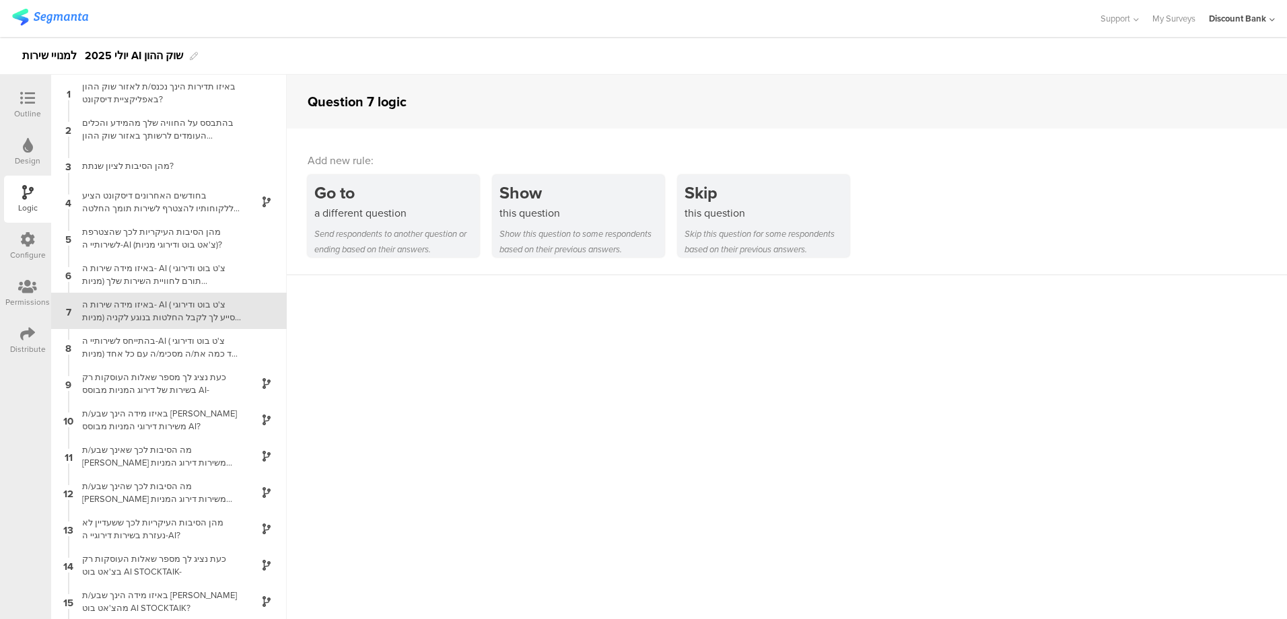
scroll to position [18, 0]
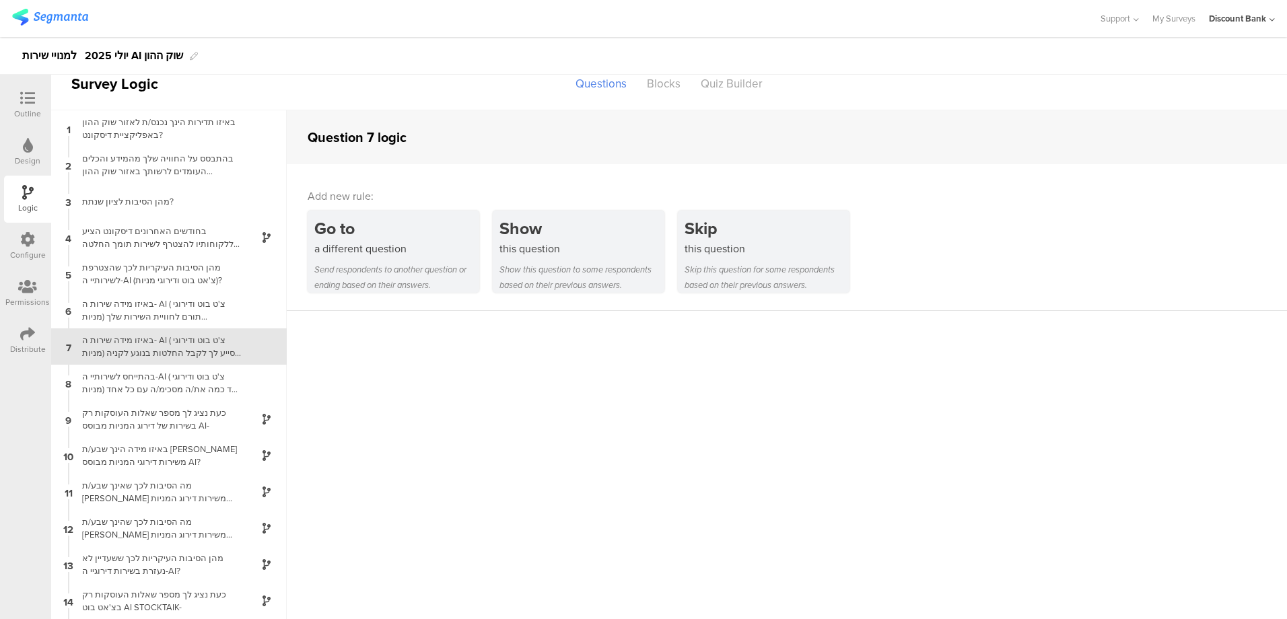
click at [140, 314] on div "באיזו מידה שירות ה- AI ( צ'ט בוט ודירוגי מניות) תורם לחוויית השירות שלך מאזור ש…" at bounding box center [158, 311] width 168 height 26
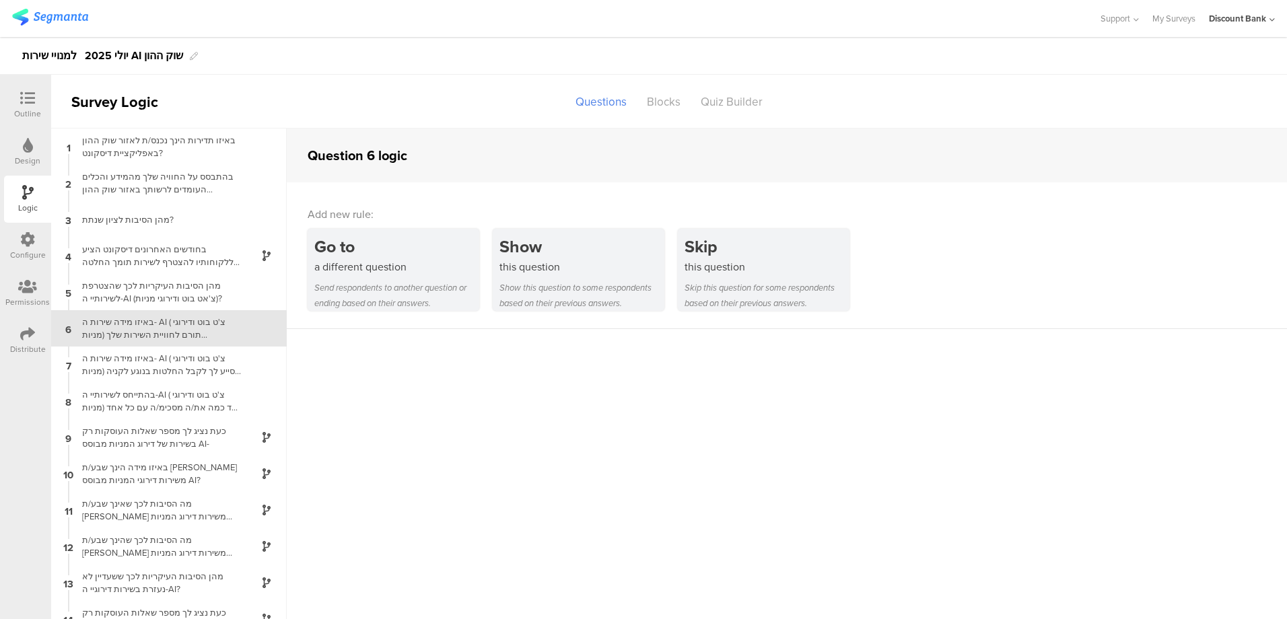
scroll to position [67, 0]
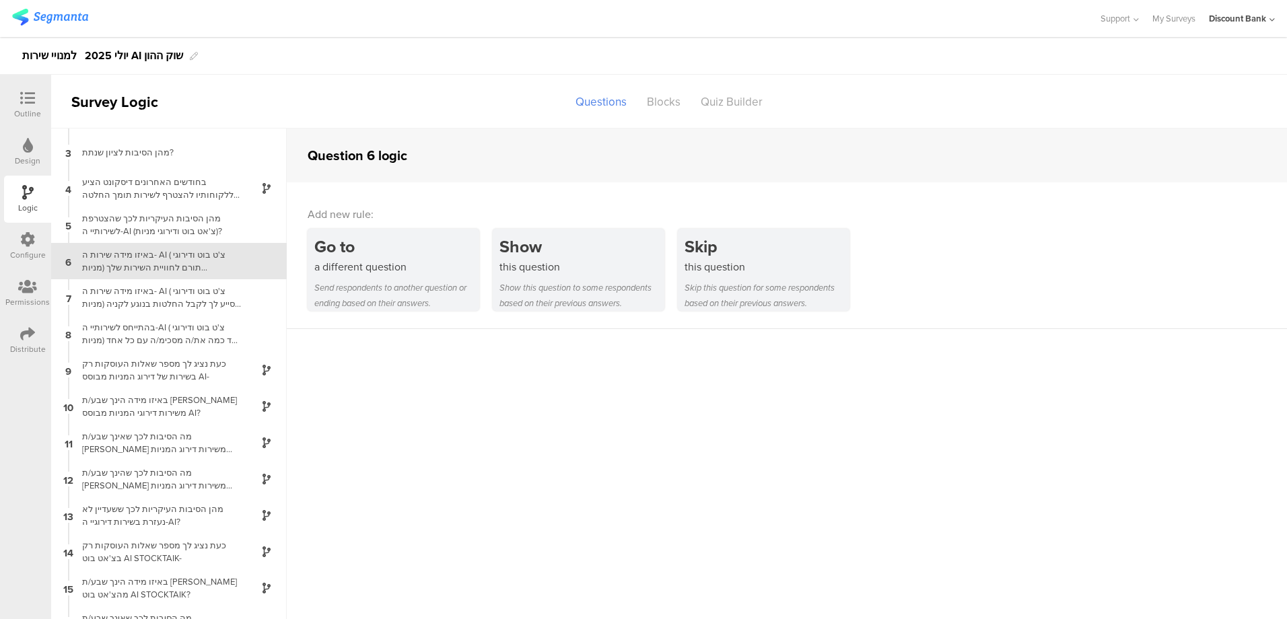
click at [136, 415] on div "באיזו מידה הינך שבע/ת [PERSON_NAME] משירות דירוגי המניות מבוסס AI?" at bounding box center [158, 407] width 168 height 26
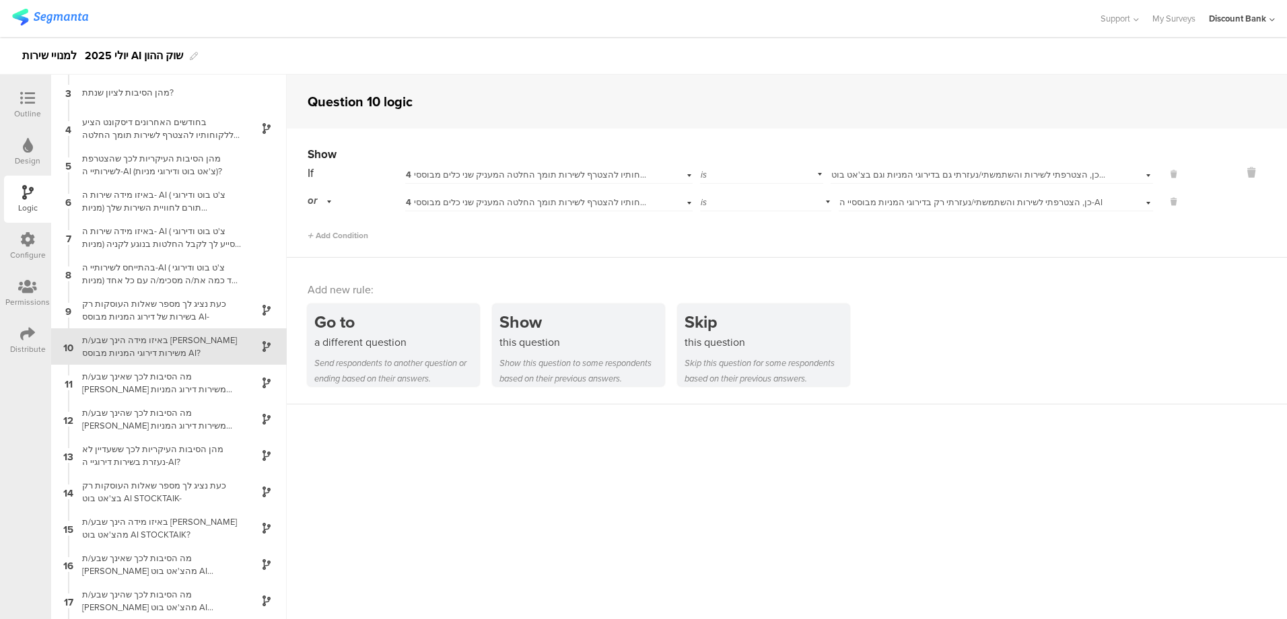
scroll to position [141, 0]
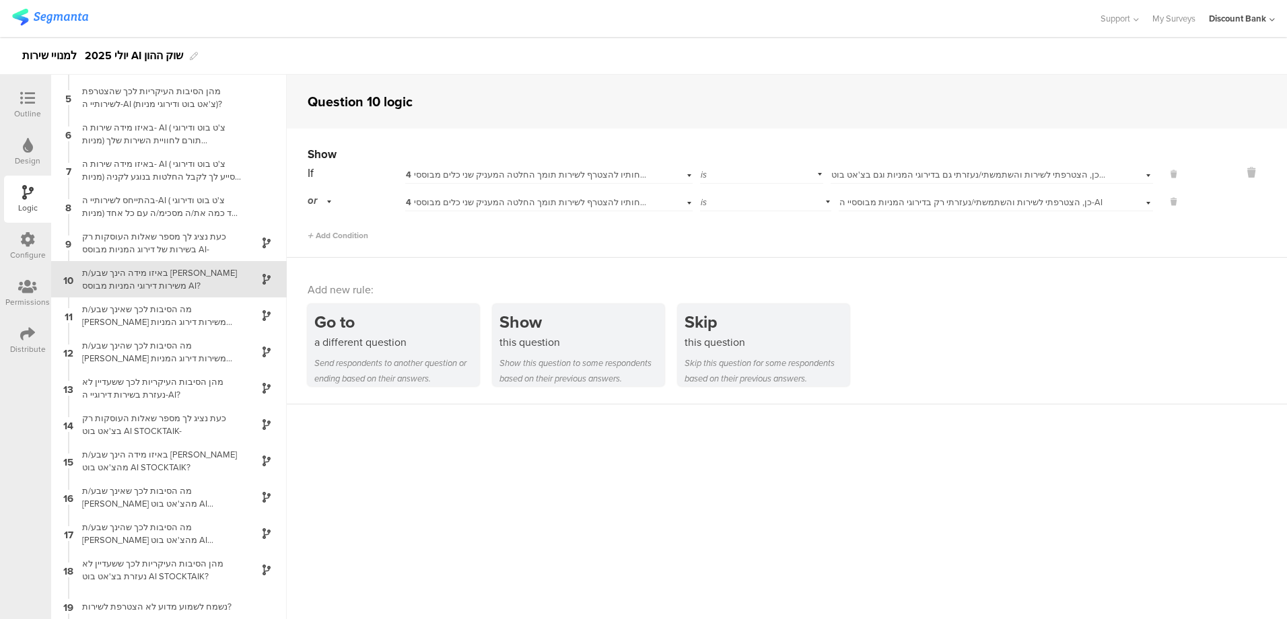
click at [38, 91] on div at bounding box center [27, 99] width 27 height 17
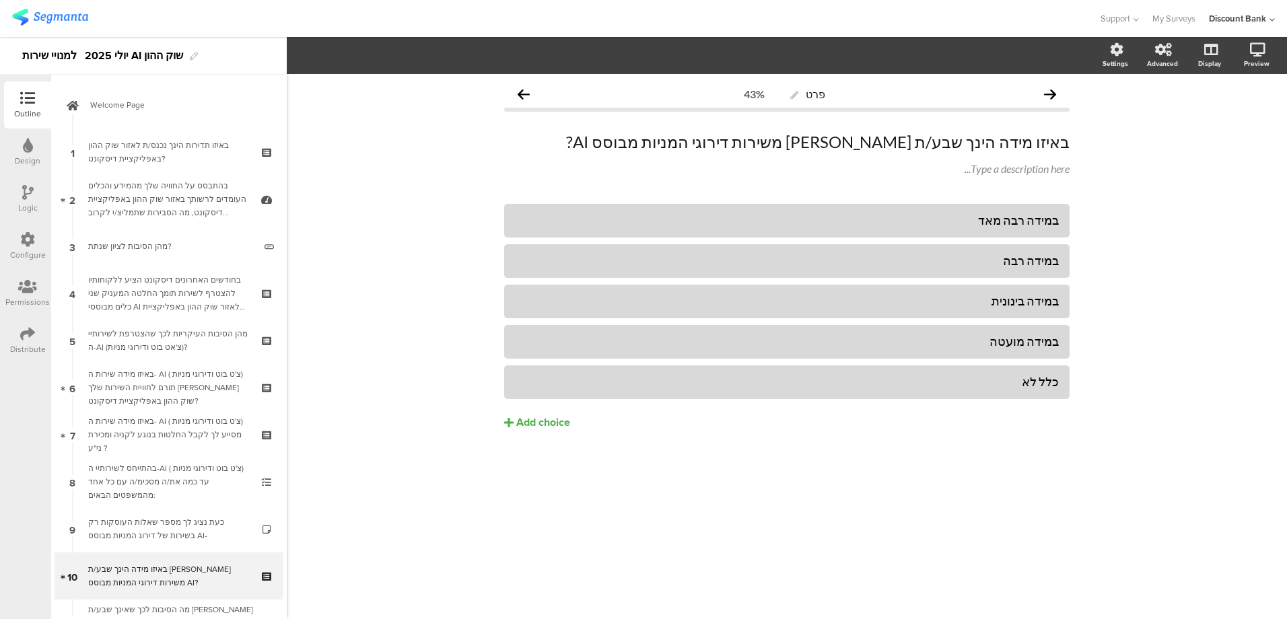
click at [160, 471] on div "בהתייחס לשירותיי ה-AI ( צ'ט בוט ודירוגי מניות) עד כמה את/ה מסכימ/ה עם כל אחד מה…" at bounding box center [168, 482] width 161 height 40
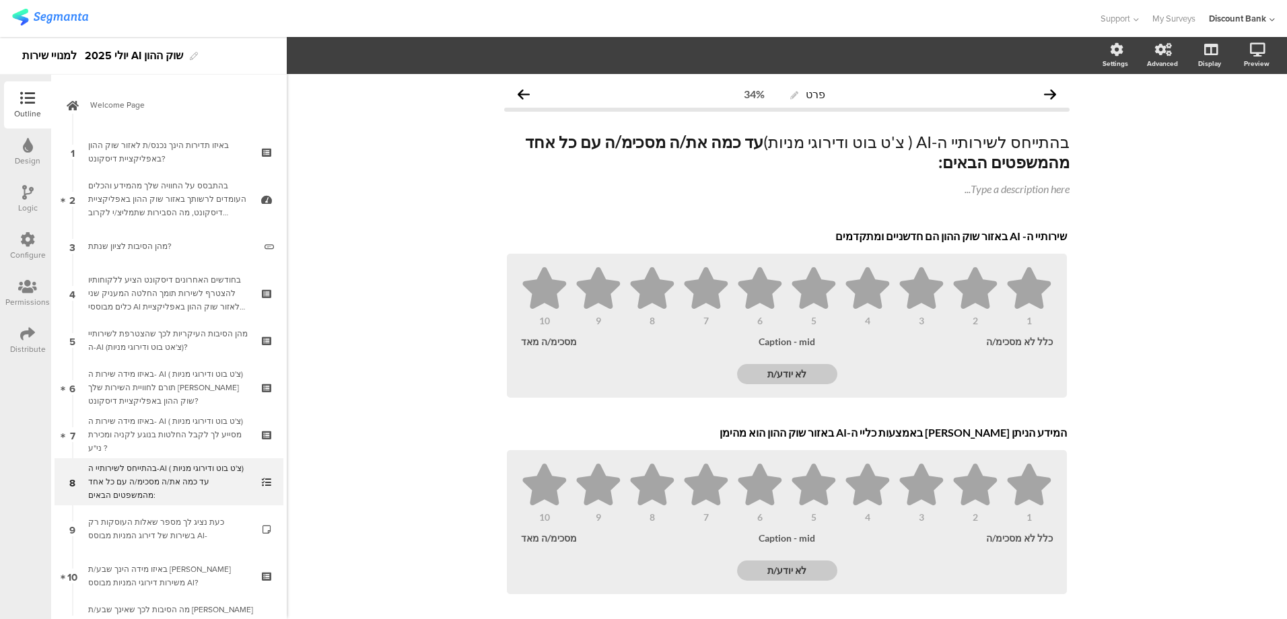
click at [30, 197] on icon at bounding box center [27, 192] width 11 height 15
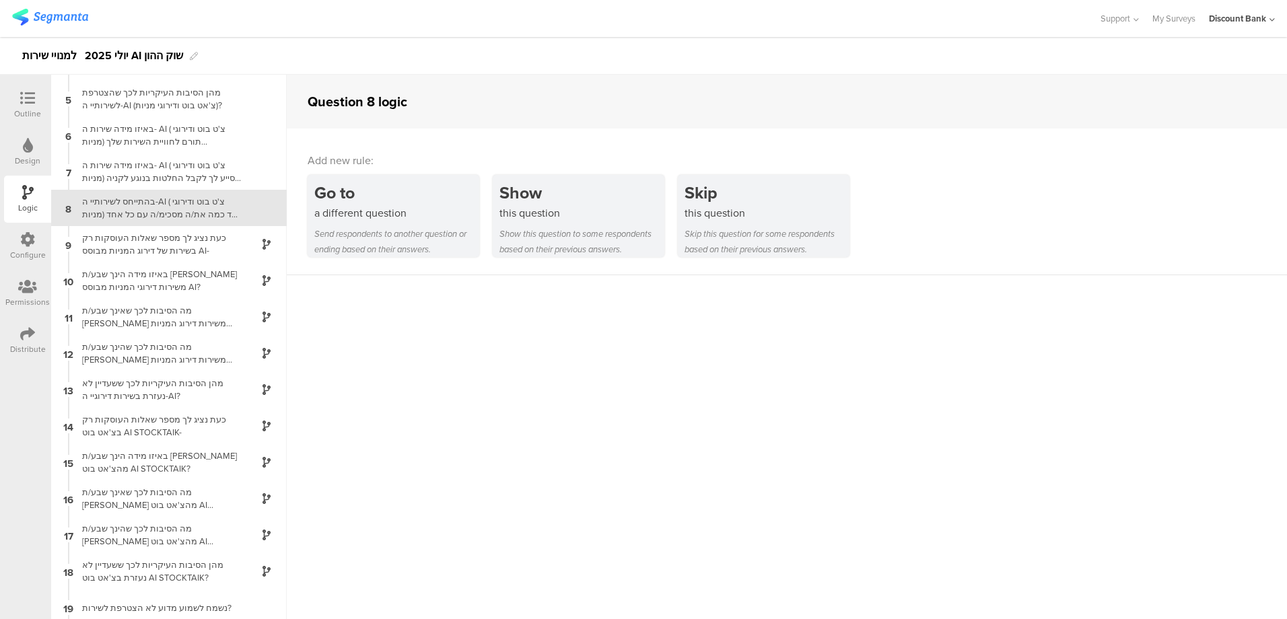
scroll to position [219, 0]
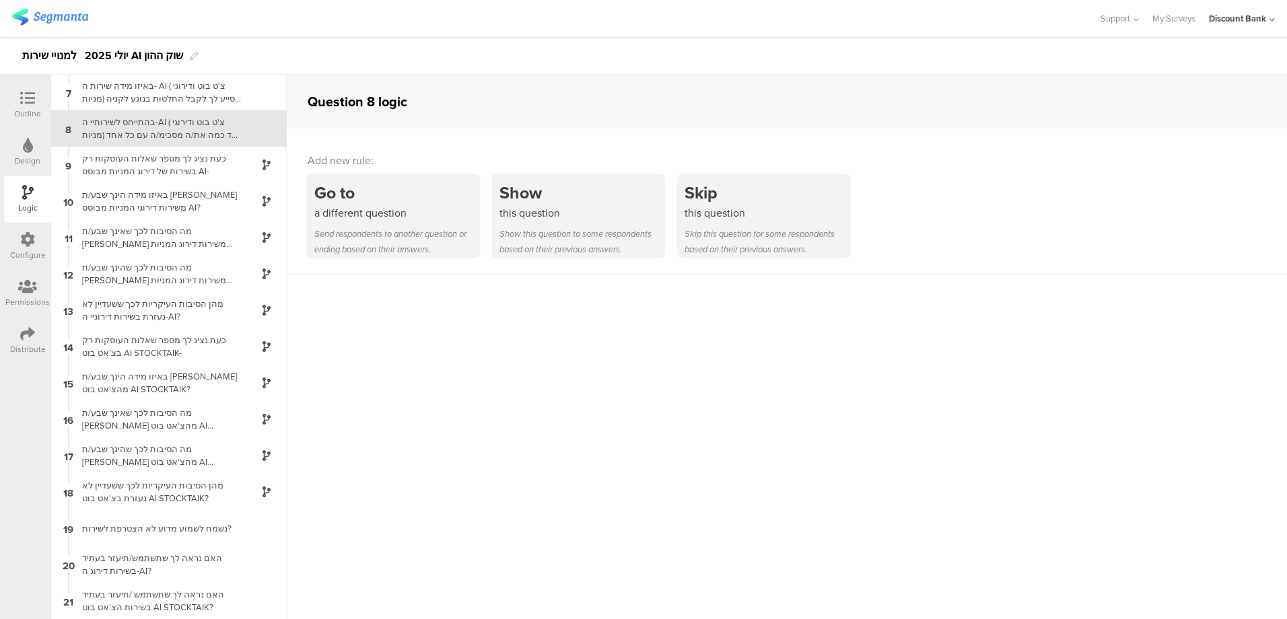
click at [165, 530] on div "נשמח לשמוע מדוע לא הצטרפת לשירות?" at bounding box center [158, 529] width 168 height 13
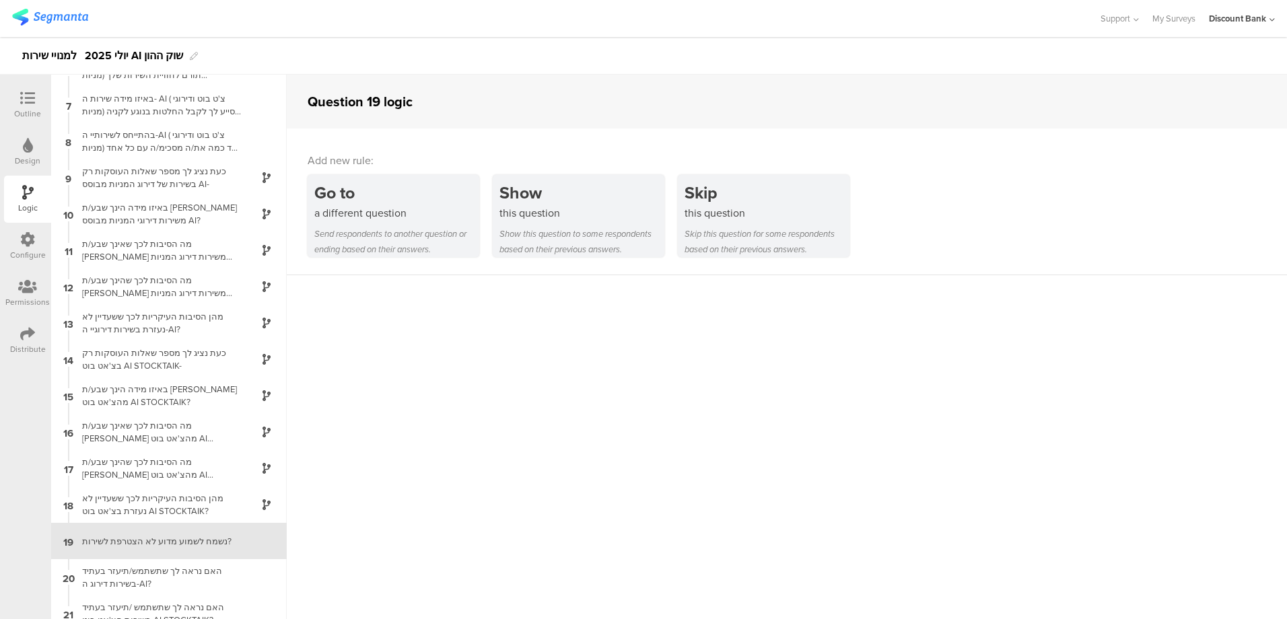
scroll to position [219, 0]
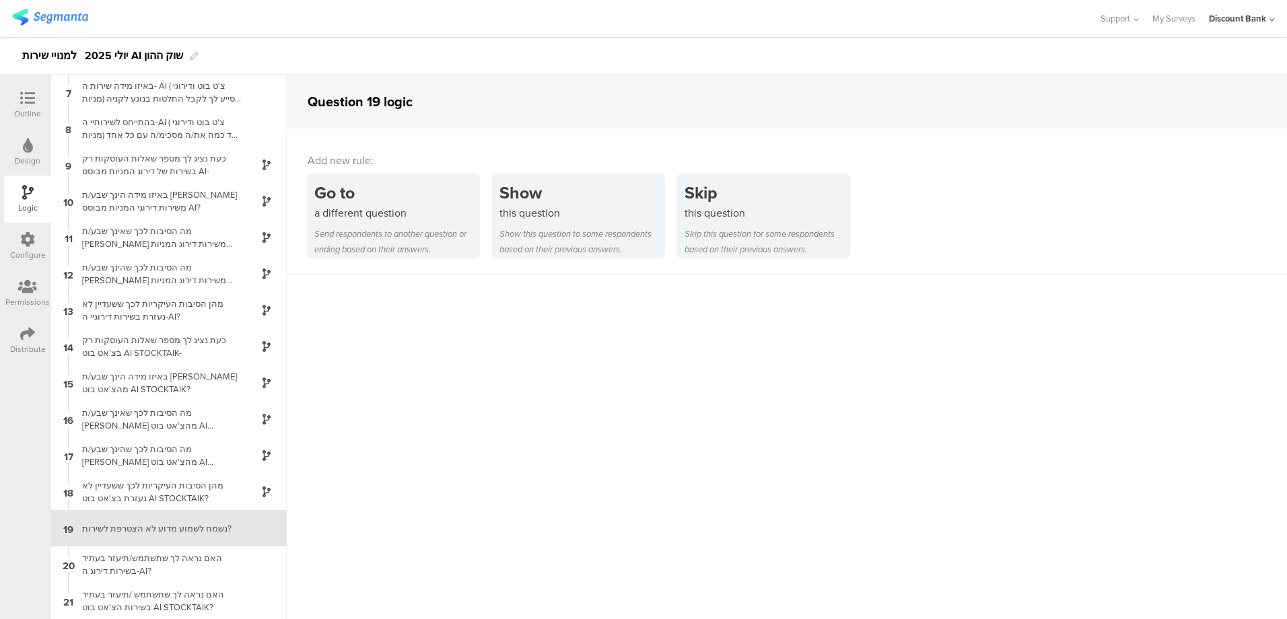
click at [549, 191] on div "Show" at bounding box center [582, 192] width 165 height 25
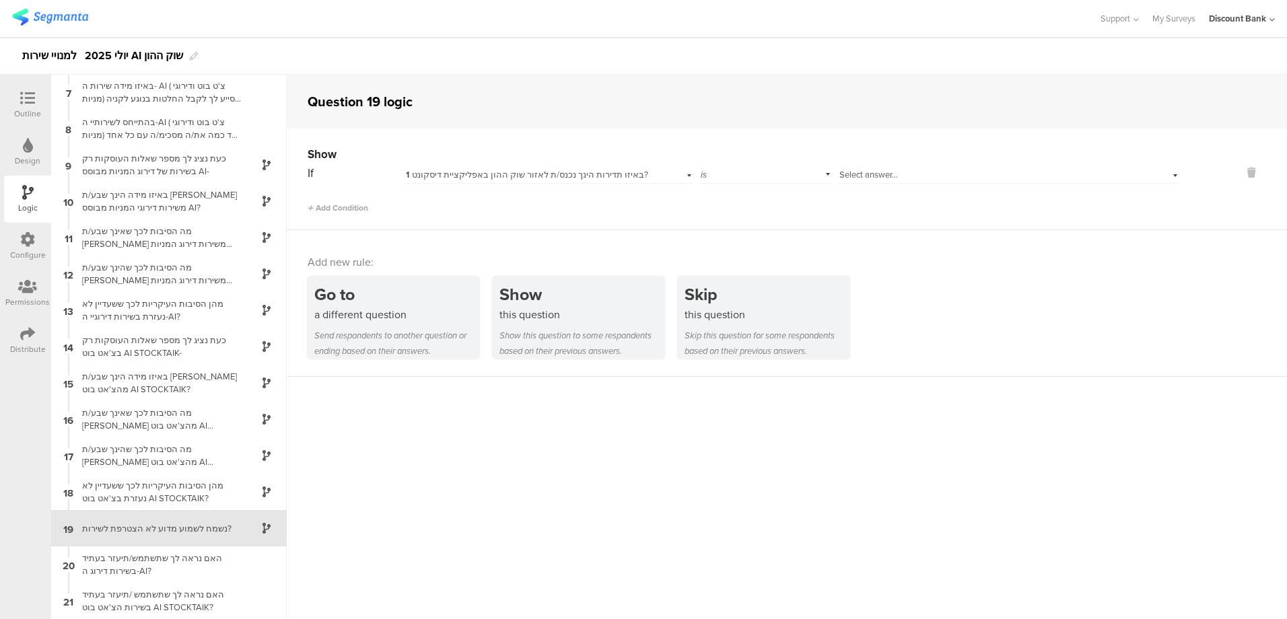
click at [603, 174] on span "1 באיזו תדירות הינך נכנס/ת לאזור שוק ההון באפליקציית דיסקונט?" at bounding box center [527, 174] width 242 height 13
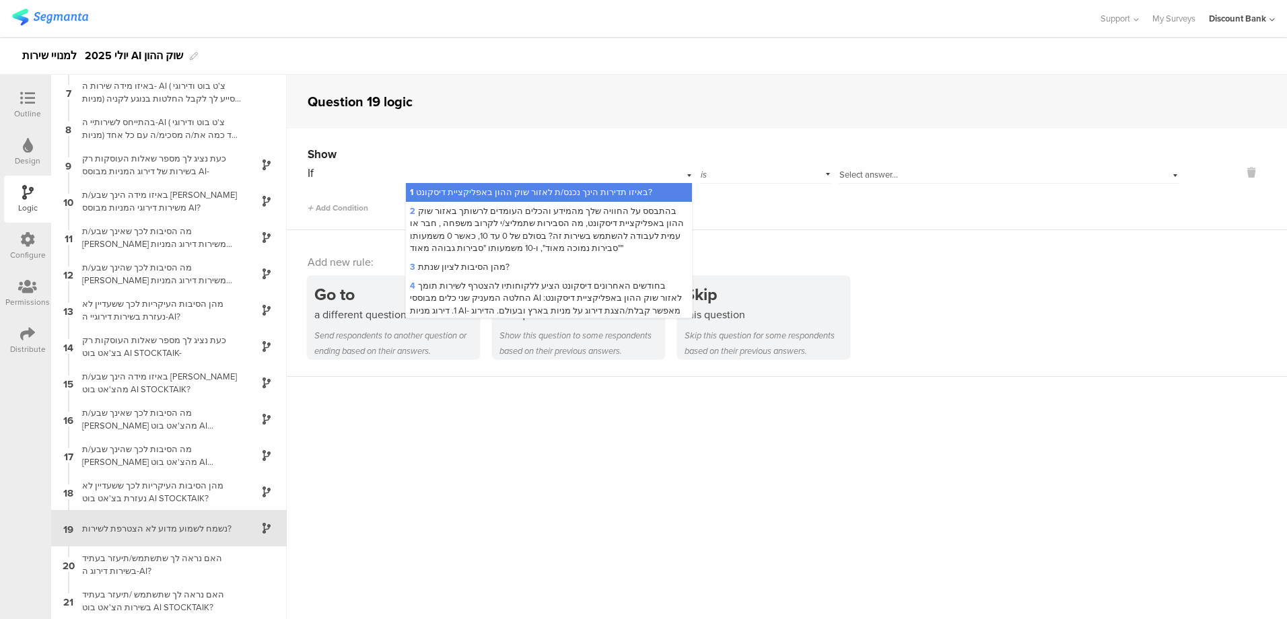
click at [582, 220] on span "2 בהתבסס על החוויה שלך מהמידע והכלים העומדים לרשותך באזור שוק ההון באפליקציית ד…" at bounding box center [547, 230] width 274 height 50
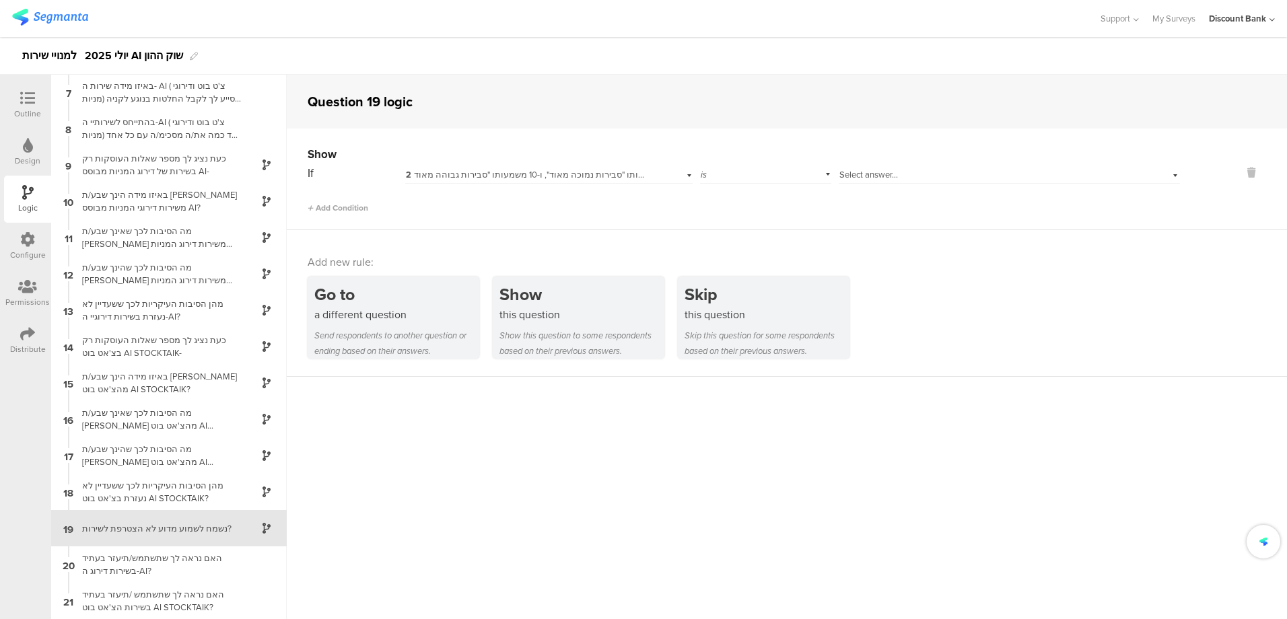
click at [582, 175] on span "2 בהתבסס על החוויה שלך מהמידע והכלים העומדים לרשותך באזור שוק ההון באפליקציית ד…" at bounding box center [921, 174] width 1031 height 13
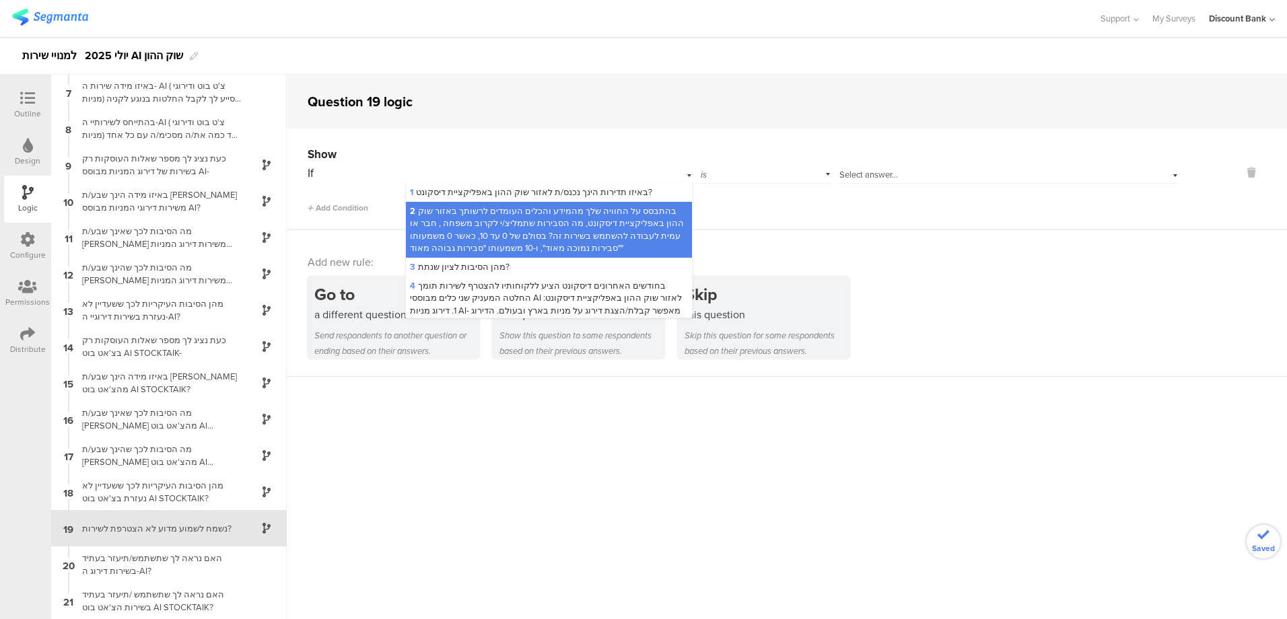
click at [568, 291] on span "4 בחודשים האחרונים דיסקונט הציע ללקוחותיו להצטרף לשירות תומך החלטה המעניק שני כ…" at bounding box center [546, 322] width 273 height 86
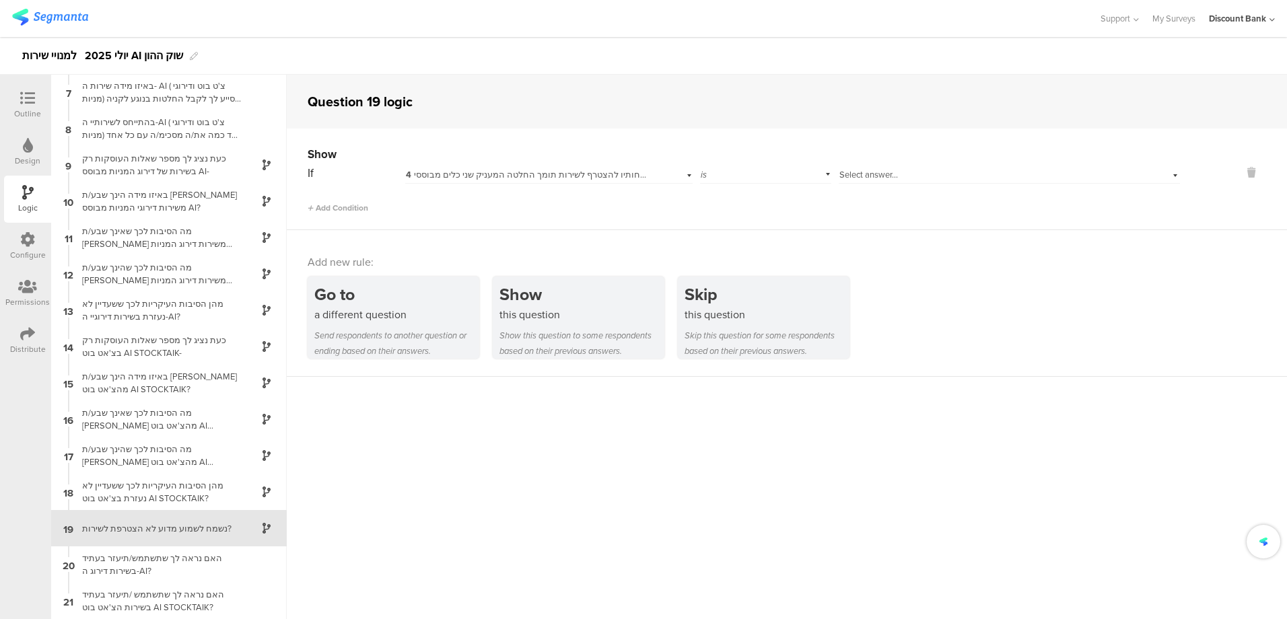
click at [858, 172] on span "Select answer..." at bounding box center [869, 174] width 59 height 13
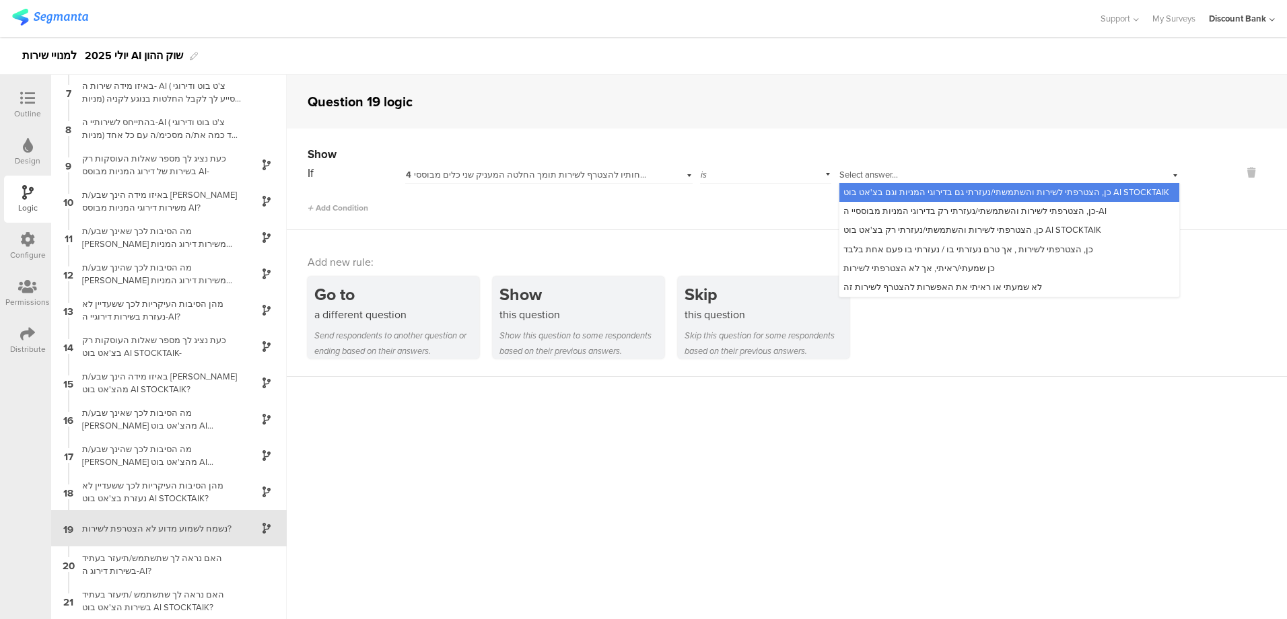
click at [912, 265] on span "כן שמעתי/ראיתי, אך לא הצטרפתי לשירות" at bounding box center [920, 268] width 152 height 13
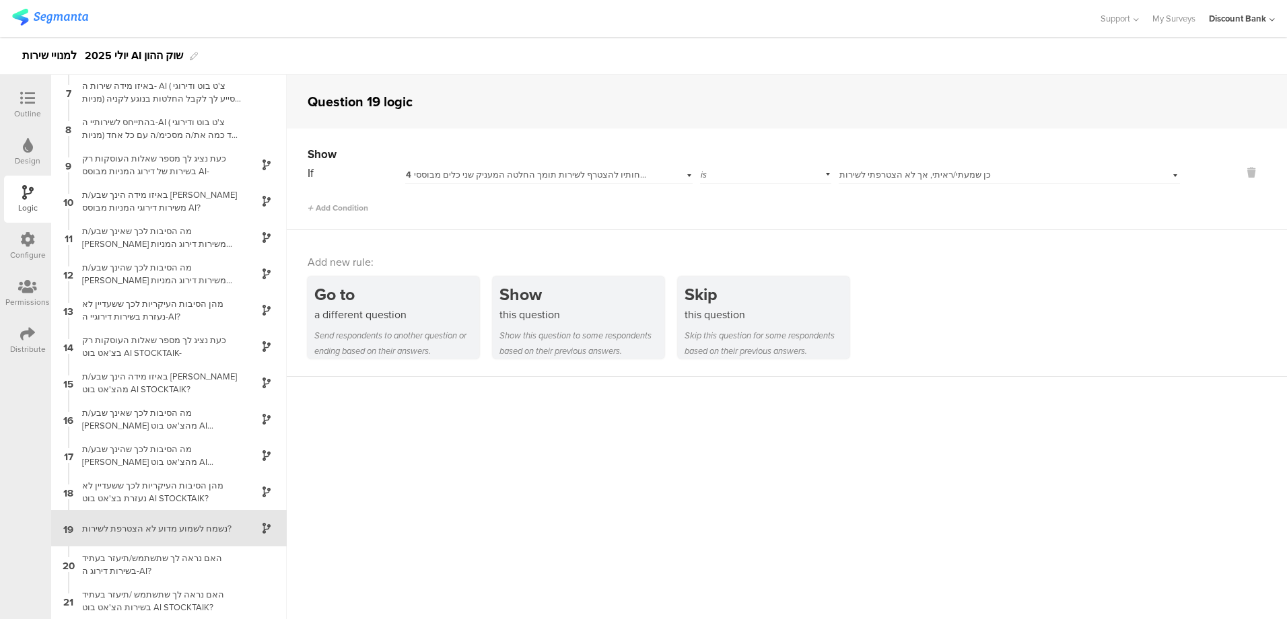
click at [25, 98] on icon at bounding box center [27, 98] width 15 height 15
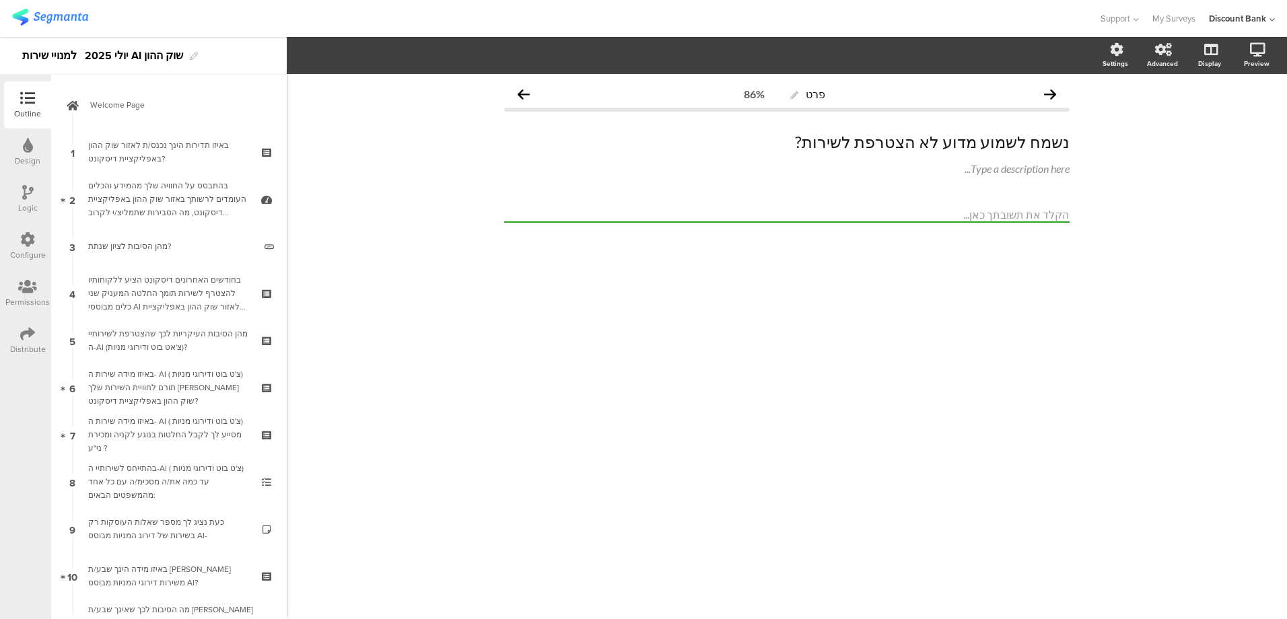
click at [146, 98] on link "Welcome Page" at bounding box center [169, 104] width 229 height 47
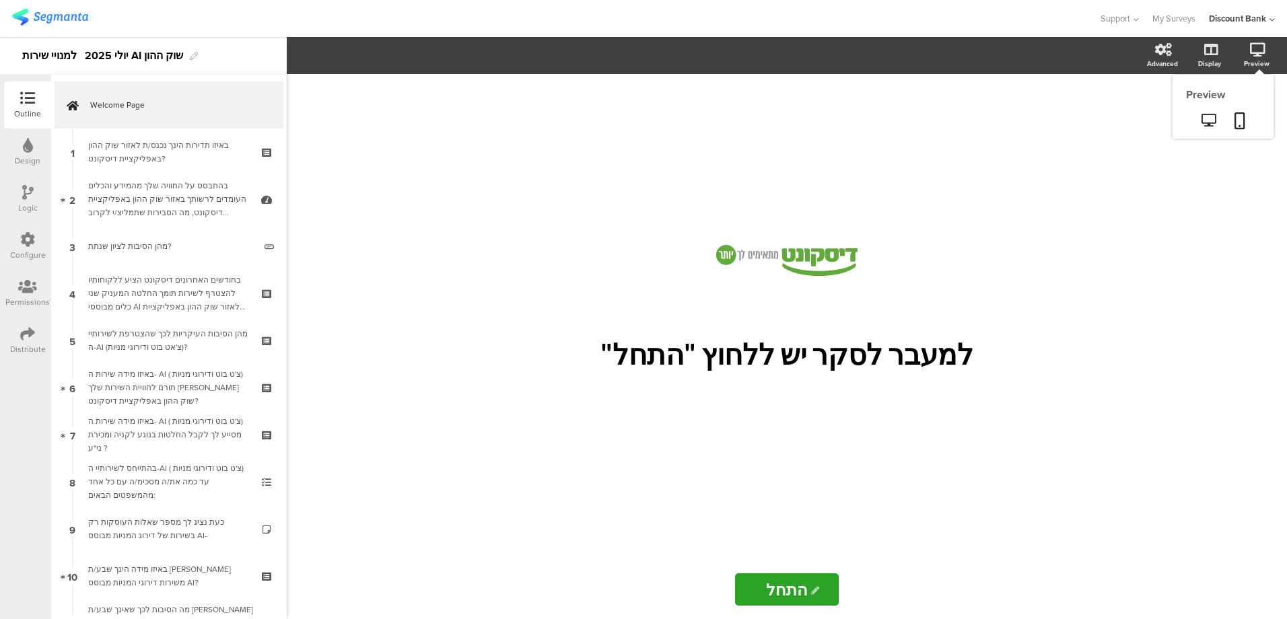
click at [1239, 119] on icon at bounding box center [1240, 120] width 11 height 17
click at [199, 394] on div "באיזו מידה שירות ה- AI ( צ'ט בוט ודירוגי מניות) תורם לחוויית השירות שלך מאזור ש…" at bounding box center [168, 388] width 161 height 40
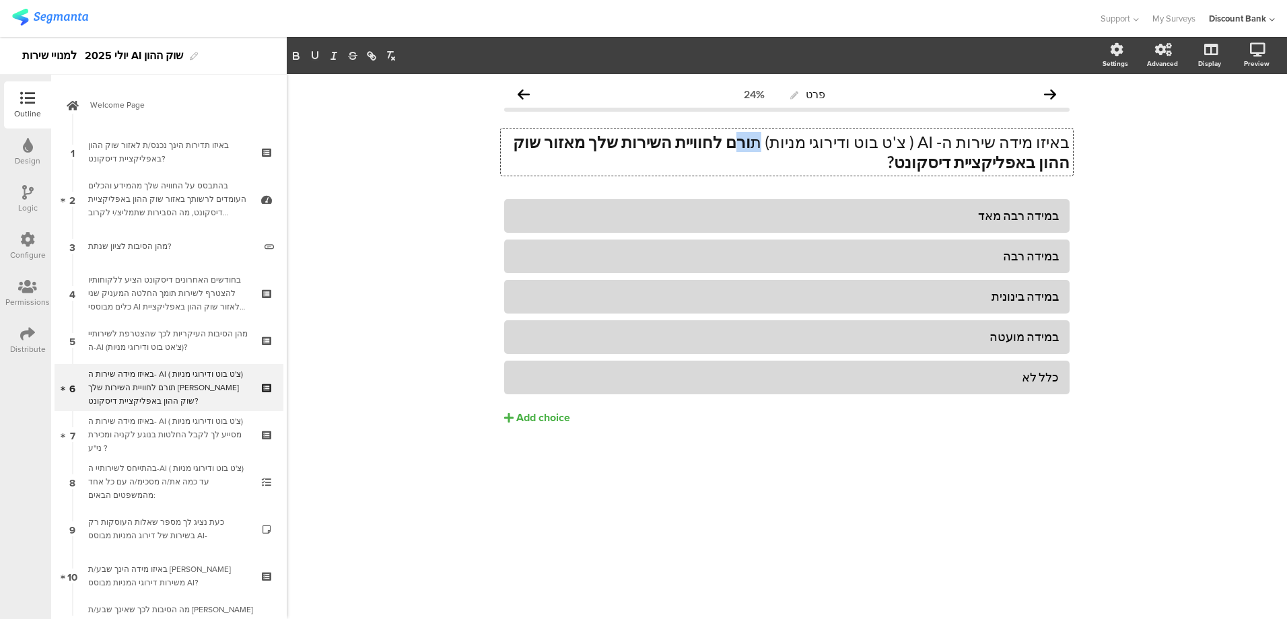
drag, startPoint x: 805, startPoint y: 141, endPoint x: 785, endPoint y: 148, distance: 21.3
click at [786, 148] on div "באיזו מידה שירות ה- AI ( צ'ט בוט ודירוגי מניות) ת ורם לחוויית השירות שלך מאזור …" at bounding box center [787, 152] width 572 height 47
click at [298, 59] on icon "button" at bounding box center [296, 56] width 12 height 12
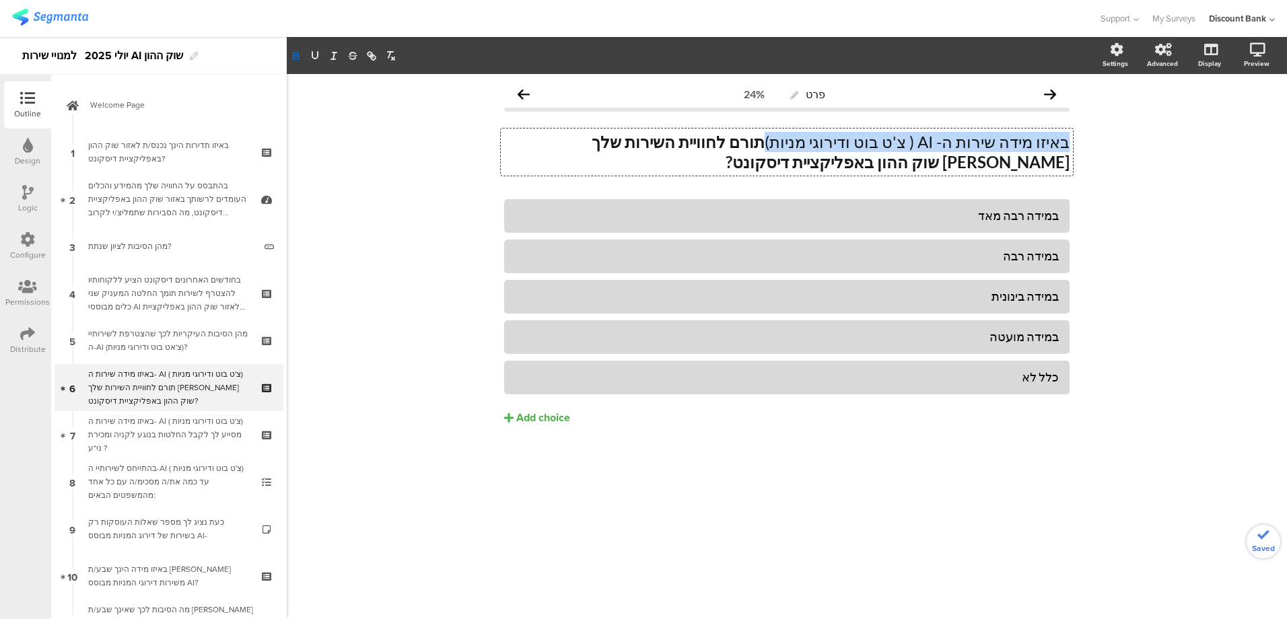
click at [296, 59] on icon "button" at bounding box center [296, 56] width 12 height 12
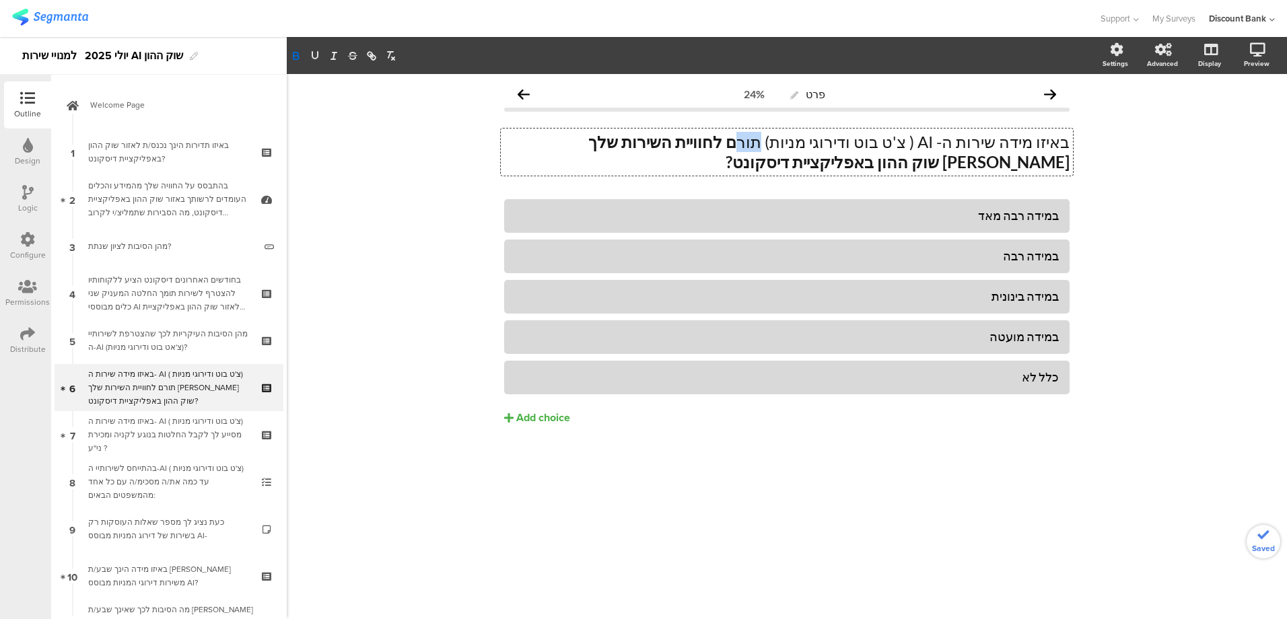
click at [296, 59] on icon "button" at bounding box center [296, 56] width 12 height 12
click at [191, 339] on div "מהן הסיבות העיקריות לכך שהצטרפת לשירותיי ה-AI (צ'אט בוט ודירוגי מניות)?" at bounding box center [168, 340] width 161 height 27
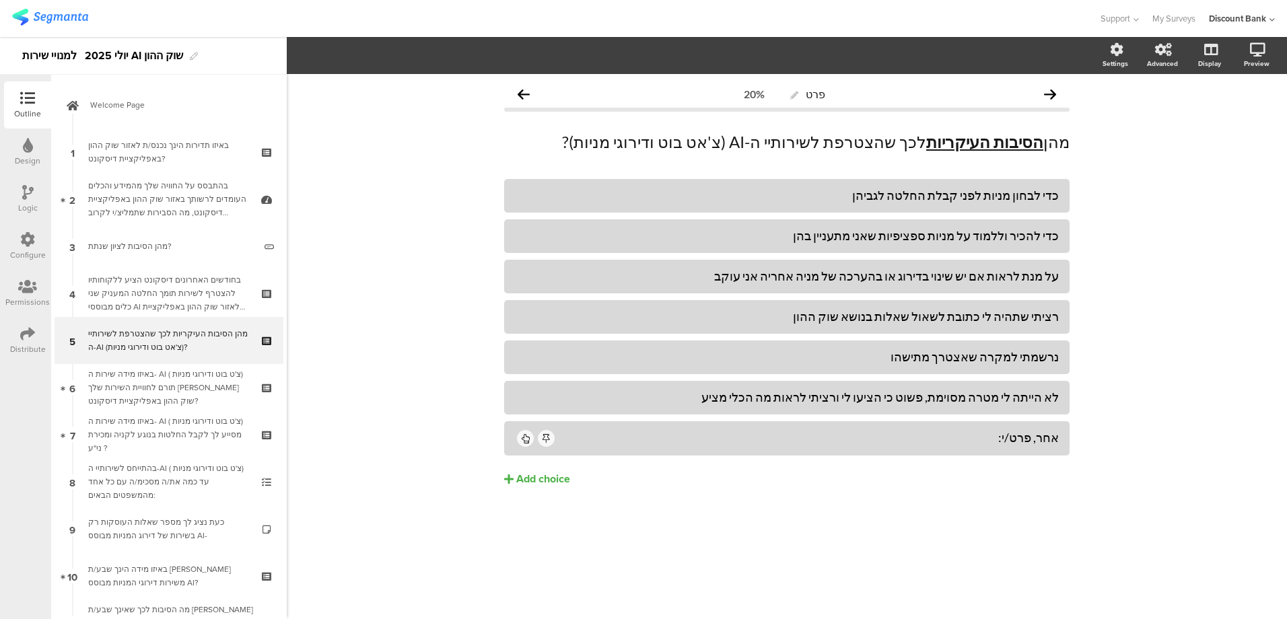
click at [141, 378] on div "באיזו מידה שירות ה- AI ( צ'ט בוט ודירוגי מניות) תורם לחוויית השירות שלך מאזור ש…" at bounding box center [168, 388] width 161 height 40
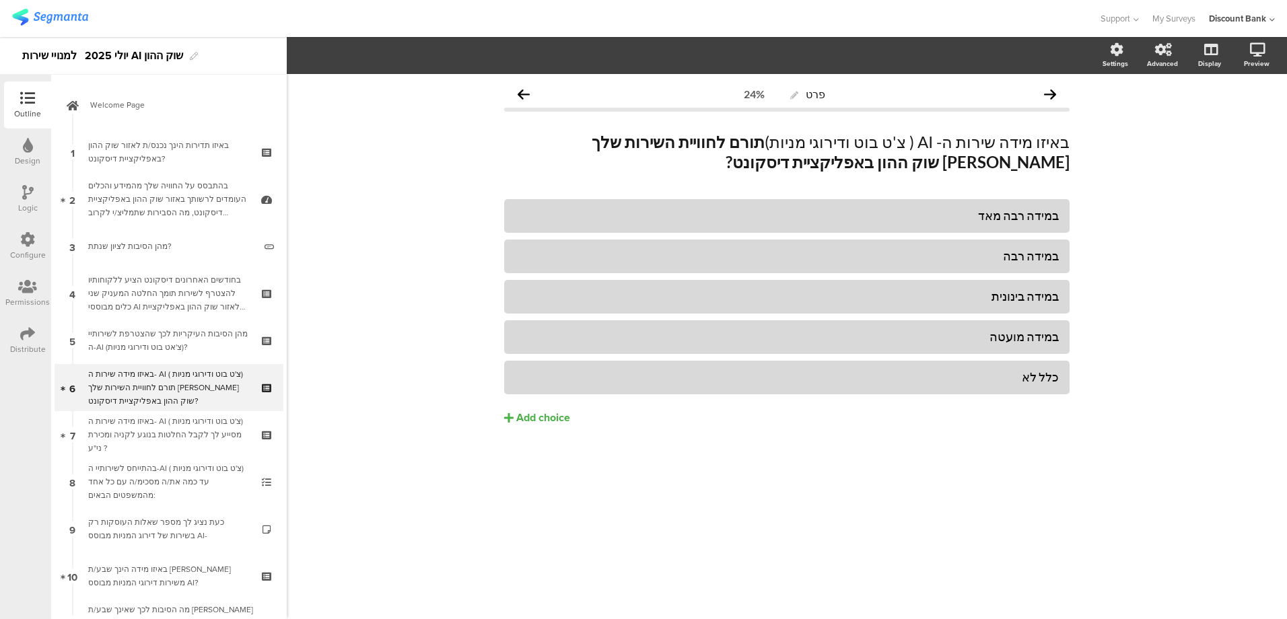
click at [193, 481] on div "בהתייחס לשירותיי ה-AI ( צ'ט בוט ודירוגי מניות) עד כמה את/ה מסכימ/ה עם כל אחד מה…" at bounding box center [168, 482] width 161 height 40
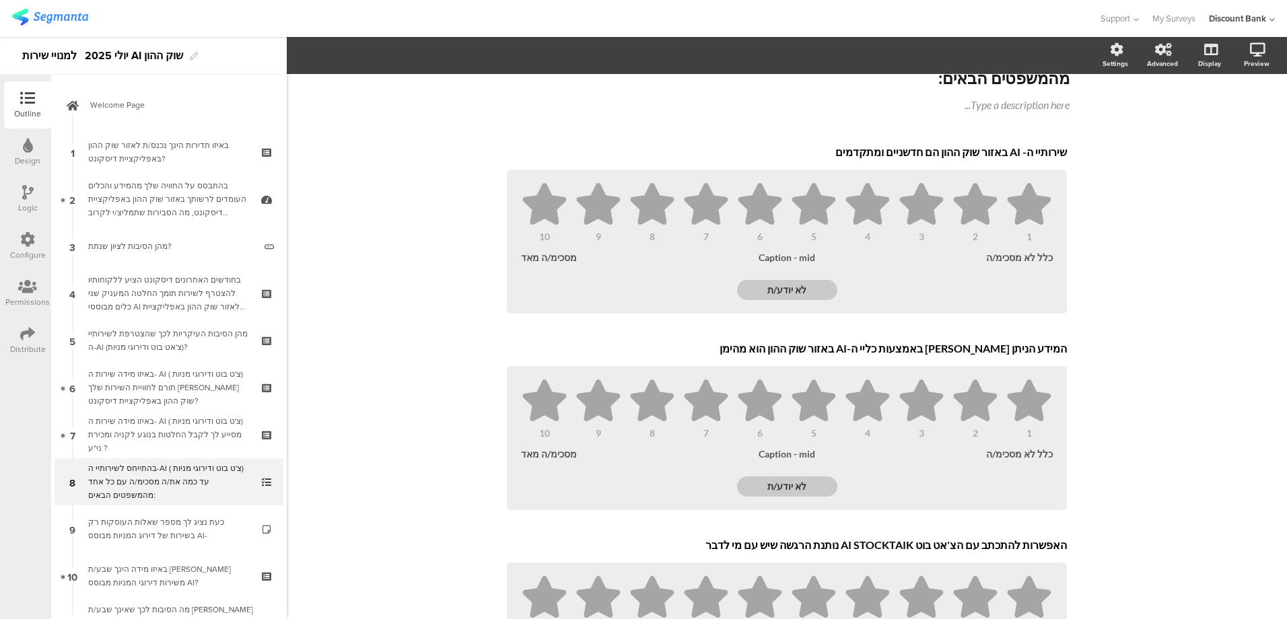
scroll to position [463, 0]
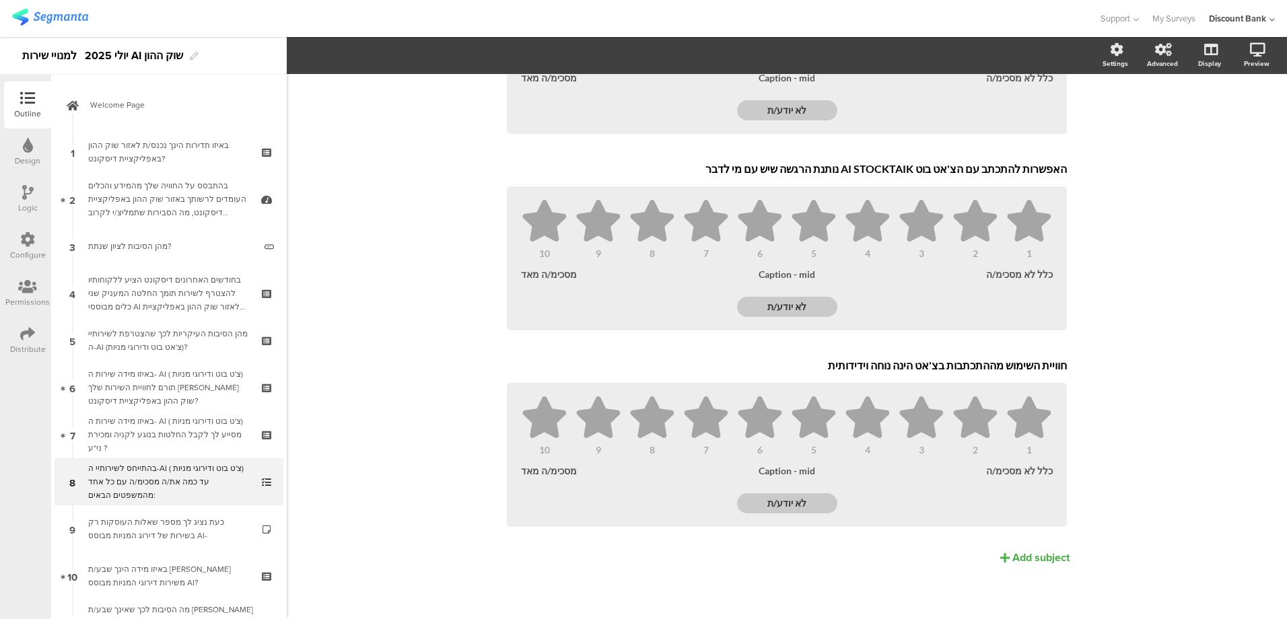
click at [112, 109] on span "Welcome Page" at bounding box center [176, 104] width 172 height 13
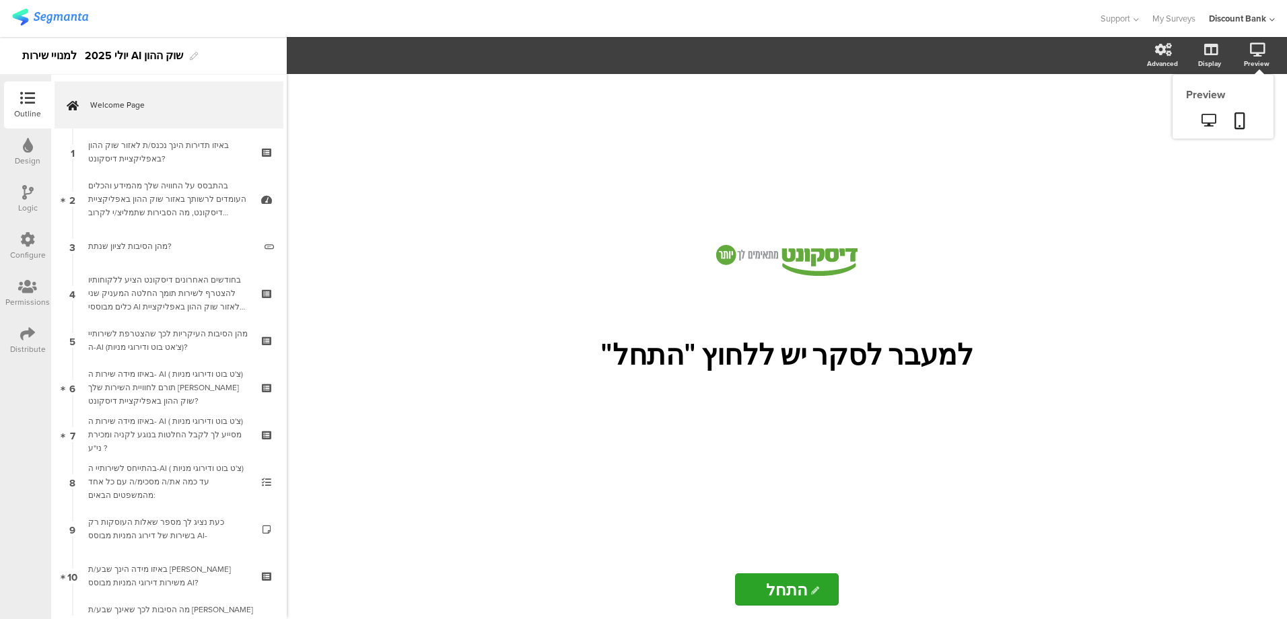
click at [1215, 120] on icon at bounding box center [1209, 120] width 14 height 13
click at [129, 102] on span "Welcome Page" at bounding box center [176, 104] width 172 height 13
click at [1208, 120] on icon at bounding box center [1209, 120] width 14 height 13
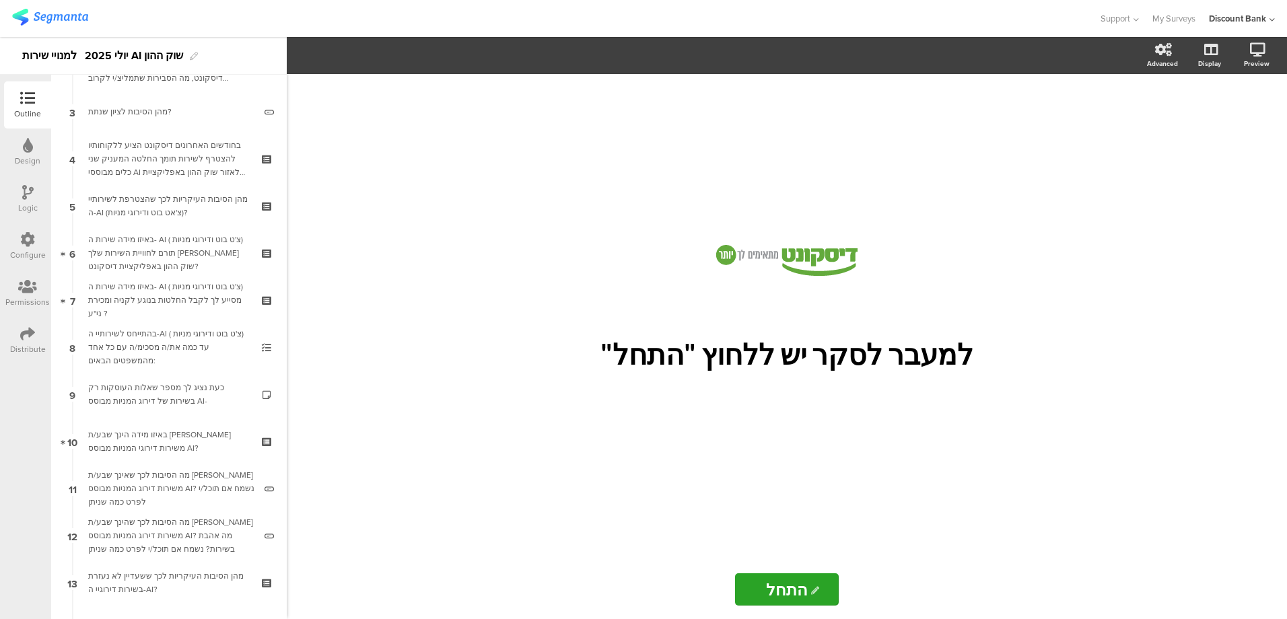
scroll to position [202, 0]
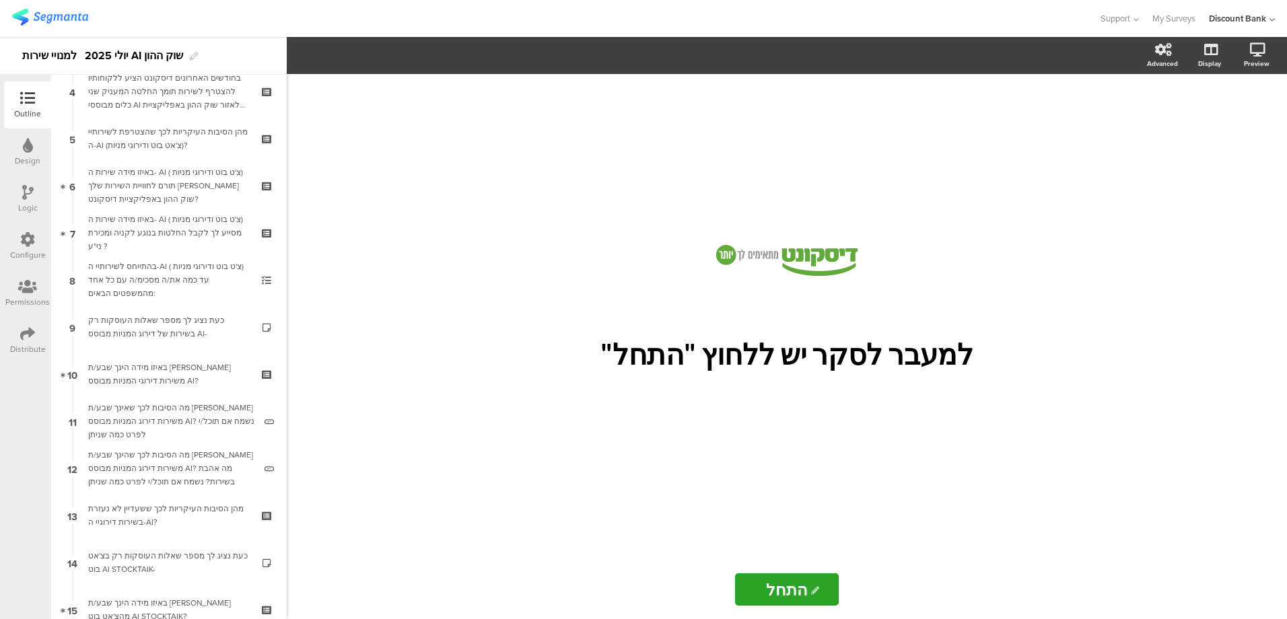
click at [163, 514] on div "מהן הסיבות העיקריות לכך ששעדיין לא נעזרת בשירות דירוגיי ה-AI?" at bounding box center [168, 515] width 161 height 27
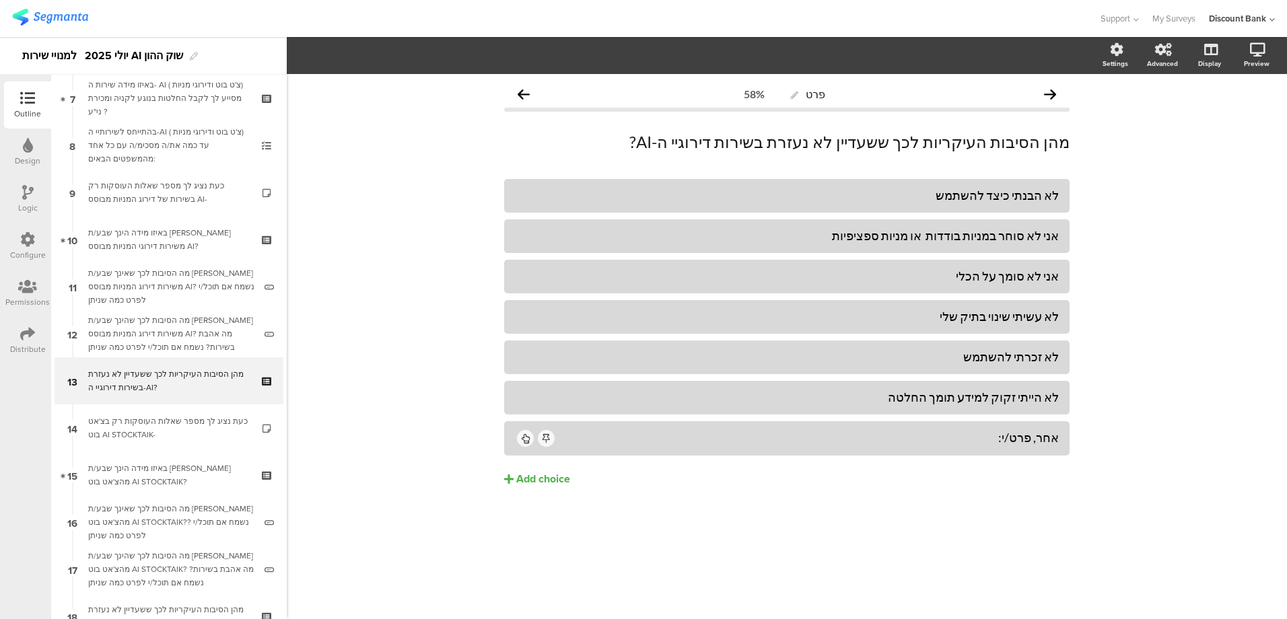
scroll to position [606, 0]
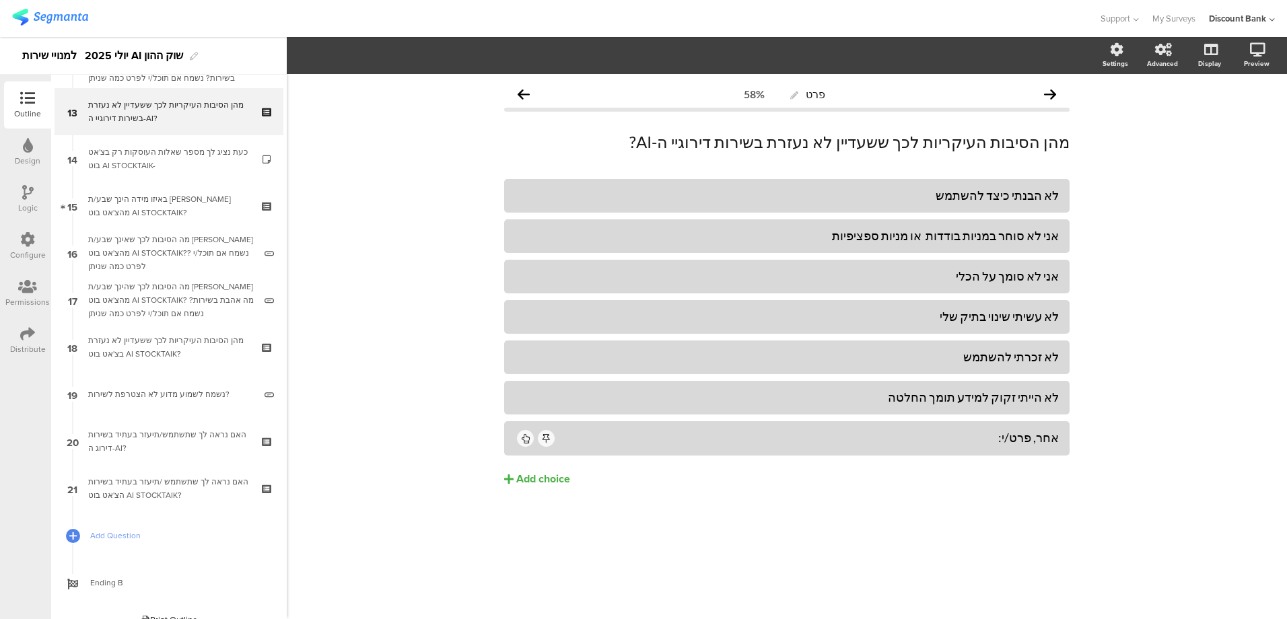
click at [147, 355] on div "מהן הסיבות העיקריות לכך ששעדיין לא נעזרת בצ'אט בוט AI STOCKTAIK?" at bounding box center [168, 347] width 161 height 27
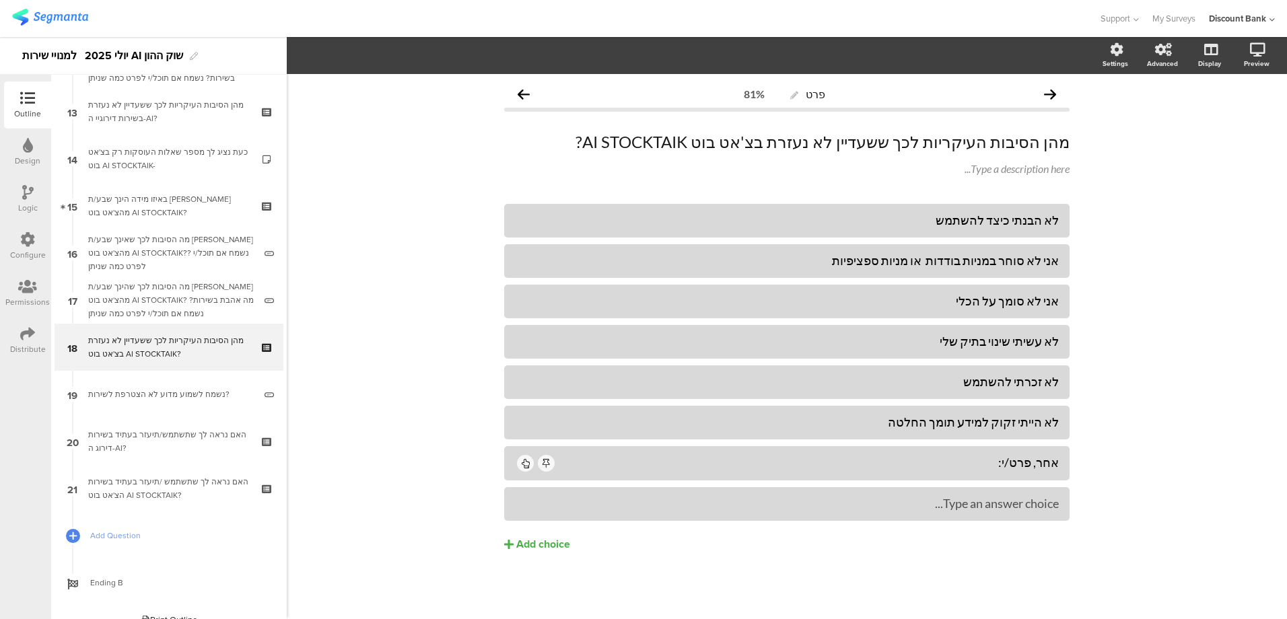
click at [0, 0] on icon at bounding box center [0, 0] width 0 height 0
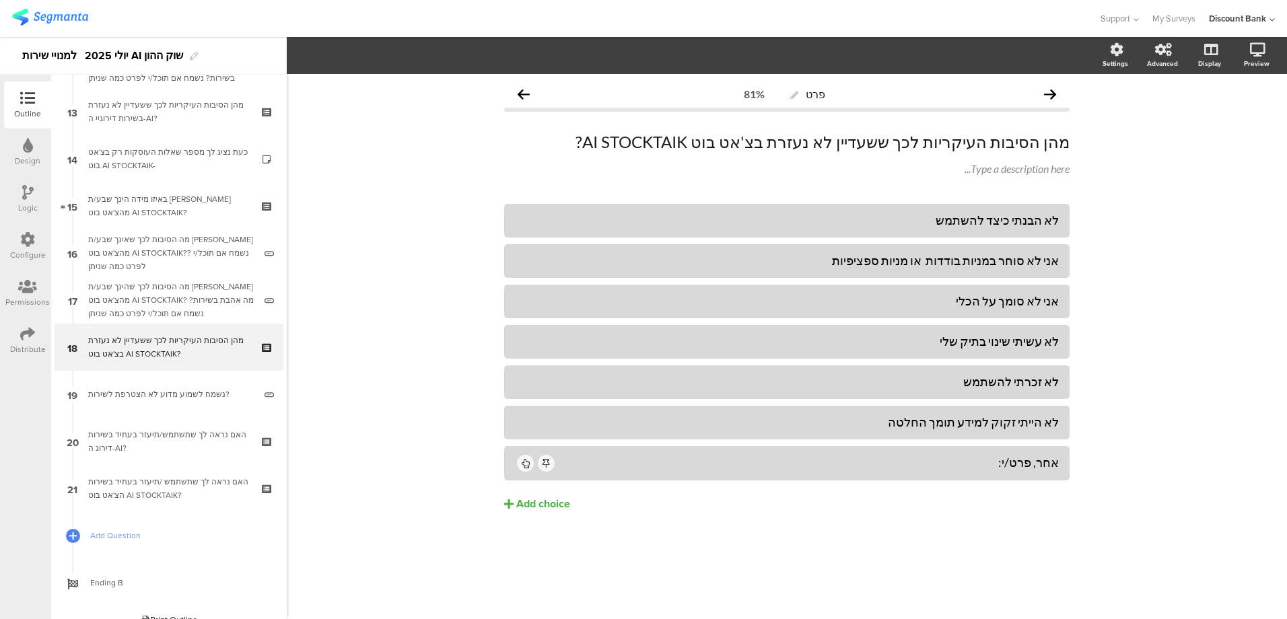
click at [941, 469] on div "אחר, פרט/י:" at bounding box center [808, 462] width 502 height 15
click at [371, 59] on span "Choice options" at bounding box center [361, 55] width 72 height 15
click at [448, 147] on span at bounding box center [443, 144] width 20 height 11
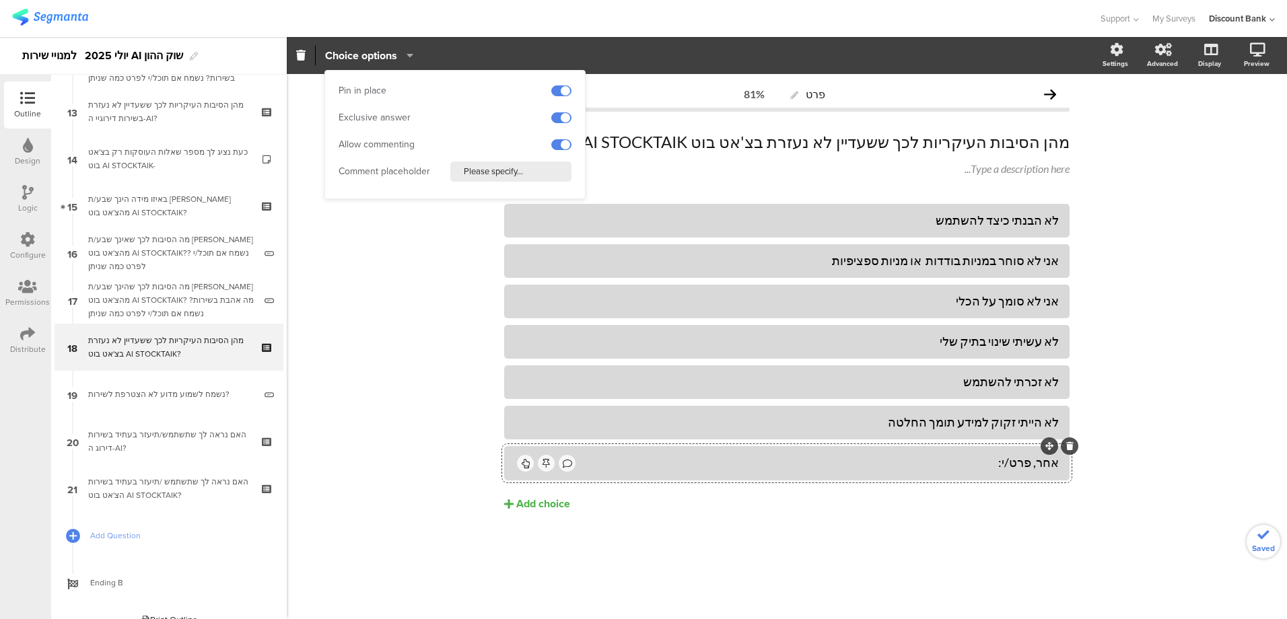
click at [387, 326] on div "פרט 81% מהן הסיבות העיקריות לכך ששעדיין לא נעזרת בצ'אט בוט AI STOCKTAIK? מהן הס…" at bounding box center [787, 346] width 1001 height 545
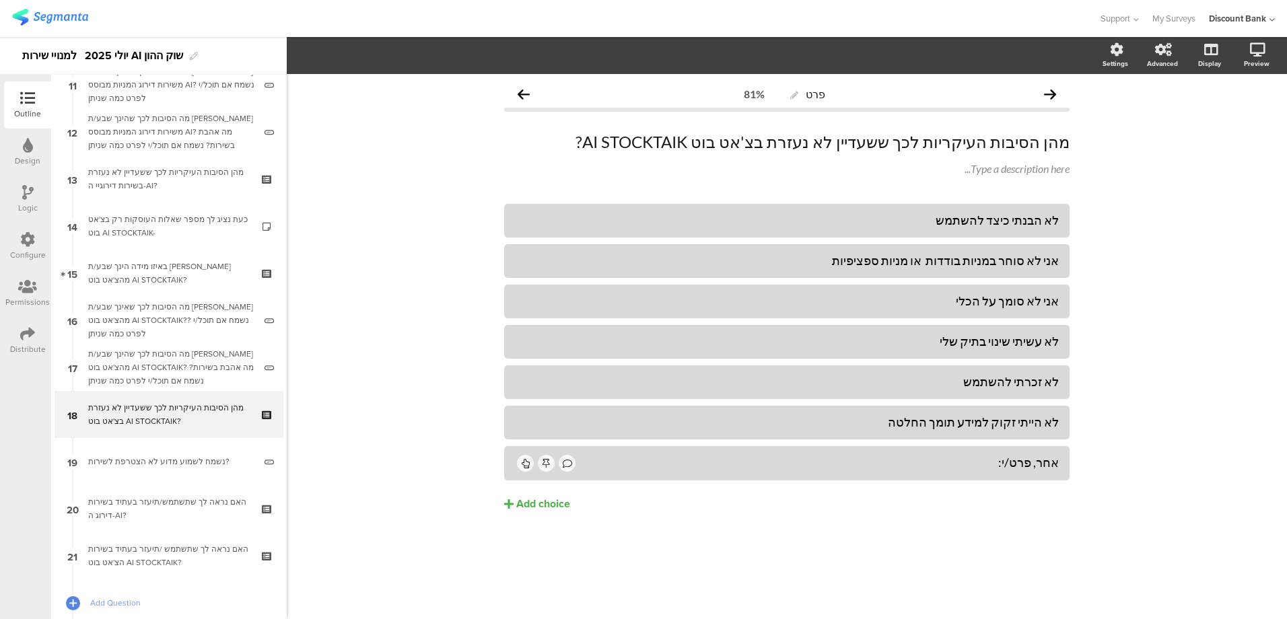
scroll to position [471, 0]
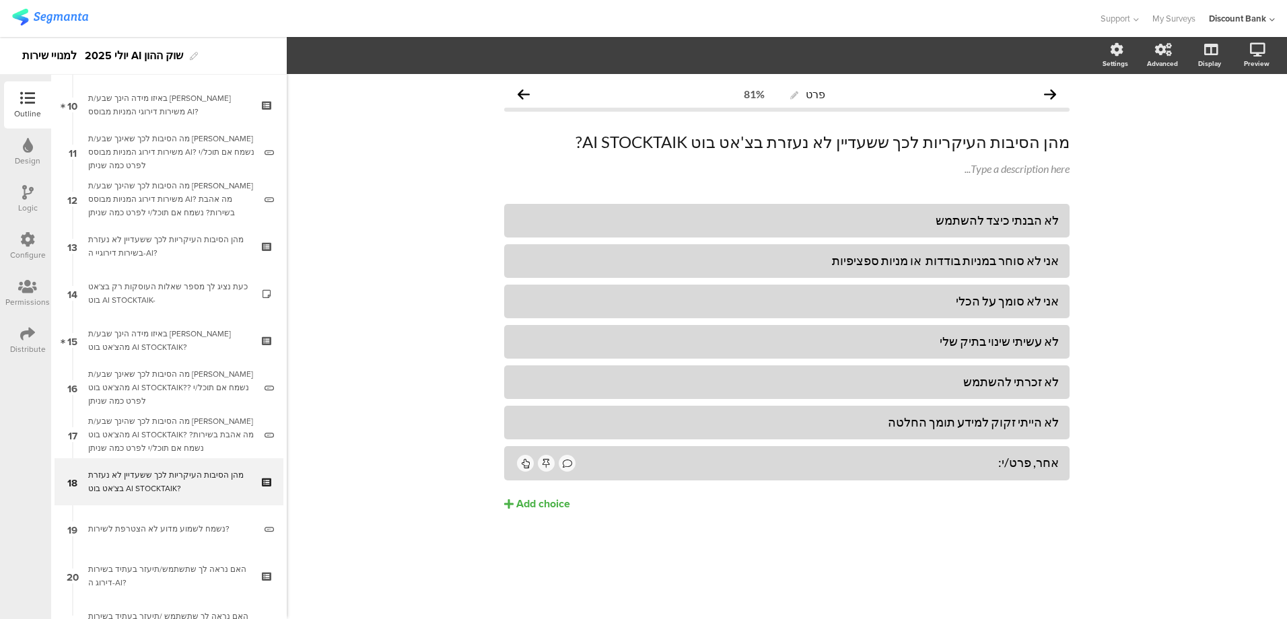
click at [147, 250] on div "מהן הסיבות העיקריות לכך ששעדיין לא נעזרת בשירות דירוגיי ה-AI?" at bounding box center [168, 246] width 161 height 27
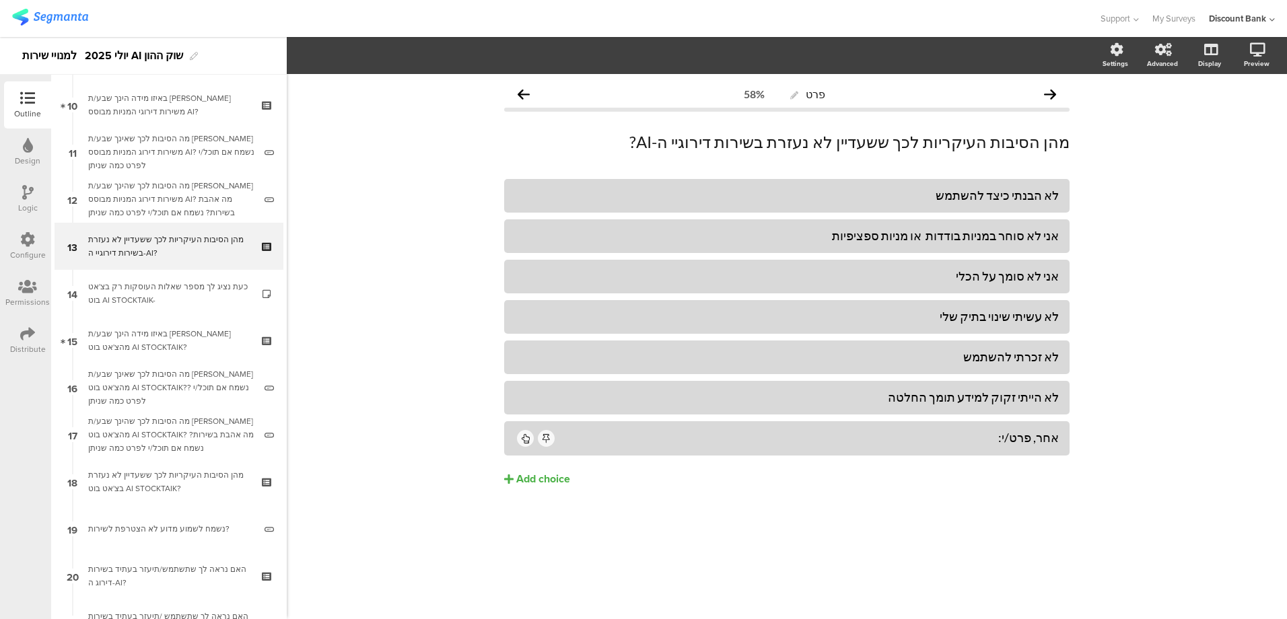
click at [619, 440] on div "אחר, פרט/י:" at bounding box center [808, 437] width 502 height 15
click at [372, 54] on span "Choice options" at bounding box center [361, 55] width 72 height 15
click at [442, 144] on span at bounding box center [443, 144] width 20 height 11
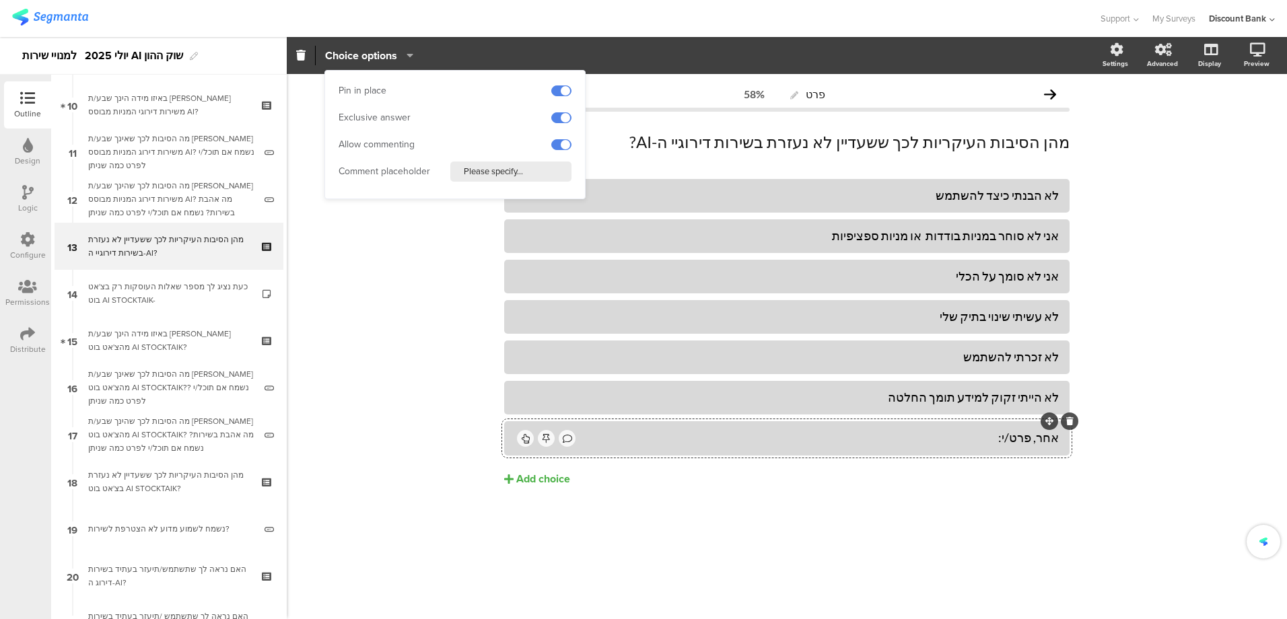
click at [404, 287] on div "פרט 58% מהן הסיבות העיקריות לכך ששעדיין לא נעזרת בשירות דירוגיי ה-AI? מהן הסיבו…" at bounding box center [787, 346] width 1001 height 545
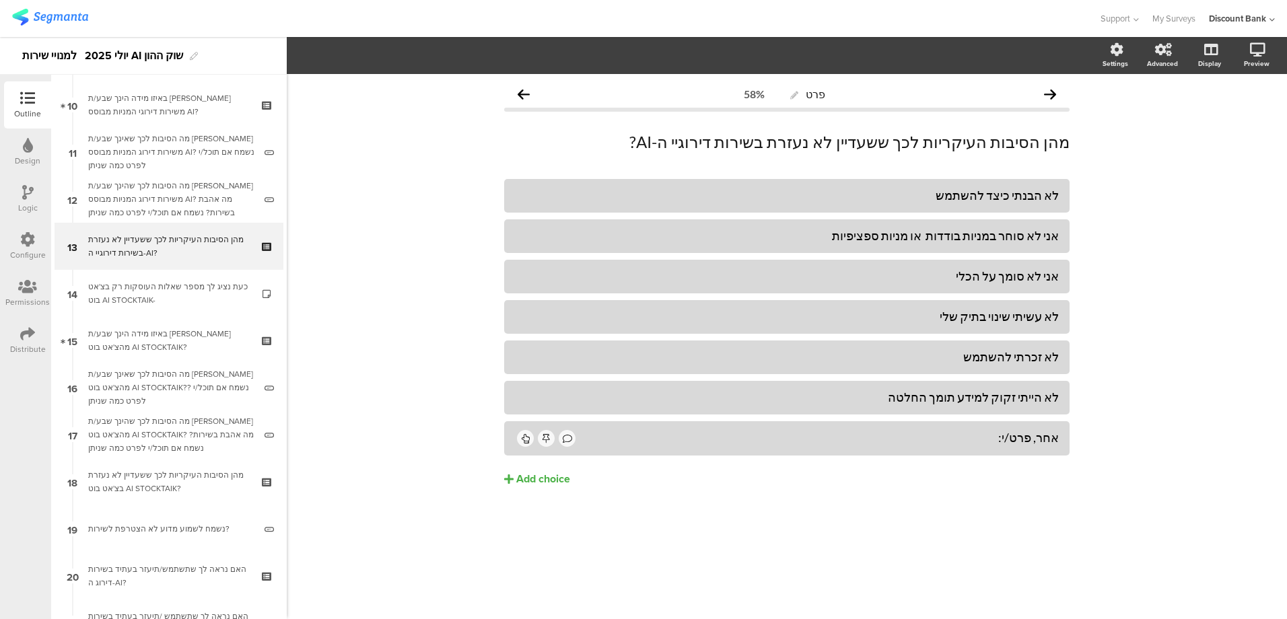
click at [778, 562] on div "פרט 58% מהן הסיבות העיקריות לכך ששעדיין לא נעזרת בשירות דירוגיי ה-AI? מהן הסיבו…" at bounding box center [787, 346] width 1001 height 545
click at [175, 191] on div "מה הסיבות לכך שהינך שבע/ת [PERSON_NAME] משירות דירוג המניות מבוסס AI? מה אהבת ב…" at bounding box center [171, 199] width 166 height 40
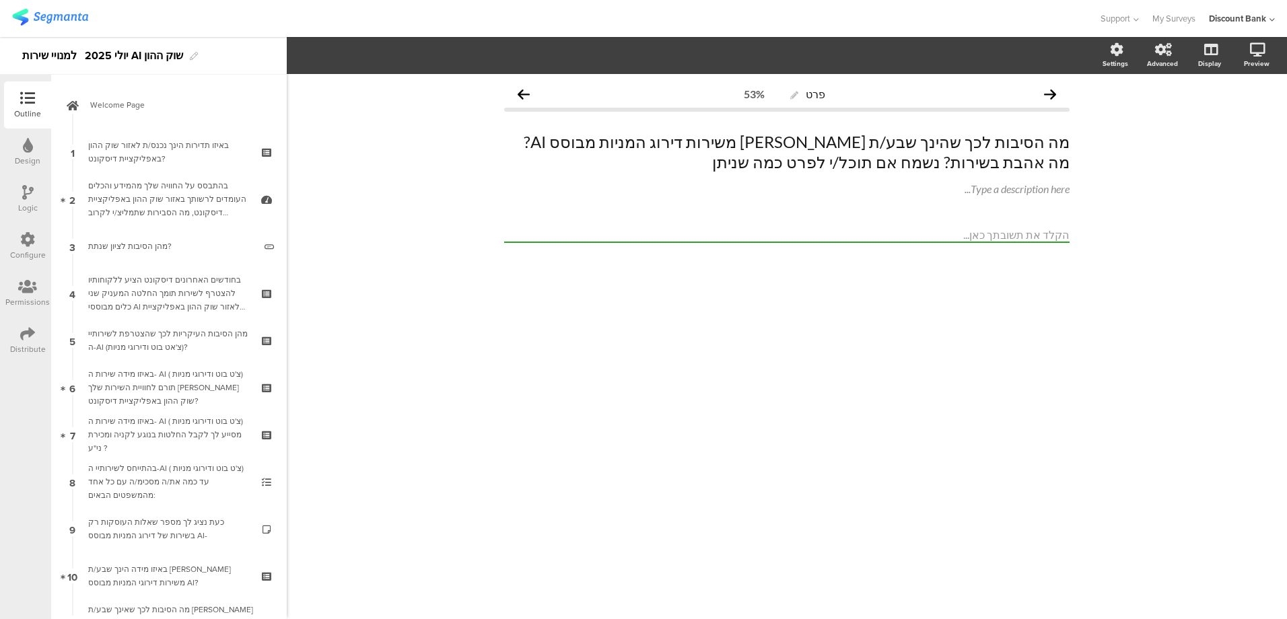
click at [193, 112] on link "Welcome Page" at bounding box center [169, 104] width 229 height 47
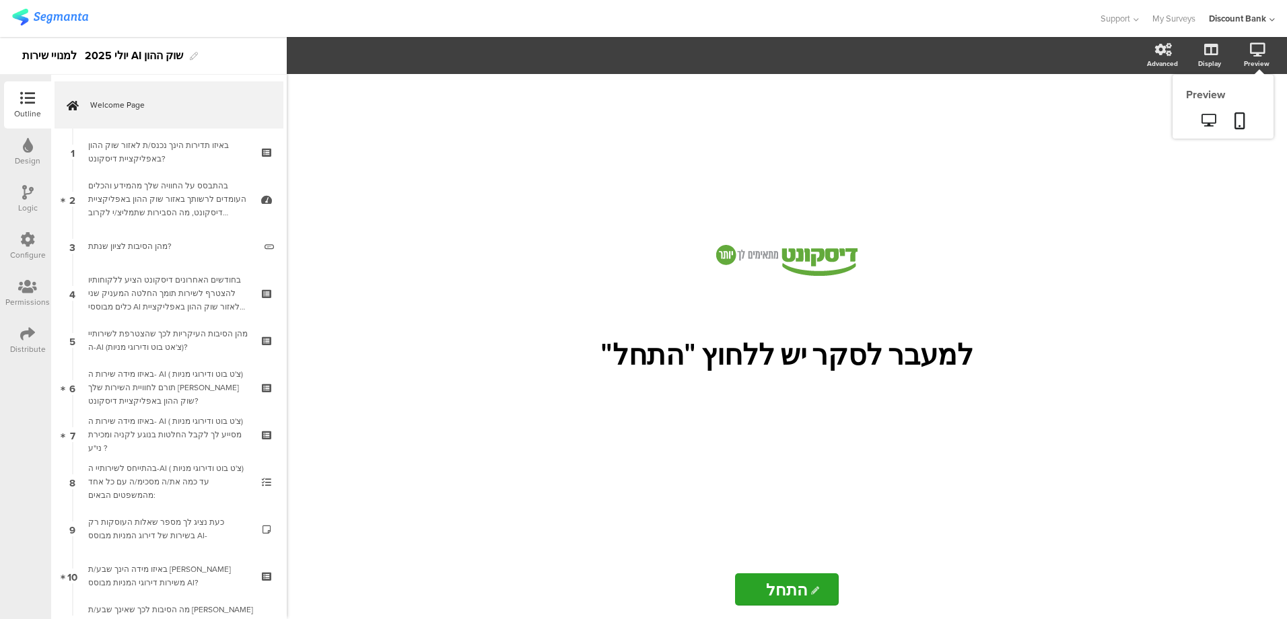
click at [1210, 116] on icon at bounding box center [1209, 120] width 14 height 13
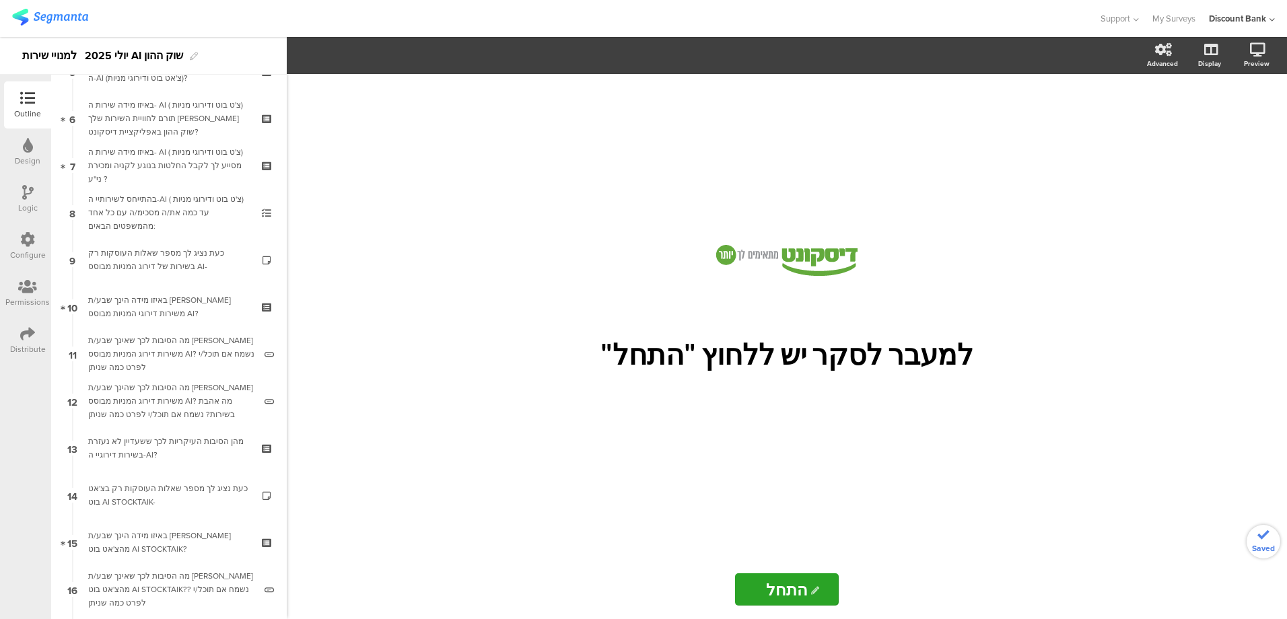
click at [183, 490] on div "כעת נציג לך מספר שאלות העוסקות רק בצ'אט בוט AI STOCKTAIK-" at bounding box center [168, 495] width 161 height 27
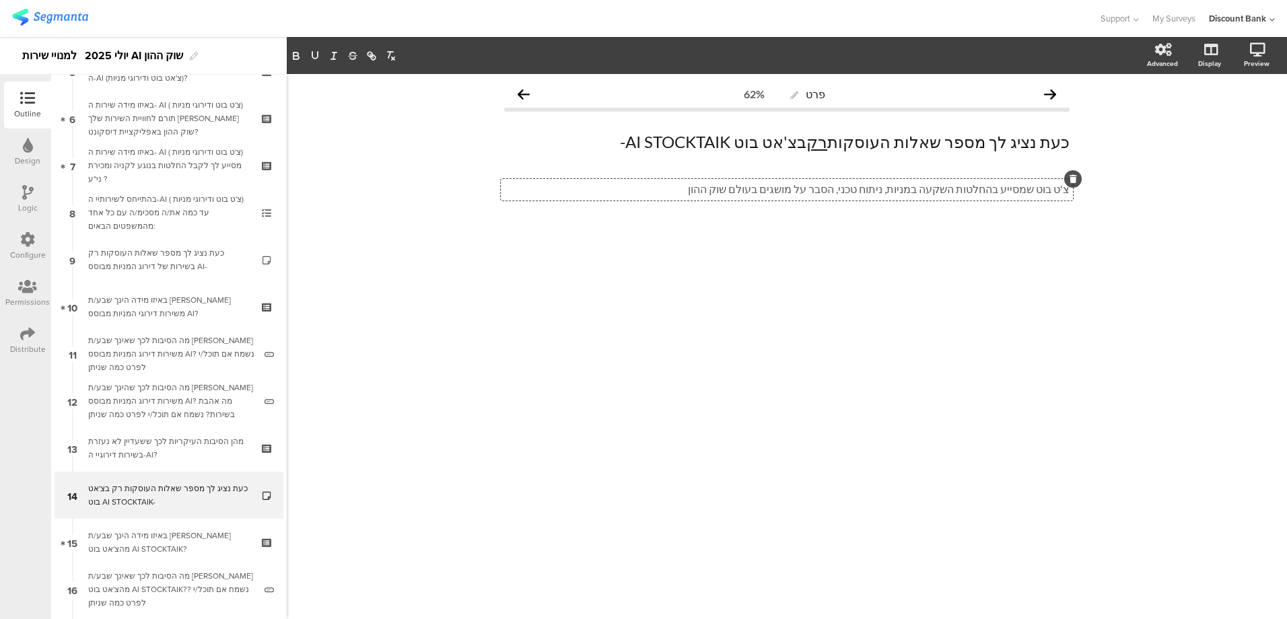
scroll to position [624, 0]
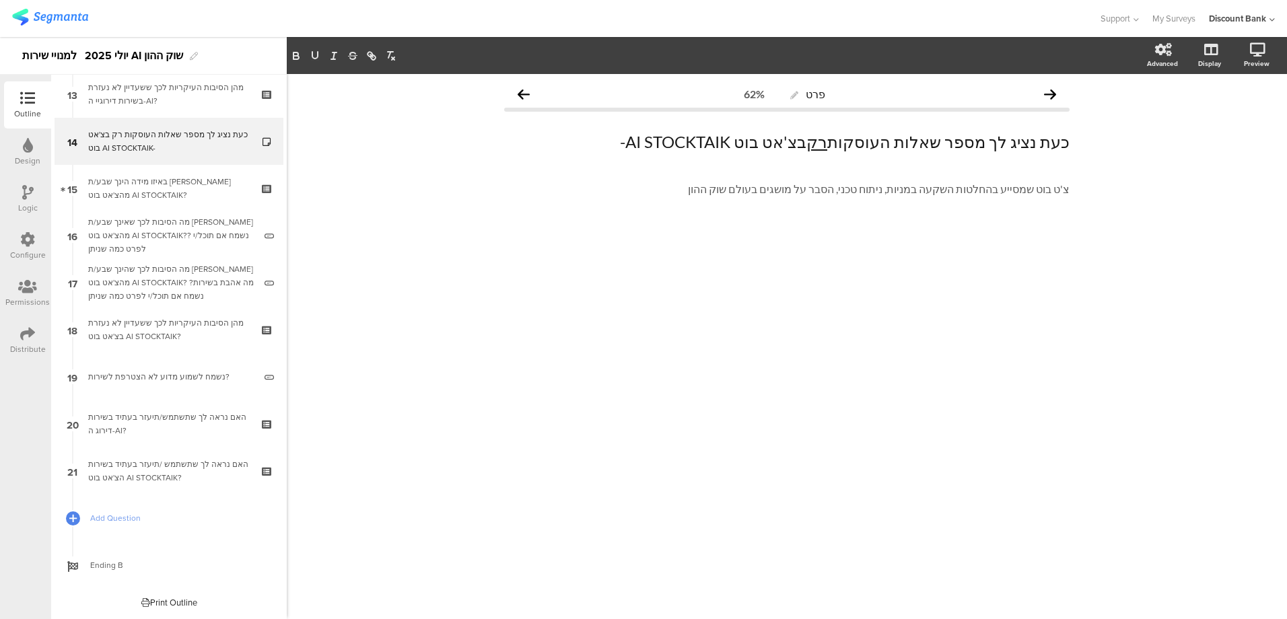
click at [149, 414] on div "האם נראה לך שתשתמש/תיעזר בעתיד בשירות דירוג ה-AI?" at bounding box center [168, 424] width 161 height 27
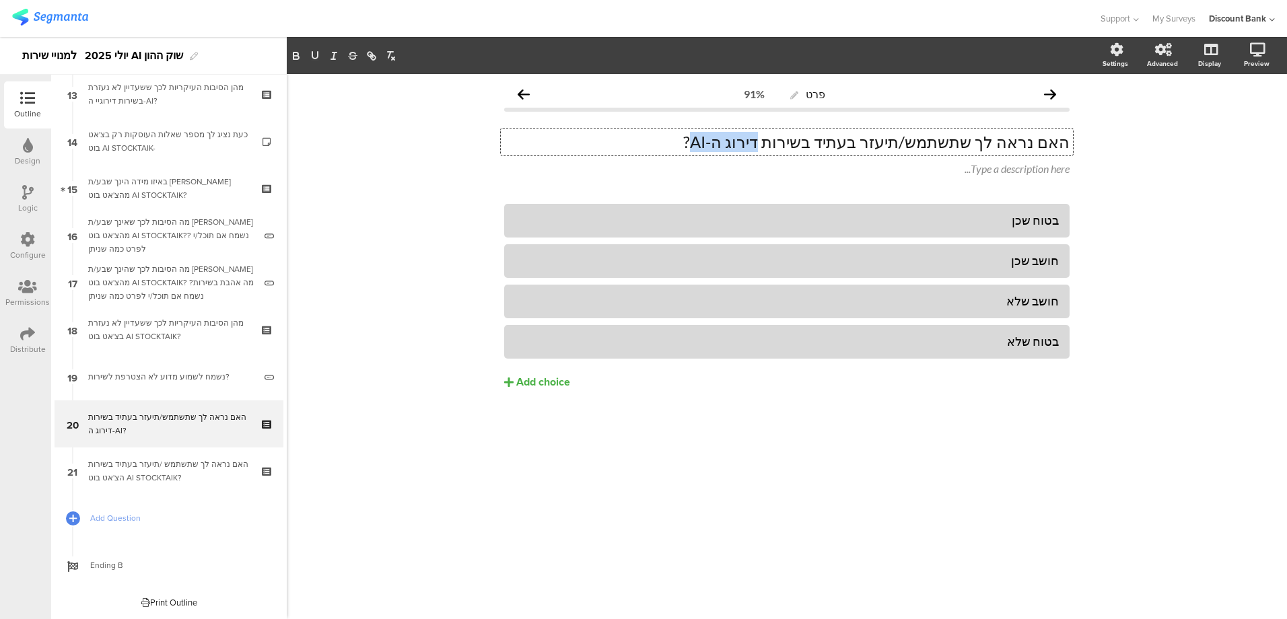
drag, startPoint x: 817, startPoint y: 141, endPoint x: 761, endPoint y: 139, distance: 56.0
click at [761, 139] on div "האם נראה לך שתשתמש/תיעזר בעתיד בשירות דירוג ה-AI? האם נראה לך שתשתמש/תיעזר בעתי…" at bounding box center [787, 142] width 572 height 27
click at [777, 144] on p "האם נראה לך שתשתמש/תיעזר בעתיד בשירות דירוג ה-AI?" at bounding box center [787, 142] width 566 height 20
click at [777, 143] on p "האם נראה לך שתשתמש/תיעזר בעתיד בשירות דירוג ה-AI?" at bounding box center [787, 142] width 566 height 20
click at [119, 475] on div "האם נראה לך שתשתמש /תיעזר בעתיד בשירות הצ'אט בוט AI STOCKTAIK?" at bounding box center [168, 471] width 161 height 27
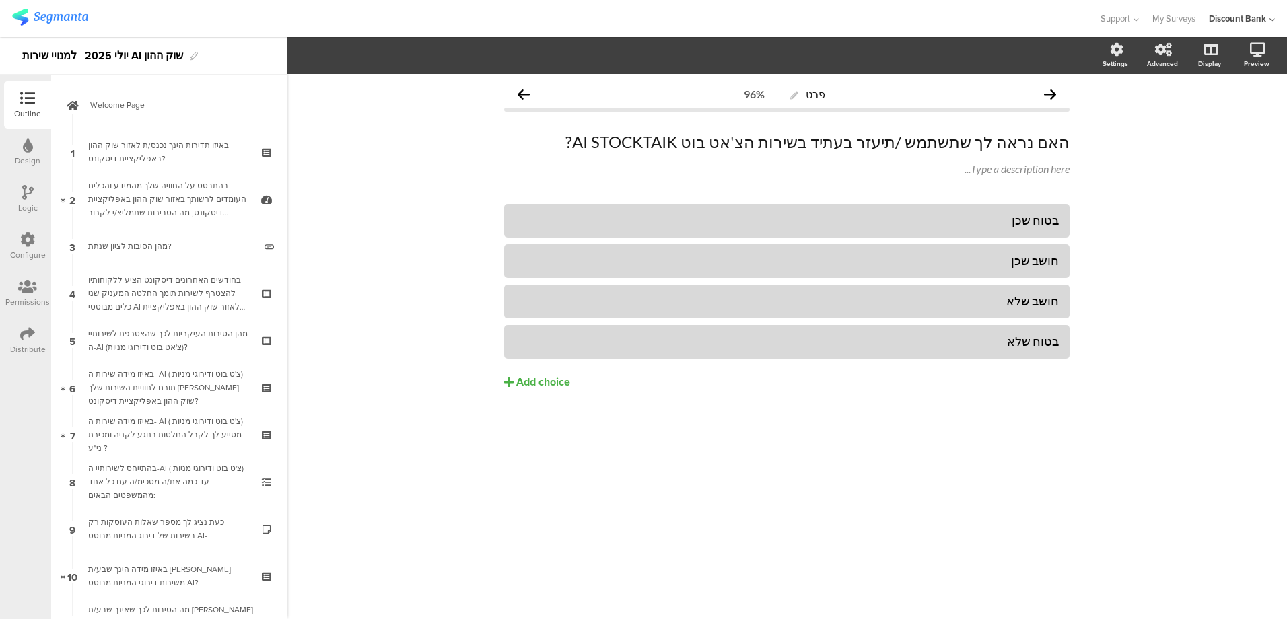
click at [110, 105] on span "Welcome Page" at bounding box center [176, 104] width 172 height 13
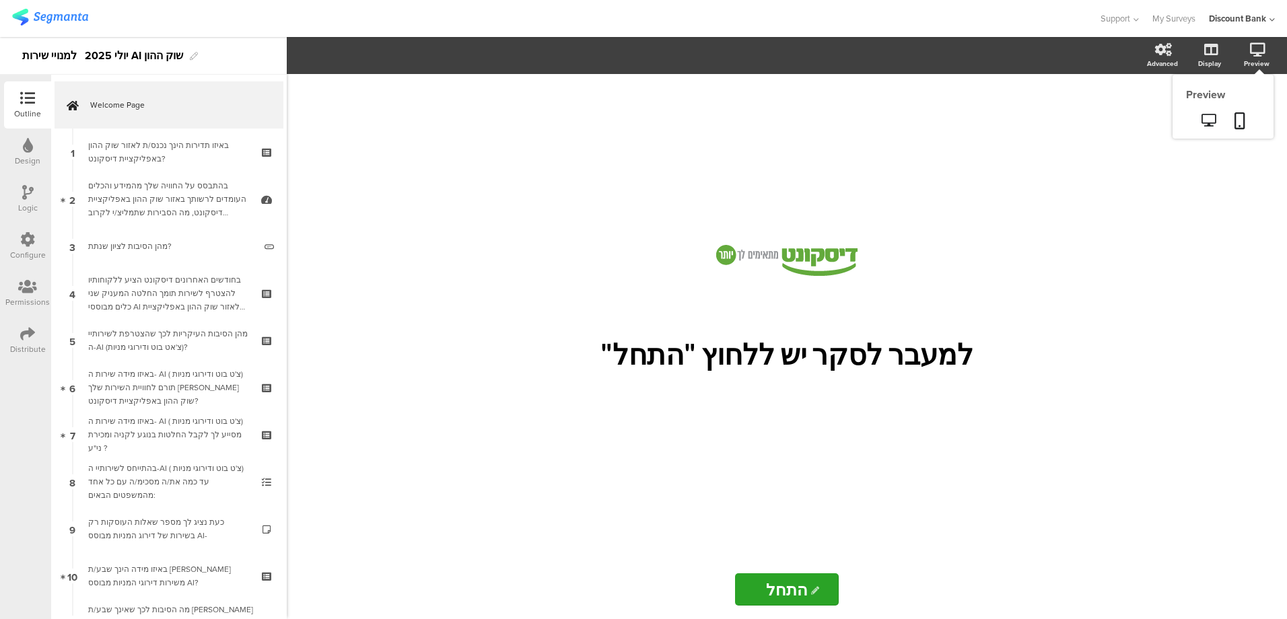
click at [1240, 118] on icon at bounding box center [1240, 120] width 11 height 17
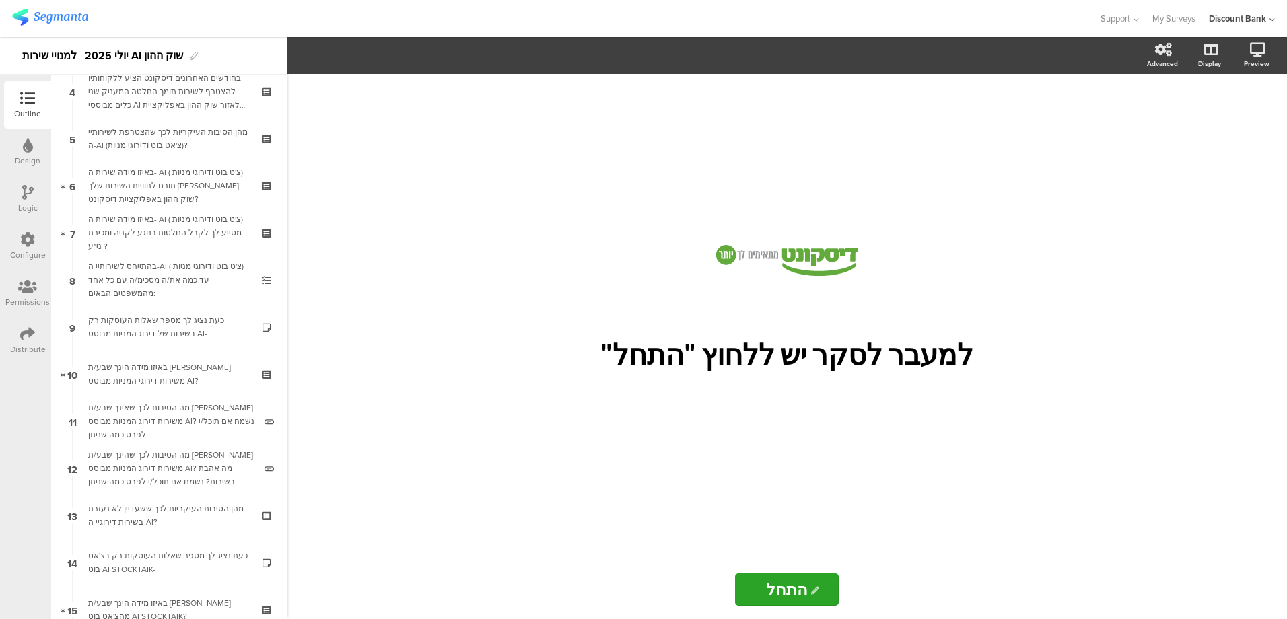
click at [134, 268] on div "בהתייחס לשירותיי ה-AI ( צ'ט בוט ודירוגי מניות) עד כמה את/ה מסכימ/ה עם כל אחד מה…" at bounding box center [168, 280] width 161 height 40
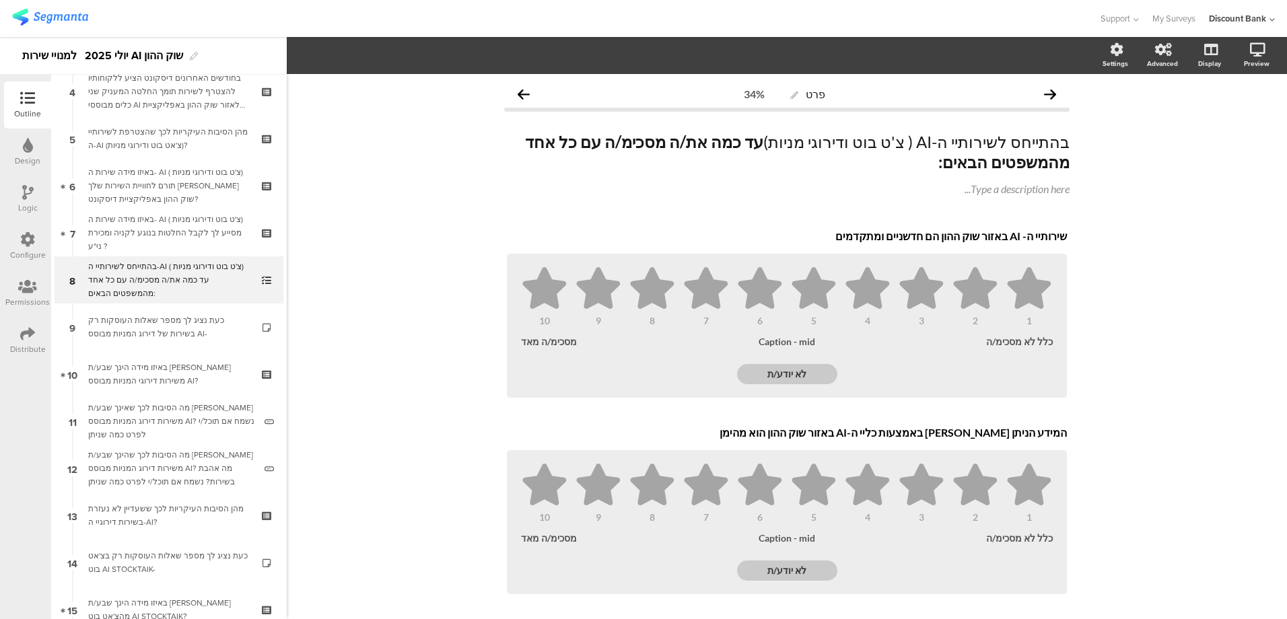
click at [263, 267] on icon at bounding box center [268, 269] width 11 height 9
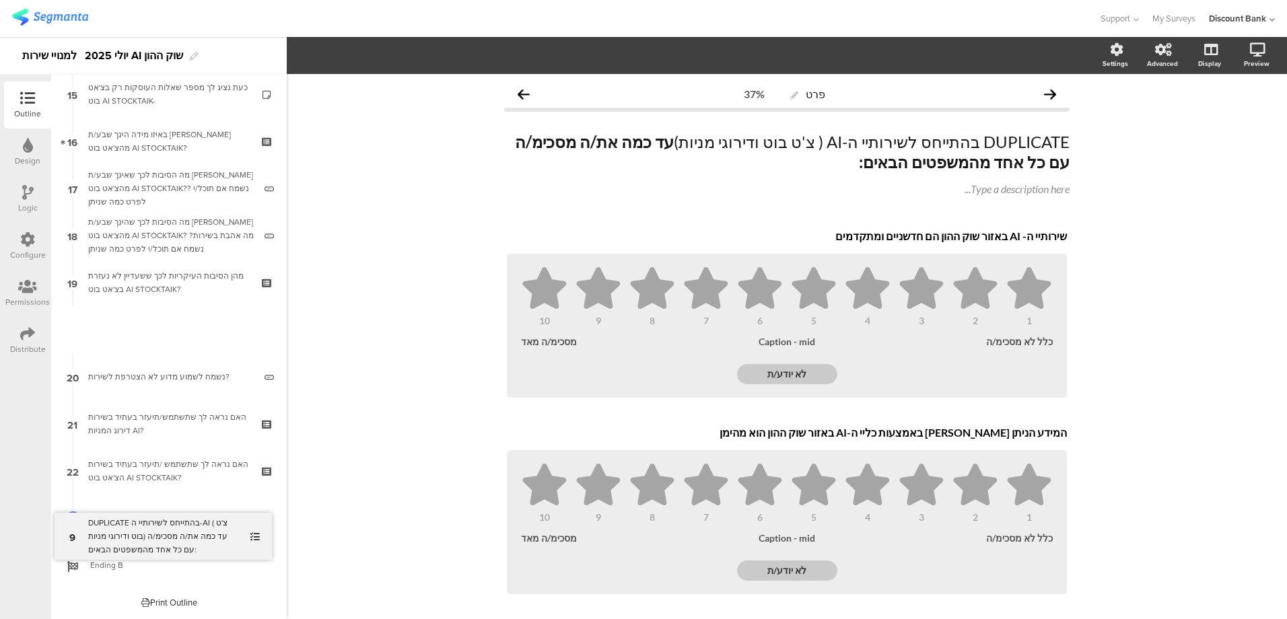
scroll to position [671, 0]
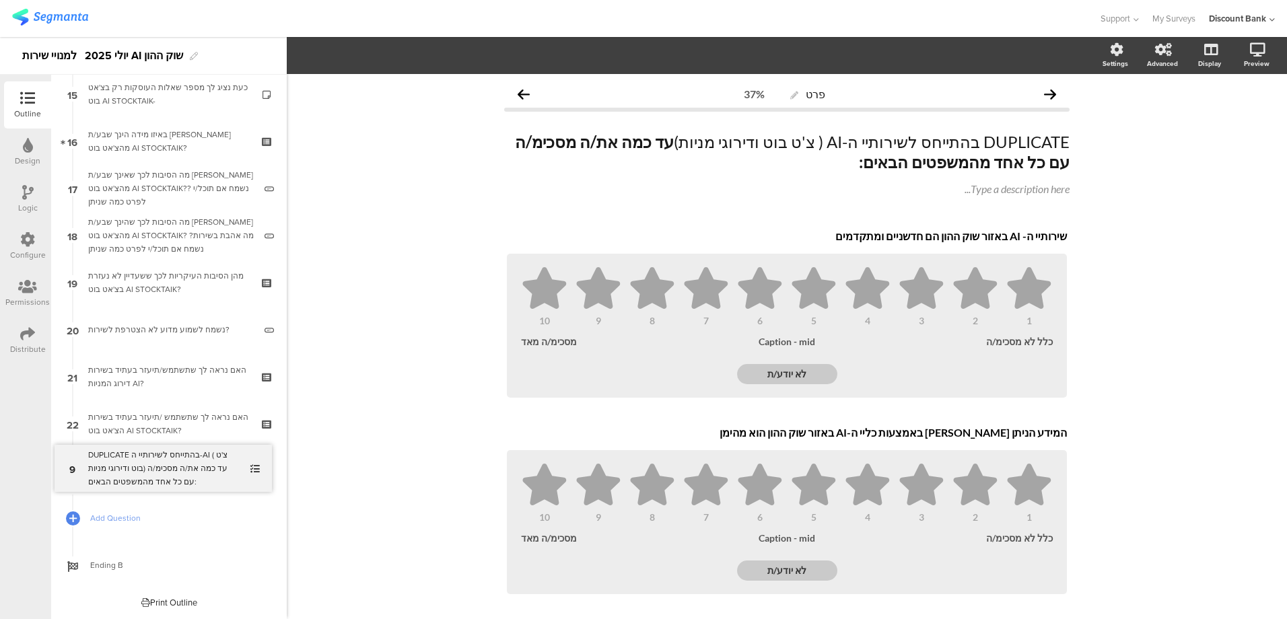
drag, startPoint x: 152, startPoint y: 323, endPoint x: 157, endPoint y: 465, distance: 141.5
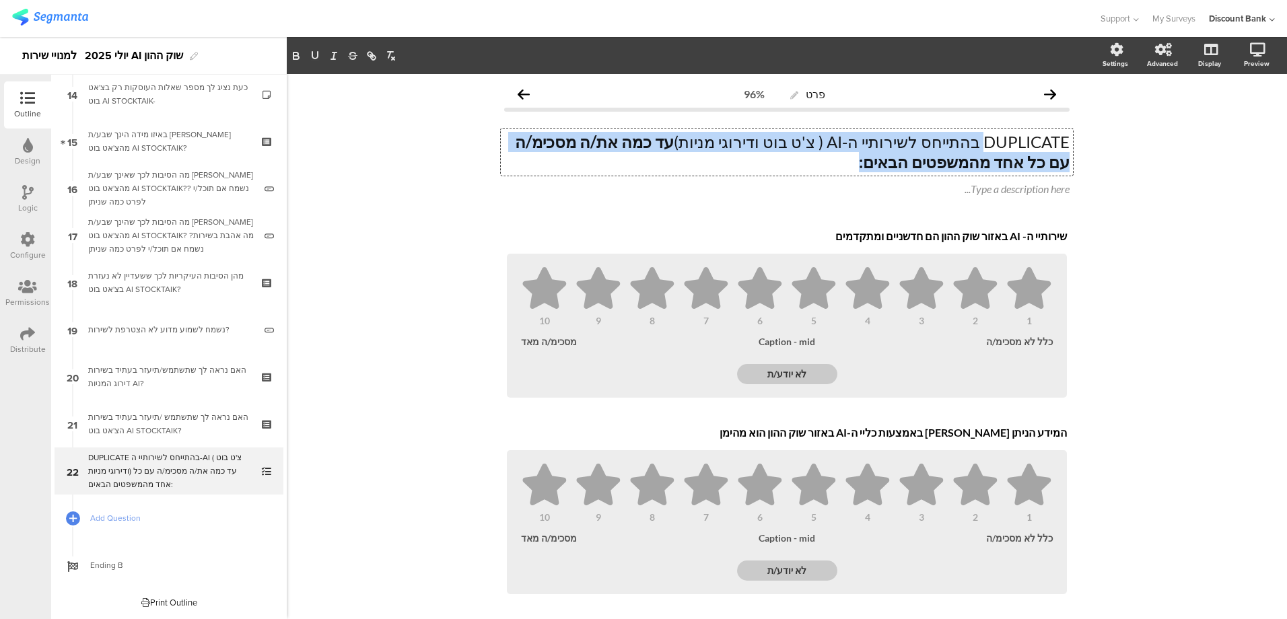
click at [982, 139] on div "DUPLICATE בהתייחס לשירותיי ה-AI ( צ'ט בוט ודירוגי מניות) עד כמה את/ה מסכימ/ה עם…" at bounding box center [787, 152] width 572 height 47
click at [982, 139] on p "DUPLICATE בהתייחס לשירותיי ה-AI ( צ'ט בוט ודירוגי מניות) עד כמה את/ה מסכימ/ה עם…" at bounding box center [787, 152] width 566 height 40
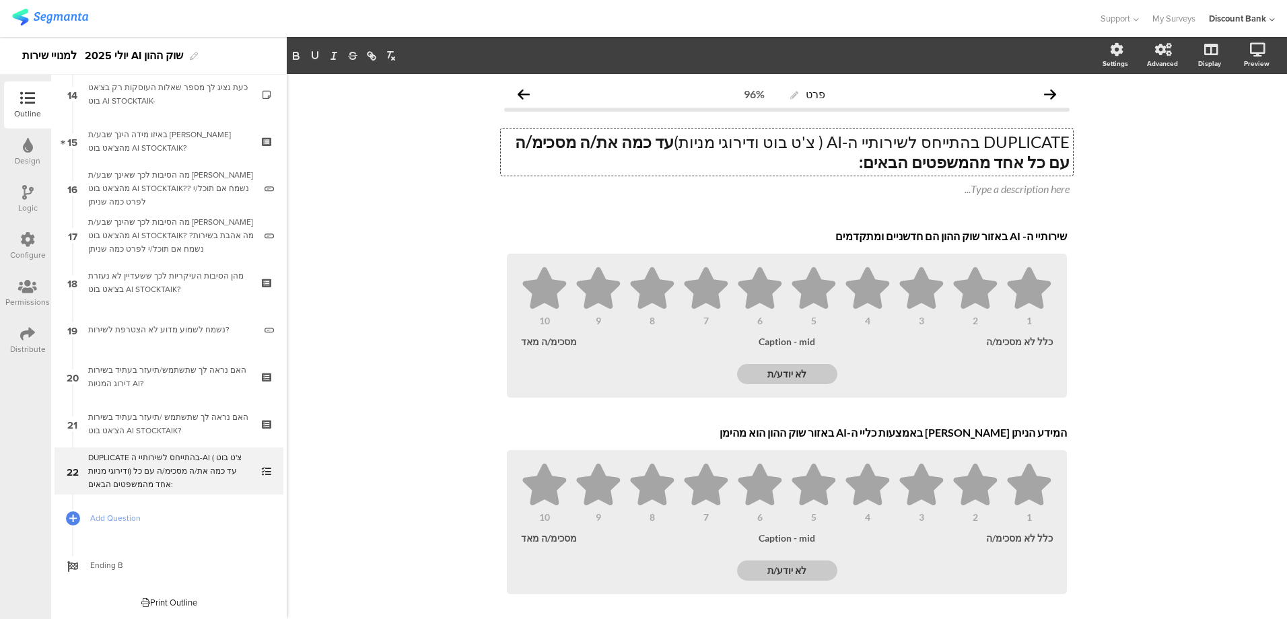
click at [982, 139] on p "DUPLICATE בהתייחס לשירותיי ה-AI ( צ'ט בוט ודירוגי מניות) עד כמה את/ה מסכימ/ה עם…" at bounding box center [787, 152] width 566 height 40
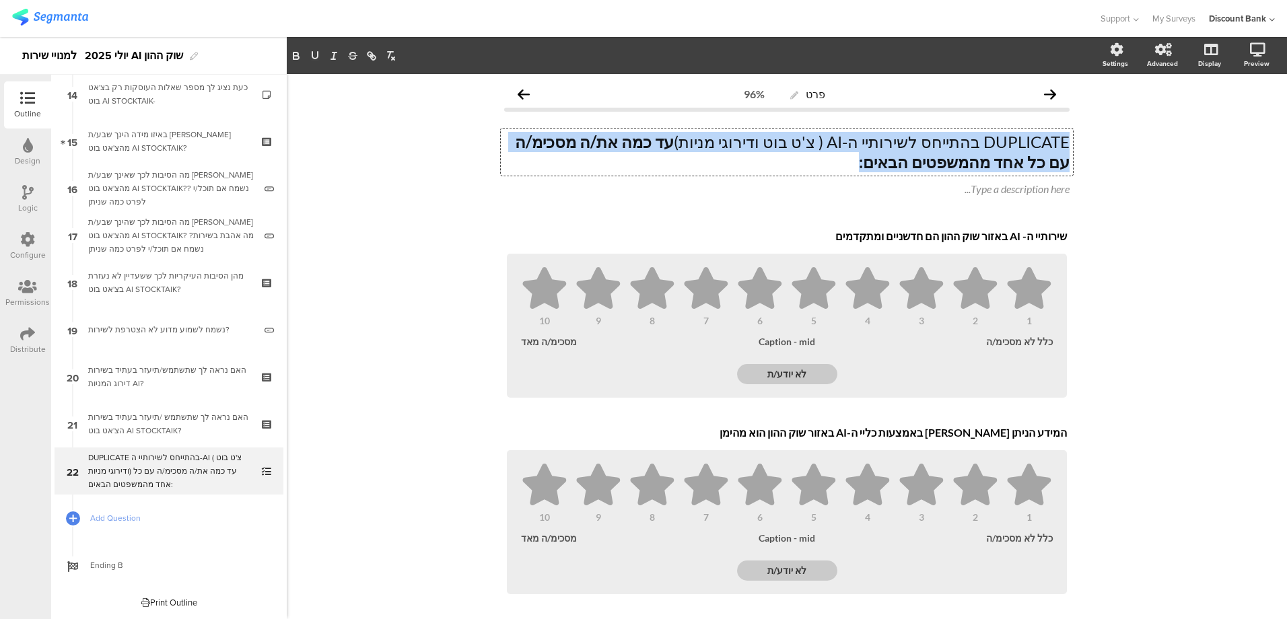
click at [983, 139] on p "DUPLICATE בהתייחס לשירותיי ה-AI ( צ'ט בוט ודירוגי מניות) עד כמה את/ה מסכימ/ה עם…" at bounding box center [787, 152] width 566 height 40
drag, startPoint x: 947, startPoint y: 164, endPoint x: 1065, endPoint y: 134, distance: 122.2
click at [1065, 134] on div "DUPLICAT בהתייחס לשירותיי ה-AI ( צ'ט בוט ודירוגי מניות) עד כמה את/ה מסכימ/ה עם …" at bounding box center [787, 152] width 572 height 47
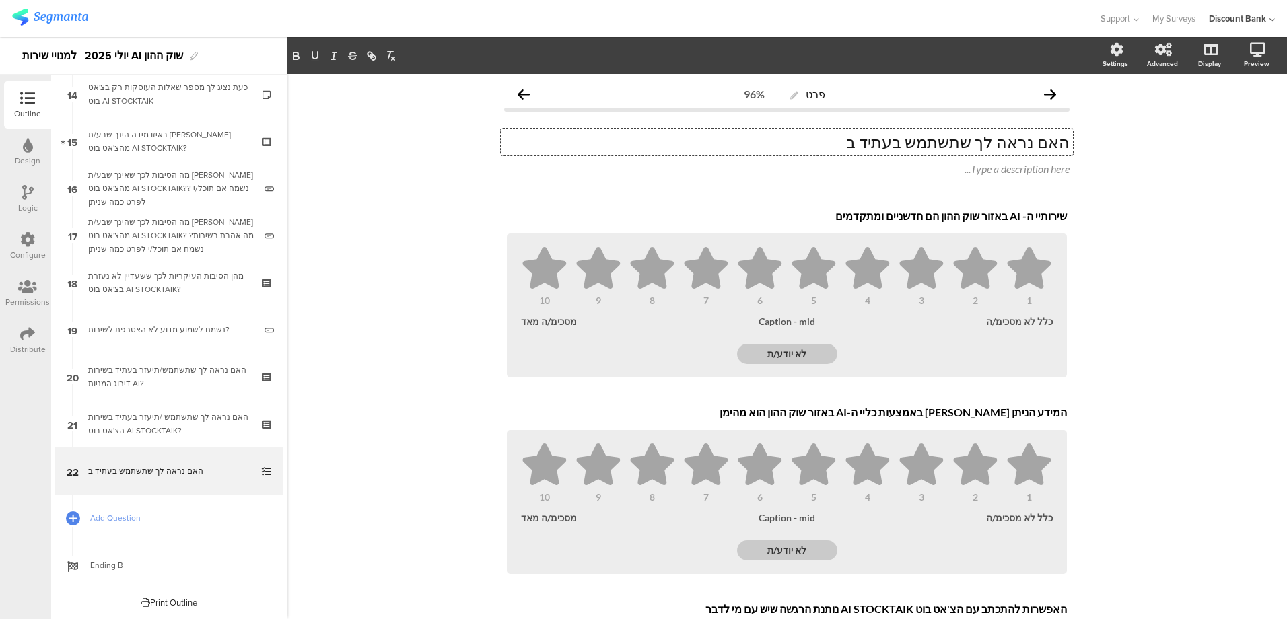
click at [1025, 217] on p "שירותיי ה- AI באזור שוק ההון הם חדשניים ומתקדמים" at bounding box center [787, 215] width 560 height 13
drag, startPoint x: 1057, startPoint y: 215, endPoint x: 842, endPoint y: 220, distance: 214.9
click at [842, 220] on p "שירותיי ה- AI באזור שוק ההון הם חדשניים ומתקדמים" at bounding box center [787, 215] width 560 height 13
click at [863, 215] on p "שירותיי ה- AI באזור שוק ההון הם חדשניים ומתקדמים" at bounding box center [787, 215] width 560 height 13
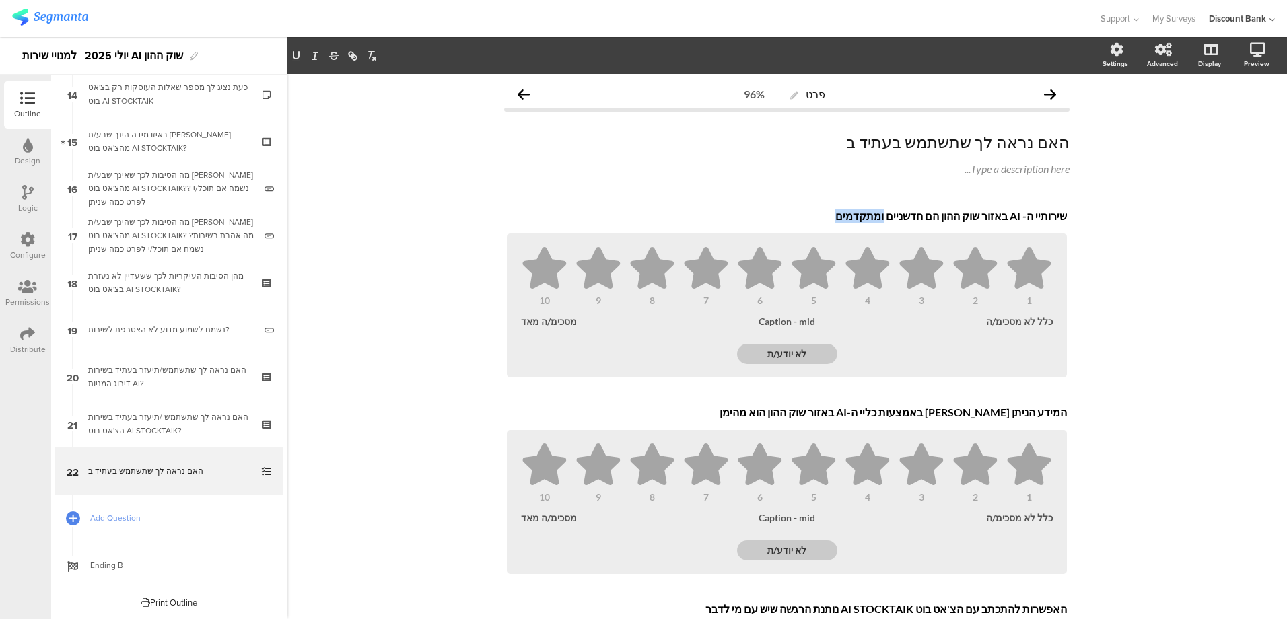
click at [863, 215] on p "שירותיי ה- AI באזור שוק ההון הם חדשניים ומתקדמים" at bounding box center [787, 215] width 560 height 13
drag, startPoint x: 824, startPoint y: 210, endPoint x: 1087, endPoint y: 220, distance: 264.2
click at [1087, 220] on div "פרט 96% האם נראה לך שתשתמש בעתיד ב האם נראה לך שתשתמש בעתיד ב Type a descriptio…" at bounding box center [787, 567] width 1001 height 986
click at [832, 139] on p "האם נראה לך שתשתמש/תיעזר בעתיד ב" at bounding box center [787, 142] width 566 height 20
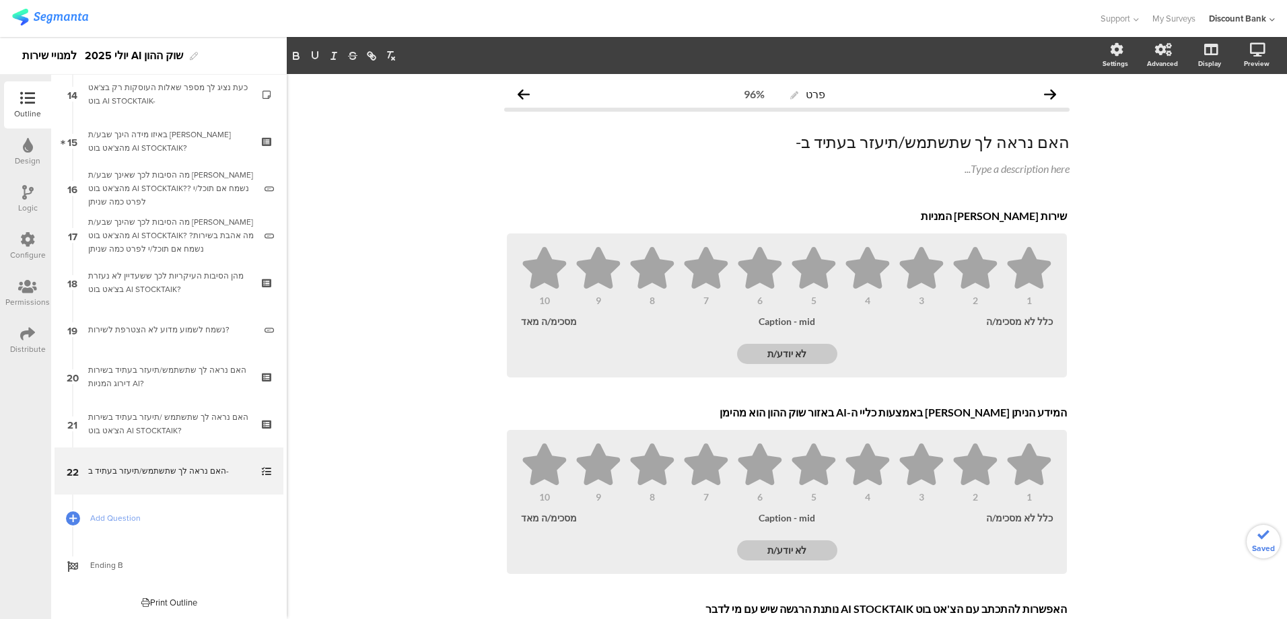
click at [918, 413] on p "המידע הניתן [PERSON_NAME] באמצעות כליי ה-AI באזור שוק ההון הוא מהימן" at bounding box center [787, 412] width 560 height 13
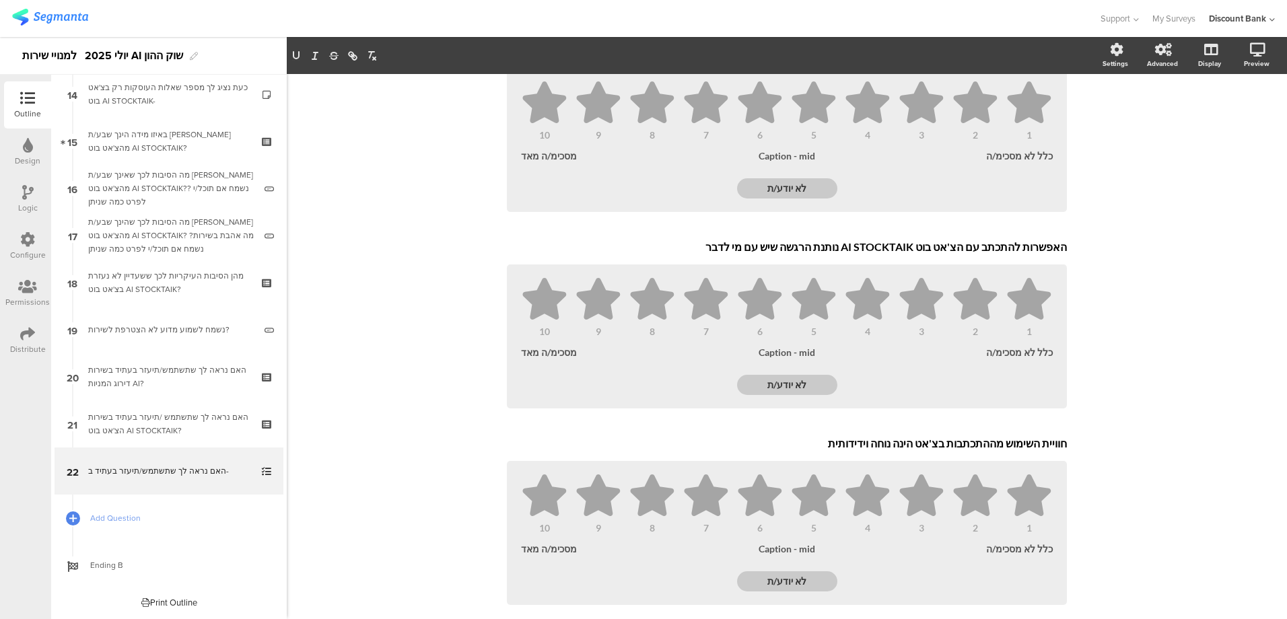
drag, startPoint x: 976, startPoint y: 453, endPoint x: 1061, endPoint y: 617, distance: 185.2
click at [1064, 604] on div "שירות שירוג המניות שירות שירוג המניות 1 2 3 4 5 6 7 8 9 10 כלל לא מסכימ/ה Capti…" at bounding box center [787, 243] width 566 height 802
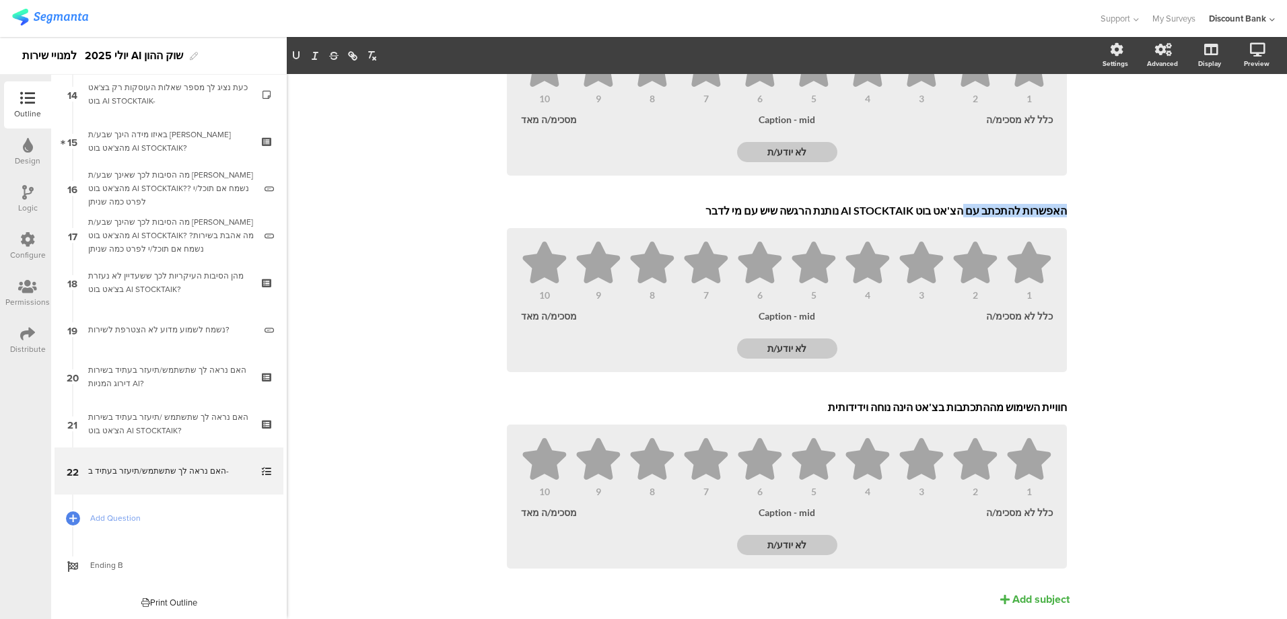
scroll to position [387, 0]
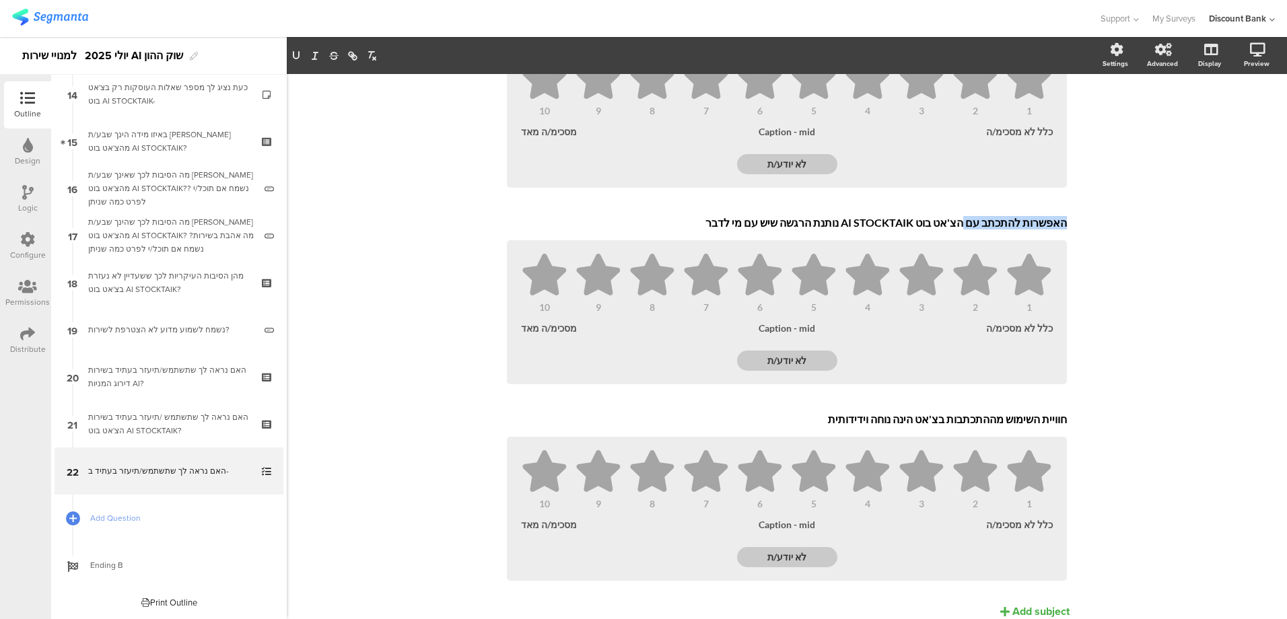
click at [1007, 226] on p "האפשרות להתכתב עם הצ'אט בוט AI STOCKTAIK נותנת הרגשה שיש עם מי לדבר" at bounding box center [787, 222] width 560 height 13
drag, startPoint x: 976, startPoint y: 222, endPoint x: 1080, endPoint y: 222, distance: 103.7
click at [1079, 222] on div "פרט 96% האם נראה לך שתשתמש/תיעזר בעתיד ב- האם נראה לך שתשתמש/תיעזר בעתיד ב- Typ…" at bounding box center [787, 181] width 1001 height 986
drag, startPoint x: 949, startPoint y: 224, endPoint x: 758, endPoint y: 215, distance: 191.4
click at [758, 215] on div "צ'אט בוט AI STOCKTAIK נותנת הרגשה שיש עם מי לדבר צ'אט בוט AI STOCKTAIK נותנת הר…" at bounding box center [787, 224] width 567 height 22
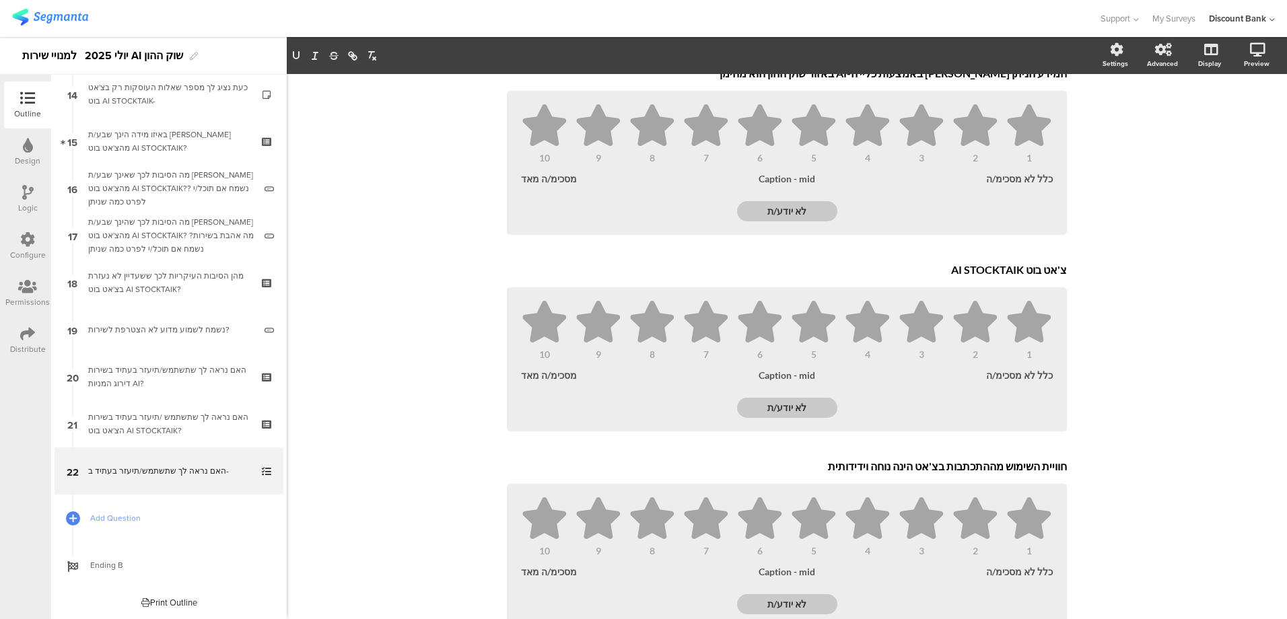
scroll to position [261, 0]
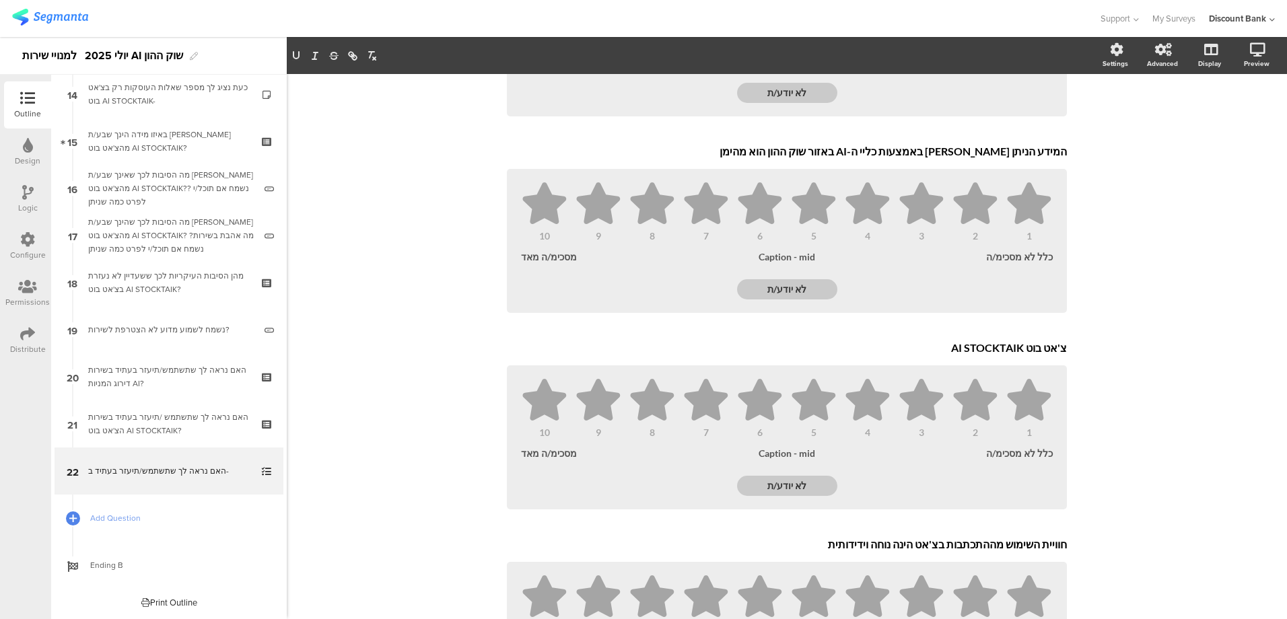
click at [0, 0] on icon at bounding box center [0, 0] width 0 height 0
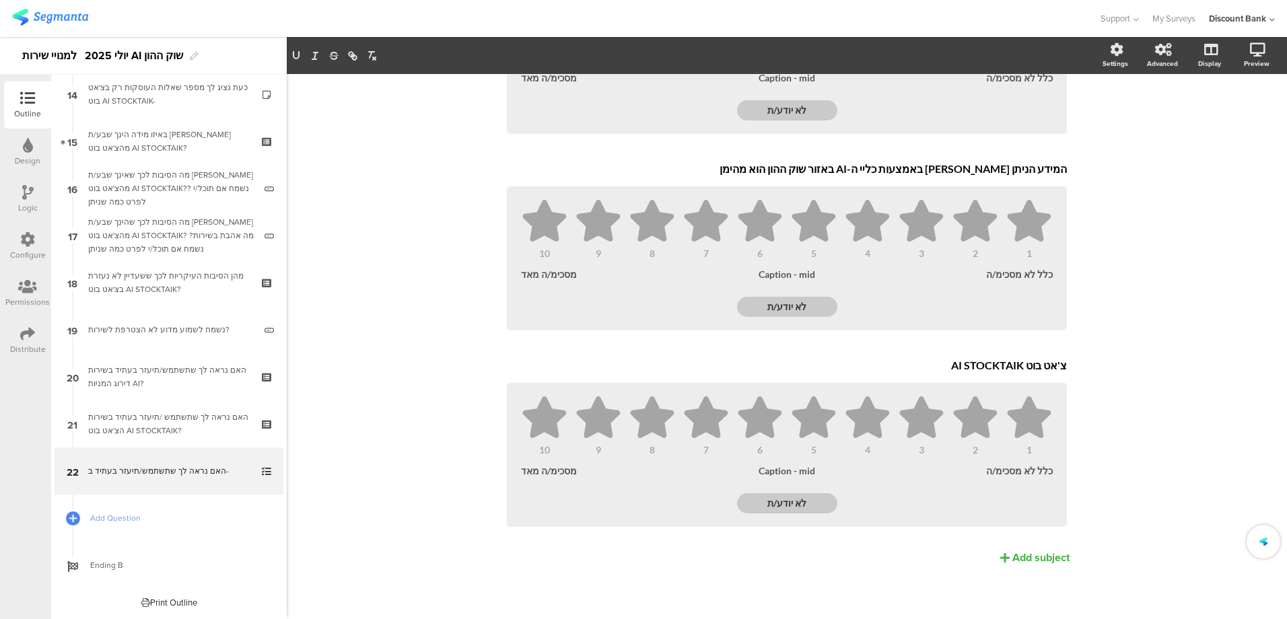
scroll to position [246, 0]
drag, startPoint x: 1067, startPoint y: 353, endPoint x: 1156, endPoint y: 504, distance: 175.1
click at [1155, 504] on div "פרט 96% האם נראה לך שתשתמש/תיעזר בעתיד ב- האם נראה לך שתשתמש/תיעזר בעתיד ב- Typ…" at bounding box center [787, 224] width 1001 height 789
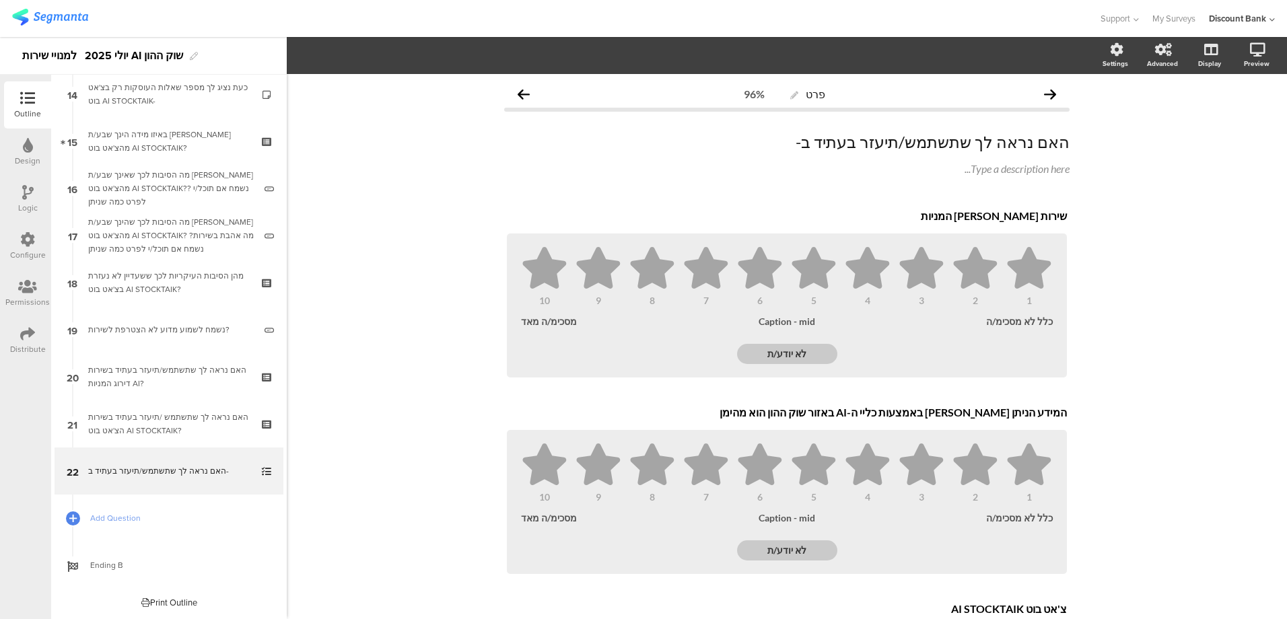
click at [0, 0] on icon at bounding box center [0, 0] width 0 height 0
click at [602, 267] on icon at bounding box center [598, 268] width 44 height 42
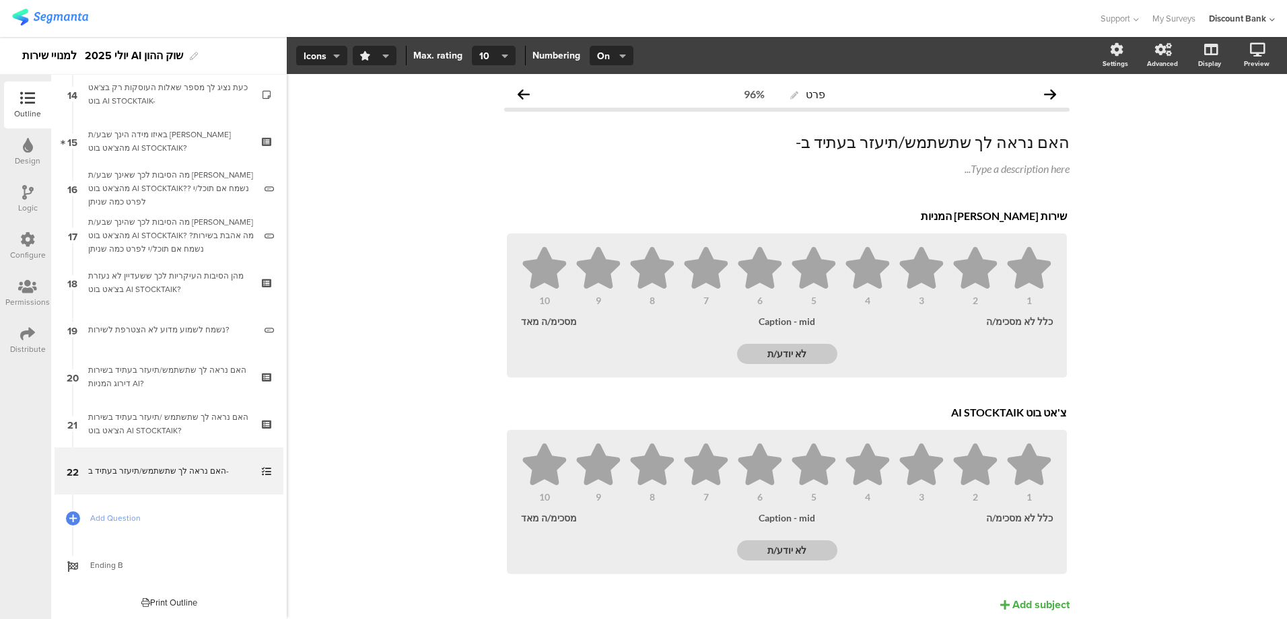
click at [356, 53] on button "button" at bounding box center [375, 56] width 44 height 20
click at [347, 298] on span "Circles" at bounding box center [359, 293] width 28 height 13
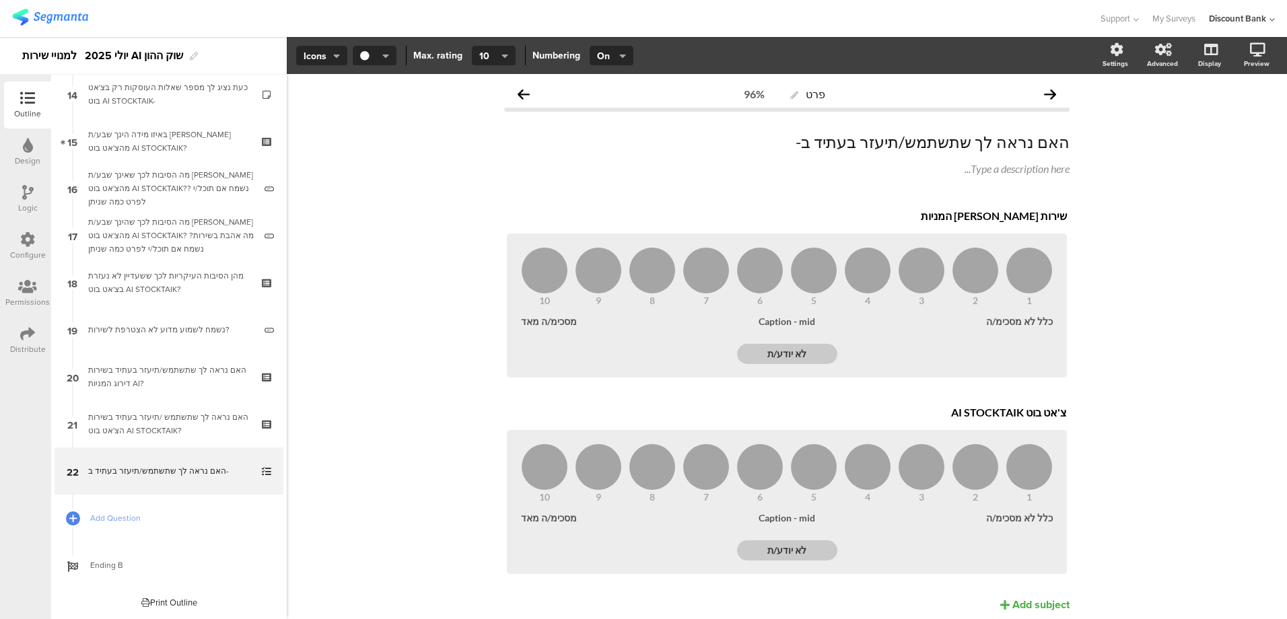
click at [1032, 324] on div "כלל לא מסכימ/ה" at bounding box center [1013, 321] width 79 height 11
click at [499, 57] on span "10" at bounding box center [491, 56] width 24 height 14
click at [483, 122] on div "4" at bounding box center [492, 122] width 67 height 34
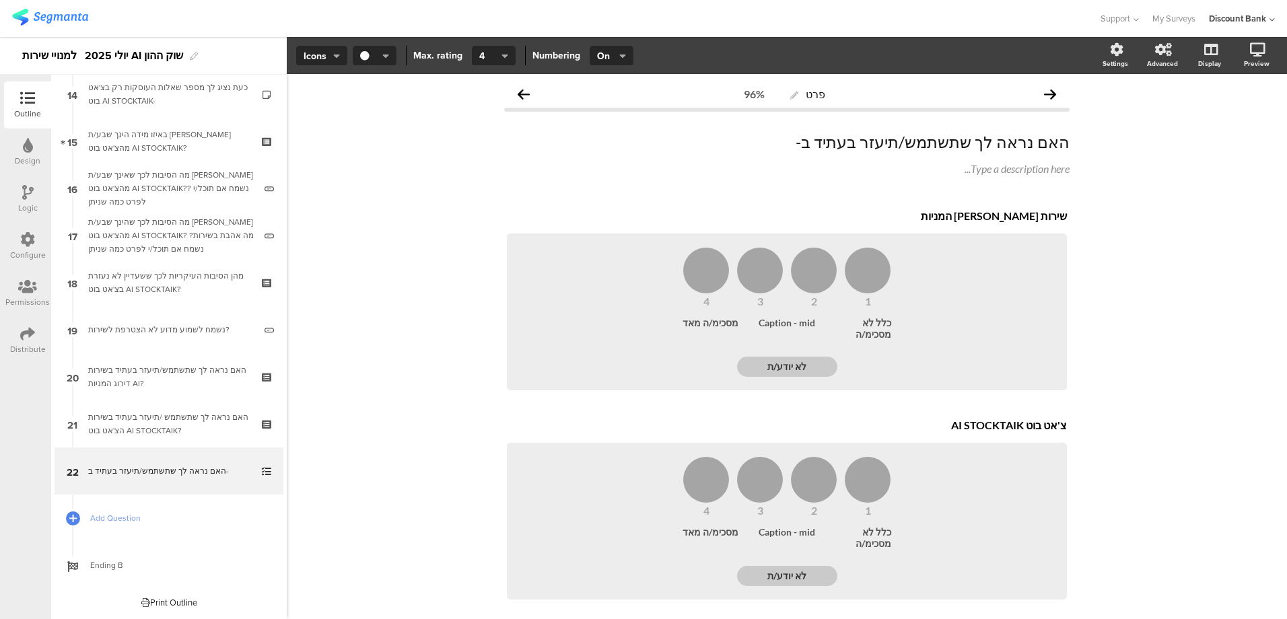
click at [793, 361] on textarea "לא יודע/ת" at bounding box center [787, 367] width 100 height 12
click at [1110, 55] on icon at bounding box center [1116, 49] width 13 height 13
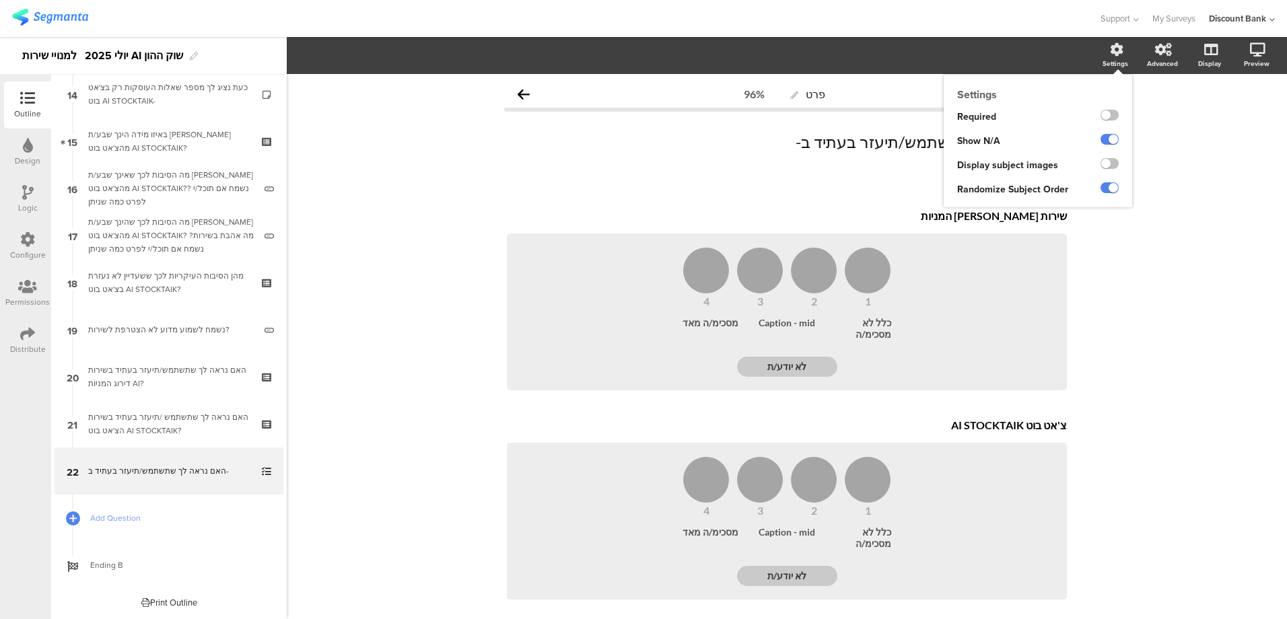
click at [1101, 137] on label at bounding box center [1110, 139] width 18 height 11
click at [0, 0] on input "checkbox" at bounding box center [0, 0] width 0 height 0
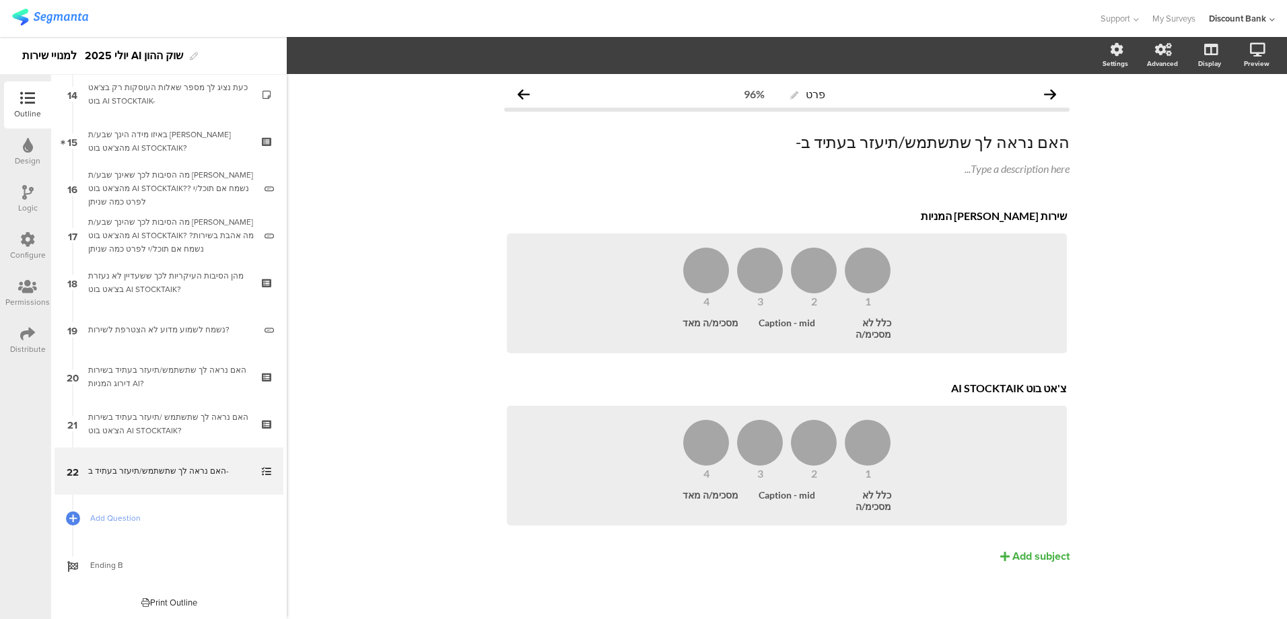
click at [884, 325] on div "כלל לא מסכימ/ה" at bounding box center [857, 328] width 69 height 23
click at [632, 51] on span "On" at bounding box center [611, 56] width 49 height 20
click at [627, 51] on button "On" at bounding box center [612, 56] width 44 height 20
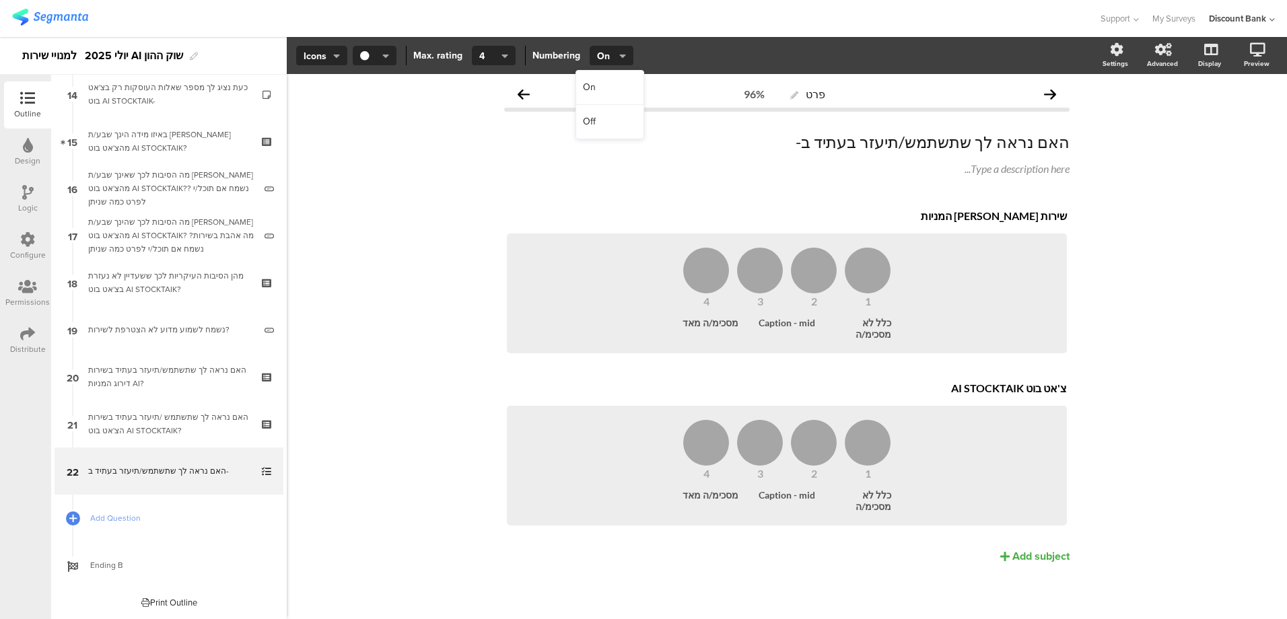
click at [609, 120] on div "Off" at bounding box center [609, 122] width 67 height 34
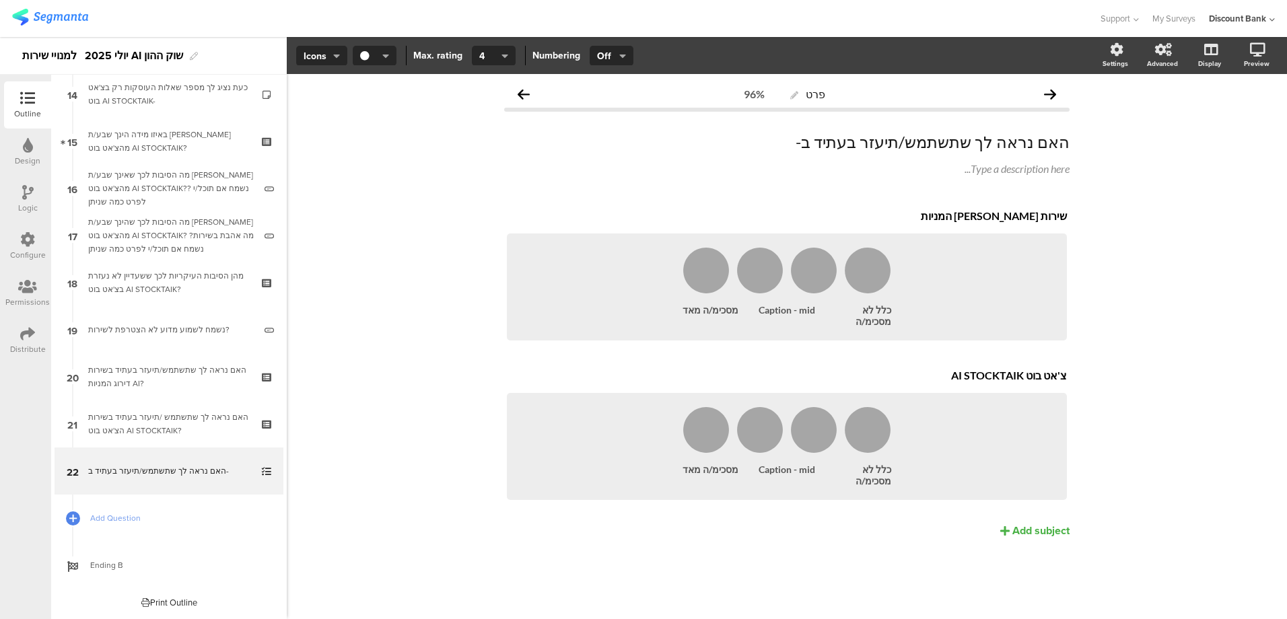
click at [871, 314] on div "כלל לא מסכימ/ה" at bounding box center [857, 315] width 69 height 23
click at [713, 313] on div "מסכימ/ה מאד" at bounding box center [717, 315] width 69 height 23
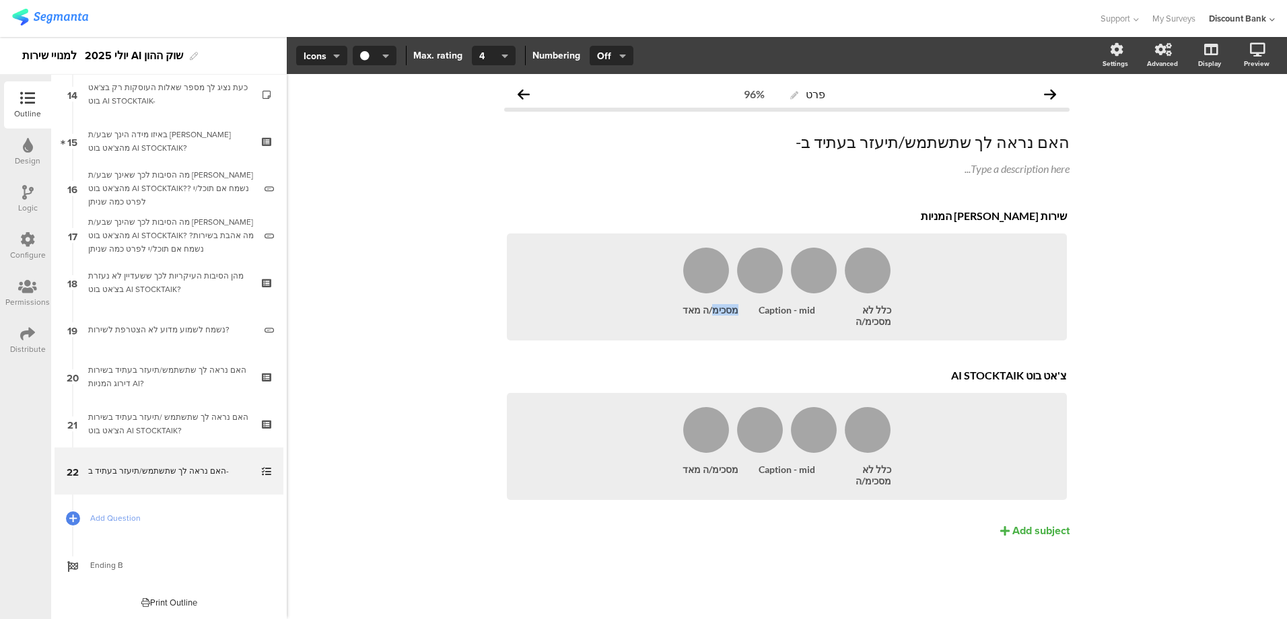
click at [713, 313] on div "מסכימ/ה מאד" at bounding box center [717, 315] width 69 height 23
click at [867, 308] on div "כלל לא מסכימ/ה" at bounding box center [857, 315] width 69 height 23
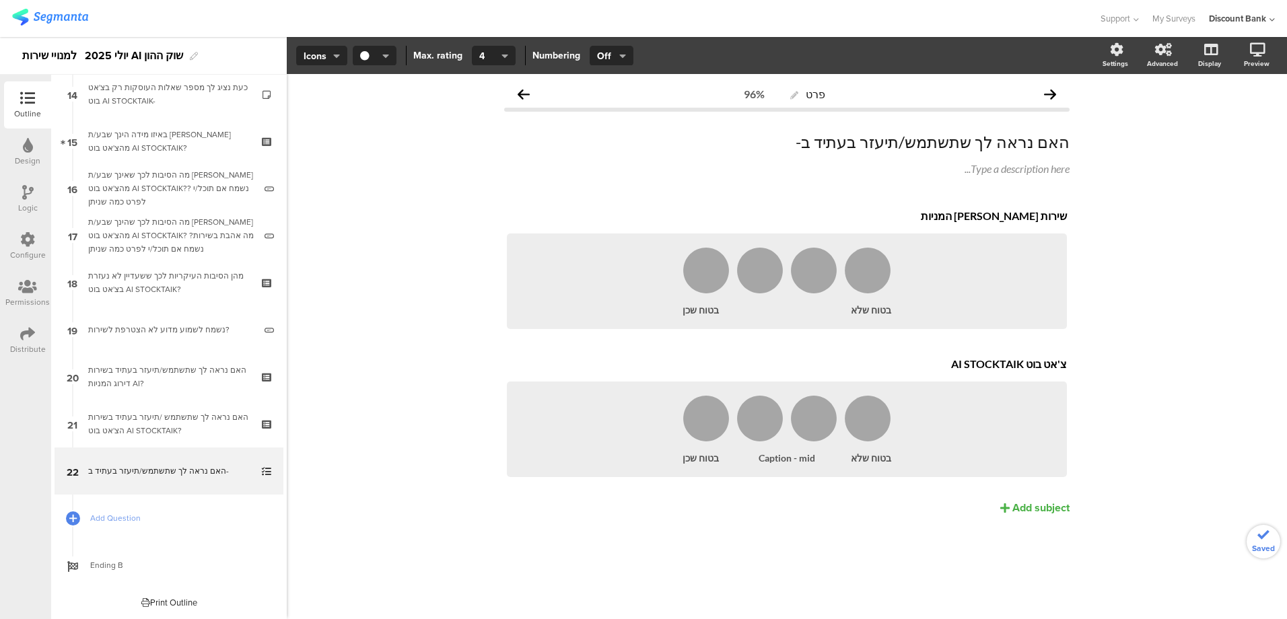
click at [797, 311] on div at bounding box center [787, 309] width 69 height 11
click at [809, 516] on div "שירות שירוג המניות שירות שירוג המניות 1 2 3 4 בטוח שלא Caption - mid בטוח שכן צ…" at bounding box center [787, 360] width 566 height 312
click at [185, 418] on div "האם נראה לך שתשתמש /תיעזר בעתיד בשירות הצ'אט בוט AI STOCKTAIK?" at bounding box center [168, 424] width 161 height 27
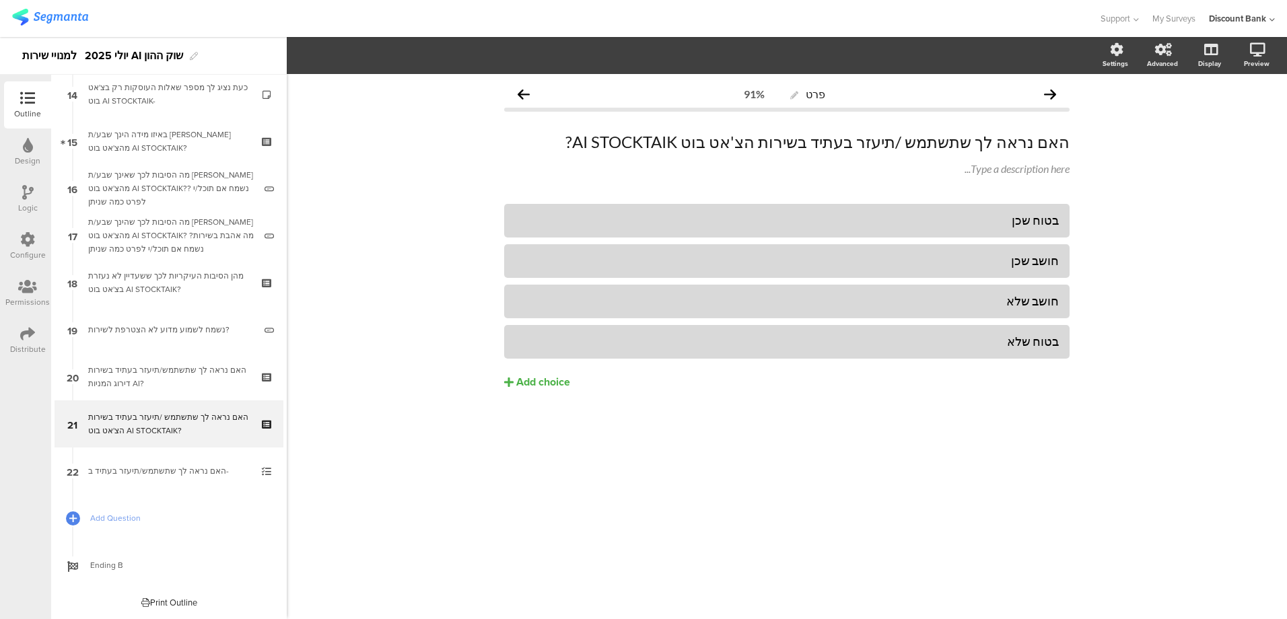
click at [174, 474] on div "האם נראה לך שתשתמש/תיעזר בעתיד ב-" at bounding box center [168, 471] width 161 height 13
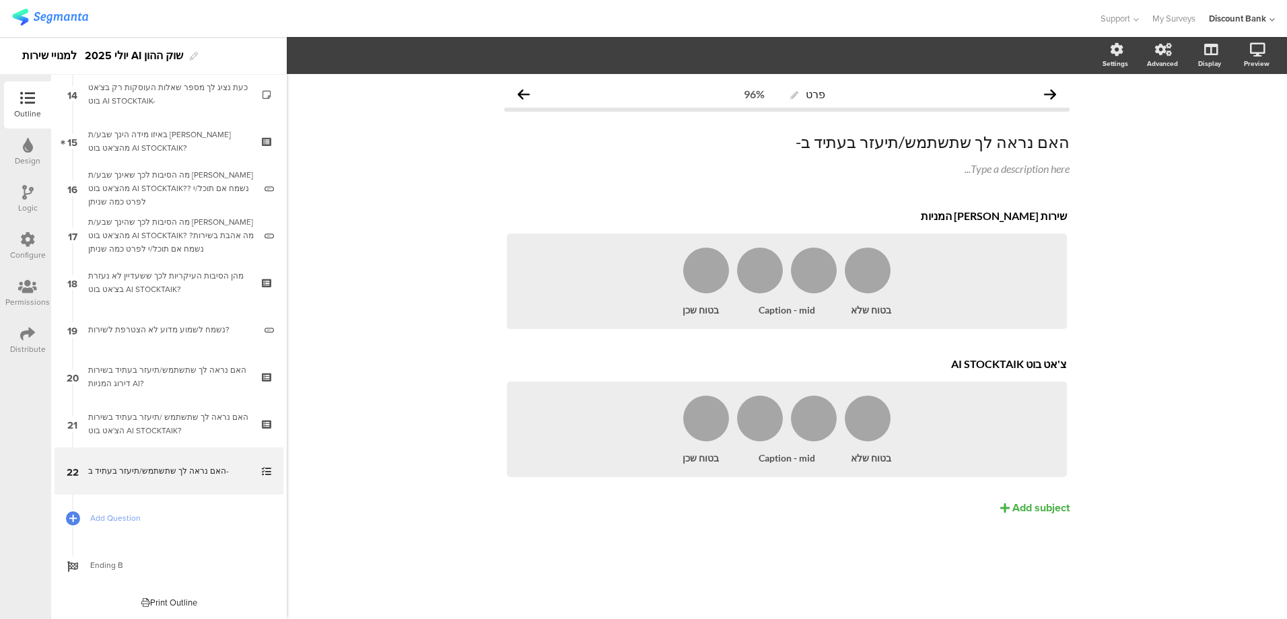
click at [263, 483] on icon at bounding box center [268, 480] width 11 height 13
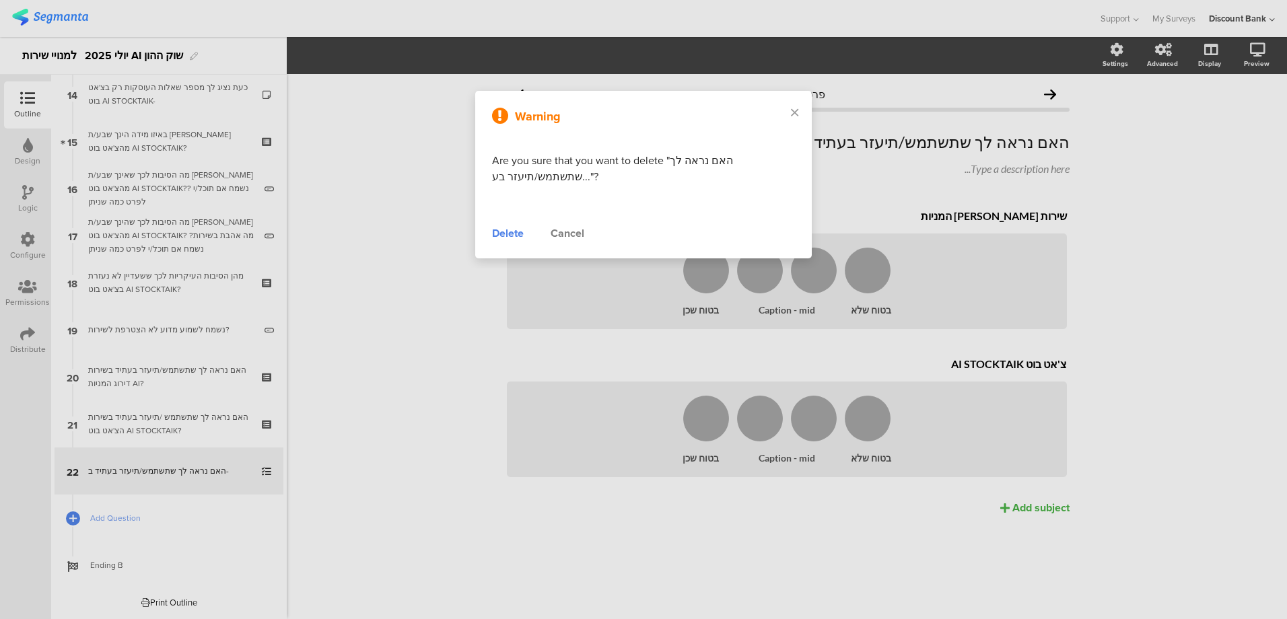
click at [499, 233] on div "Delete" at bounding box center [508, 234] width 32 height 16
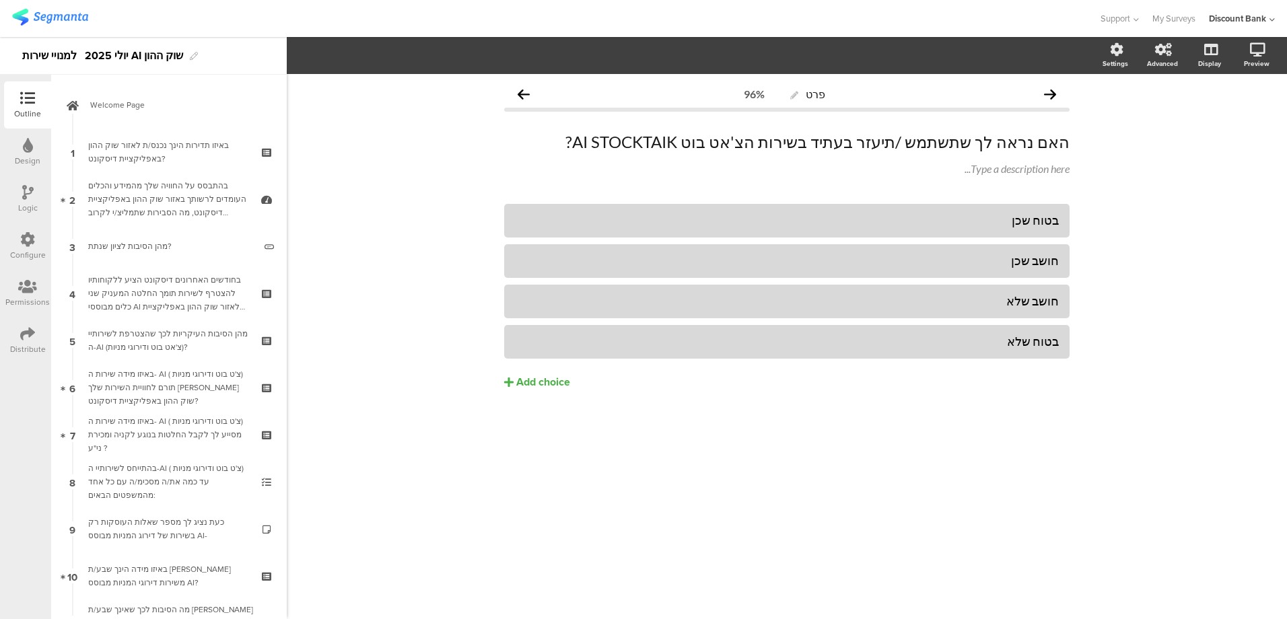
click at [103, 95] on link "Welcome Page" at bounding box center [169, 104] width 229 height 47
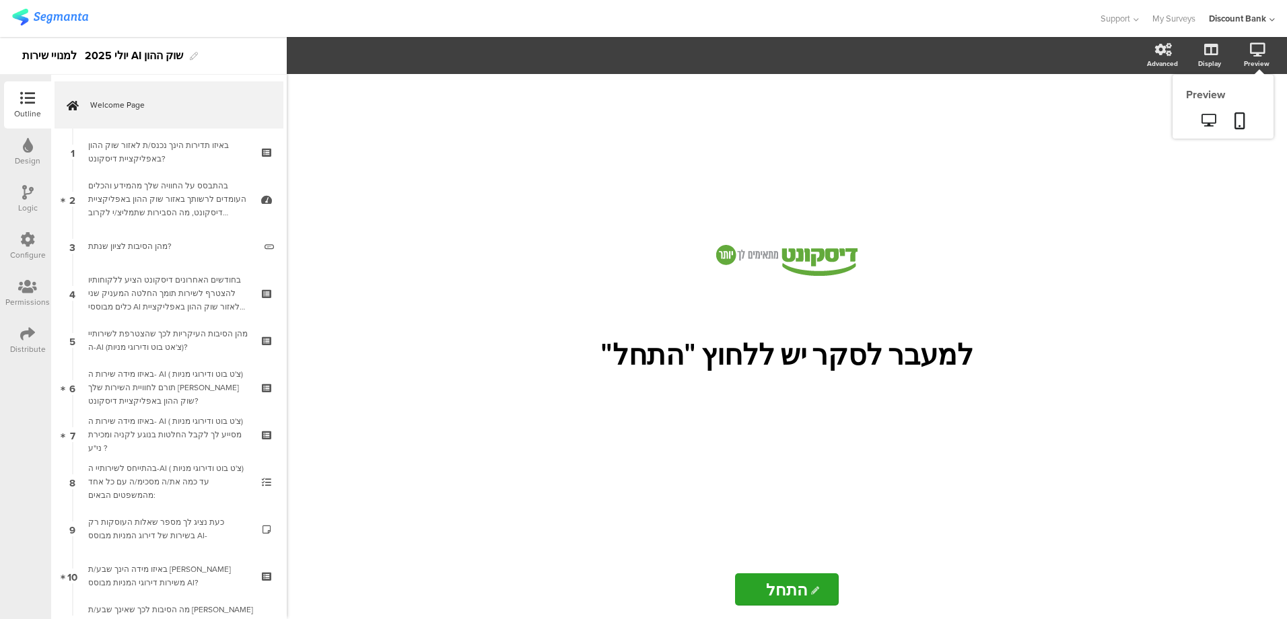
click at [1262, 55] on icon at bounding box center [1257, 49] width 15 height 13
click at [131, 97] on link "Welcome Page" at bounding box center [169, 104] width 229 height 47
click at [1242, 116] on icon at bounding box center [1240, 120] width 11 height 17
click at [170, 290] on div "בחודשים האחרונים דיסקונט הציע ללקוחותיו להצטרף לשירות תומך החלטה המעניק שני כלי…" at bounding box center [168, 293] width 161 height 40
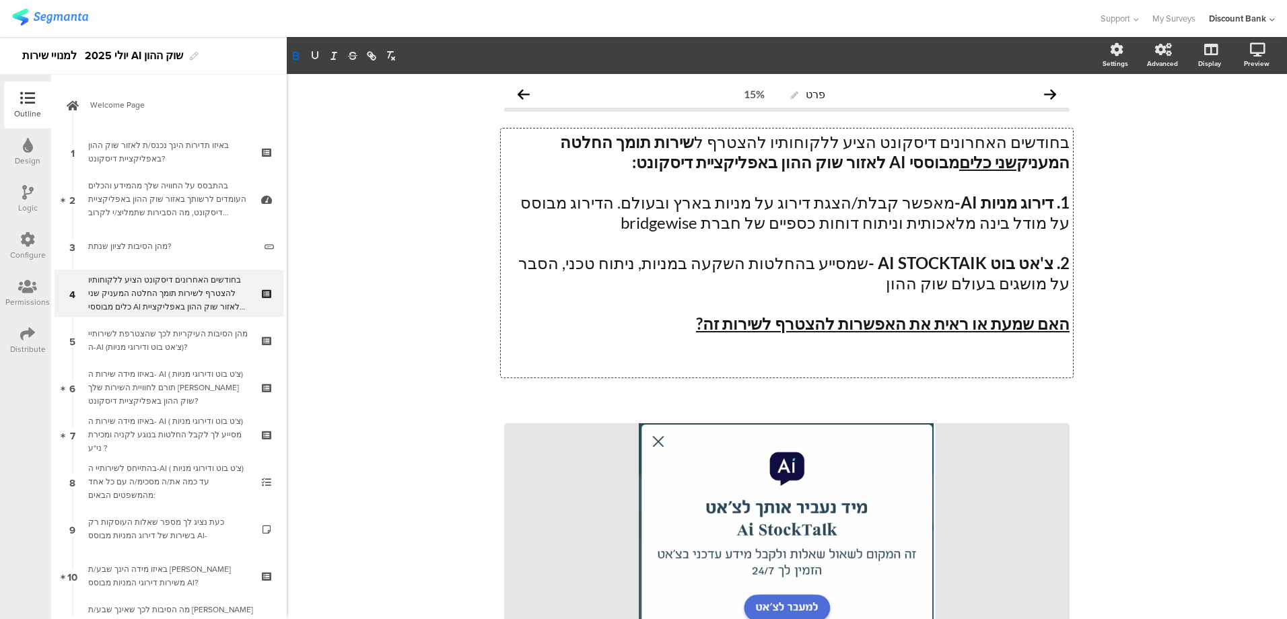
click at [1048, 186] on p at bounding box center [787, 182] width 566 height 20
click at [1045, 246] on p at bounding box center [787, 243] width 566 height 20
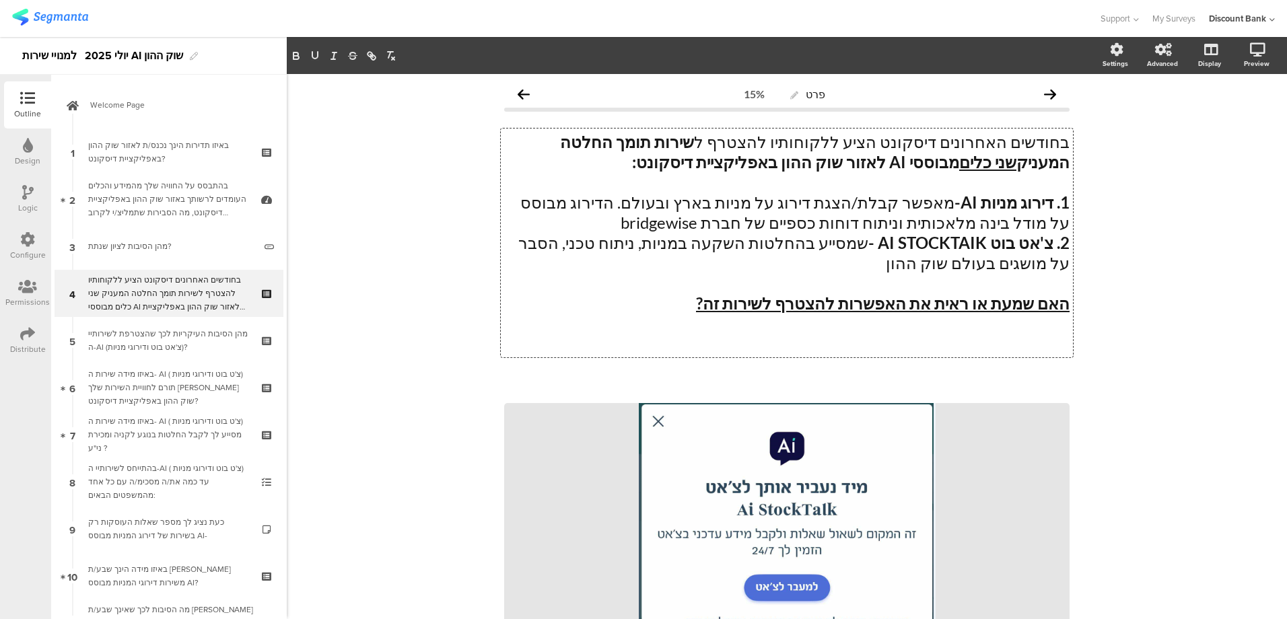
click at [1002, 338] on p at bounding box center [787, 344] width 566 height 20
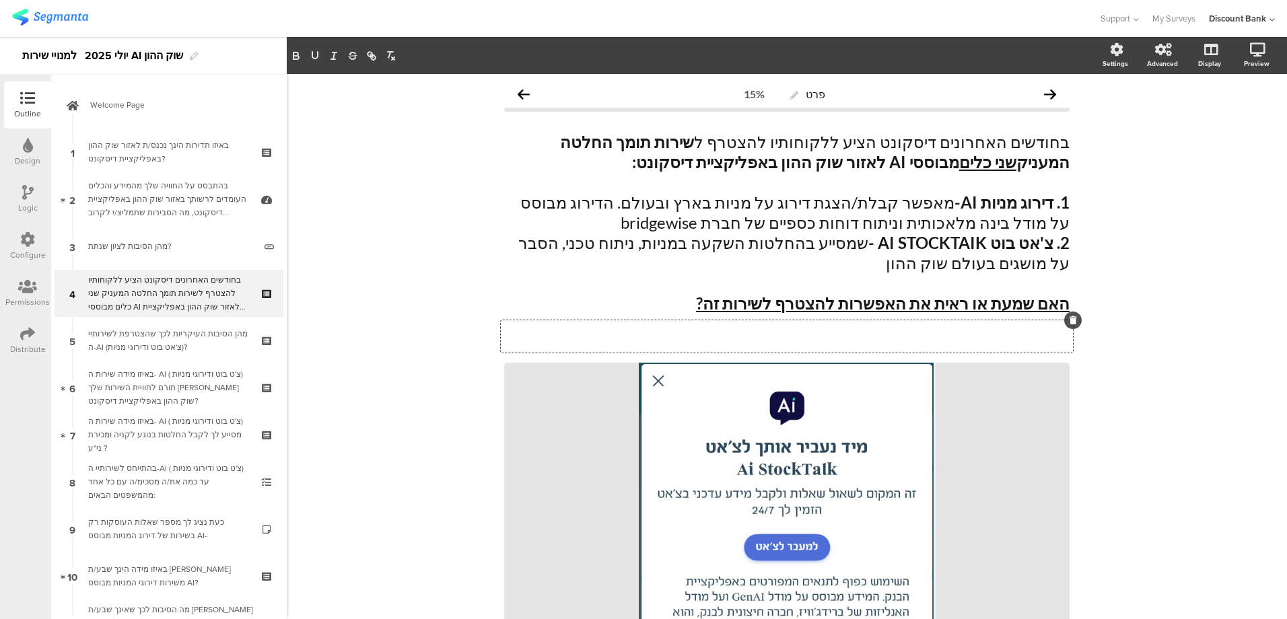
click at [1070, 323] on icon at bounding box center [1073, 320] width 7 height 8
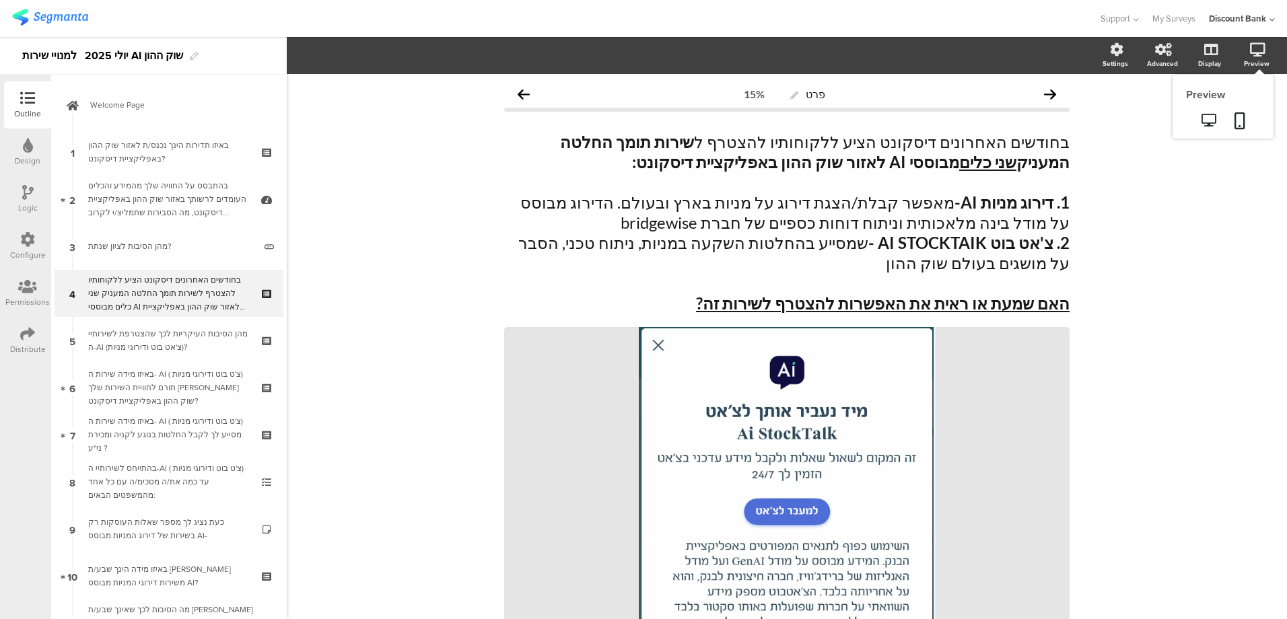
click at [1202, 122] on icon at bounding box center [1209, 120] width 14 height 13
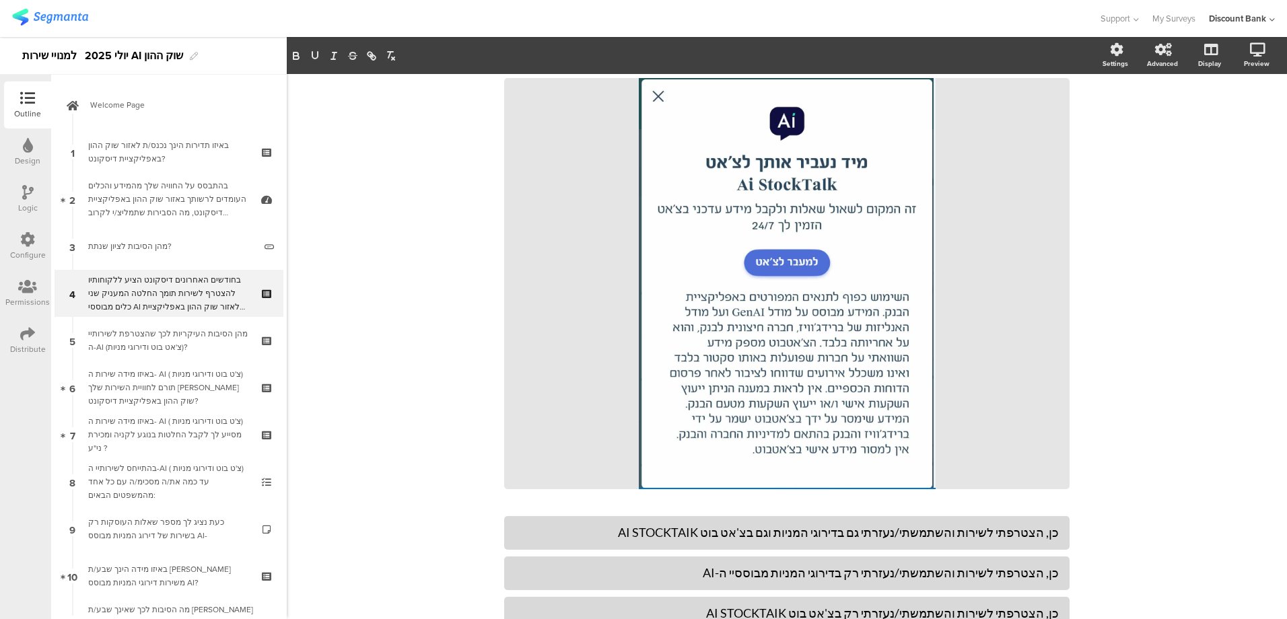
scroll to position [202, 0]
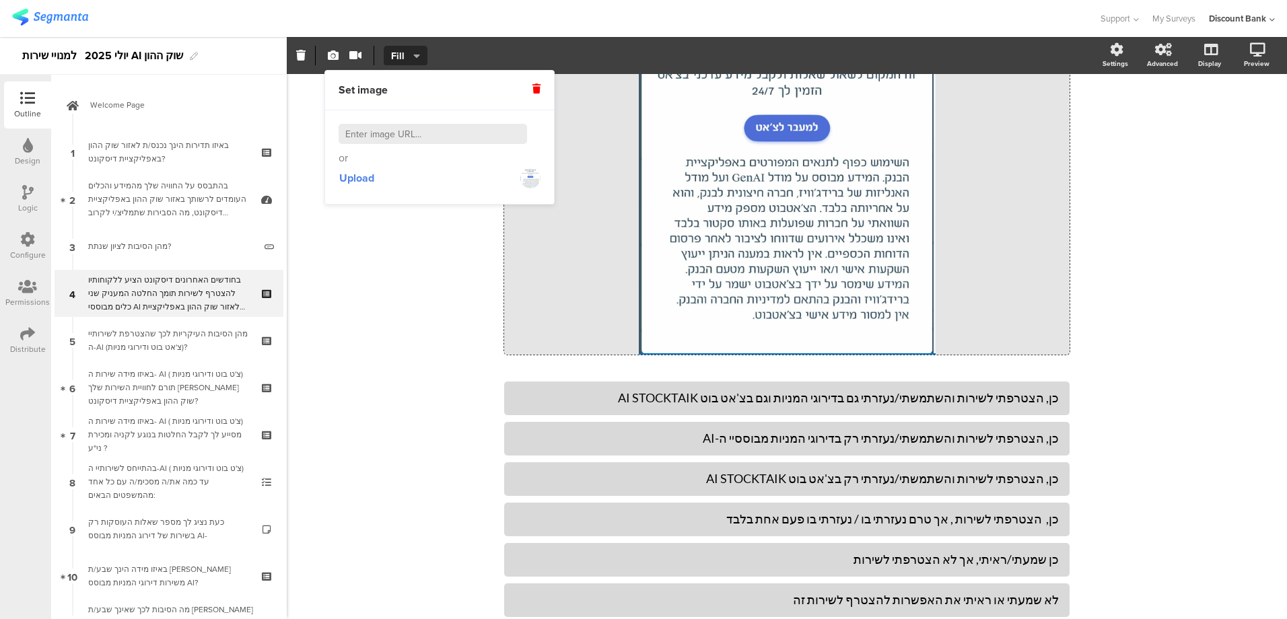
drag, startPoint x: 402, startPoint y: 250, endPoint x: 397, endPoint y: 232, distance: 19.0
click at [402, 251] on div "פרט 15% בחודשים האחרונים דיסקונט הציע ללקוחותיו להצטרף ל שירות תומך החלטה המעני…" at bounding box center [787, 191] width 1001 height 1042
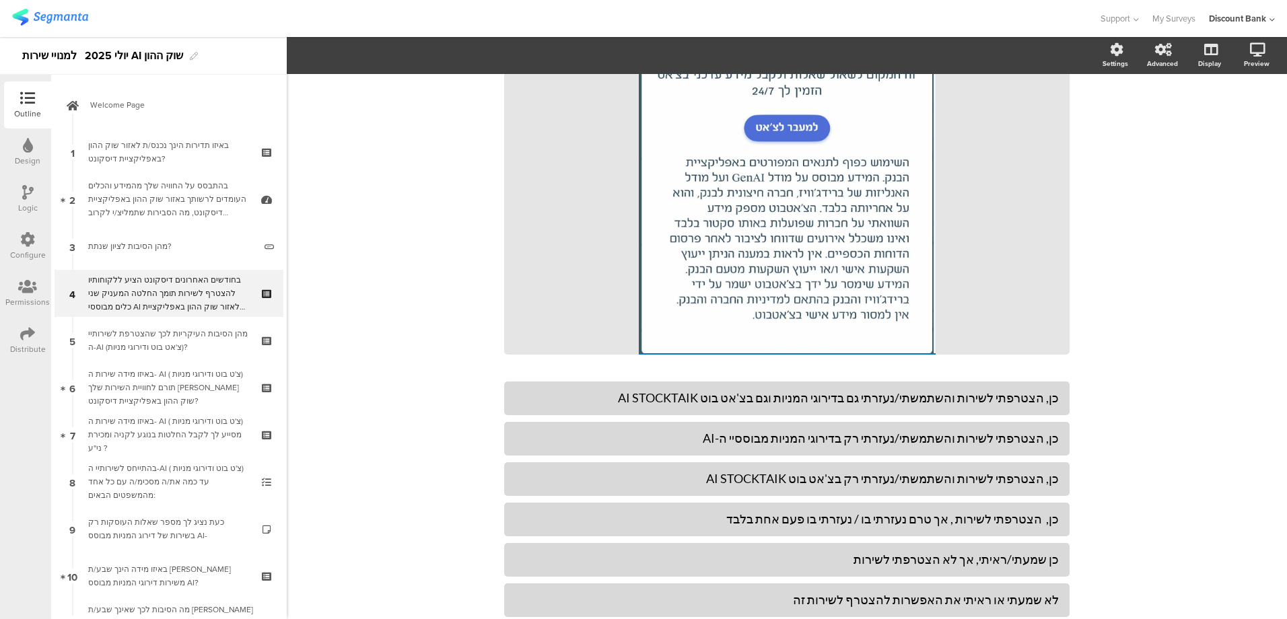
click at [136, 99] on span "Welcome Page" at bounding box center [176, 104] width 172 height 13
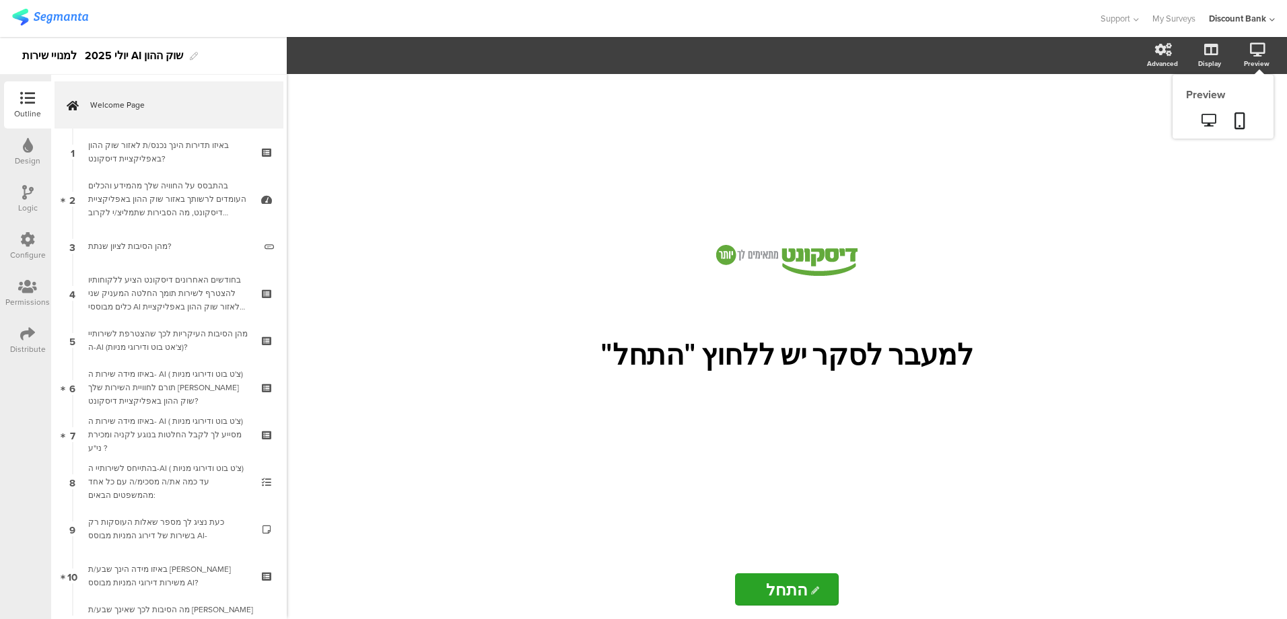
click at [1202, 122] on icon at bounding box center [1209, 120] width 14 height 13
click at [189, 108] on span "Welcome Page" at bounding box center [176, 104] width 172 height 13
click at [1215, 117] on icon at bounding box center [1209, 120] width 14 height 13
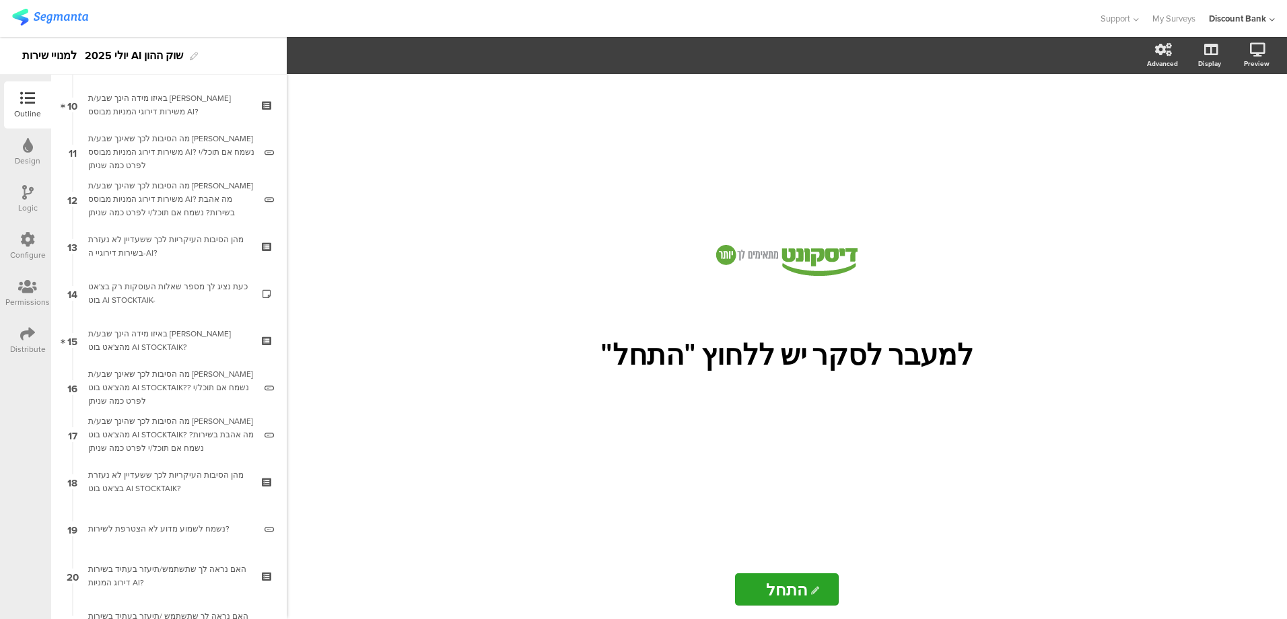
scroll to position [539, 0]
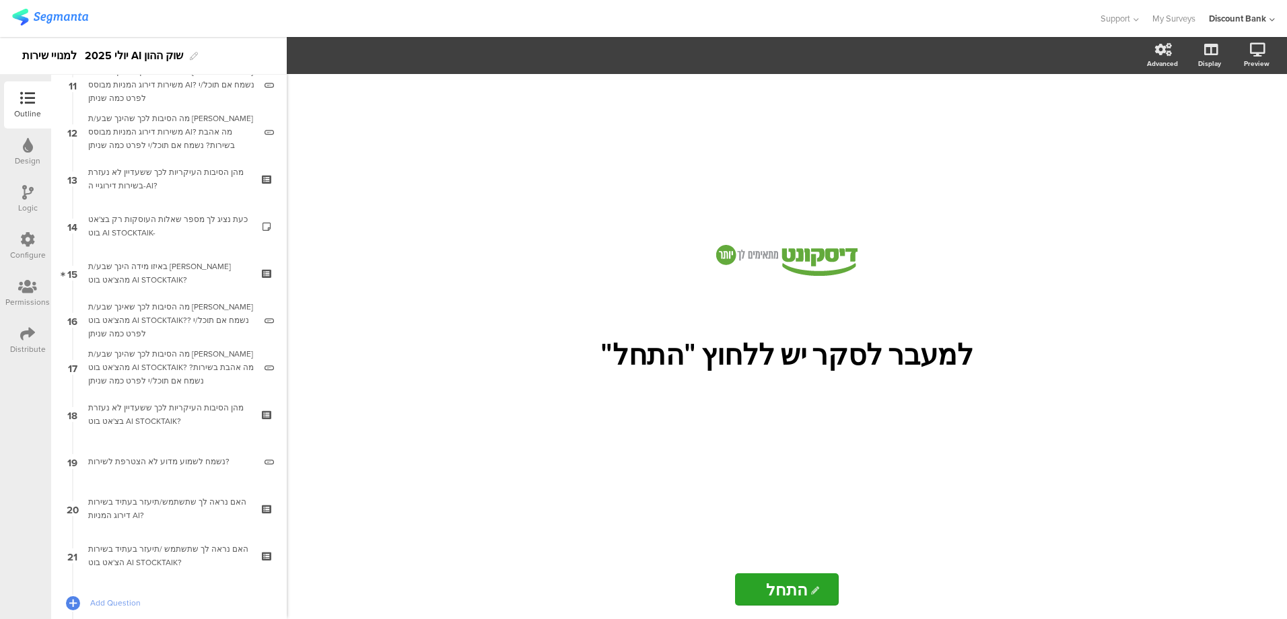
click at [149, 183] on div "מהן הסיבות העיקריות לכך ששעדיין לא נעזרת בשירות דירוגיי ה-AI?" at bounding box center [168, 179] width 161 height 27
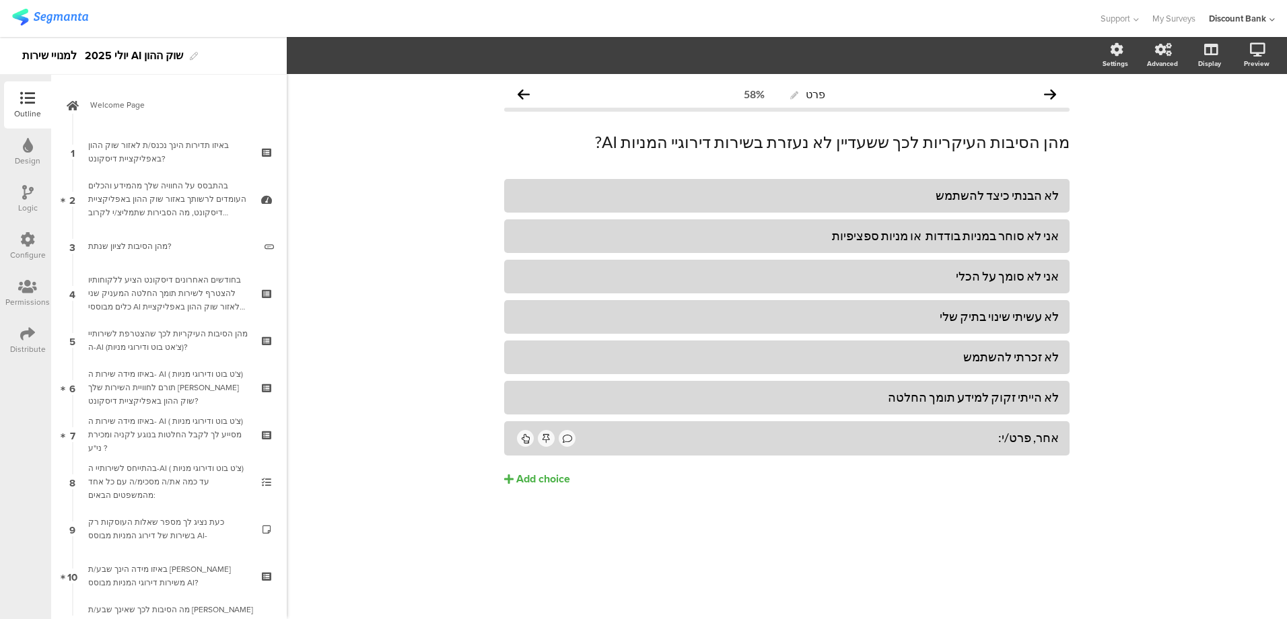
click at [121, 106] on span "Welcome Page" at bounding box center [176, 104] width 172 height 13
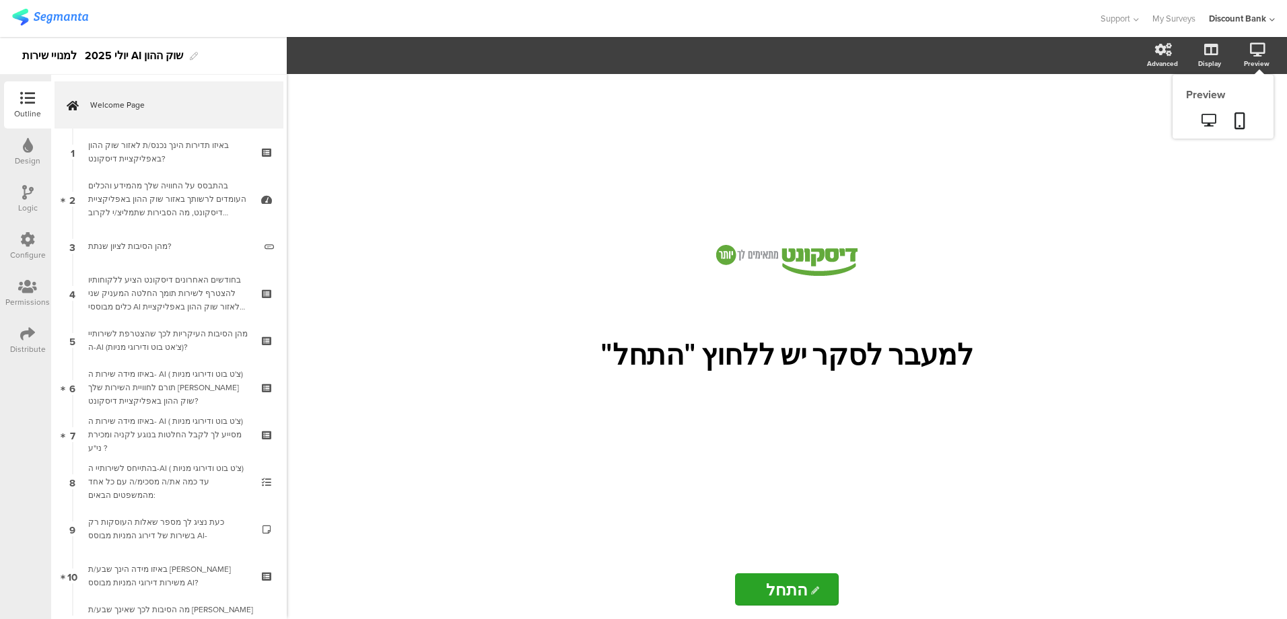
click at [1209, 117] on icon at bounding box center [1209, 120] width 14 height 13
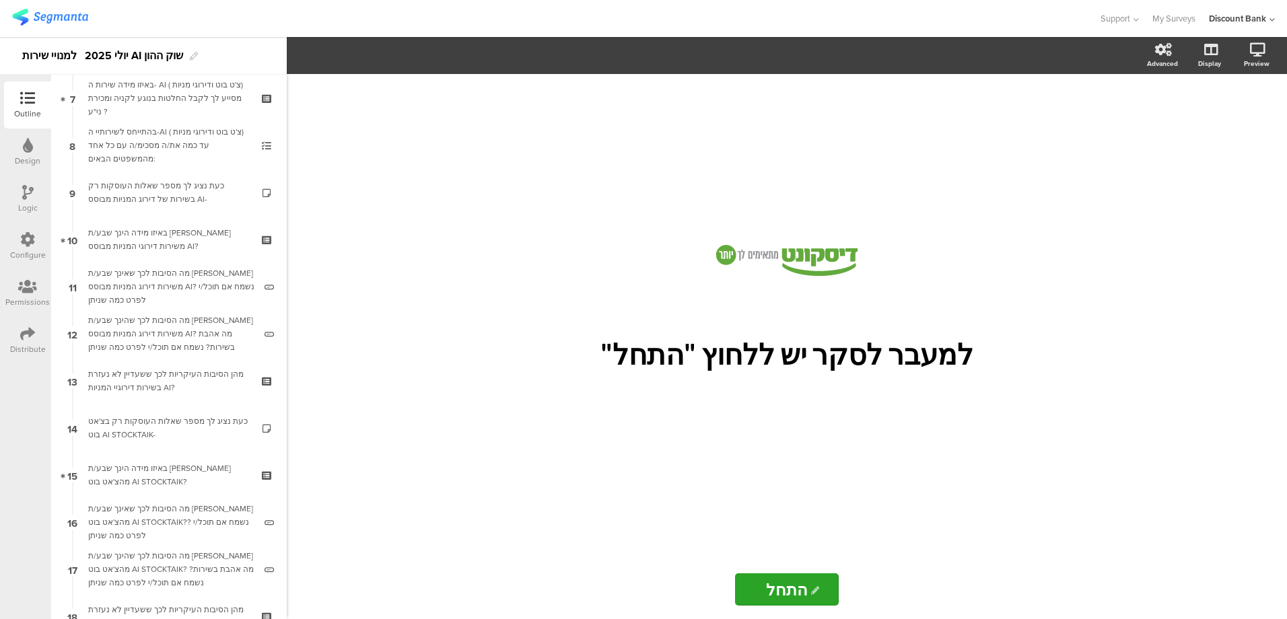
scroll to position [404, 0]
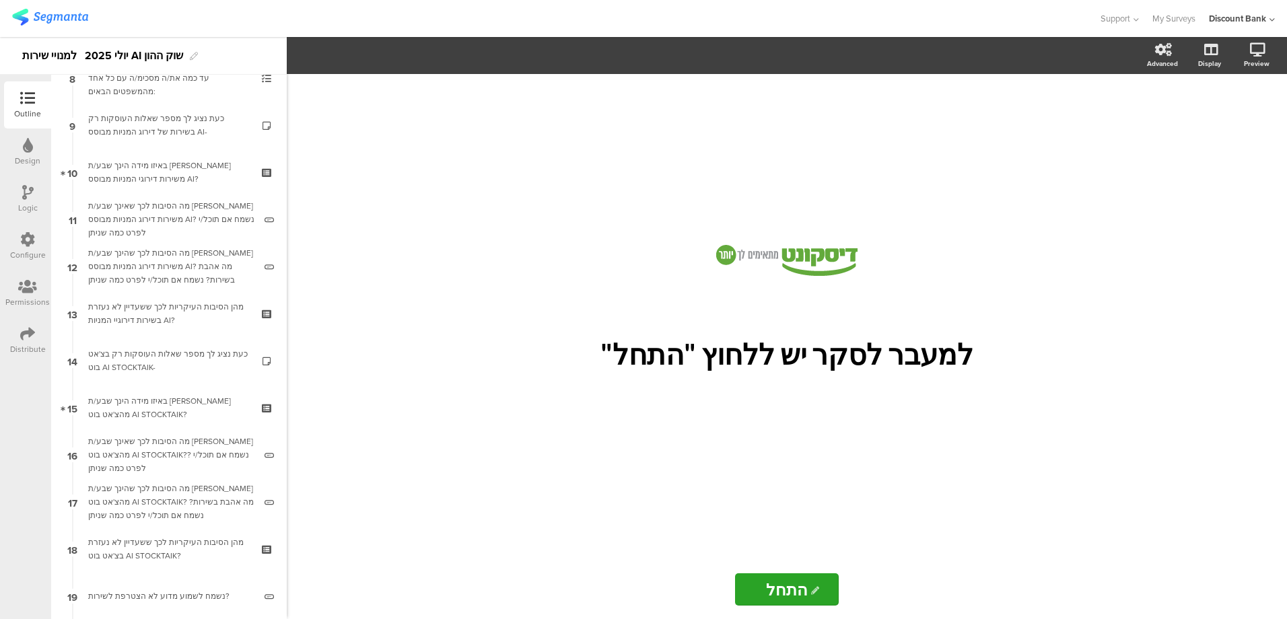
click at [150, 354] on div "כעת נציג לך מספר שאלות העוסקות רק בצ'אט בוט AI STOCKTAIK-" at bounding box center [168, 360] width 161 height 27
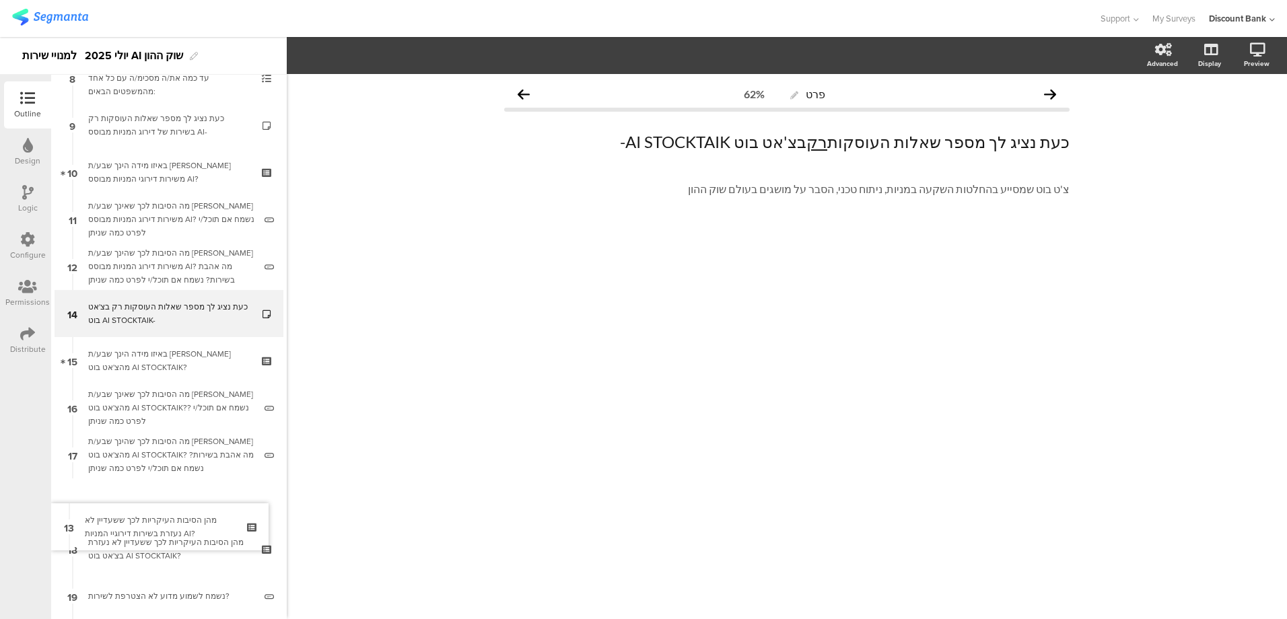
drag, startPoint x: 152, startPoint y: 308, endPoint x: 152, endPoint y: 514, distance: 206.0
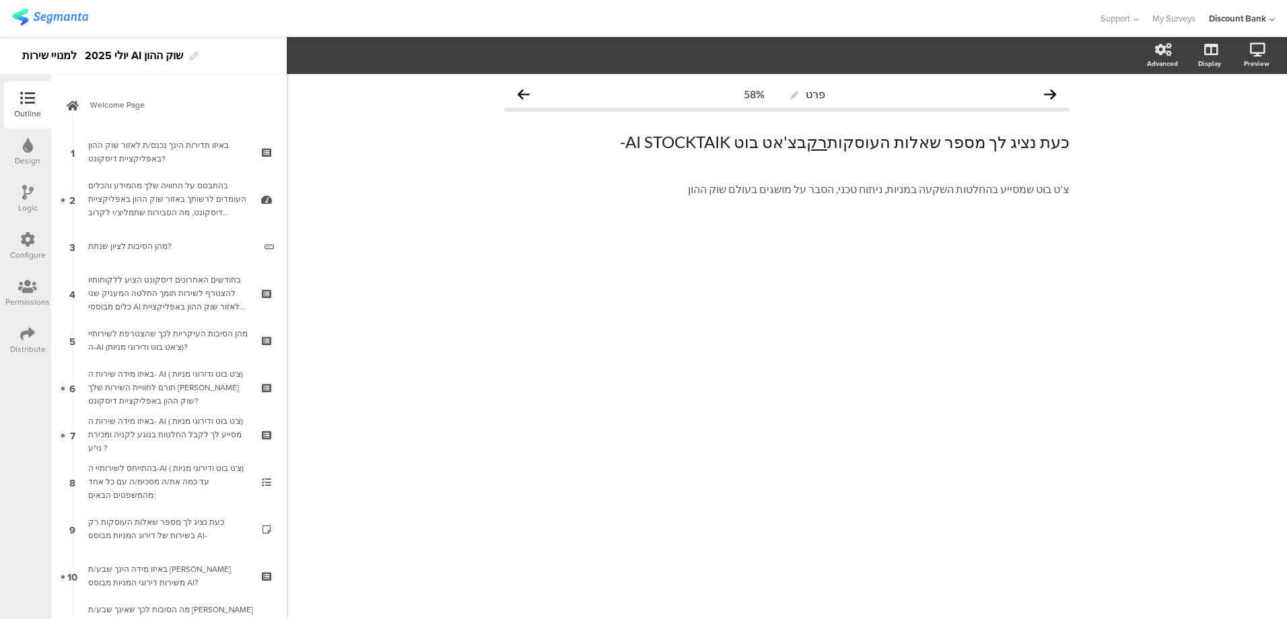
click at [170, 106] on span "Welcome Page" at bounding box center [176, 104] width 172 height 13
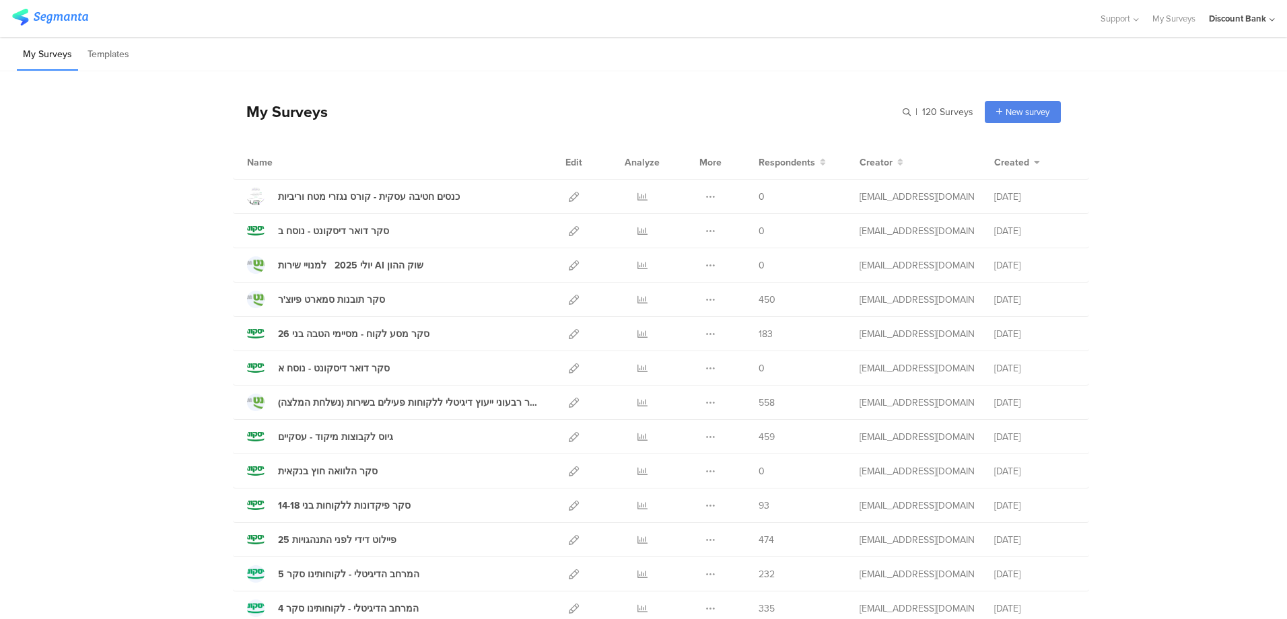
click at [569, 266] on icon at bounding box center [574, 266] width 10 height 10
click at [709, 261] on icon at bounding box center [711, 266] width 10 height 10
click at [694, 299] on button "Duplicate" at bounding box center [684, 300] width 74 height 24
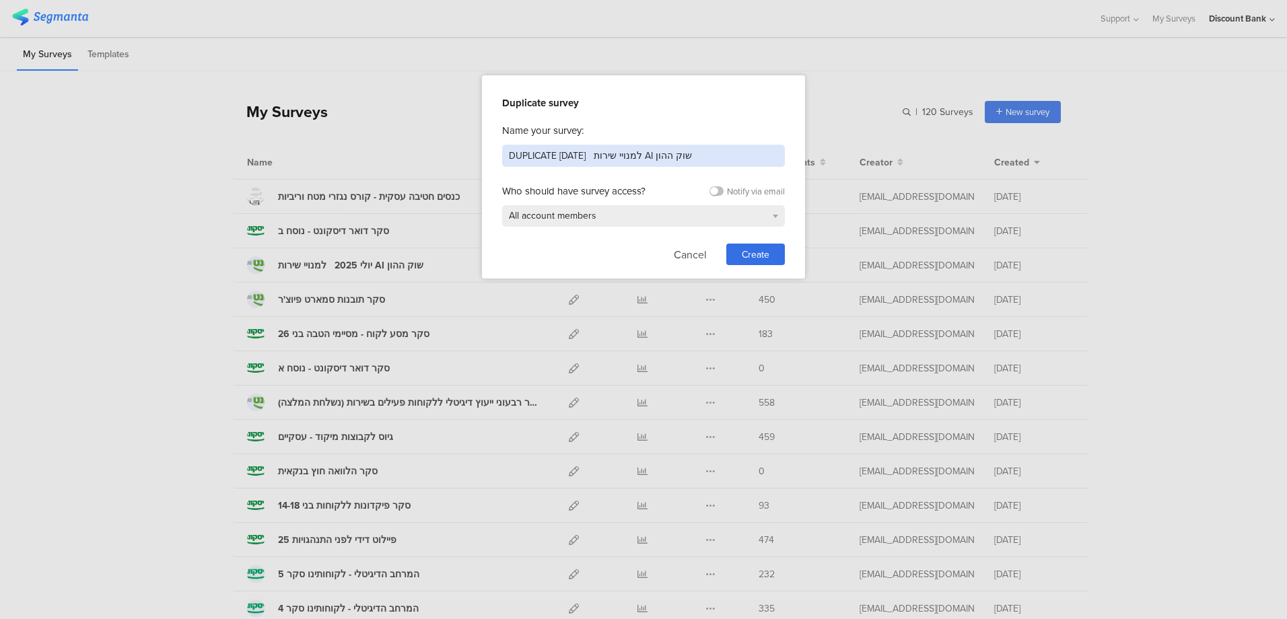
click at [701, 157] on input "DUPLICATE יולי 2025 למנויי שירות AI שוק ההון" at bounding box center [643, 156] width 283 height 22
type input "סקר למצטרפים לשירותי AI ללא פעילות בשוק ההון"
click at [761, 253] on span "Create" at bounding box center [756, 255] width 28 height 14
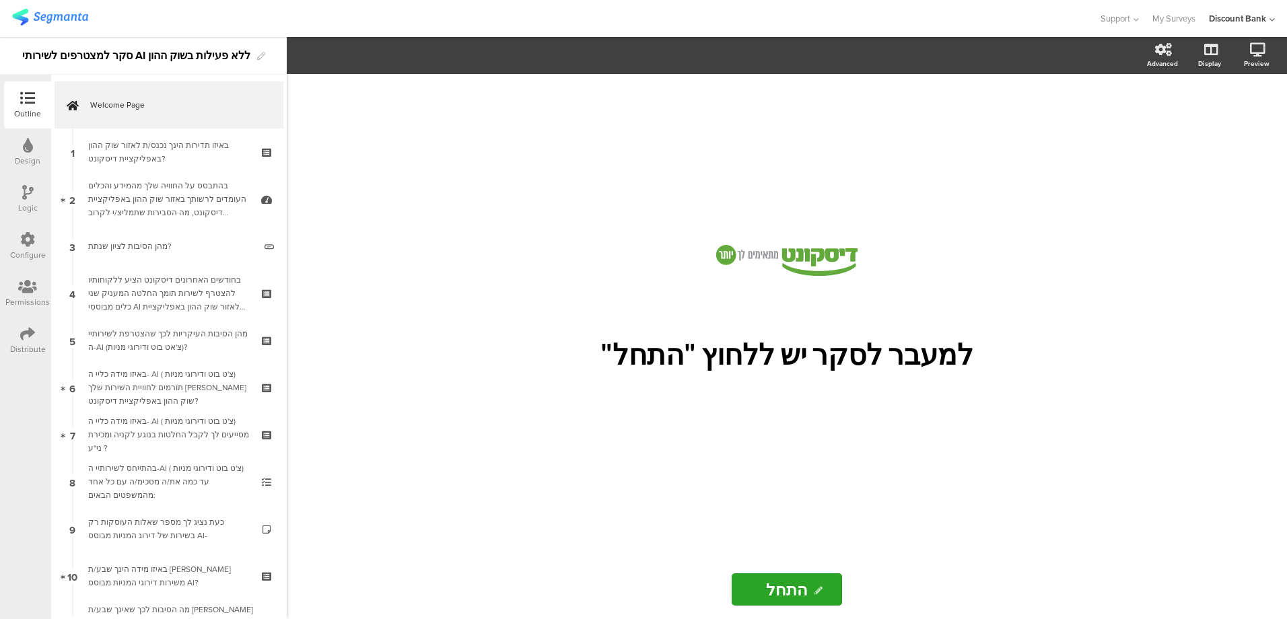
click at [181, 144] on div "באיזו תדירות הינך נכנס/ת לאזור שוק ההון באפליקציית דיסקונט?" at bounding box center [168, 152] width 161 height 27
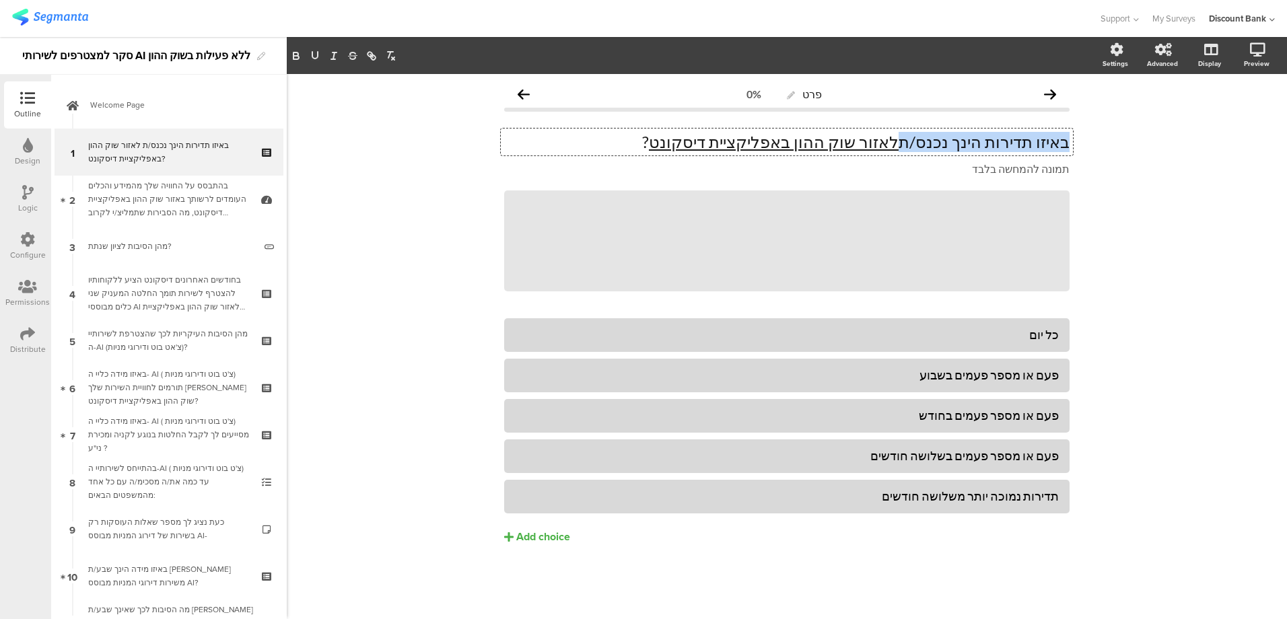
drag, startPoint x: 930, startPoint y: 141, endPoint x: 1087, endPoint y: 141, distance: 157.6
click at [1087, 141] on div "פרט 0% באיזו תדירות הינך נכנס/ת לאזור שוק ההון באפליקציית דיסקונט ? באיזו תדירו…" at bounding box center [787, 346] width 1001 height 545
click at [1005, 168] on p "תמונה להמחשה בלבד" at bounding box center [787, 168] width 566 height 13
click at [984, 168] on p "תמונה להמחשה בלבד" at bounding box center [787, 168] width 566 height 13
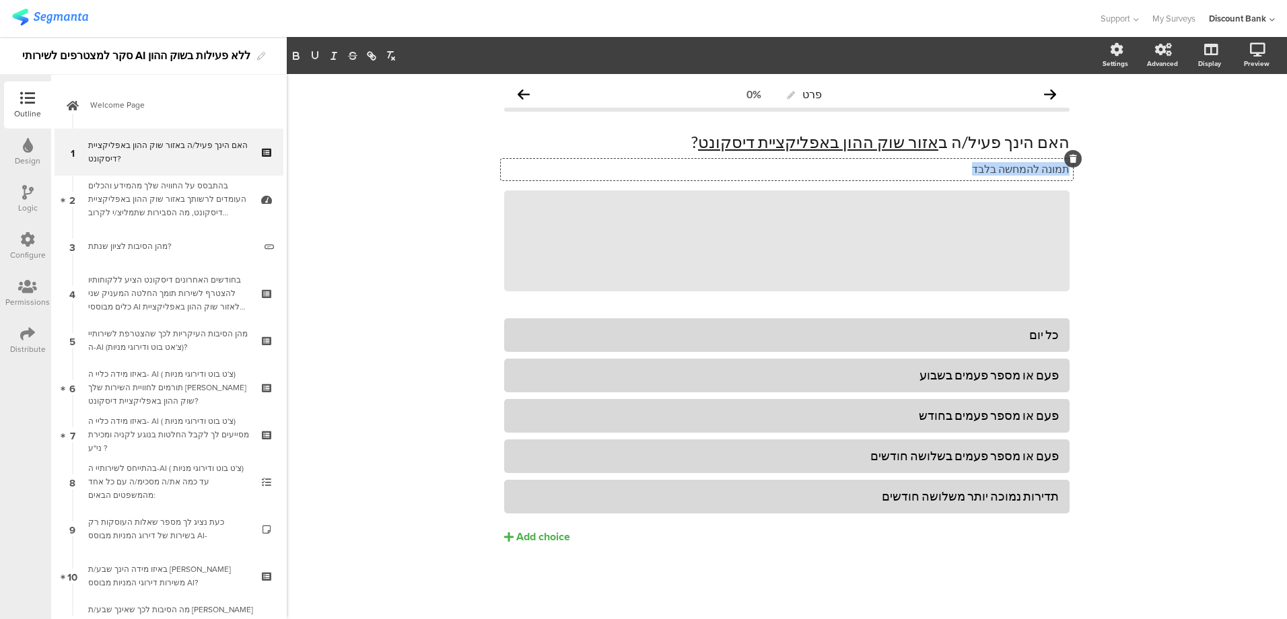
drag, startPoint x: 980, startPoint y: 168, endPoint x: 1097, endPoint y: 169, distance: 116.5
click at [1097, 169] on div "פרט 0% האם הינך פעיל/ה ב אזור שוק ההון באפליקציית דיסקונט ? האם הינך פעיל/ה ב א…" at bounding box center [787, 346] width 1001 height 545
click at [1205, 286] on div "פרט 0% האם הינך פעיל/ה ב אזור שוק ההון באפליקציית דיסקונט ? האם הינך פעיל/ה ב א…" at bounding box center [787, 346] width 1001 height 545
click at [1049, 330] on div "כל יום" at bounding box center [787, 334] width 544 height 15
click at [1049, 329] on div "כל יום" at bounding box center [787, 334] width 544 height 15
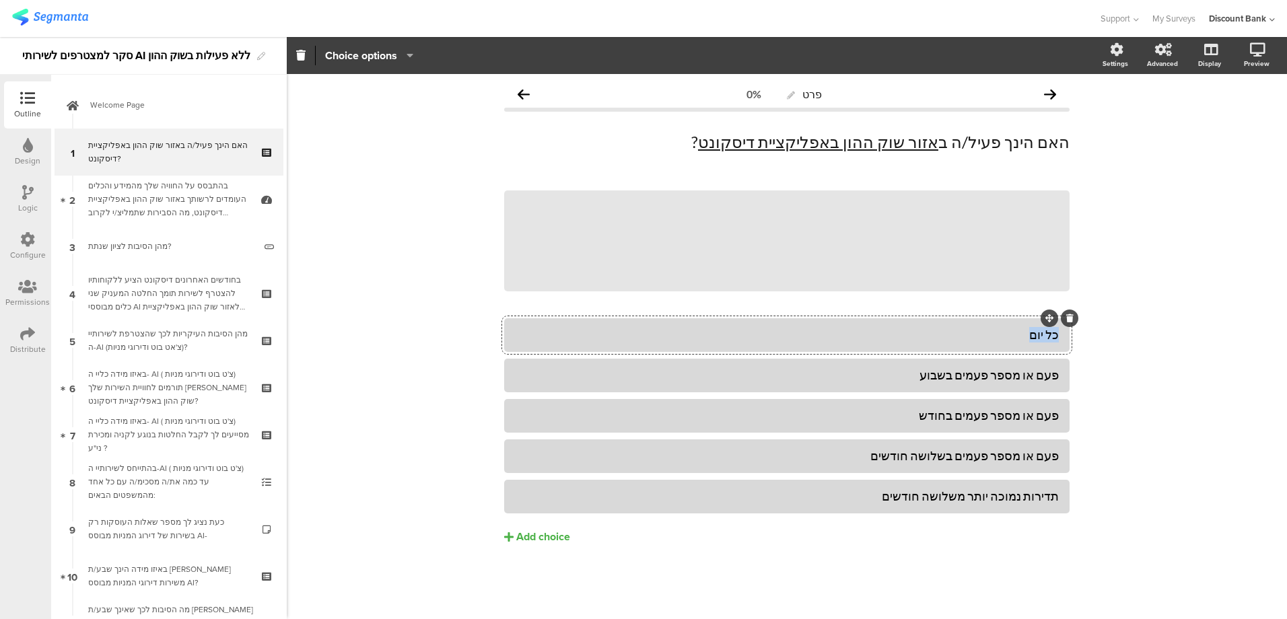
drag, startPoint x: 1023, startPoint y: 339, endPoint x: 1086, endPoint y: 337, distance: 63.3
click at [1086, 337] on div "פרט 0% האם הינך פעיל/ה ב אזור שוק ההון באפליקציית דיסקונט ? האם הינך פעיל/ה ב א…" at bounding box center [787, 346] width 1001 height 545
drag, startPoint x: 933, startPoint y: 378, endPoint x: 1092, endPoint y: 383, distance: 159.0
click at [1092, 383] on div "פרט 0% האם הינך פעיל/ה ב אזור שוק ההון באפליקציית דיסקונט ? האם הינך פעיל/ה ב א…" at bounding box center [787, 346] width 1001 height 545
click at [1024, 452] on div "פעם או מספר פעמים בשלושה חודשים" at bounding box center [787, 455] width 544 height 15
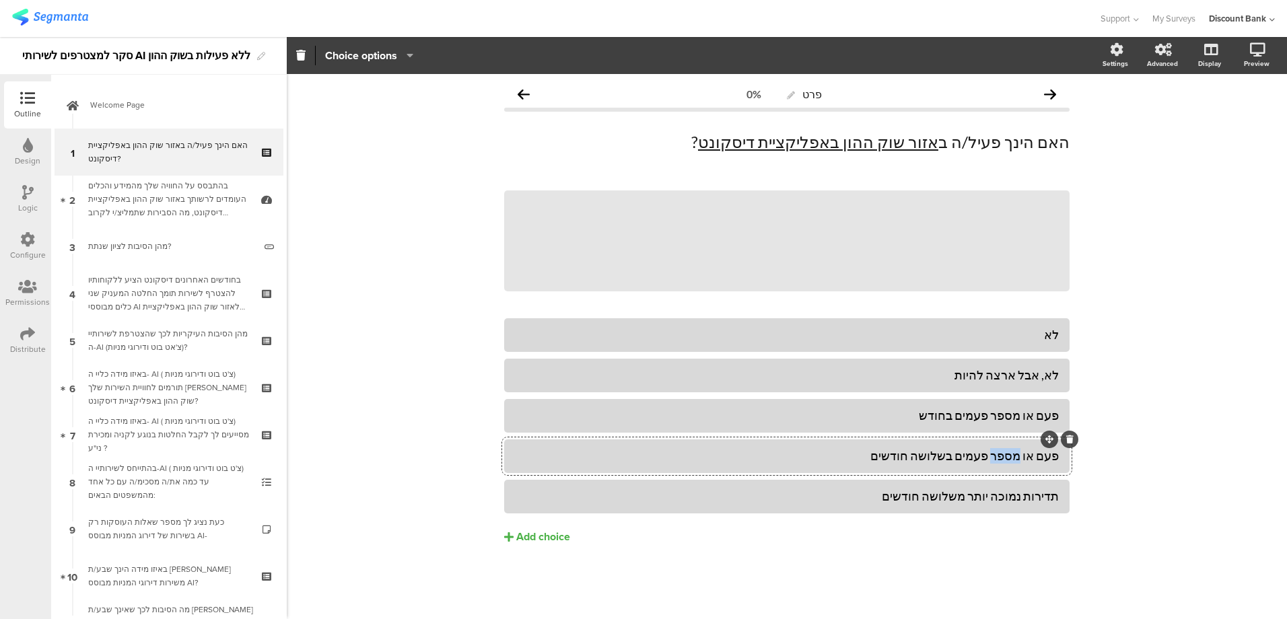
click at [1024, 452] on div "פעם או מספר פעמים בשלושה חודשים" at bounding box center [787, 455] width 544 height 15
click at [1011, 503] on div "תדירות נמוכה יותר משלושה חודשים" at bounding box center [787, 496] width 544 height 15
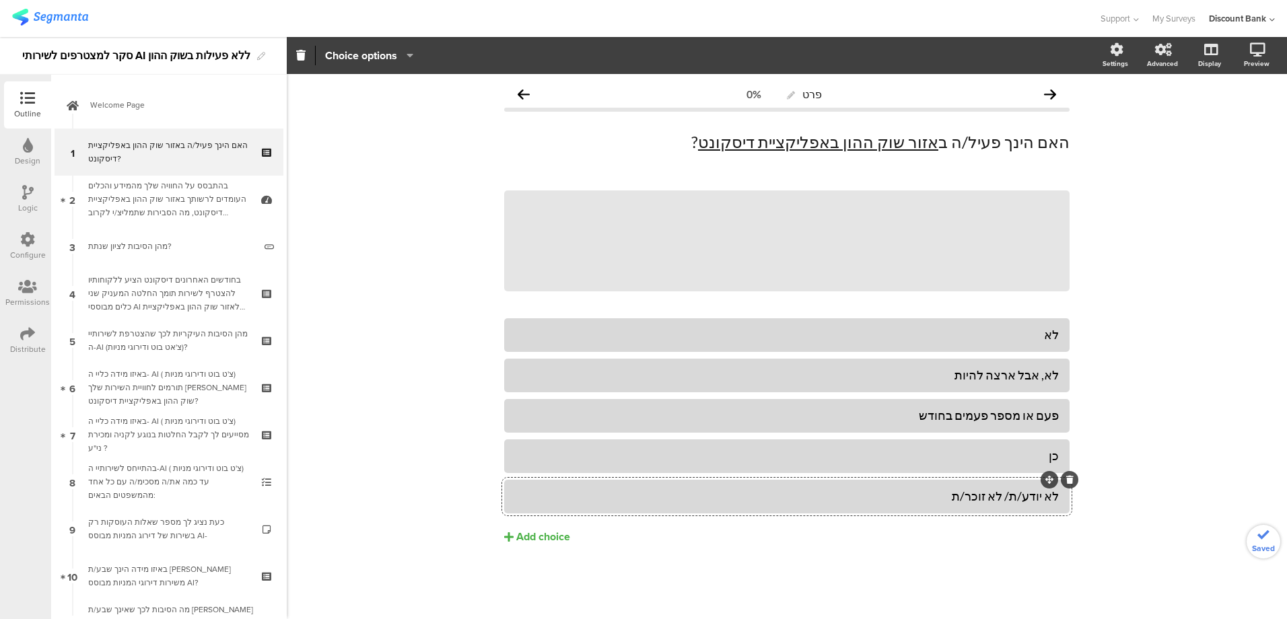
click at [993, 549] on button "Add choice" at bounding box center [787, 538] width 566 height 34
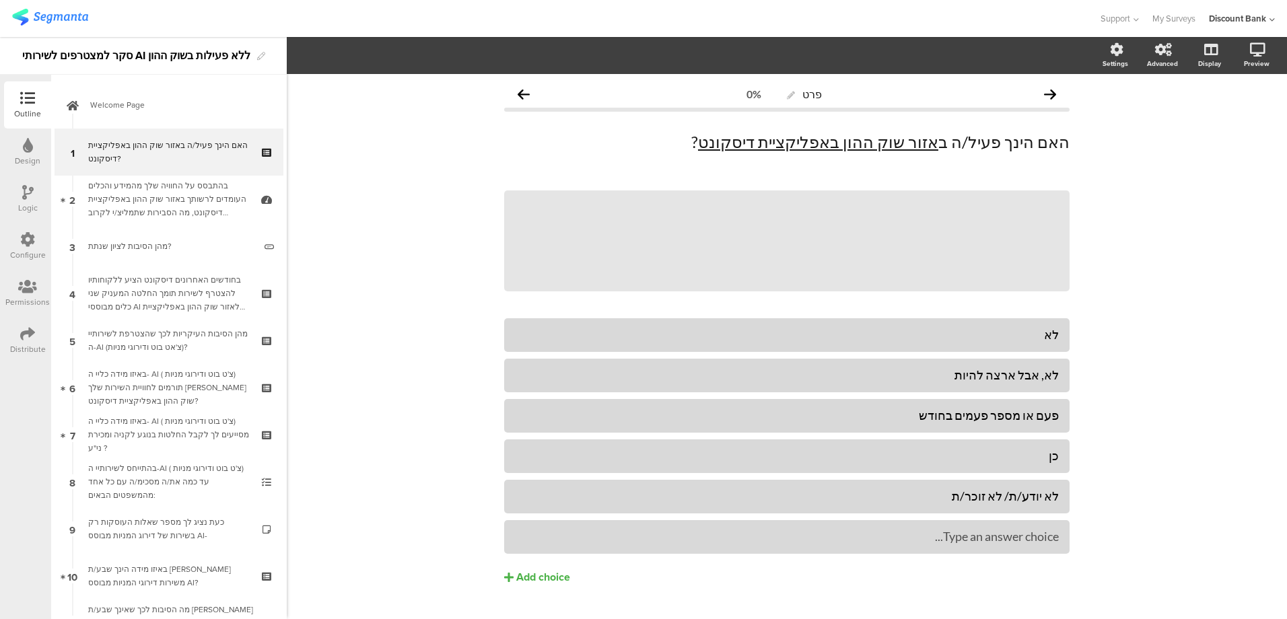
click at [0, 0] on div at bounding box center [0, 0] width 0 height 0
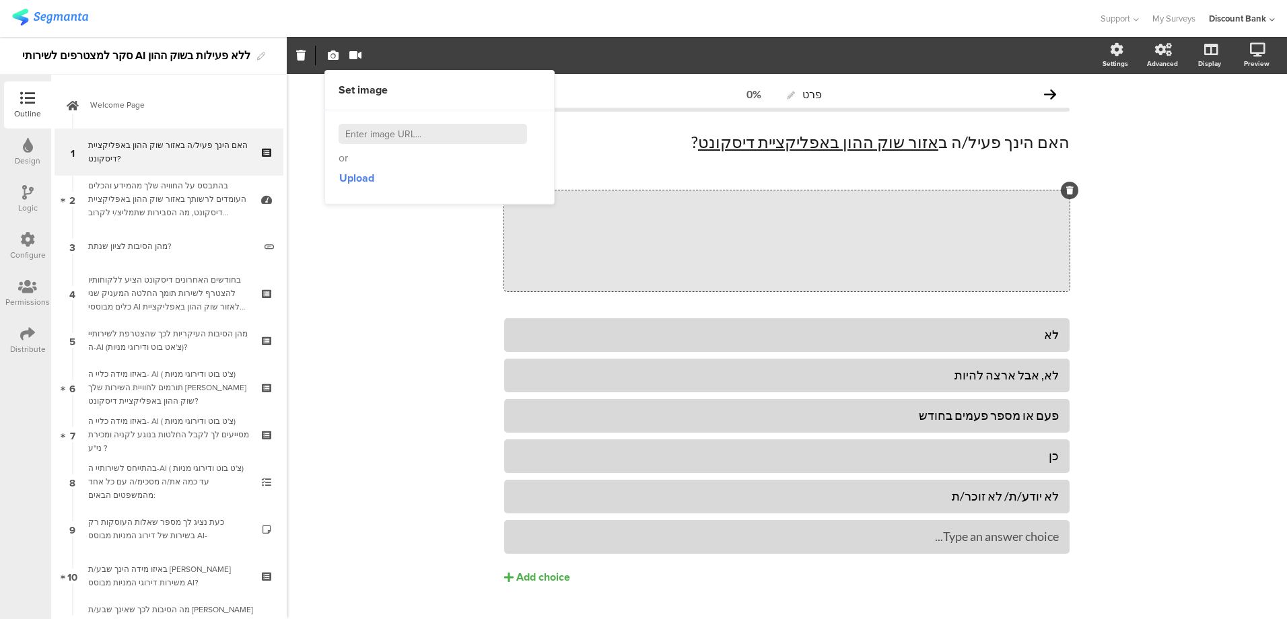
click at [1067, 191] on icon at bounding box center [1070, 191] width 7 height 8
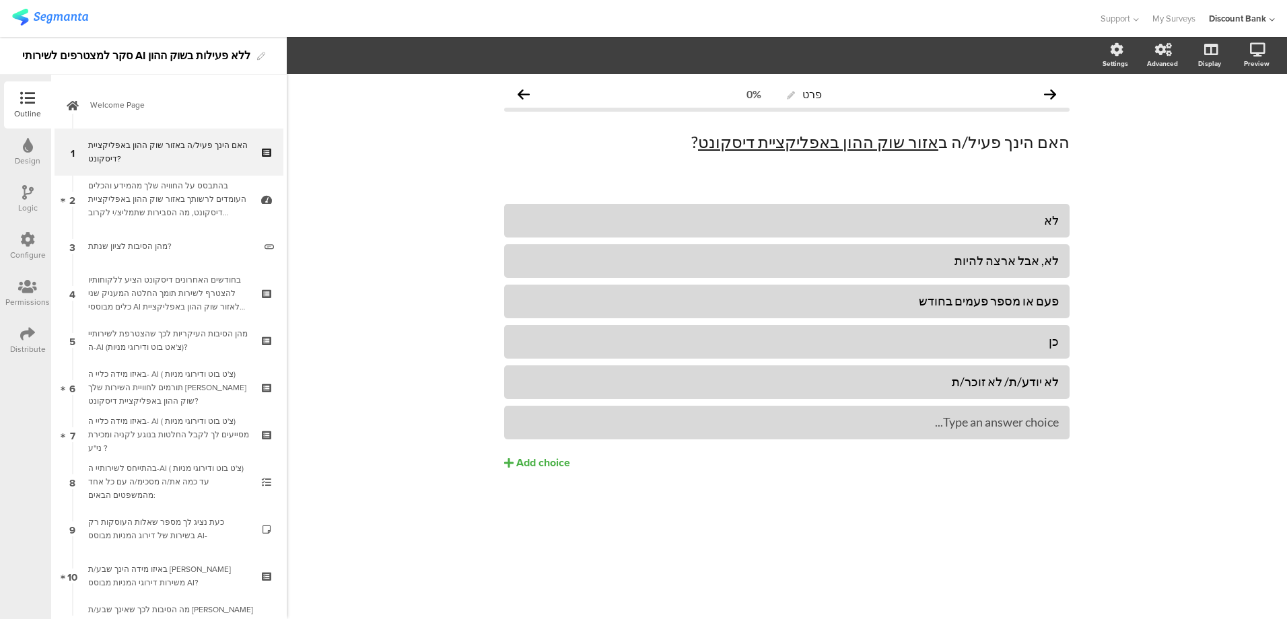
click at [0, 0] on div at bounding box center [0, 0] width 0 height 0
click at [0, 0] on icon at bounding box center [0, 0] width 0 height 0
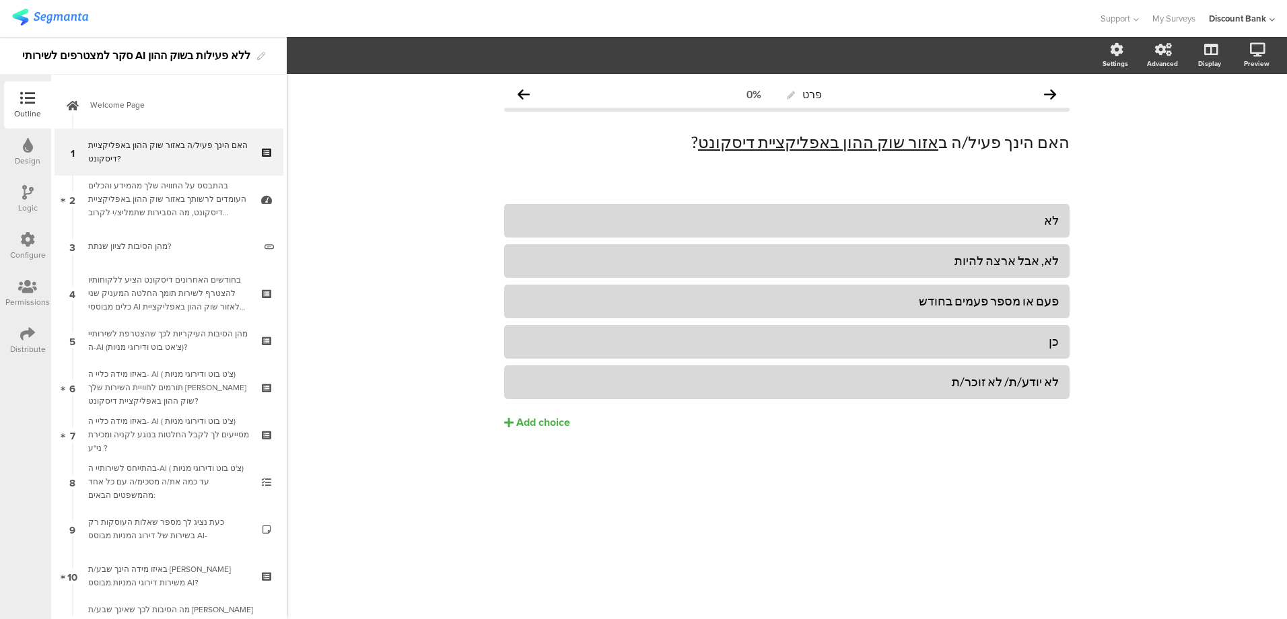
click at [0, 0] on icon at bounding box center [0, 0] width 0 height 0
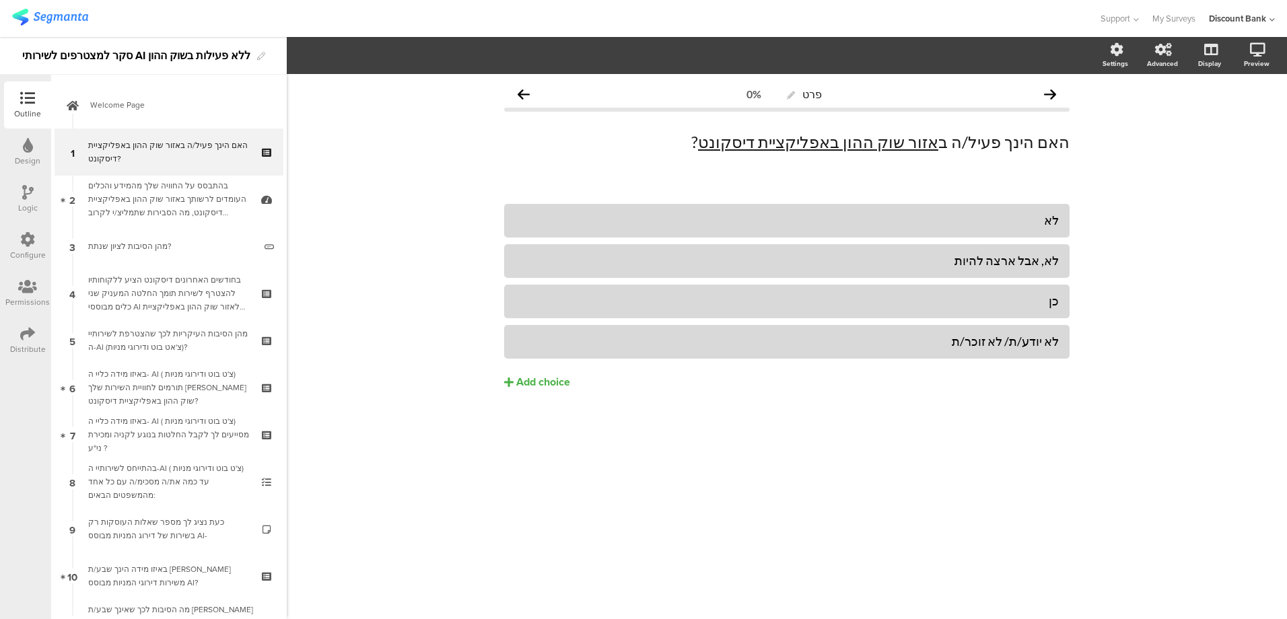
click at [195, 197] on div "בהתבסס על החוויה שלך מהמידע והכלים העומדים לרשותך באזור שוק ההון באפליקציית דיס…" at bounding box center [168, 199] width 161 height 40
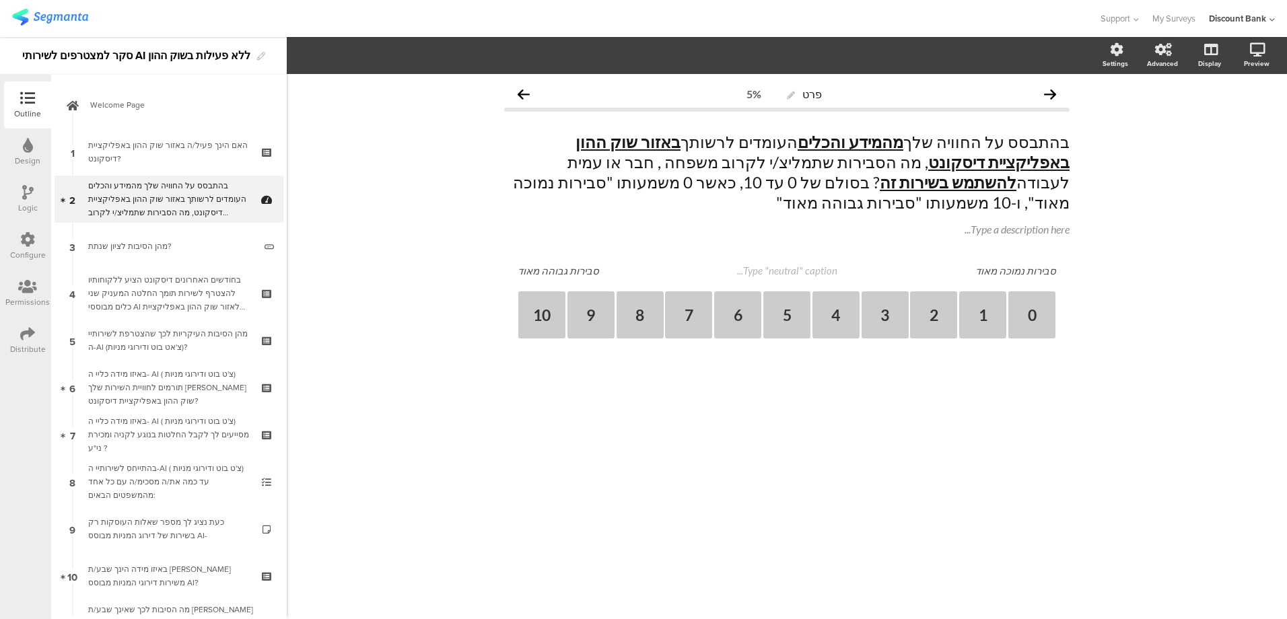
click at [263, 210] on icon at bounding box center [268, 208] width 11 height 13
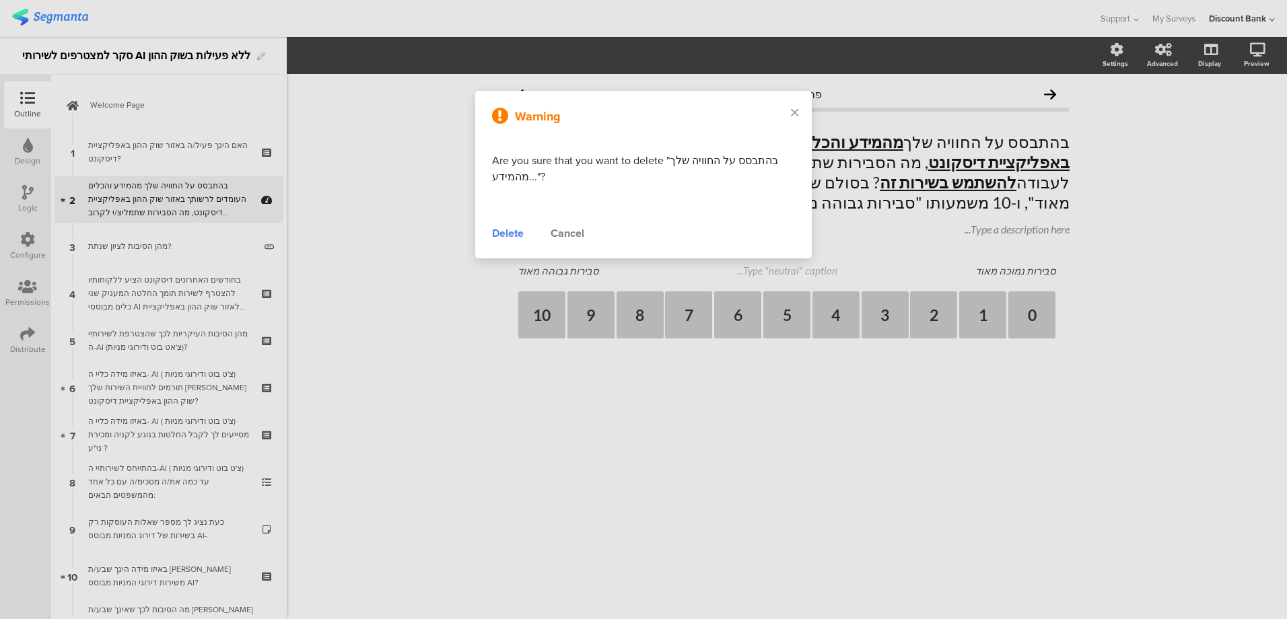
click at [491, 239] on div "Warning Are you sure that you want to delete "בהתבסס על החוויה שלך מהמידע..."? …" at bounding box center [643, 175] width 337 height 168
click at [503, 234] on div "Delete" at bounding box center [508, 234] width 32 height 16
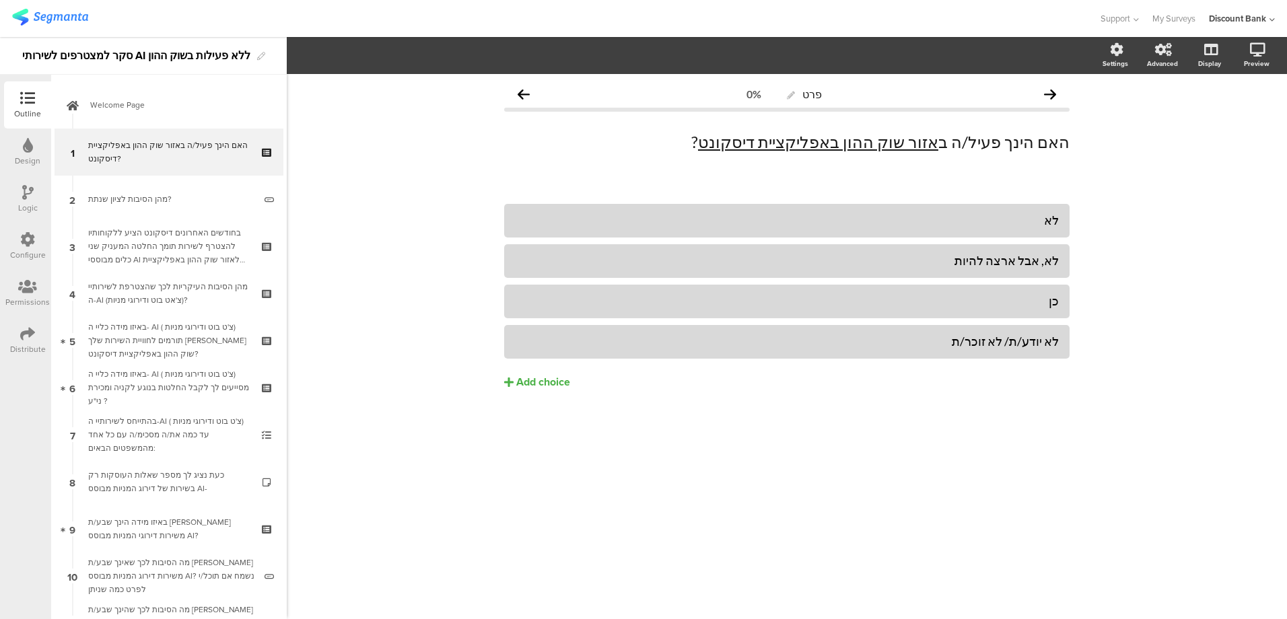
click at [176, 230] on div "בחודשים האחרונים דיסקונט הציע ללקוחותיו להצטרף לשירות תומך החלטה המעניק שני כלי…" at bounding box center [168, 246] width 161 height 40
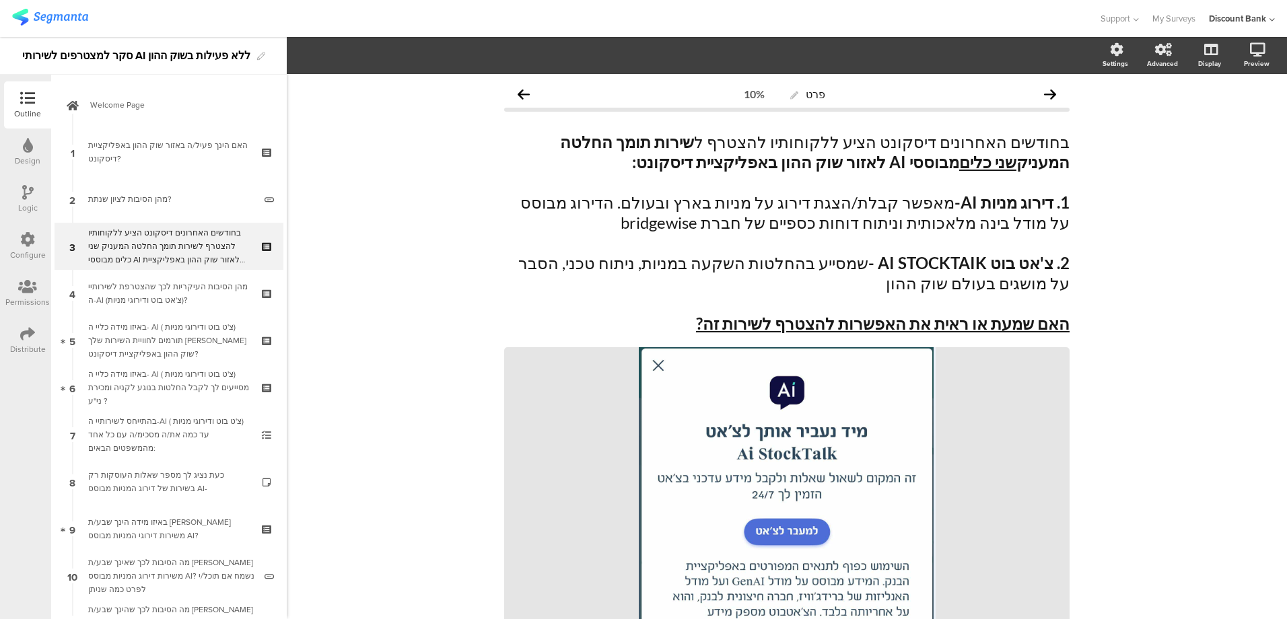
click at [96, 231] on div "בחודשים האחרונים דיסקונט הציע ללקוחותיו להצטרף לשירות תומך החלטה המעניק שני כלי…" at bounding box center [168, 246] width 161 height 40
click at [263, 205] on icon at bounding box center [268, 208] width 11 height 13
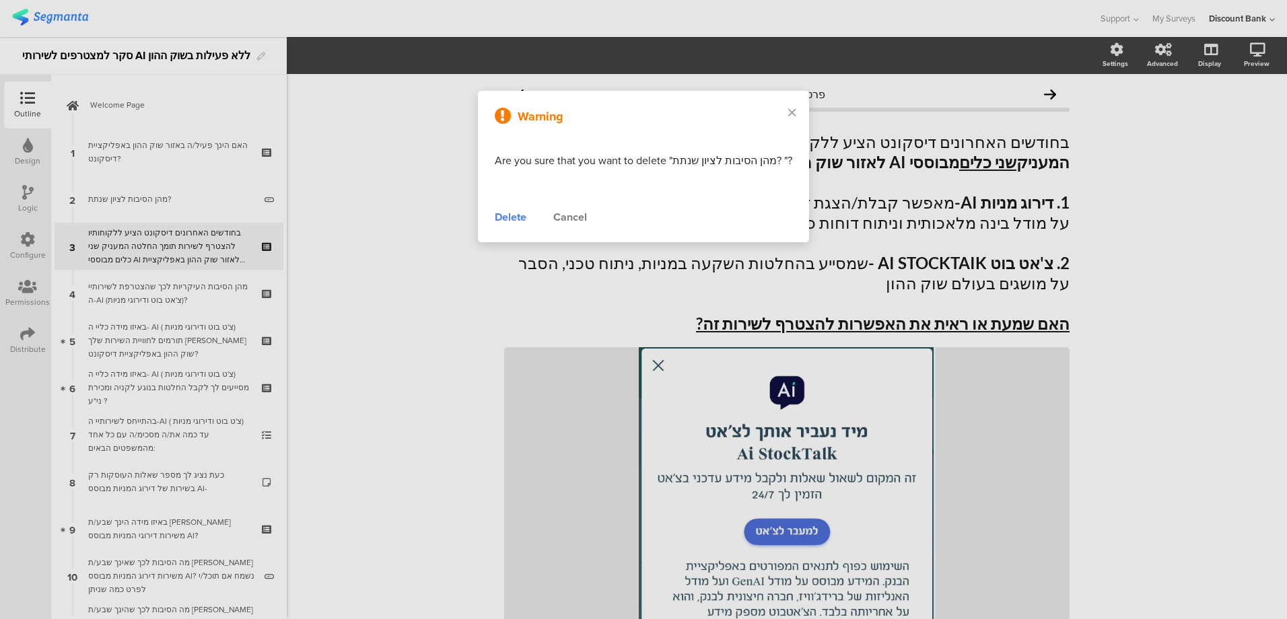
click at [565, 213] on div "Cancel" at bounding box center [571, 217] width 34 height 16
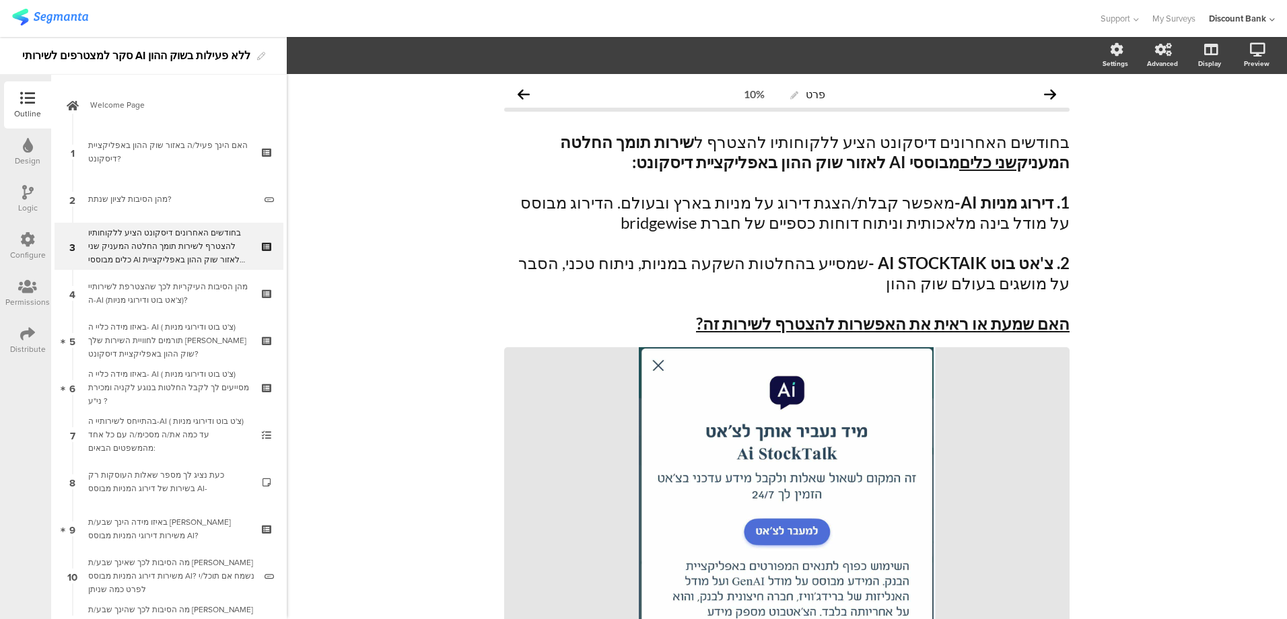
click at [385, 276] on div "פרט 10% בחודשים האחרונים דיסקונט הציע ללקוחותיו להצטרף ל שירות תומך החלטה המעני…" at bounding box center [787, 595] width 1001 height 1042
click at [153, 229] on div "בחודשים האחרונים דיסקונט הציע ללקוחותיו להצטרף לשירות תומך החלטה המעניק שני כלי…" at bounding box center [168, 246] width 161 height 40
click at [91, 231] on div "בחודשים האחרונים דיסקונט הציע ללקוחותיו להצטרף לשירות תומך החלטה המעניק שני כלי…" at bounding box center [168, 246] width 161 height 40
click at [77, 197] on div at bounding box center [72, 199] width 11 height 47
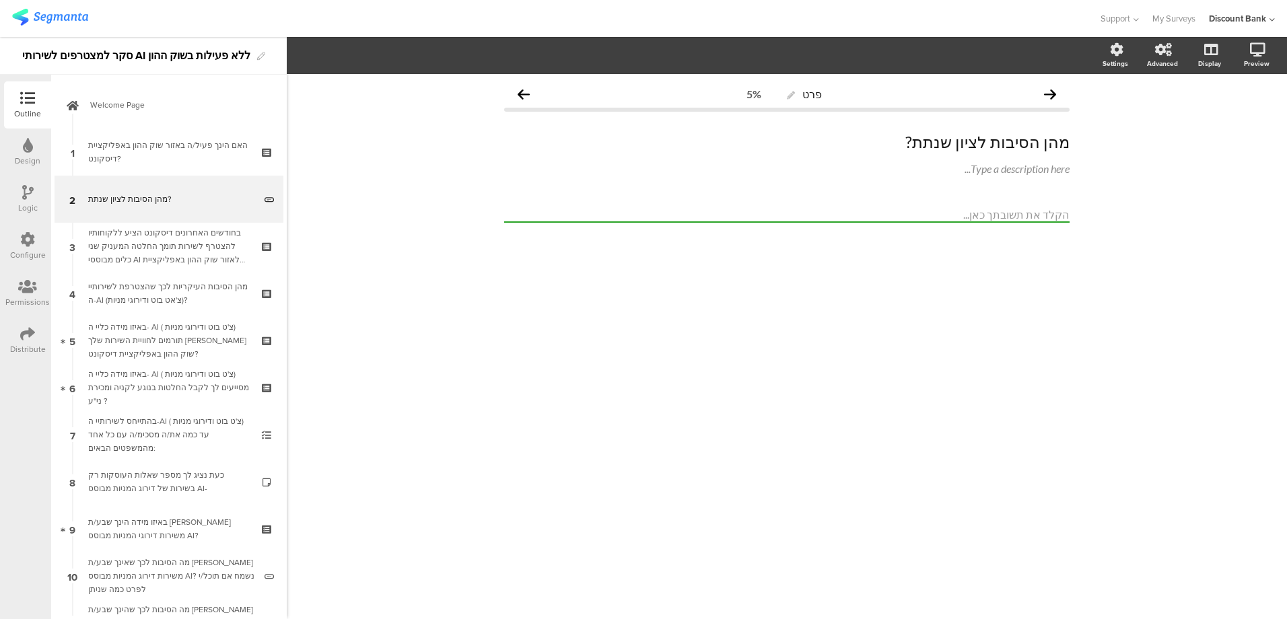
click at [221, 230] on div "בחודשים האחרונים דיסקונט הציע ללקוחותיו להצטרף לשירות תומך החלטה המעניק שני כלי…" at bounding box center [168, 246] width 161 height 40
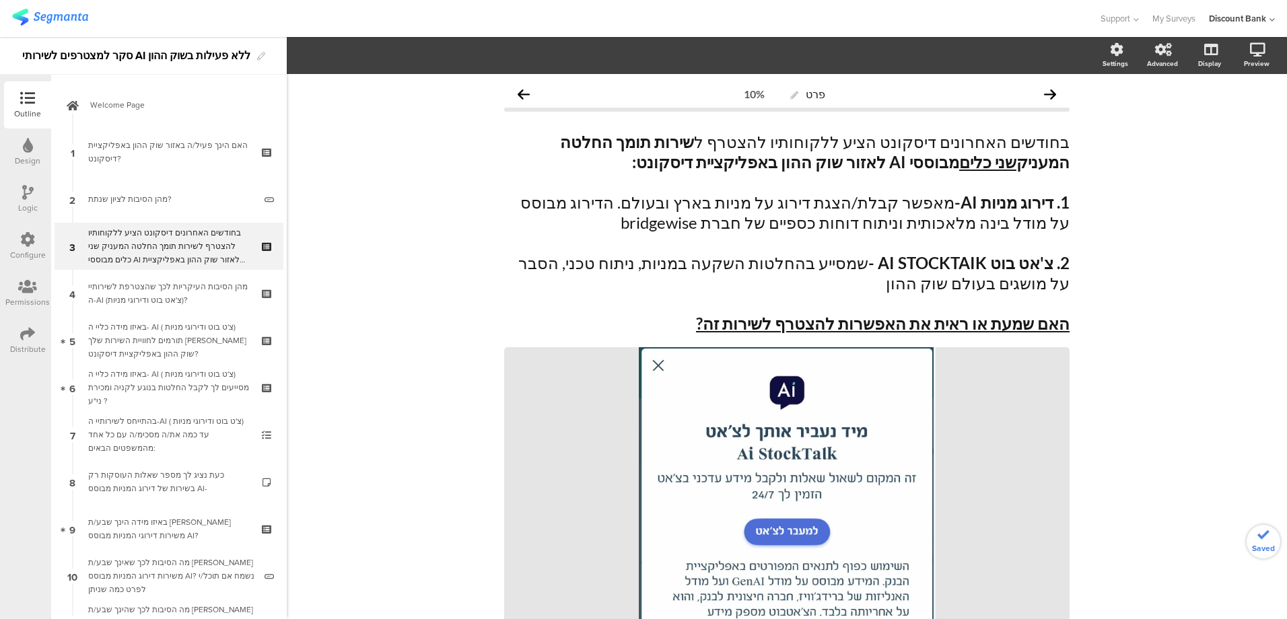
click at [69, 196] on span "2" at bounding box center [72, 199] width 6 height 15
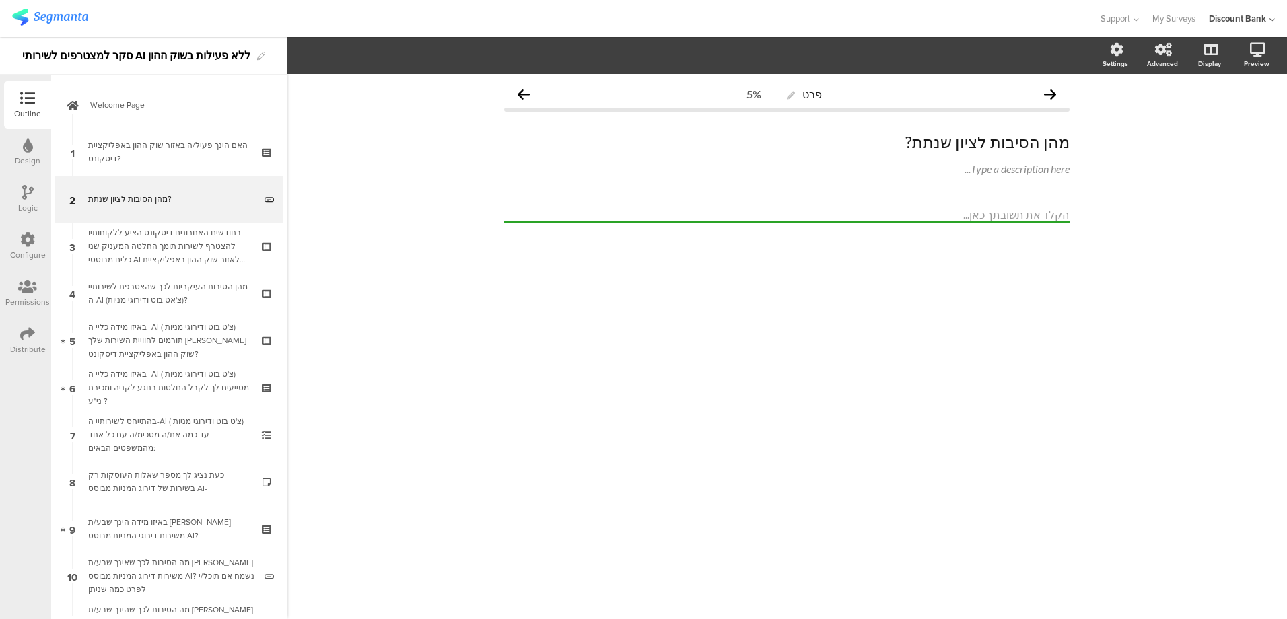
click at [263, 207] on icon at bounding box center [268, 208] width 11 height 13
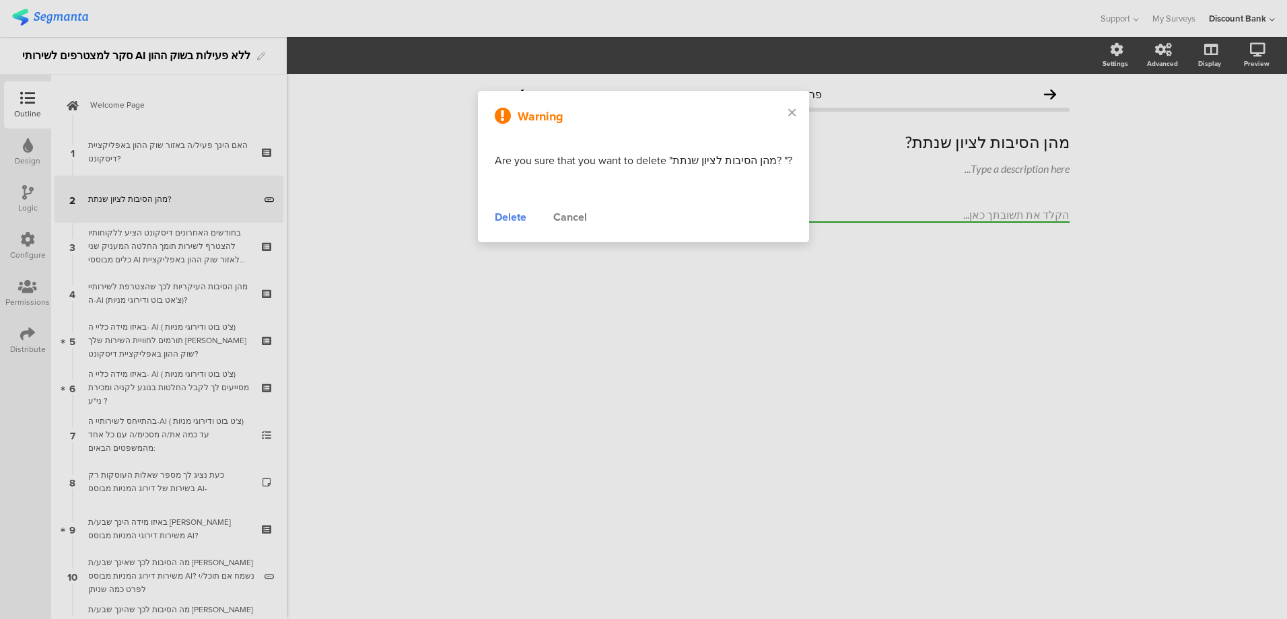
click at [519, 215] on div "Delete" at bounding box center [511, 217] width 32 height 16
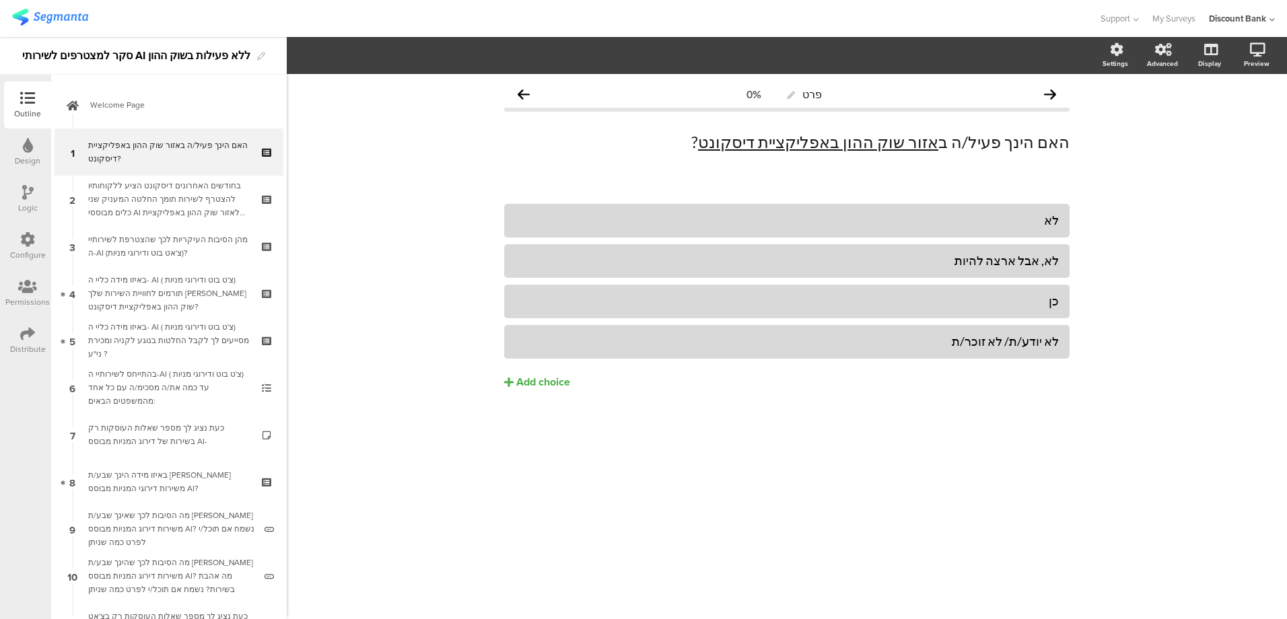
click at [199, 195] on div "בחודשים האחרונים דיסקונט הציע ללקוחותיו להצטרף לשירות תומך החלטה המעניק שני כלי…" at bounding box center [168, 199] width 161 height 40
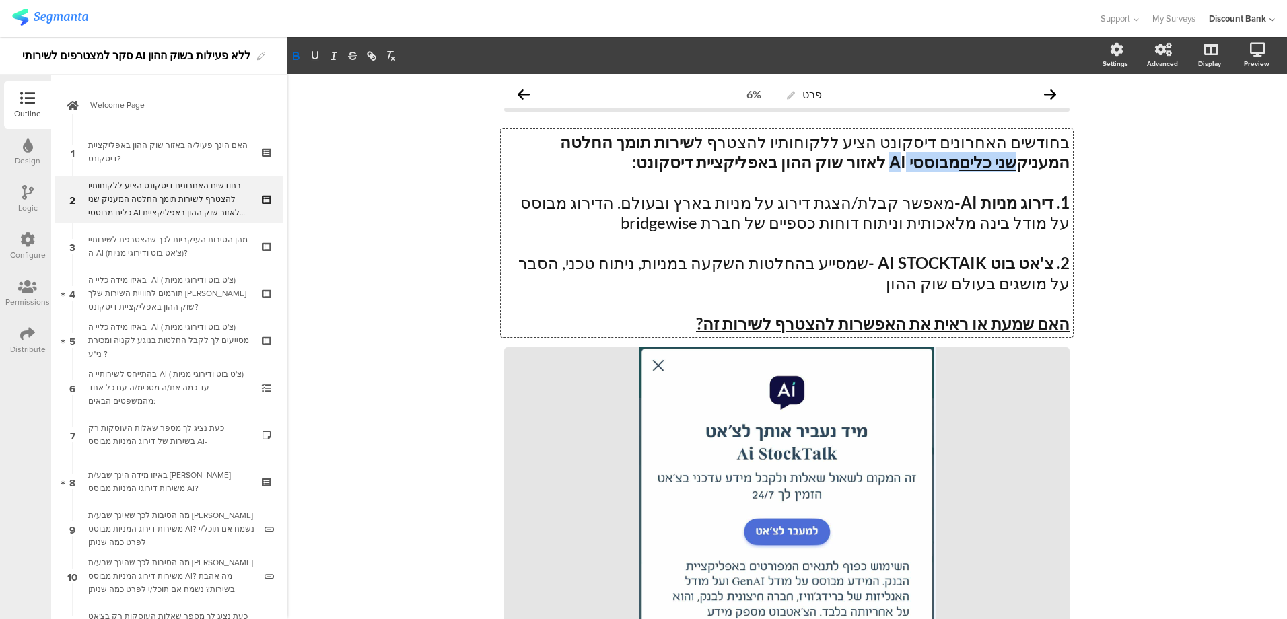
drag, startPoint x: 608, startPoint y: 141, endPoint x: 509, endPoint y: 149, distance: 99.3
click at [503, 149] on div "בחודשים האחרונים דיסקונט הציע ללקוחותיו להצטרף ל שירות תומך החלטה המעניק שני כל…" at bounding box center [787, 233] width 572 height 209
click at [557, 139] on strong "שירות תומך החלטה המעניק כליי AI לאזור שוק ההון באפליקציית דיסקונט:" at bounding box center [813, 152] width 513 height 40
click at [420, 286] on div "פרט 6% בחודשים האחרונים דיסקונט הציע ללקוחותיו להצטרף ל שירות תומך החלטה המעניק…" at bounding box center [787, 595] width 1001 height 1042
drag, startPoint x: 570, startPoint y: 139, endPoint x: 610, endPoint y: 144, distance: 40.0
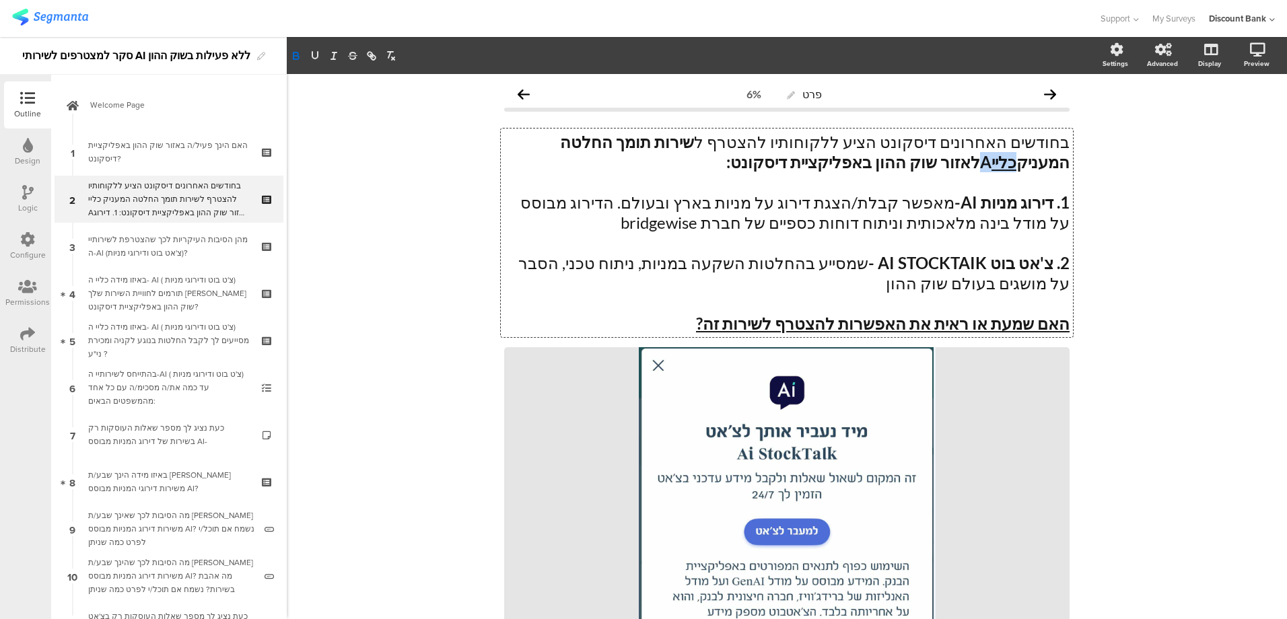
click at [611, 144] on div "בחודשים האחרונים דיסקונט הציע ללקוחותיו להצטרף ל שירות תומך החלטה המעניק כליי A…" at bounding box center [787, 233] width 572 height 209
click at [640, 142] on strong "שירות תומך החלטה המעניק כלים מבוססי AI לאזור שוק ההון באפליקציית דיסקונט:" at bounding box center [813, 152] width 513 height 40
drag, startPoint x: 771, startPoint y: 141, endPoint x: 871, endPoint y: 145, distance: 99.8
click at [873, 145] on p "בחודשים האחרונים דיסקונט הציע ללקוחותיו להצטרף ל שירות תומך החלטה המעניק כלים מ…" at bounding box center [787, 152] width 566 height 40
drag, startPoint x: 607, startPoint y: 143, endPoint x: 548, endPoint y: 158, distance: 60.9
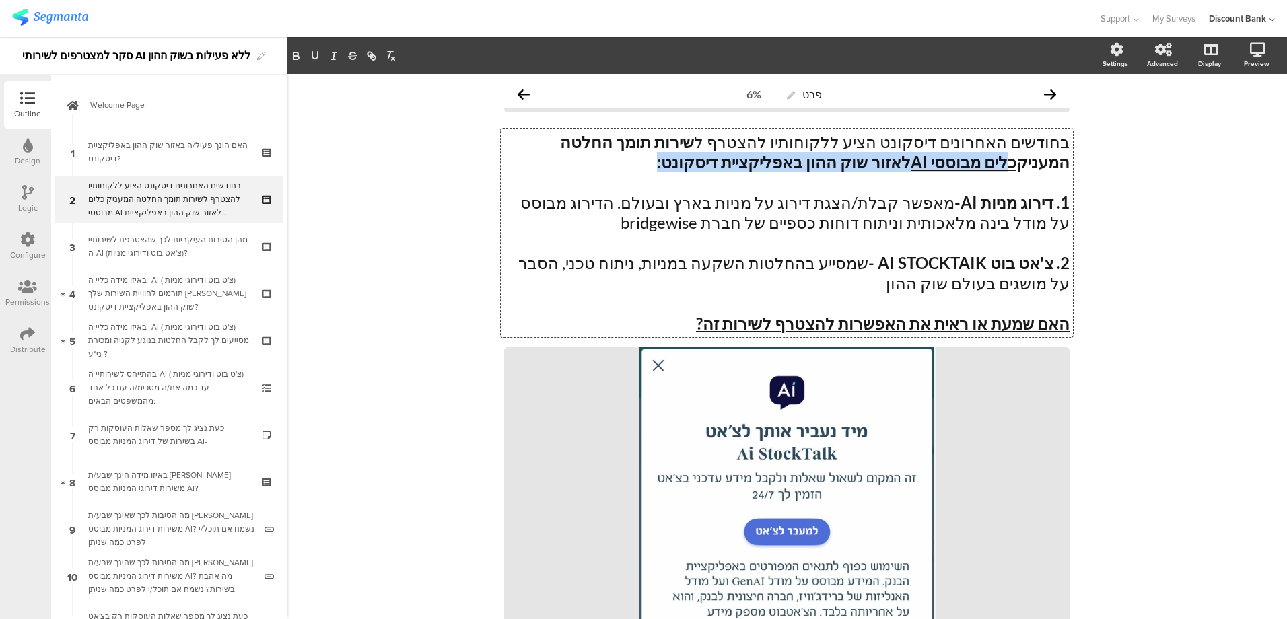
click at [541, 158] on p "בחודשים האחרונים דיסקונט הציע ללקוחותיו להצטרף ל שירות תומך החלטה המעניק כלים מ…" at bounding box center [787, 152] width 566 height 40
click at [298, 56] on icon "button" at bounding box center [296, 57] width 5 height 3
click at [397, 155] on div "פרט 6% בחודשים האחרונים דיסקונט הציע ללקוחותיו להצטרף ל שירות תומך החלטה המעניק…" at bounding box center [787, 595] width 1001 height 1042
drag, startPoint x: 609, startPoint y: 141, endPoint x: 515, endPoint y: 143, distance: 94.3
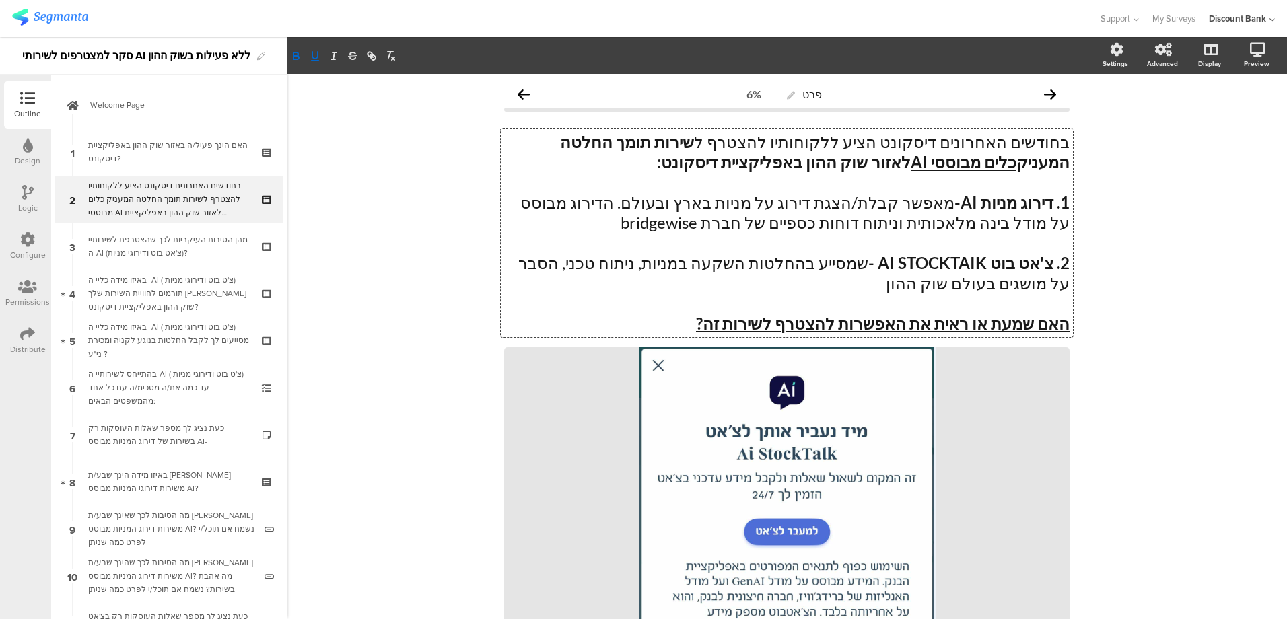
click at [508, 143] on div "בחודשים האחרונים דיסקונט הציע ללקוחותיו להצטרף ל שירות תומך החלטה המעניק כלים מ…" at bounding box center [787, 233] width 572 height 209
click at [313, 54] on icon "button" at bounding box center [315, 56] width 12 height 12
click at [364, 159] on div "פרט 6% בחודשים האחרונים דיסקונט הציע ללקוחותיו להצטרף ל שירות תומך החלטה המעניק…" at bounding box center [787, 595] width 1001 height 1042
click at [1051, 202] on strong "1. דירוג מניות AI-" at bounding box center [1012, 203] width 115 height 20
click at [1160, 445] on div "פרט 6% בחודשים האחרונים דיסקונט הציע ללקוחותיו להצטרף ל שירות תומך החלטה המעניק…" at bounding box center [787, 595] width 1001 height 1042
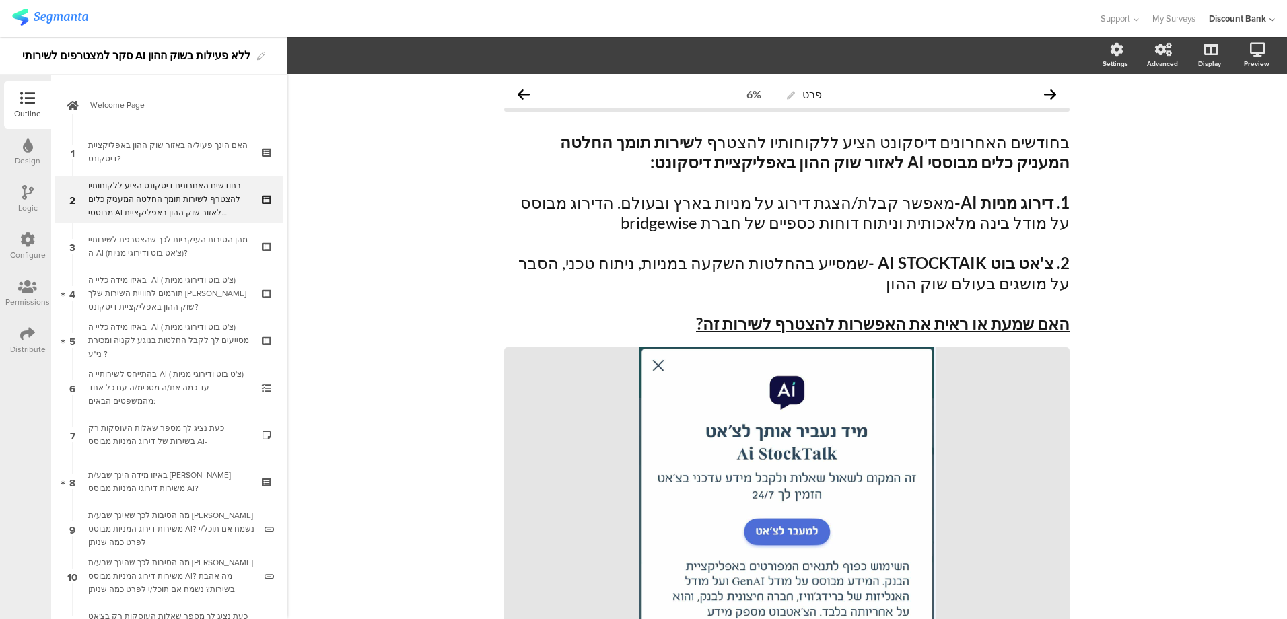
click at [1011, 236] on p at bounding box center [787, 243] width 566 height 20
click at [1050, 201] on strong "1. דירוג מניות AI-" at bounding box center [1012, 203] width 115 height 20
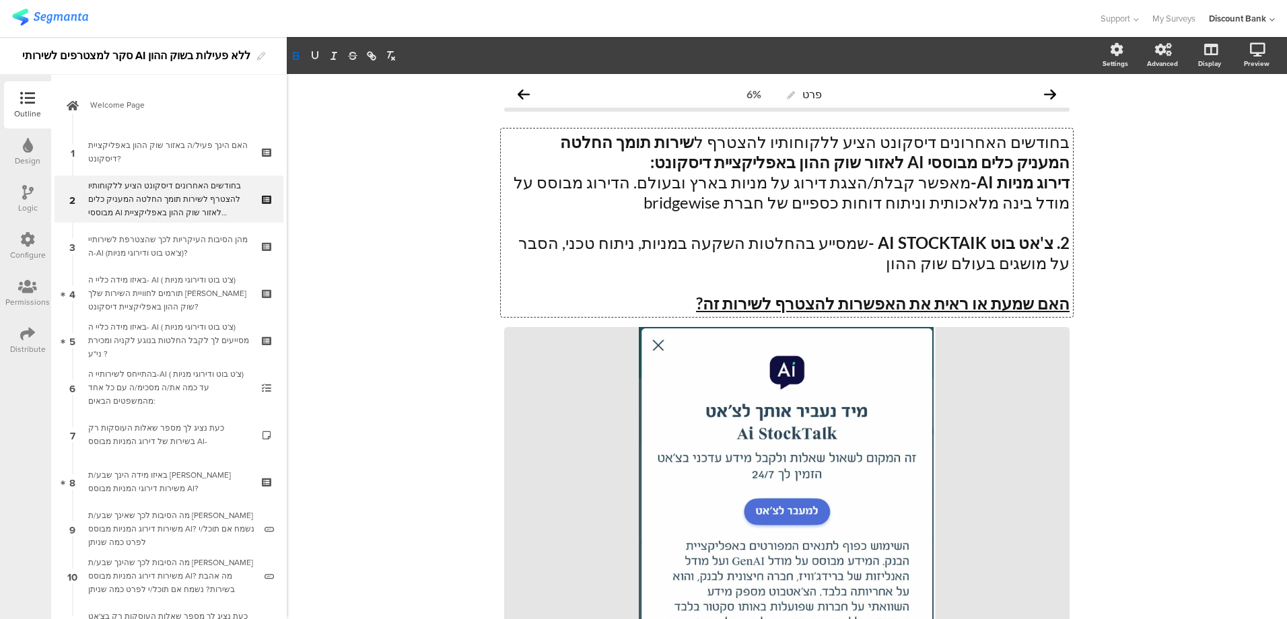
click at [1049, 244] on strong "2. צ'אט בוט" at bounding box center [1030, 243] width 79 height 20
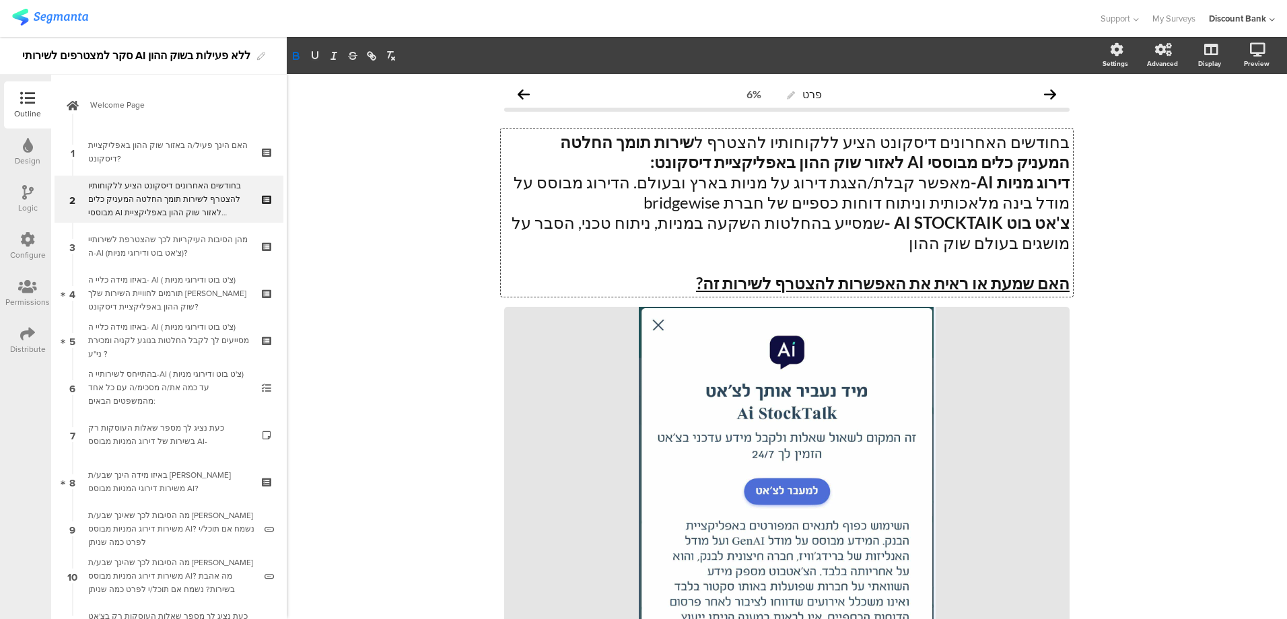
click at [836, 164] on p "בחודשים האחרונים דיסקונט הציע ללקוחותיו להצטרף ל שירות תומך החלטה המעניק כלים מ…" at bounding box center [787, 152] width 566 height 40
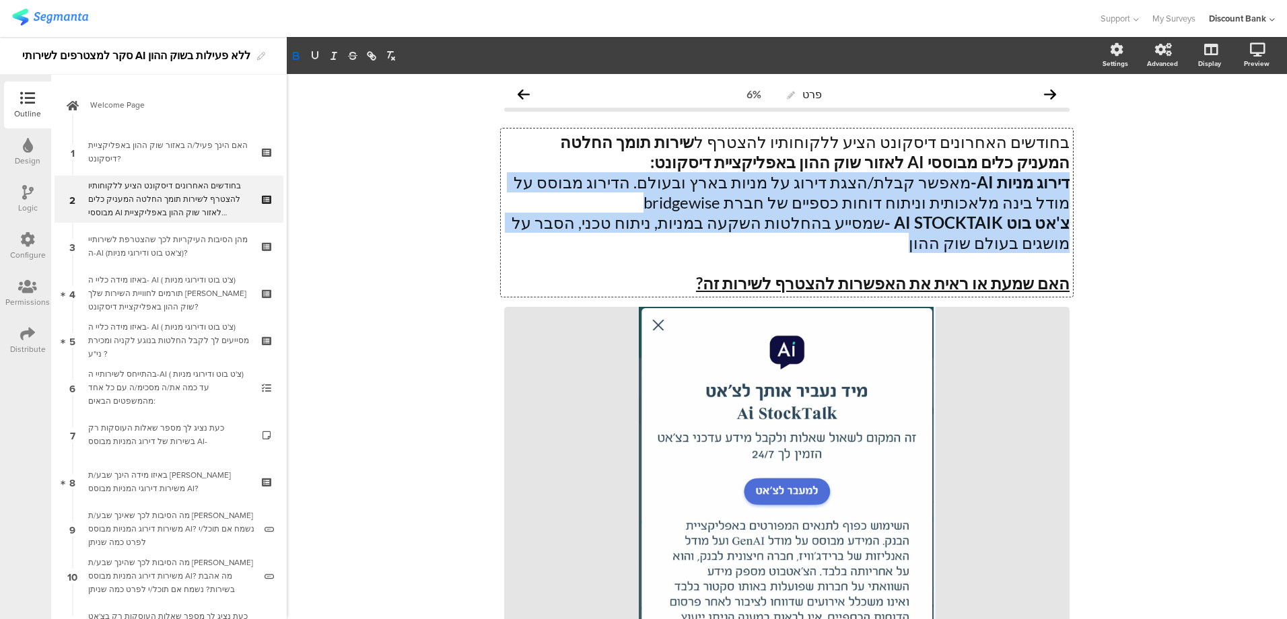
drag, startPoint x: 1001, startPoint y: 245, endPoint x: 1067, endPoint y: 186, distance: 88.7
click at [1067, 186] on div "בחודשים האחרונים דיסקונט הציע ללקוחותיו להצטרף ל שירות תומך החלטה המעניק כלים מ…" at bounding box center [787, 213] width 572 height 168
copy div "דירוג מניות AI- מאפשר קבלת/הצגת דירוג על מניות בארץ ובעולם. הדירוג מבוסס על מוד…"
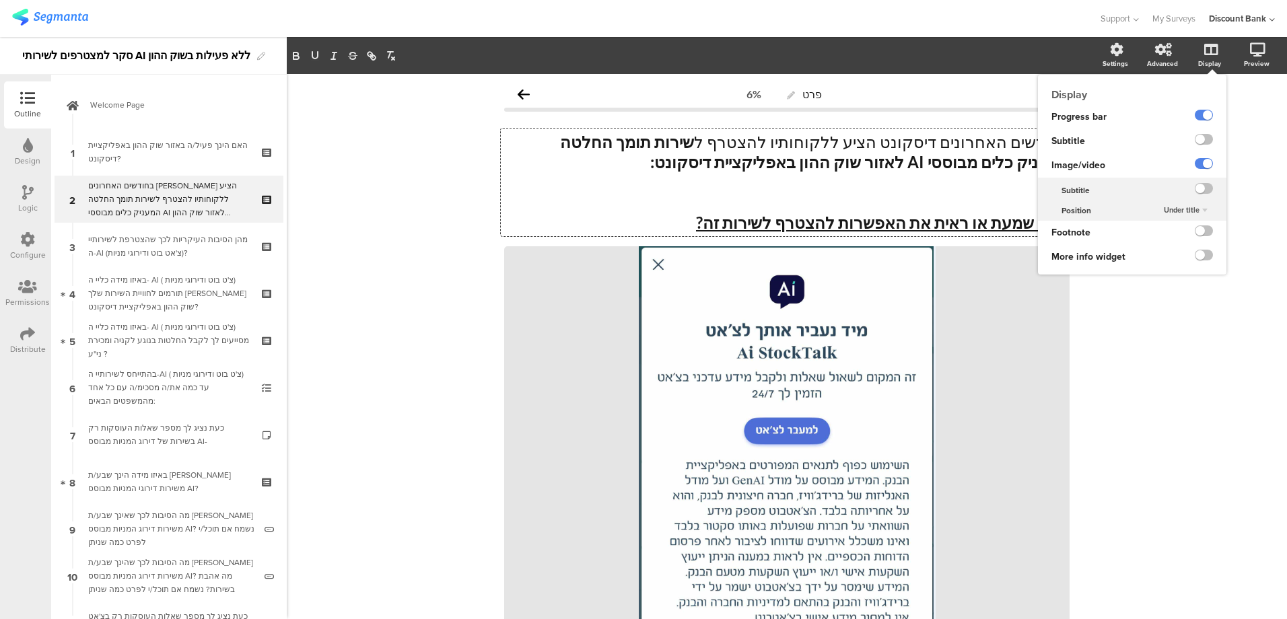
click at [1197, 139] on label at bounding box center [1204, 139] width 18 height 11
click at [0, 0] on input "checkbox" at bounding box center [0, 0] width 0 height 0
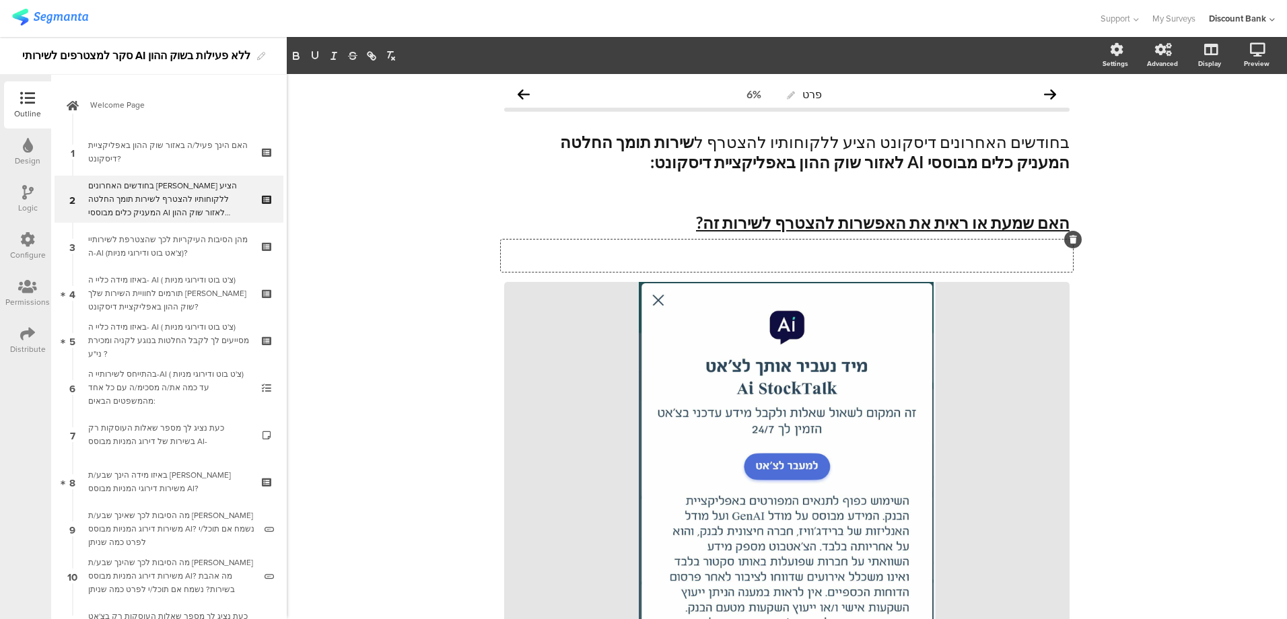
click at [1044, 255] on p at bounding box center [787, 249] width 566 height 13
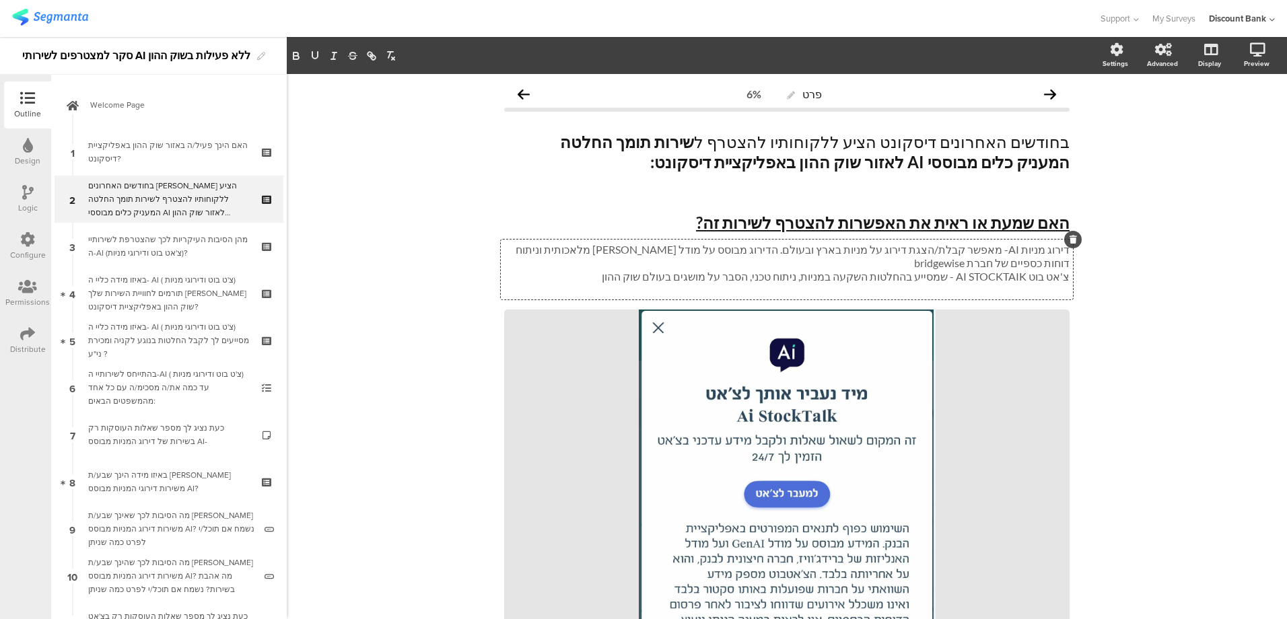
click at [511, 145] on p "בחודשים האחרונים דיסקונט הציע ללקוחותיו להצטרף ל שירות תומך החלטה המעניק כלים מ…" at bounding box center [787, 152] width 566 height 40
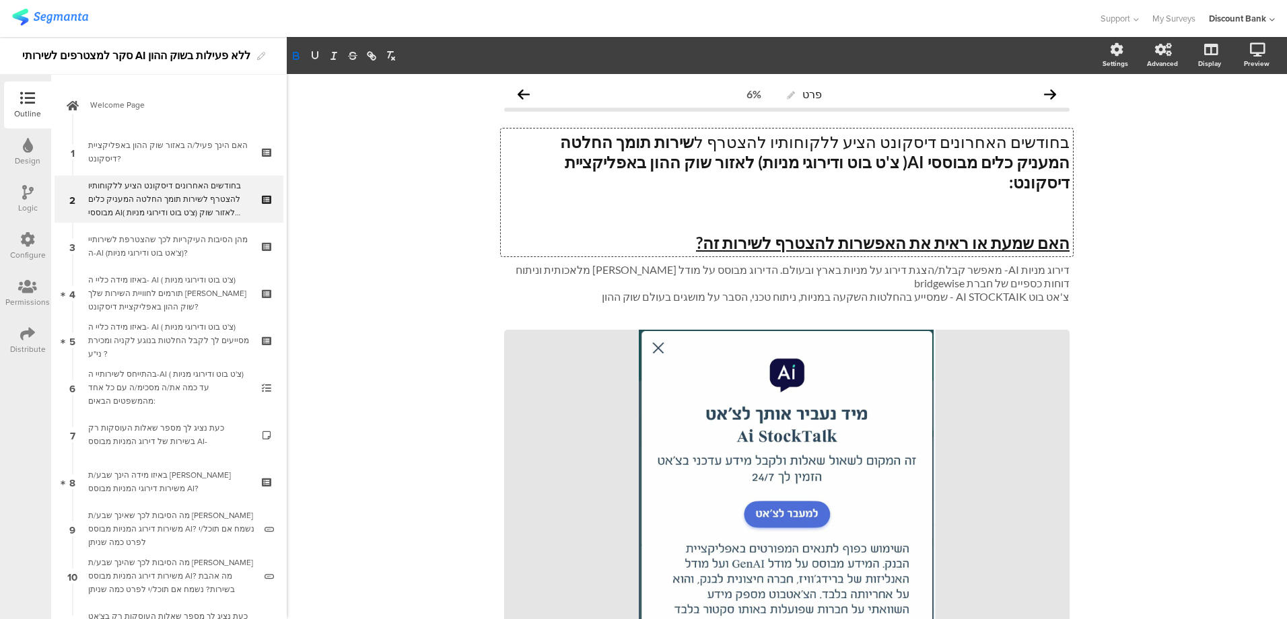
click at [877, 213] on p at bounding box center [787, 223] width 566 height 20
click at [962, 213] on p at bounding box center [787, 223] width 566 height 20
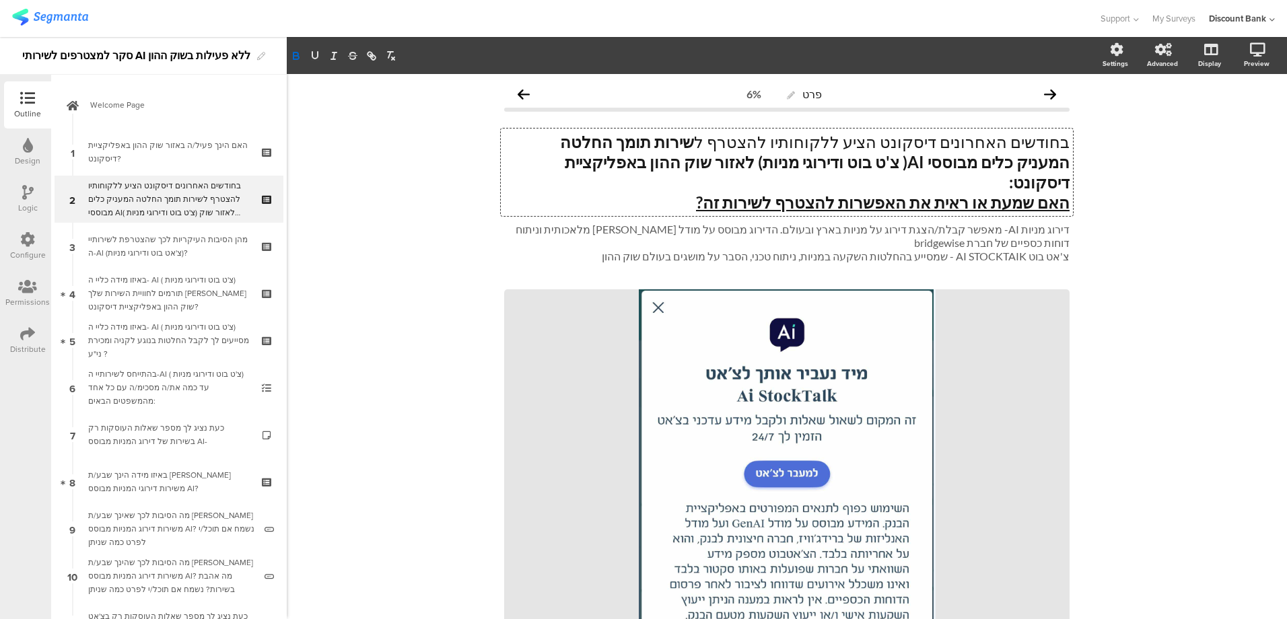
click at [557, 141] on strong "שירות תומך החלטה המעניק כלים מבוססי AI( צ'ט בוט ודירוגי מניות) לאזור שוק ההון ב…" at bounding box center [813, 162] width 513 height 60
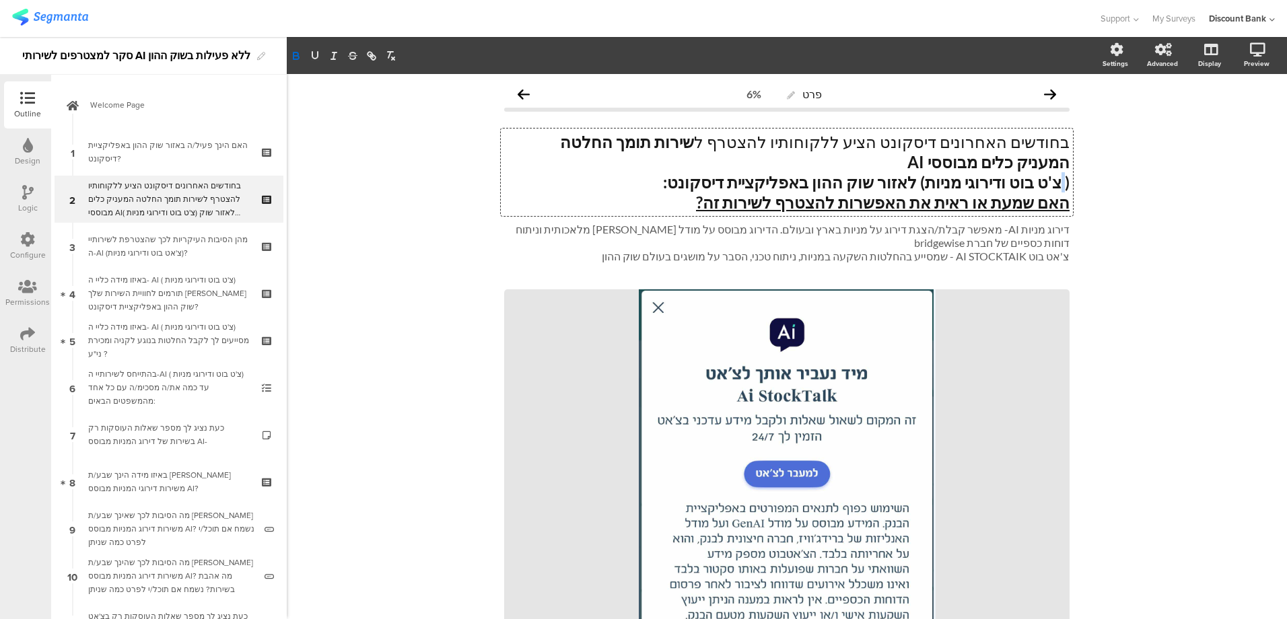
click at [1058, 172] on strong "( צ'ט בוט ודירוגי מניות) לאזור שוק ההון באפליקציית דיסקונט:" at bounding box center [866, 182] width 407 height 20
click at [974, 172] on strong "(צ'ט בוט ודירוגי מניות) לאזור שוק ההון באפליקציית דיסקונט:" at bounding box center [868, 182] width 403 height 20
click at [943, 250] on p "צ'אט בוט AI STOCKTAIK - שמסייע בהחלטות השקעה במניות, ניתוח טכני, הסבר על מושגים…" at bounding box center [787, 256] width 566 height 13
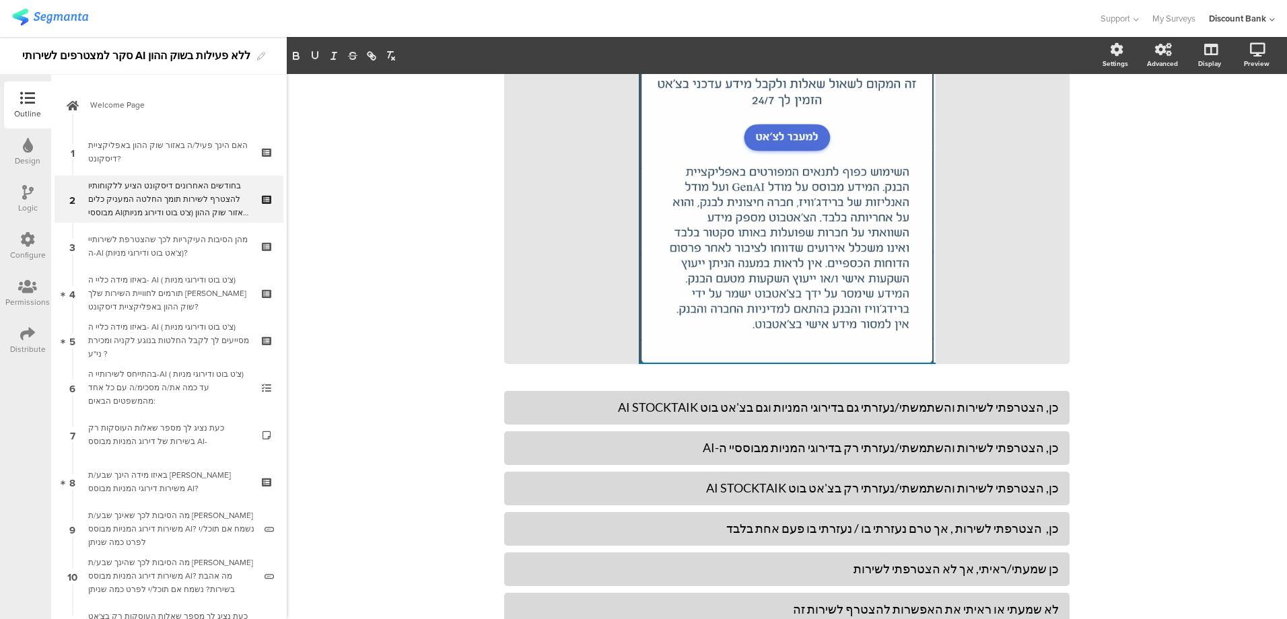
scroll to position [337, 0]
click at [953, 399] on div "כן, הצטרפתי לשירות והשתמשתי/נעזרתי גם בדירוגי המניות וגם בצ'אט בוט AI STOCKTAIK" at bounding box center [787, 406] width 544 height 15
drag, startPoint x: 966, startPoint y: 372, endPoint x: 604, endPoint y: 383, distance: 361.8
click at [603, 396] on div "כן, הצטרפתי לשירות והשתמשתי/נעזרתי גם בדירוגי המניות וגם בצ'אט בוט AI STOCKTAIK" at bounding box center [787, 407] width 544 height 22
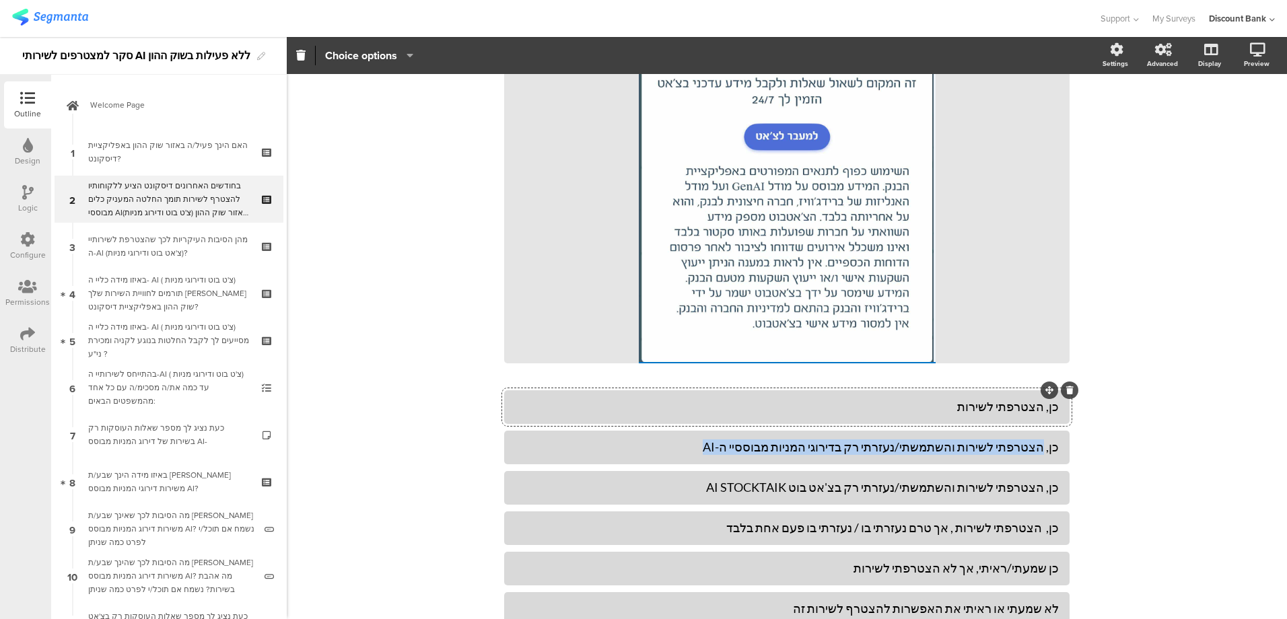
drag, startPoint x: 1041, startPoint y: 417, endPoint x: 694, endPoint y: 424, distance: 346.8
click at [694, 436] on div "כן, הצטרפתי לשירות והשתמשתי/נעזרתי רק בדירוגי המניות מבוססיי ה-AI" at bounding box center [787, 447] width 544 height 22
click at [0, 0] on icon at bounding box center [0, 0] width 0 height 0
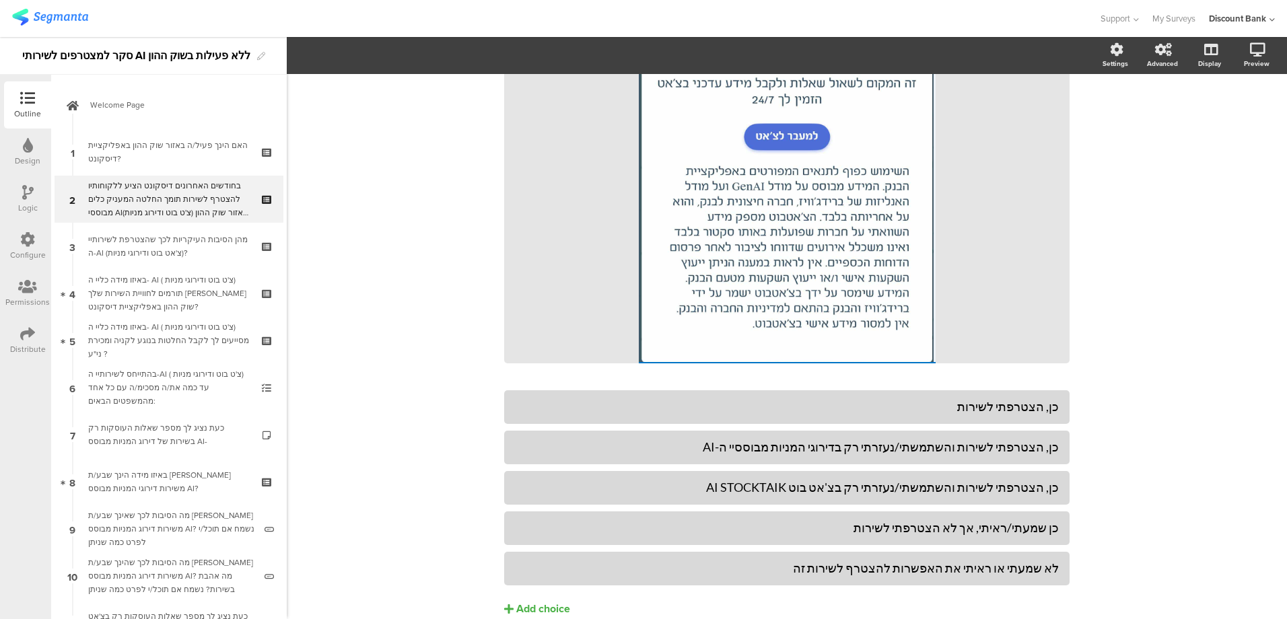
click at [0, 0] on icon at bounding box center [0, 0] width 0 height 0
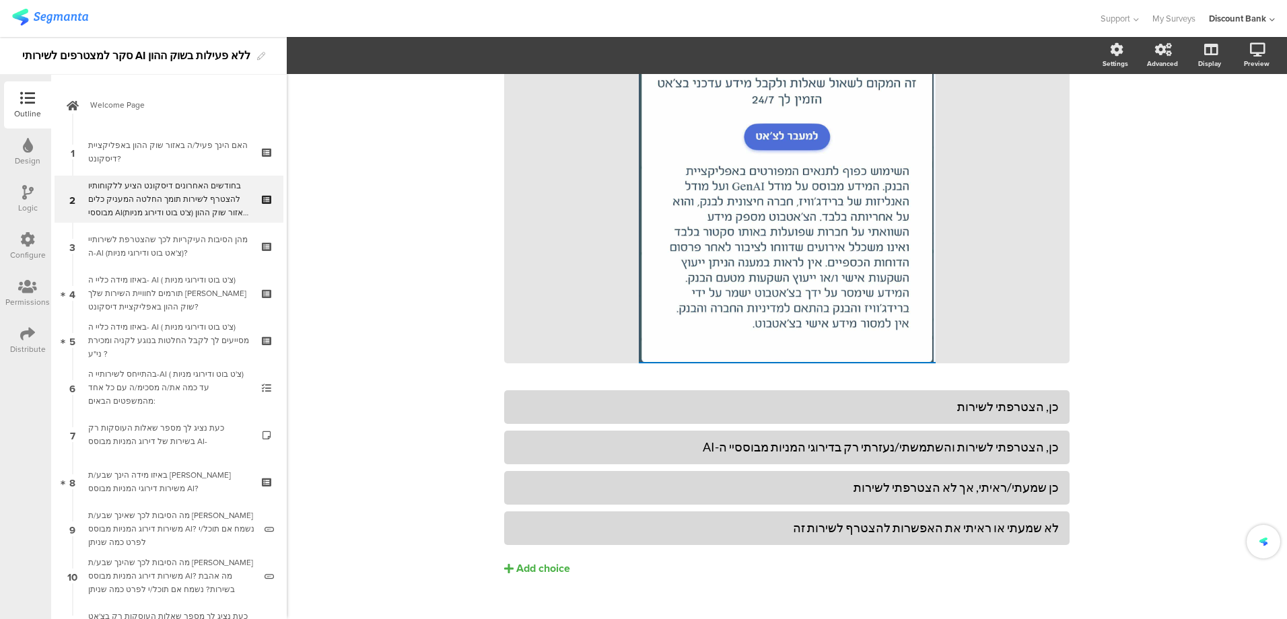
scroll to position [325, 0]
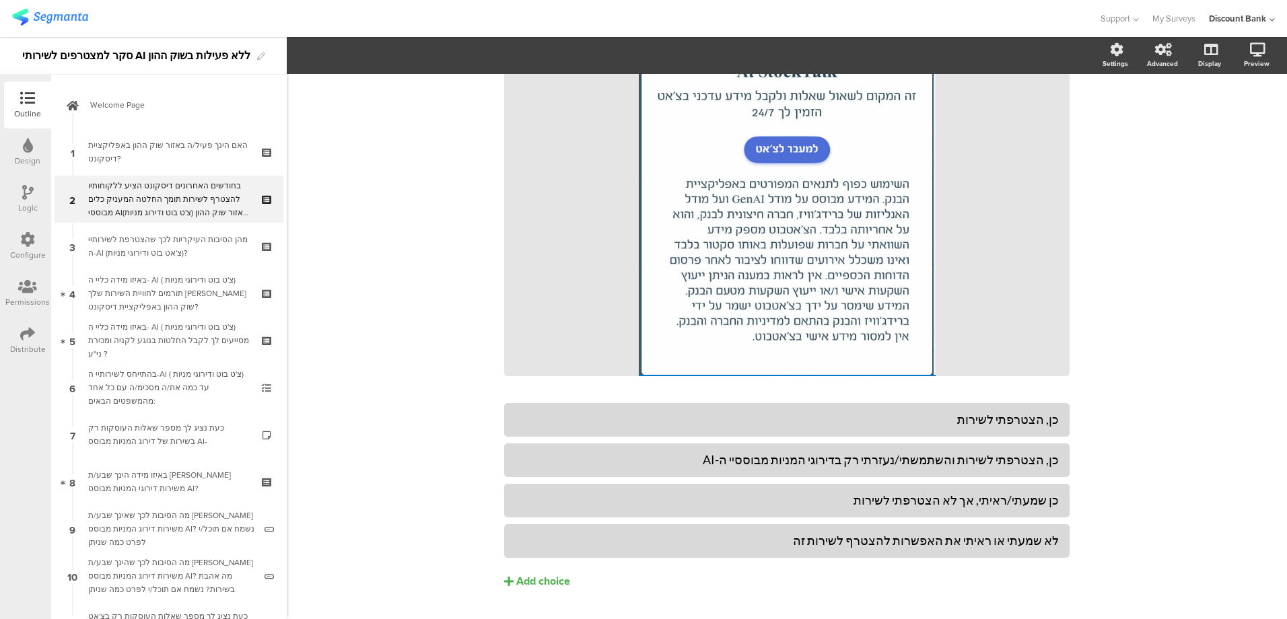
click at [1052, 452] on div "כן, הצטרפתי לשירות והשתמשתי/נעזרתי רק בדירוגי המניות מבוססיי ה-AI" at bounding box center [787, 459] width 544 height 15
click at [1067, 440] on icon at bounding box center [1070, 444] width 7 height 8
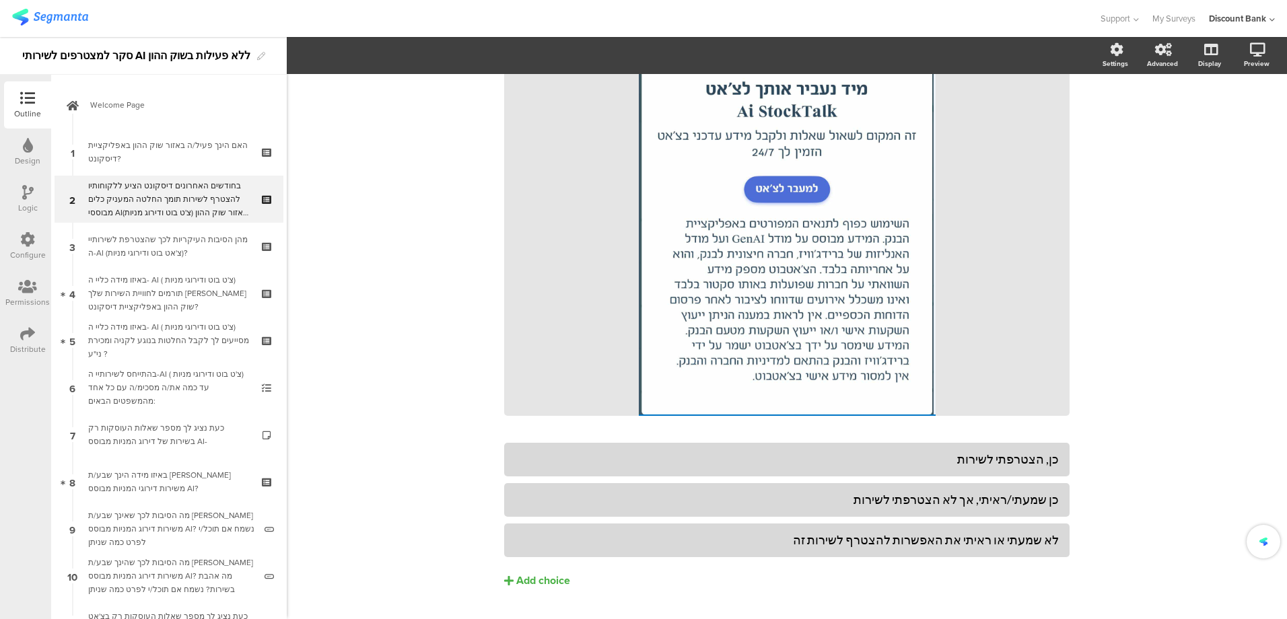
scroll to position [284, 0]
click at [173, 246] on div "מהן הסיבות העיקריות לכך שהצטרפת לשירותיי ה-AI (צ'אט בוט ודירוגי מניות)?" at bounding box center [168, 246] width 161 height 27
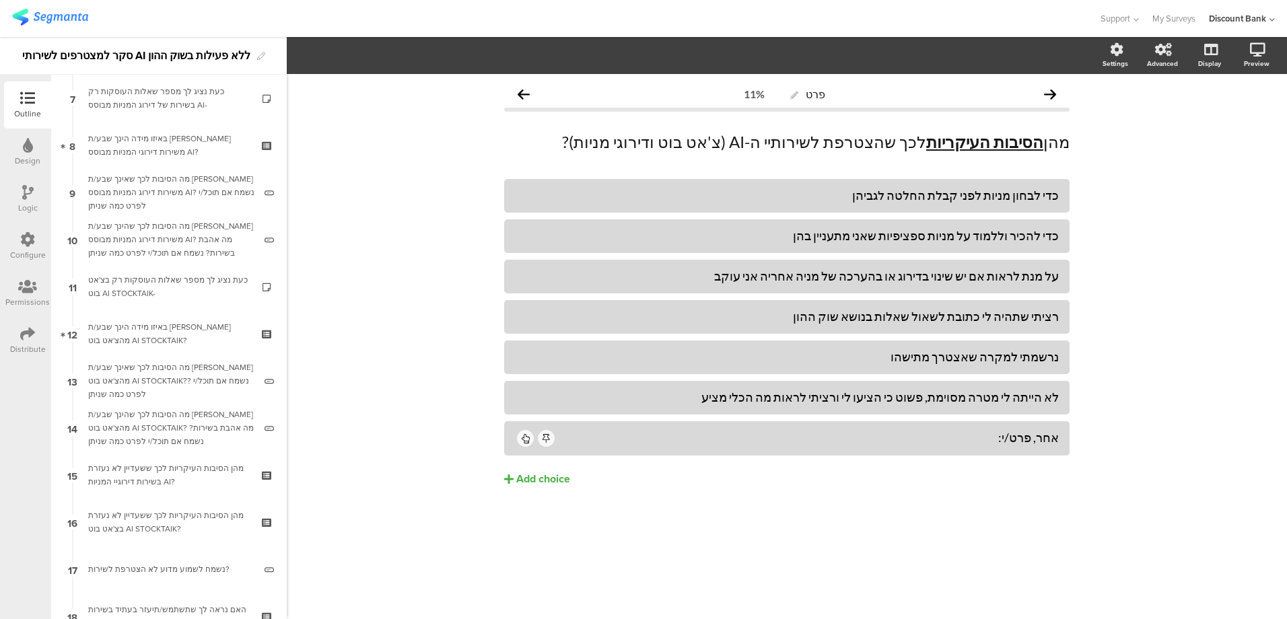
scroll to position [529, 0]
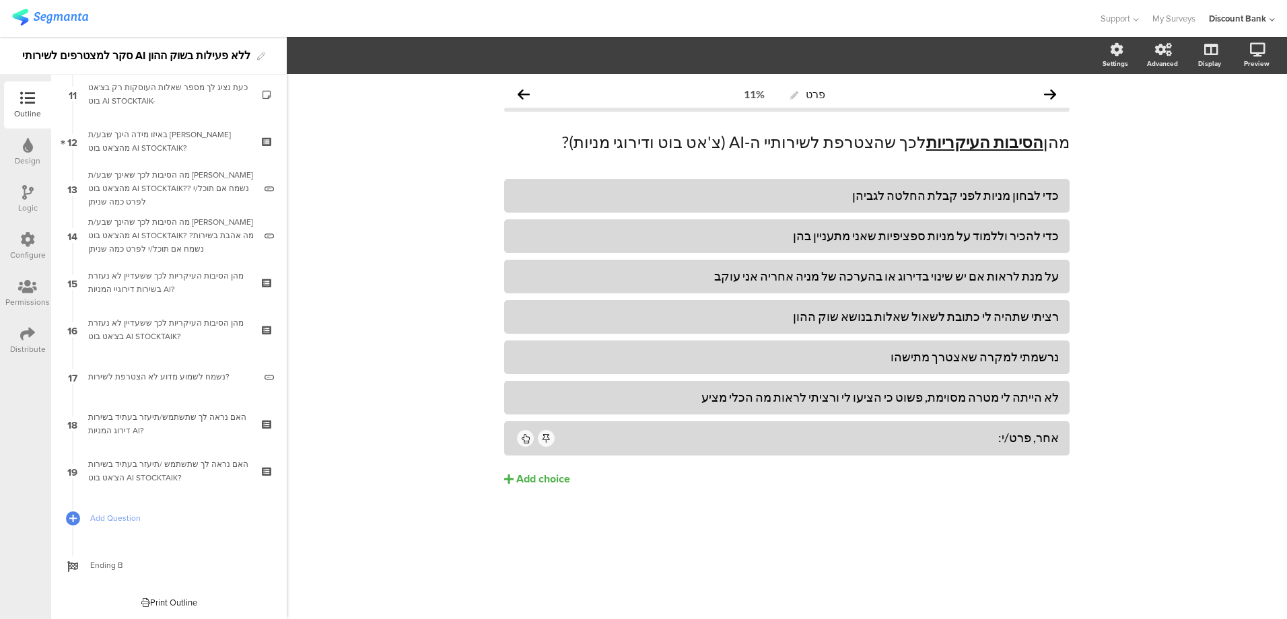
click at [263, 432] on icon at bounding box center [268, 433] width 11 height 13
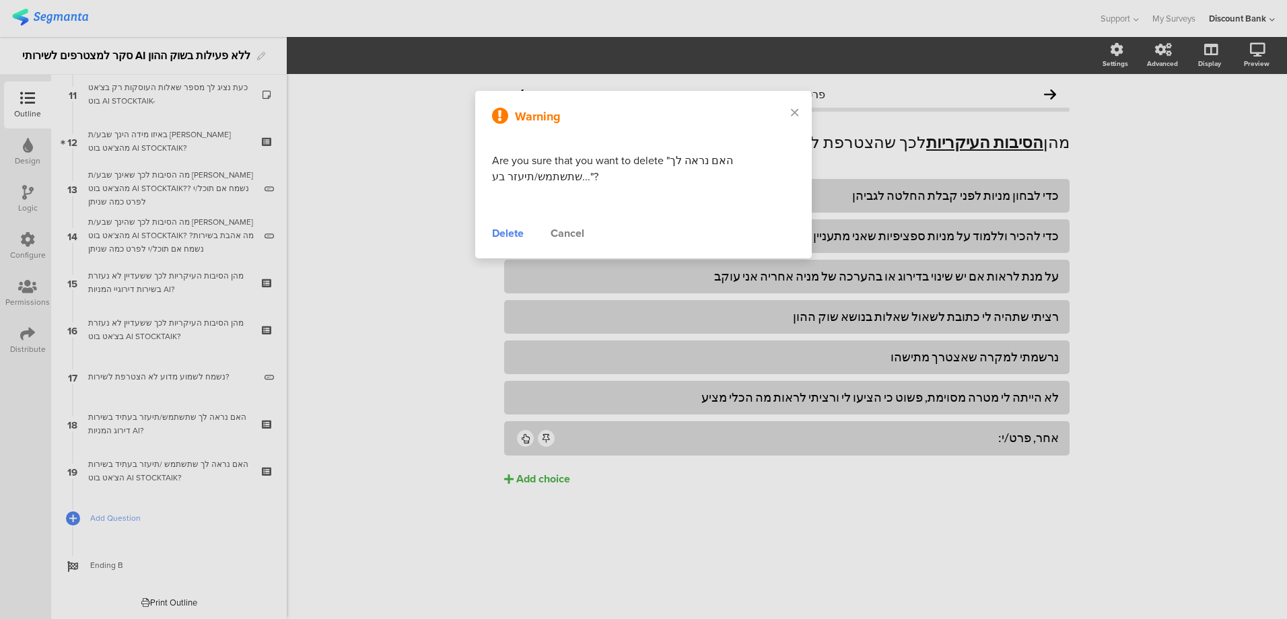
click at [509, 231] on div "Delete" at bounding box center [508, 234] width 32 height 16
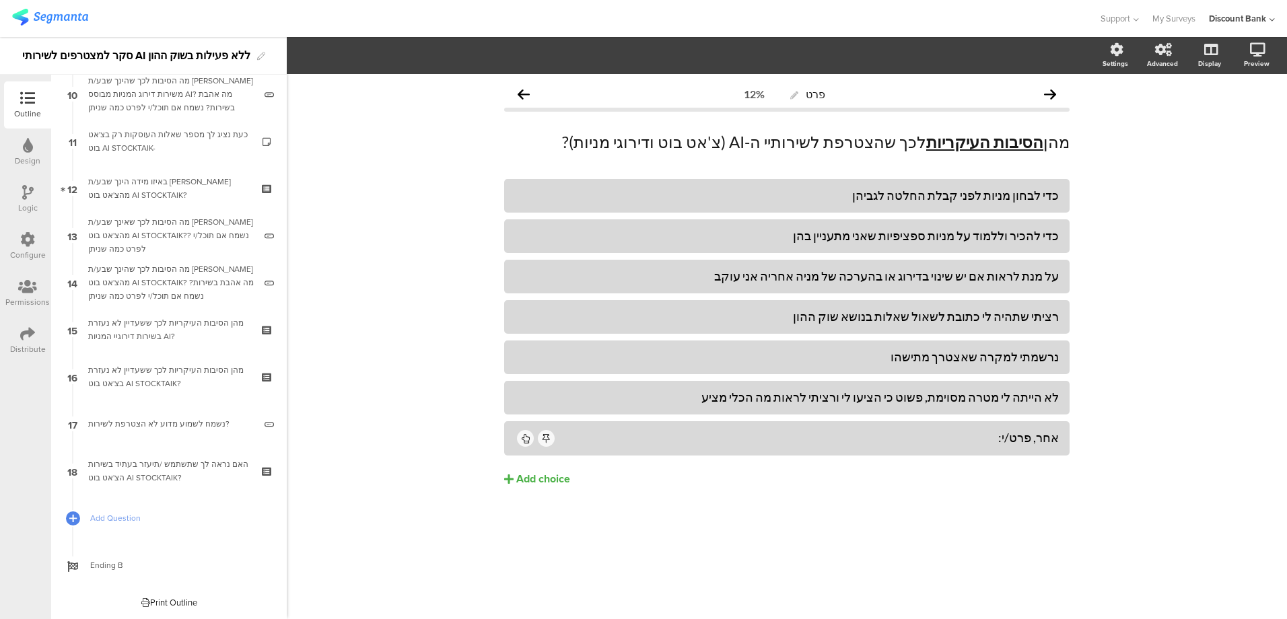
click at [263, 432] on icon at bounding box center [268, 433] width 11 height 13
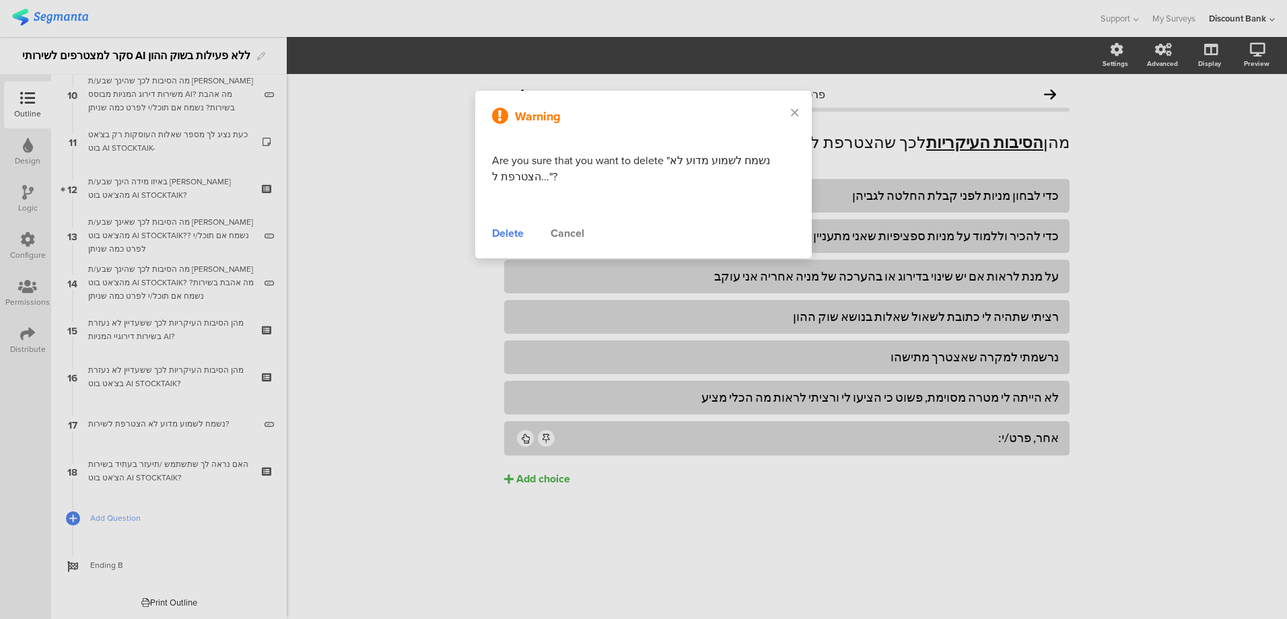
click at [498, 232] on div "Delete" at bounding box center [508, 234] width 32 height 16
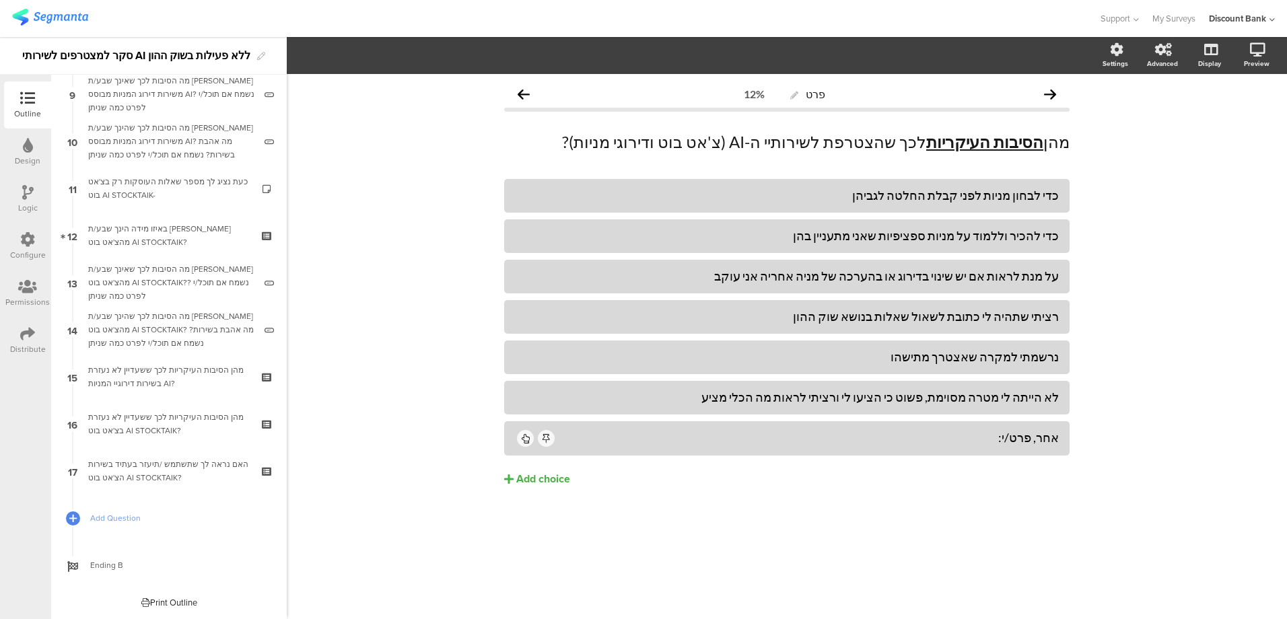
click at [263, 430] on icon at bounding box center [268, 433] width 11 height 13
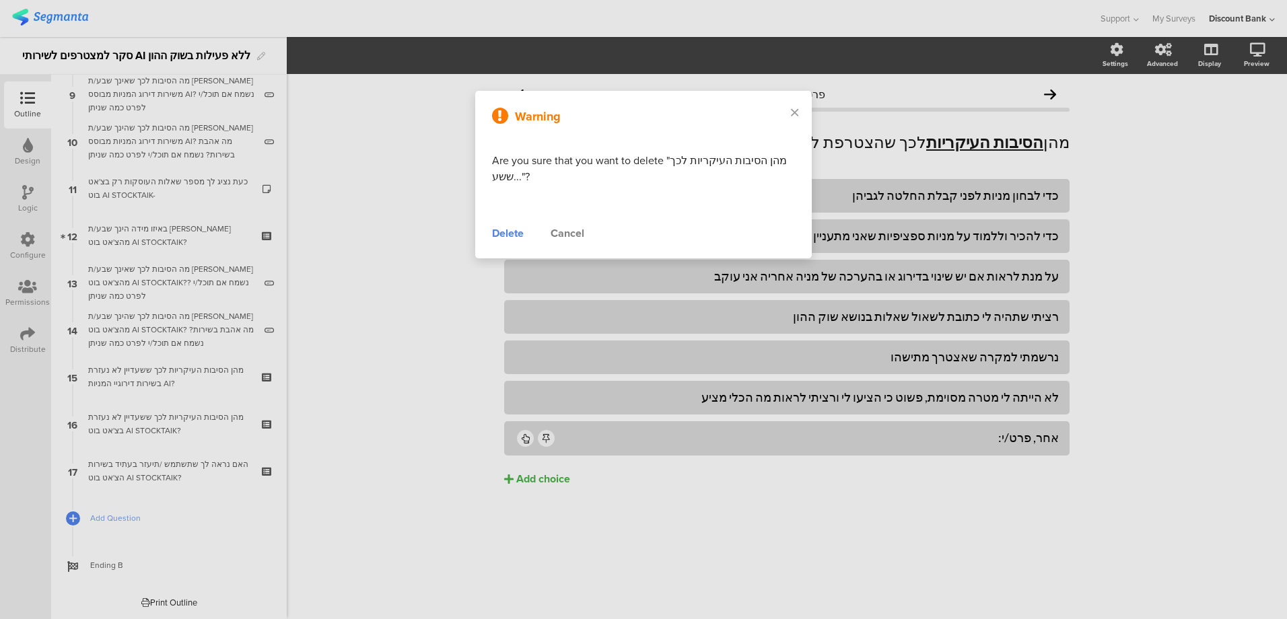
click at [508, 234] on div "Delete" at bounding box center [508, 234] width 32 height 16
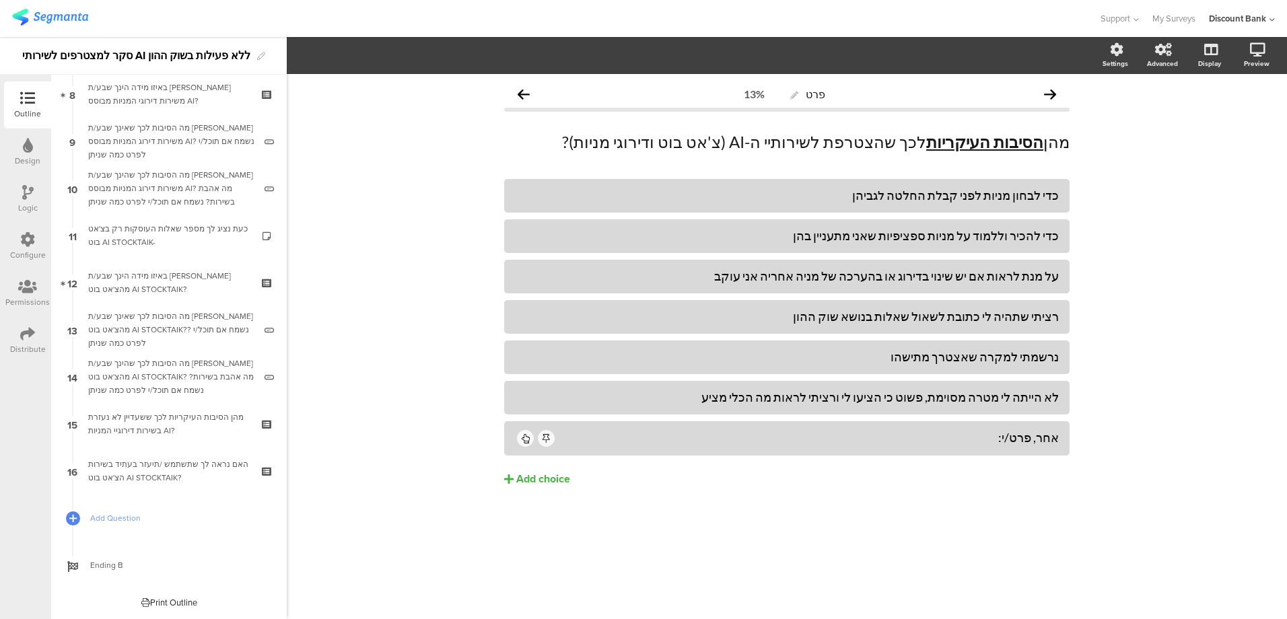
click at [263, 432] on icon at bounding box center [268, 433] width 11 height 13
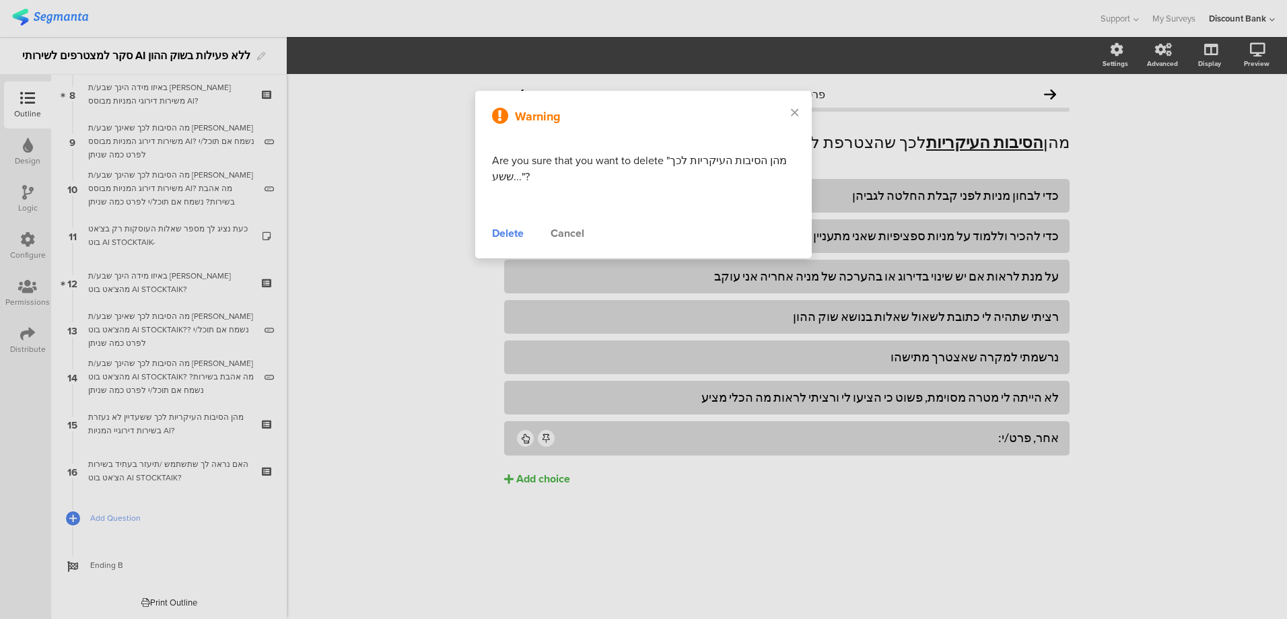
click at [502, 237] on div "Delete" at bounding box center [508, 234] width 32 height 16
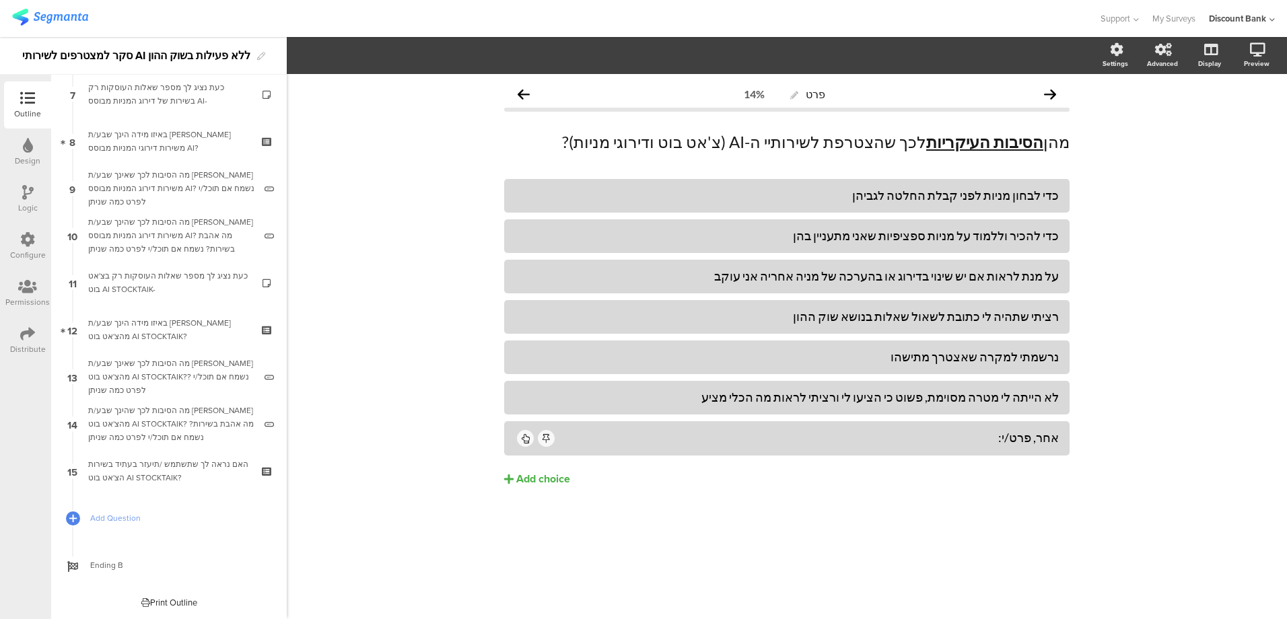
click at [263, 434] on icon at bounding box center [268, 433] width 11 height 13
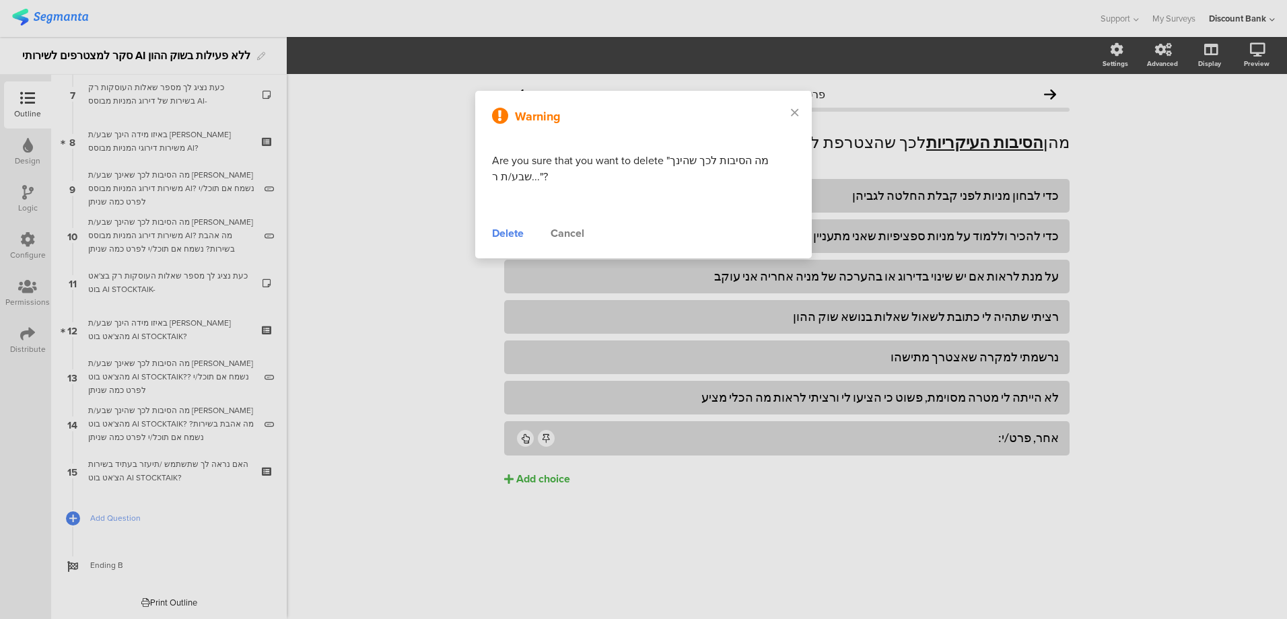
click at [507, 236] on div "Delete" at bounding box center [508, 234] width 32 height 16
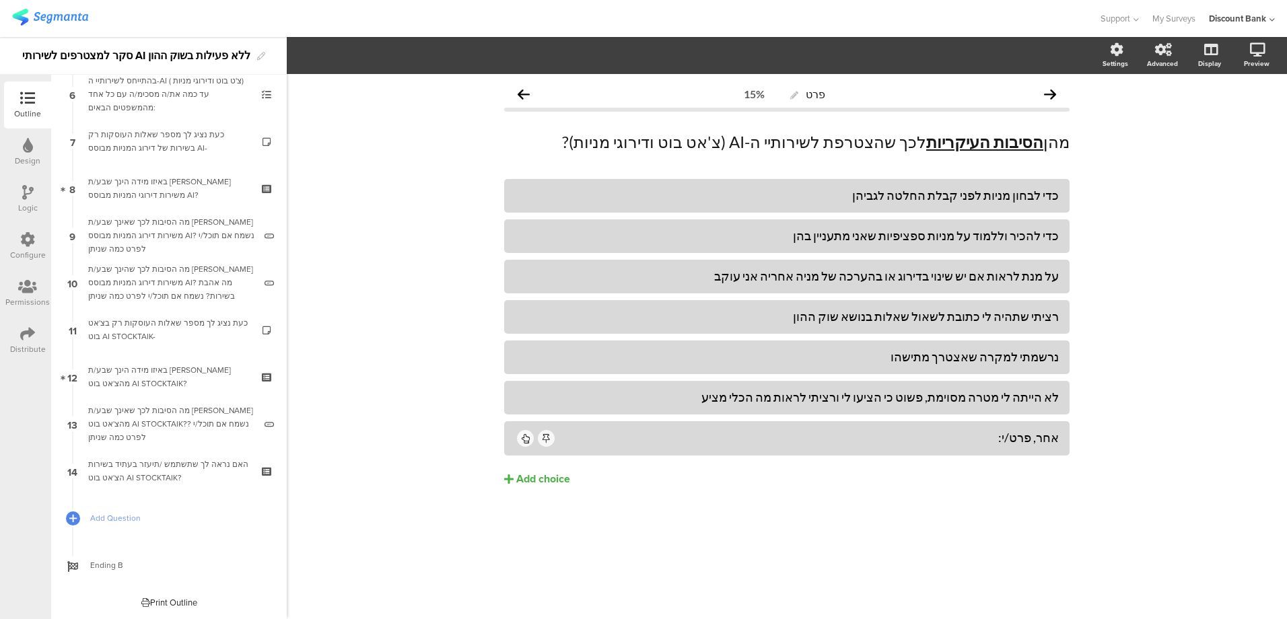
click at [165, 361] on link "12 באיזו מידה הינך שבע/ת רצון מהצ'אט בוט AI STOCKTAIK?" at bounding box center [169, 377] width 229 height 47
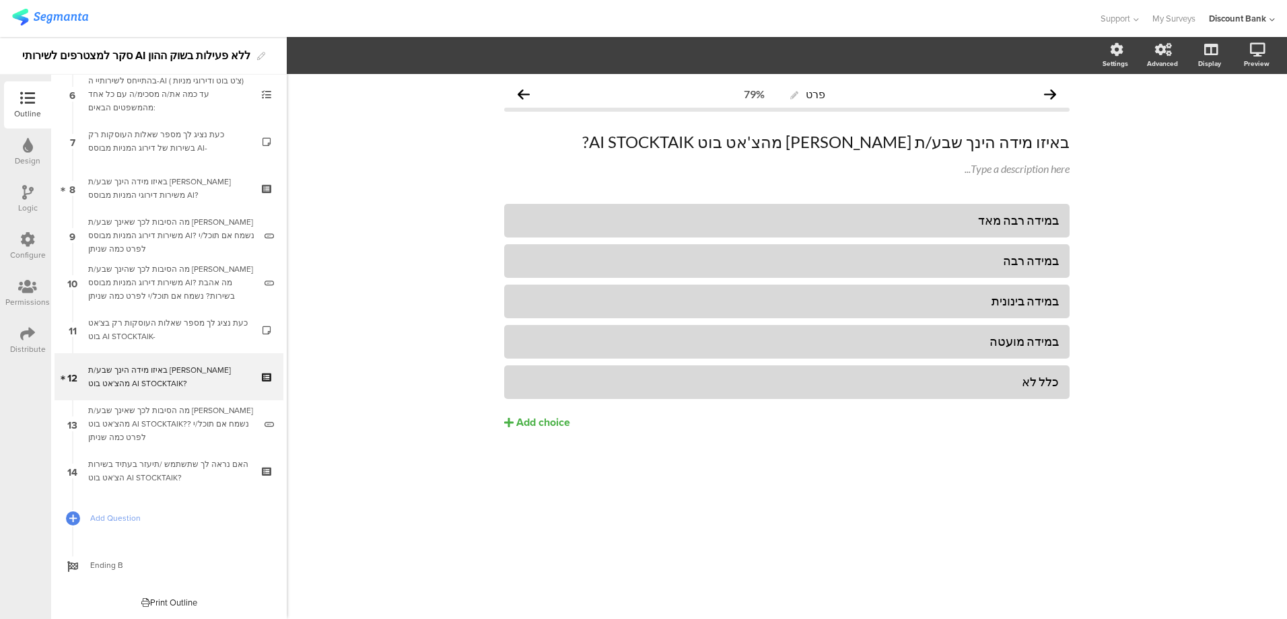
click at [263, 387] on icon at bounding box center [268, 386] width 11 height 13
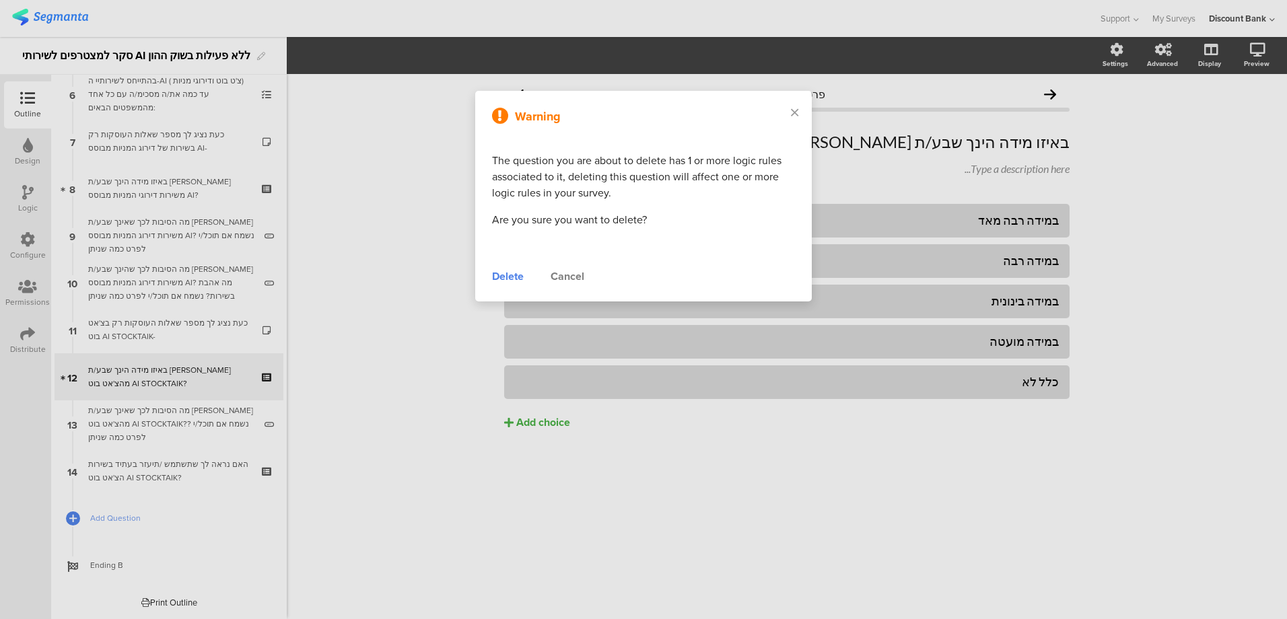
click at [520, 275] on div "Delete" at bounding box center [508, 277] width 32 height 16
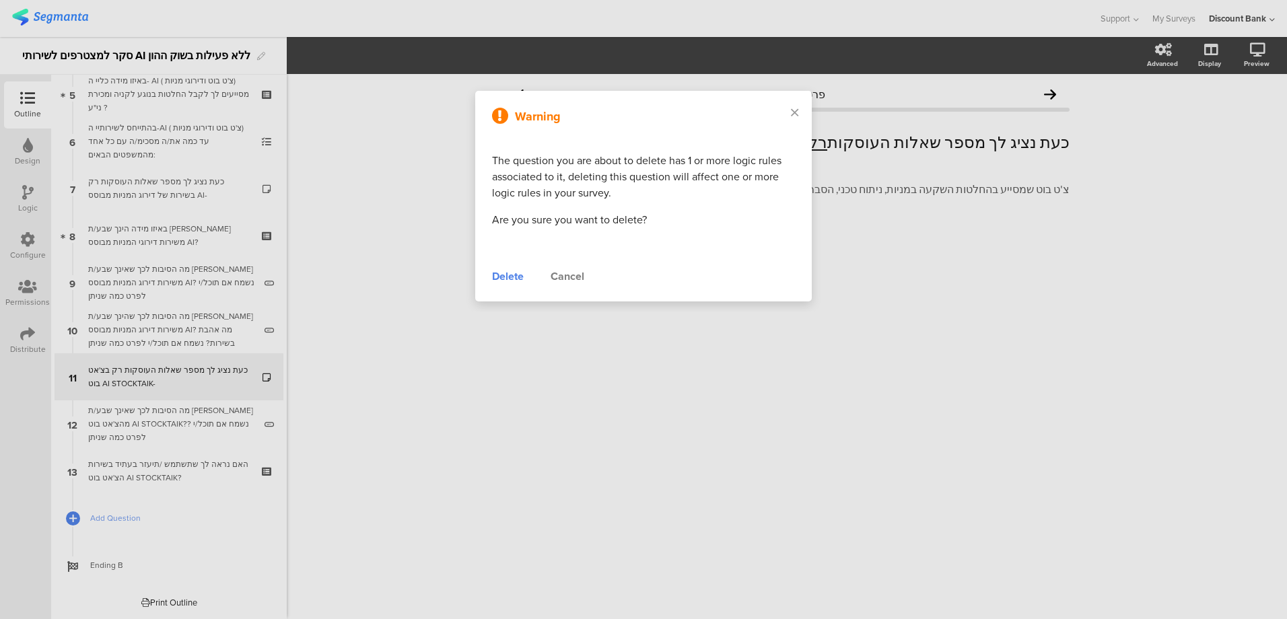
scroll to position [246, 0]
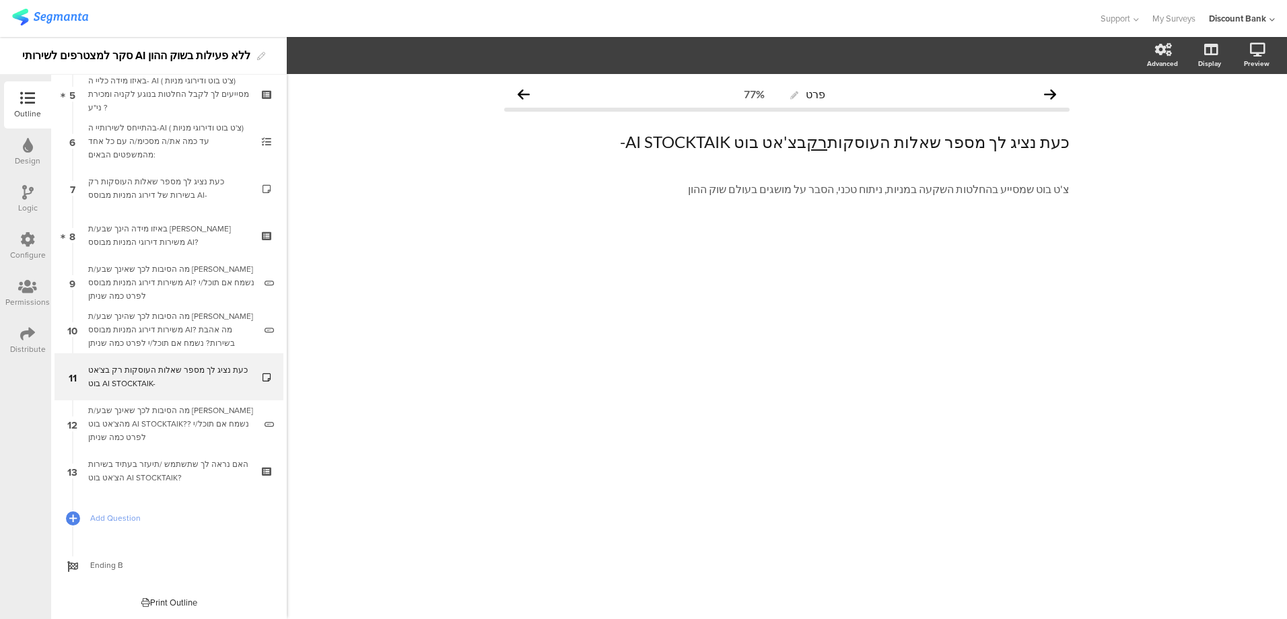
click at [203, 366] on div "כעת נציג לך מספר שאלות העוסקות רק בצ'אט בוט AI STOCKTAIK-" at bounding box center [168, 377] width 161 height 27
click at [194, 378] on div "כעת נציג לך מספר שאלות העוסקות רק בצ'אט בוט AI STOCKTAIK-" at bounding box center [168, 377] width 161 height 27
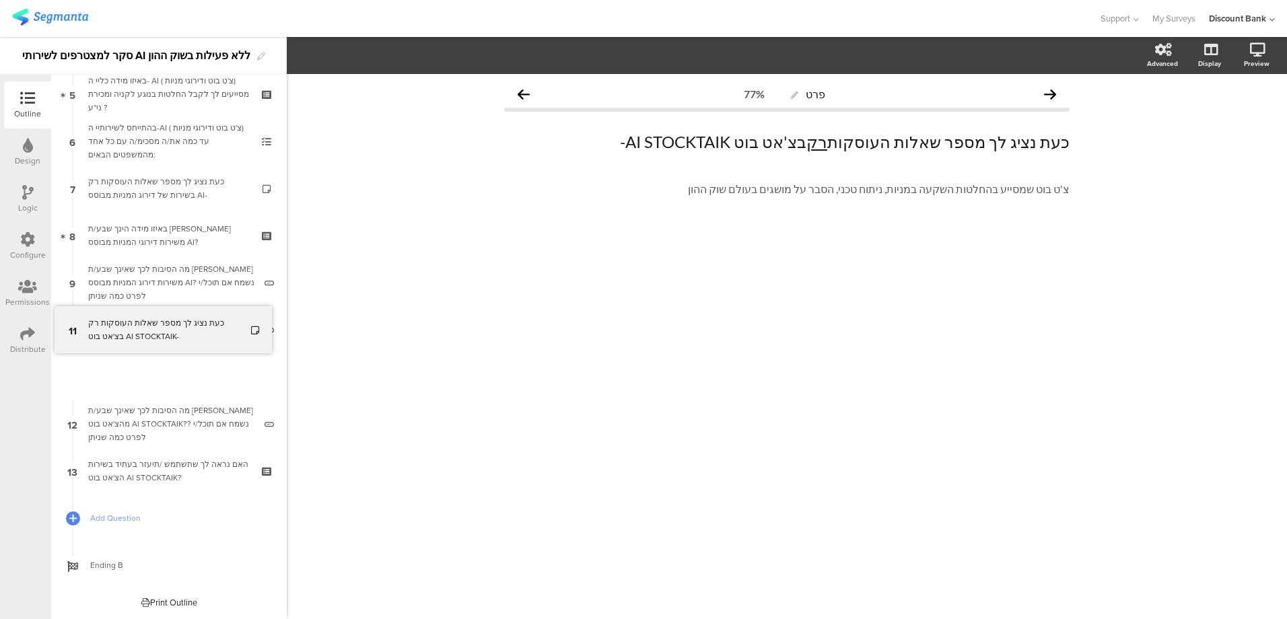
scroll to position [199, 0]
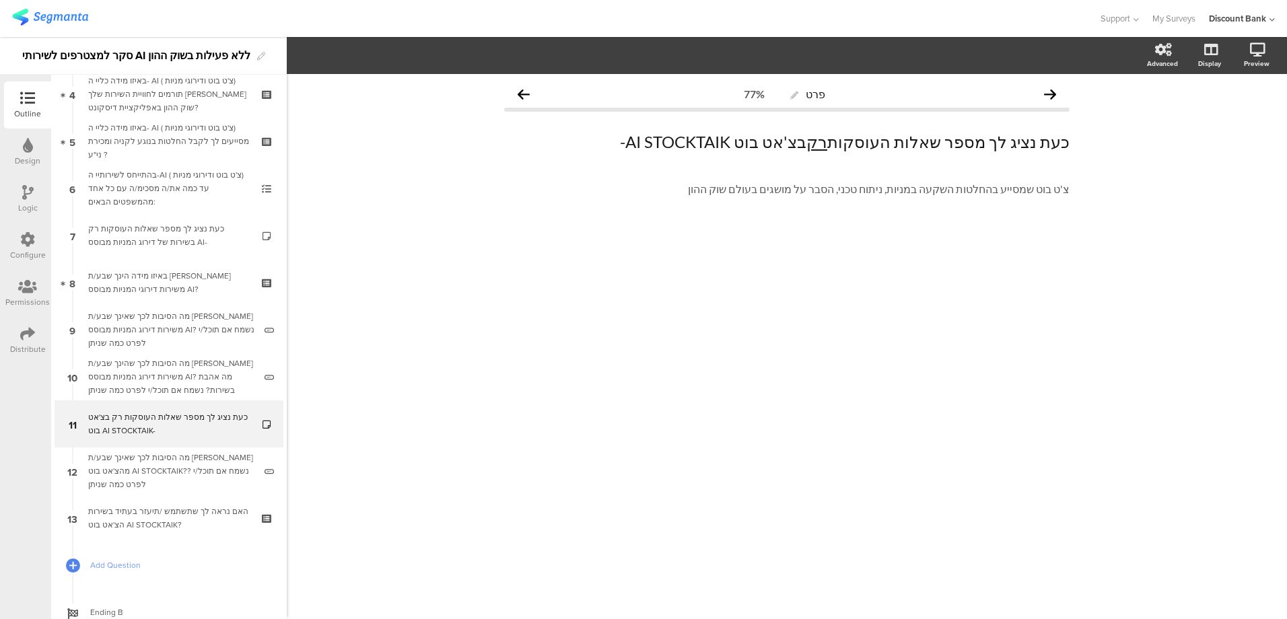
click at [193, 368] on div "מה הסיבות לכך שהינך שבע/ת [PERSON_NAME] משירות דירוג המניות מבוסס AI? מה אהבת ב…" at bounding box center [171, 377] width 166 height 40
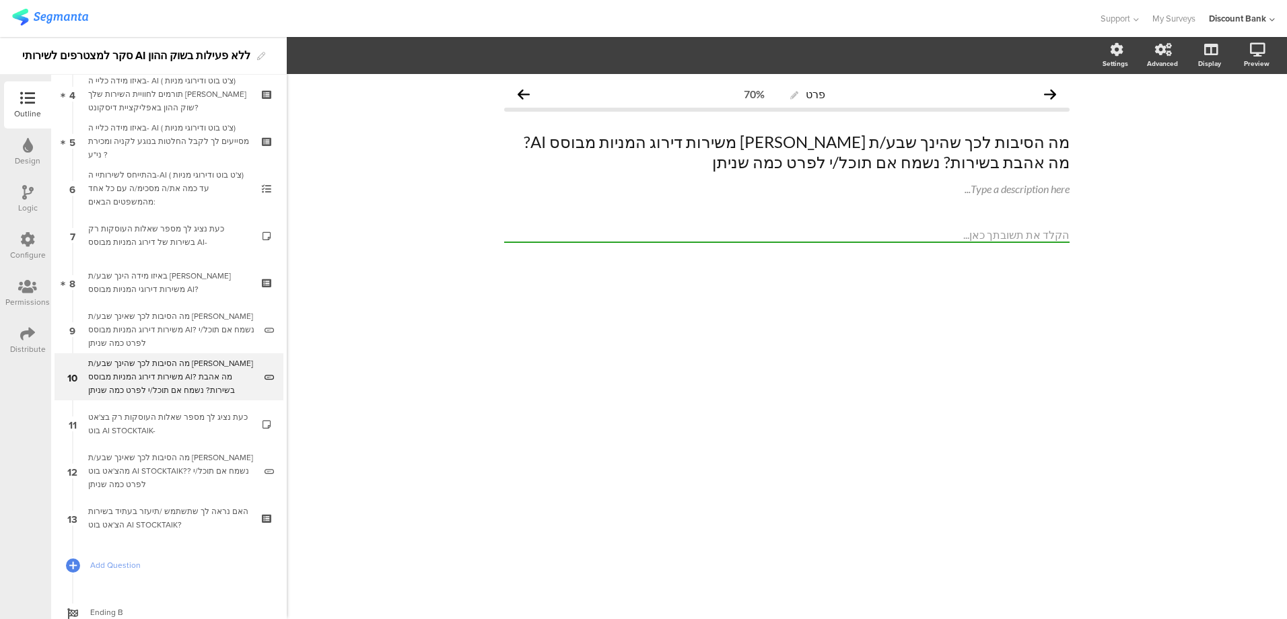
click at [263, 388] on icon at bounding box center [268, 386] width 11 height 13
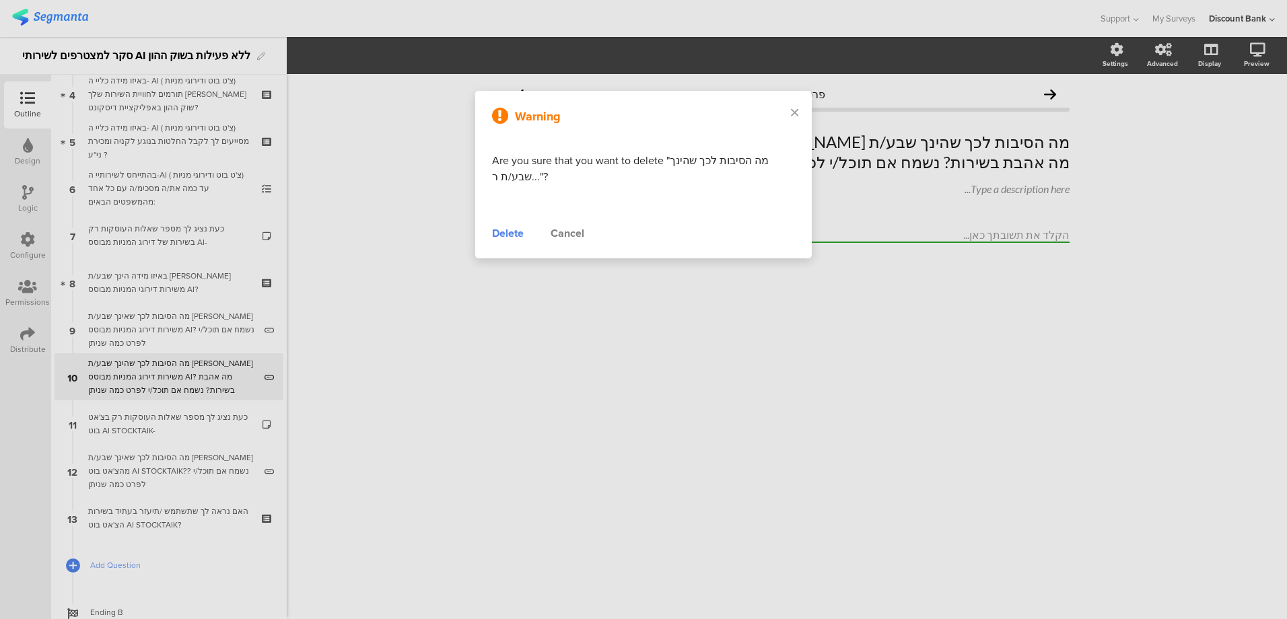
click at [510, 234] on div "Delete" at bounding box center [508, 234] width 32 height 16
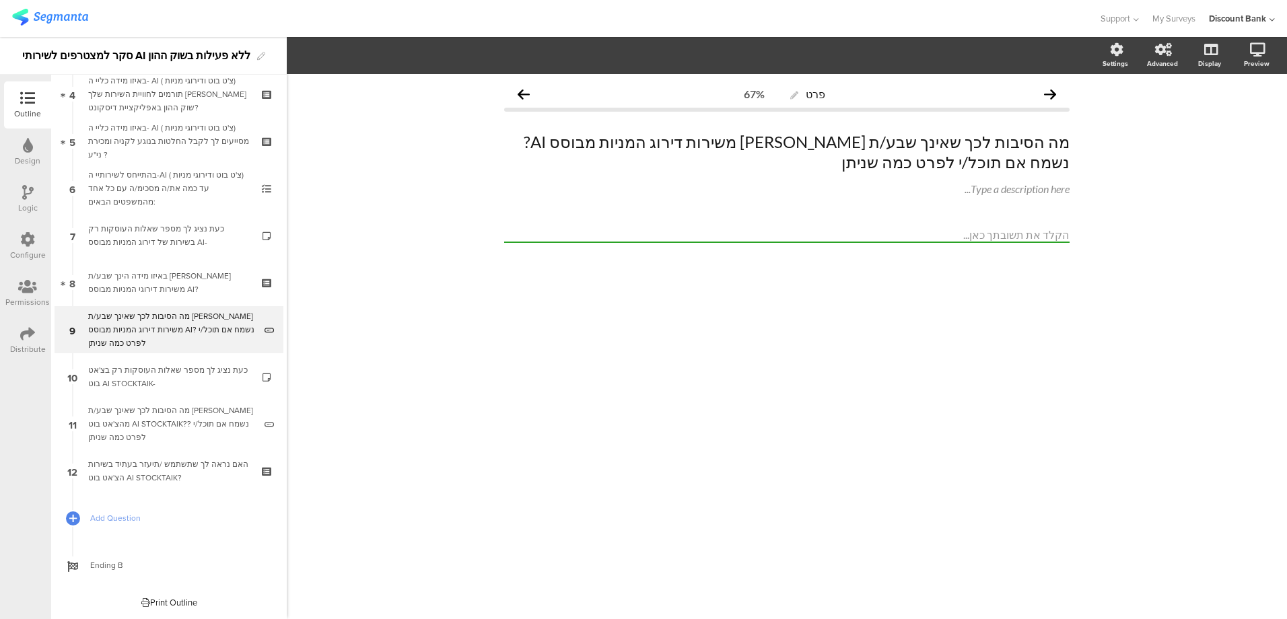
click at [213, 330] on div "מה הסיבות לכך שאינך שבע/ת [PERSON_NAME] משירות דירוג המניות מבוסס AI? נשמח אם ת…" at bounding box center [171, 330] width 166 height 40
click at [263, 338] on icon at bounding box center [268, 339] width 11 height 13
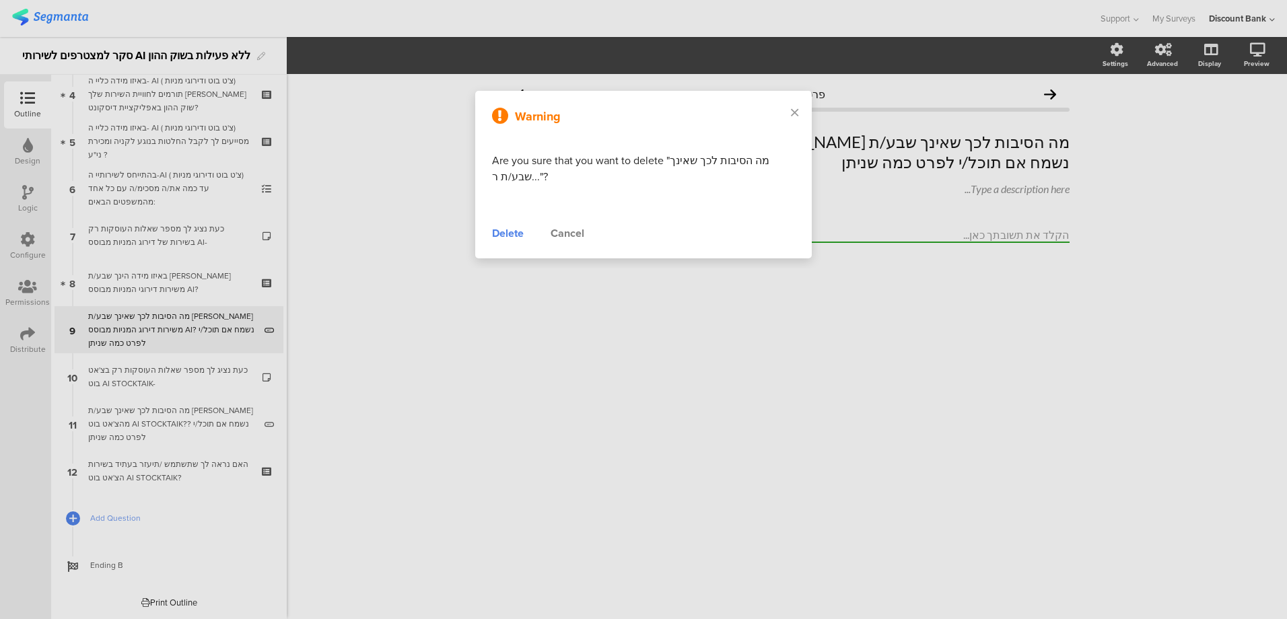
click at [509, 234] on div "Delete" at bounding box center [508, 234] width 32 height 16
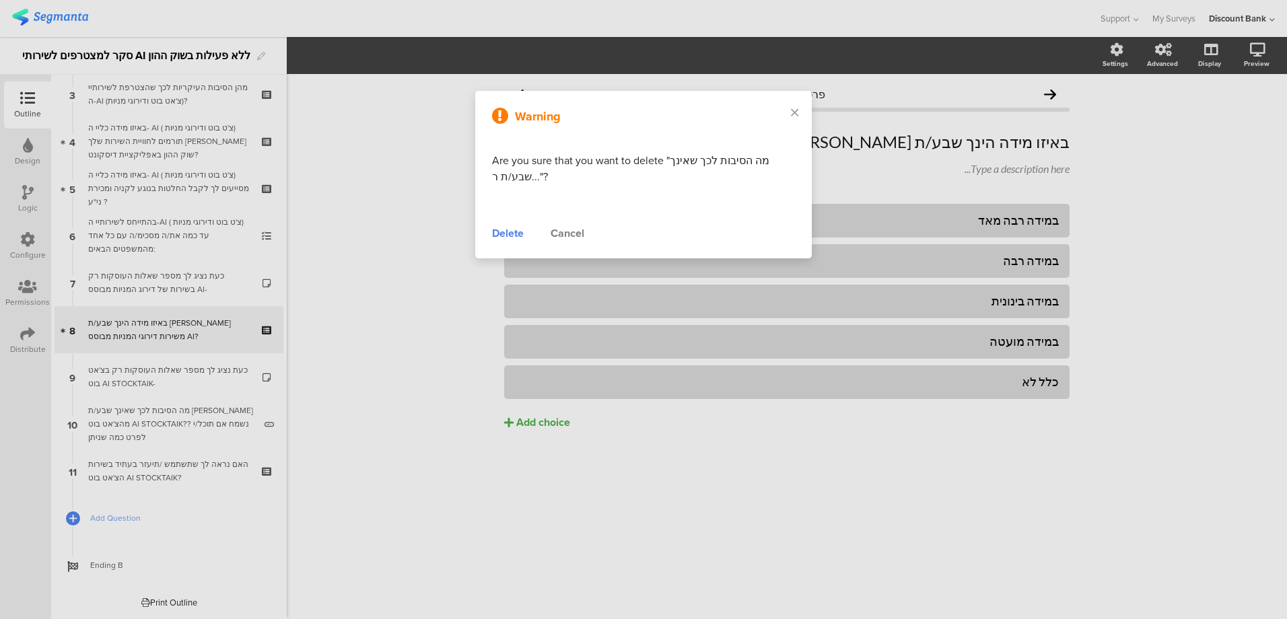
scroll to position [152, 0]
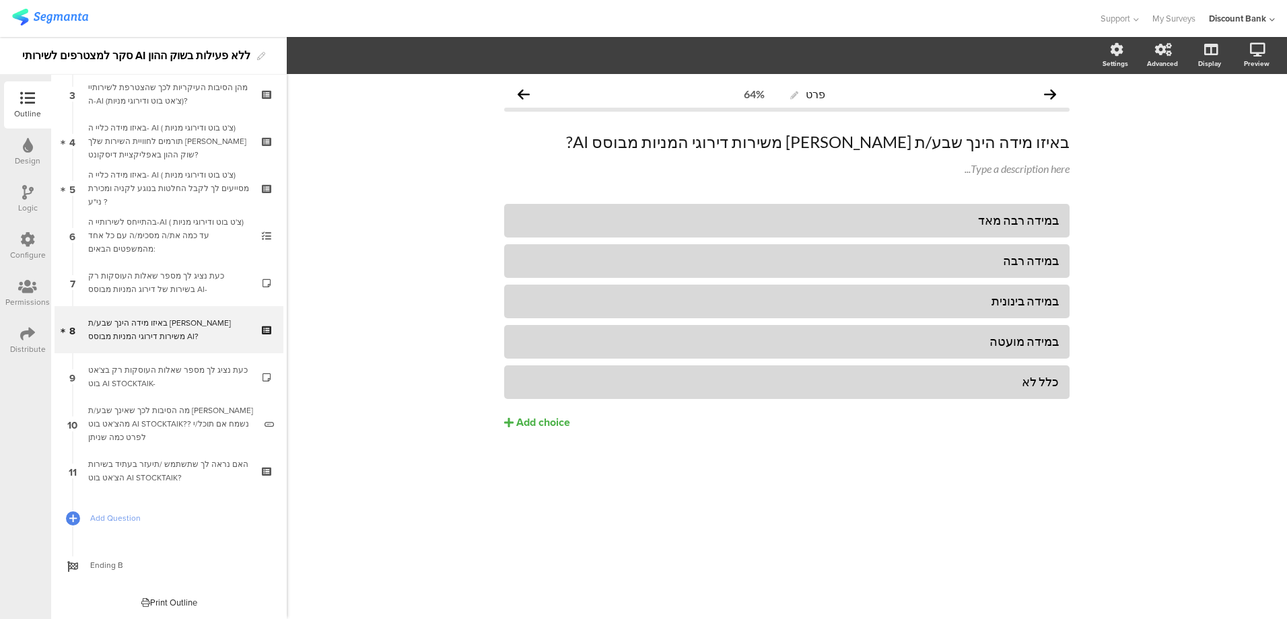
click at [263, 334] on icon at bounding box center [268, 339] width 11 height 13
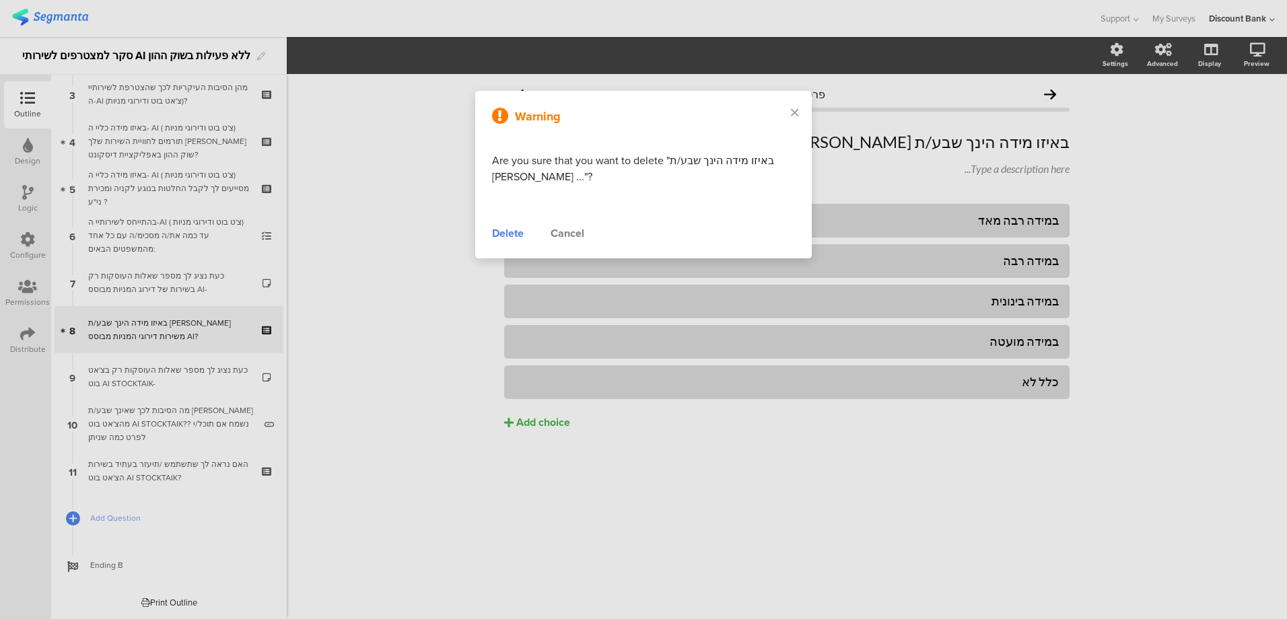
click at [506, 230] on div "Delete" at bounding box center [508, 234] width 32 height 16
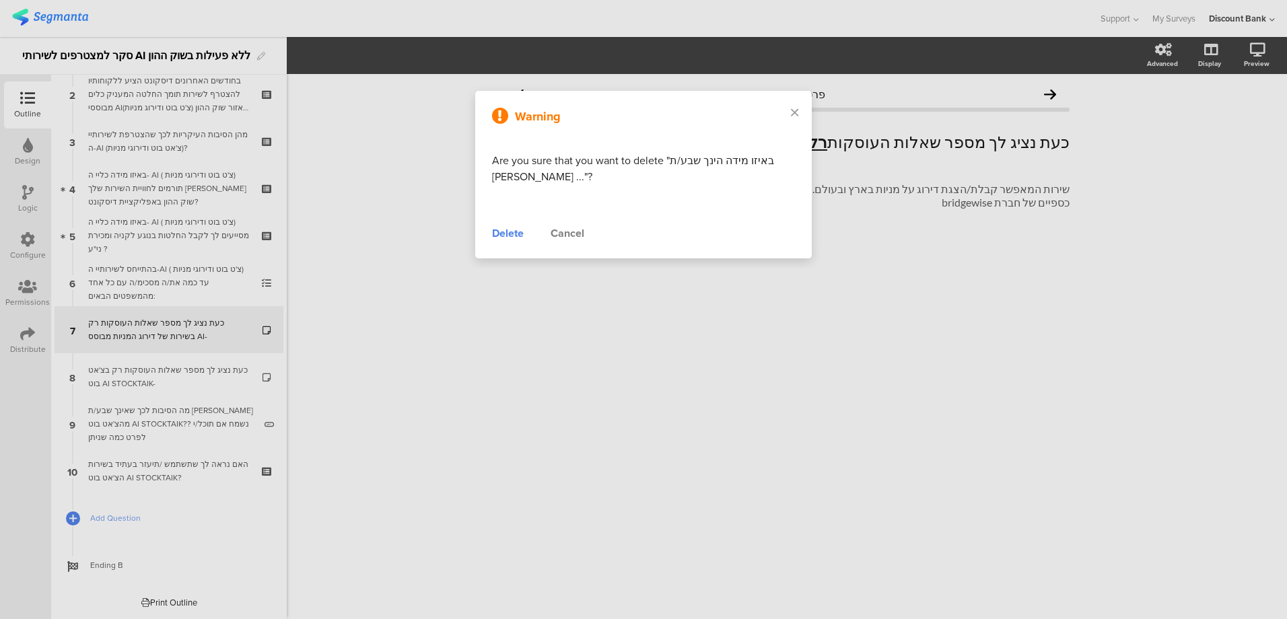
scroll to position [105, 0]
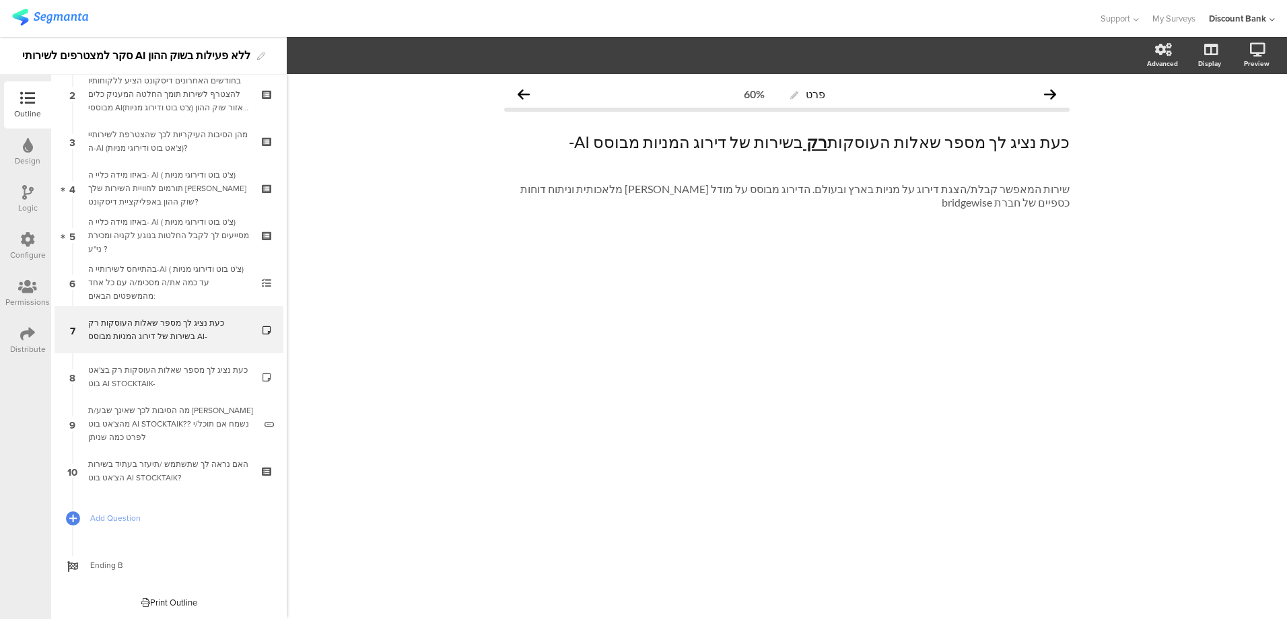
click at [176, 270] on div "בהתייחס לשירותיי ה-AI ( צ'ט בוט ודירוגי מניות) עד כמה את/ה מסכימ/ה עם כל אחד מה…" at bounding box center [168, 283] width 161 height 40
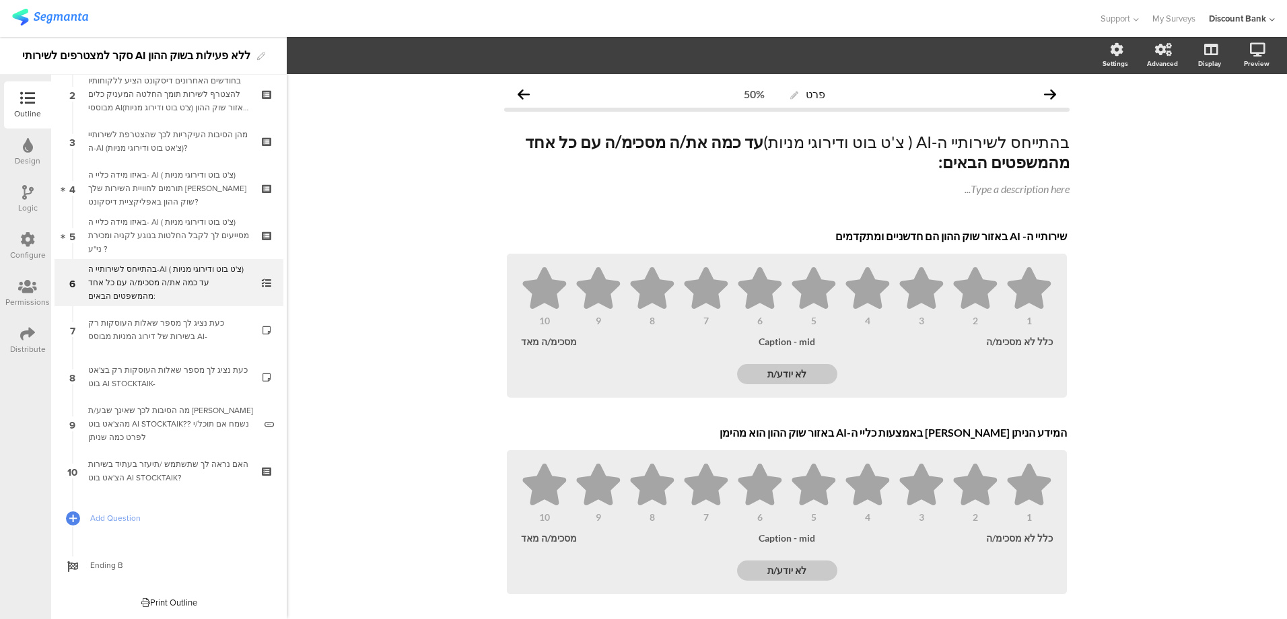
click at [263, 288] on icon at bounding box center [268, 292] width 11 height 13
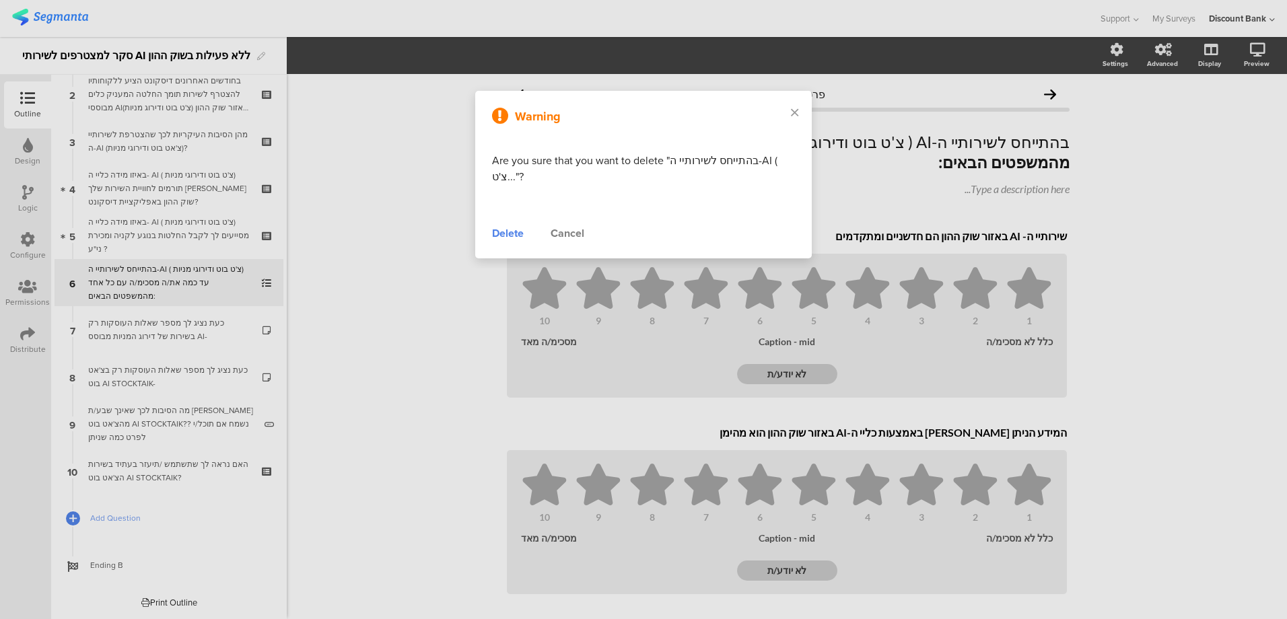
click at [512, 234] on div "Delete" at bounding box center [508, 234] width 32 height 16
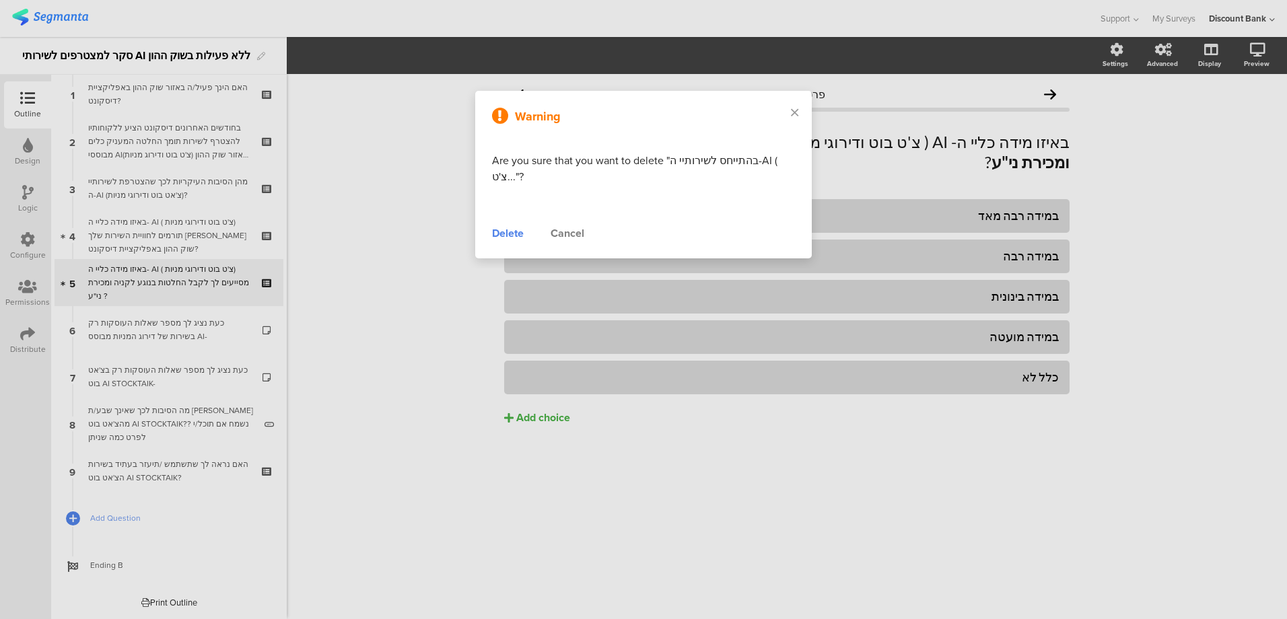
scroll to position [58, 0]
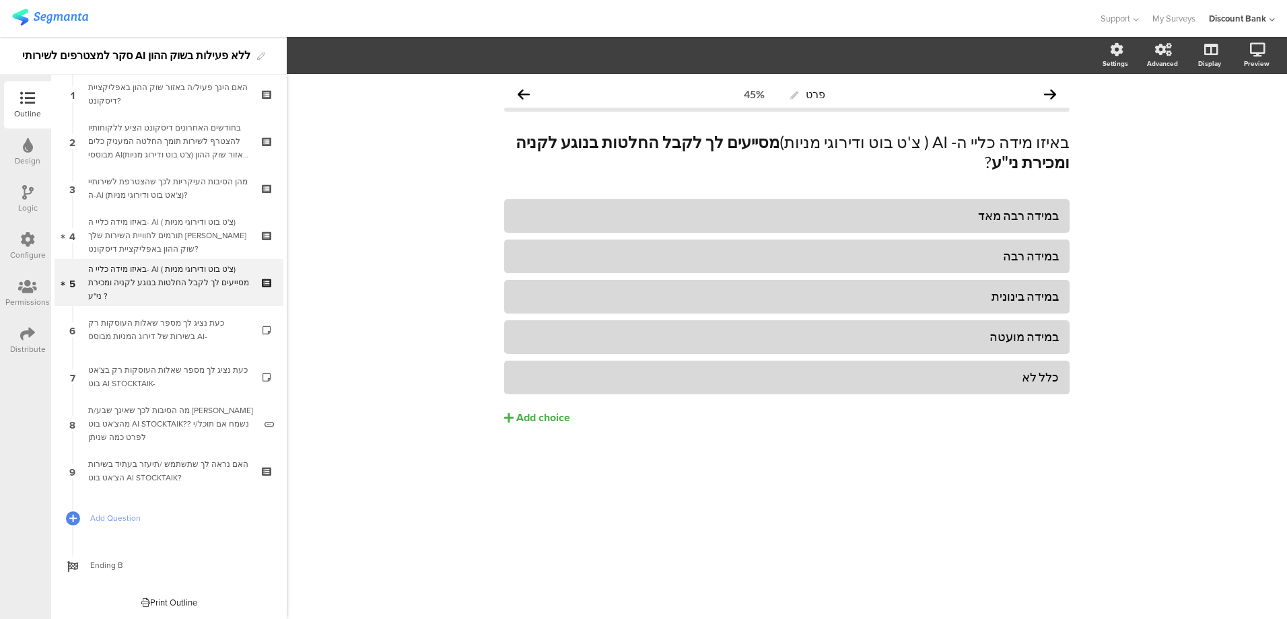
click at [171, 232] on div "באיזו מידה כליי ה- AI ( צ'ט בוט ודירוגי מניות) תורמים לחוויית השירות שלך [PERSO…" at bounding box center [168, 235] width 161 height 40
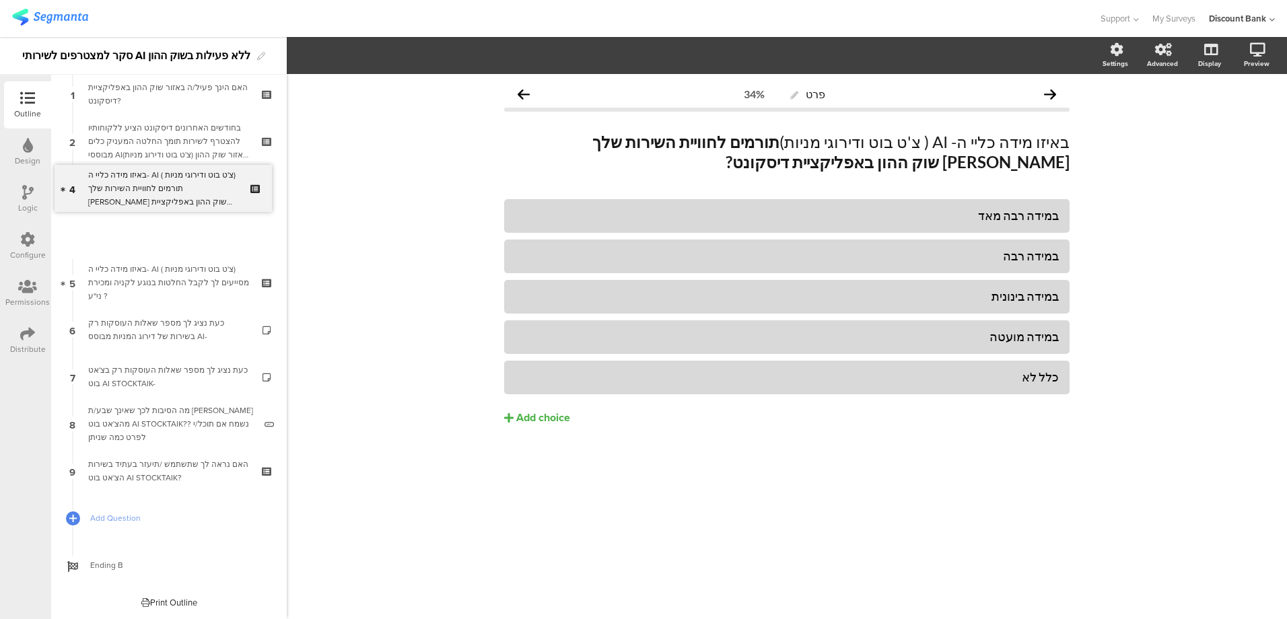
scroll to position [11, 0]
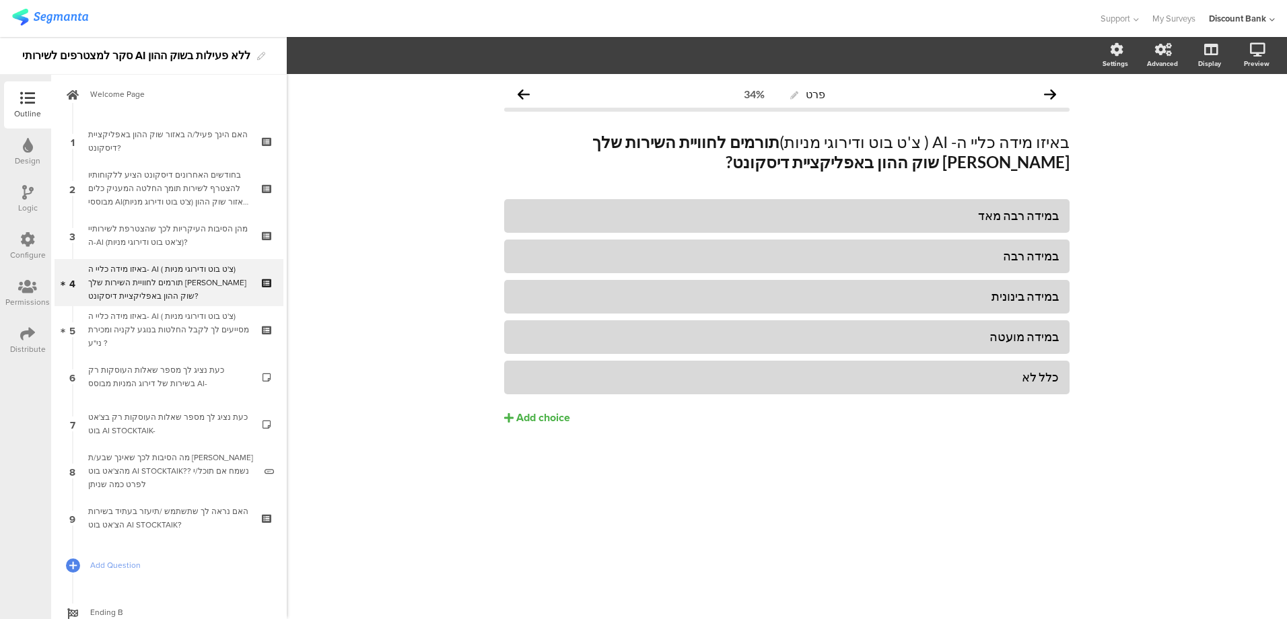
click at [181, 276] on div "באיזו מידה כליי ה- AI ( צ'ט בוט ודירוגי מניות) תורמים לחוויית השירות שלך [PERSO…" at bounding box center [168, 283] width 161 height 40
click at [263, 291] on icon at bounding box center [268, 292] width 11 height 13
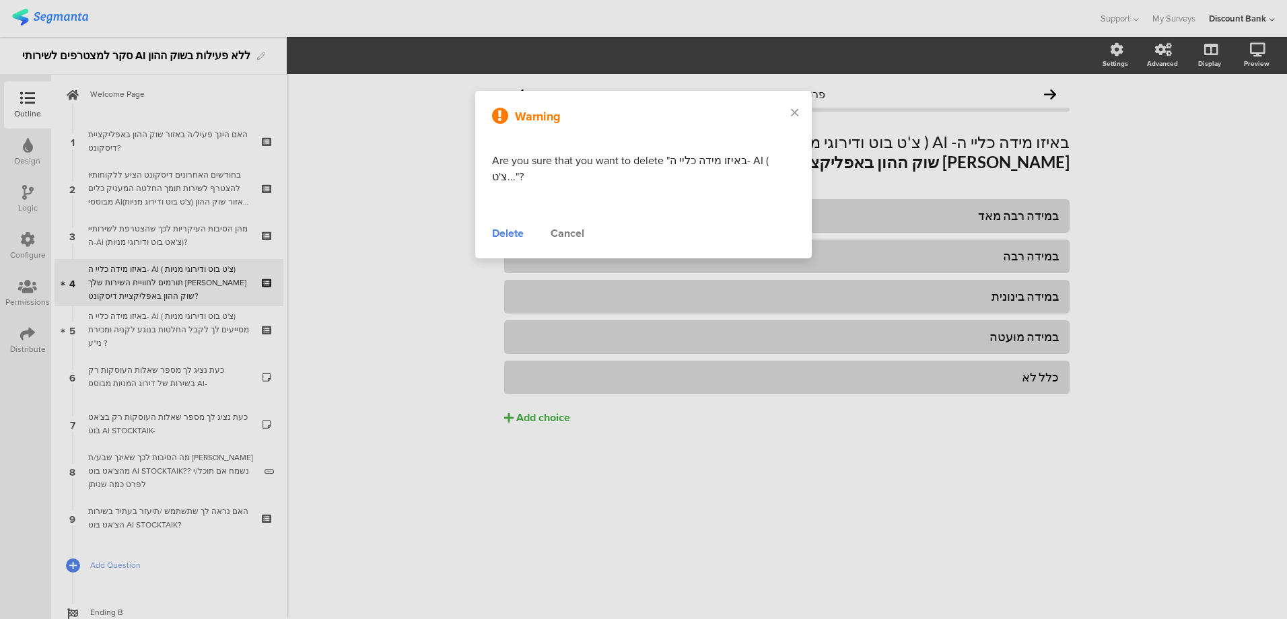
click at [501, 234] on div "Delete" at bounding box center [508, 234] width 32 height 16
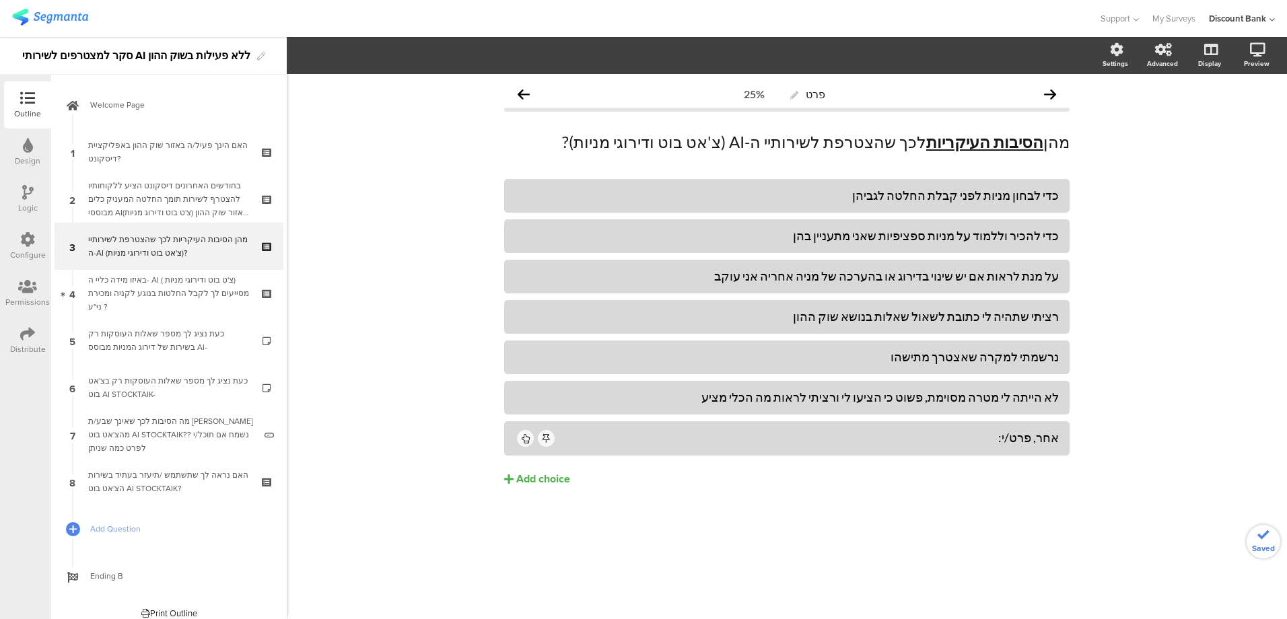
click at [203, 198] on div "בחודשים האחרונים דיסקונט הציע ללקוחותיו להצטרף לשירות תומך החלטה המעניק כלים מב…" at bounding box center [168, 199] width 161 height 40
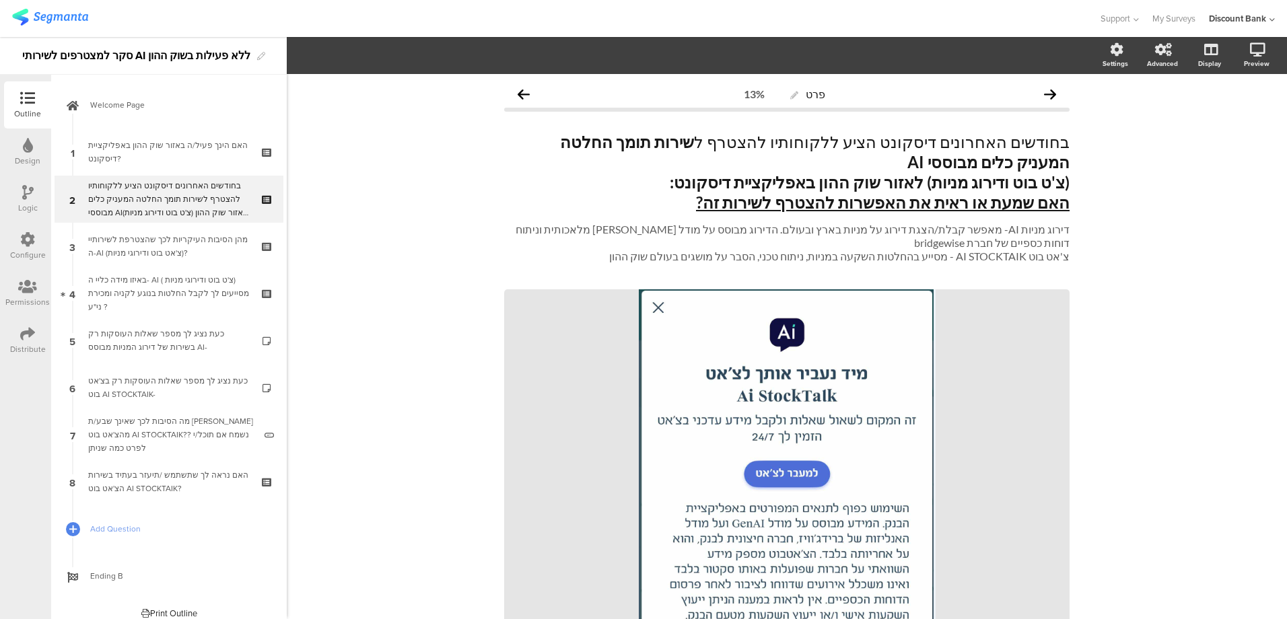
click at [198, 238] on div "מהן הסיבות העיקריות לכך שהצטרפת לשירותיי ה-AI (צ'אט בוט ודירוגי מניות)?" at bounding box center [168, 246] width 161 height 27
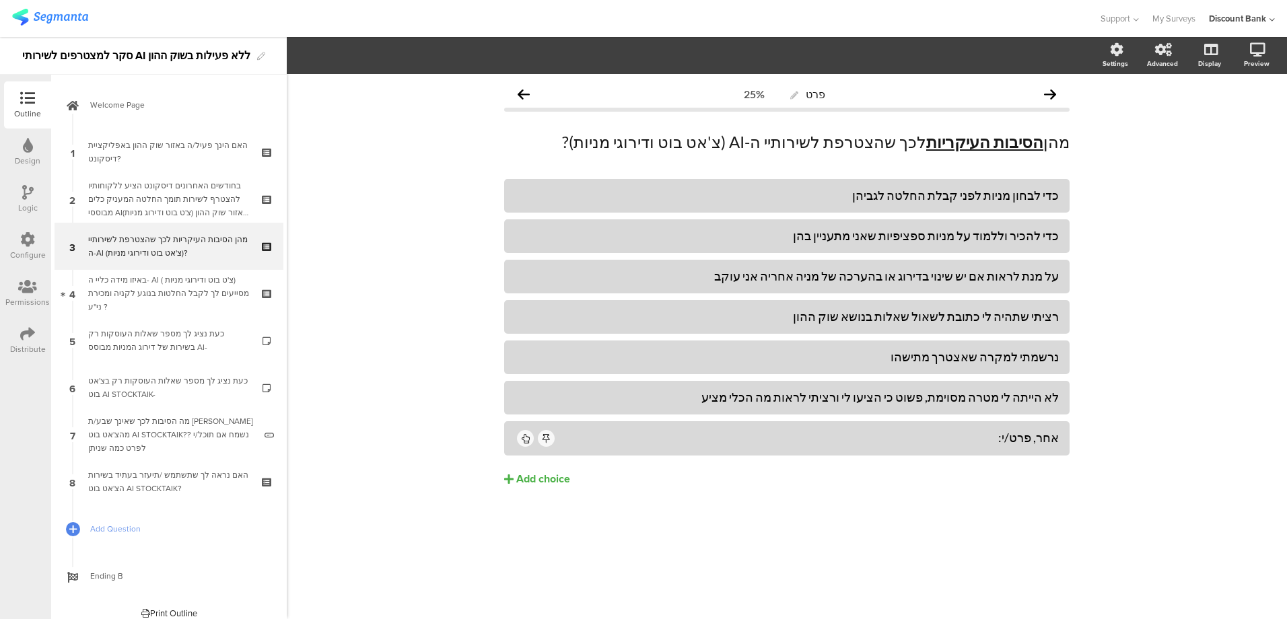
click at [192, 279] on div "באיזו מידה כליי ה- AI ( צ'ט בוט ודירוגי מניות) מסייעים לך לקבל החלטות בנוגע לקנ…" at bounding box center [168, 293] width 161 height 40
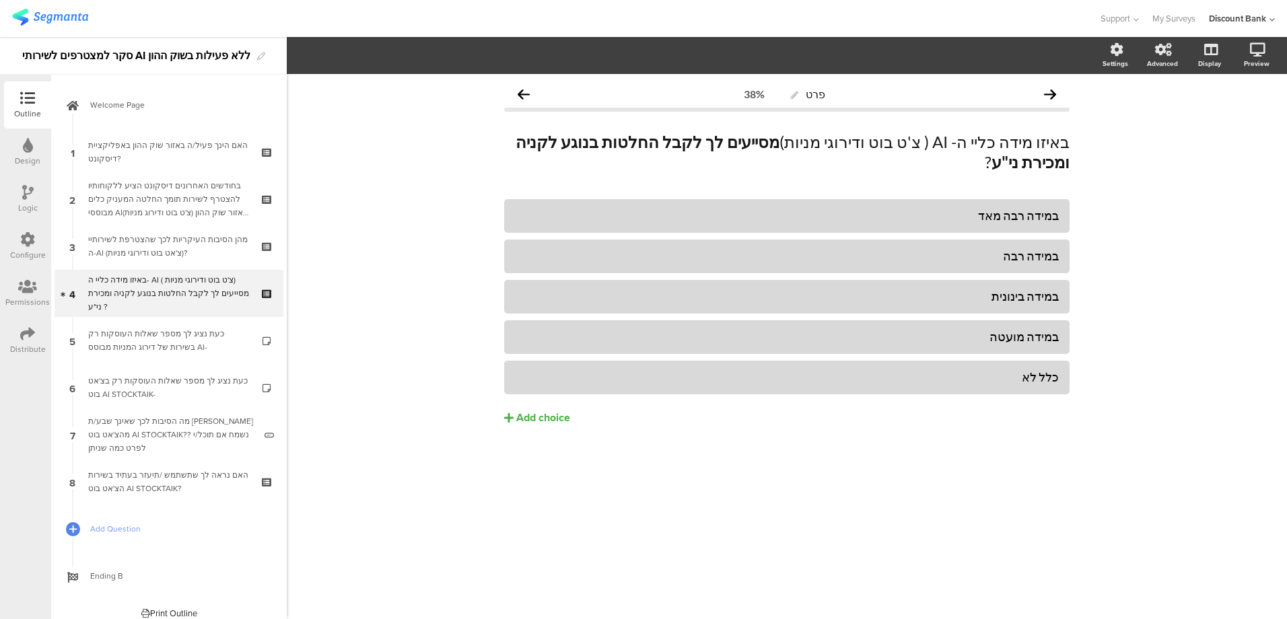
click at [263, 302] on icon at bounding box center [268, 302] width 11 height 13
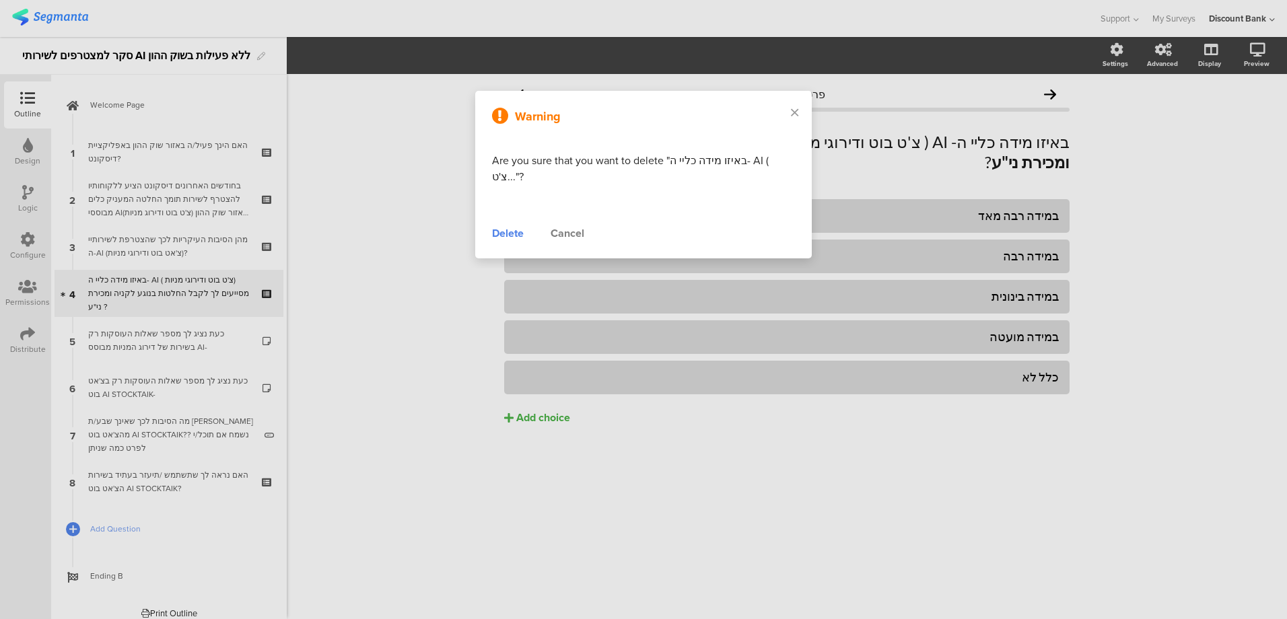
click at [516, 232] on div "Delete" at bounding box center [508, 234] width 32 height 16
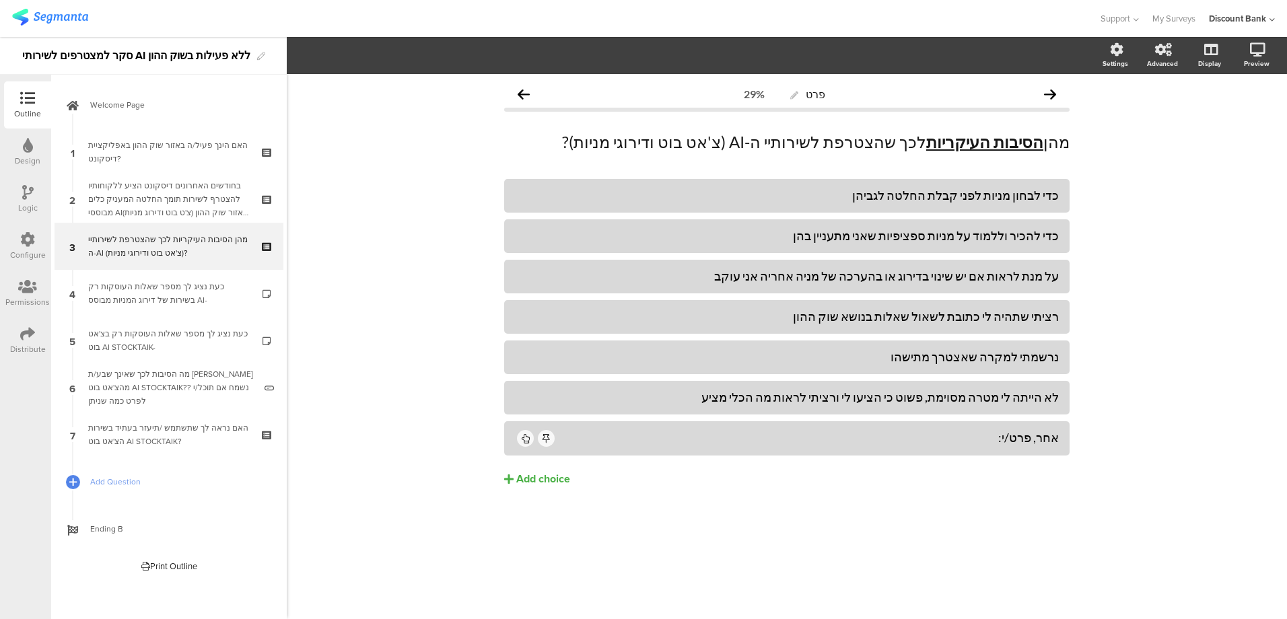
click at [197, 297] on div "כעת נציג לך מספר שאלות העוסקות רק בשירות של דירוג המניות מבוסס AI-" at bounding box center [168, 293] width 161 height 27
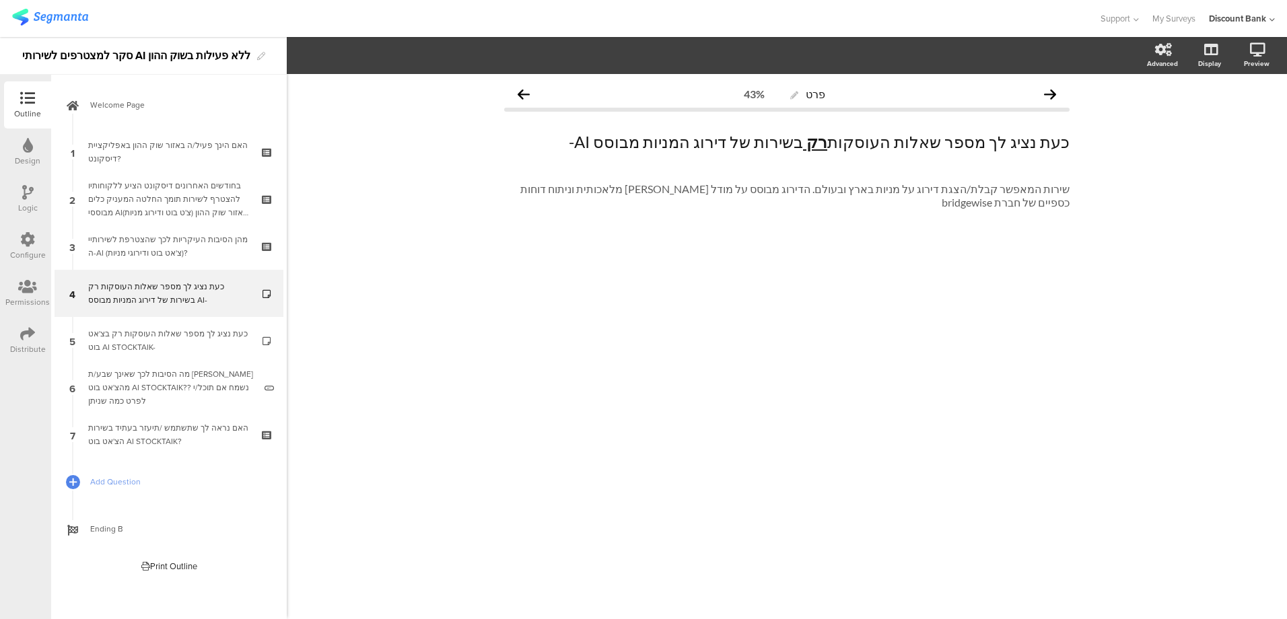
click at [265, 300] on icon at bounding box center [268, 302] width 11 height 13
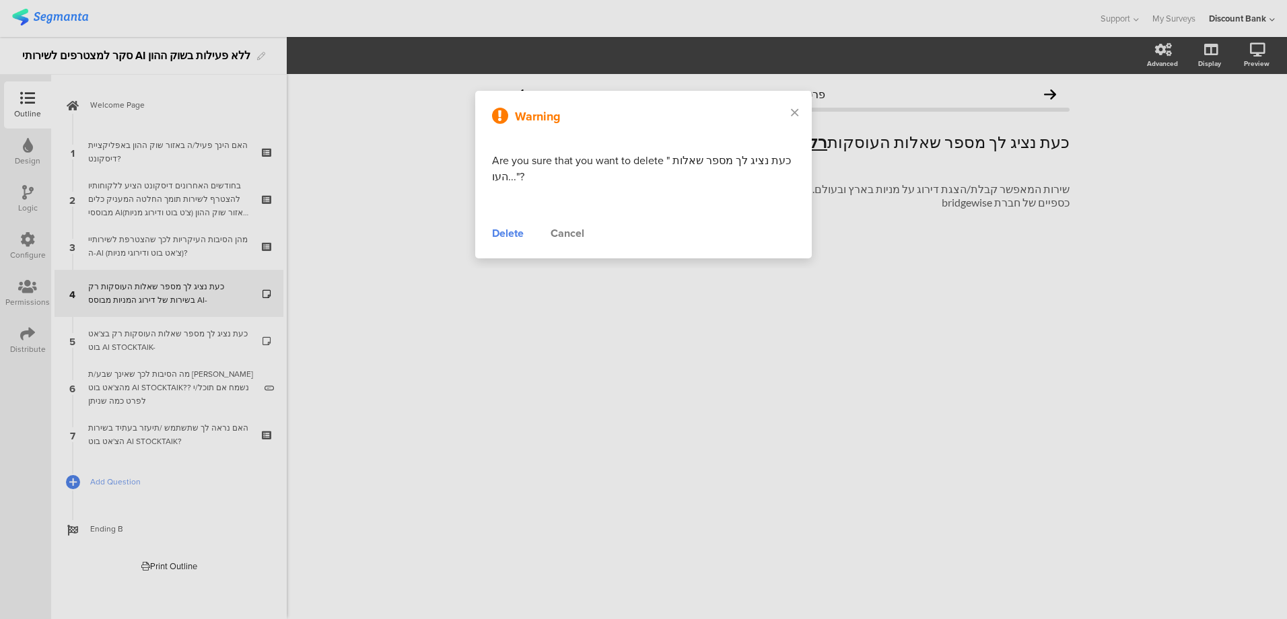
click at [500, 228] on div "Delete" at bounding box center [508, 234] width 32 height 16
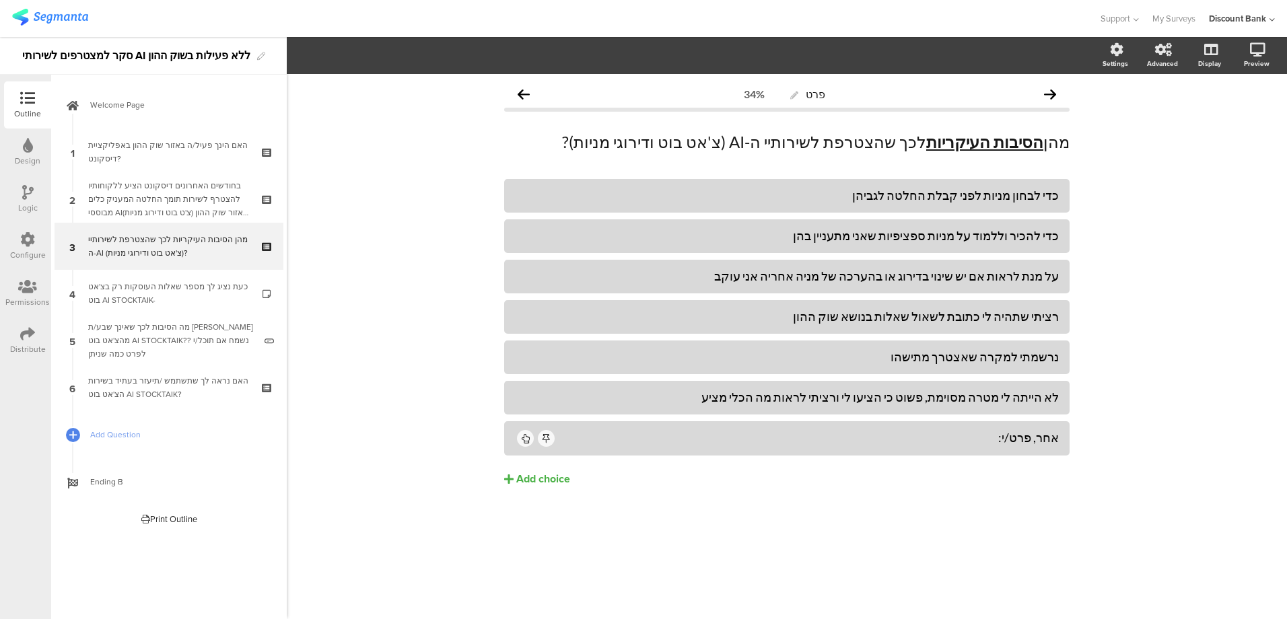
click at [198, 294] on div "כעת נציג לך מספר שאלות העוסקות רק בצ'אט בוט AI STOCKTAIK-" at bounding box center [168, 293] width 161 height 27
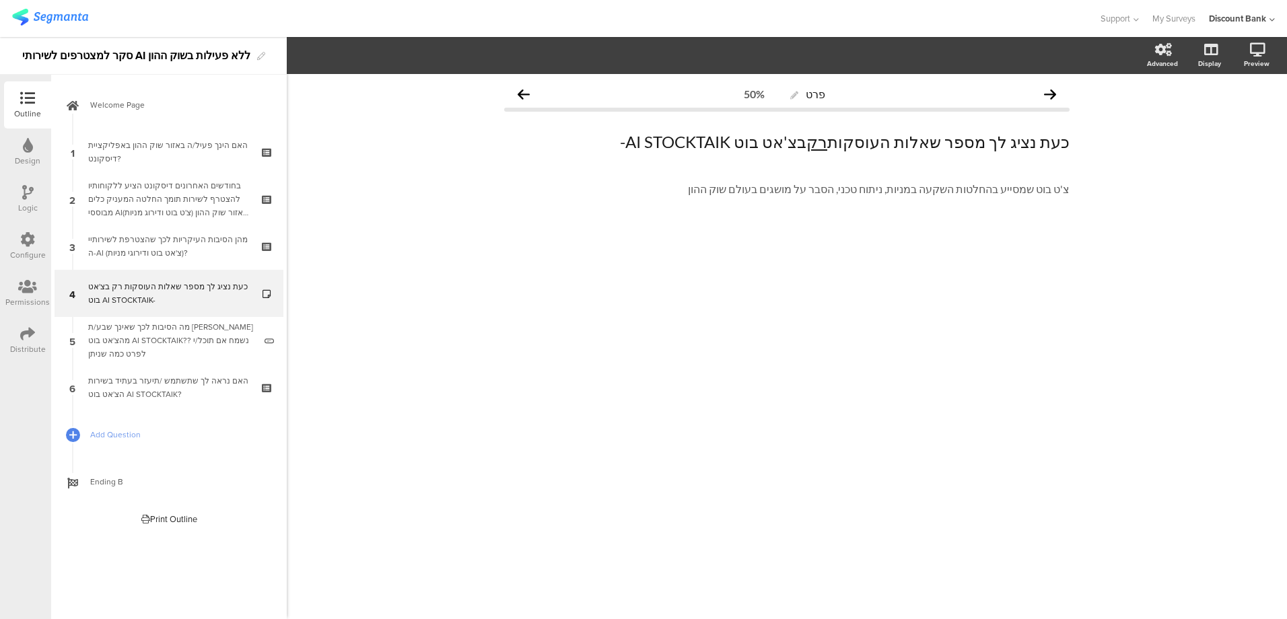
click at [275, 303] on link "4 כעת נציג לך מספר שאלות העוסקות רק בצ'אט בוט AI STOCKTAIK-" at bounding box center [169, 293] width 229 height 47
click at [267, 302] on icon at bounding box center [268, 302] width 11 height 13
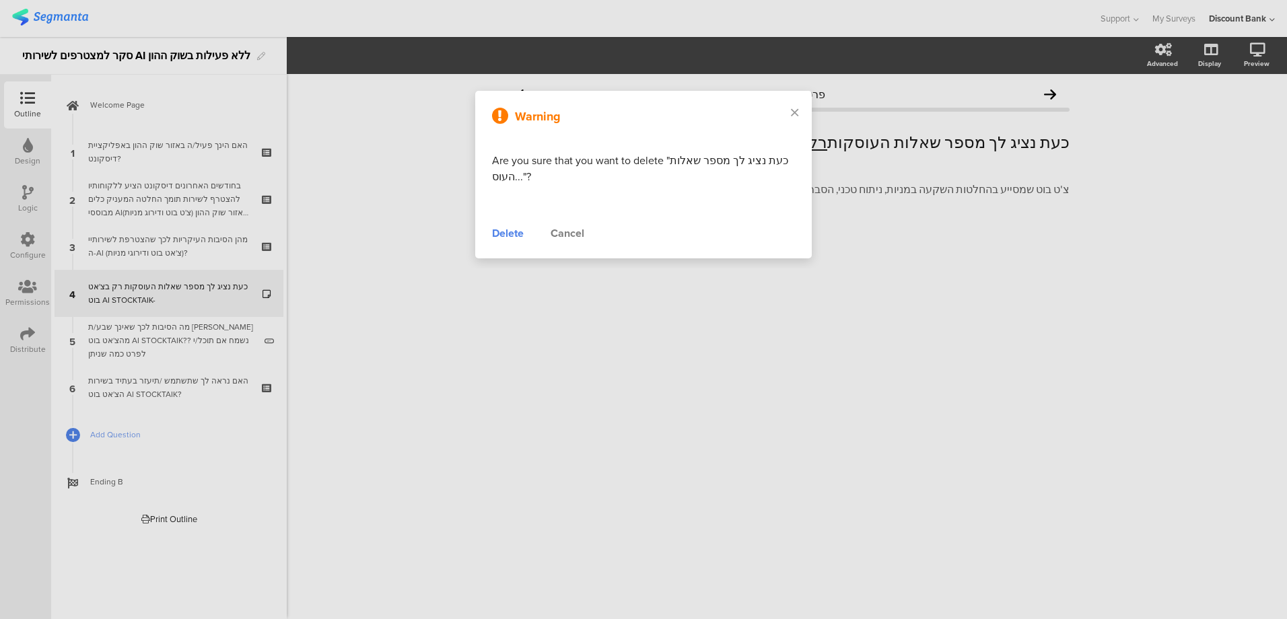
click at [512, 230] on div "Delete" at bounding box center [508, 234] width 32 height 16
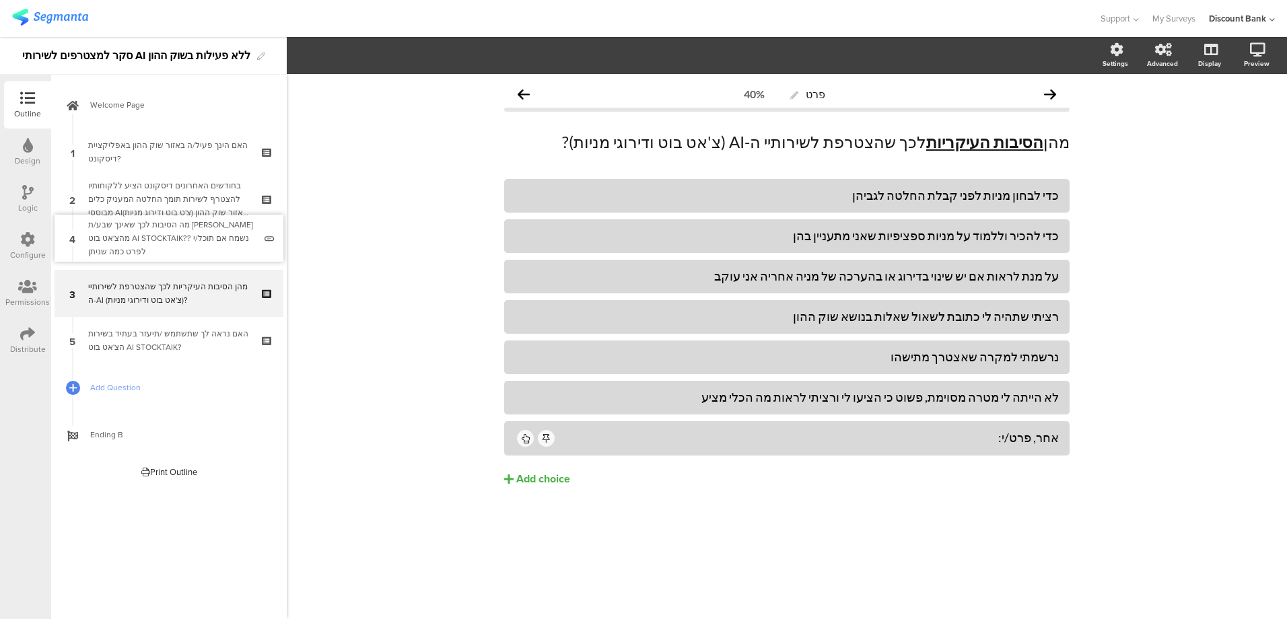
drag, startPoint x: 202, startPoint y: 299, endPoint x: 209, endPoint y: 244, distance: 55.6
click at [193, 246] on div "מה הסיבות לכך שאינך שבע/ת [PERSON_NAME] מהצ'אט בוט AI STOCKTAIK?? נשמח אם תוכל/…" at bounding box center [171, 246] width 166 height 40
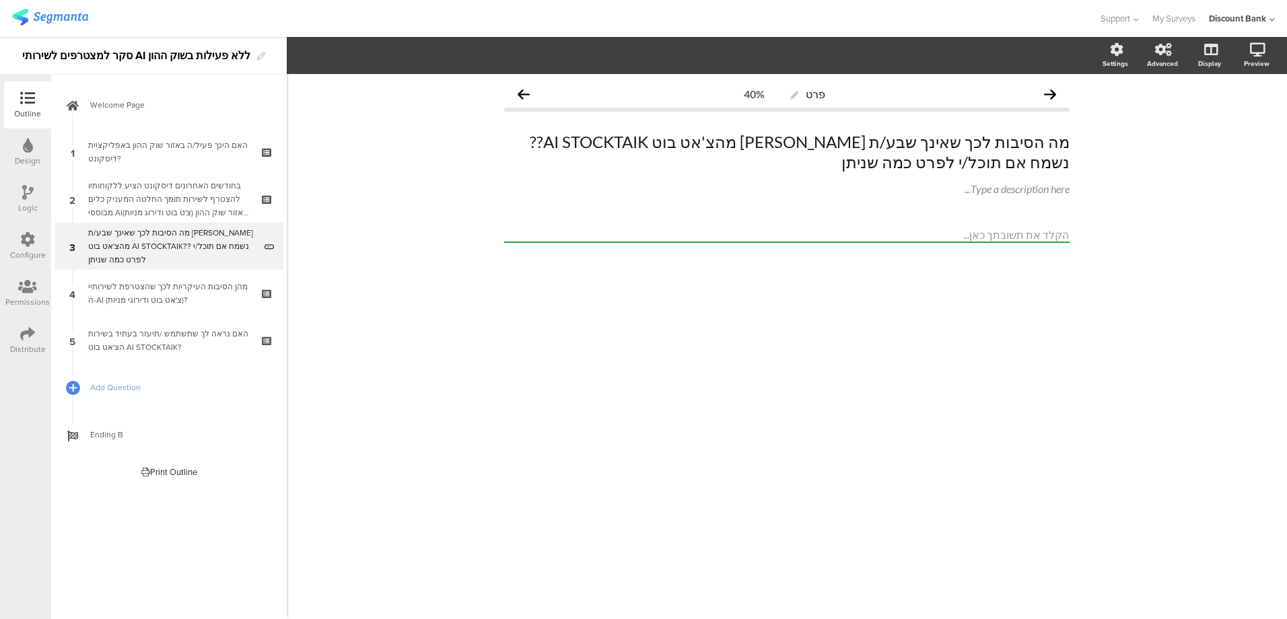
click at [996, 146] on p "מה הסיבות לכך שאינך שבע/ת [PERSON_NAME] מהצ'אט בוט AI STOCKTAIK?? נשמח אם תוכל/…" at bounding box center [787, 152] width 566 height 40
drag, startPoint x: 971, startPoint y: 143, endPoint x: 925, endPoint y: 143, distance: 45.8
click at [925, 143] on p "מה הסיבות לכך שאינך שבע/ת [PERSON_NAME] מהצ'אט בוט AI STOCKTAIK?? נשמח אם תוכל/…" at bounding box center [787, 152] width 566 height 40
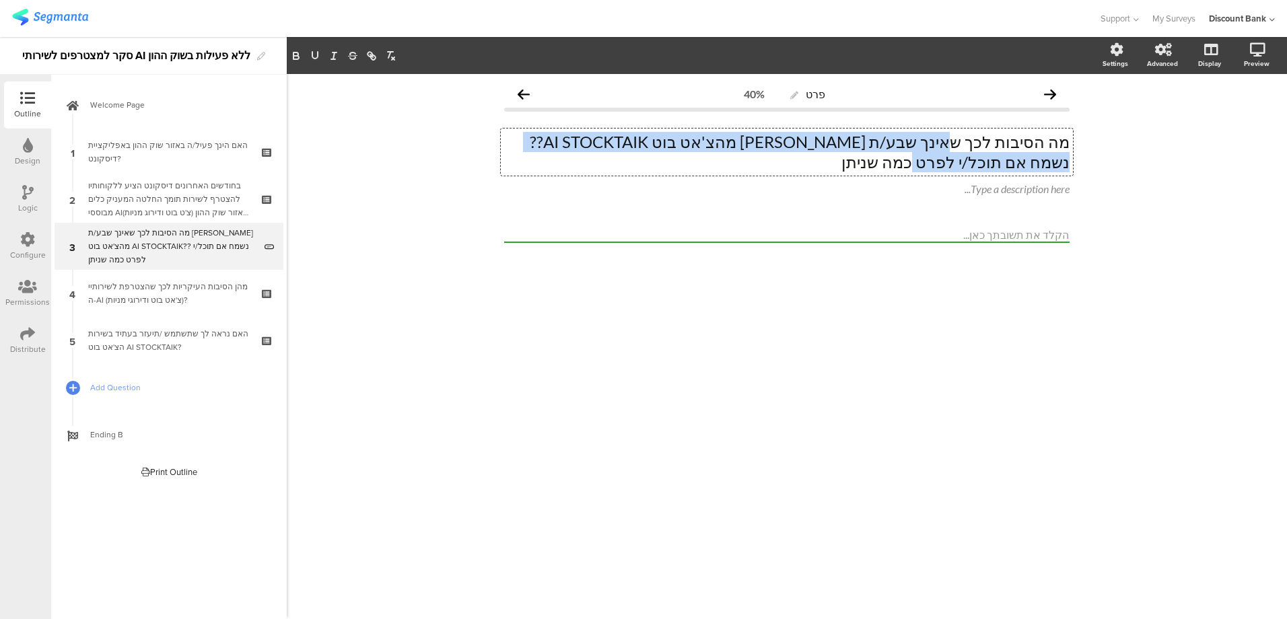
drag, startPoint x: 975, startPoint y: 143, endPoint x: 481, endPoint y: 147, distance: 494.3
click at [481, 147] on div "פרט 40% מה הסיבות לכך שאינך שבע/ת רצון מהצ'אט בוט AI STOCKTAIK?? נשמח אם תוכל/י…" at bounding box center [787, 346] width 1001 height 545
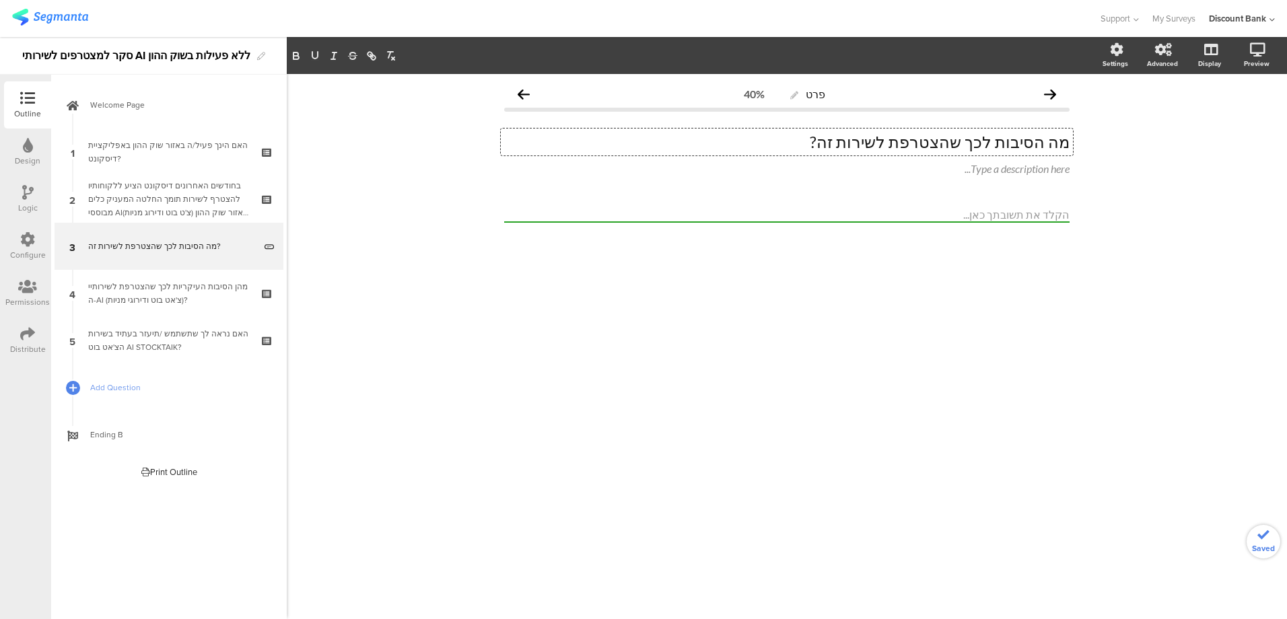
drag, startPoint x: 675, startPoint y: 446, endPoint x: 670, endPoint y: 434, distance: 12.7
click at [675, 444] on div "פרט 40% מה הסיבות לכך שהצטרפת לשירות זה? מה הסיבות לכך שהצטרפת לשירות זה? מה הס…" at bounding box center [787, 346] width 1001 height 545
click at [186, 281] on div "מהן הסיבות העיקריות לכך שהצטרפת לשירותיי ה-AI (צ'אט בוט ודירוגי מניות)?" at bounding box center [168, 293] width 161 height 27
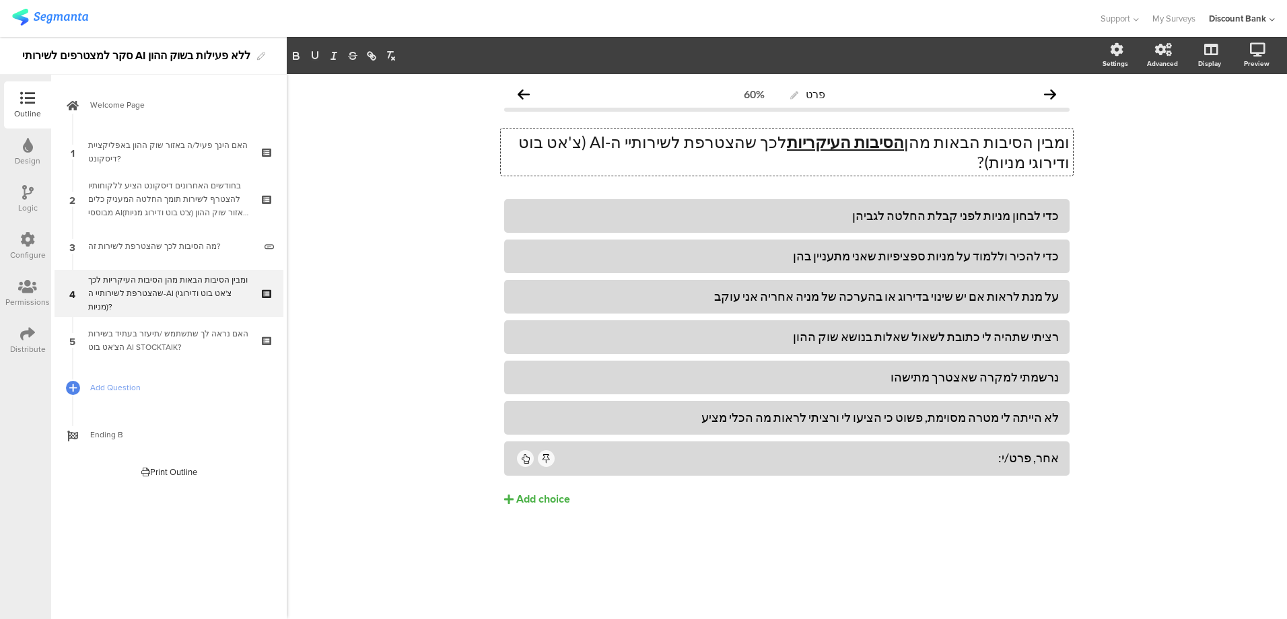
click at [991, 208] on div "כדי לבחון מניות לפני קבלת החלטה לגביהן" at bounding box center [787, 215] width 544 height 15
drag, startPoint x: 811, startPoint y: 198, endPoint x: 1067, endPoint y: 193, distance: 255.9
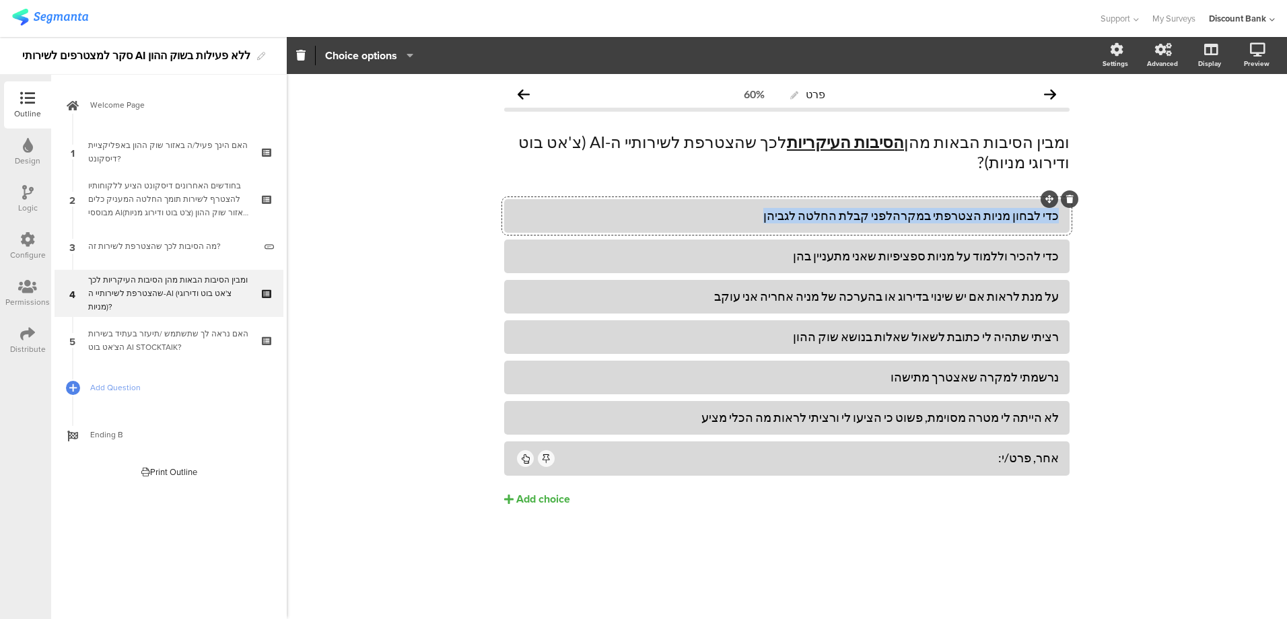
click at [1067, 199] on div "כדי לבחון מניות הצטרפתי במקרהלפני קבלת החלטה לגביהן" at bounding box center [787, 216] width 566 height 34
click at [973, 248] on div "כדי להכיר וללמוד על מניות ספציפיות שאני מתעניין בהן" at bounding box center [787, 255] width 544 height 15
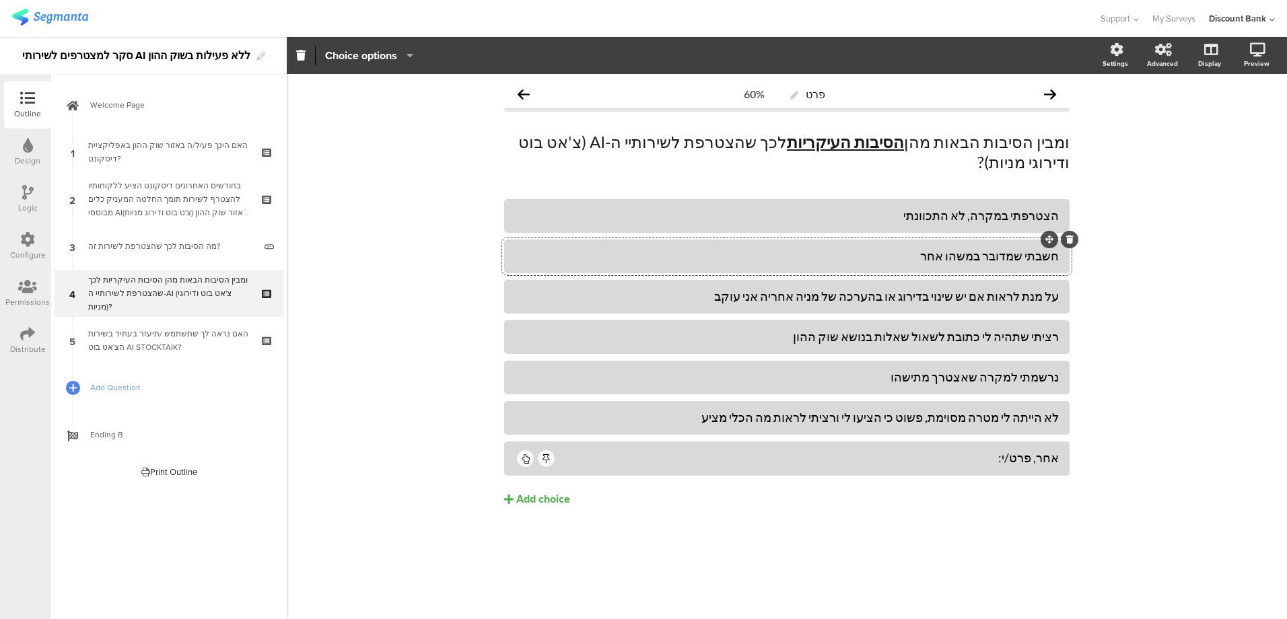
click at [401, 59] on icon "button" at bounding box center [406, 55] width 13 height 11
click at [399, 145] on div "Allow commenting" at bounding box center [377, 144] width 76 height 13
click at [443, 144] on span at bounding box center [443, 144] width 20 height 11
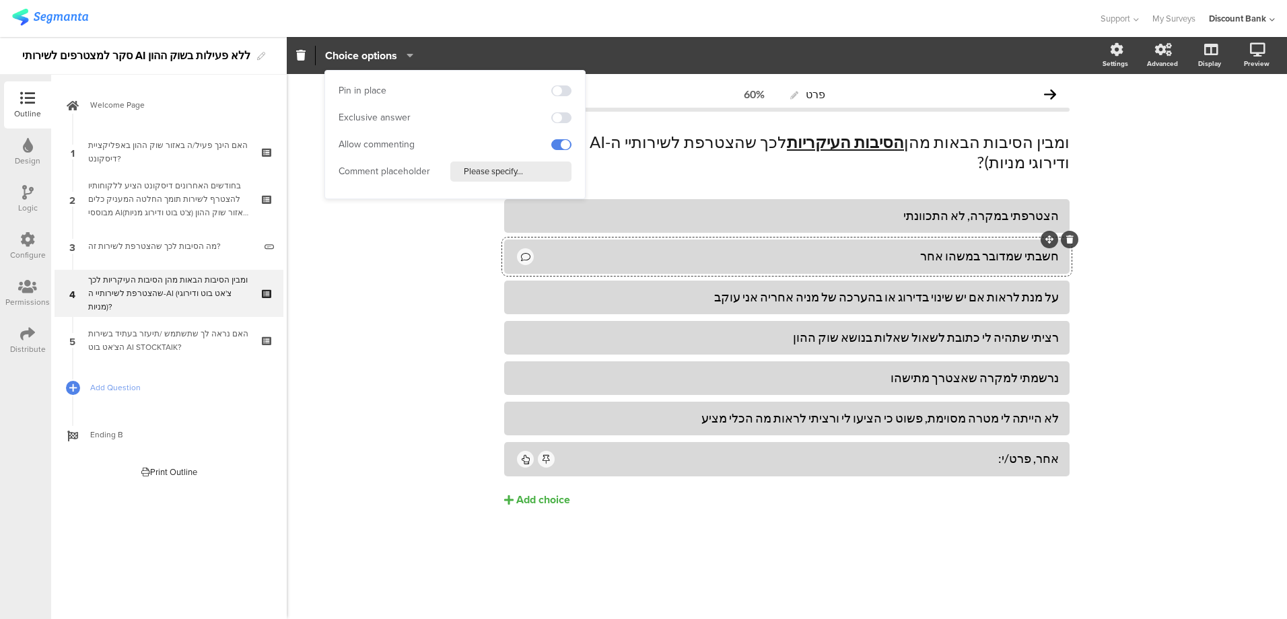
click at [922, 248] on div "חשבתי שמדובר במשהו אחר" at bounding box center [797, 255] width 523 height 15
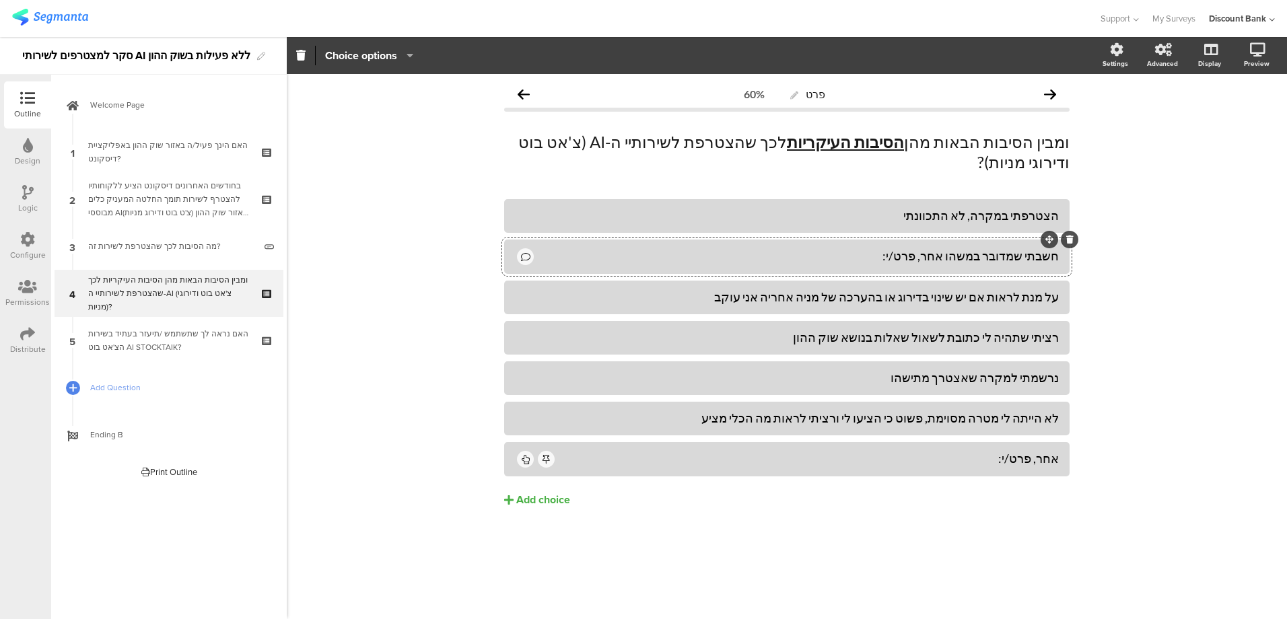
click at [941, 290] on div "על מנת לראות אם יש שינוי בדירוג או בהערכה של מניה אחריה אני עוקב" at bounding box center [787, 297] width 544 height 15
click at [1073, 272] on div at bounding box center [1070, 281] width 18 height 18
click at [1090, 301] on div "פרט 60% ומבין הסיבות הבאות מהן הסיבות העיקריות לכך שהצטרפת לשירותיי ה-AI (צ'אט …" at bounding box center [787, 346] width 1001 height 545
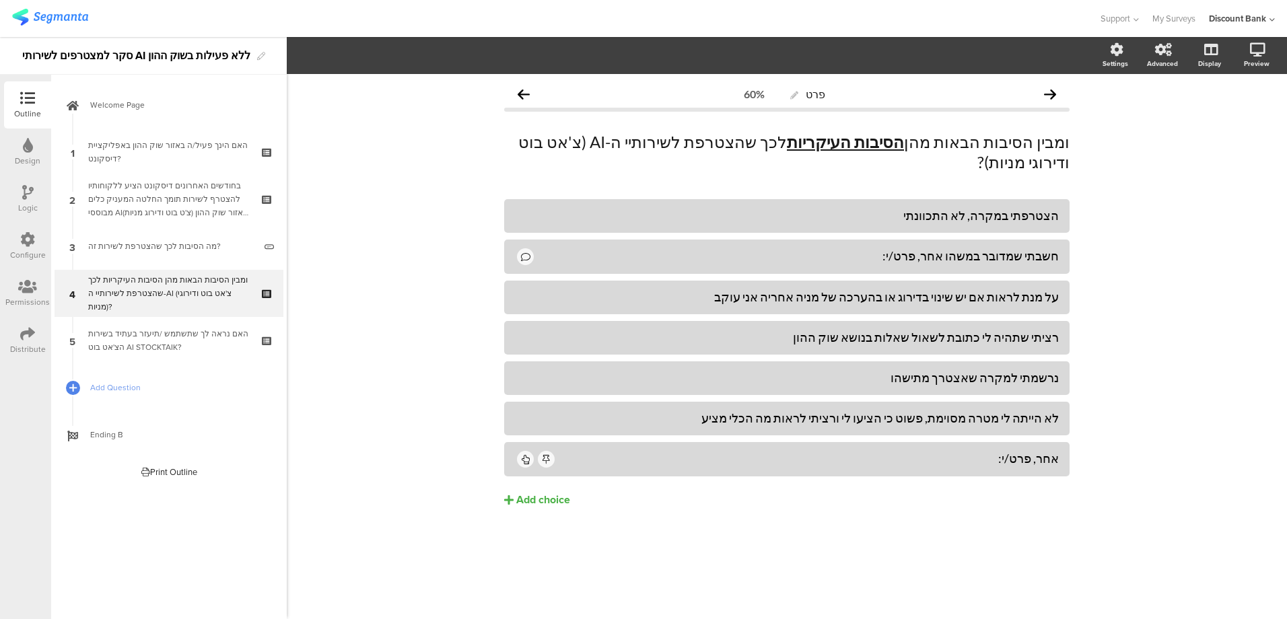
click at [0, 0] on icon at bounding box center [0, 0] width 0 height 0
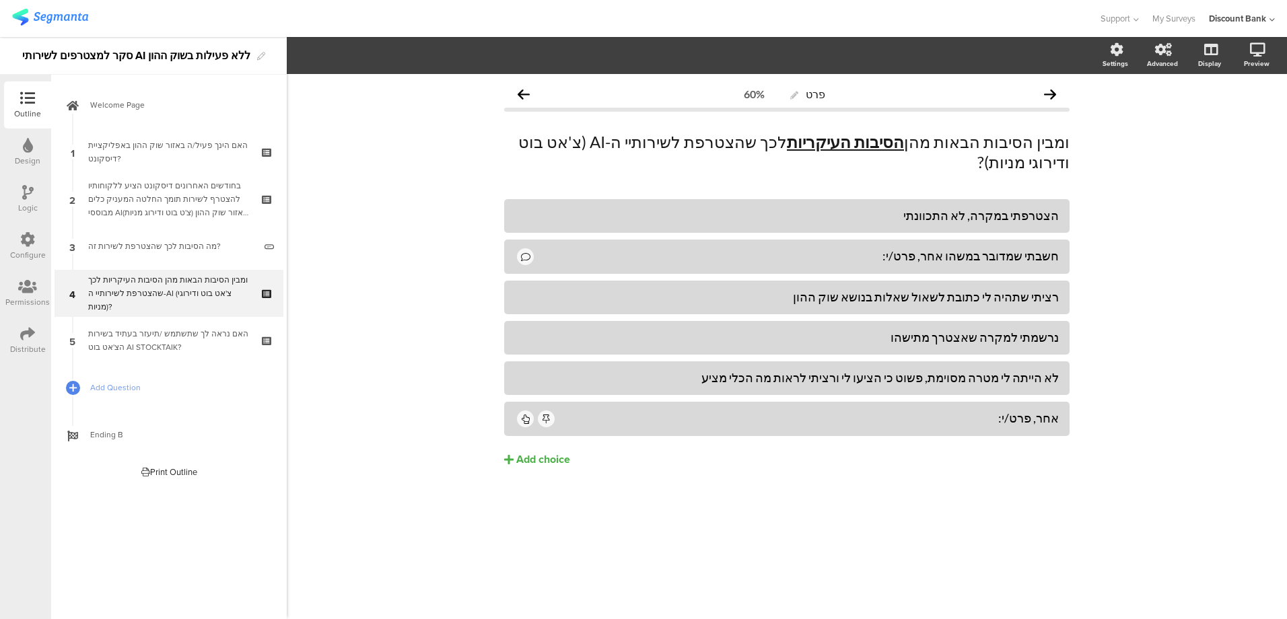
click at [527, 453] on div "Add choice" at bounding box center [543, 460] width 54 height 14
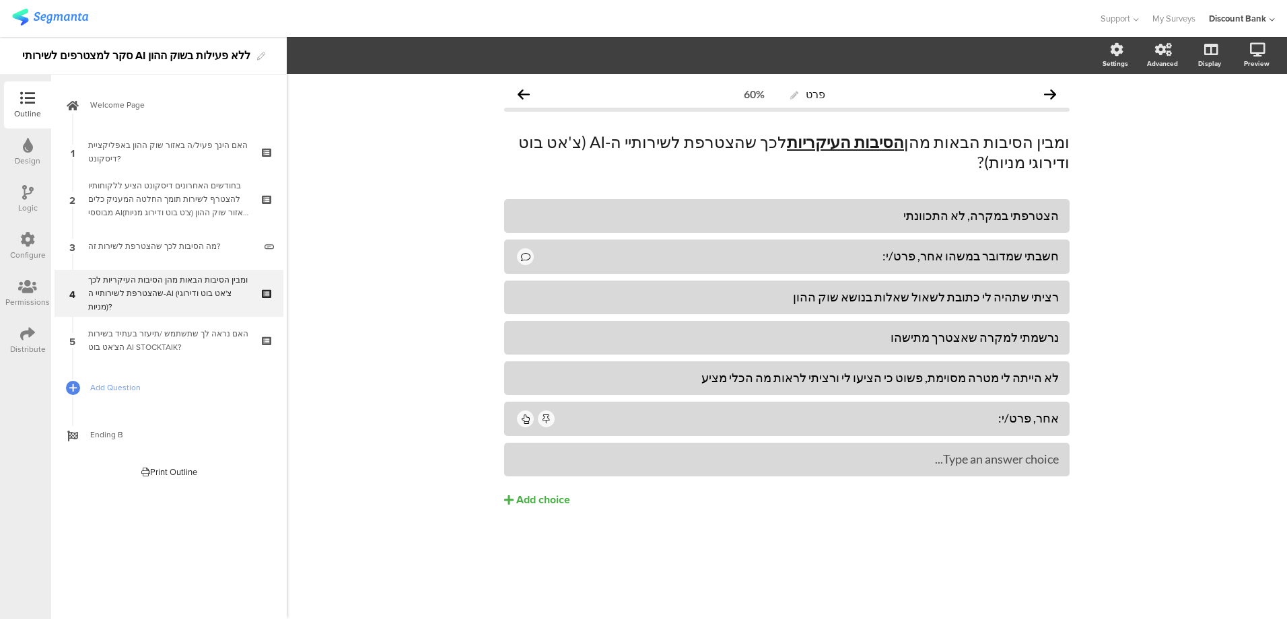
click at [926, 452] on div "Type an answer choice..." at bounding box center [787, 459] width 544 height 15
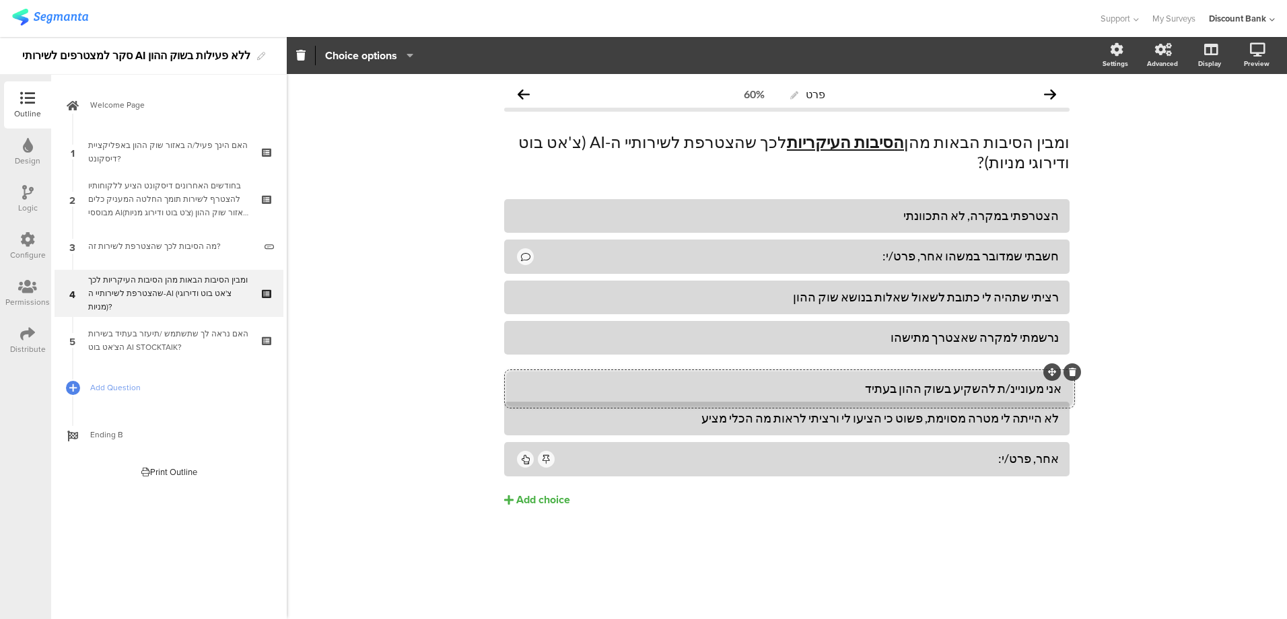
drag, startPoint x: 1048, startPoint y: 424, endPoint x: 1050, endPoint y: 373, distance: 50.6
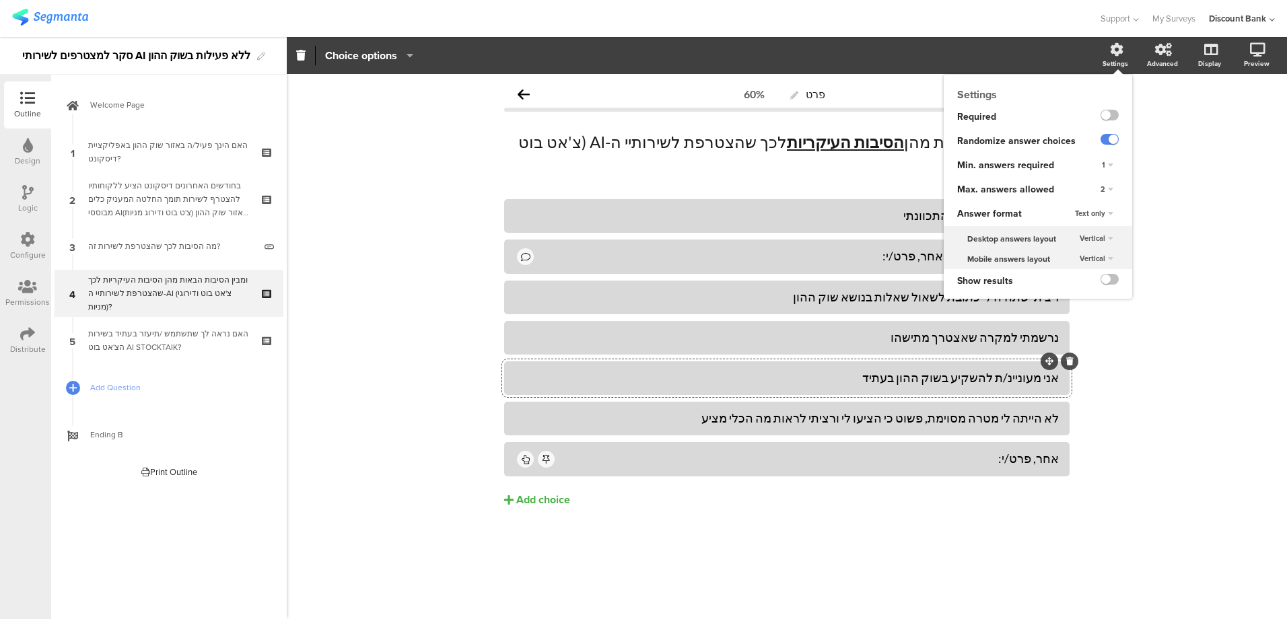
click at [1102, 189] on span "2" at bounding box center [1103, 189] width 5 height 11
click at [1061, 244] on div "3" at bounding box center [1088, 245] width 79 height 14
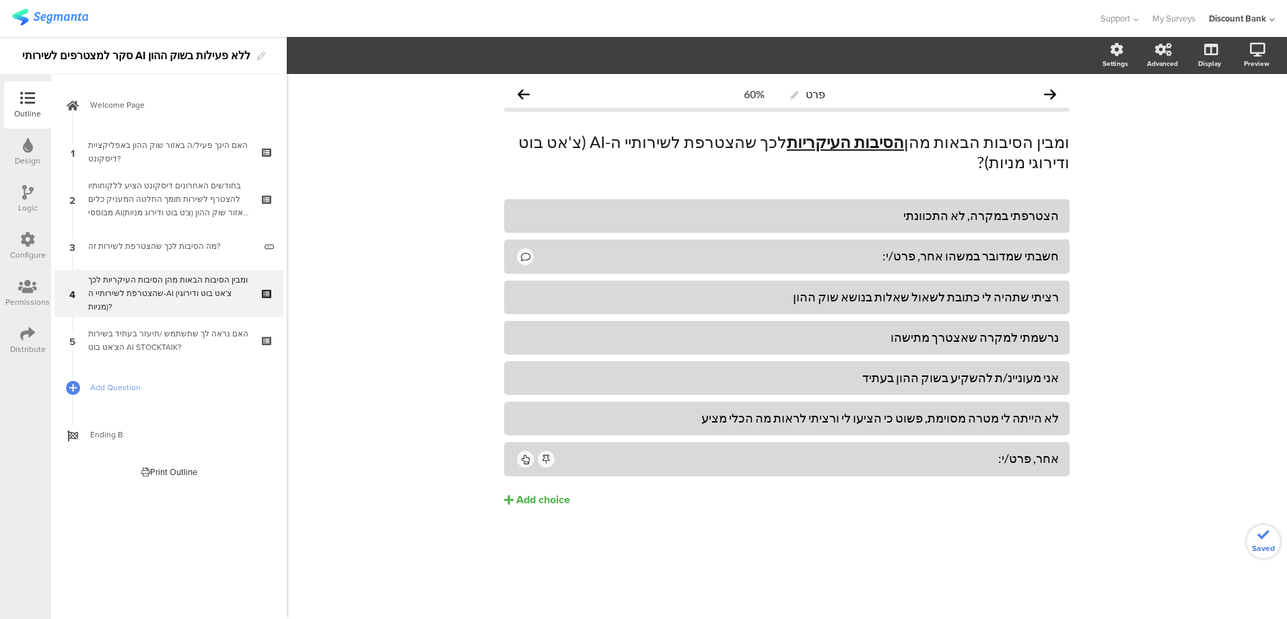
click at [953, 535] on div "הצטרפתי במקרה, לא התכוונתי חשבתי שמדובר במשהו אחר, פרט/י: רציתי שתהיה לי כתובת …" at bounding box center [787, 381] width 566 height 365
click at [159, 345] on div "האם נראה לך שתשתמש /תיעזר בעתיד בשירות הצ'אט בוט AI STOCKTAIK?" at bounding box center [168, 340] width 161 height 27
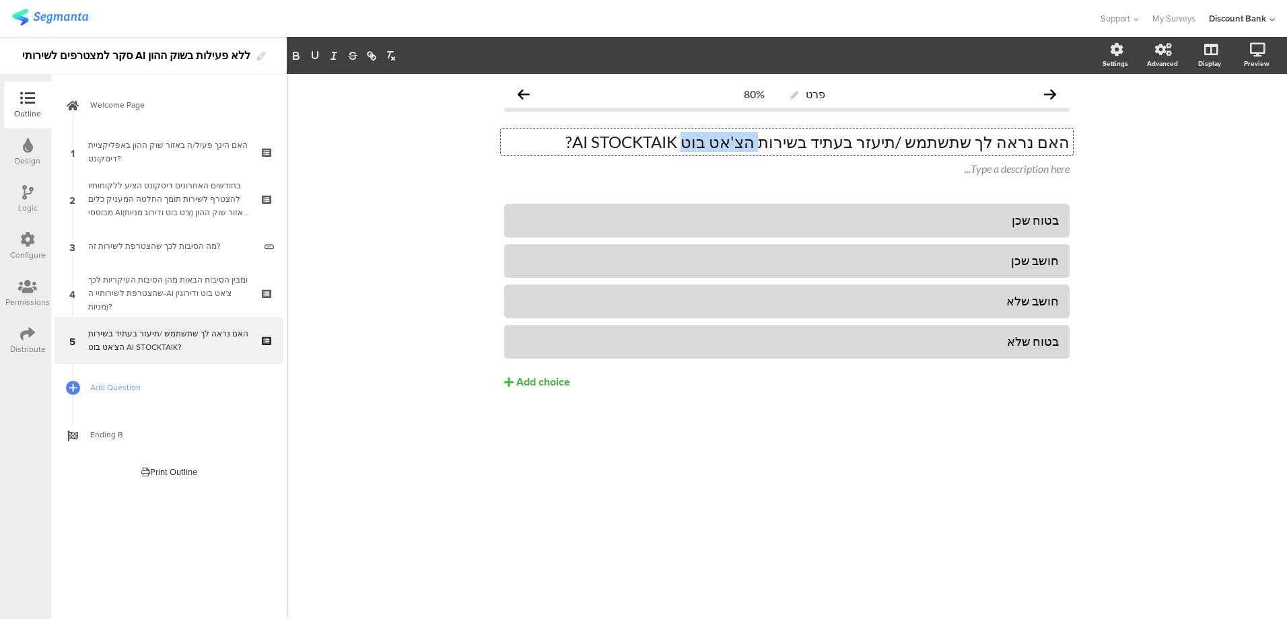
drag, startPoint x: 820, startPoint y: 143, endPoint x: 757, endPoint y: 141, distance: 63.3
click at [756, 141] on div "האם נראה לך שתשתמש /תיעזר בעתיד בשירות הצ'אט בוט AI STOCKTAIK? האם נראה לך שתשת…" at bounding box center [787, 142] width 572 height 27
click at [820, 141] on p "האם נראה לך שתשתמש /תיעזר בעתיד בשירות הצ'אט בוט AI STOCKTAIK?" at bounding box center [787, 142] width 566 height 20
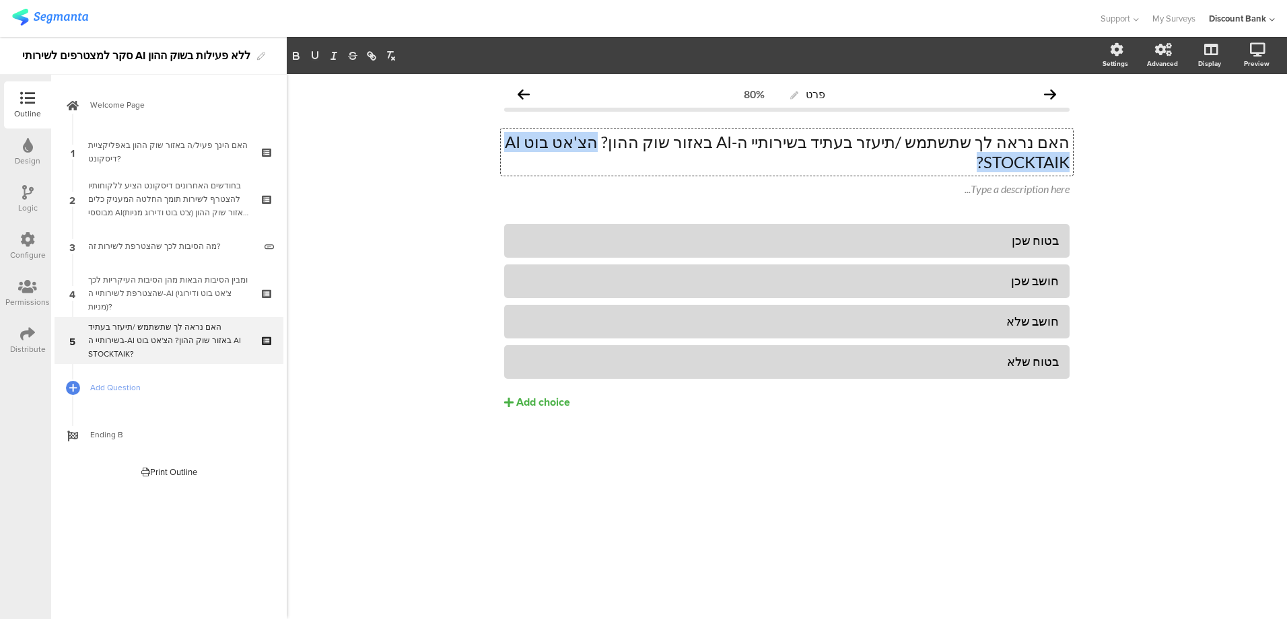
drag, startPoint x: 680, startPoint y: 143, endPoint x: 504, endPoint y: 147, distance: 176.5
click at [504, 147] on div "האם נראה לך שתשתמש /תיעזר בעתיד בשירותיי ה-AI באזור שוק ההון? הצ'אט בוט AI STOC…" at bounding box center [787, 152] width 572 height 47
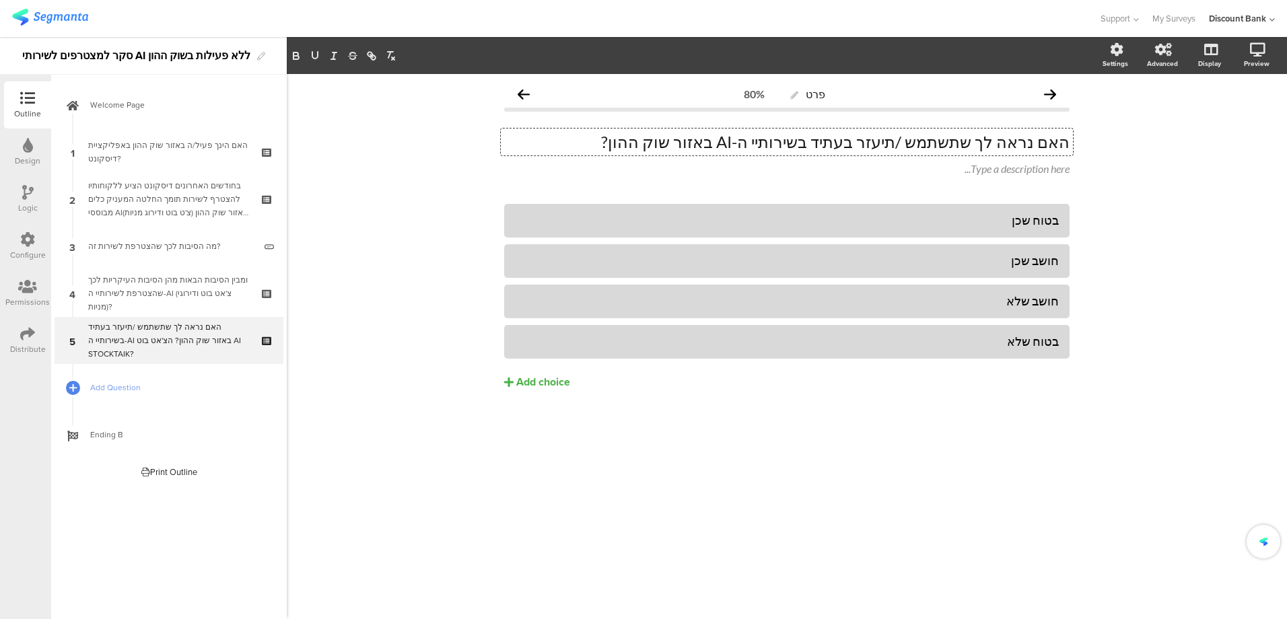
click at [974, 431] on div "בטוח שכן חושב שכן חושב שלא" at bounding box center [787, 325] width 566 height 242
click at [217, 297] on div "ומבין הסיבות הבאות מהן הסיבות העיקריות לכך שהצטרפת לשירותיי ה-AI (צ'אט בוט ודיר…" at bounding box center [168, 293] width 161 height 40
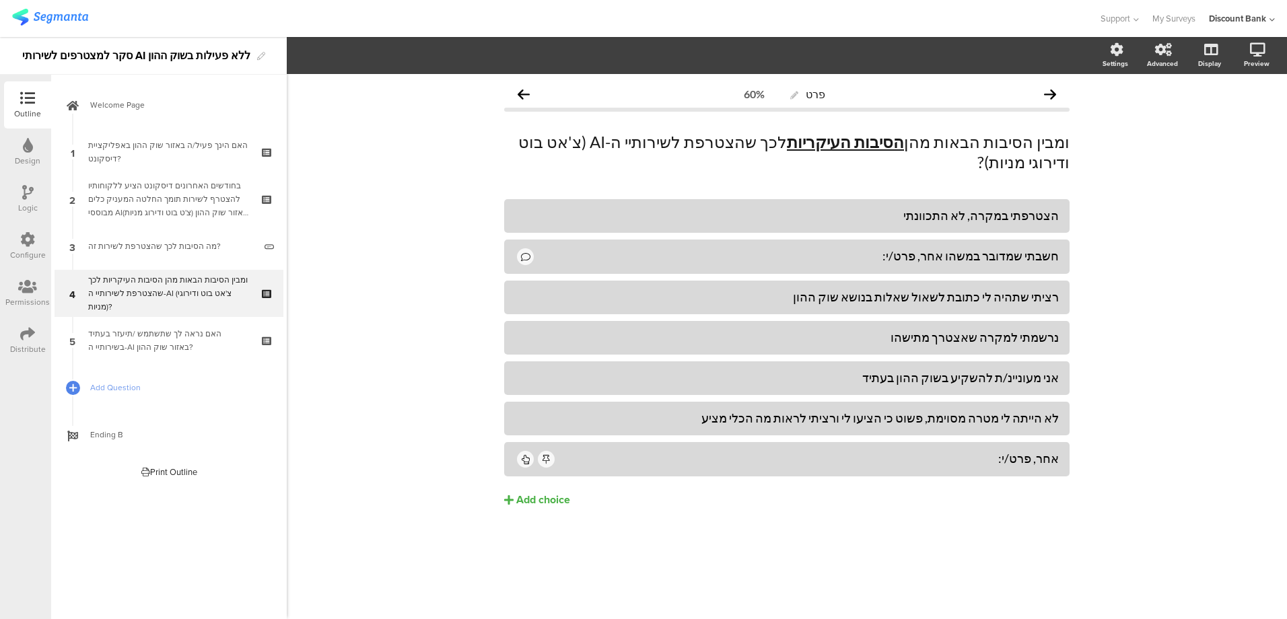
click at [140, 346] on div "האם נראה לך שתשתמש /תיעזר בעתיד בשירותיי ה-AI באזור שוק ההון?" at bounding box center [168, 340] width 161 height 27
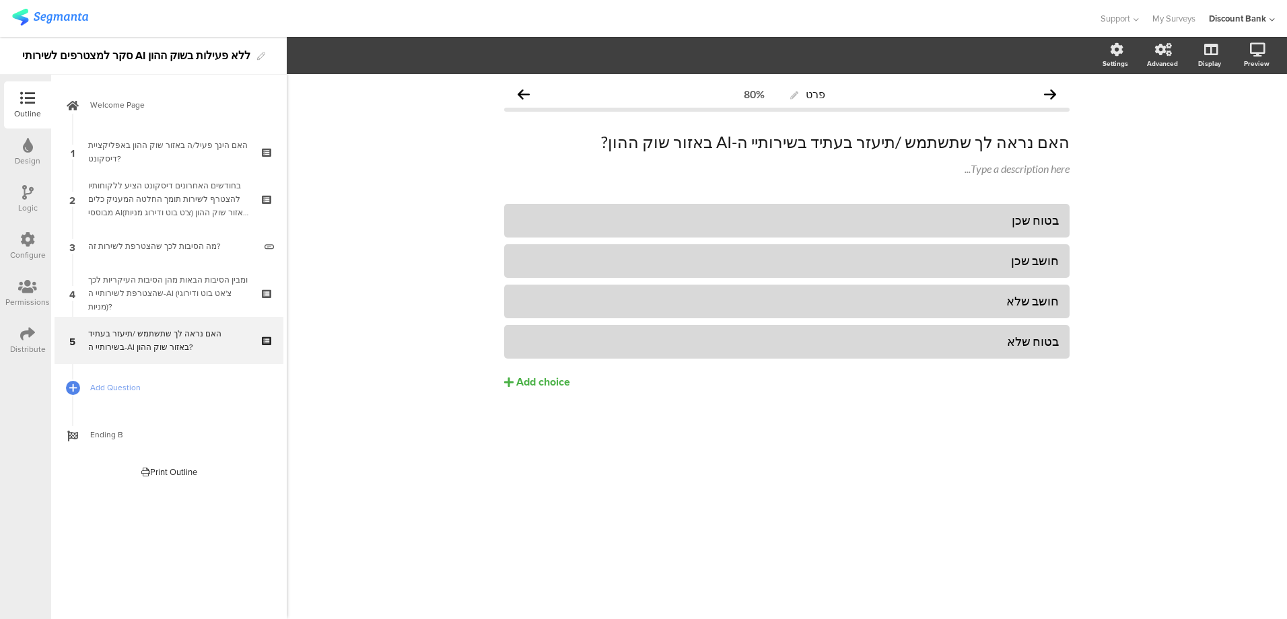
click at [154, 250] on div "מה הסיבות לכך שהצטרפת לשירות זה?" at bounding box center [171, 246] width 166 height 13
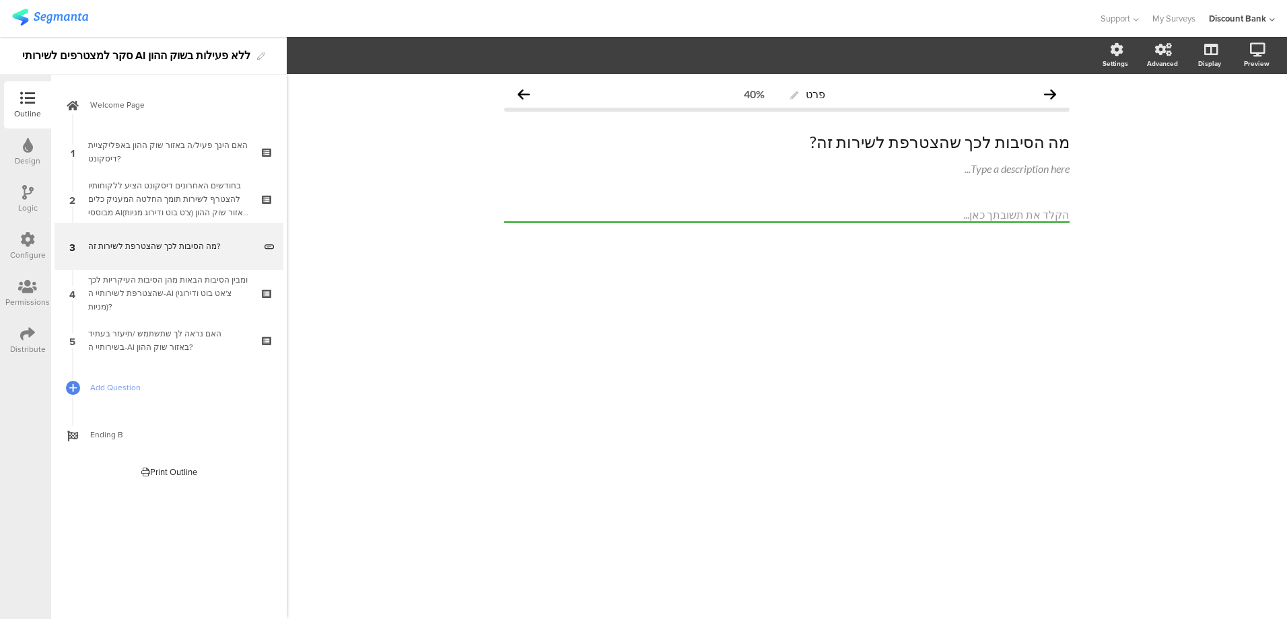
click at [200, 197] on div "בחודשים האחרונים דיסקונט הציע ללקוחותיו להצטרף לשירות תומך החלטה המעניק כלים מב…" at bounding box center [168, 199] width 161 height 40
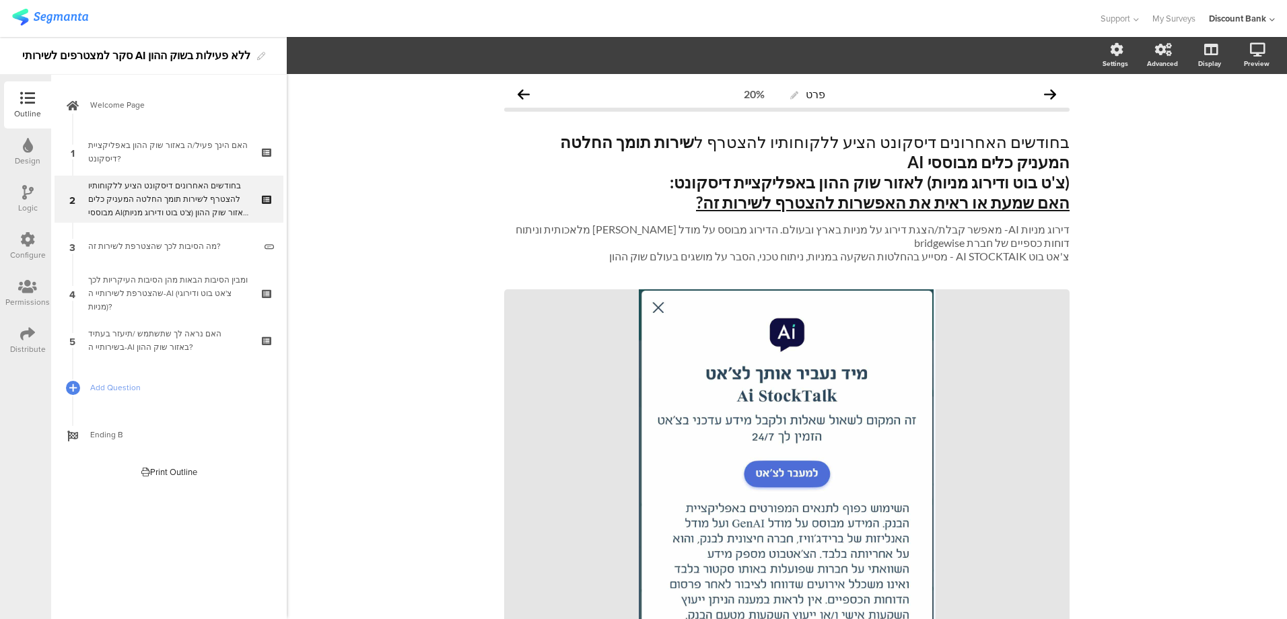
click at [124, 147] on div "האם הינך פעיל/ה באזור שוק ההון באפליקציית דיסקונט?" at bounding box center [168, 152] width 161 height 27
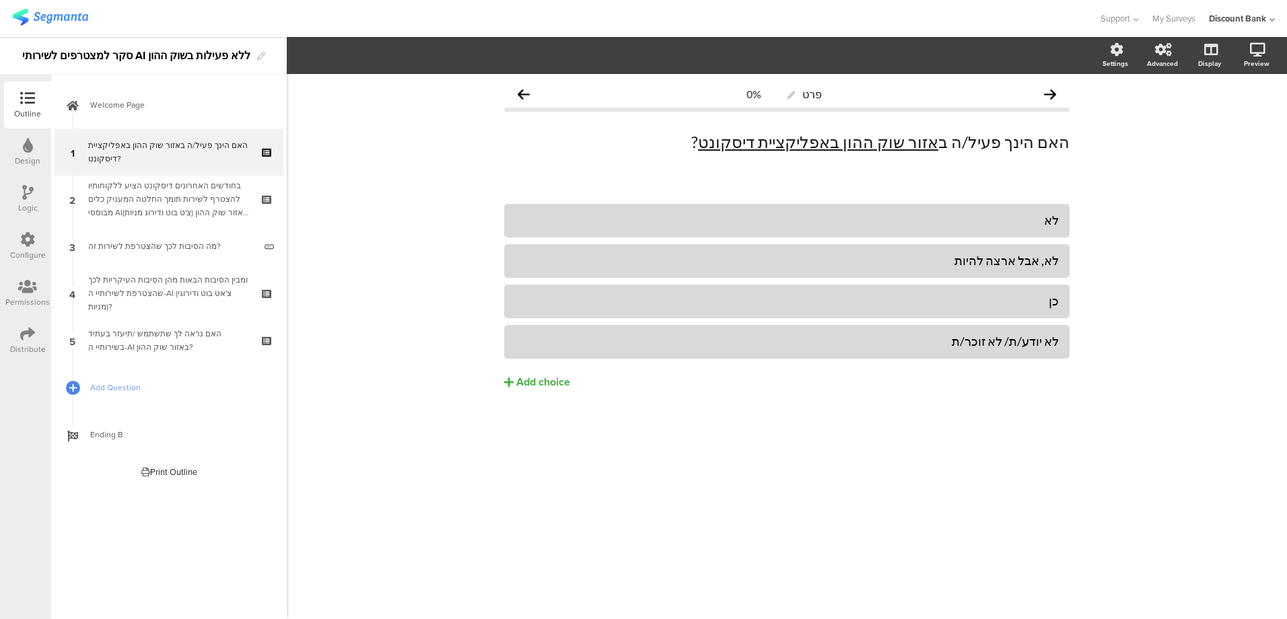
click at [26, 178] on div "Logic" at bounding box center [27, 199] width 47 height 47
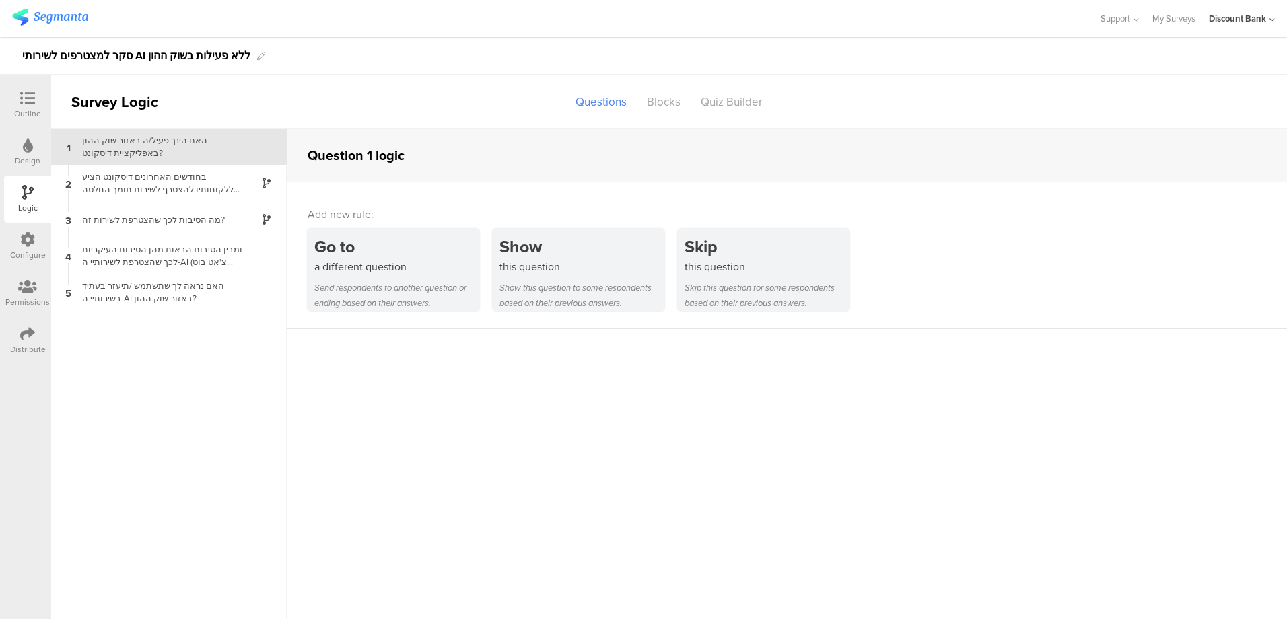
click at [159, 185] on div "בחודשים האחרונים דיסקונט הציע ללקוחותיו להצטרף לשירות תומך החלטה המעניק כלים מב…" at bounding box center [158, 183] width 168 height 26
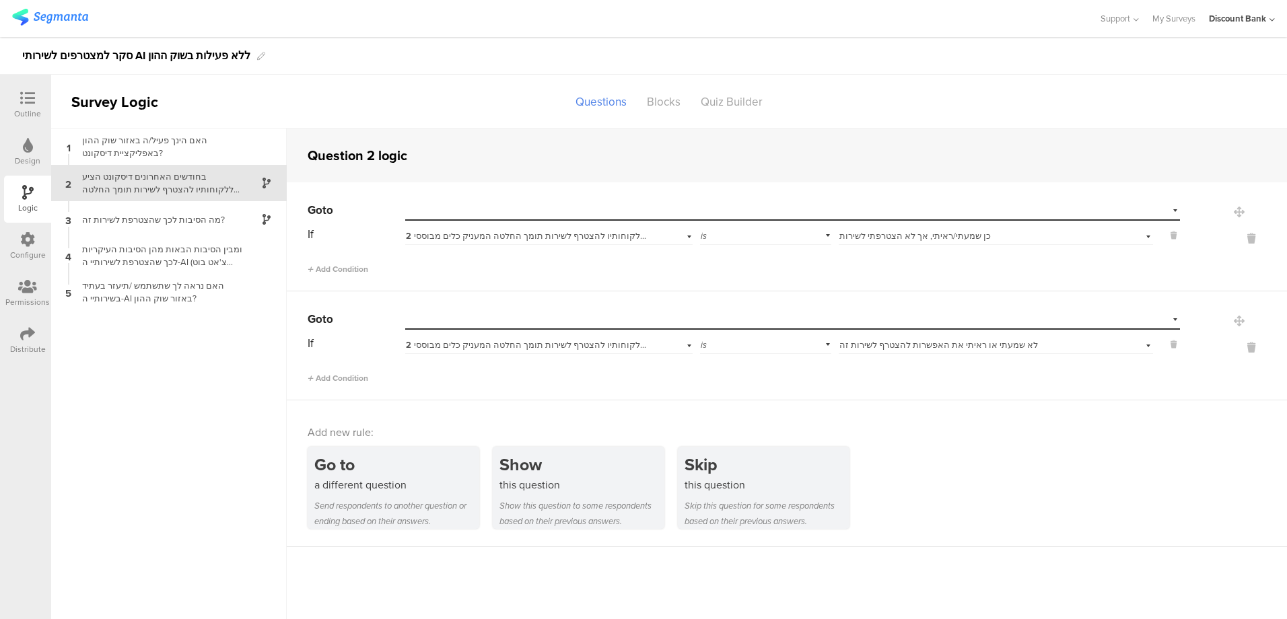
click at [1239, 238] on icon at bounding box center [1252, 238] width 32 height 15
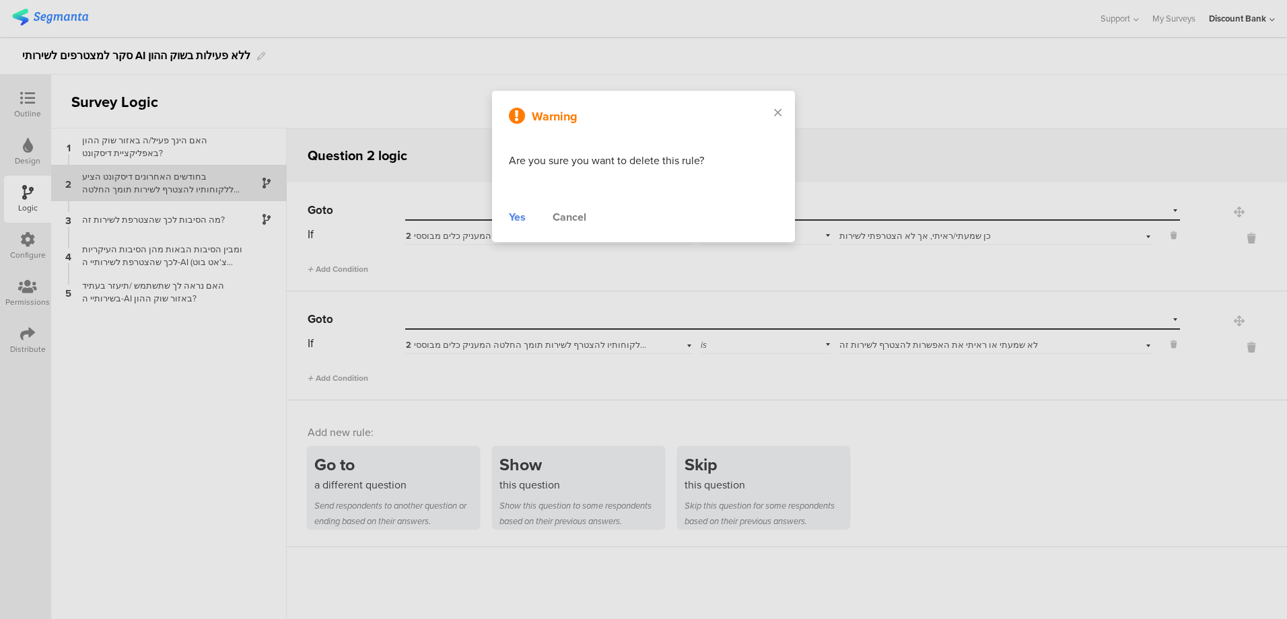
click at [514, 214] on div "Yes" at bounding box center [517, 217] width 17 height 16
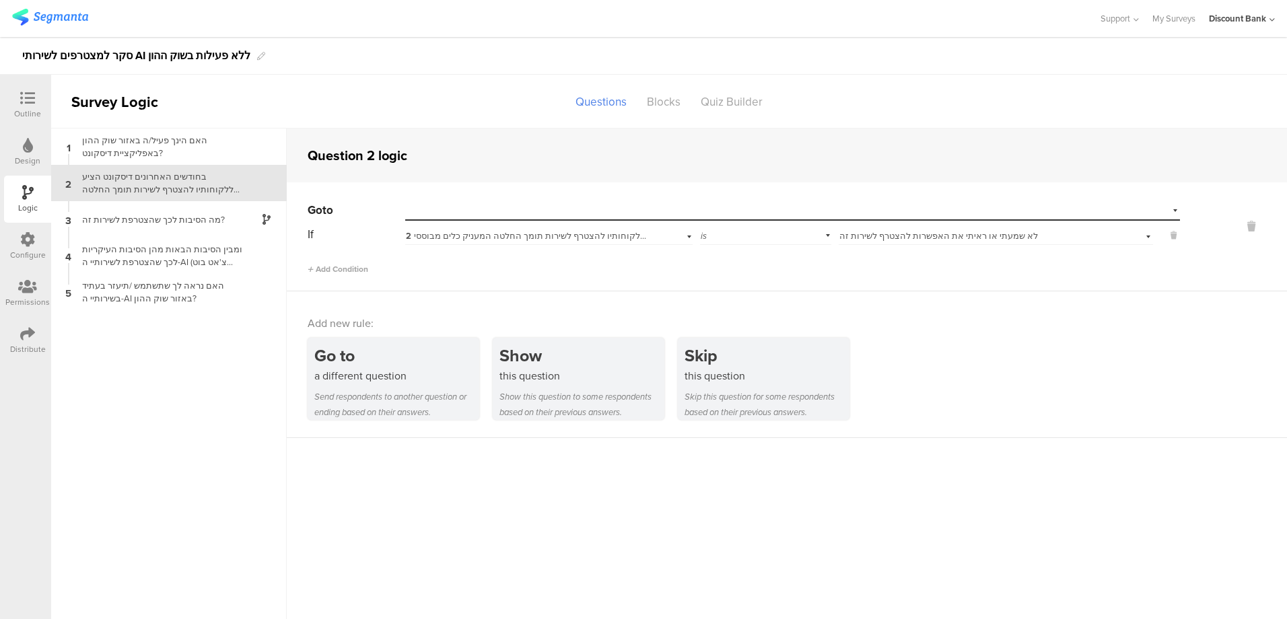
click at [1242, 223] on icon at bounding box center [1252, 226] width 32 height 15
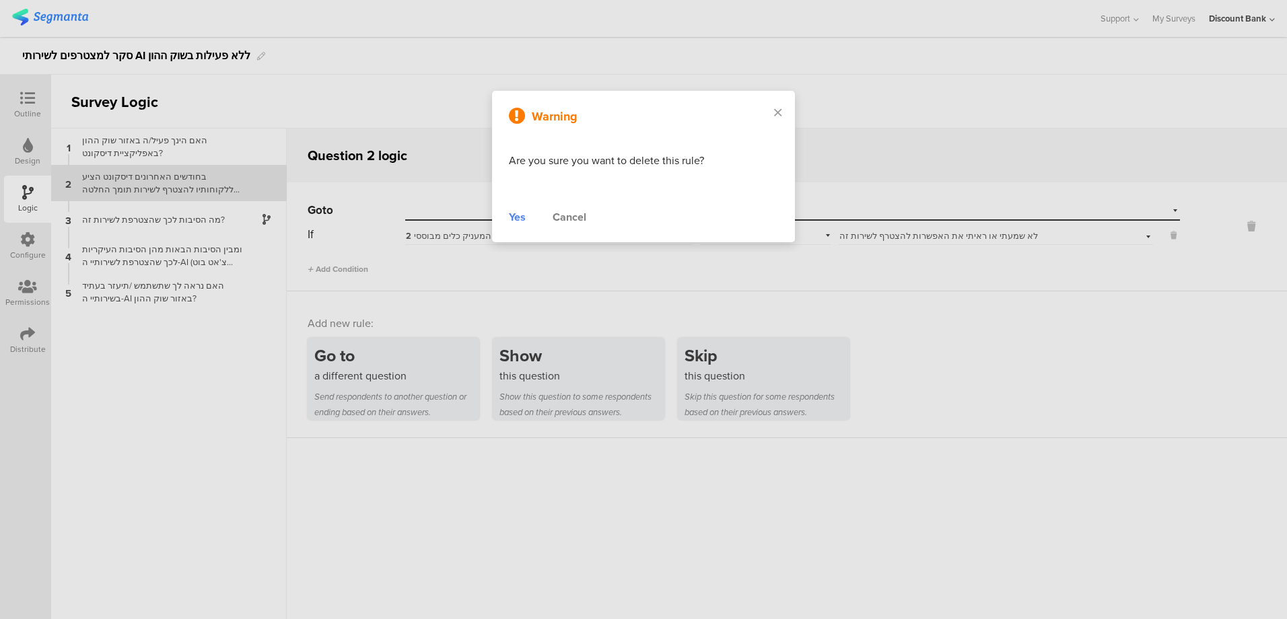
click at [1255, 223] on div at bounding box center [643, 309] width 1287 height 619
click at [514, 214] on div "Yes" at bounding box center [517, 217] width 17 height 16
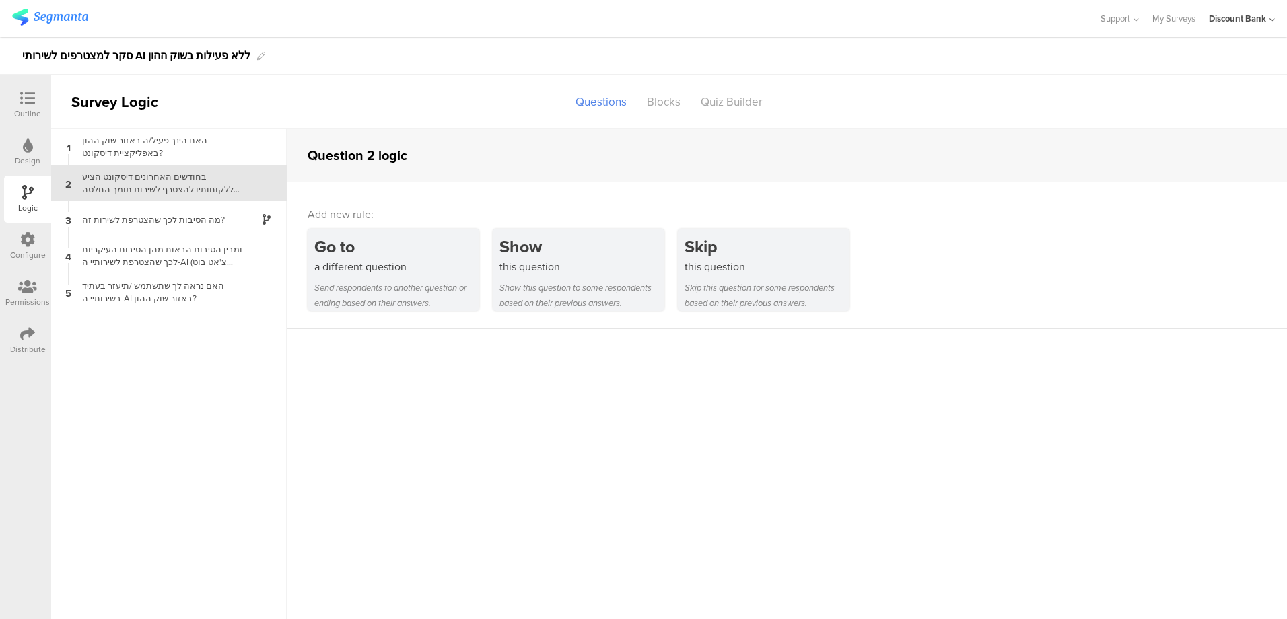
click at [222, 222] on div "מה הסיבות לכך שהצטרפת לשירות זה?" at bounding box center [158, 219] width 168 height 13
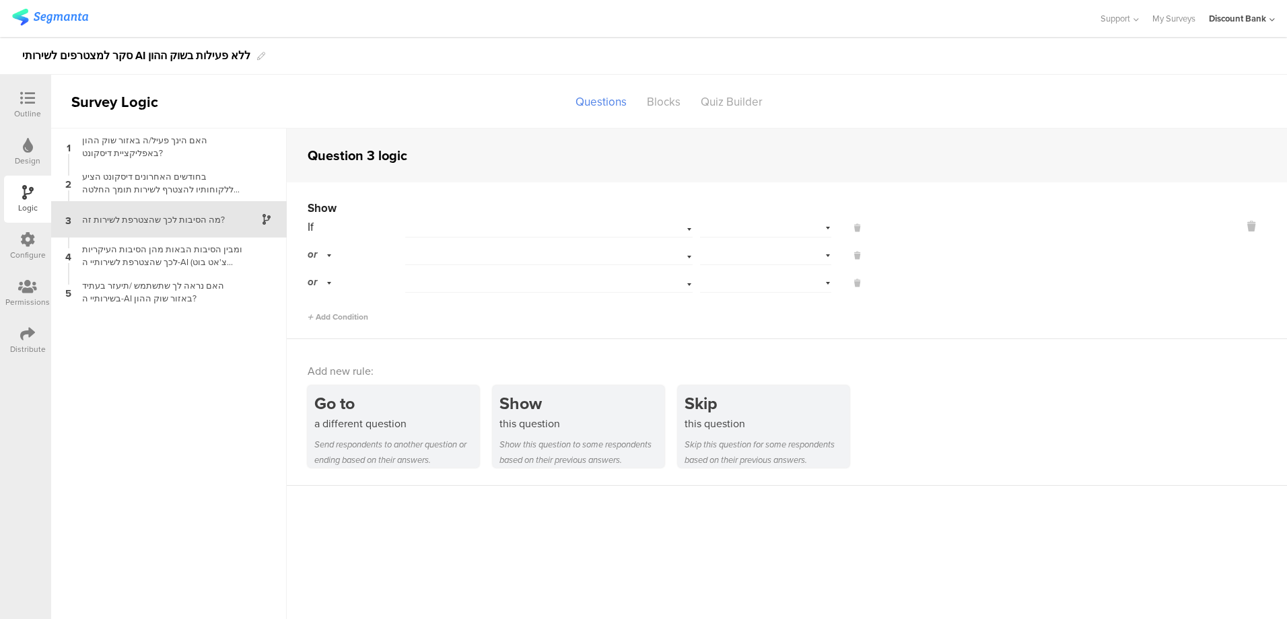
click at [1238, 224] on icon at bounding box center [1252, 226] width 32 height 15
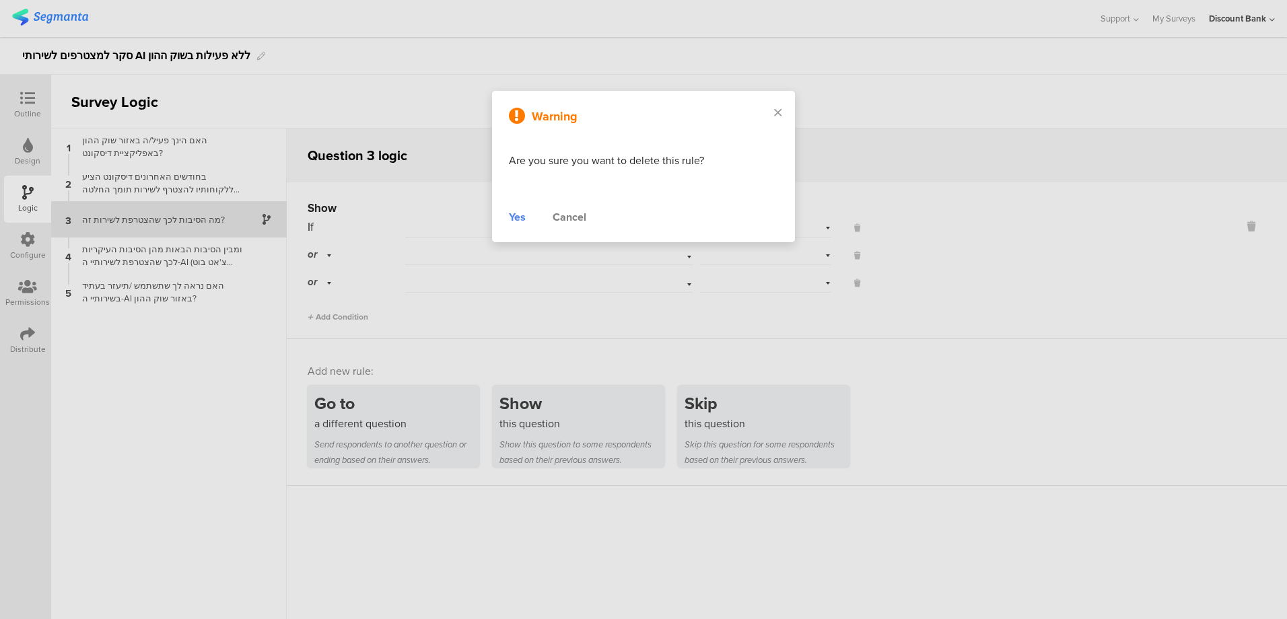
click at [512, 219] on div "Yes" at bounding box center [517, 217] width 17 height 16
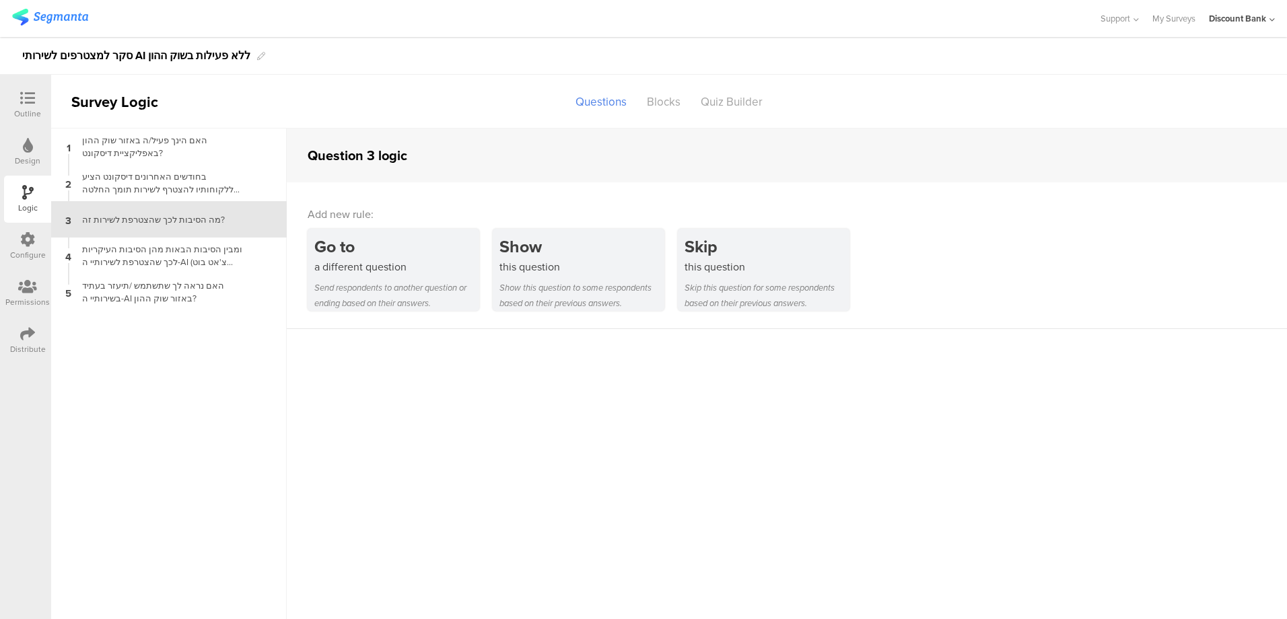
click at [145, 176] on div "בחודשים האחרונים דיסקונט הציע ללקוחותיו להצטרף לשירות תומך החלטה המעניק כלים מב…" at bounding box center [158, 183] width 168 height 26
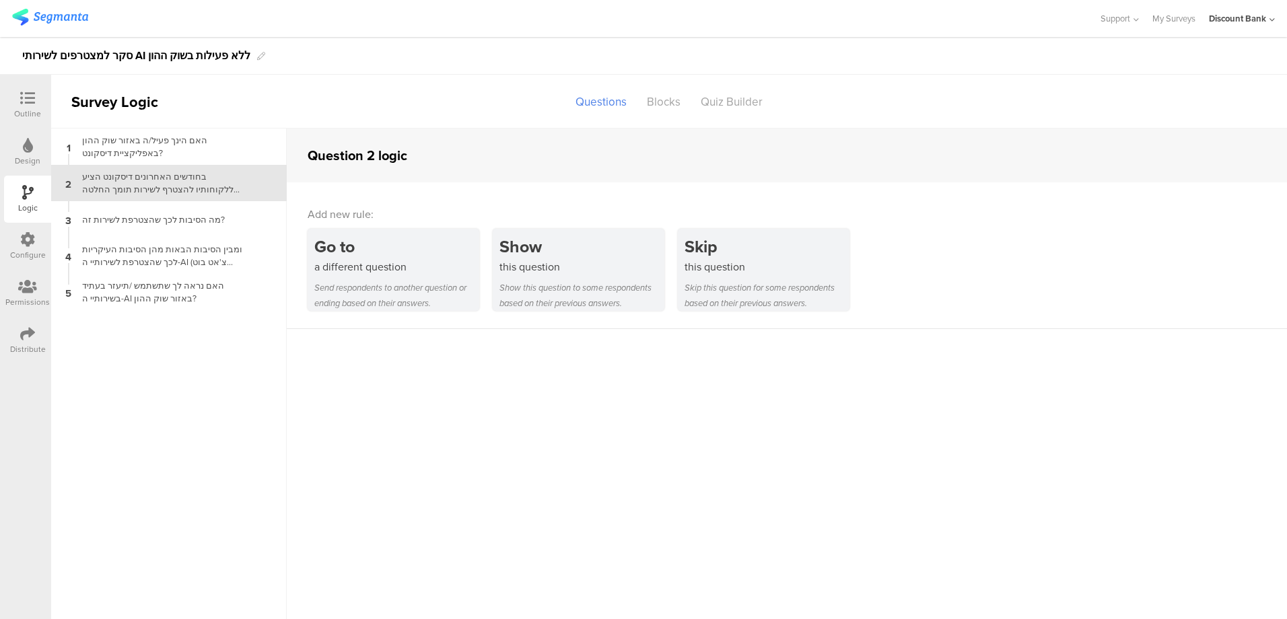
click at [158, 180] on div "בחודשים האחרונים דיסקונט הציע ללקוחותיו להצטרף לשירות תומך החלטה המעניק כלים מב…" at bounding box center [158, 183] width 168 height 26
click at [149, 171] on div "בחודשים האחרונים דיסקונט הציע ללקוחותיו להצטרף לשירות תומך החלטה המעניק כלים מב…" at bounding box center [158, 183] width 168 height 26
click at [153, 142] on div "האם הינך פעיל/ה באזור שוק ההון באפליקציית דיסקונט?" at bounding box center [158, 147] width 168 height 26
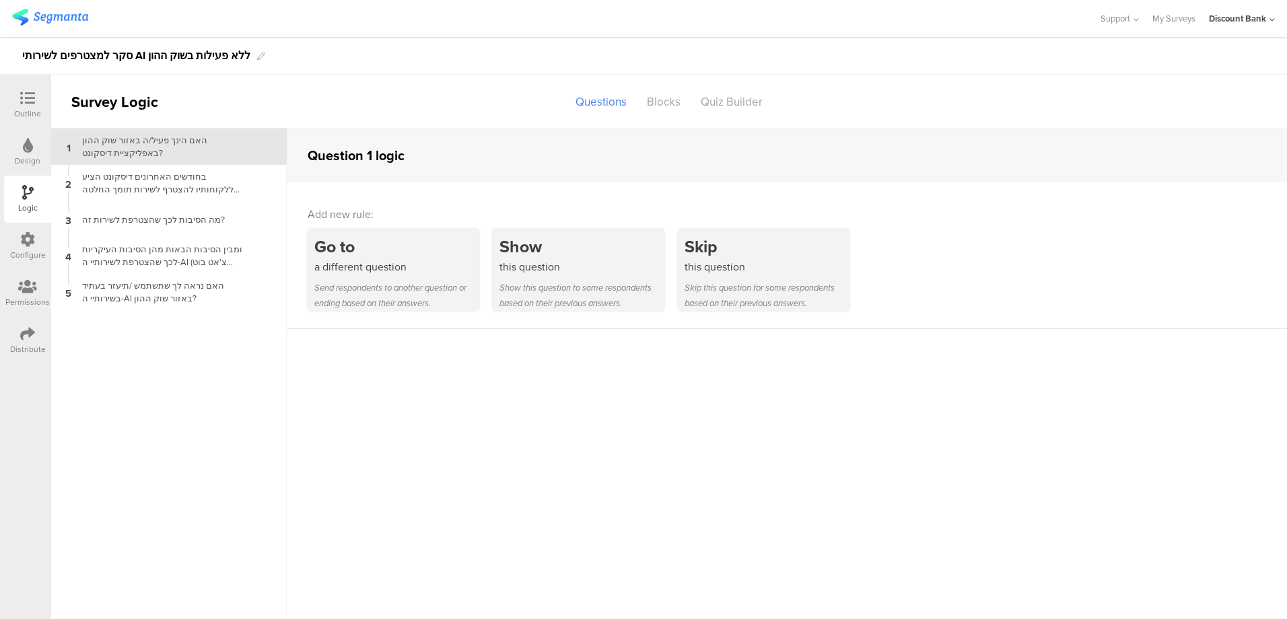
click at [168, 180] on div "בחודשים האחרונים דיסקונט הציע ללקוחותיו להצטרף לשירות תומך החלטה המעניק כלים מב…" at bounding box center [158, 183] width 168 height 26
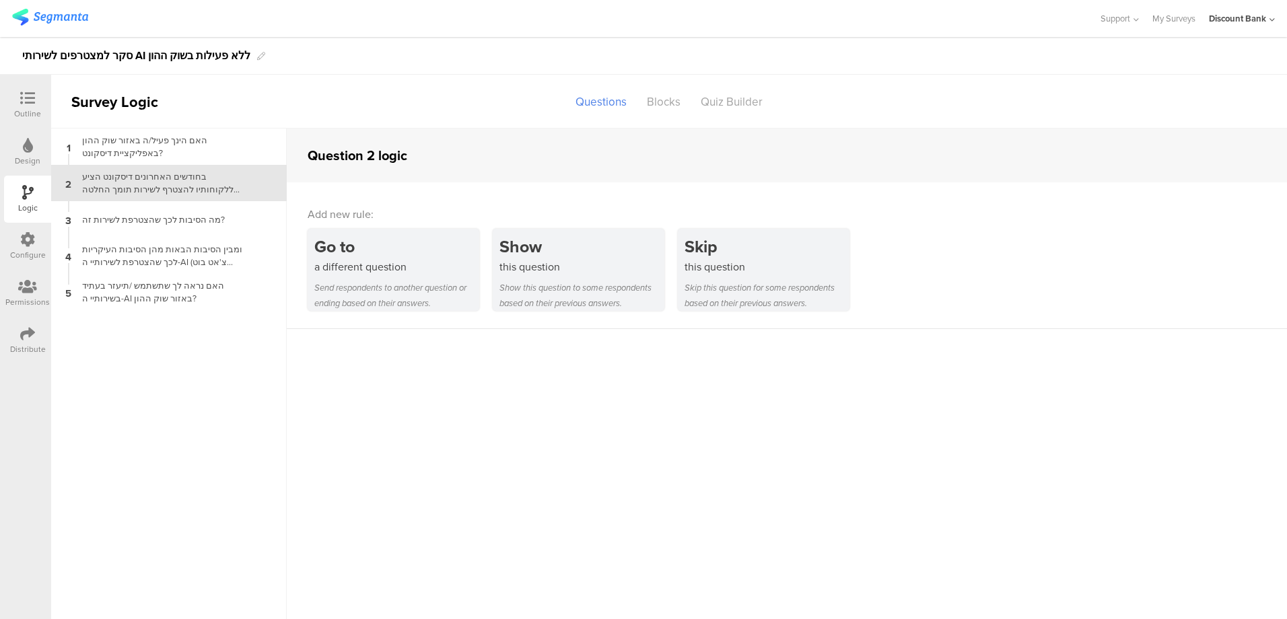
click at [434, 251] on div "Go to" at bounding box center [396, 246] width 165 height 25
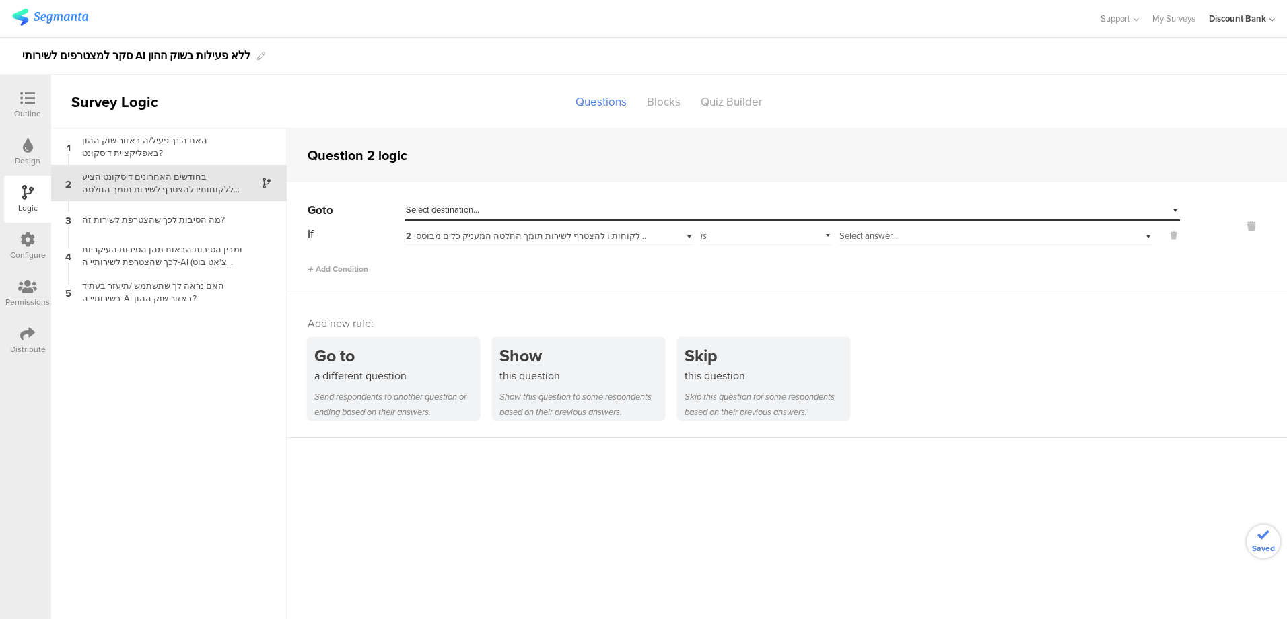
click at [464, 211] on span "Select destination..." at bounding box center [442, 209] width 73 height 13
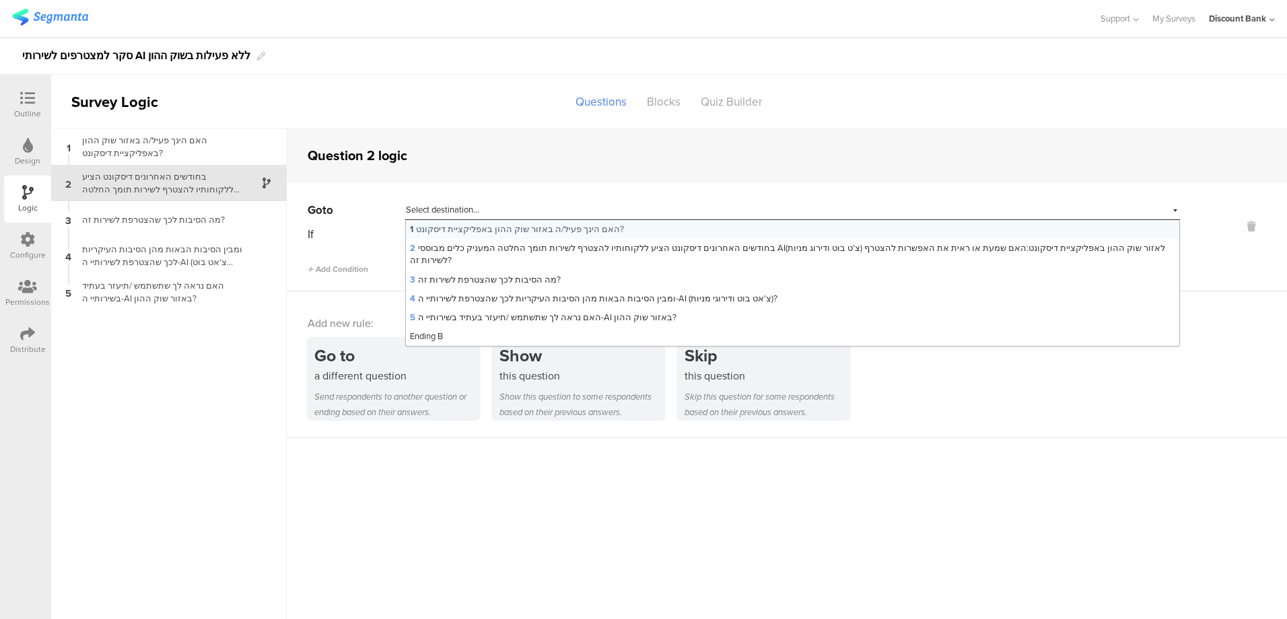
click at [542, 311] on span "5 האם נראה לך שתשתמש /תיעזר בעתיד בשירותיי ה-AI באזור שוק ההון?" at bounding box center [543, 317] width 267 height 13
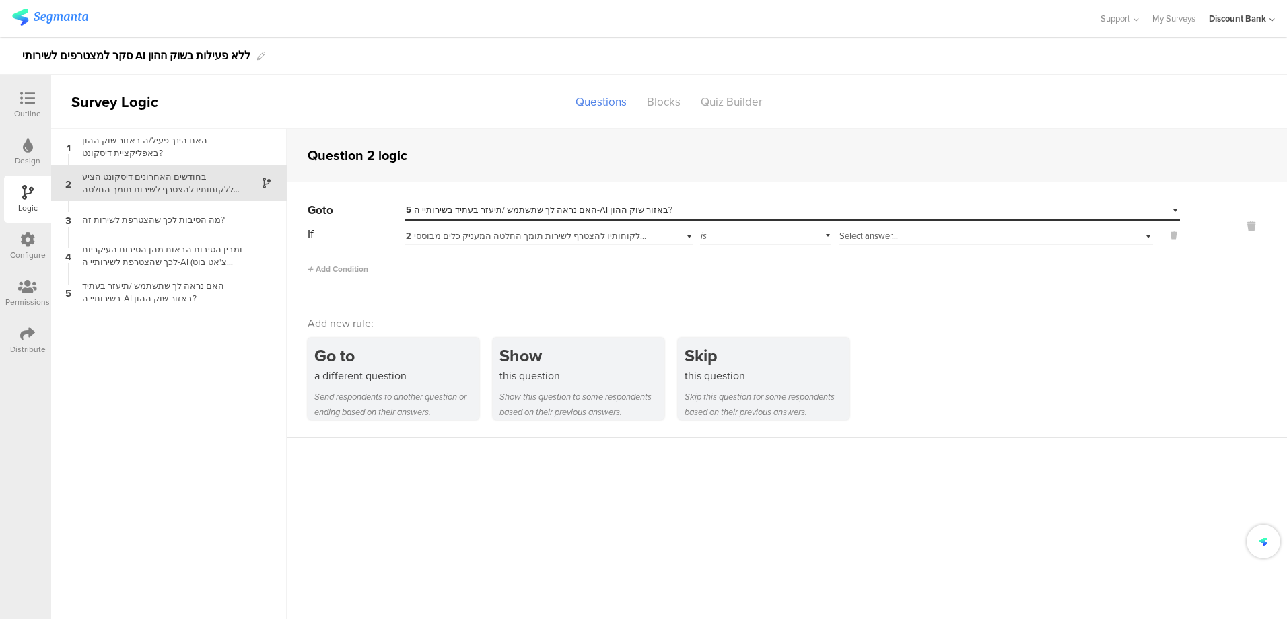
click at [625, 237] on span "2 בחודשים האחרונים דיסקונט הציע ללקוחותיו להצטרף לשירות תומך החלטה המעניק כלים …" at bounding box center [805, 236] width 799 height 13
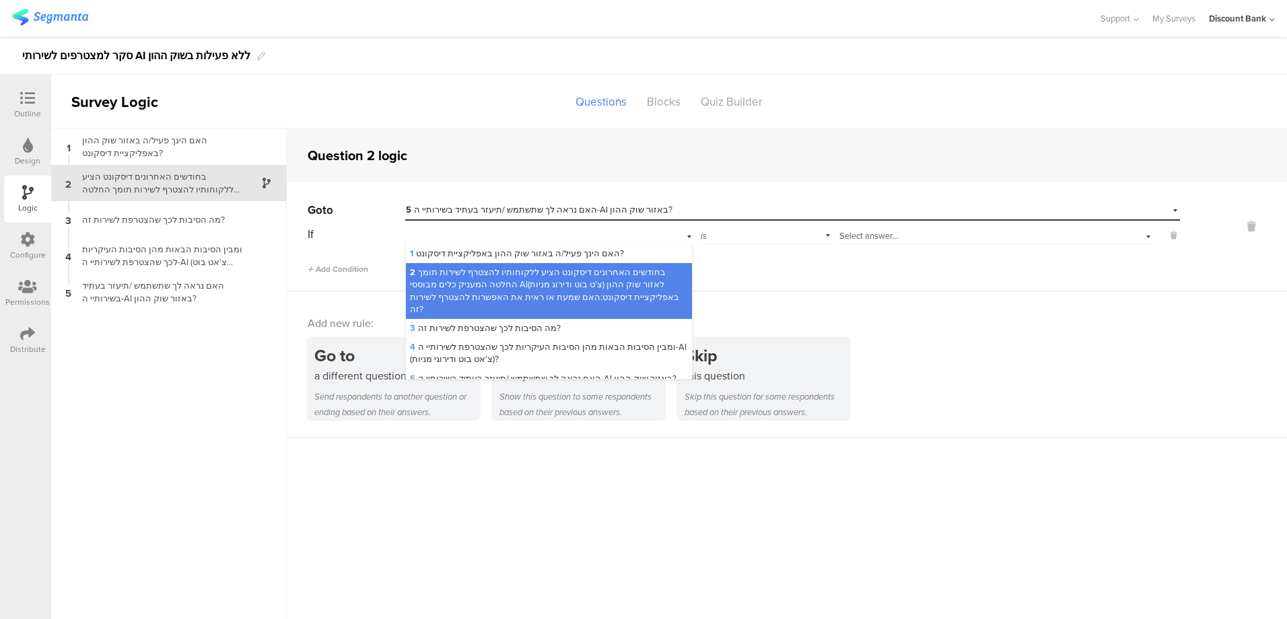
click at [629, 273] on span "2 בחודשים האחרונים דיסקונט הציע ללקוחותיו להצטרף לשירות תומך החלטה המעניק כלים …" at bounding box center [544, 291] width 269 height 50
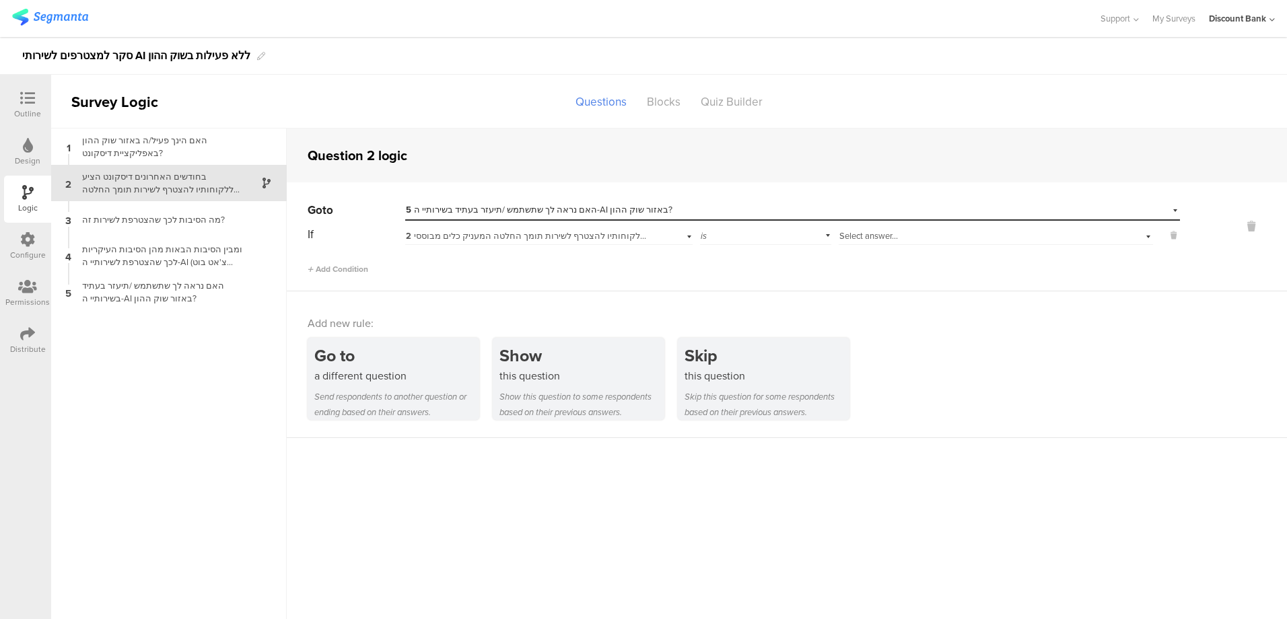
click at [888, 231] on span "Select answer..." at bounding box center [869, 236] width 59 height 13
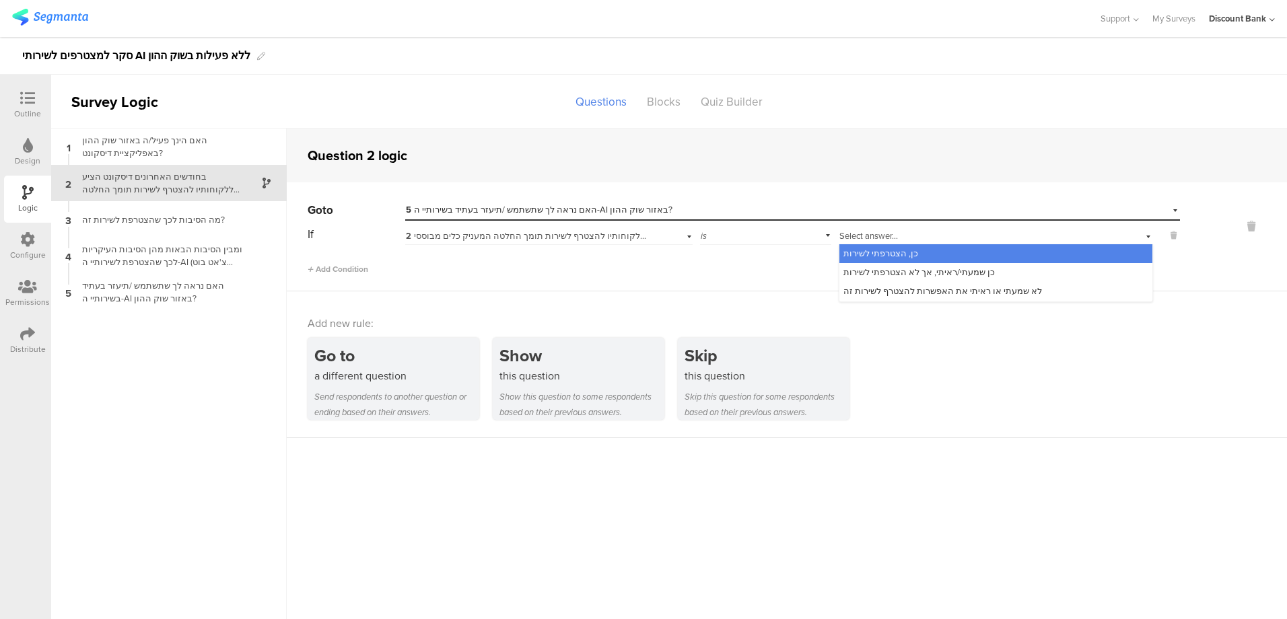
click at [951, 271] on span "כן שמעתי/ראיתי, אך לא הצטרפתי לשירות" at bounding box center [920, 272] width 152 height 13
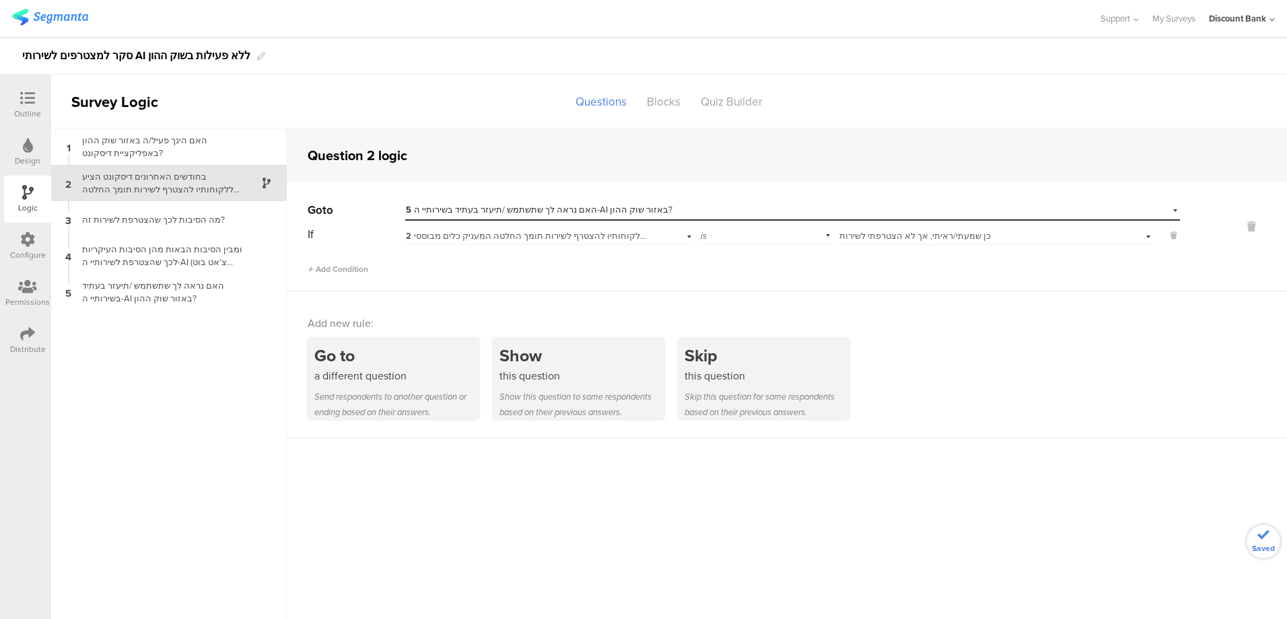
click at [346, 268] on span "Add Condition" at bounding box center [338, 269] width 61 height 12
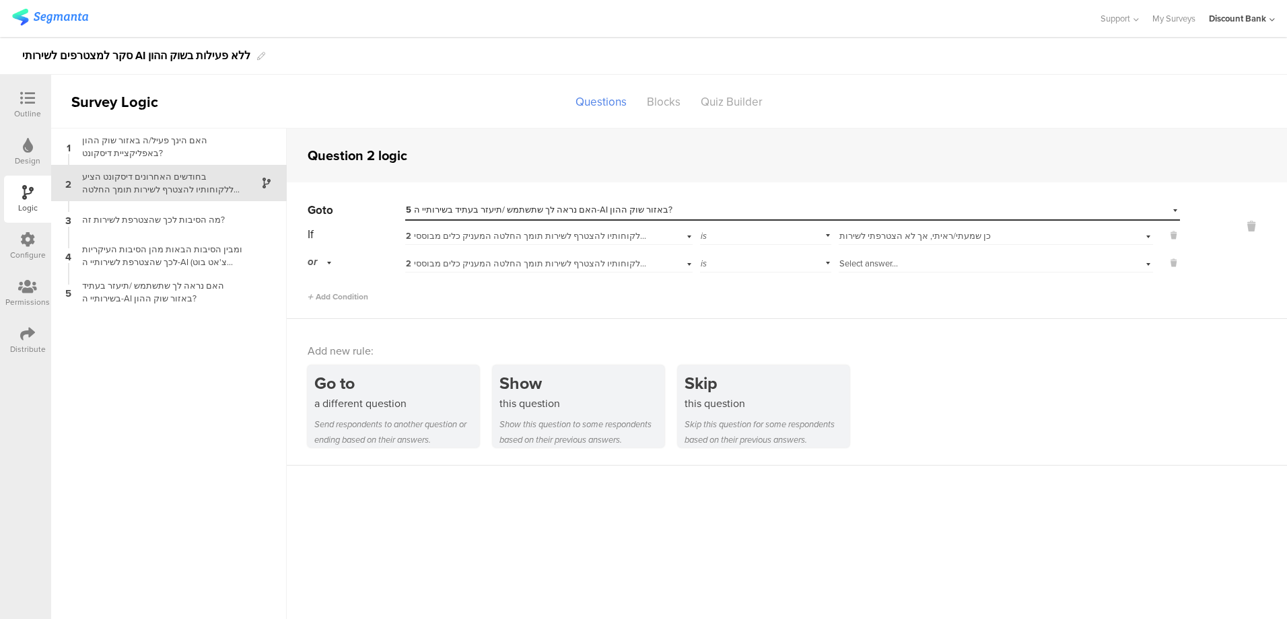
click at [889, 263] on span "Select answer..." at bounding box center [869, 263] width 59 height 13
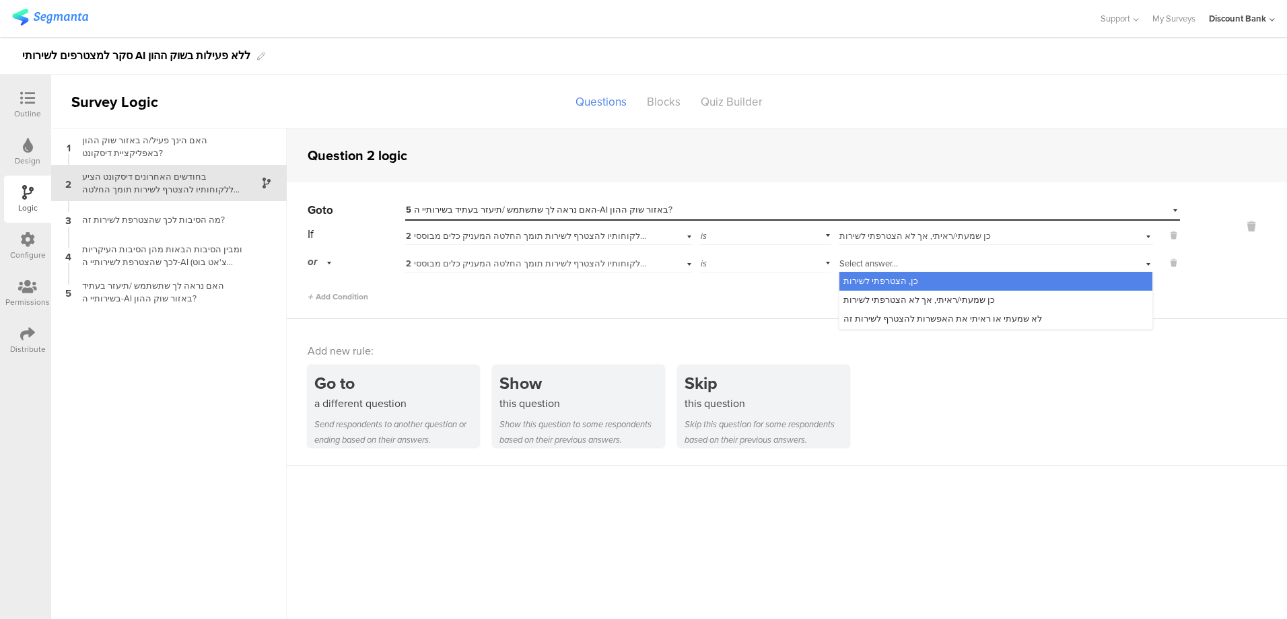
click at [920, 319] on span "לא שמעתי או ראיתי את האפשרות להצטרף לשירות זה" at bounding box center [943, 318] width 199 height 13
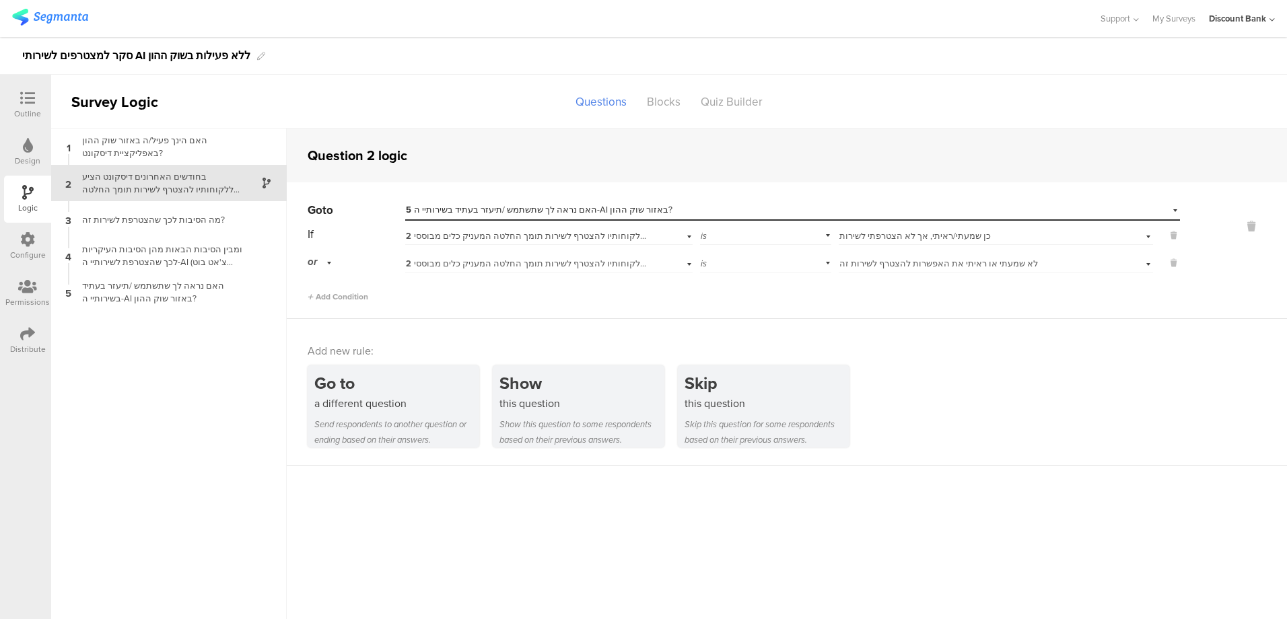
click at [22, 100] on icon at bounding box center [27, 98] width 15 height 15
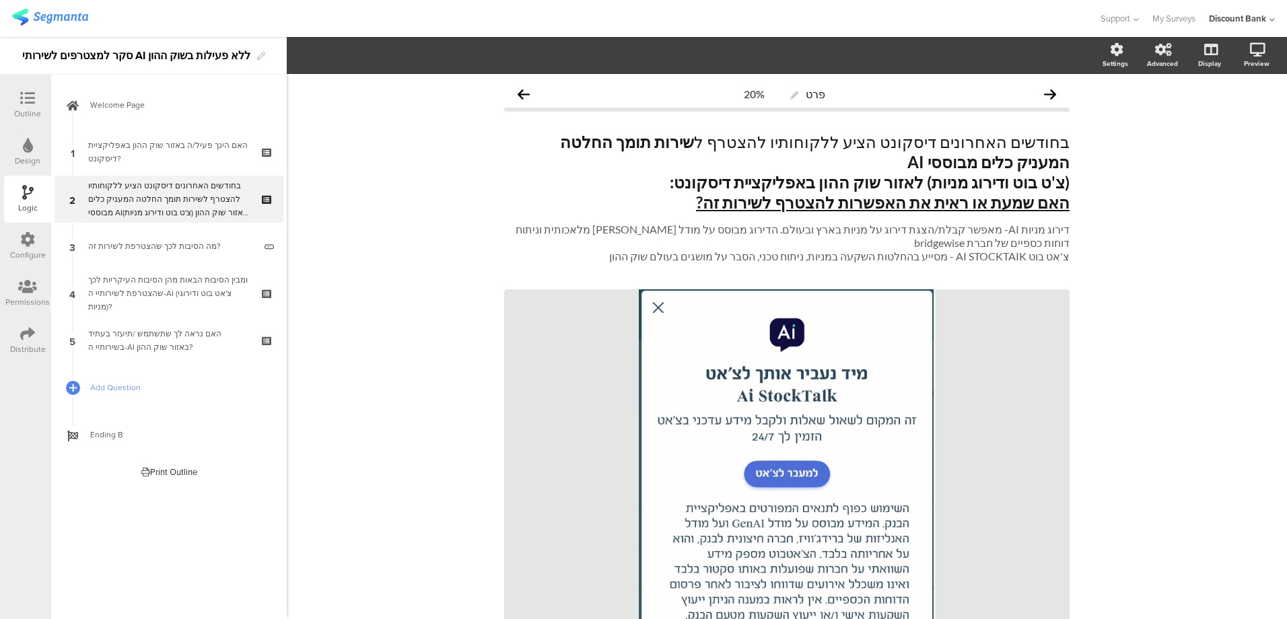
click at [28, 102] on icon at bounding box center [27, 98] width 15 height 15
click at [174, 112] on link "Welcome Page" at bounding box center [169, 104] width 229 height 47
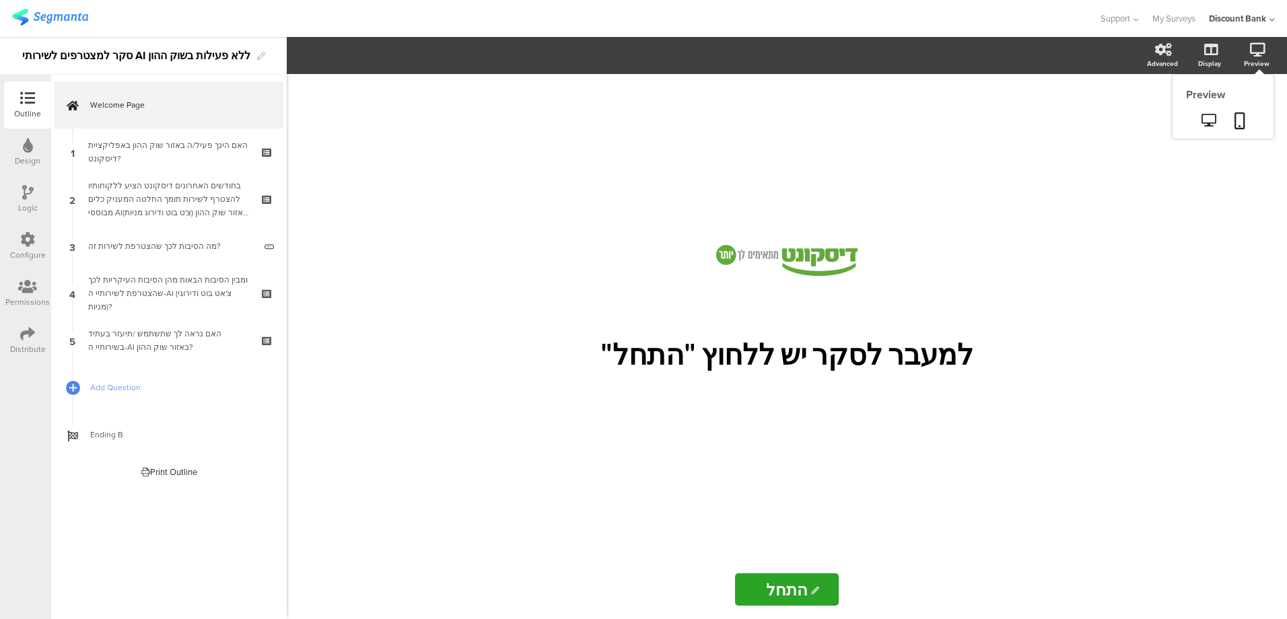
click at [1242, 123] on icon at bounding box center [1240, 120] width 11 height 17
click at [1239, 122] on div "/ למעבר לסקר יש ללחוץ "התחל" למעבר לסקר יש ללחוץ "התחל" התחל התחל" at bounding box center [787, 346] width 1001 height 545
click at [1214, 122] on icon at bounding box center [1209, 120] width 14 height 13
click at [31, 341] on icon at bounding box center [27, 334] width 15 height 15
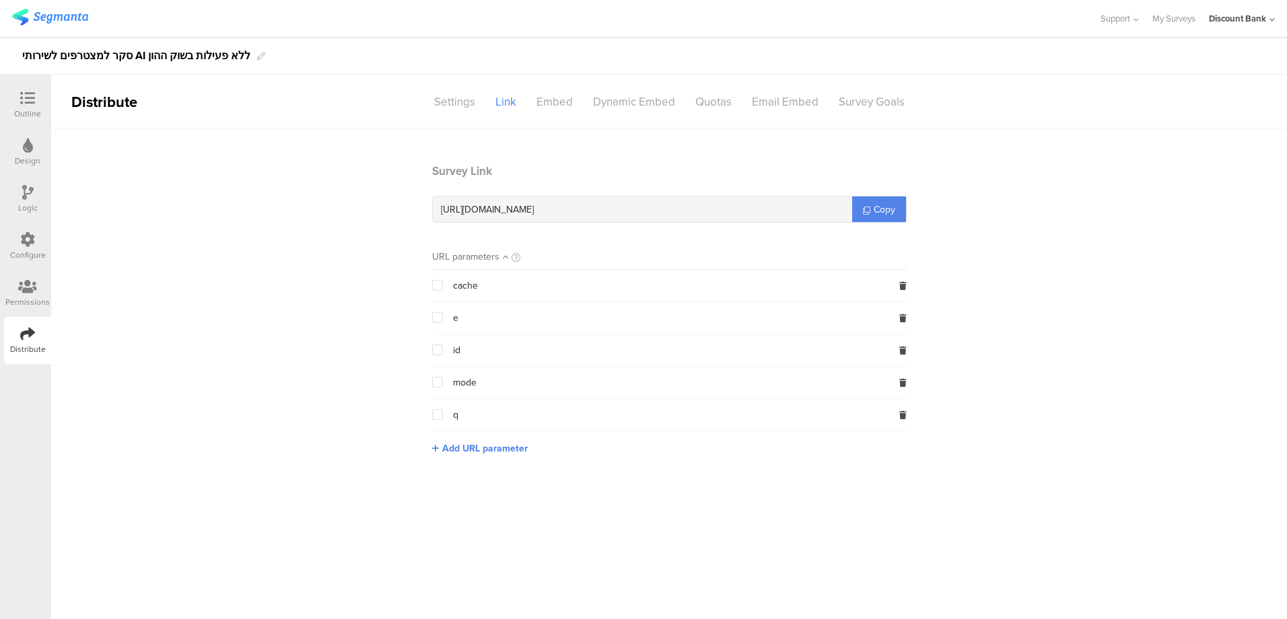
click at [349, 527] on main "Survey Link https://surveys.segmanta.com/xab6cc Copy URL parameters cache e id …" at bounding box center [669, 374] width 1236 height 491
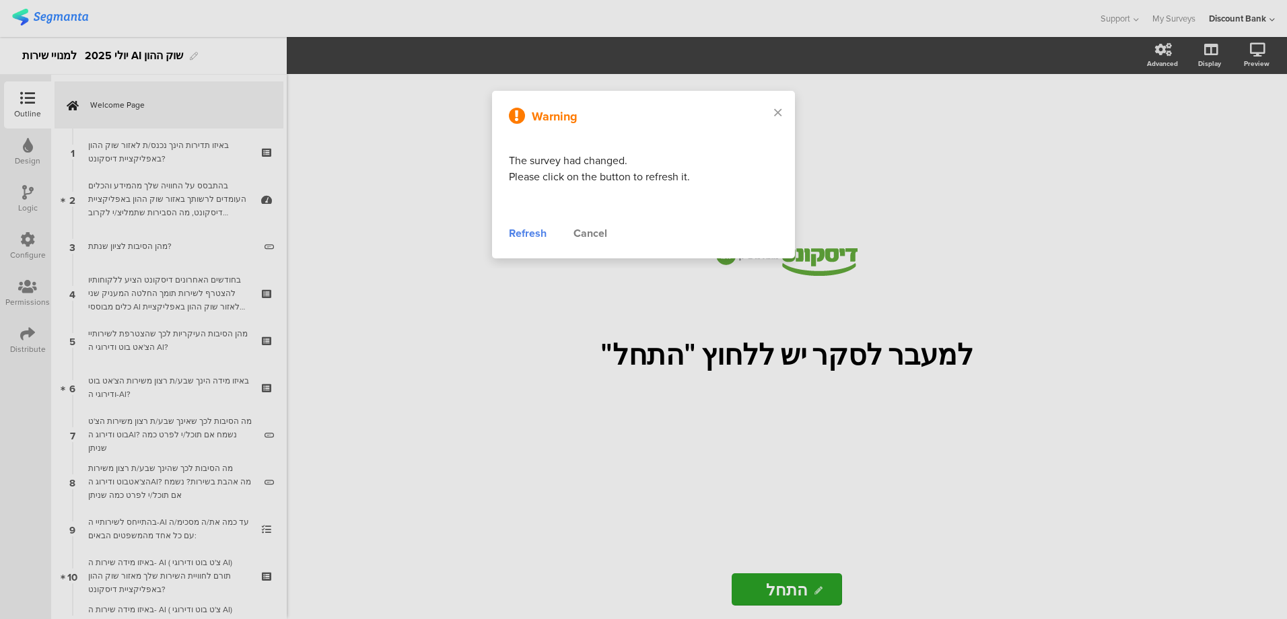
click at [530, 233] on div "Refresh" at bounding box center [528, 234] width 38 height 16
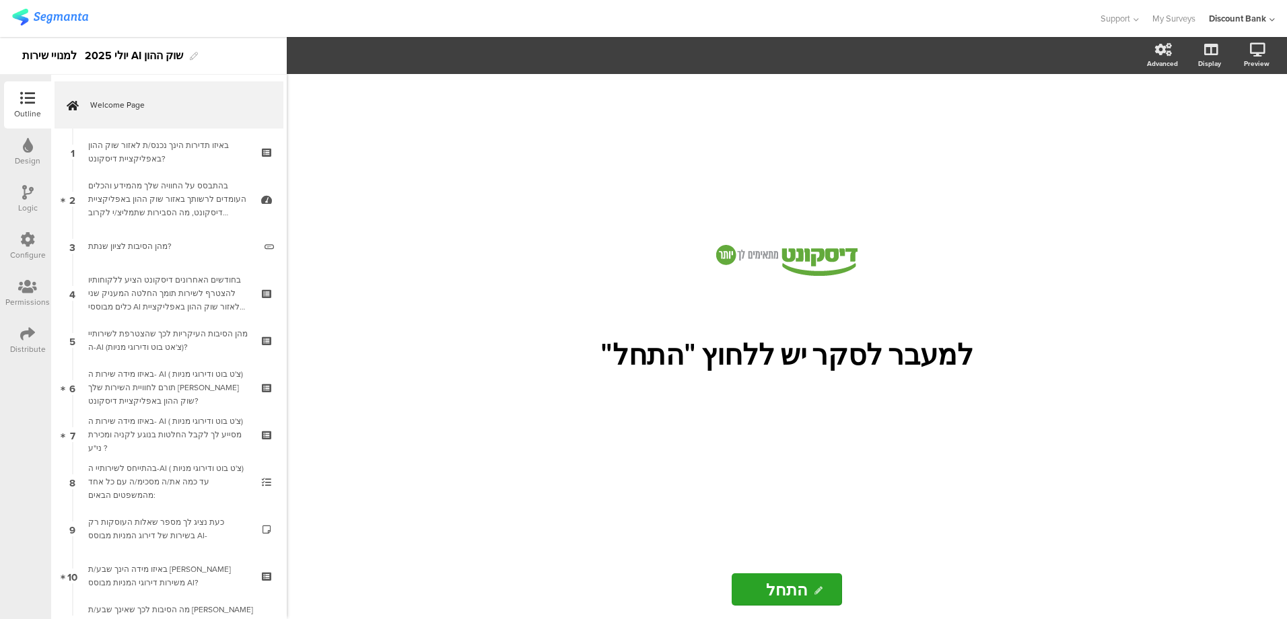
click at [180, 98] on link "Welcome Page" at bounding box center [169, 104] width 229 height 47
click at [1206, 122] on icon at bounding box center [1209, 120] width 14 height 13
click at [166, 385] on div "באיזו מידה שירות ה- AI ( צ'ט בוט ודירוגי מניות) תורם לחוויית השירות שלך מאזור ש…" at bounding box center [168, 388] width 161 height 40
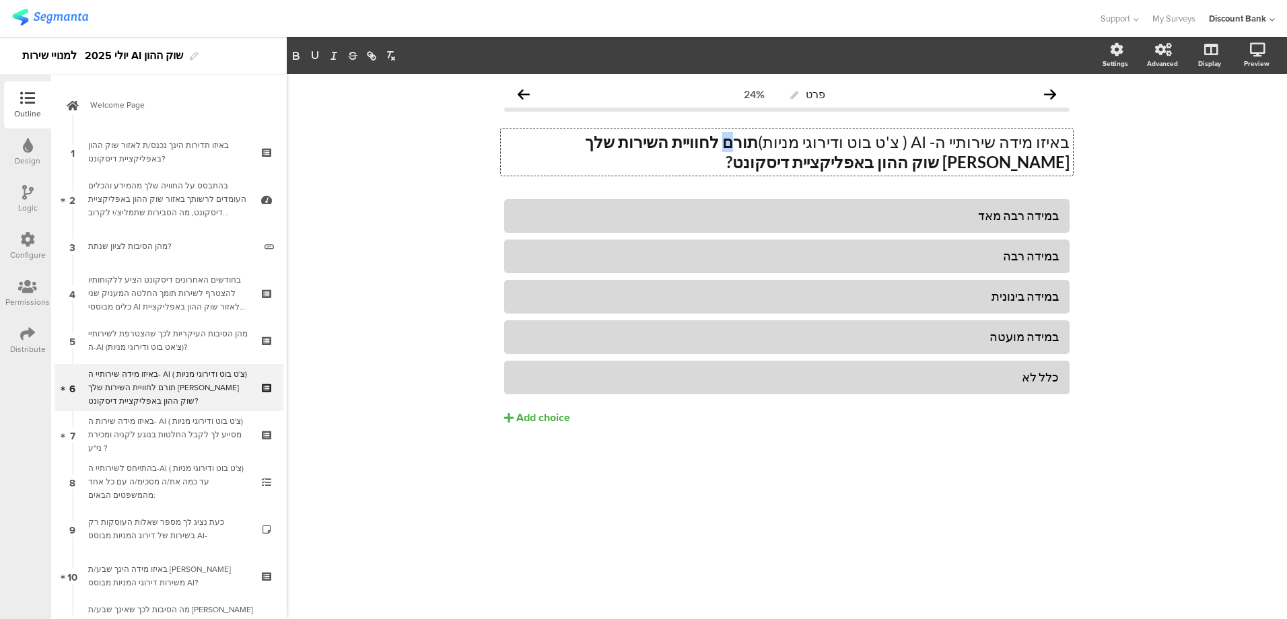
drag, startPoint x: 771, startPoint y: 145, endPoint x: 780, endPoint y: 145, distance: 8.8
click at [780, 145] on strong "תורם לחוויית השירות שלך מאזור שוק ההון באפליקציית דיסקונט?" at bounding box center [826, 152] width 488 height 40
drag, startPoint x: 955, startPoint y: 145, endPoint x: 995, endPoint y: 139, distance: 40.8
click at [995, 139] on p "באיזו מידה שירותיי ה- AI ( צ'ט בוט ודירוגי מניות) תורמים לחוויית השירות שלך מאז…" at bounding box center [787, 152] width 566 height 40
click at [988, 143] on p "באיזו מידה שירותיי ה- AI ( צ'ט בוט ודירוגי מניות) תורמים לחוויית השירות שלך מאז…" at bounding box center [787, 152] width 566 height 40
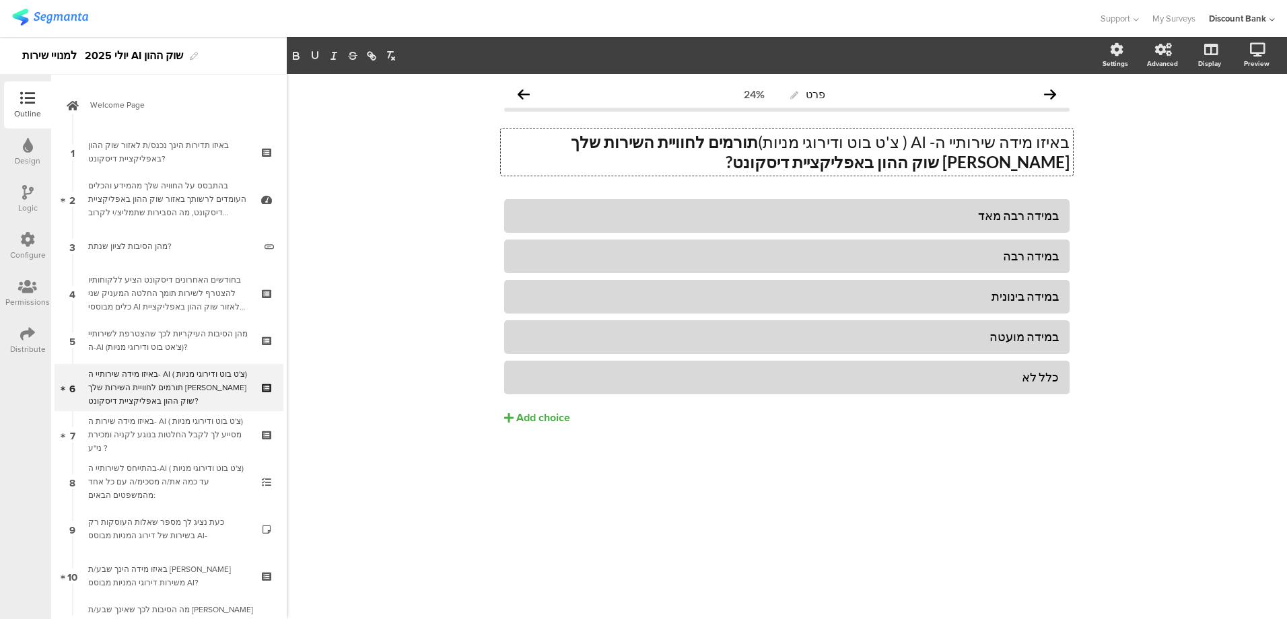
click at [988, 143] on p "באיזו מידה שירותיי ה- AI ( צ'ט בוט ודירוגי מניות) תורמים לחוויית השירות שלך מאז…" at bounding box center [787, 152] width 566 height 40
click at [166, 341] on div "מהן הסיבות העיקריות לכך שהצטרפת לשירותיי ה-AI (צ'אט בוט ודירוגי מניות)?" at bounding box center [168, 340] width 161 height 27
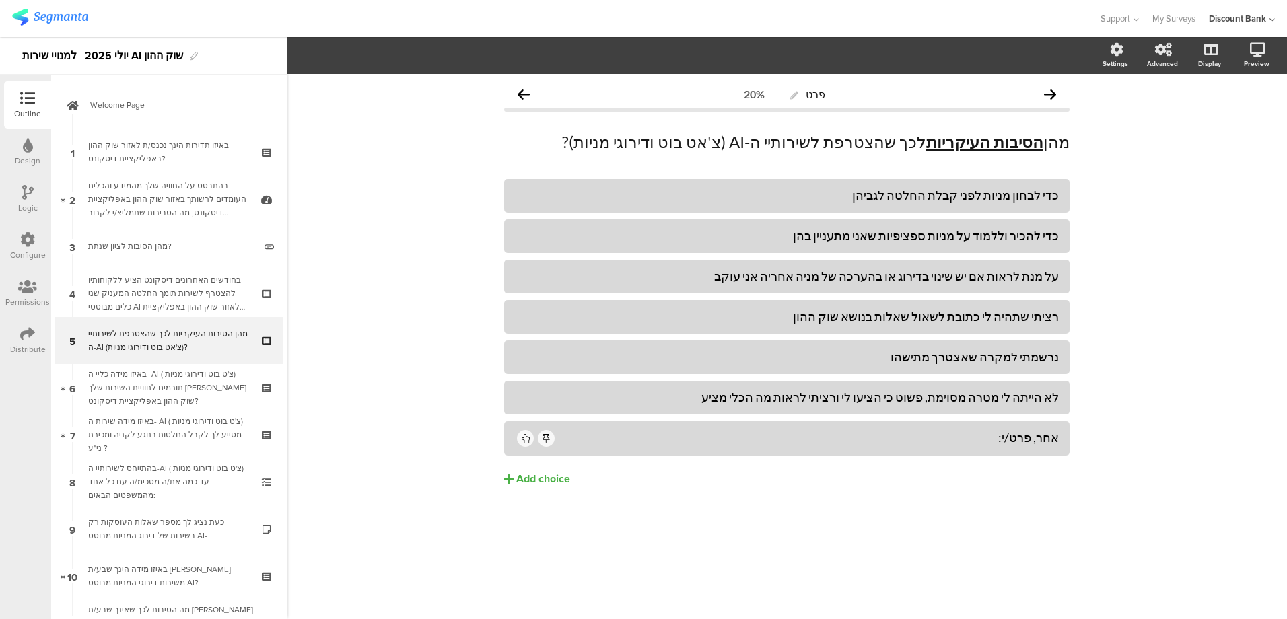
click at [185, 430] on div "באיזו מידה שירות ה- AI ( צ'ט בוט ודירוגי מניות) מסייע לך לקבל החלטות בנוגע לקני…" at bounding box center [168, 435] width 161 height 40
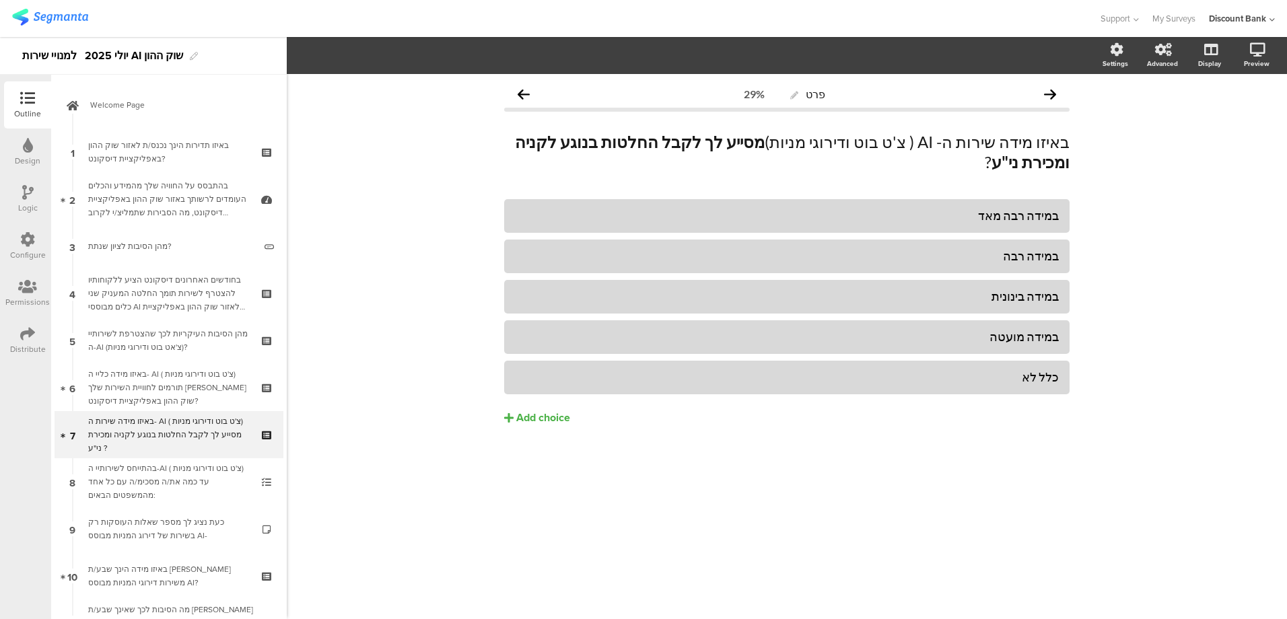
click at [772, 143] on strong "מסייע לך לקבל החלטות בנוגע לקניה ומכירת ני"ע" at bounding box center [792, 152] width 555 height 40
drag, startPoint x: 978, startPoint y: 141, endPoint x: 1007, endPoint y: 136, distance: 29.3
click at [1007, 136] on p "באיזו מידה שירות ה- AI ( צ'ט בוט ודירוגי מניות) מסייעים לך לקבל החלטות בנוגע לק…" at bounding box center [787, 152] width 566 height 40
click at [173, 372] on div "באיזו מידה כליי ה- AI ( צ'ט בוט ודירוגי מניות) תורמים לחוויית השירות שלך [PERSO…" at bounding box center [168, 388] width 161 height 40
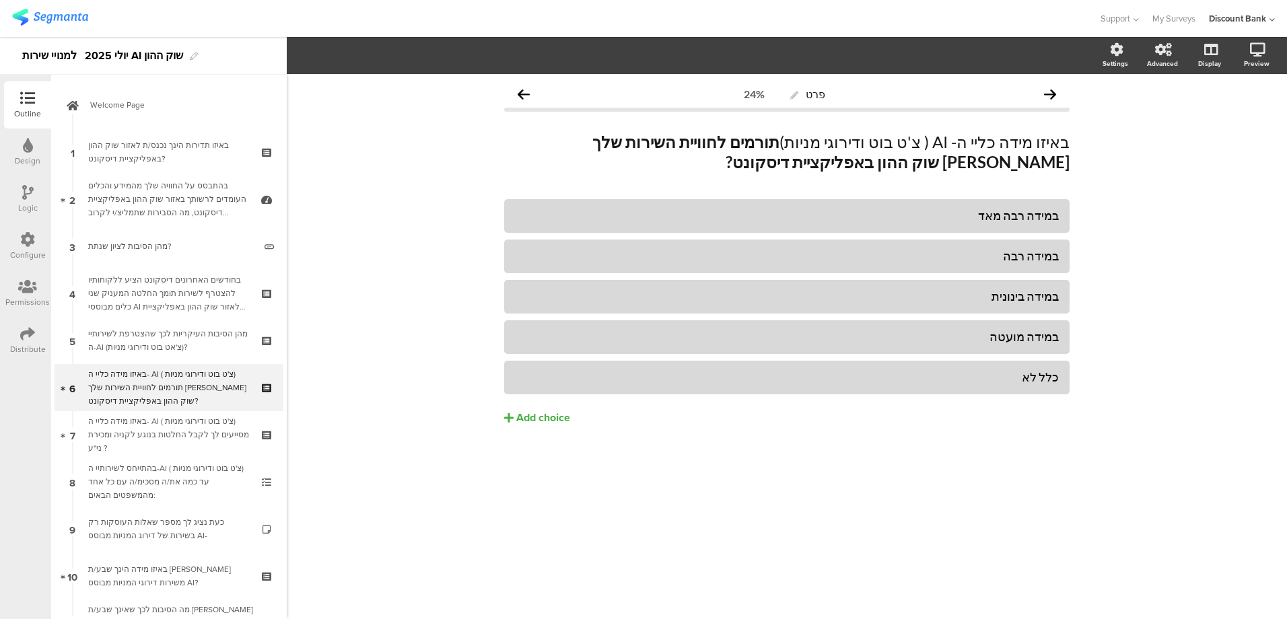
click at [116, 112] on link "Welcome Page" at bounding box center [169, 104] width 229 height 47
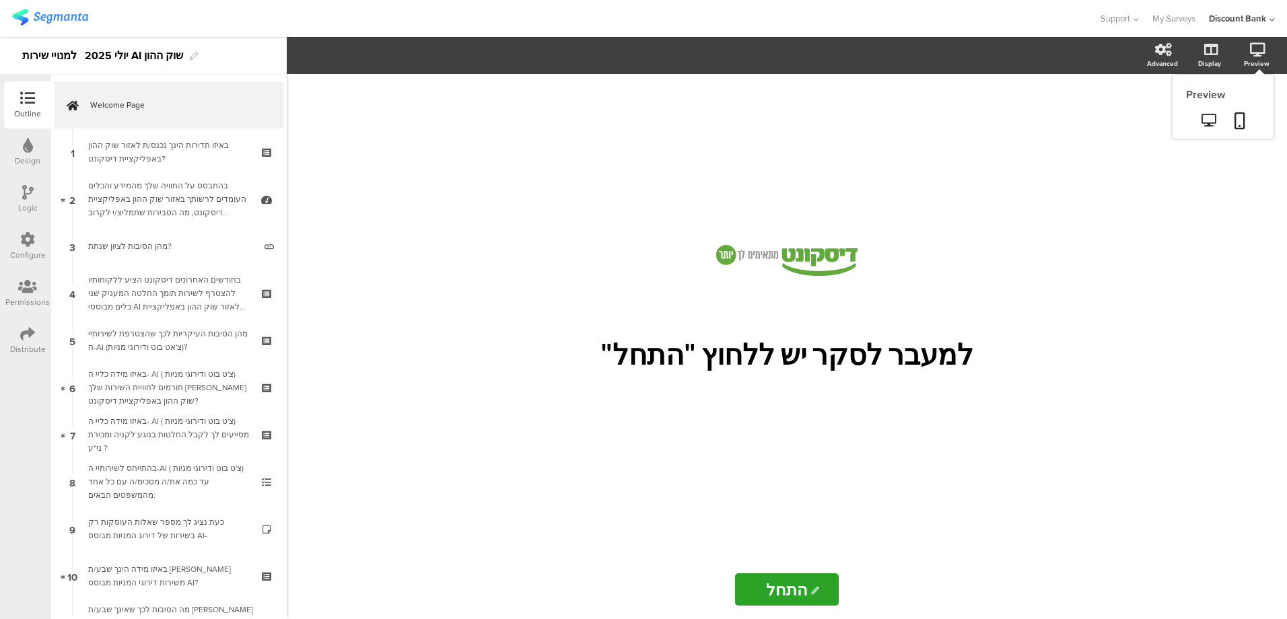
click at [1202, 119] on icon at bounding box center [1209, 120] width 14 height 13
click at [1207, 119] on icon at bounding box center [1209, 120] width 14 height 13
click at [1211, 119] on icon at bounding box center [1209, 120] width 14 height 13
click at [205, 106] on span "Welcome Page" at bounding box center [176, 104] width 172 height 13
click at [1210, 119] on icon at bounding box center [1209, 120] width 14 height 13
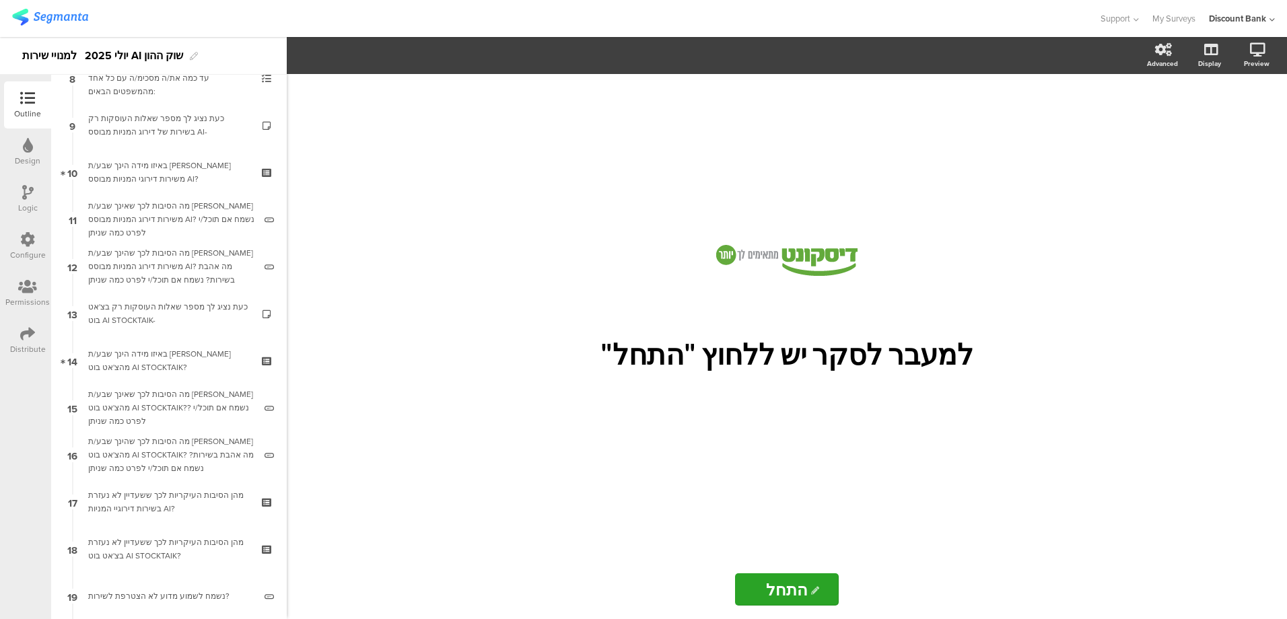
scroll to position [471, 0]
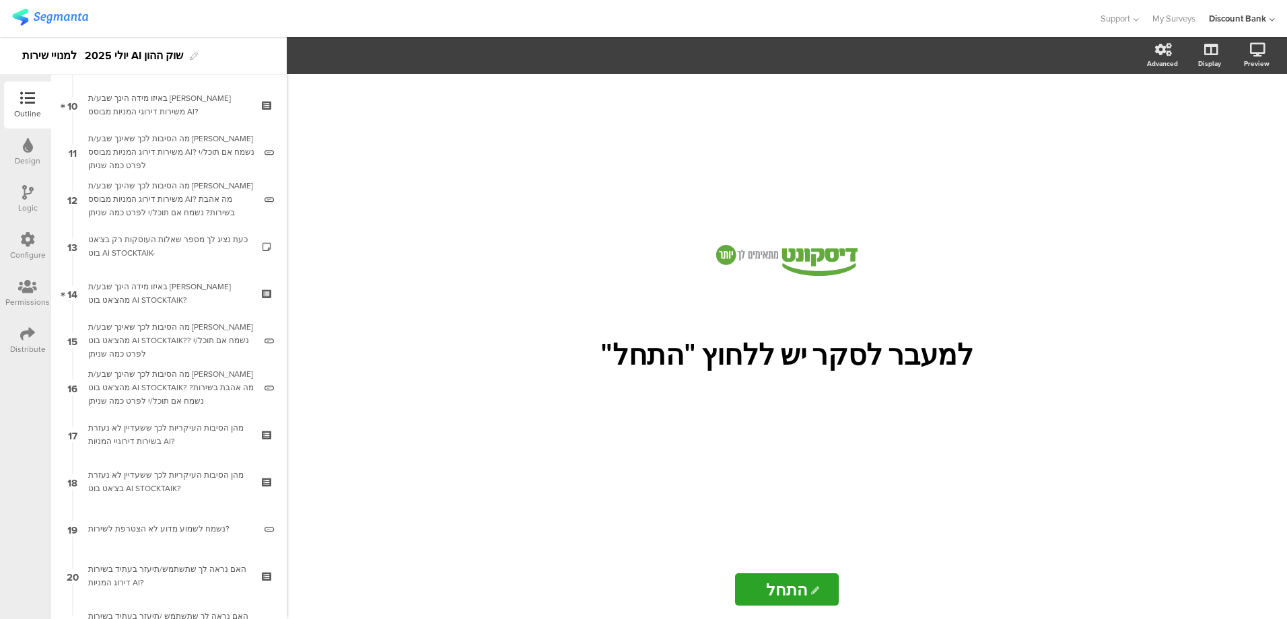
click at [152, 434] on div "מהן הסיבות העיקריות לכך ששעדיין לא נעזרת בשירות דירוגיי המניות AI?" at bounding box center [168, 435] width 161 height 27
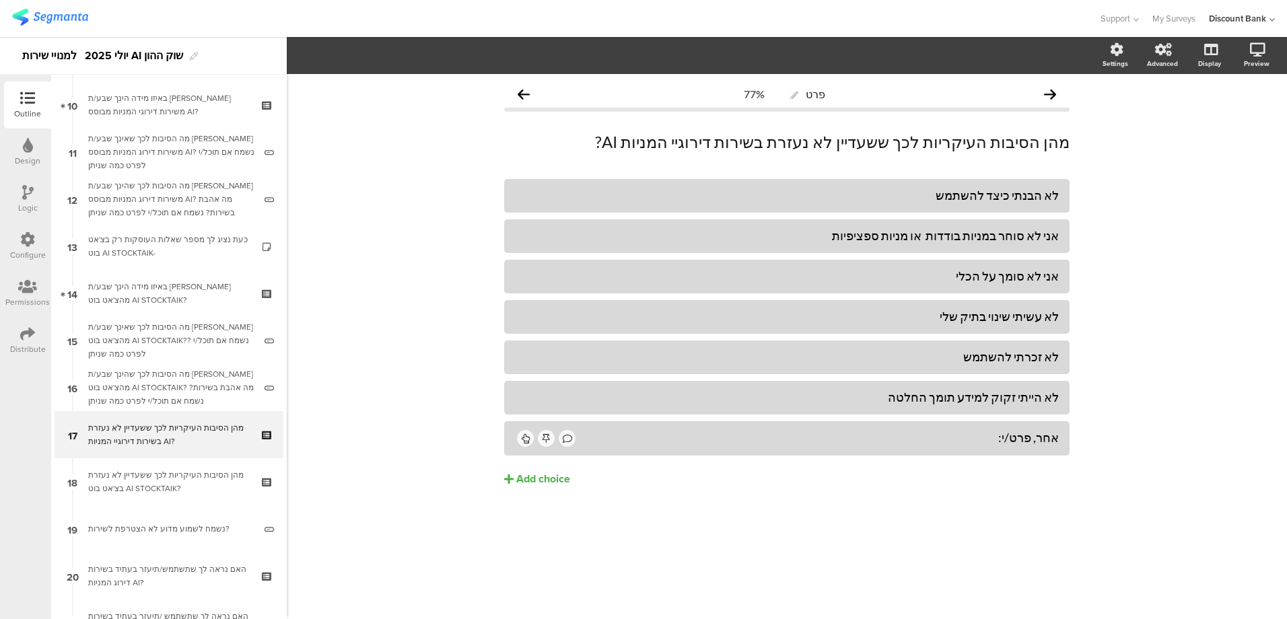
click at [152, 483] on div "מהן הסיבות העיקריות לכך ששעדיין לא נעזרת בצ'אט בוט AI STOCKTAIK?" at bounding box center [168, 482] width 161 height 27
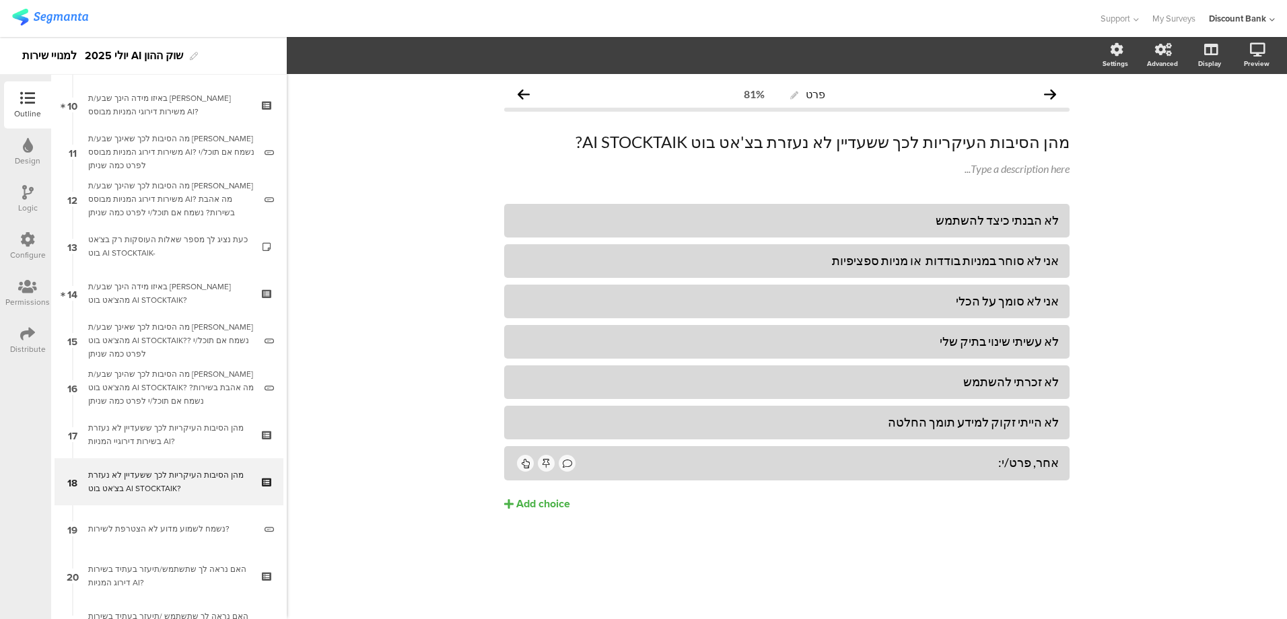
click at [163, 427] on div "מהן הסיבות העיקריות לכך ששעדיין לא נעזרת בשירות דירוגיי המניות AI?" at bounding box center [168, 435] width 161 height 27
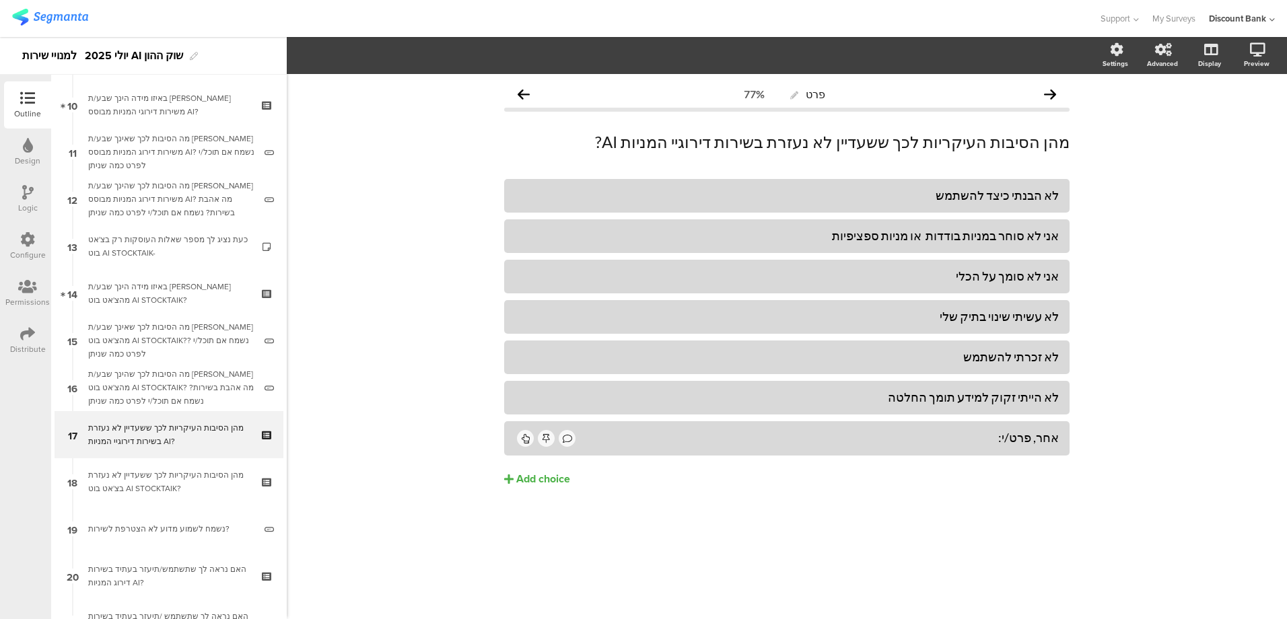
click at [30, 194] on icon at bounding box center [27, 192] width 11 height 15
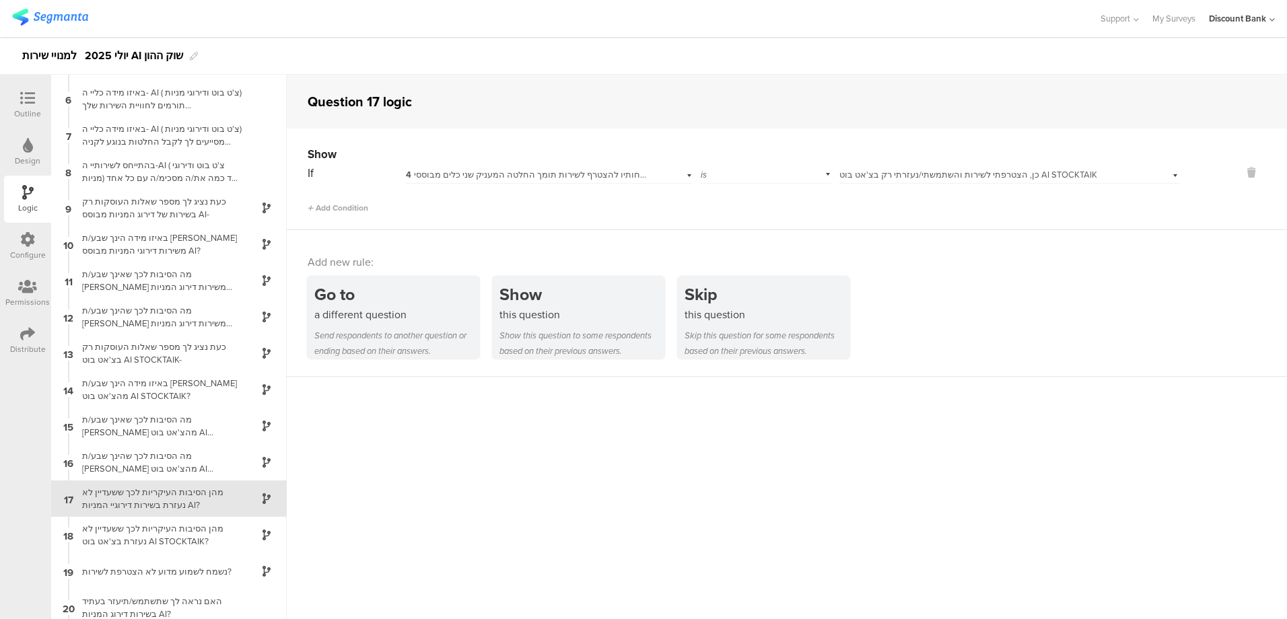
scroll to position [219, 0]
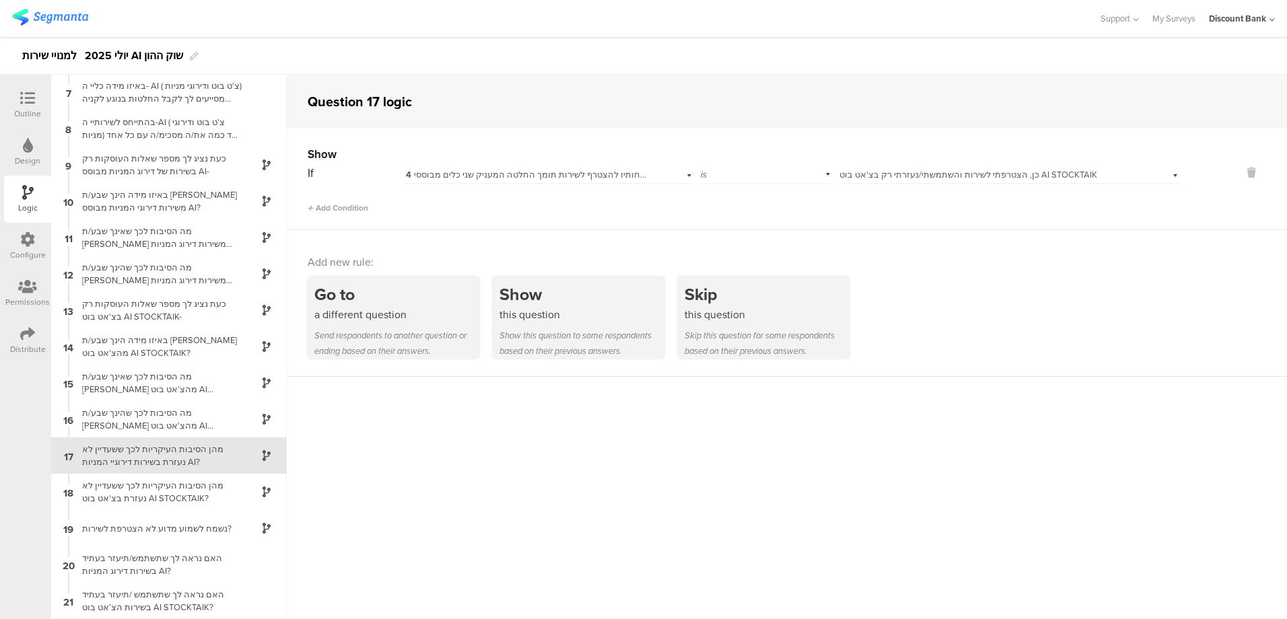
click at [359, 209] on span "Add Condition" at bounding box center [338, 208] width 61 height 12
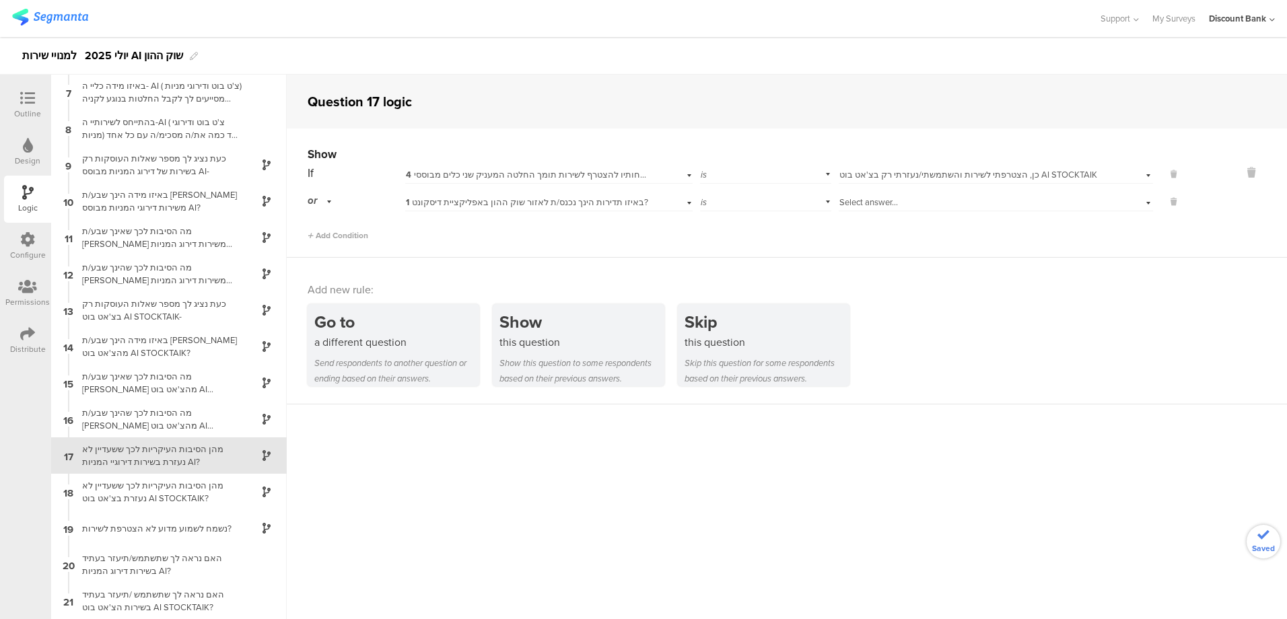
click at [554, 201] on span "1 באיזו תדירות הינך נכנס/ת לאזור שוק ההון באפליקציית דיסקונט?" at bounding box center [527, 202] width 242 height 13
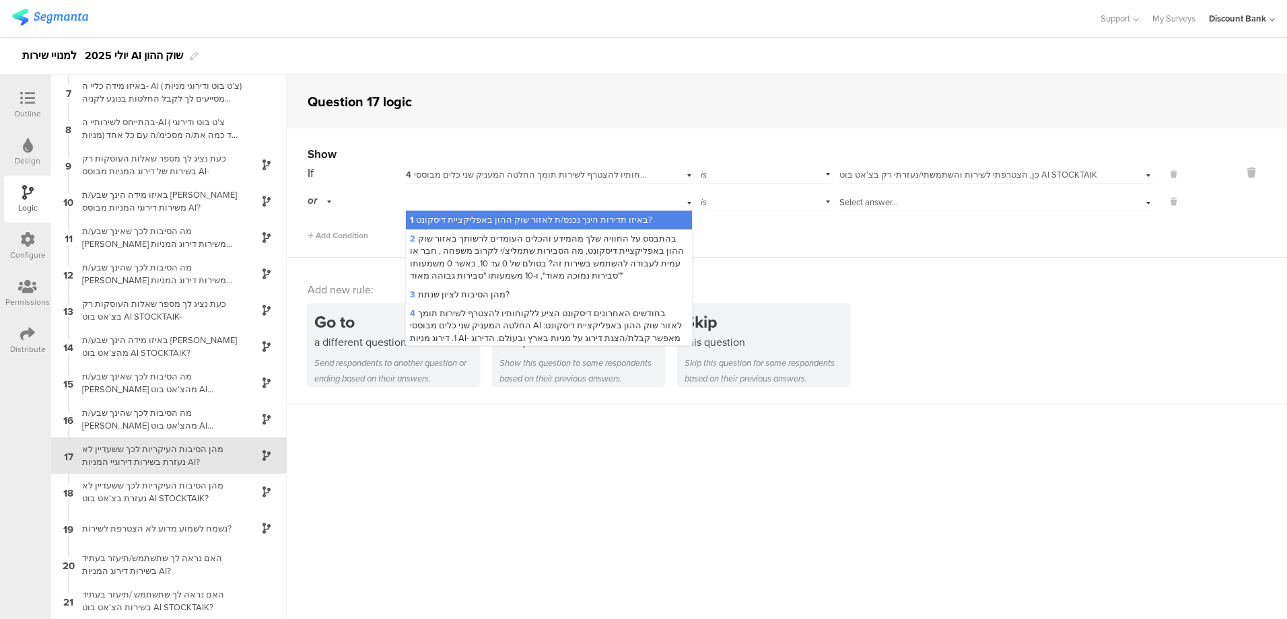
click at [487, 323] on span "4 בחודשים האחרונים דיסקונט הציע ללקוחותיו להצטרף לשירות תומך החלטה המעניק שני כ…" at bounding box center [546, 350] width 273 height 86
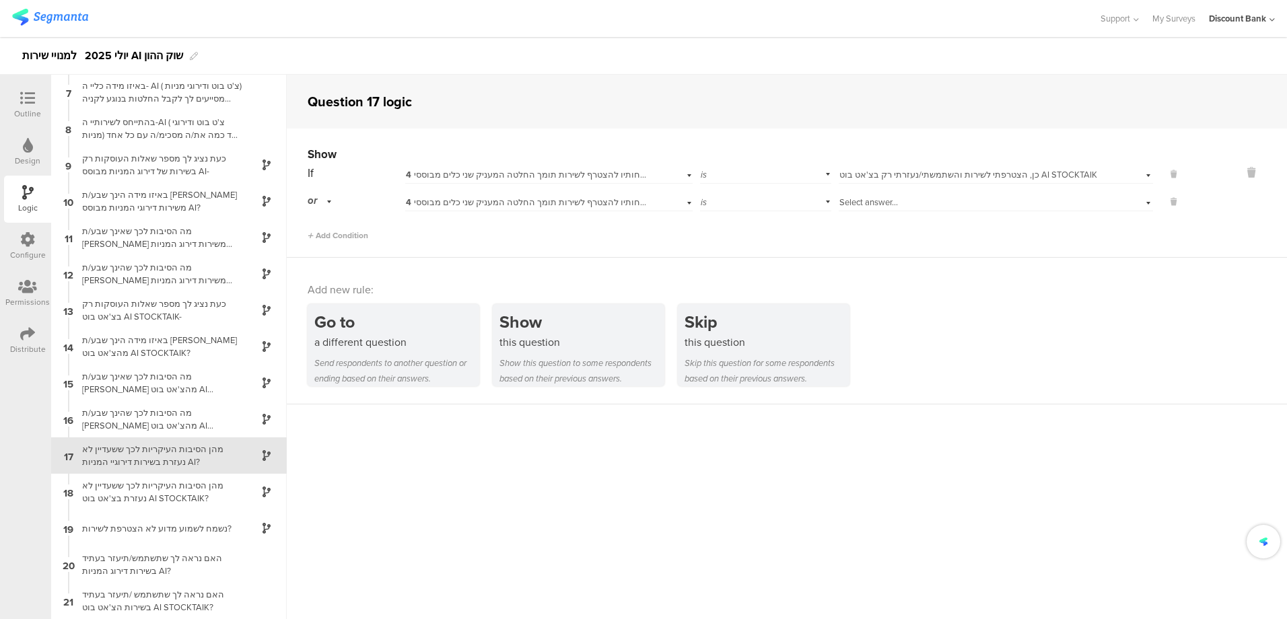
click at [910, 201] on div "Select answer..." at bounding box center [973, 203] width 267 height 12
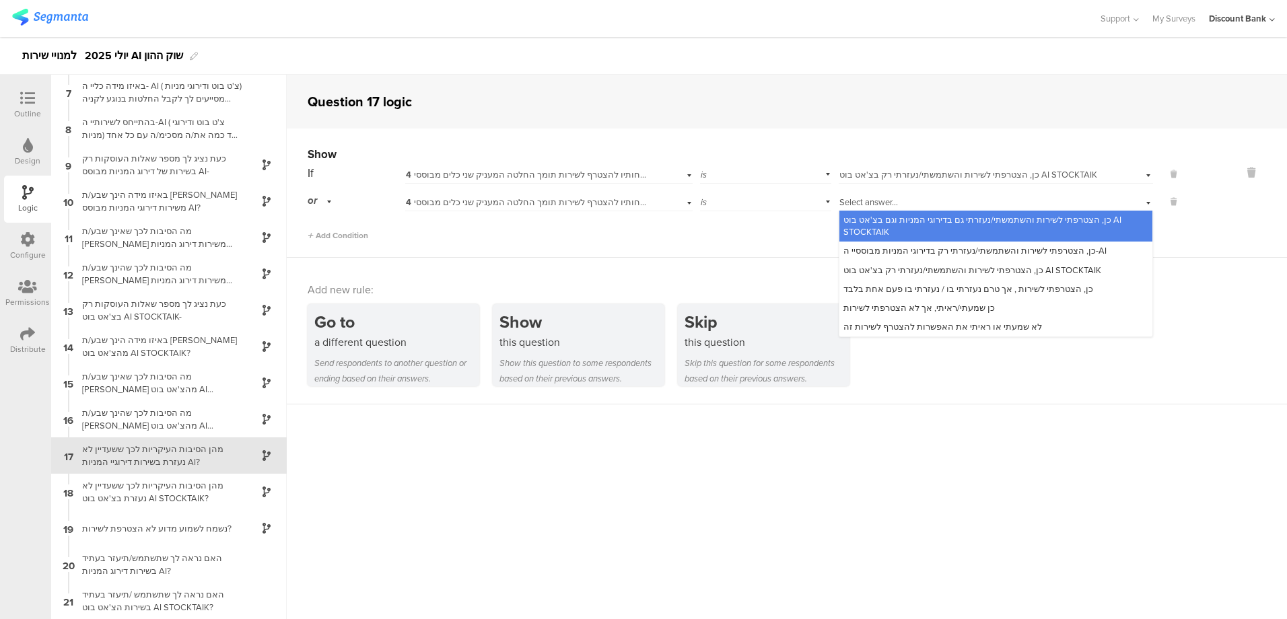
click at [928, 291] on span "כן, הצטרפתי לשירות , אך טרם נעזרתי בו / נעזרתי בו פעם אחת בלבד" at bounding box center [969, 289] width 250 height 13
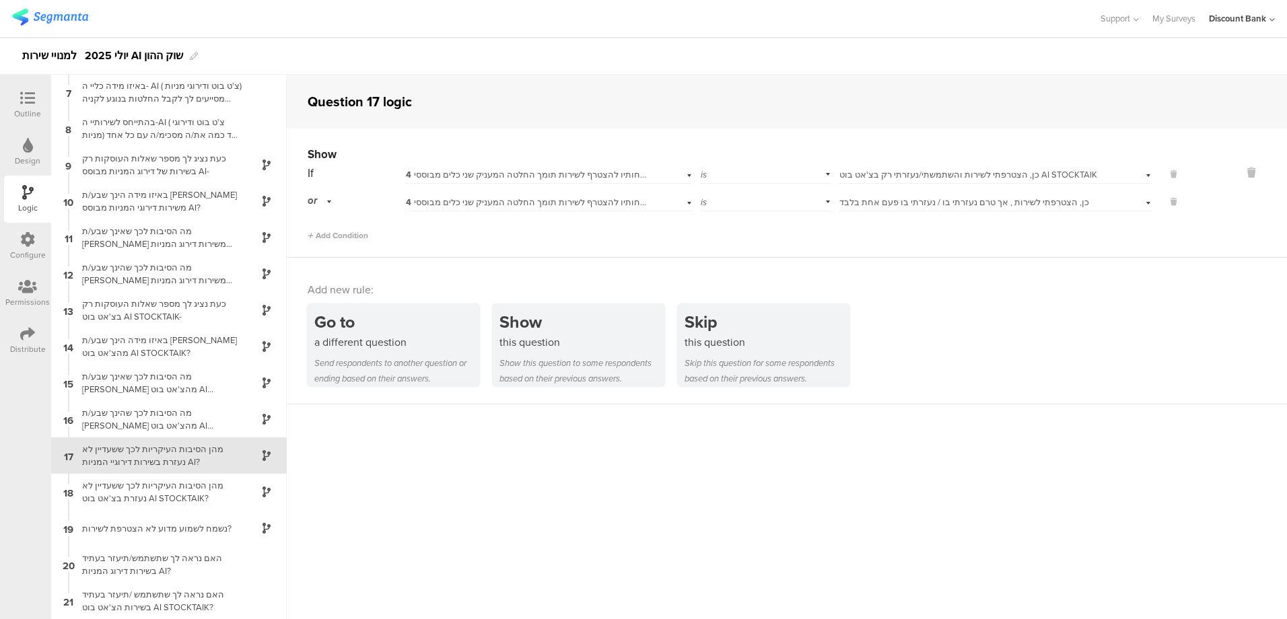
click at [136, 494] on div "מהן הסיבות העיקריות לכך ששעדיין לא נעזרת בצ'אט בוט AI STOCKTAIK?" at bounding box center [158, 492] width 168 height 26
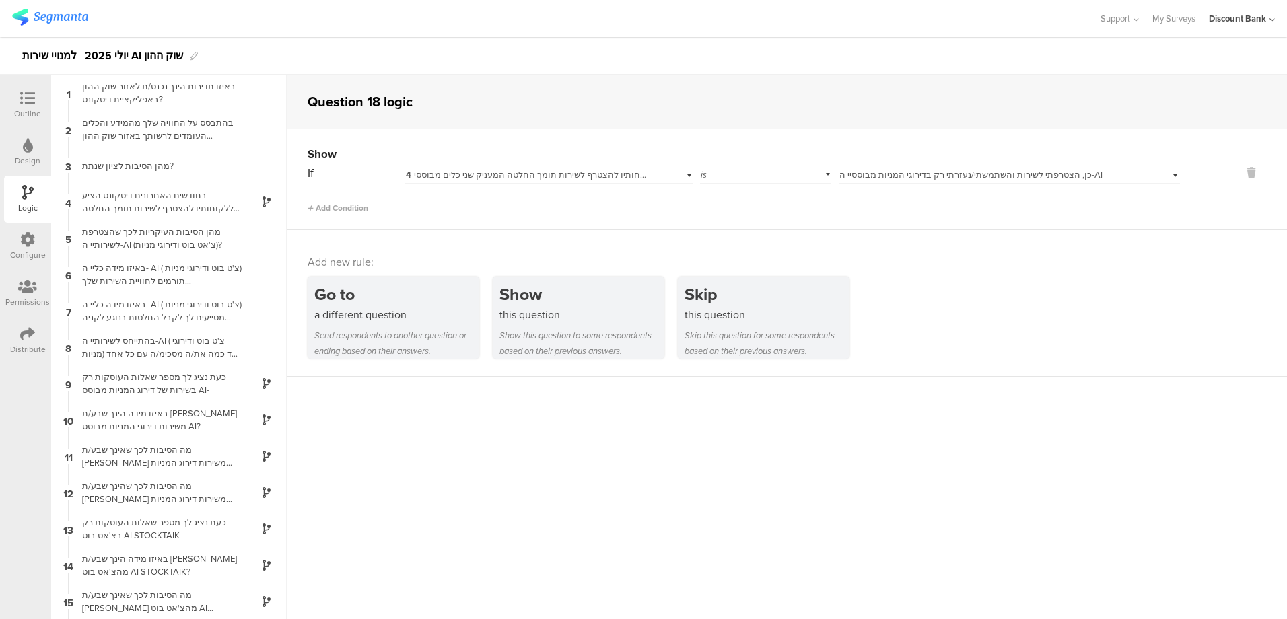
scroll to position [219, 0]
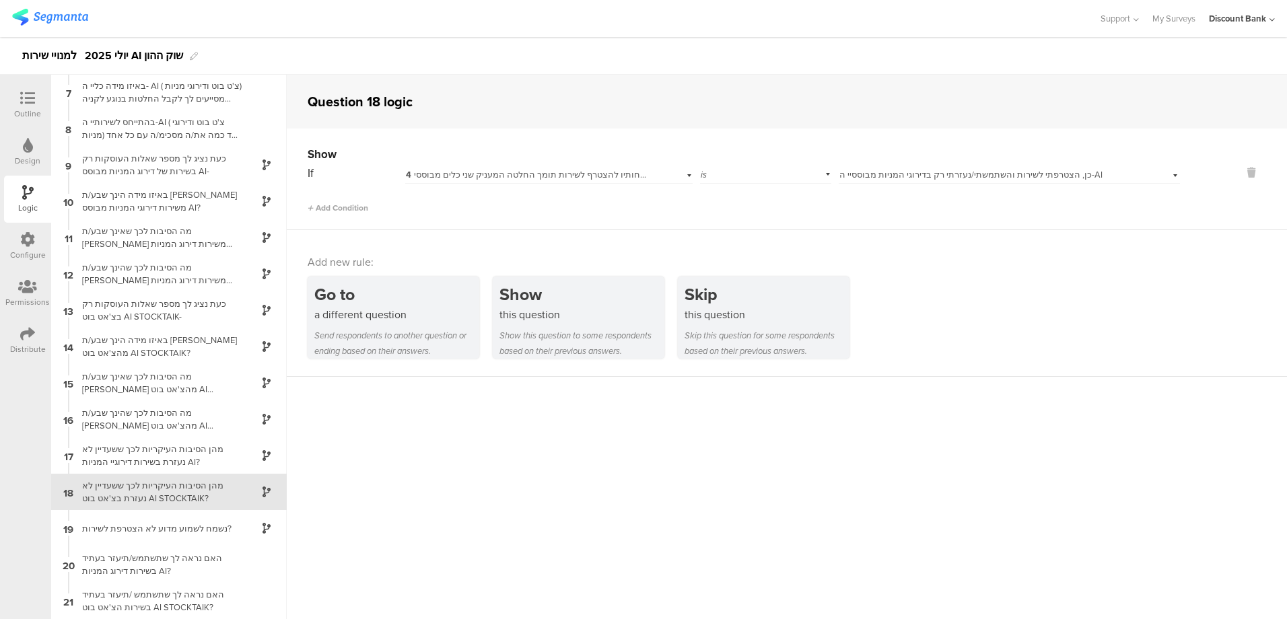
click at [350, 209] on span "Add Condition" at bounding box center [338, 208] width 61 height 12
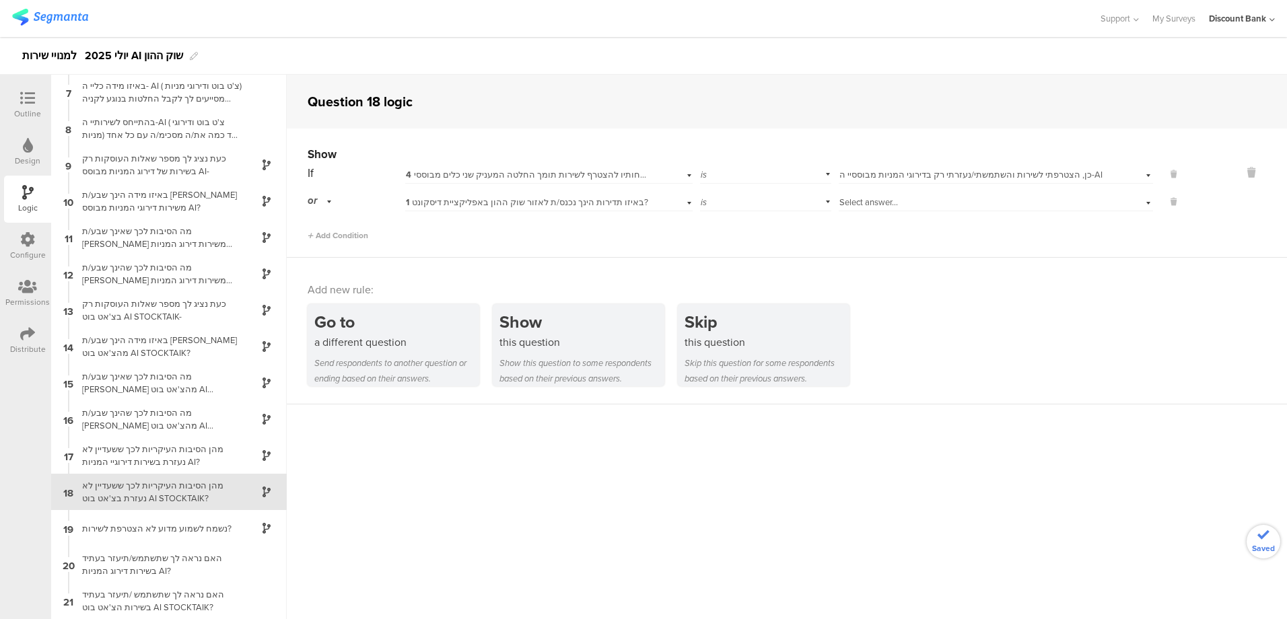
click at [576, 200] on span "1 באיזו תדירות הינך נכנס/ת לאזור שוק ההון באפליקציית דיסקונט?" at bounding box center [527, 202] width 242 height 13
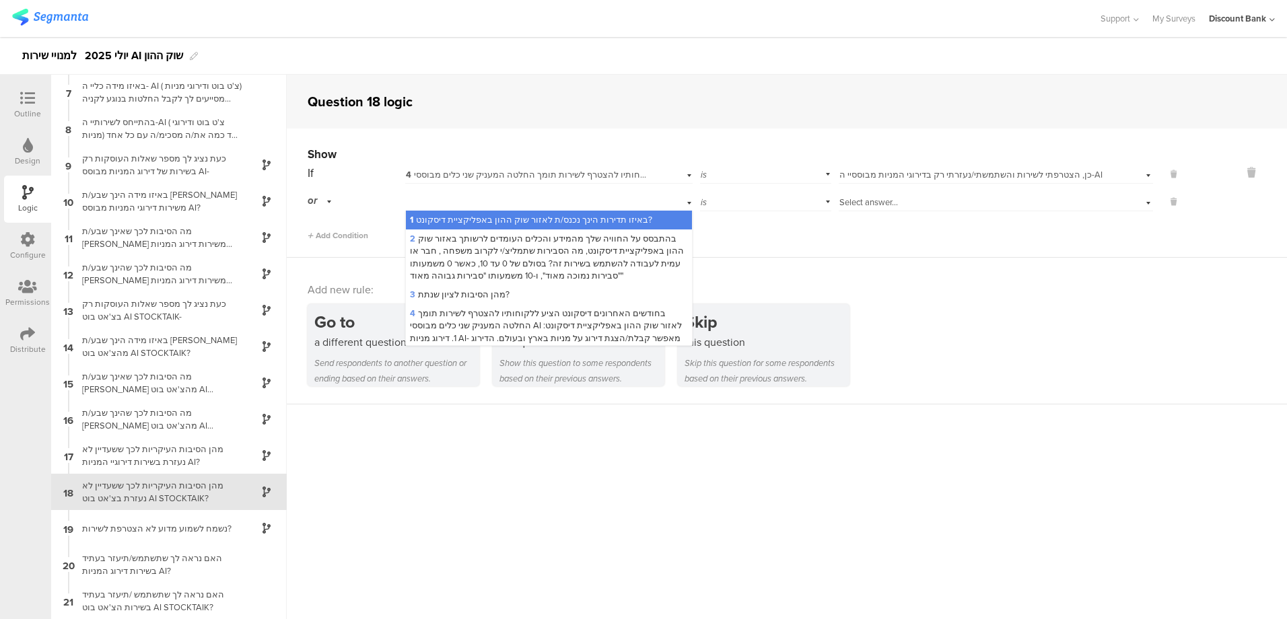
click at [490, 320] on span "4 בחודשים האחרונים דיסקונט הציע ללקוחותיו להצטרף לשירות תומך החלטה המעניק שני כ…" at bounding box center [546, 350] width 273 height 86
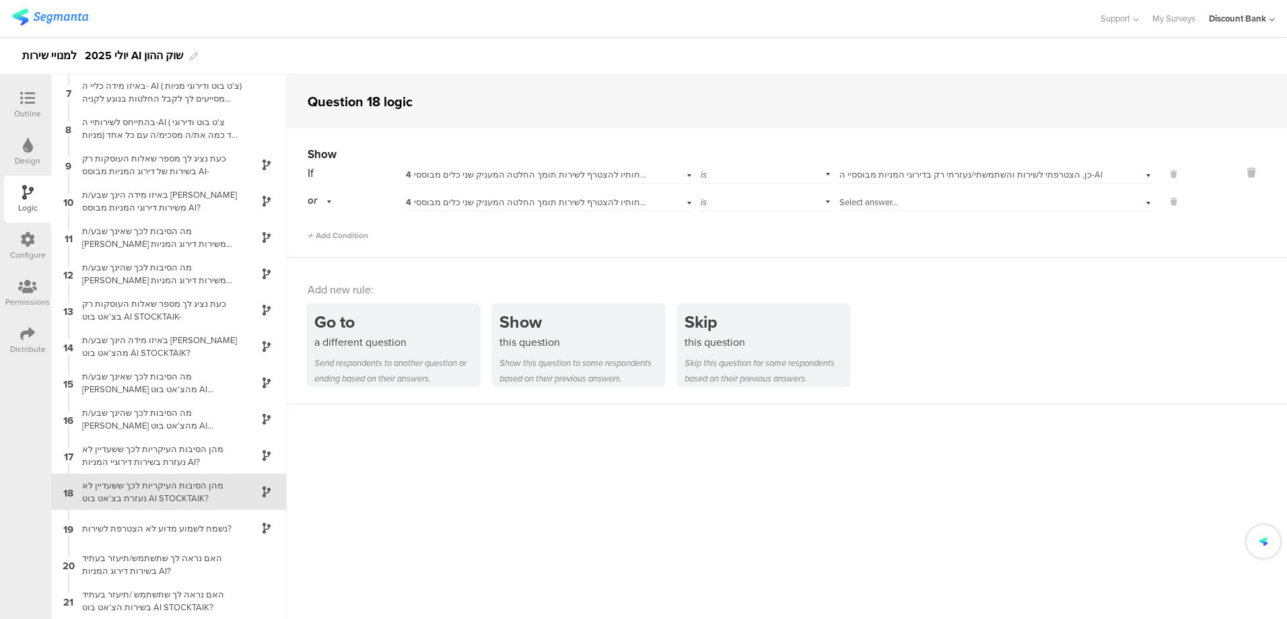
click at [957, 203] on div "Select answer..." at bounding box center [973, 203] width 267 height 12
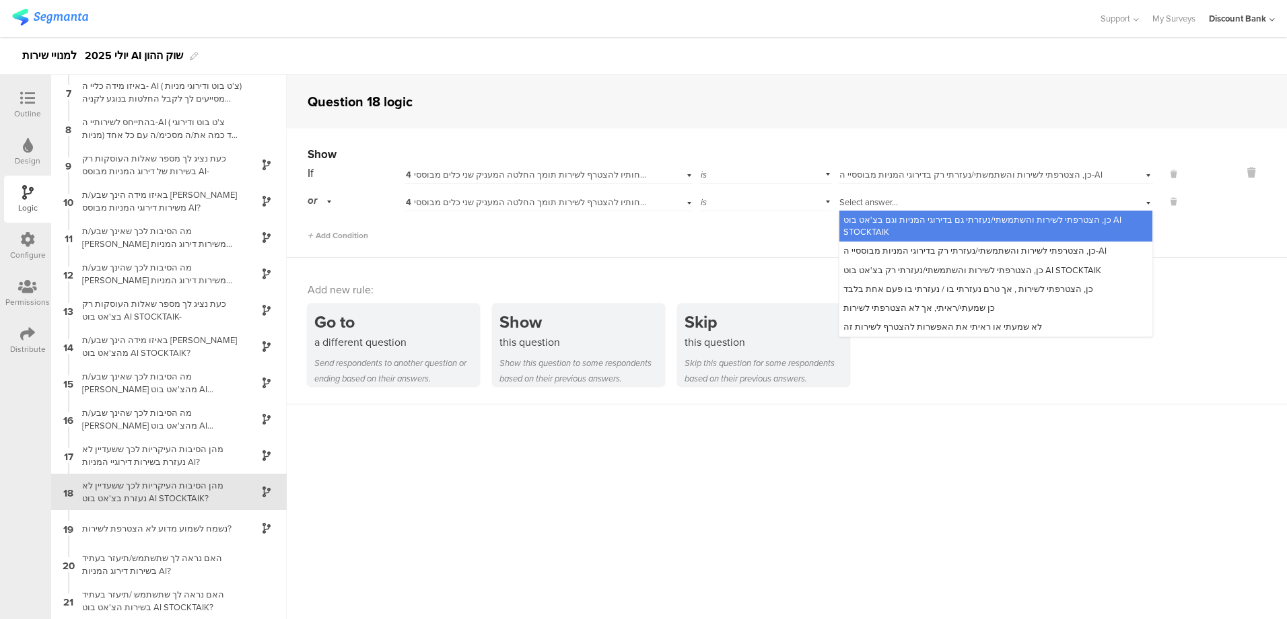
click at [930, 288] on span "כן, הצטרפתי לשירות , אך טרם נעזרתי בו / נעזרתי בו פעם אחת בלבד" at bounding box center [969, 289] width 250 height 13
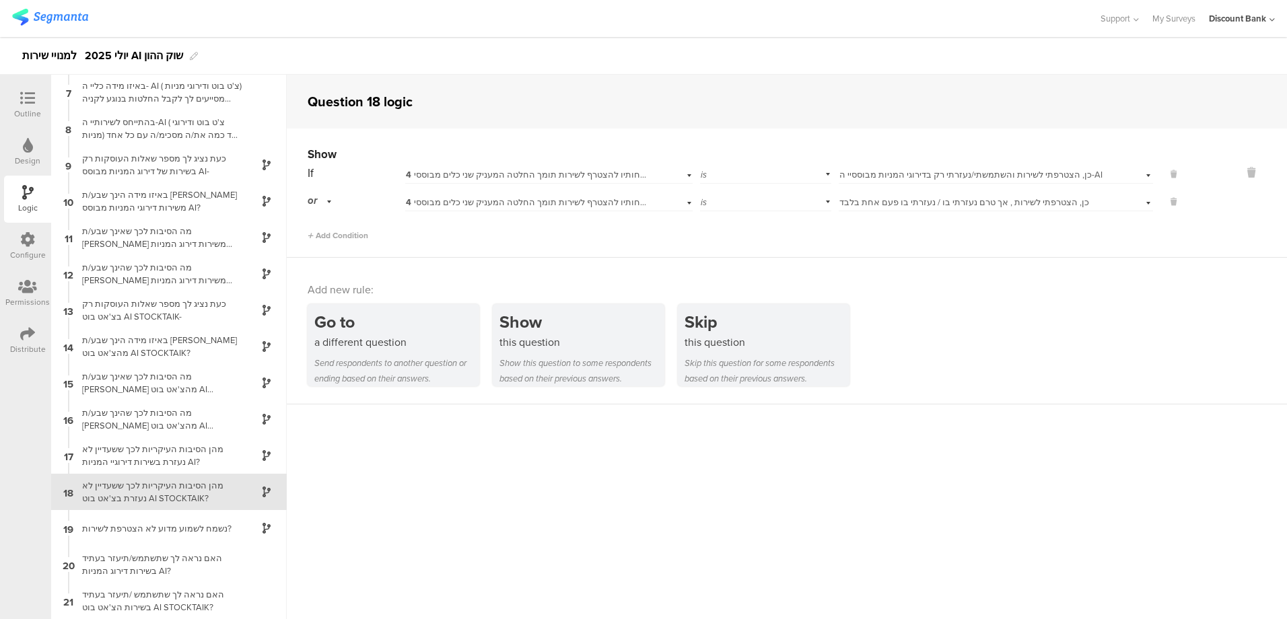
click at [30, 99] on icon at bounding box center [27, 98] width 15 height 15
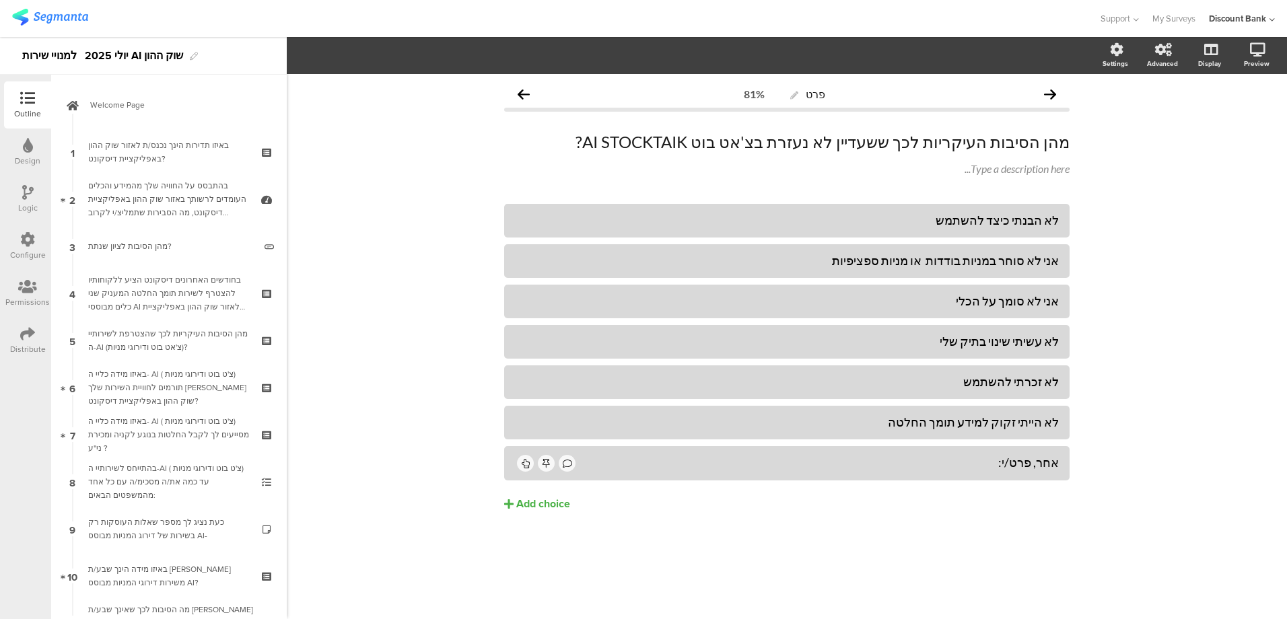
click at [30, 94] on icon at bounding box center [27, 98] width 15 height 15
click at [121, 99] on span "Welcome Page" at bounding box center [176, 104] width 172 height 13
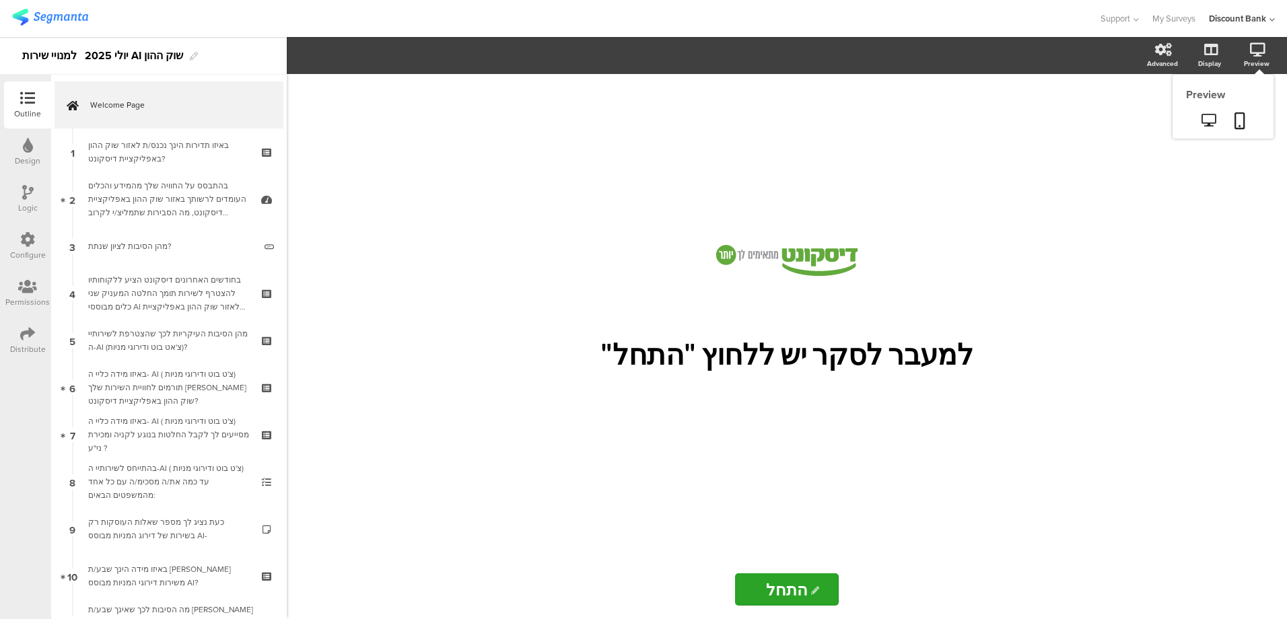
click at [1214, 116] on icon at bounding box center [1209, 120] width 14 height 13
click at [28, 343] on div "Distribute" at bounding box center [27, 340] width 47 height 47
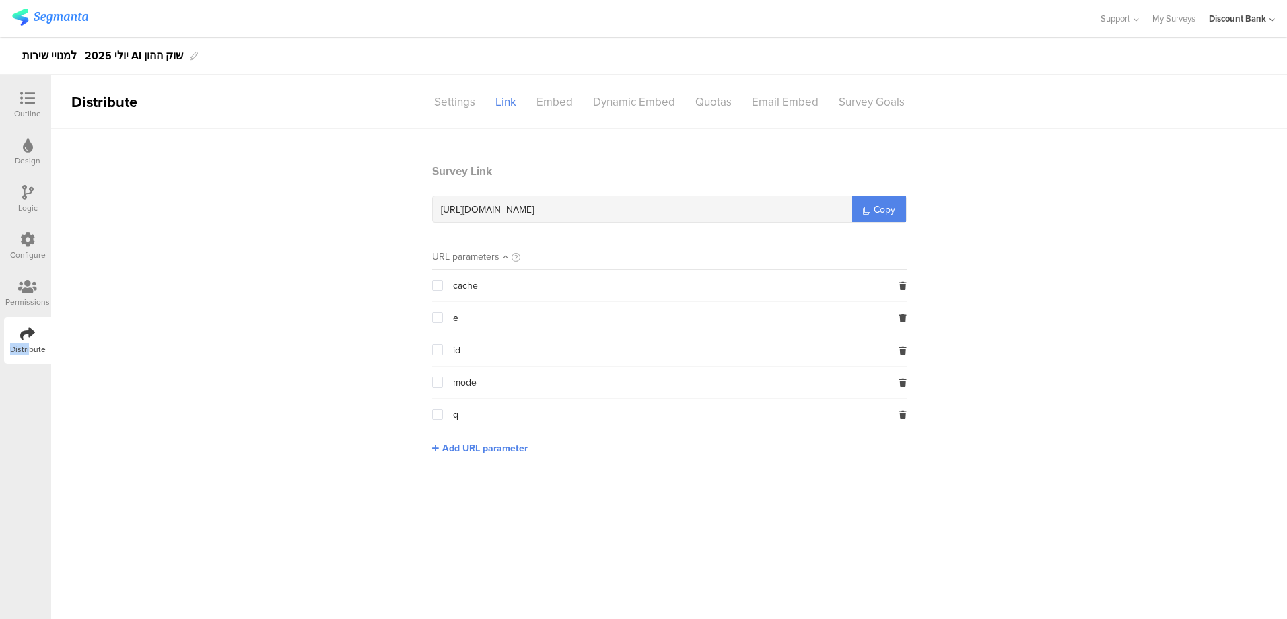
click at [1211, 315] on section "Survey Link https://surveys.segmanta.com/8871ei Copy URL parameters cache e id …" at bounding box center [669, 319] width 1236 height 313
